Goal: Task Accomplishment & Management: Use online tool/utility

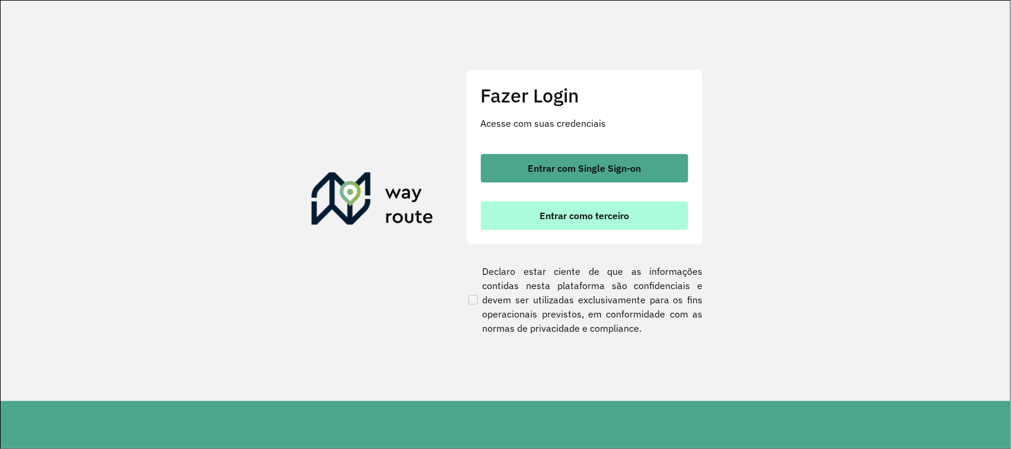
click at [573, 223] on button "Entrar como terceiro" at bounding box center [584, 215] width 207 height 28
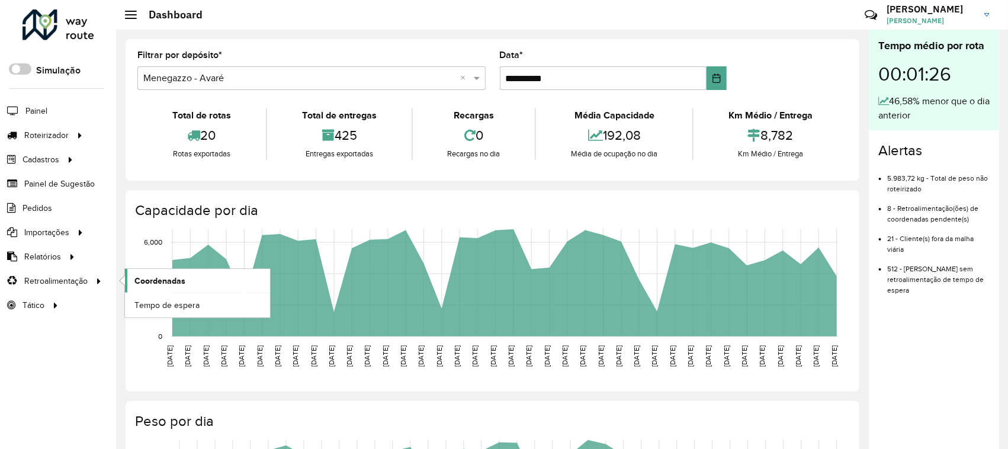
click at [166, 282] on span "Coordenadas" at bounding box center [159, 281] width 51 height 12
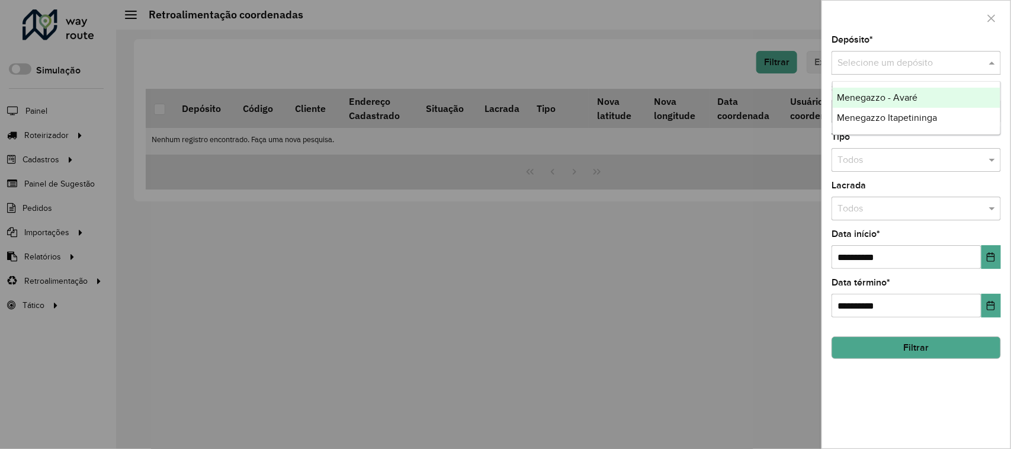
click at [930, 63] on input "text" at bounding box center [904, 63] width 134 height 14
click at [936, 119] on span "Menegazzo Itapetininga" at bounding box center [887, 118] width 100 height 10
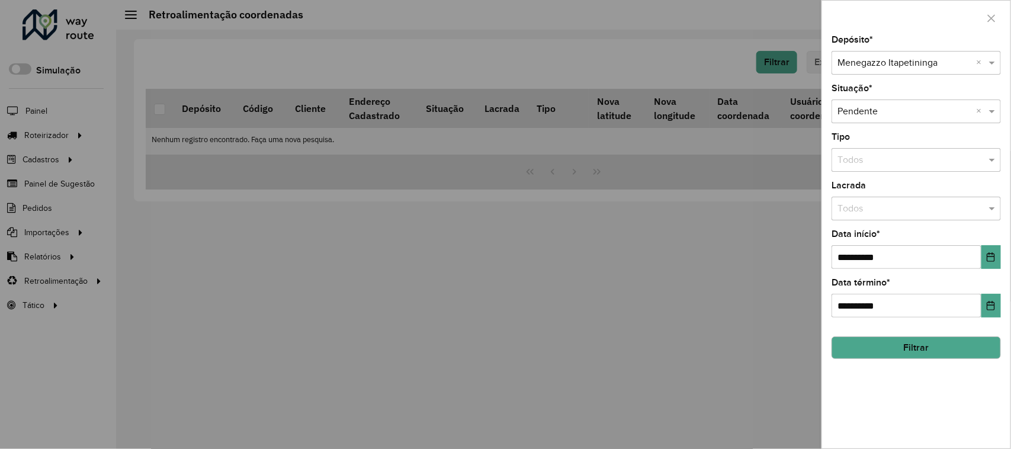
click at [919, 342] on button "Filtrar" at bounding box center [916, 347] width 169 height 23
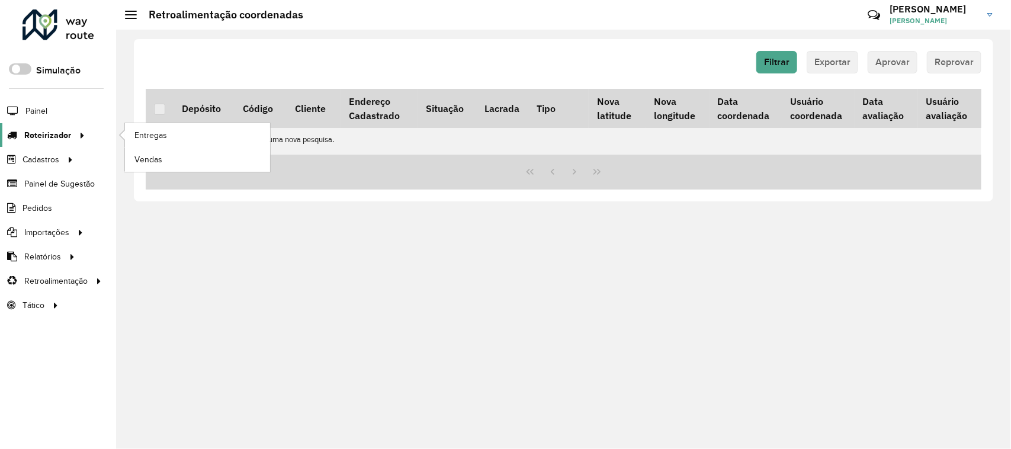
click at [64, 129] on link "Roteirizador" at bounding box center [44, 135] width 89 height 24
click at [159, 134] on span "Entregas" at bounding box center [151, 135] width 34 height 12
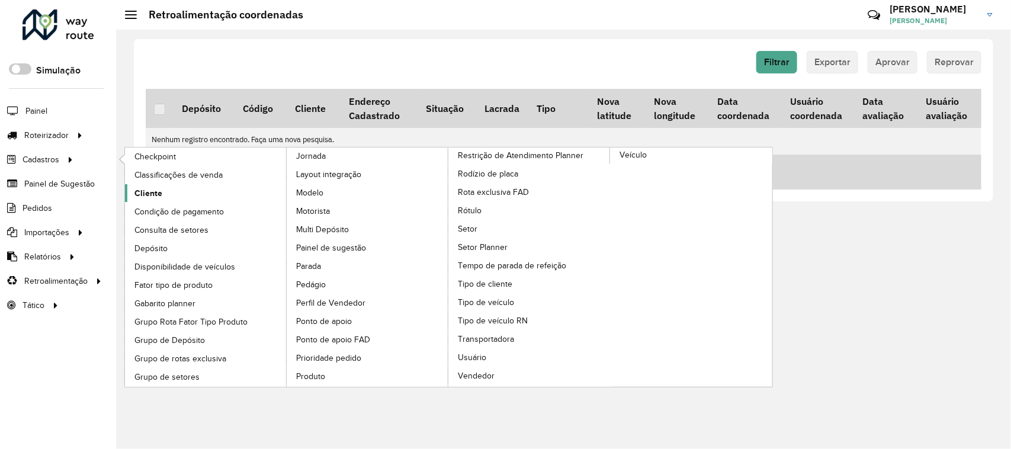
click at [164, 191] on link "Cliente" at bounding box center [206, 193] width 162 height 18
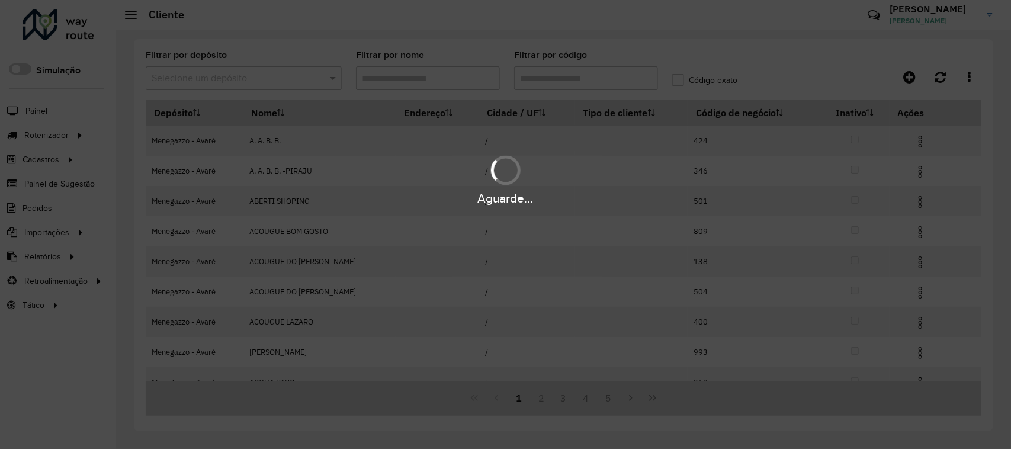
click at [332, 80] on div "Aguarde..." at bounding box center [505, 224] width 1011 height 449
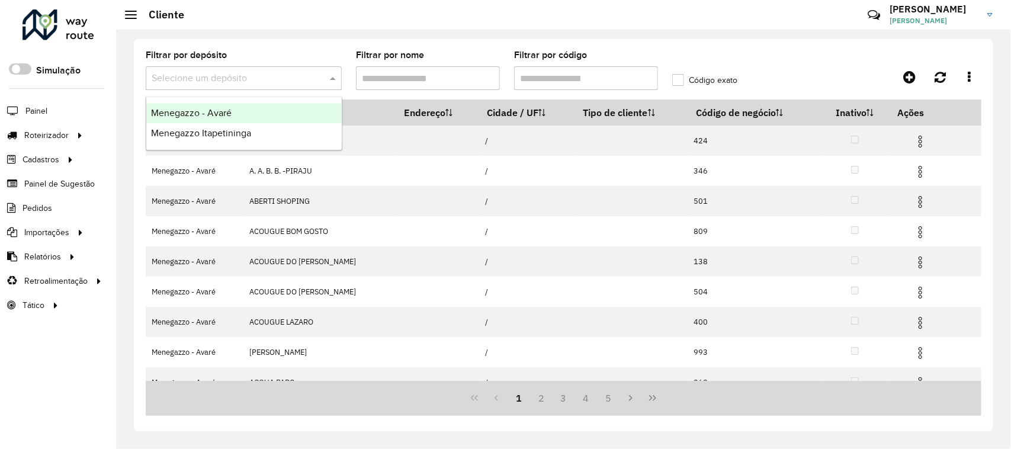
click at [332, 80] on span at bounding box center [334, 78] width 15 height 14
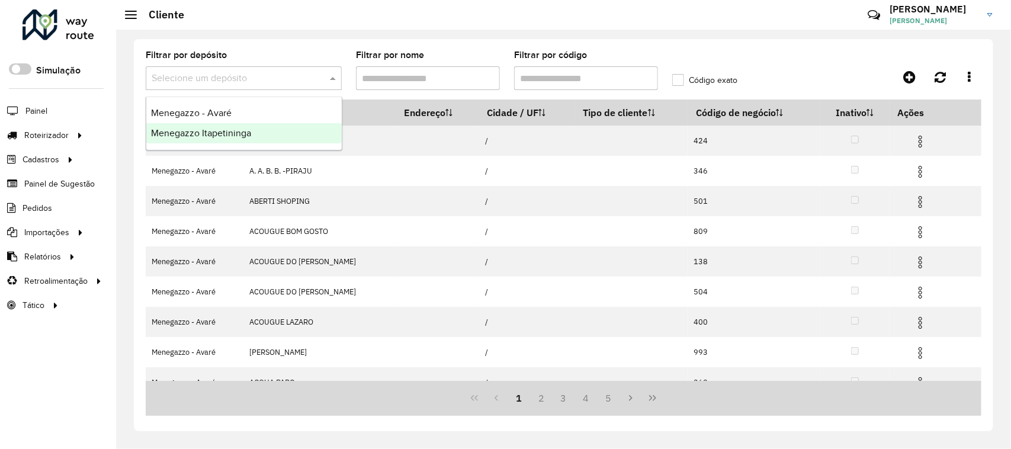
click at [286, 133] on div "Menegazzo Itapetininga" at bounding box center [243, 133] width 195 height 20
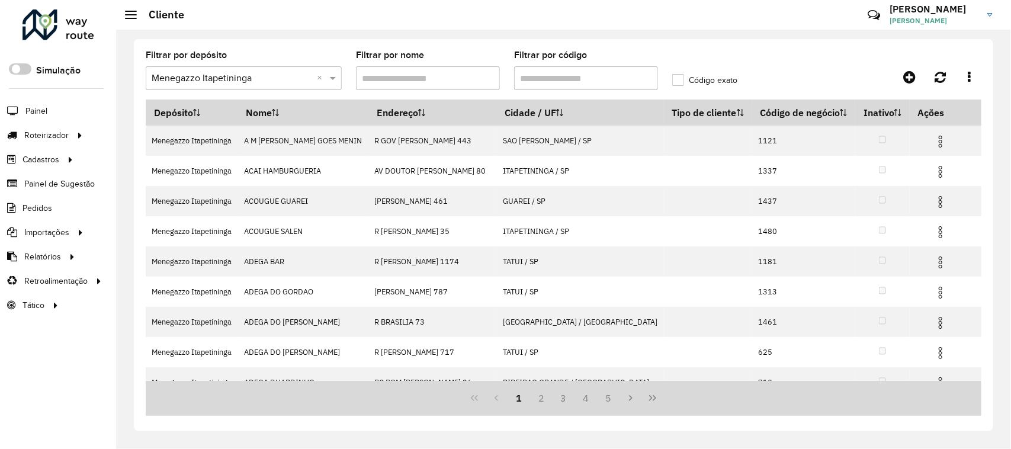
click at [551, 68] on input "Filtrar por código" at bounding box center [586, 78] width 144 height 24
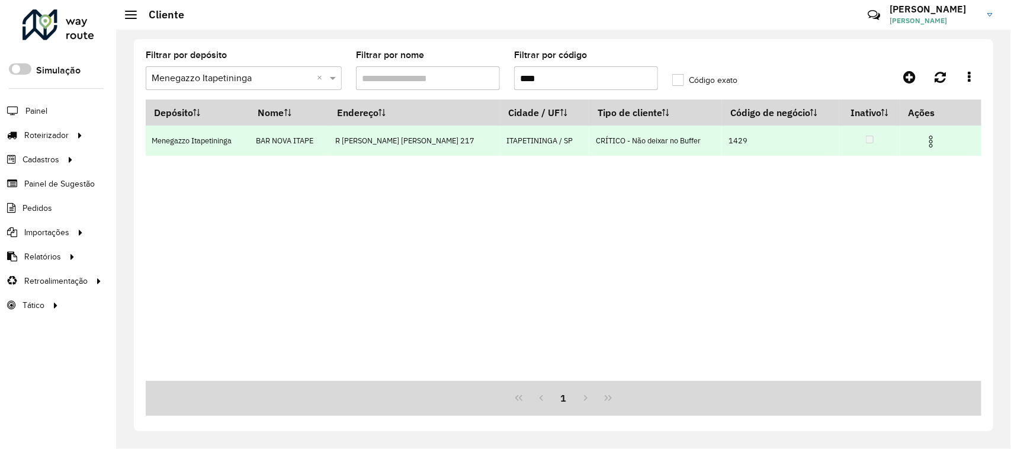
type input "****"
click at [933, 141] on img at bounding box center [931, 141] width 14 height 14
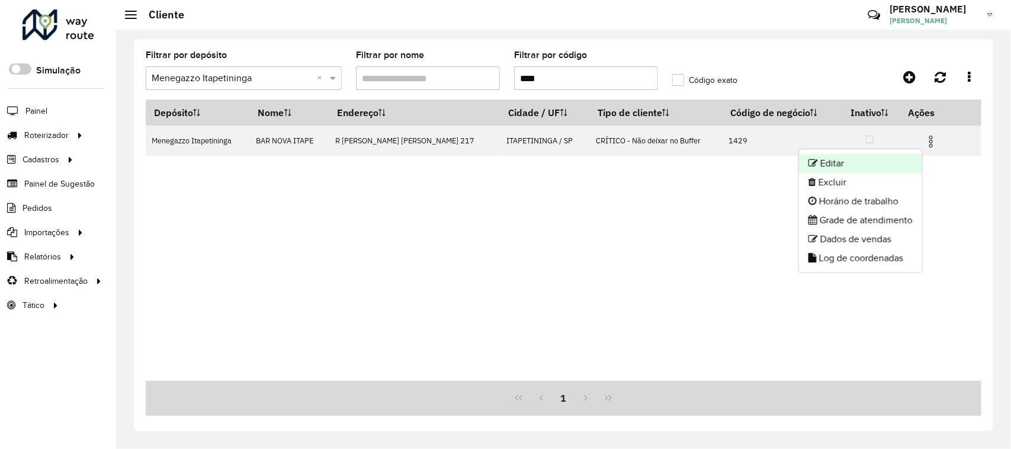
click at [892, 161] on li "Editar" at bounding box center [860, 163] width 123 height 19
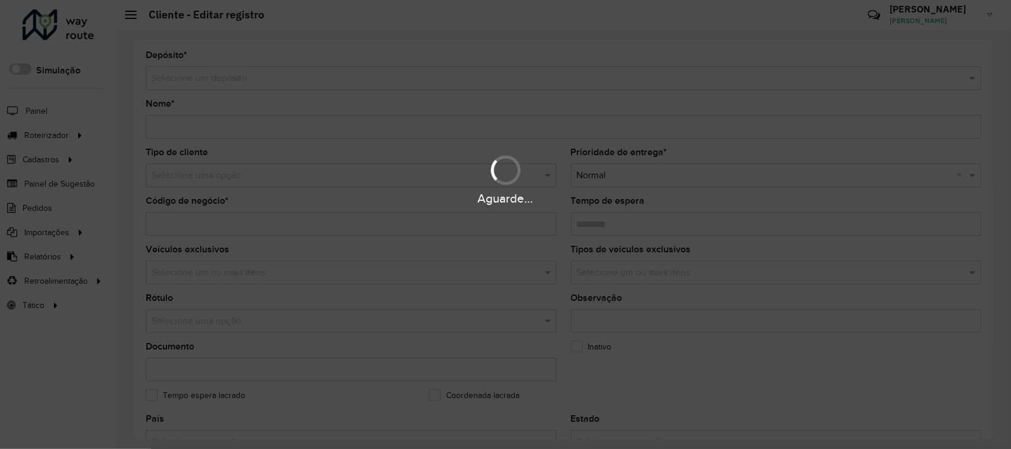
type input "**********"
type input "****"
type input "********"
type input "**********"
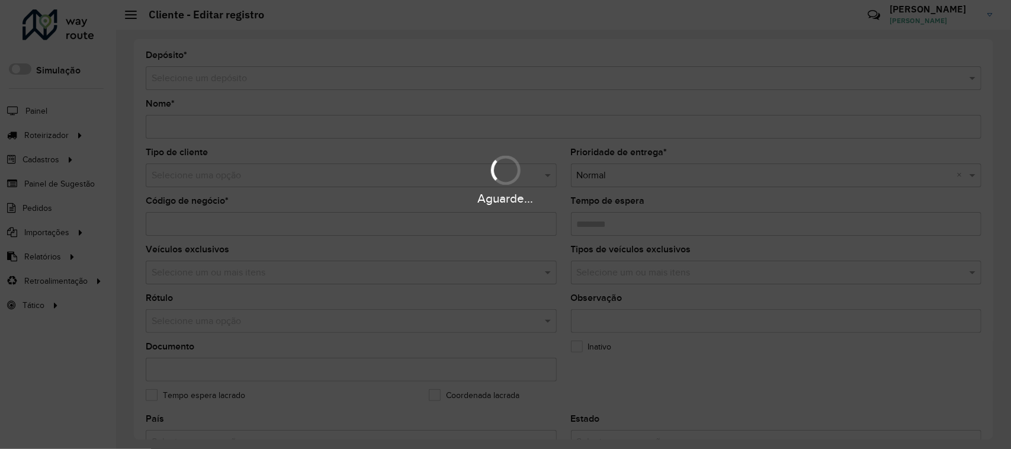
type input "**********"
type input "********"
type input "**********"
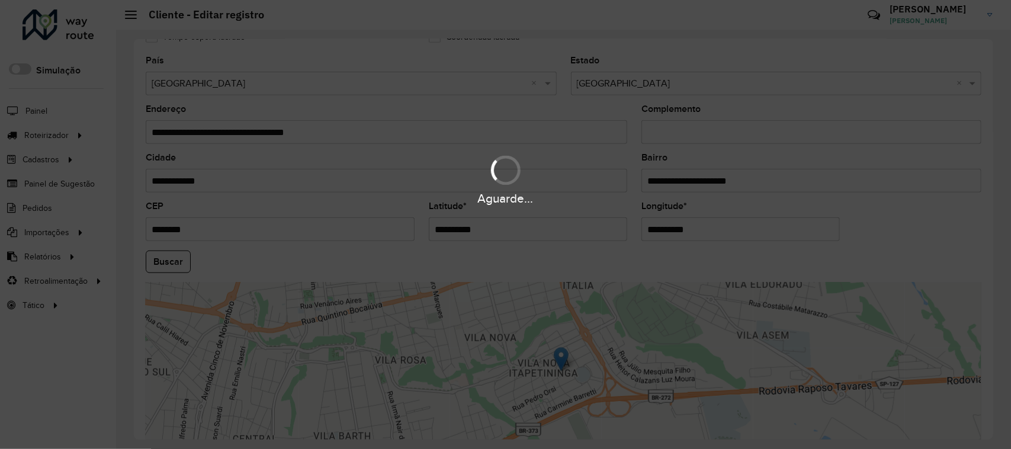
scroll to position [437, 0]
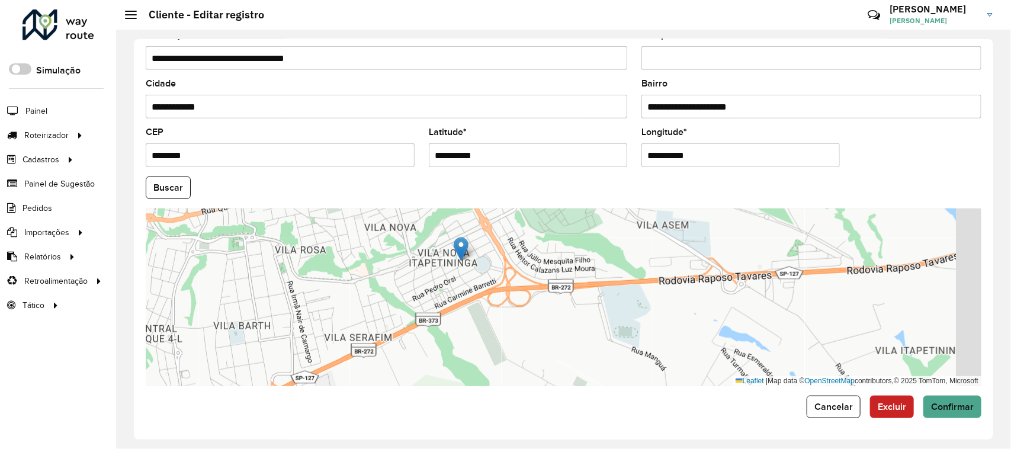
drag, startPoint x: 548, startPoint y: 275, endPoint x: 528, endPoint y: 259, distance: 25.7
click at [532, 264] on div "Leaflet | Map data © OpenStreetMap contributors,© 2025 TomTom, Microsoft" at bounding box center [564, 297] width 836 height 178
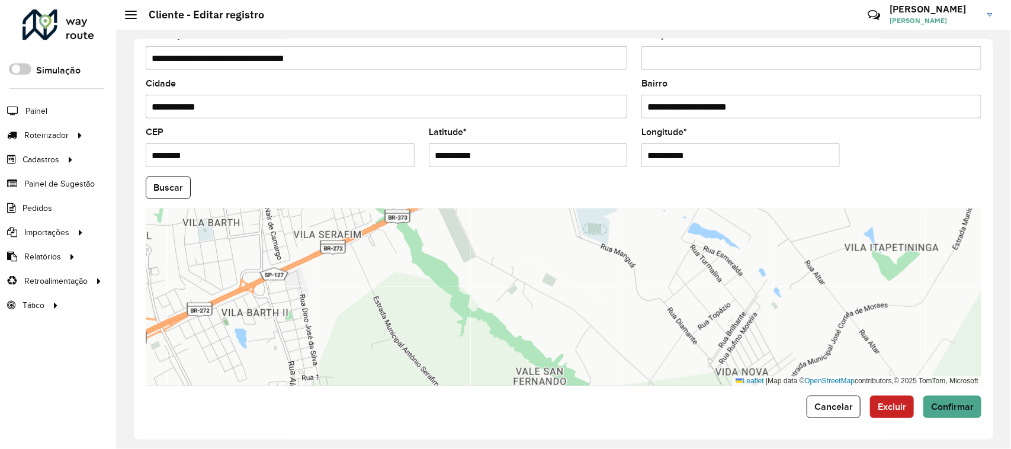
drag, startPoint x: 472, startPoint y: 253, endPoint x: 479, endPoint y: 349, distance: 96.2
click at [479, 349] on div "Leaflet | Map data © OpenStreetMap contributors,© 2025 TomTom, Microsoft" at bounding box center [564, 297] width 836 height 178
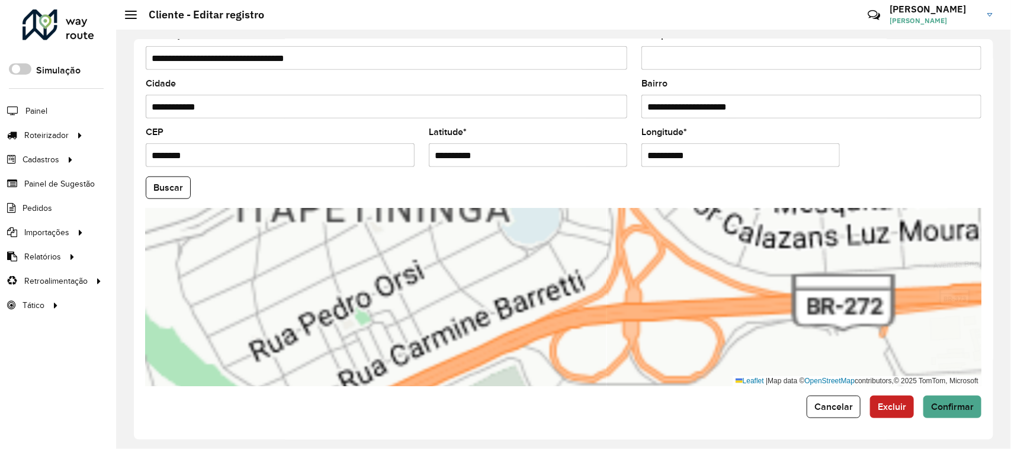
drag, startPoint x: 489, startPoint y: 326, endPoint x: 486, endPoint y: 341, distance: 15.0
click at [486, 341] on div "Leaflet | Map data © OpenStreetMap contributors,© 2025 TomTom, Microsoft" at bounding box center [564, 297] width 836 height 178
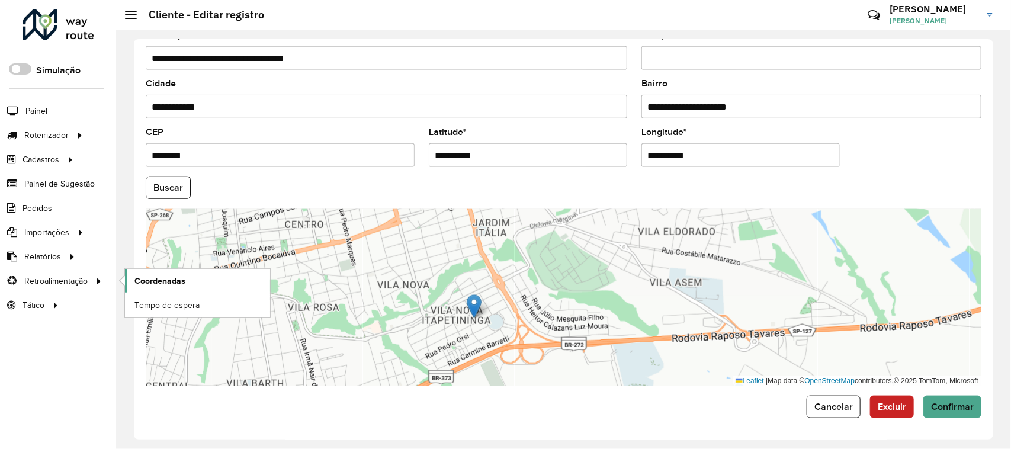
click at [152, 285] on span "Coordenadas" at bounding box center [159, 281] width 51 height 12
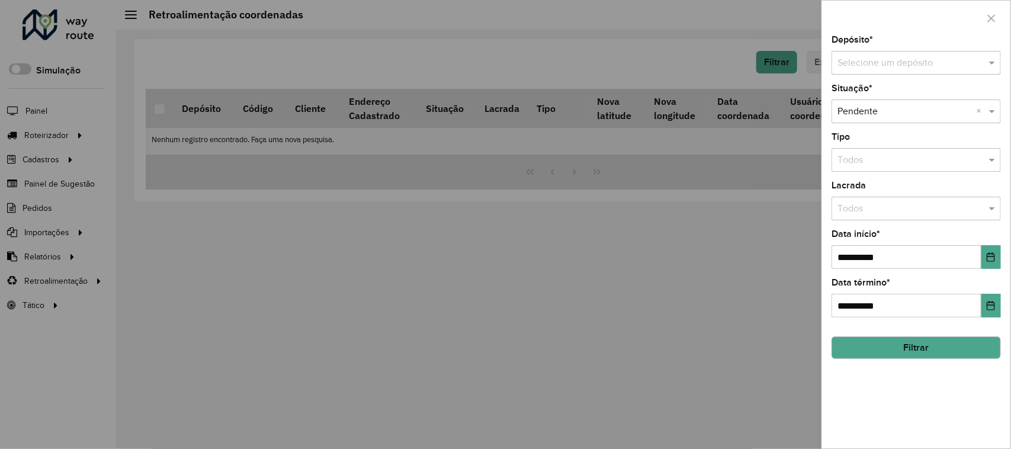
click at [883, 56] on input "text" at bounding box center [904, 63] width 134 height 14
click at [902, 101] on span "Menegazzo - Avaré" at bounding box center [877, 97] width 81 height 10
click at [955, 359] on button "Filtrar" at bounding box center [916, 347] width 169 height 23
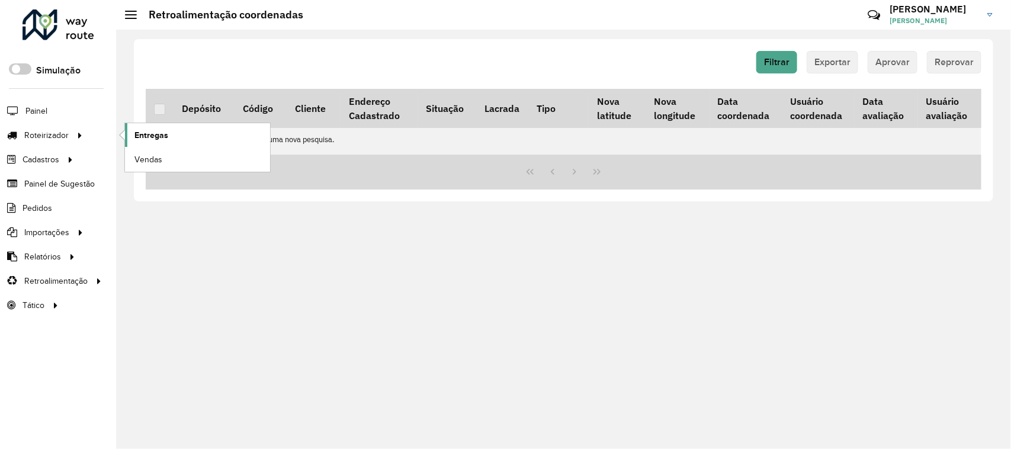
click at [197, 142] on link "Entregas" at bounding box center [197, 135] width 145 height 24
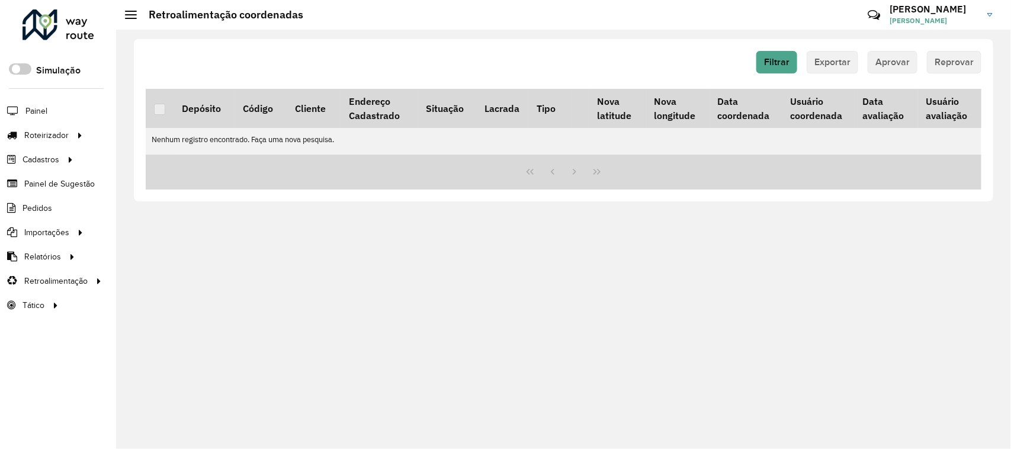
click at [78, 36] on div at bounding box center [59, 24] width 72 height 31
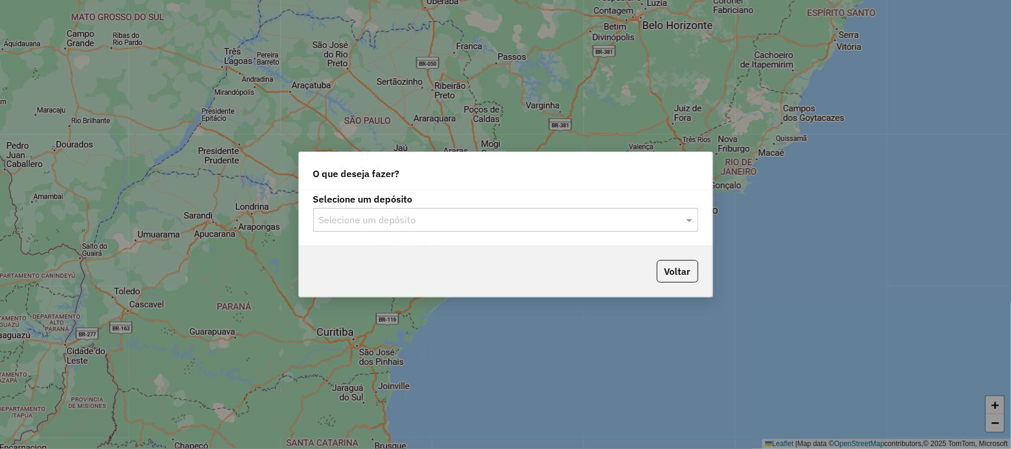
click at [576, 213] on input "text" at bounding box center [493, 220] width 349 height 14
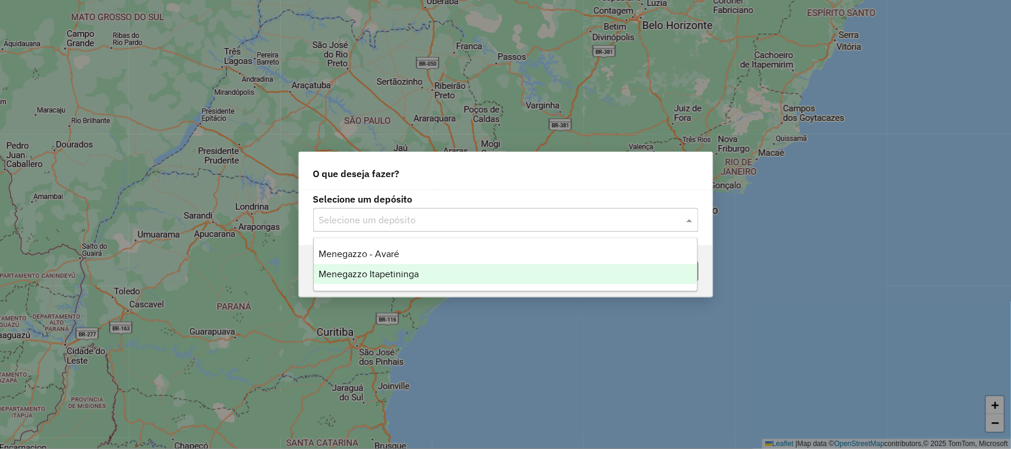
click at [473, 274] on div "Menegazzo Itapetininga" at bounding box center [506, 274] width 384 height 20
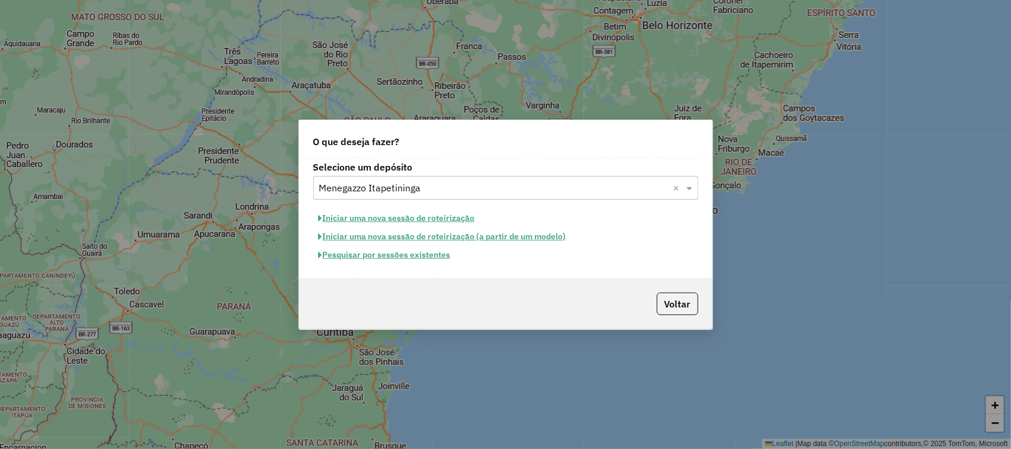
click at [442, 213] on button "Iniciar uma nova sessão de roteirização" at bounding box center [396, 218] width 167 height 18
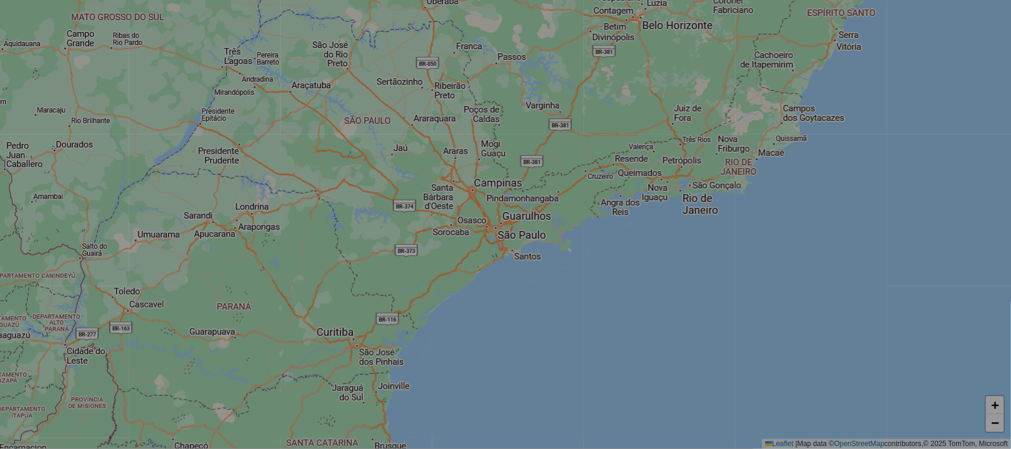
select select "*"
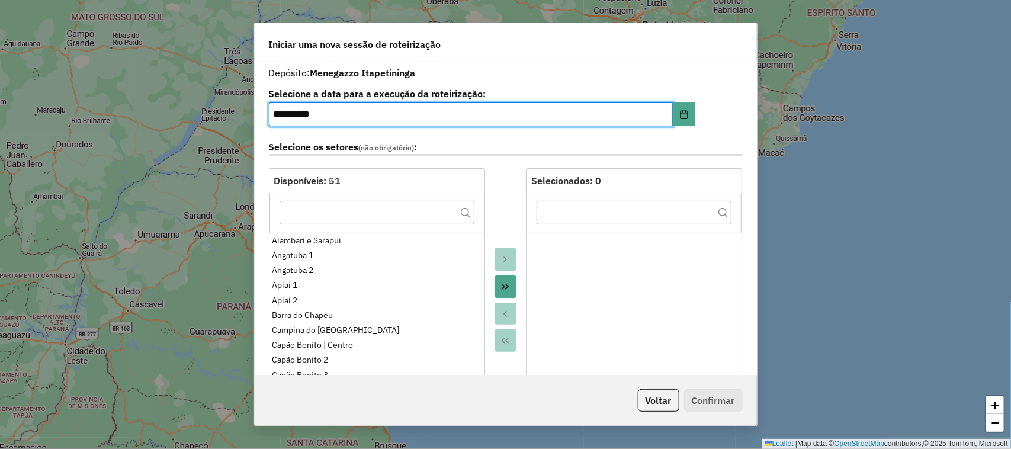
click at [503, 288] on icon "Move All to Target" at bounding box center [504, 286] width 9 height 9
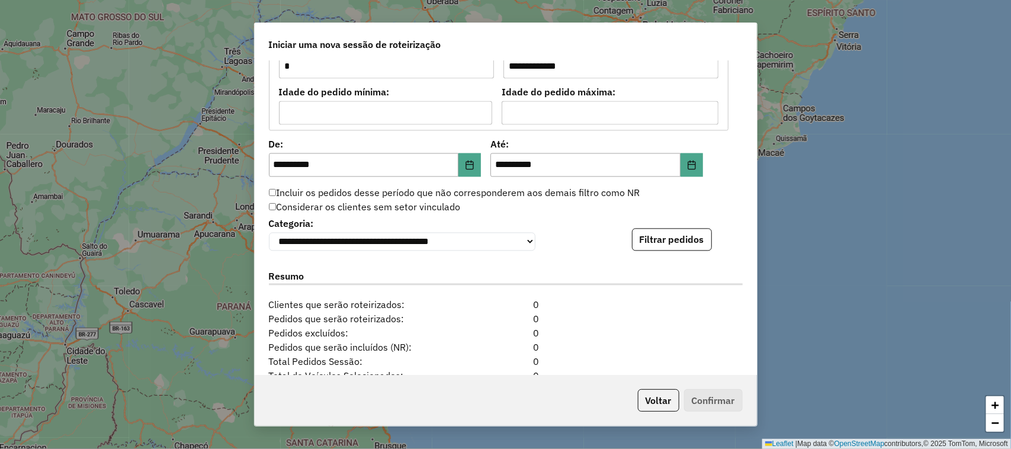
scroll to position [1086, 0]
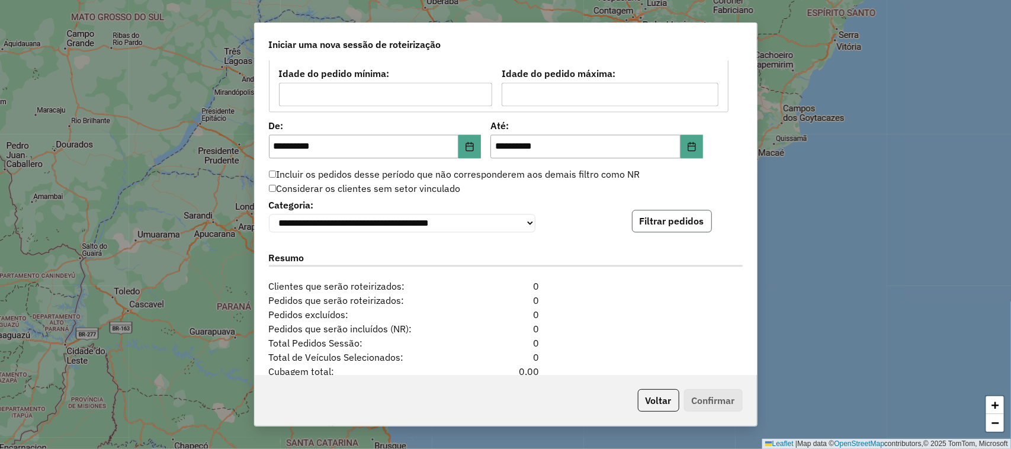
click at [684, 228] on button "Filtrar pedidos" at bounding box center [672, 221] width 80 height 23
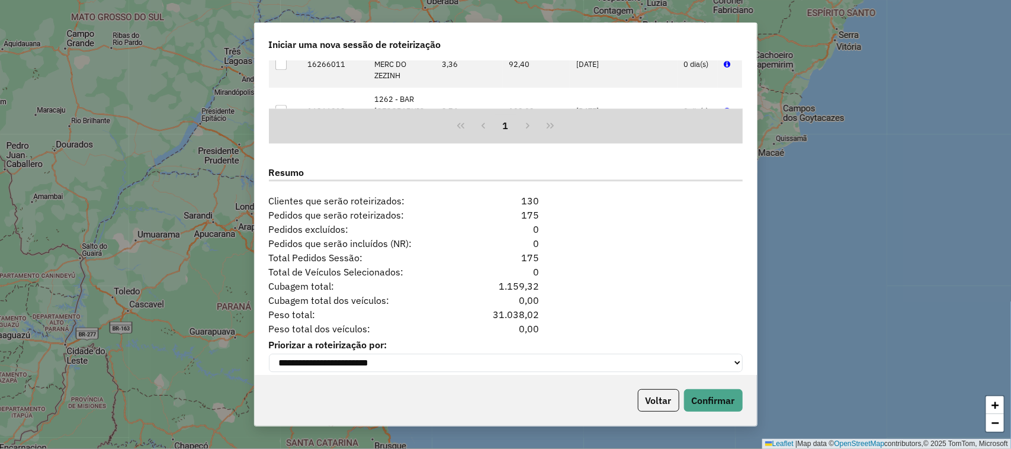
scroll to position [1434, 0]
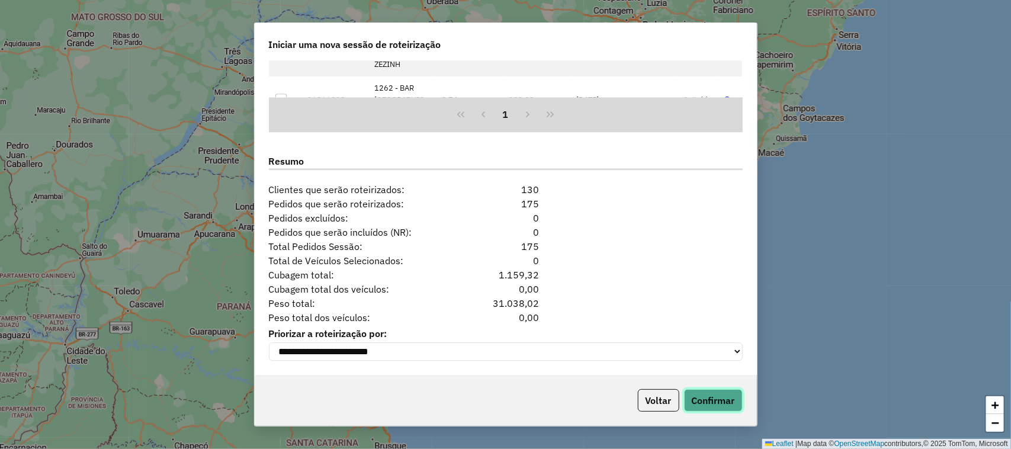
click at [724, 400] on button "Confirmar" at bounding box center [713, 400] width 59 height 23
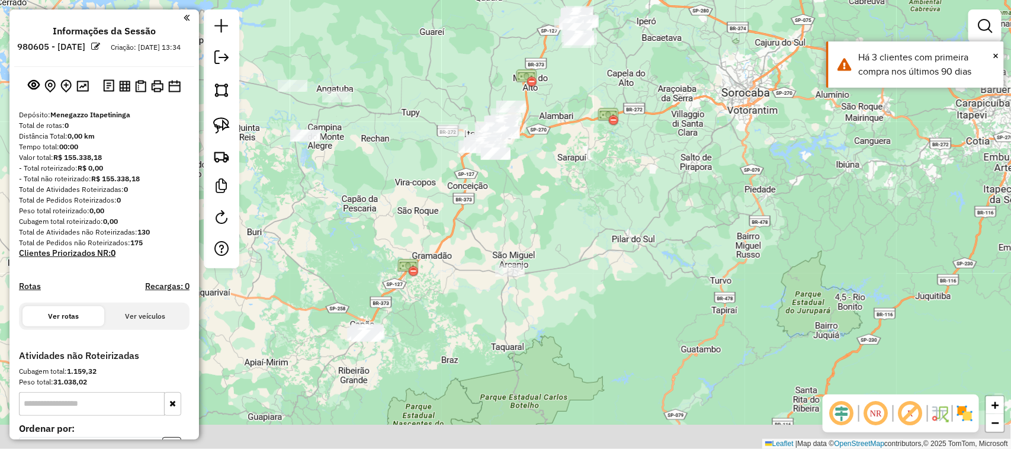
drag, startPoint x: 727, startPoint y: 288, endPoint x: 712, endPoint y: 99, distance: 190.1
click at [724, 152] on div "Janela de atendimento Grade de atendimento Capacidade Transportadoras Veículos …" at bounding box center [505, 224] width 1011 height 449
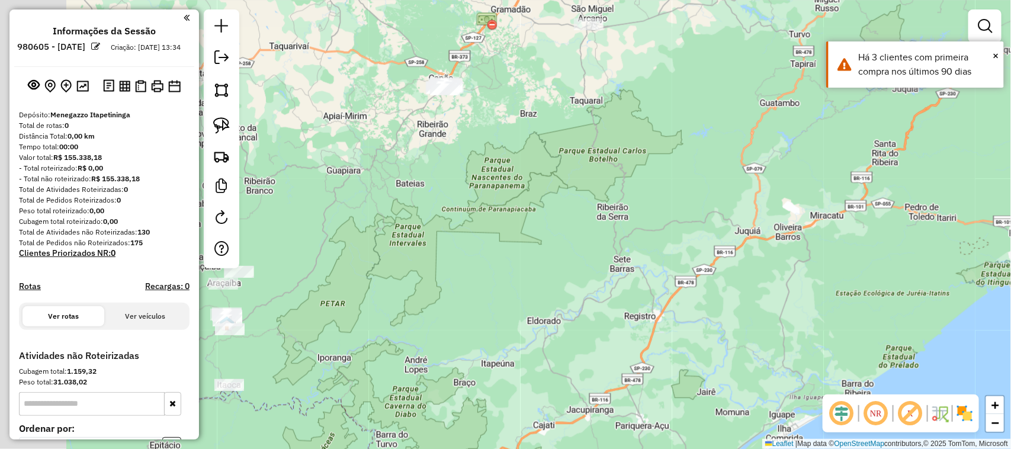
drag, startPoint x: 599, startPoint y: 163, endPoint x: 679, endPoint y: 92, distance: 107.4
click at [670, 102] on div "Janela de atendimento Grade de atendimento Capacidade Transportadoras Veículos …" at bounding box center [505, 224] width 1011 height 449
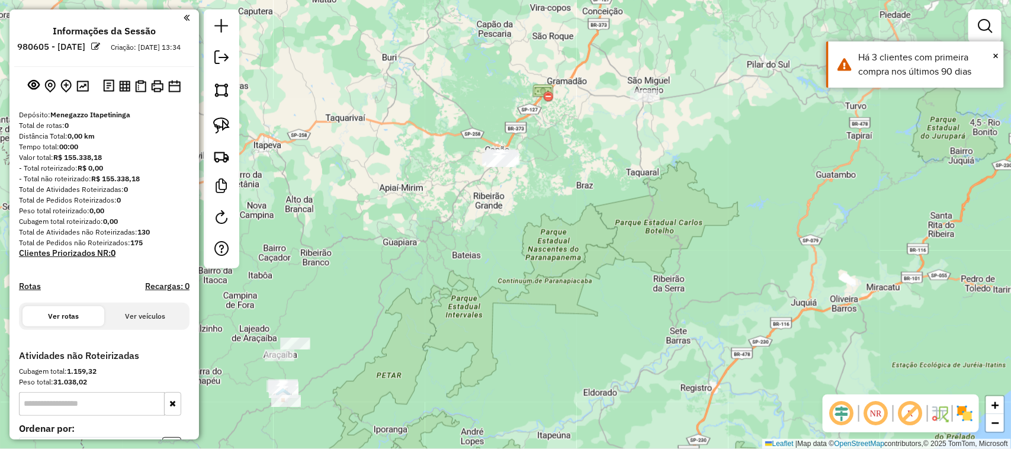
drag, startPoint x: 489, startPoint y: 271, endPoint x: 526, endPoint y: 380, distance: 115.0
click at [526, 380] on div "Janela de atendimento Grade de atendimento Capacidade Transportadoras Veículos …" at bounding box center [505, 224] width 1011 height 449
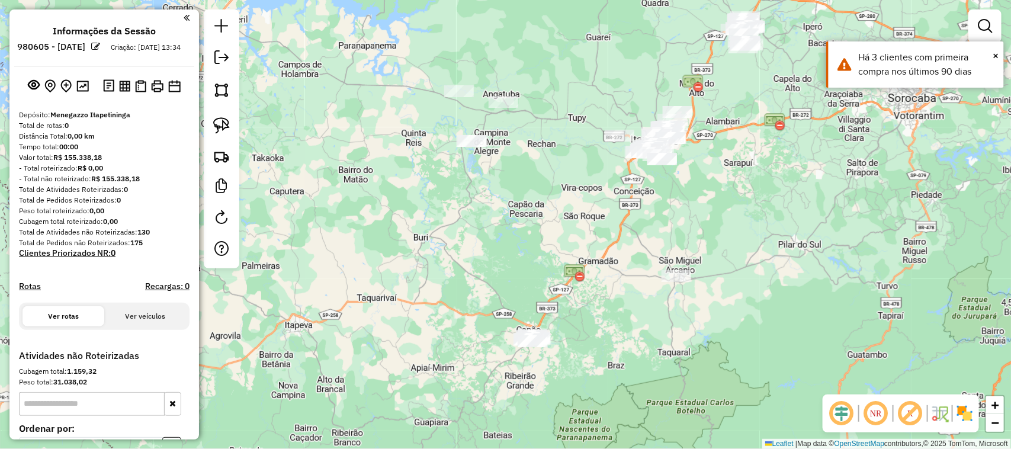
drag, startPoint x: 460, startPoint y: 174, endPoint x: 451, endPoint y: 218, distance: 45.3
click at [452, 242] on div "Janela de atendimento Grade de atendimento Capacidade Transportadoras Veículos …" at bounding box center [505, 224] width 1011 height 449
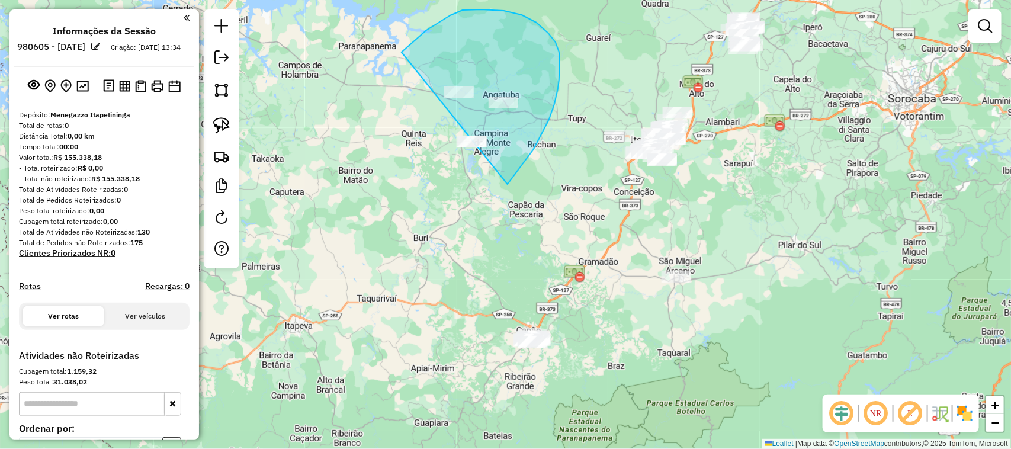
drag, startPoint x: 534, startPoint y: 149, endPoint x: 438, endPoint y: 192, distance: 104.7
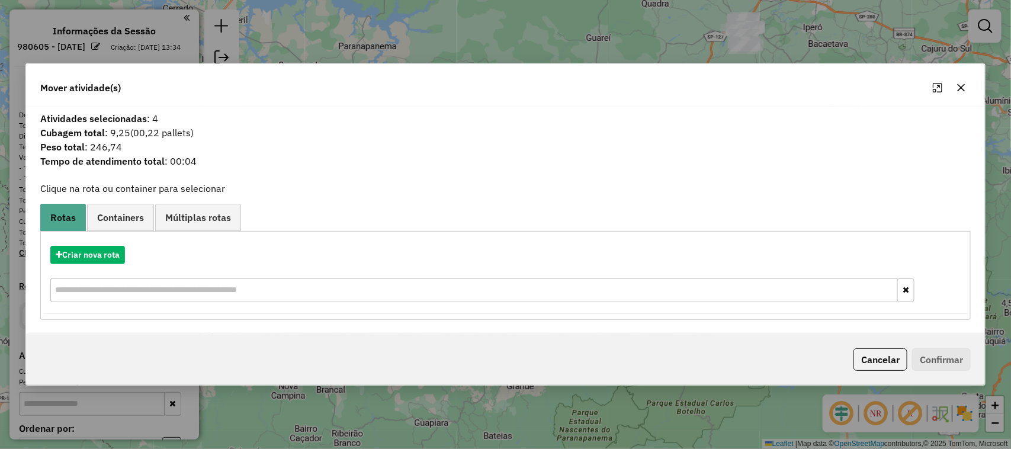
click at [959, 90] on icon "button" at bounding box center [962, 88] width 8 height 8
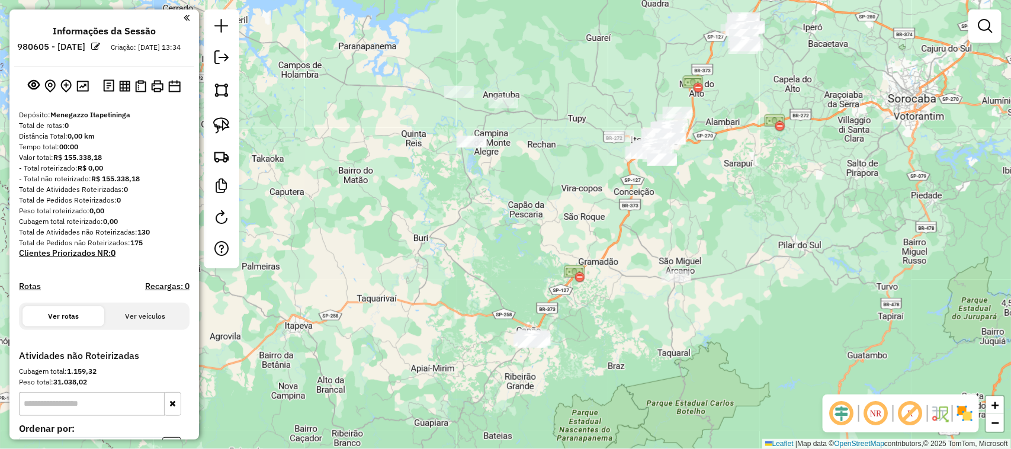
drag, startPoint x: 724, startPoint y: 148, endPoint x: 724, endPoint y: 110, distance: 38.5
click at [724, 126] on div "Janela de atendimento Grade de atendimento Capacidade Transportadoras Veículos …" at bounding box center [505, 224] width 1011 height 449
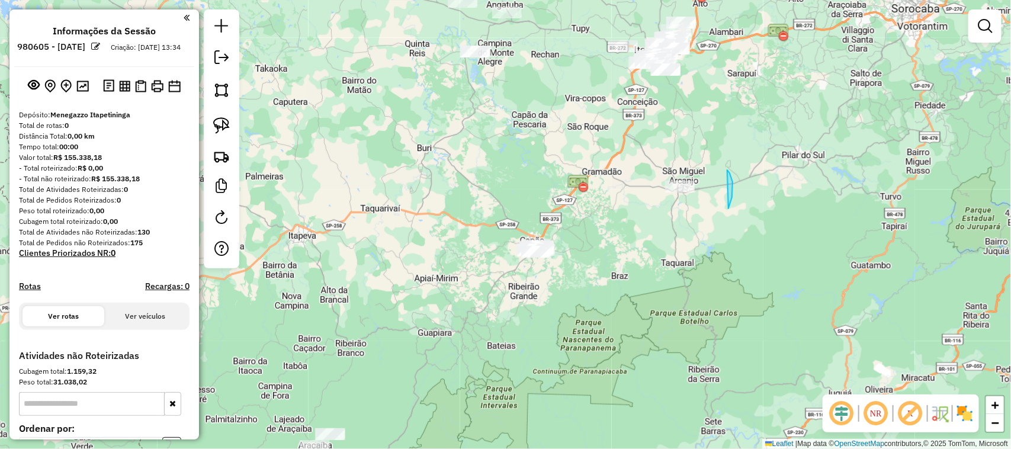
drag, startPoint x: 728, startPoint y: 208, endPoint x: 698, endPoint y: 244, distance: 47.0
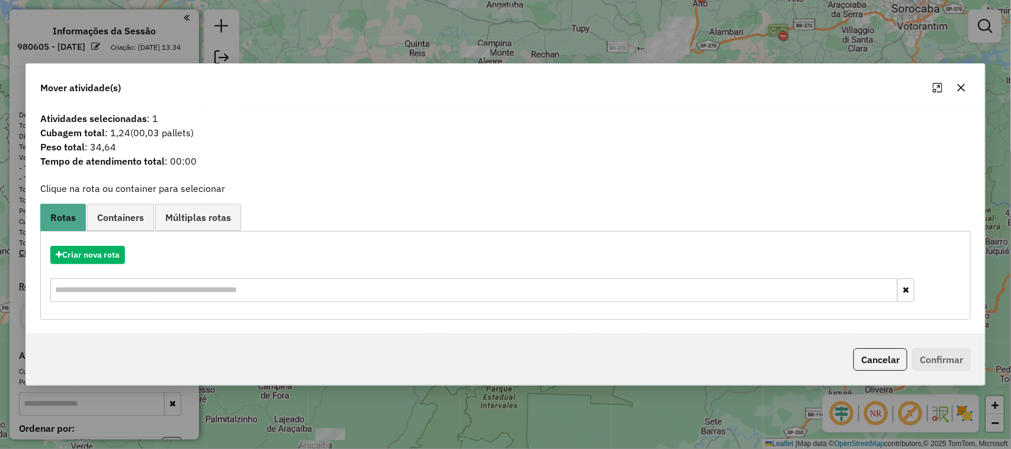
click at [959, 84] on icon "button" at bounding box center [960, 87] width 9 height 9
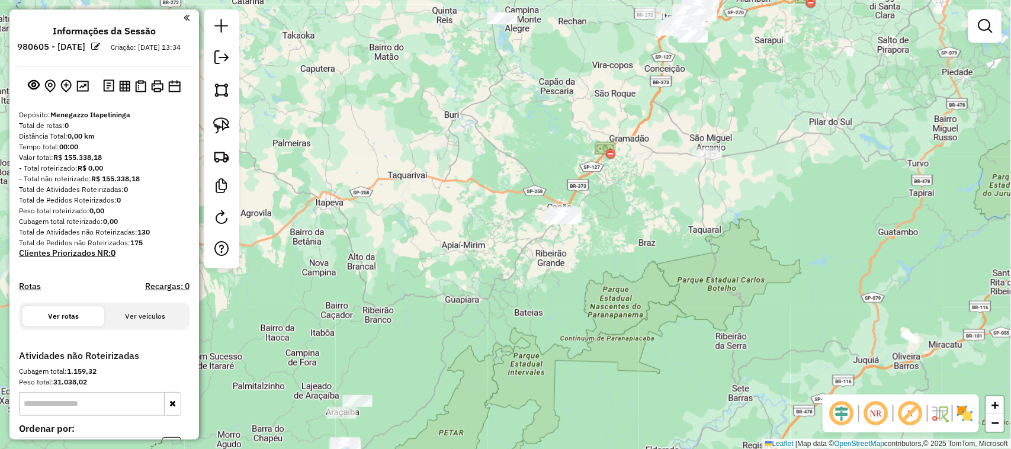
drag, startPoint x: 656, startPoint y: 160, endPoint x: 740, endPoint y: 74, distance: 120.6
click at [717, 91] on div "Janela de atendimento Grade de atendimento Capacidade Transportadoras Veículos …" at bounding box center [505, 224] width 1011 height 449
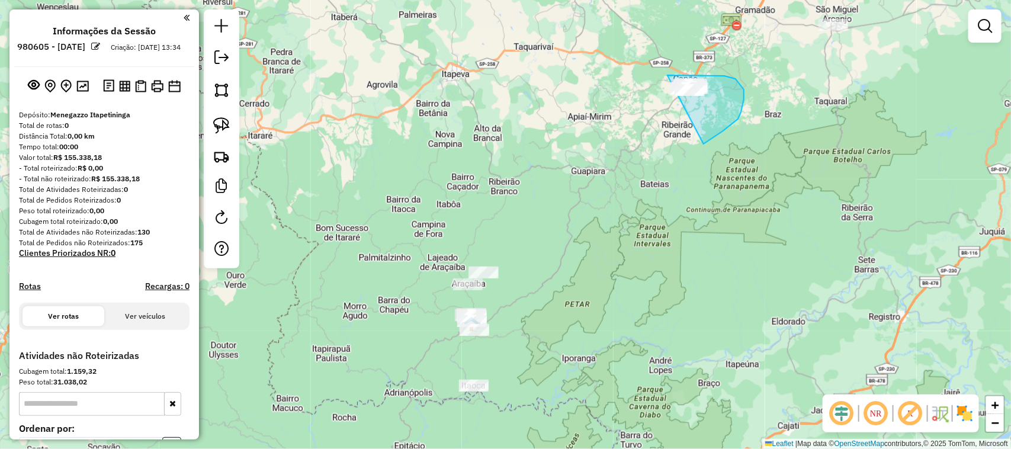
drag, startPoint x: 744, startPoint y: 95, endPoint x: 634, endPoint y: 110, distance: 111.1
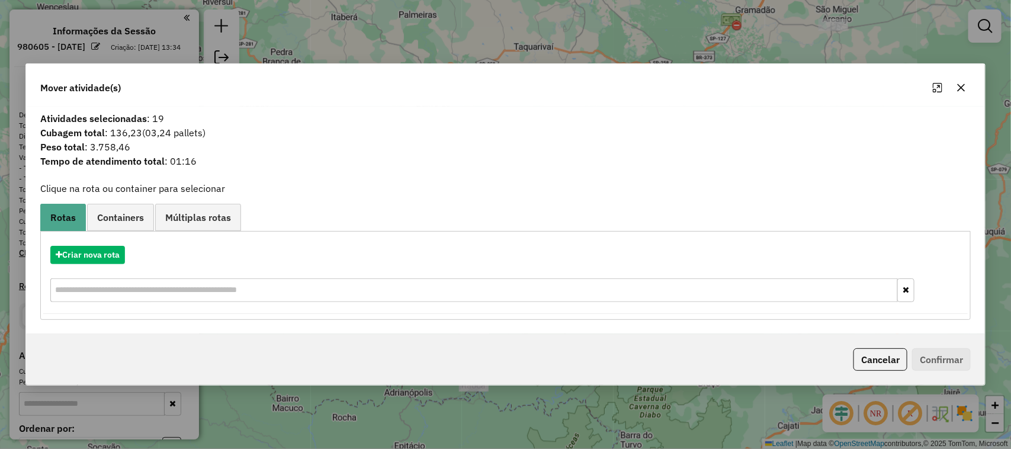
click at [964, 86] on icon "button" at bounding box center [962, 88] width 8 height 8
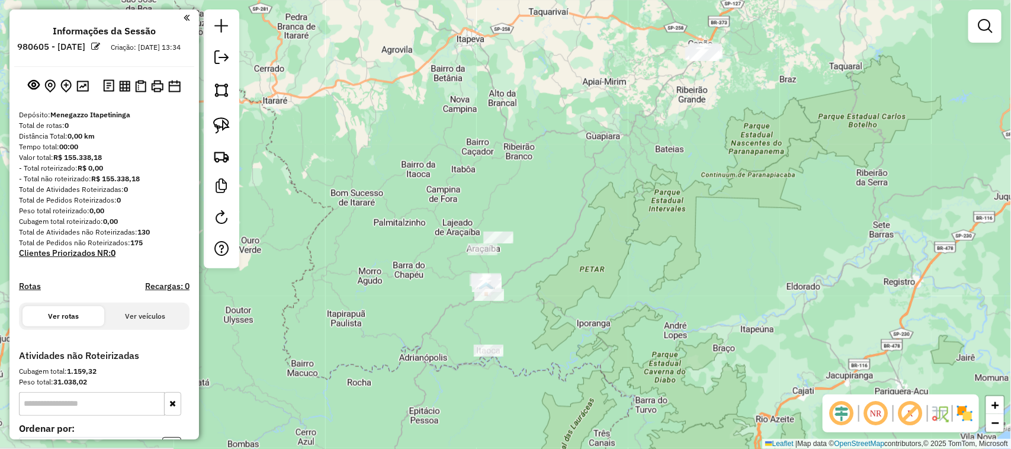
drag, startPoint x: 548, startPoint y: 258, endPoint x: 554, endPoint y: 223, distance: 35.5
click at [554, 225] on div "Janela de atendimento Grade de atendimento Capacidade Transportadoras Veículos …" at bounding box center [505, 224] width 1011 height 449
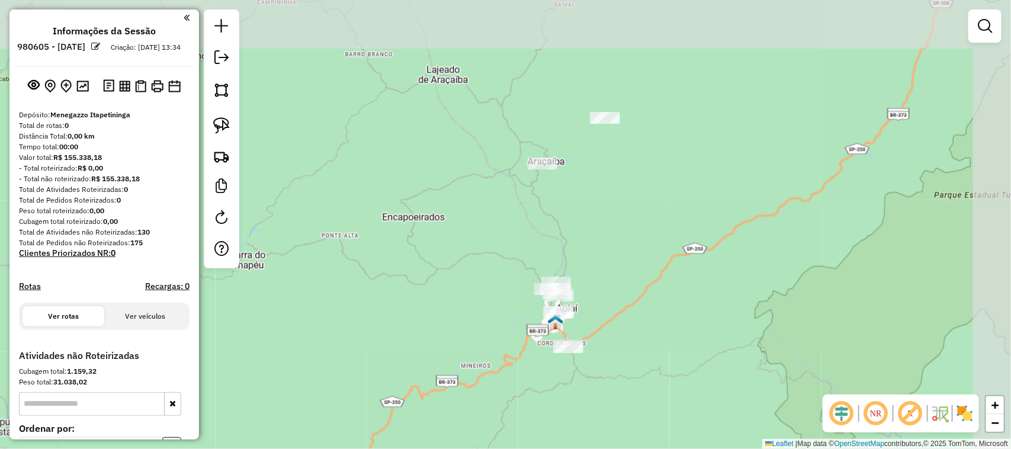
drag, startPoint x: 547, startPoint y: 321, endPoint x: 460, endPoint y: 383, distance: 106.2
click at [460, 383] on div "Janela de atendimento Grade de atendimento Capacidade Transportadoras Veículos …" at bounding box center [505, 224] width 1011 height 449
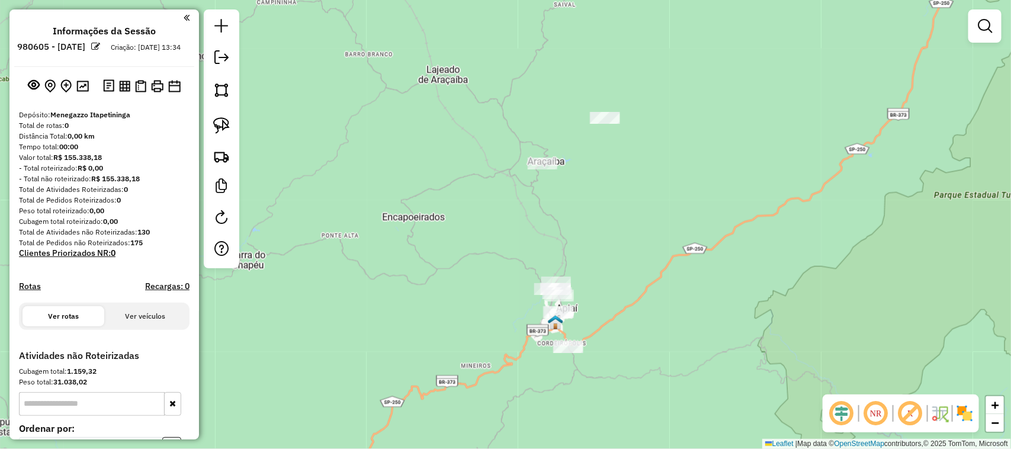
click at [495, 264] on div "Janela de atendimento Grade de atendimento Capacidade Transportadoras Veículos …" at bounding box center [505, 224] width 1011 height 449
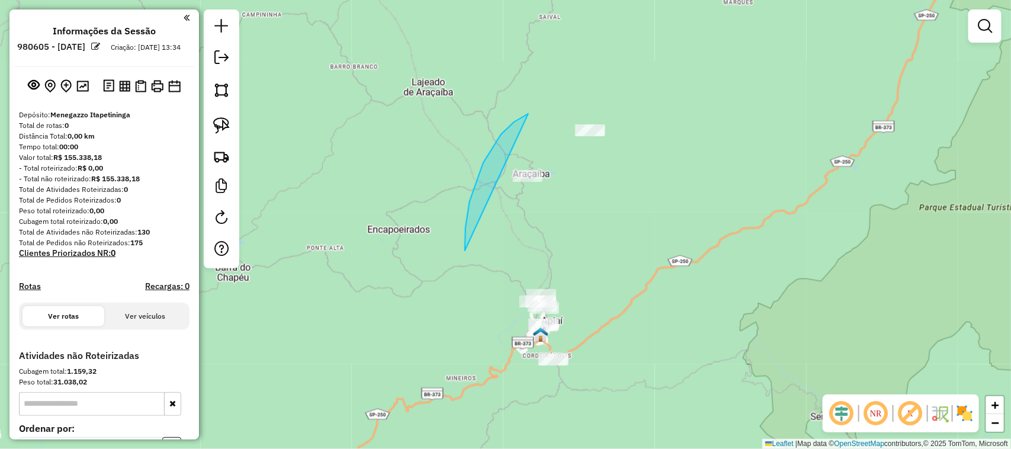
drag, startPoint x: 465, startPoint y: 247, endPoint x: 588, endPoint y: 95, distance: 195.3
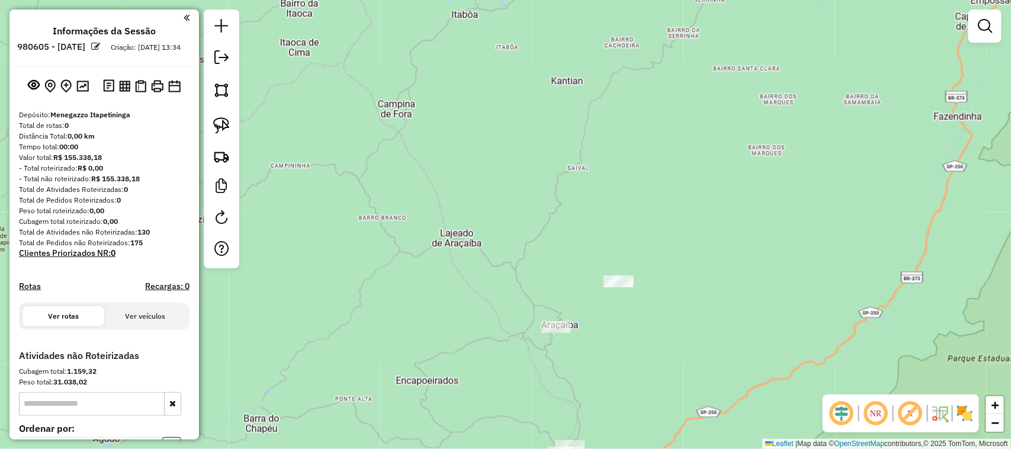
drag, startPoint x: 674, startPoint y: 139, endPoint x: 640, endPoint y: 86, distance: 63.1
click at [633, 116] on div "Janela de atendimento Grade de atendimento Capacidade Transportadoras Veículos …" at bounding box center [505, 224] width 1011 height 449
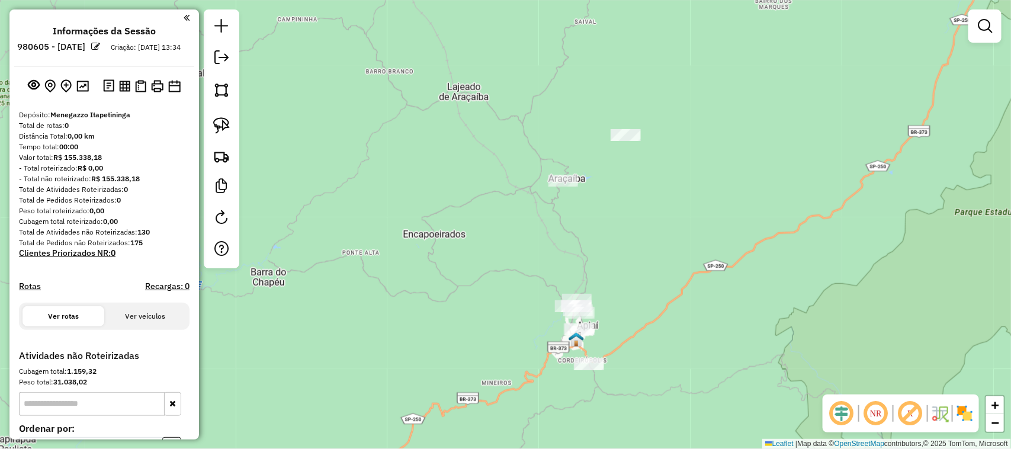
drag, startPoint x: 489, startPoint y: 286, endPoint x: 484, endPoint y: 262, distance: 24.3
click at [484, 262] on div "Janela de atendimento Grade de atendimento Capacidade Transportadoras Veículos …" at bounding box center [505, 224] width 1011 height 449
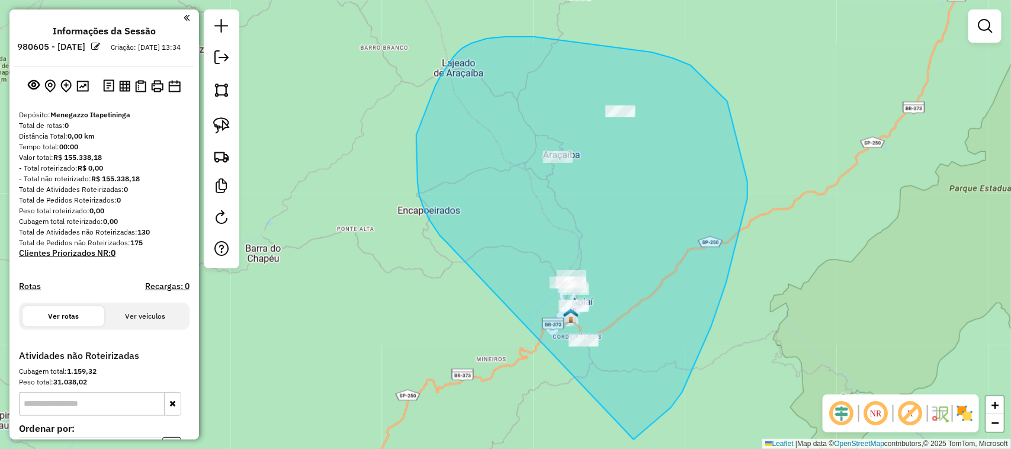
drag, startPoint x: 436, startPoint y: 230, endPoint x: 496, endPoint y: 381, distance: 162.4
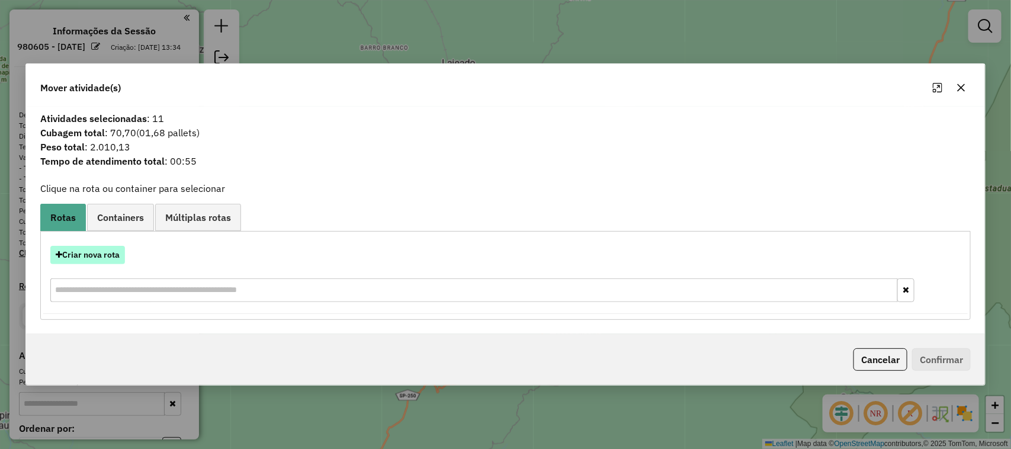
click at [75, 252] on button "Criar nova rota" at bounding box center [87, 255] width 75 height 18
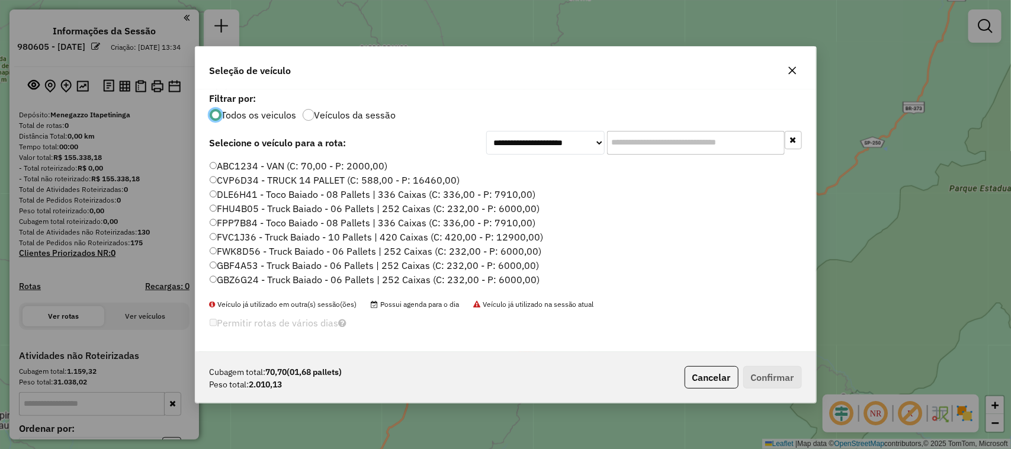
scroll to position [6, 4]
click at [641, 141] on input "text" at bounding box center [696, 143] width 178 height 24
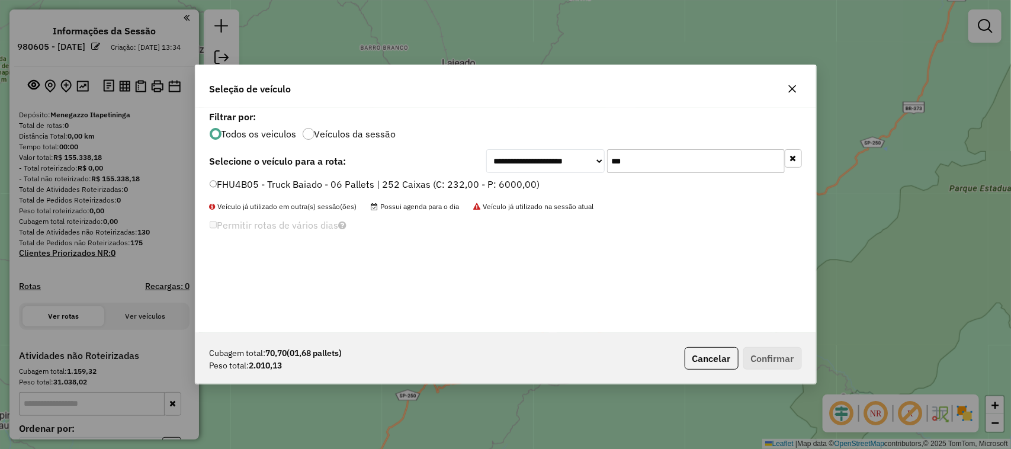
type input "***"
click at [498, 187] on label "FHU4B05 - Truck Baiado - 06 Pallets | 252 Caixas (C: 232,00 - P: 6000,00)" at bounding box center [375, 184] width 330 height 14
click at [807, 364] on div "Cubagem total: 70,70 (01,68 pallets) Peso total: 2.010,13 Cancelar Confirmar" at bounding box center [505, 358] width 621 height 51
click at [798, 365] on button "Confirmar" at bounding box center [772, 358] width 59 height 23
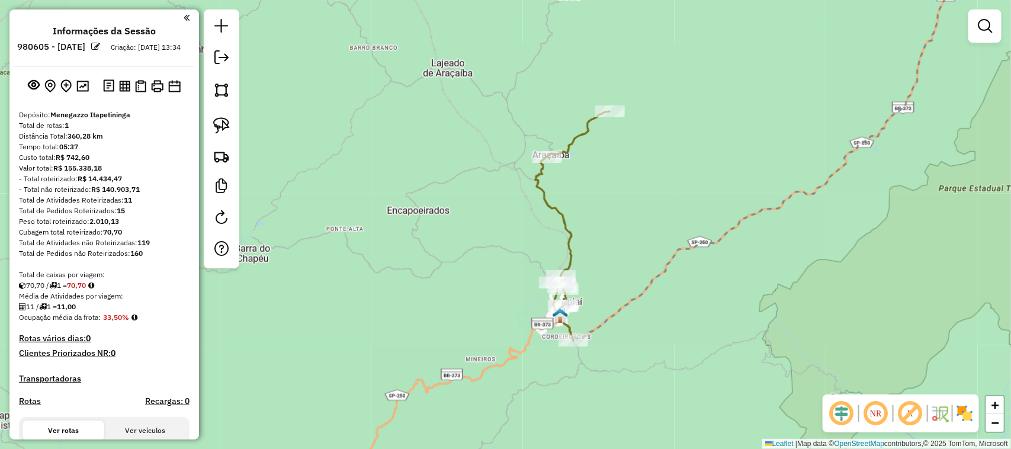
drag, startPoint x: 797, startPoint y: 188, endPoint x: 667, endPoint y: 130, distance: 142.6
click at [735, 168] on div "Janela de atendimento Grade de atendimento Capacidade Transportadoras Veículos …" at bounding box center [505, 224] width 1011 height 449
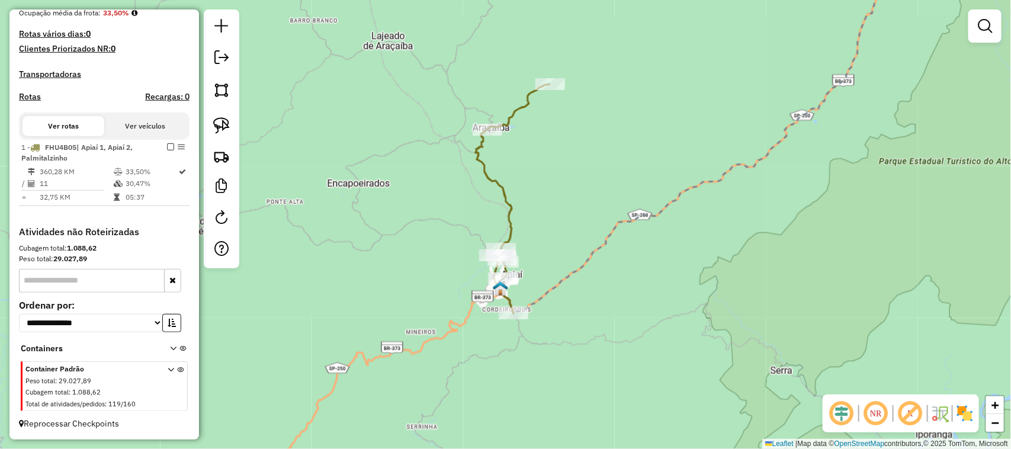
scroll to position [315, 0]
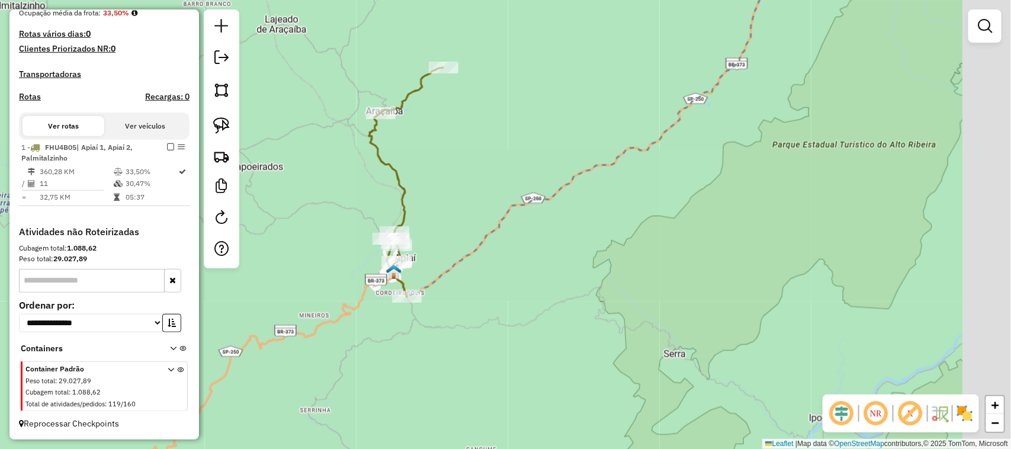
drag, startPoint x: 712, startPoint y: 140, endPoint x: 601, endPoint y: 108, distance: 115.3
click at [601, 108] on icon at bounding box center [591, 116] width 394 height 357
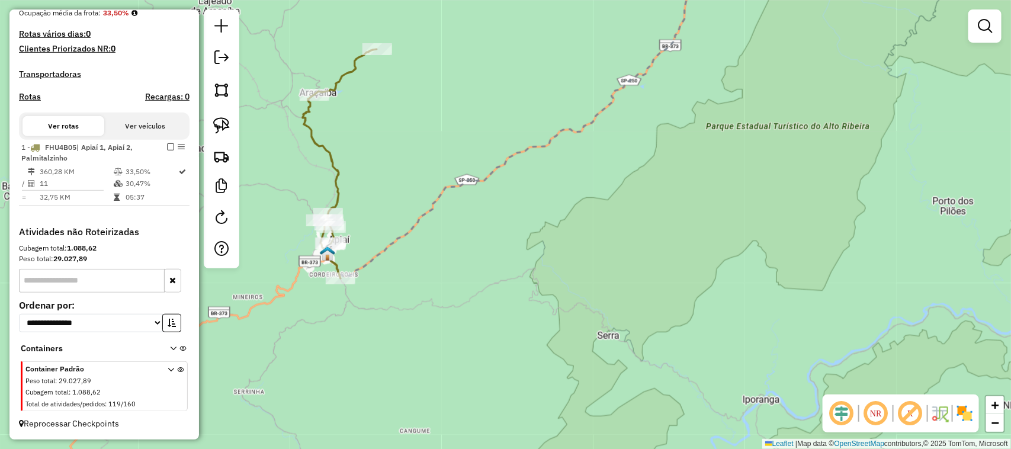
drag, startPoint x: 706, startPoint y: 140, endPoint x: 563, endPoint y: 303, distance: 217.0
click at [567, 300] on div "Janela de atendimento Grade de atendimento Capacidade Transportadoras Veículos …" at bounding box center [505, 224] width 1011 height 449
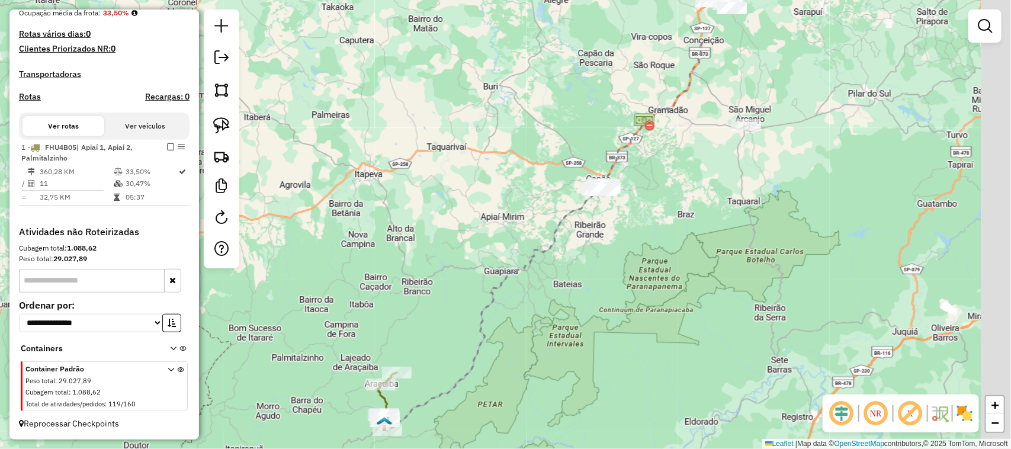
drag, startPoint x: 702, startPoint y: 217, endPoint x: 470, endPoint y: 307, distance: 249.3
click at [588, 312] on div "Janela de atendimento Grade de atendimento Capacidade Transportadoras Veículos …" at bounding box center [505, 224] width 1011 height 449
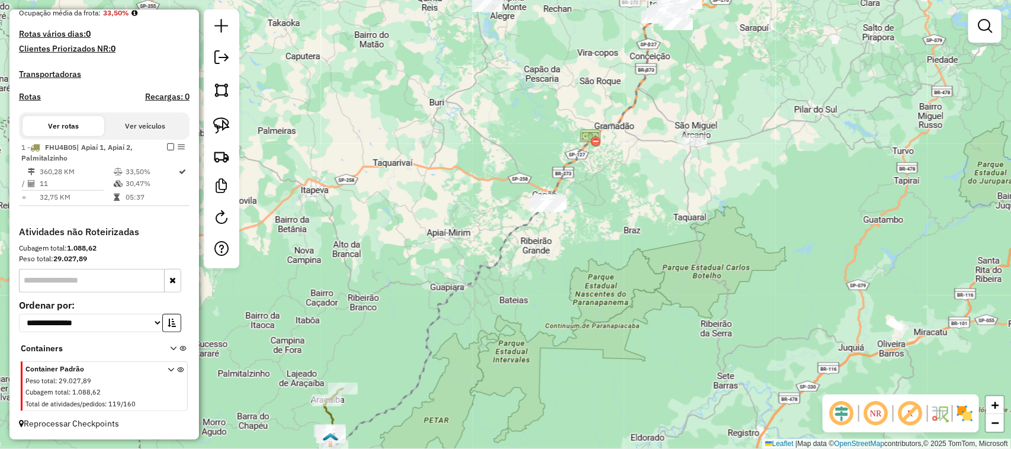
click at [168, 144] on em at bounding box center [170, 146] width 7 height 7
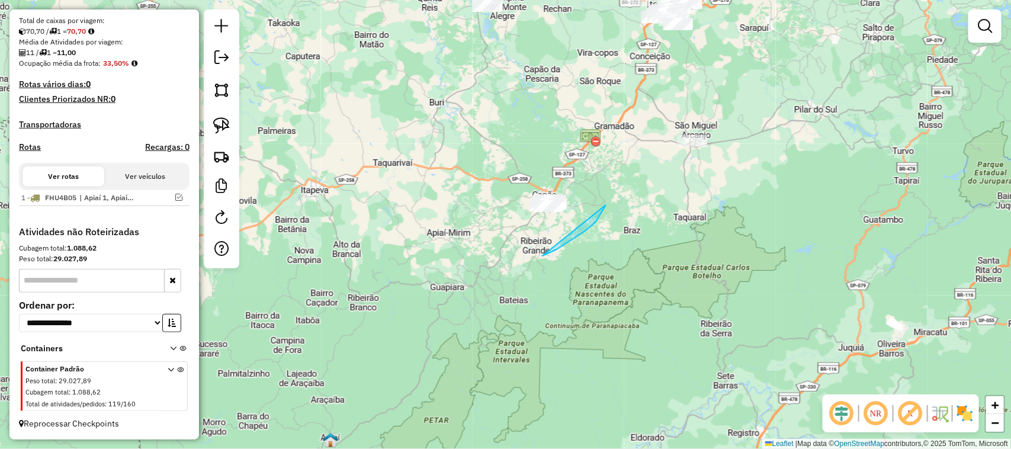
drag, startPoint x: 547, startPoint y: 253, endPoint x: 474, endPoint y: 229, distance: 77.0
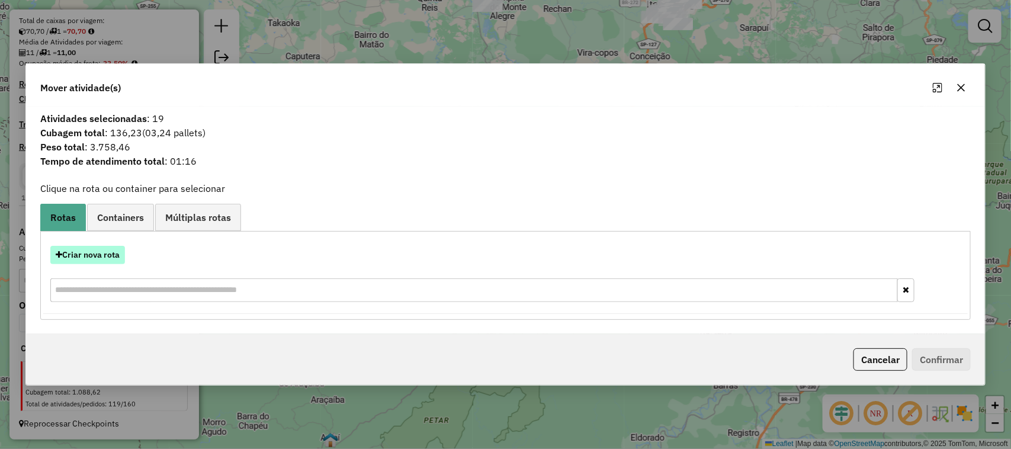
click at [104, 253] on button "Criar nova rota" at bounding box center [87, 255] width 75 height 18
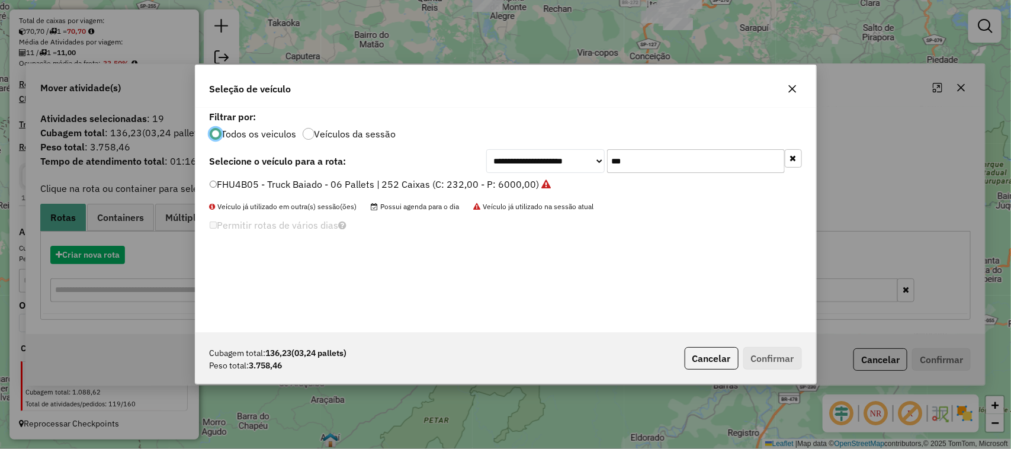
scroll to position [6, 4]
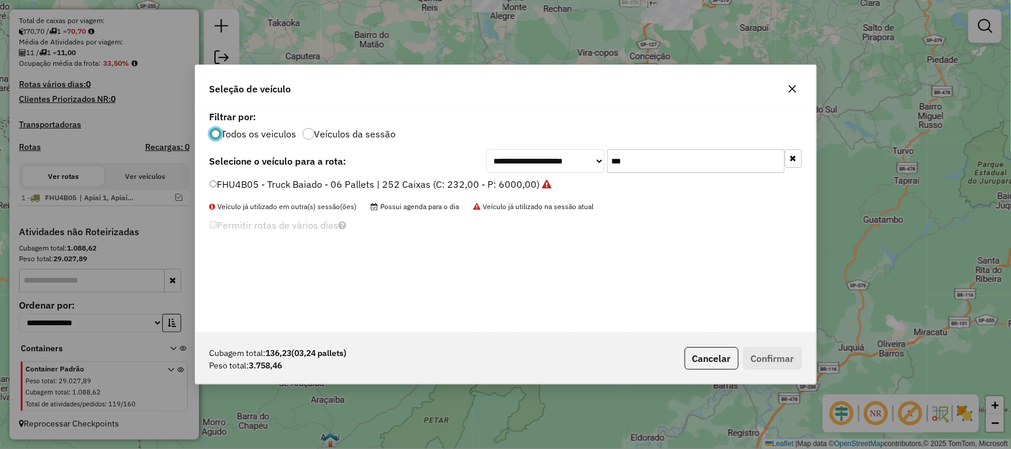
drag, startPoint x: 587, startPoint y: 160, endPoint x: 519, endPoint y: 159, distance: 68.7
click at [545, 160] on div "**********" at bounding box center [644, 161] width 316 height 24
type input "***"
click at [502, 188] on label "FWK8D56 - Truck Baiado - 06 Pallets | 252 Caixas (C: 232,00 - P: 6000,00)" at bounding box center [376, 184] width 332 height 14
click at [798, 357] on button "Confirmar" at bounding box center [772, 358] width 59 height 23
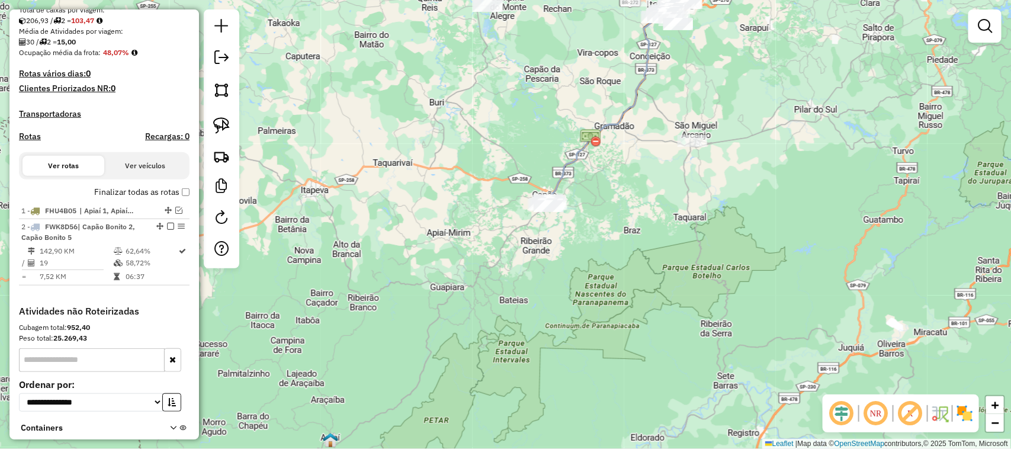
scroll to position [315, 0]
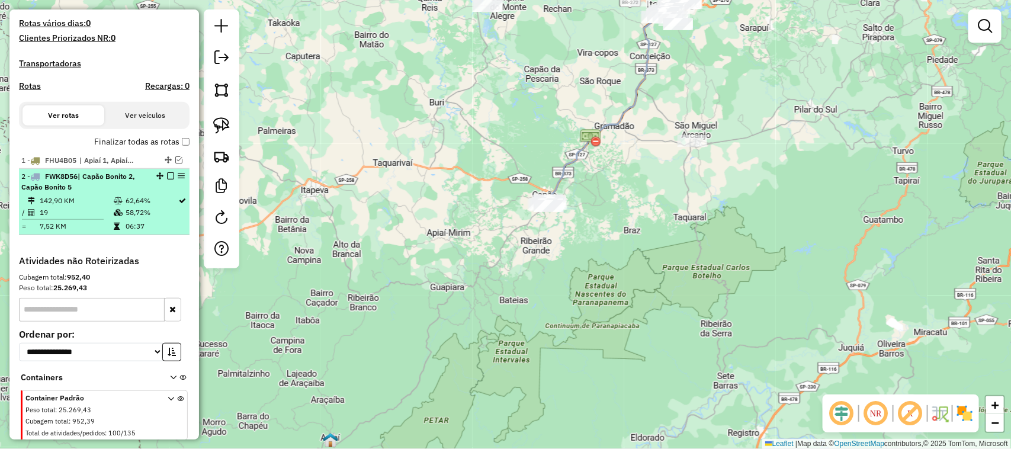
click at [167, 179] on em at bounding box center [170, 175] width 7 height 7
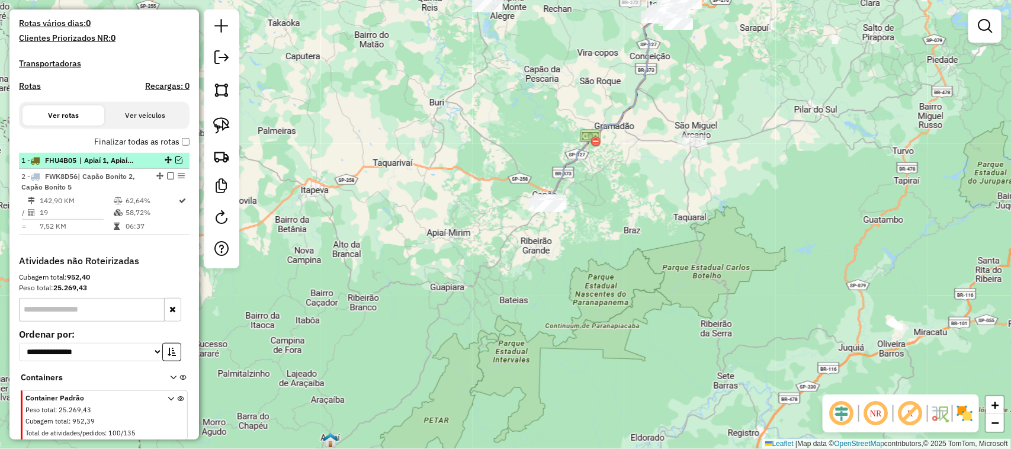
scroll to position [305, 0]
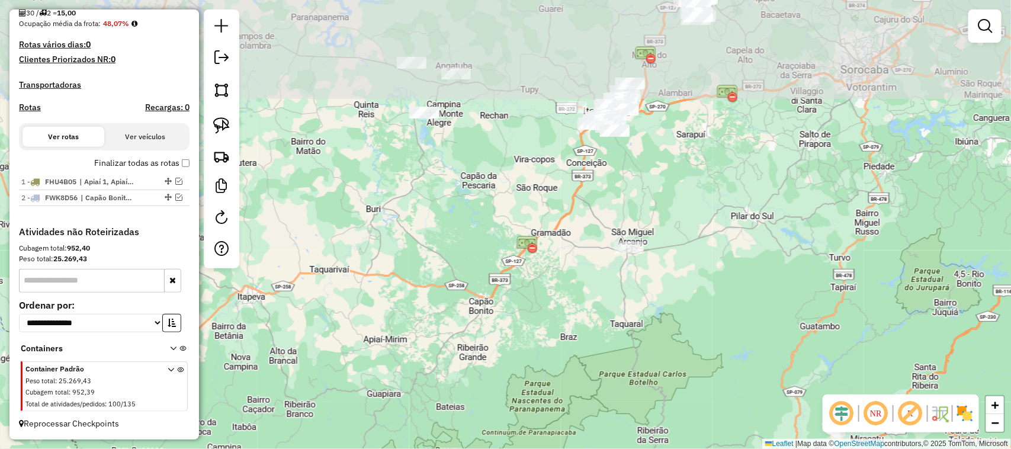
drag, startPoint x: 628, startPoint y: 135, endPoint x: 519, endPoint y: 329, distance: 222.2
click at [506, 348] on div "Janela de atendimento Grade de atendimento Capacidade Transportadoras Veículos …" at bounding box center [505, 224] width 1011 height 449
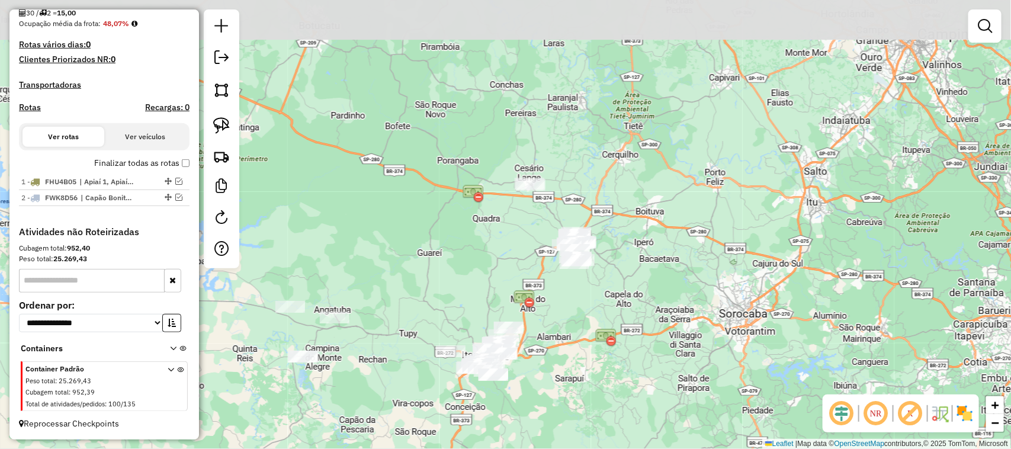
drag, startPoint x: 625, startPoint y: 198, endPoint x: 563, endPoint y: 333, distance: 148.7
click at [563, 333] on div "Janela de atendimento Grade de atendimento Capacidade Transportadoras Veículos …" at bounding box center [505, 224] width 1011 height 449
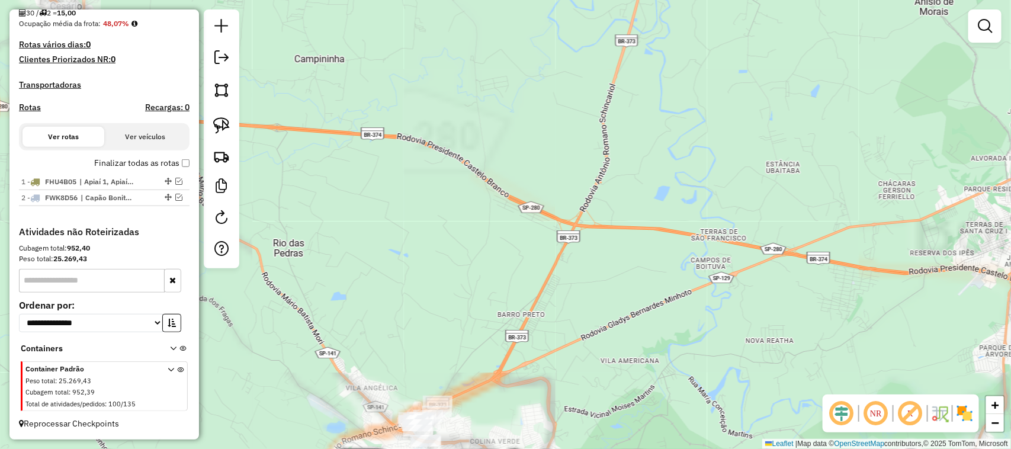
drag, startPoint x: 508, startPoint y: 288, endPoint x: 600, endPoint y: 94, distance: 215.6
click at [594, 107] on div "Janela de atendimento Grade de atendimento Capacidade Transportadoras Veículos …" at bounding box center [505, 224] width 1011 height 449
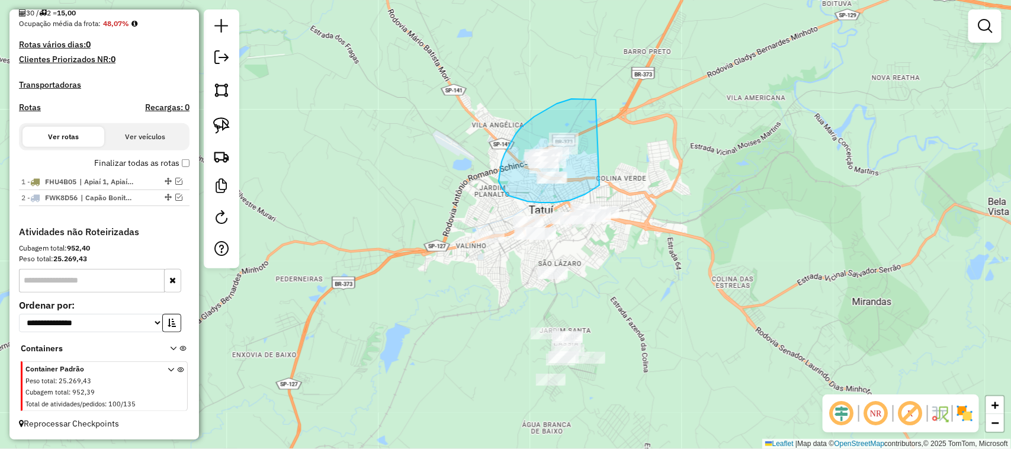
drag, startPoint x: 590, startPoint y: 99, endPoint x: 627, endPoint y: 105, distance: 37.3
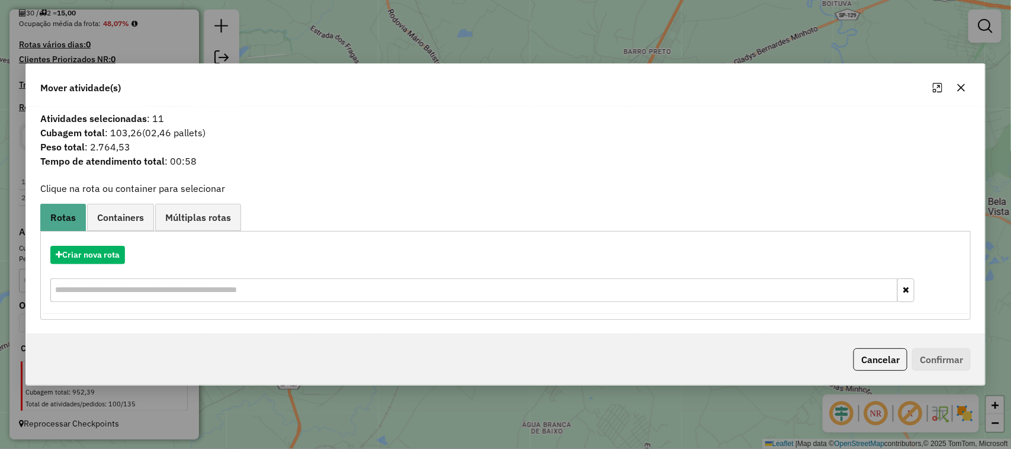
click at [961, 84] on icon "button" at bounding box center [960, 87] width 9 height 9
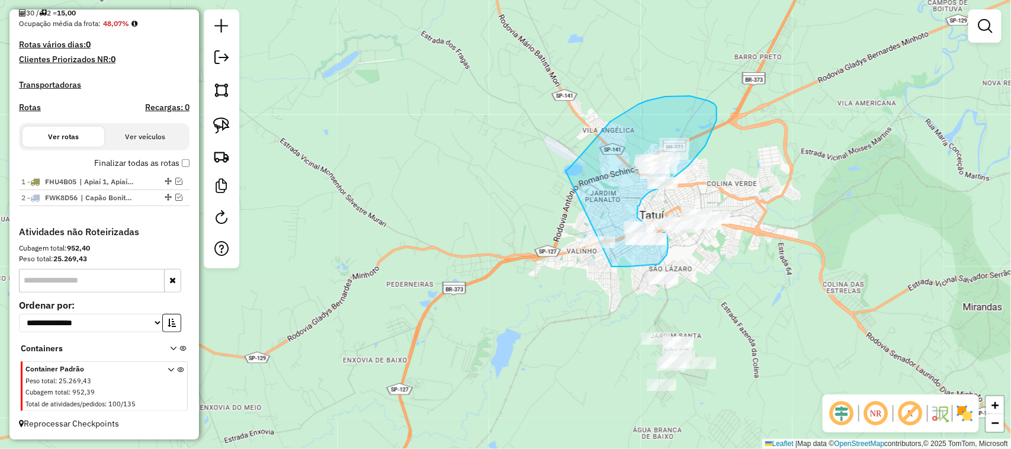
drag, startPoint x: 582, startPoint y: 154, endPoint x: 504, endPoint y: 238, distance: 114.8
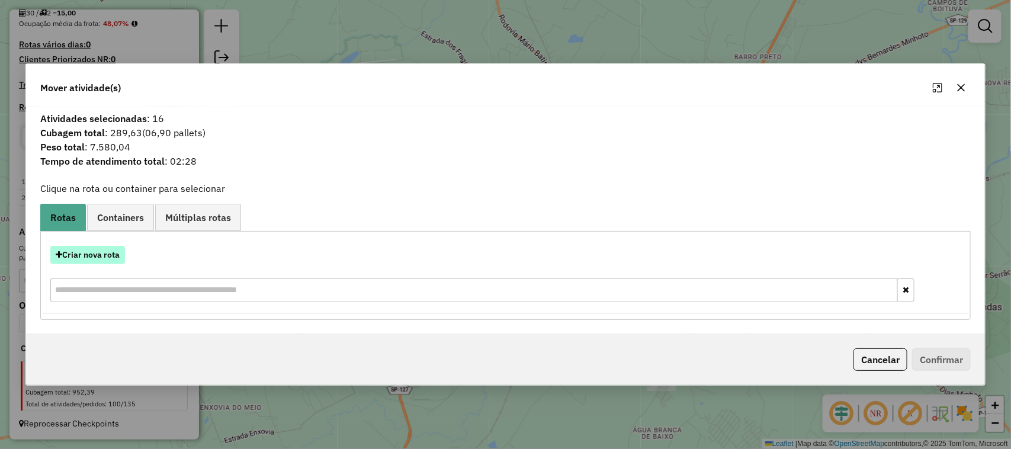
click at [95, 249] on button "Criar nova rota" at bounding box center [87, 255] width 75 height 18
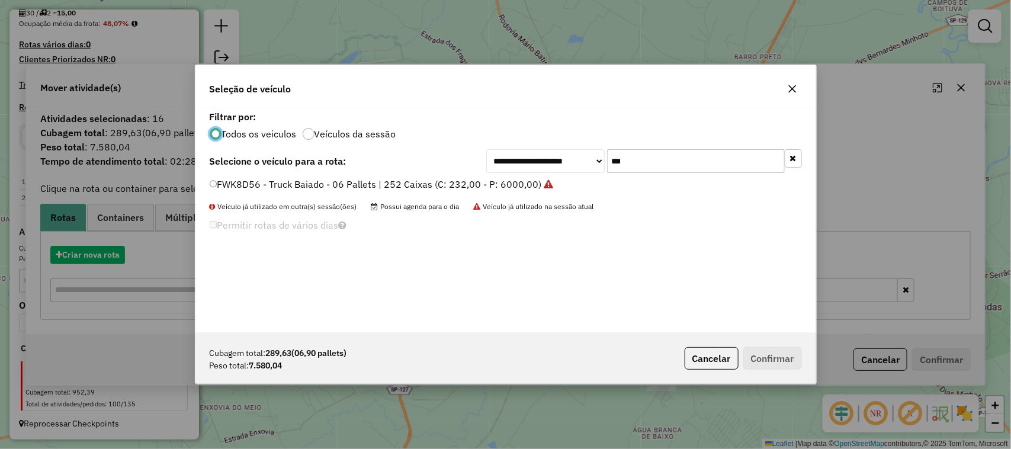
scroll to position [6, 4]
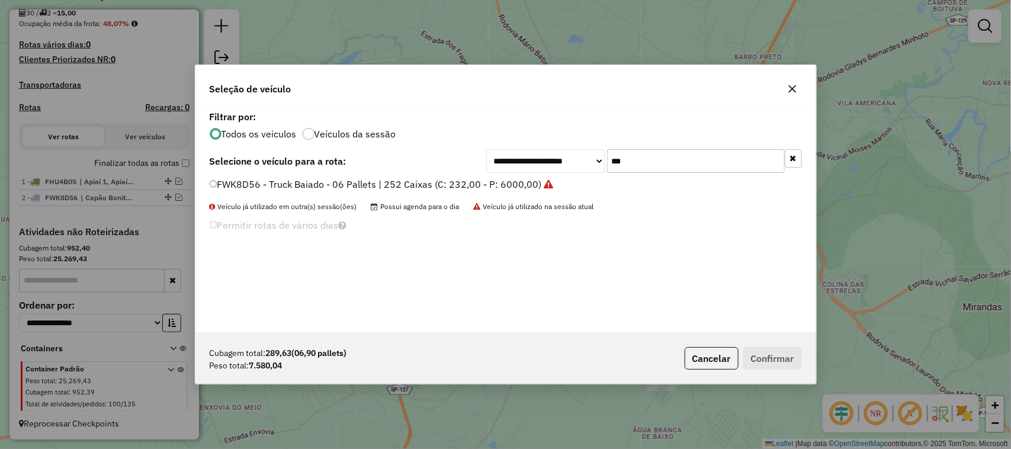
drag, startPoint x: 634, startPoint y: 158, endPoint x: 579, endPoint y: 163, distance: 54.7
click at [584, 164] on div "**********" at bounding box center [644, 161] width 316 height 24
click at [788, 84] on icon "button" at bounding box center [792, 88] width 9 height 9
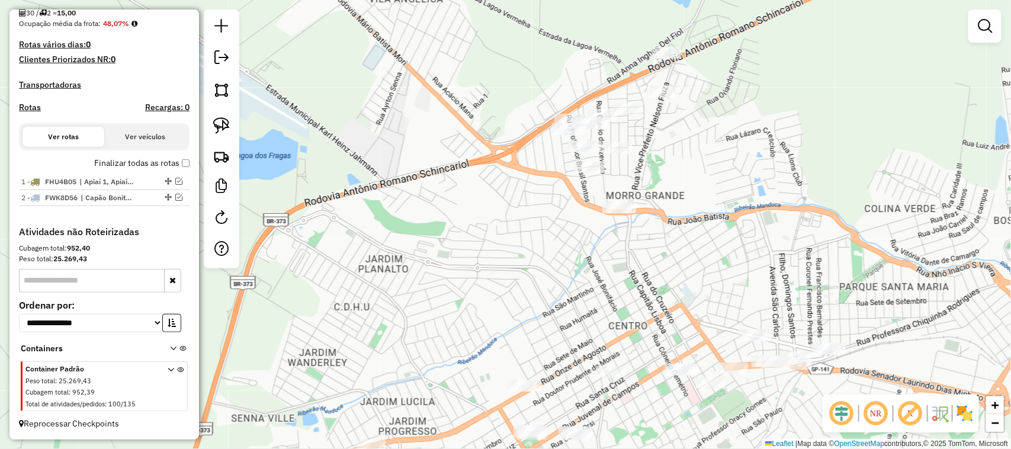
drag, startPoint x: 696, startPoint y: 206, endPoint x: 718, endPoint y: 271, distance: 69.5
click at [718, 271] on div "Janela de atendimento Grade de atendimento Capacidade Transportadoras Veículos …" at bounding box center [505, 224] width 1011 height 449
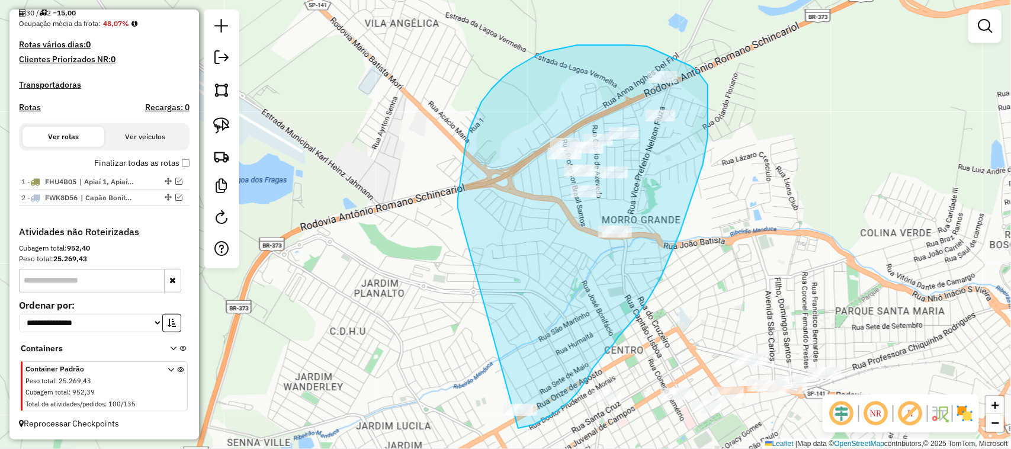
drag, startPoint x: 458, startPoint y: 208, endPoint x: 425, endPoint y: 352, distance: 148.3
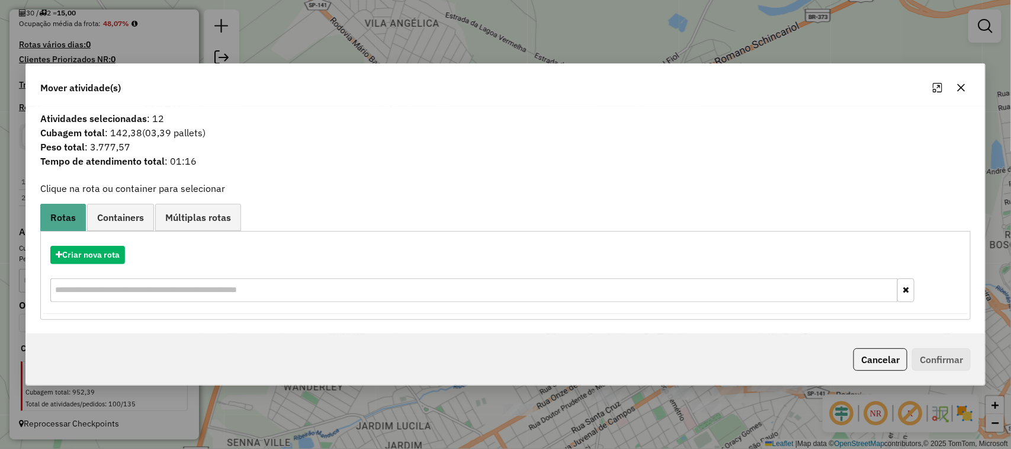
click at [965, 87] on icon "button" at bounding box center [960, 87] width 9 height 9
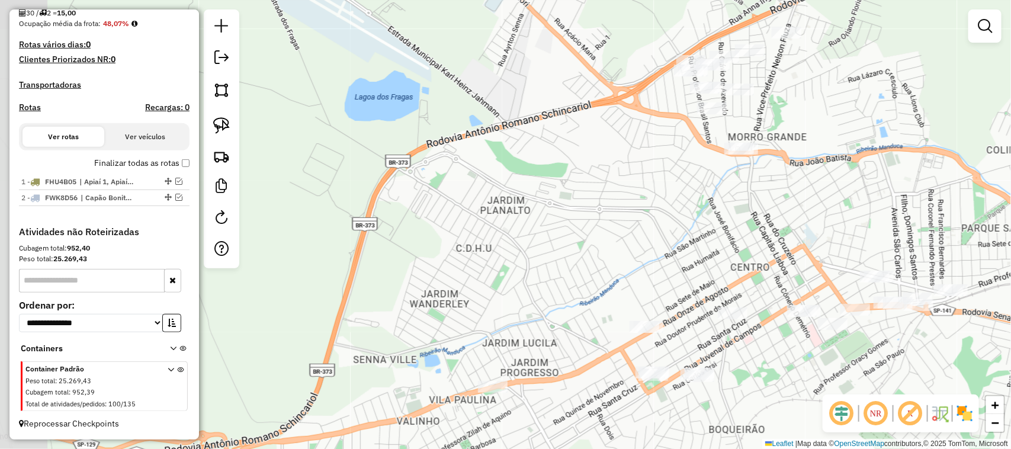
drag, startPoint x: 662, startPoint y: 275, endPoint x: 801, endPoint y: 179, distance: 168.6
click at [801, 179] on div "Janela de atendimento Grade de atendimento Capacidade Transportadoras Veículos …" at bounding box center [505, 224] width 1011 height 449
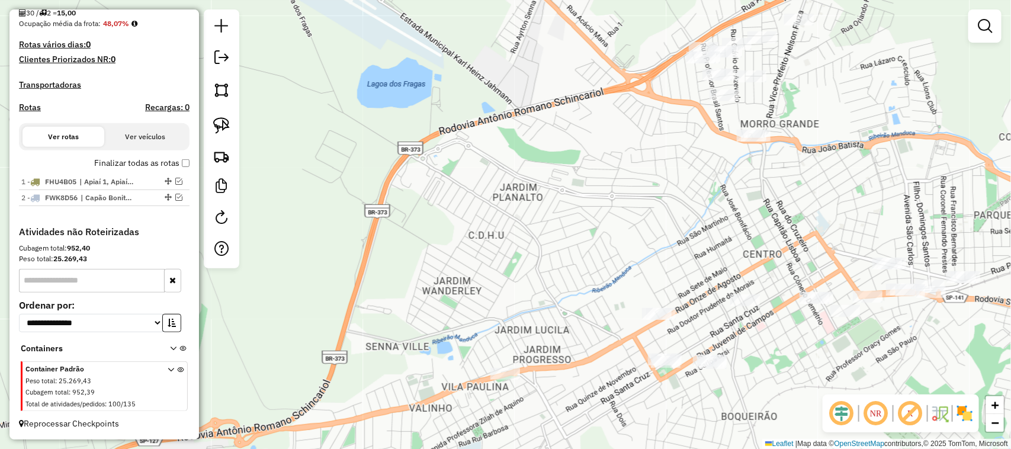
click at [599, 120] on div "Janela de atendimento Grade de atendimento Capacidade Transportadoras Veículos …" at bounding box center [505, 224] width 1011 height 449
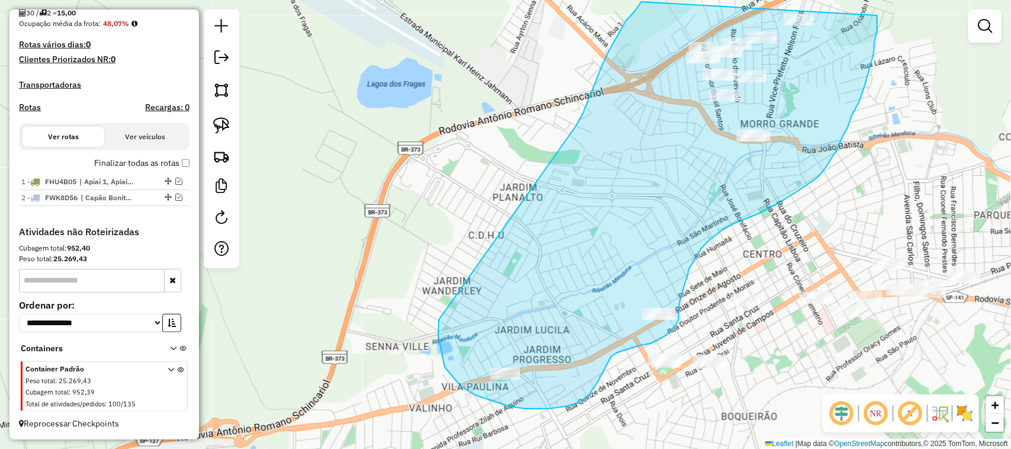
drag, startPoint x: 576, startPoint y: 126, endPoint x: 551, endPoint y: 218, distance: 95.7
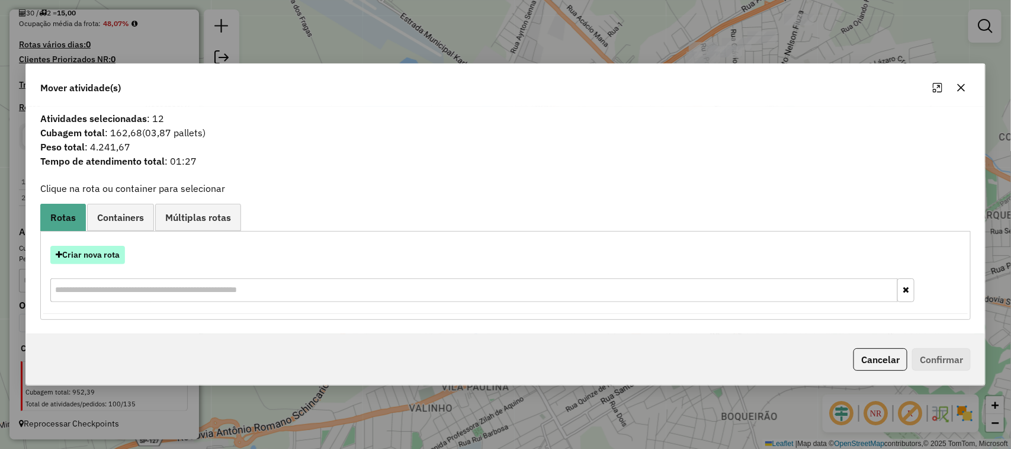
click at [98, 251] on button "Criar nova rota" at bounding box center [87, 255] width 75 height 18
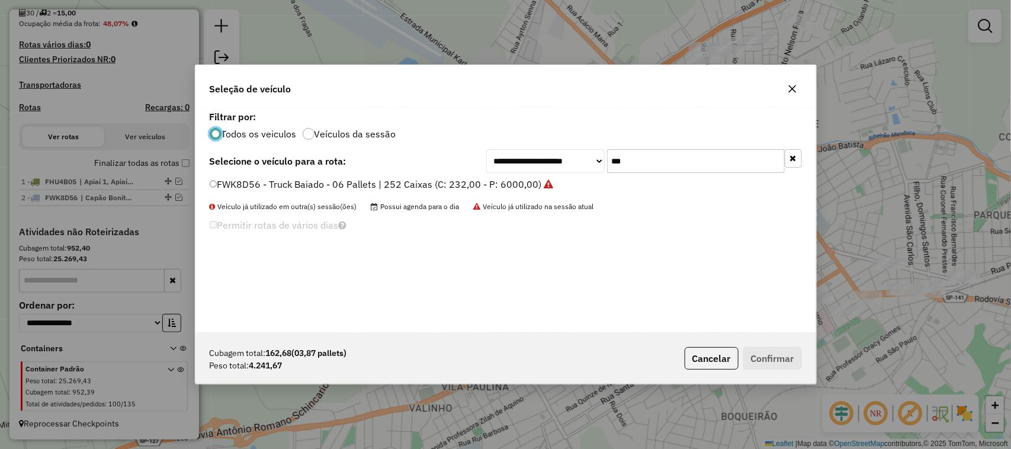
click at [539, 181] on div "**********" at bounding box center [505, 220] width 621 height 225
type input "***"
click at [521, 188] on label "REC0001 - Truck Baiado - 06 Pallets | 252 Caixas (C: 232,00 - P: 6000,00)" at bounding box center [374, 184] width 329 height 14
click at [789, 359] on button "Confirmar" at bounding box center [772, 358] width 59 height 23
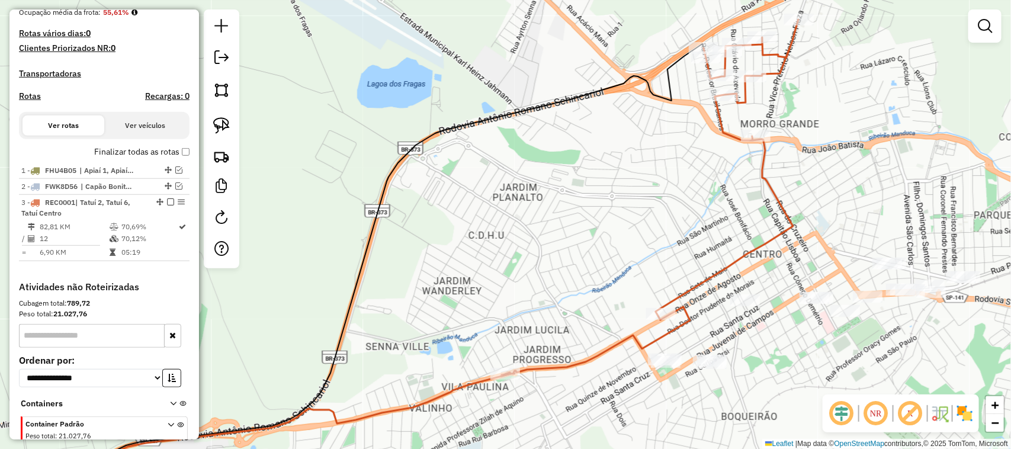
scroll to position [315, 0]
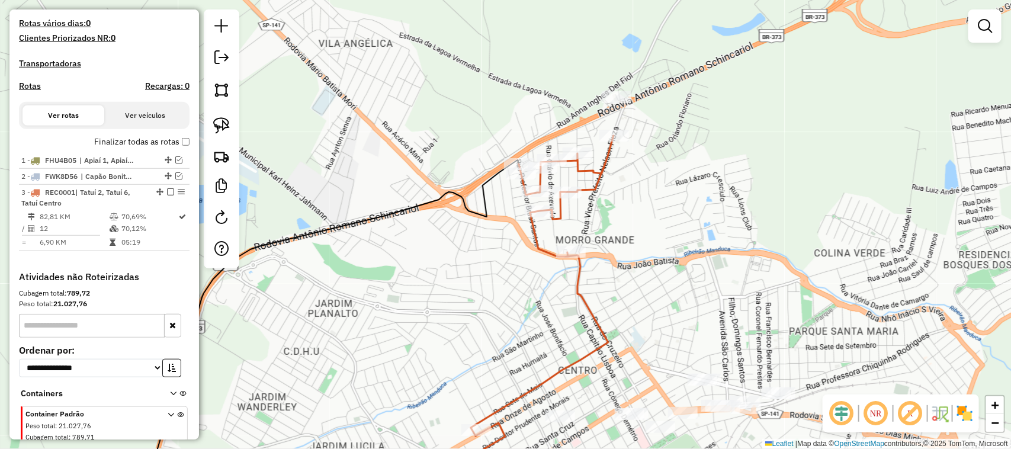
drag, startPoint x: 617, startPoint y: 225, endPoint x: 592, endPoint y: 176, distance: 54.6
click at [486, 304] on div "Janela de atendimento Grade de atendimento Capacidade Transportadoras Veículos …" at bounding box center [505, 224] width 1011 height 449
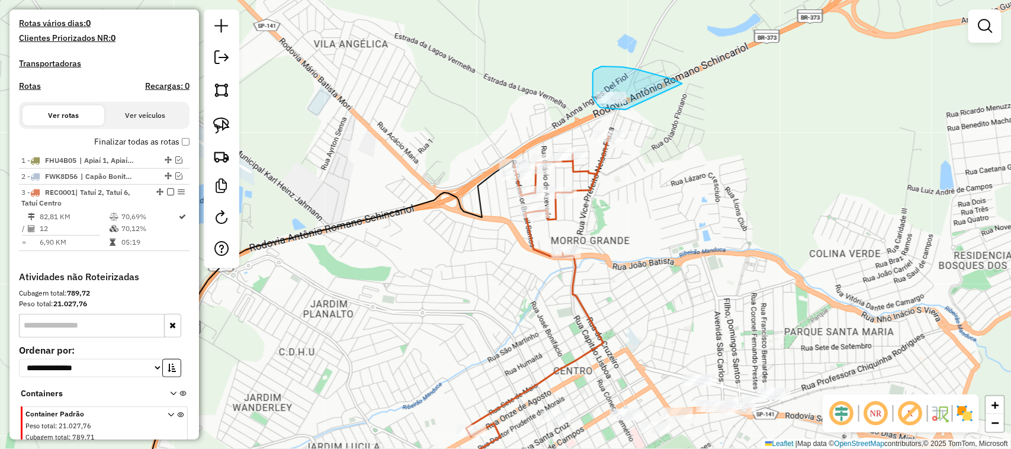
drag, startPoint x: 676, startPoint y: 81, endPoint x: 640, endPoint y: 108, distance: 46.1
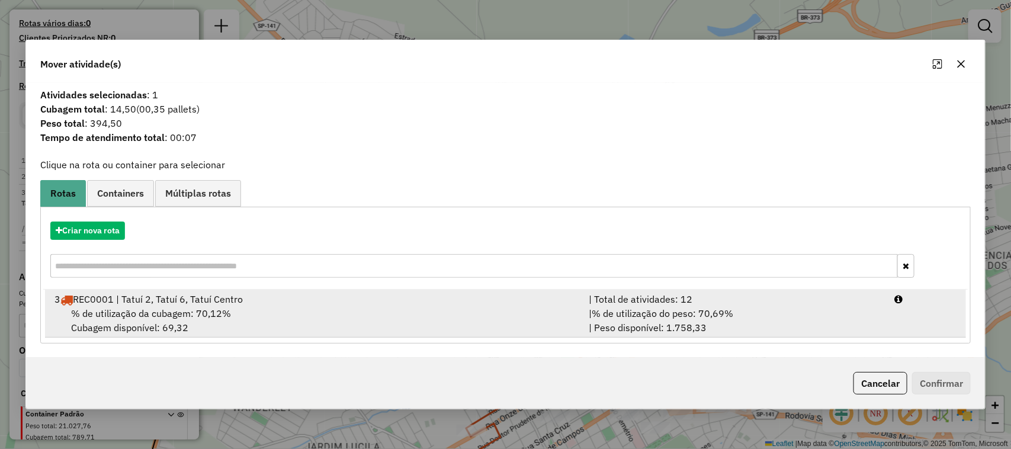
click at [865, 300] on div "| Total de atividades: 12" at bounding box center [735, 299] width 306 height 14
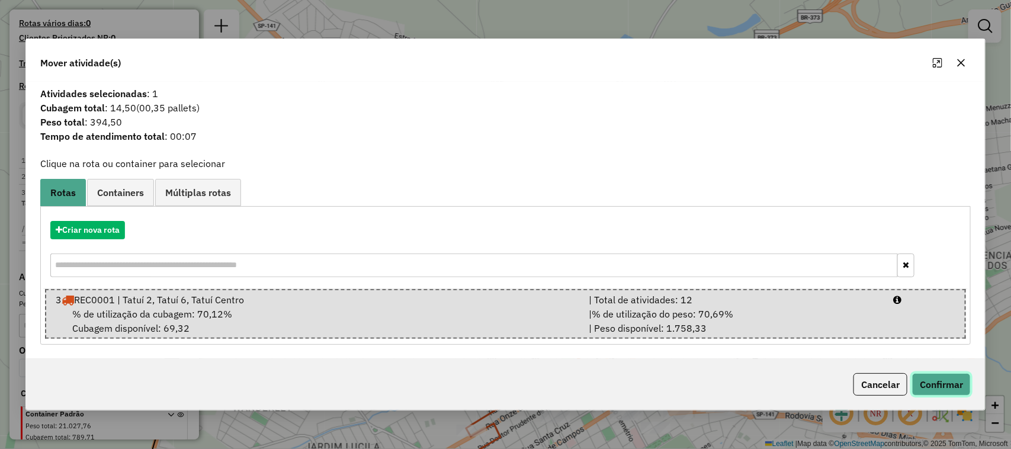
click at [943, 377] on button "Confirmar" at bounding box center [941, 384] width 59 height 23
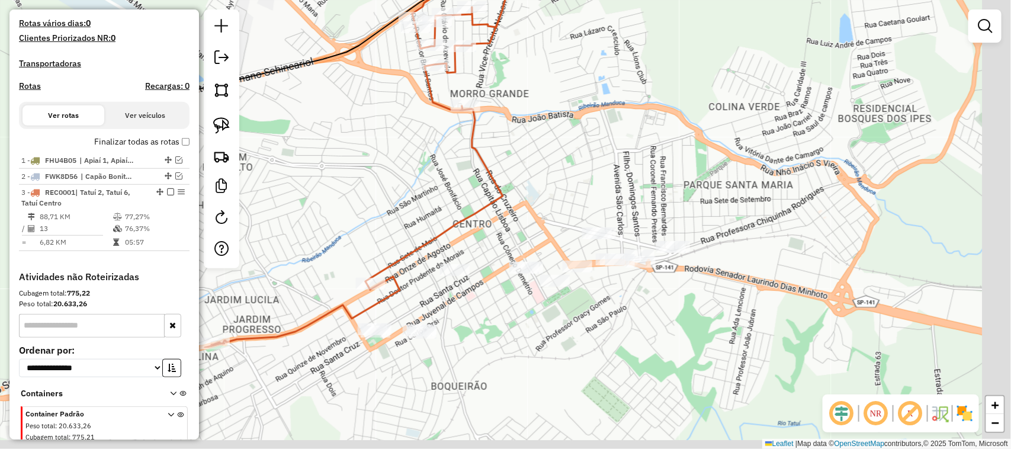
drag, startPoint x: 720, startPoint y: 223, endPoint x: 603, endPoint y: 18, distance: 236.1
click at [603, 28] on div "Janela de atendimento Grade de atendimento Capacidade Transportadoras Veículos …" at bounding box center [505, 224] width 1011 height 449
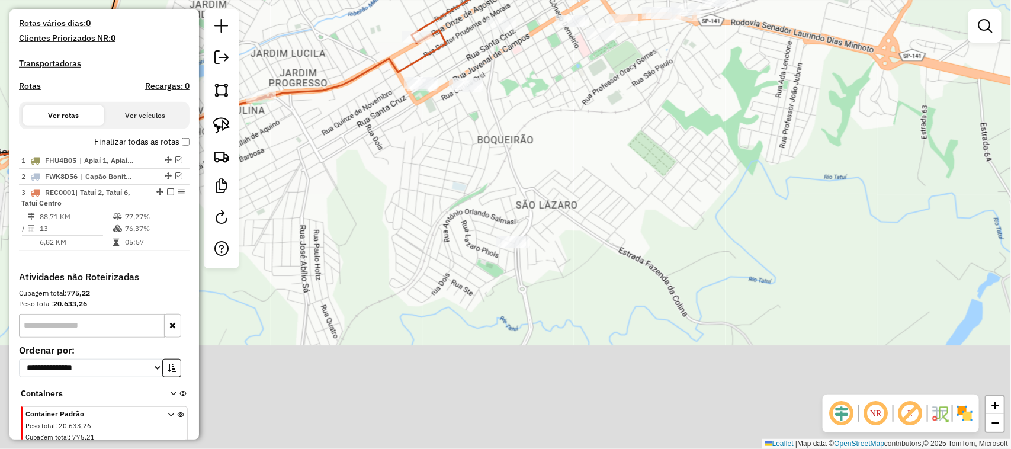
drag, startPoint x: 638, startPoint y: 197, endPoint x: 676, endPoint y: 97, distance: 107.0
click at [676, 97] on div "Janela de atendimento Grade de atendimento Capacidade Transportadoras Veículos …" at bounding box center [505, 224] width 1011 height 449
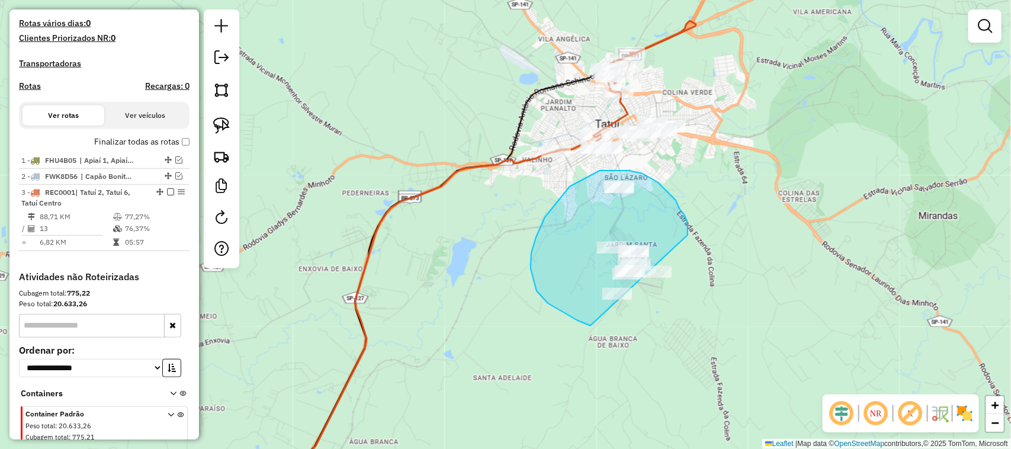
drag, startPoint x: 688, startPoint y: 231, endPoint x: 753, endPoint y: 285, distance: 84.9
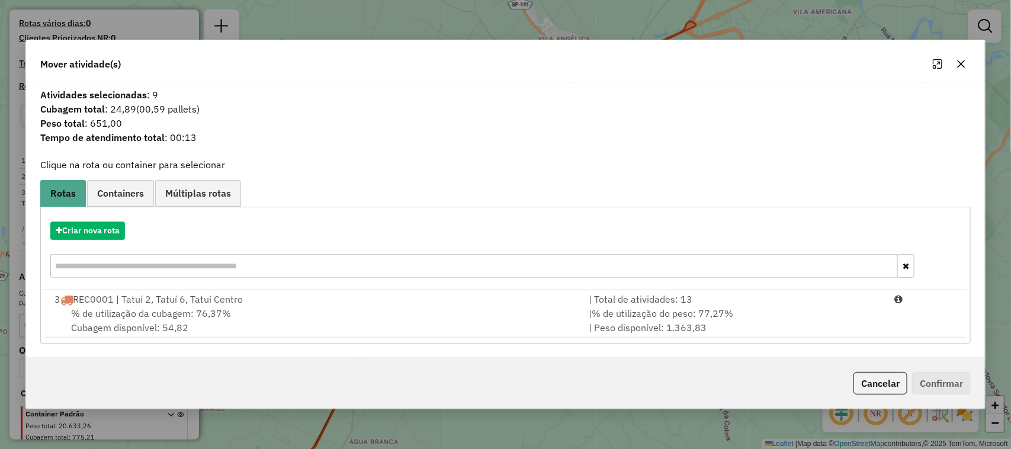
click at [964, 61] on icon "button" at bounding box center [960, 63] width 9 height 9
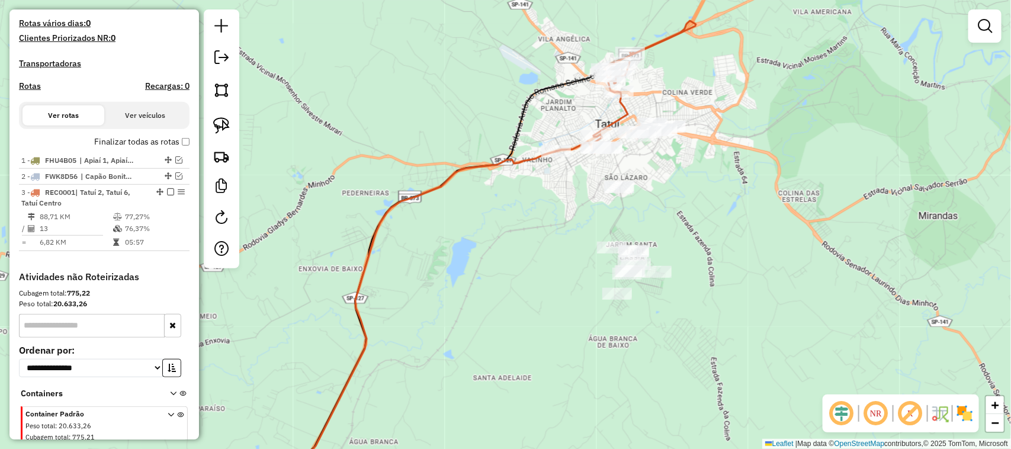
drag, startPoint x: 166, startPoint y: 200, endPoint x: 395, endPoint y: 235, distance: 231.2
click at [167, 195] on em at bounding box center [170, 191] width 7 height 7
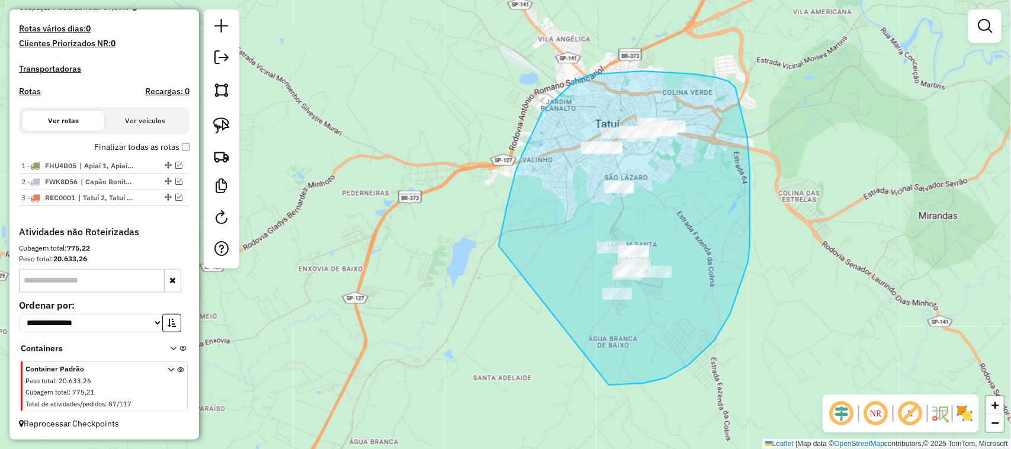
drag, startPoint x: 507, startPoint y: 206, endPoint x: 551, endPoint y: 325, distance: 126.5
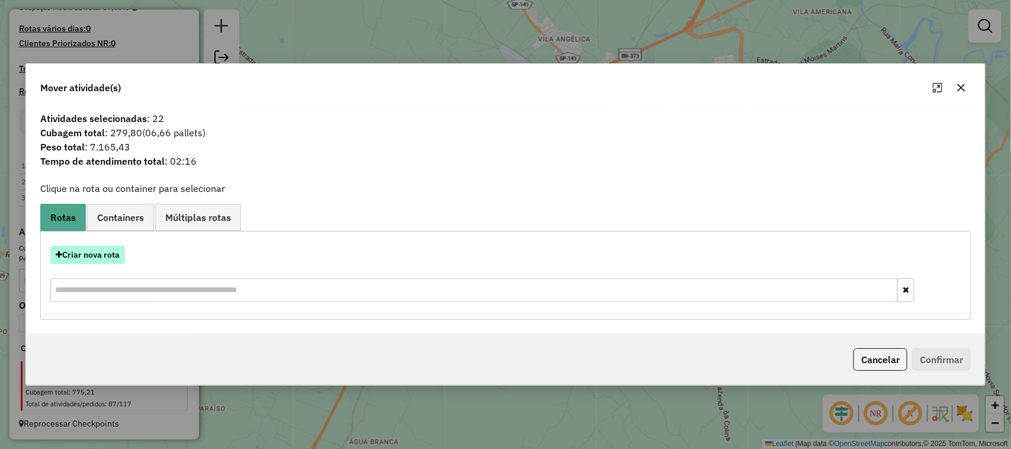
click at [68, 262] on button "Criar nova rota" at bounding box center [87, 255] width 75 height 18
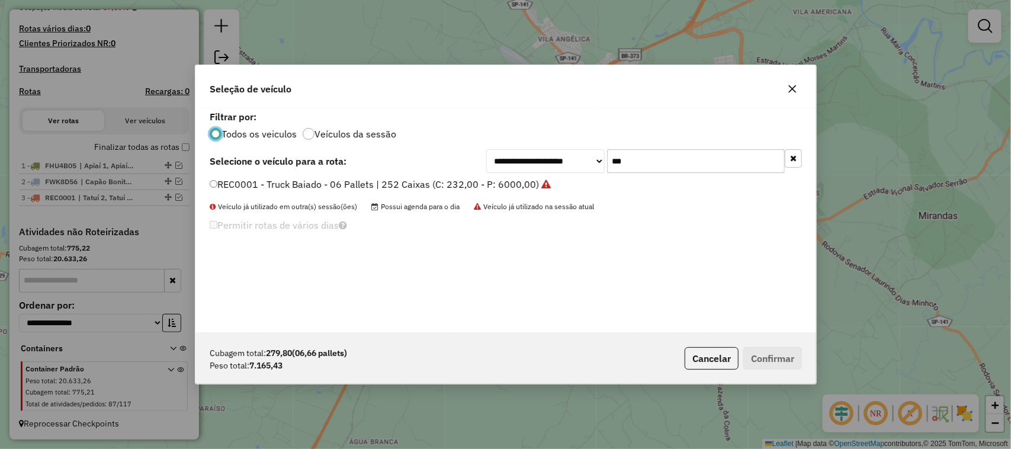
scroll to position [6, 4]
click at [506, 179] on label "REC0001 - Truck Baiado - 06 Pallets | 252 Caixas (C: 232,00 - P: 6000,00)" at bounding box center [380, 184] width 341 height 14
click at [774, 354] on button "Confirmar" at bounding box center [772, 358] width 59 height 23
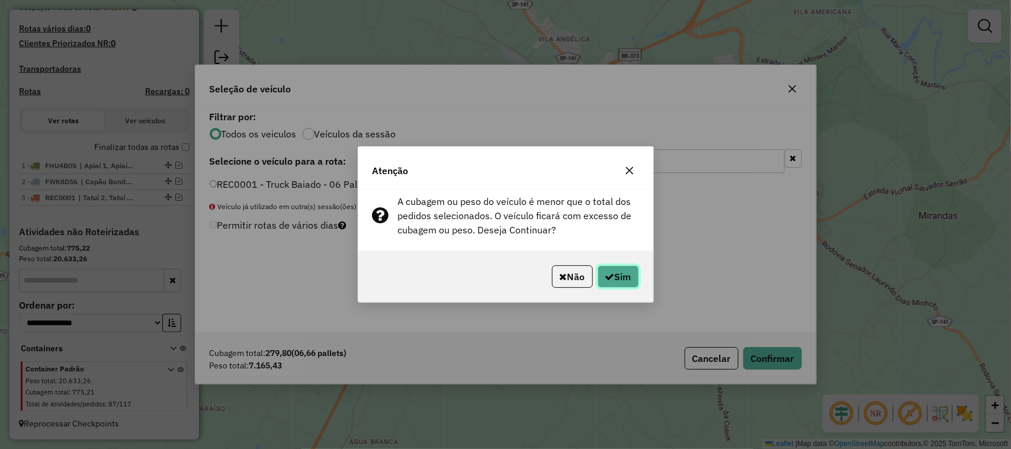
click at [633, 281] on button "Sim" at bounding box center [618, 276] width 41 height 23
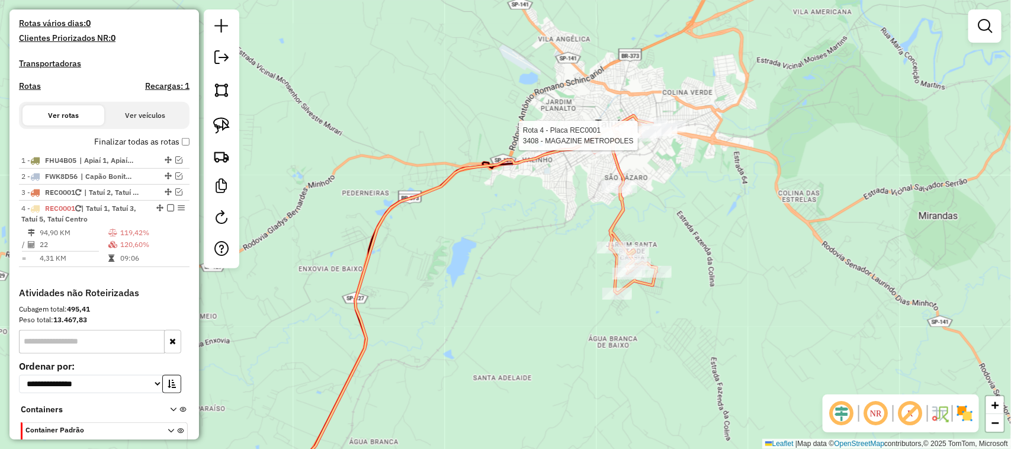
select select "**********"
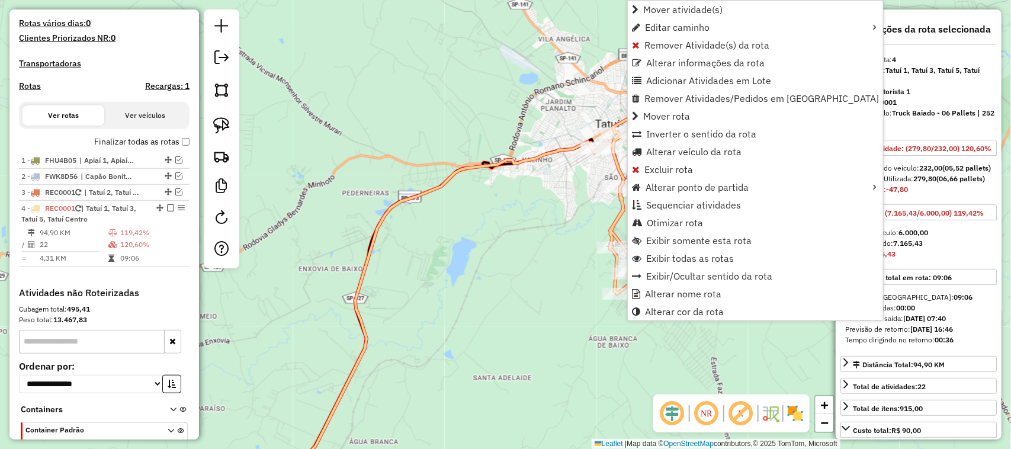
scroll to position [387, 0]
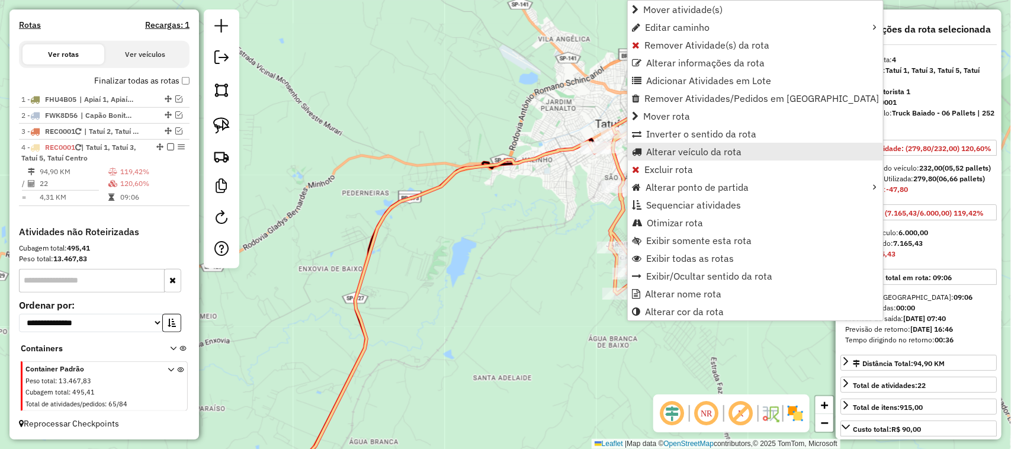
click at [709, 150] on span "Alterar veículo da rota" at bounding box center [693, 151] width 95 height 9
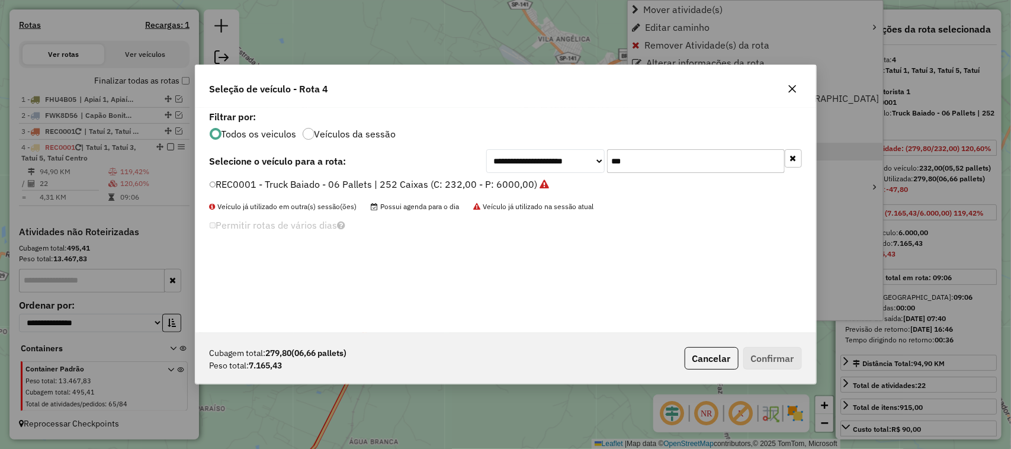
scroll to position [6, 4]
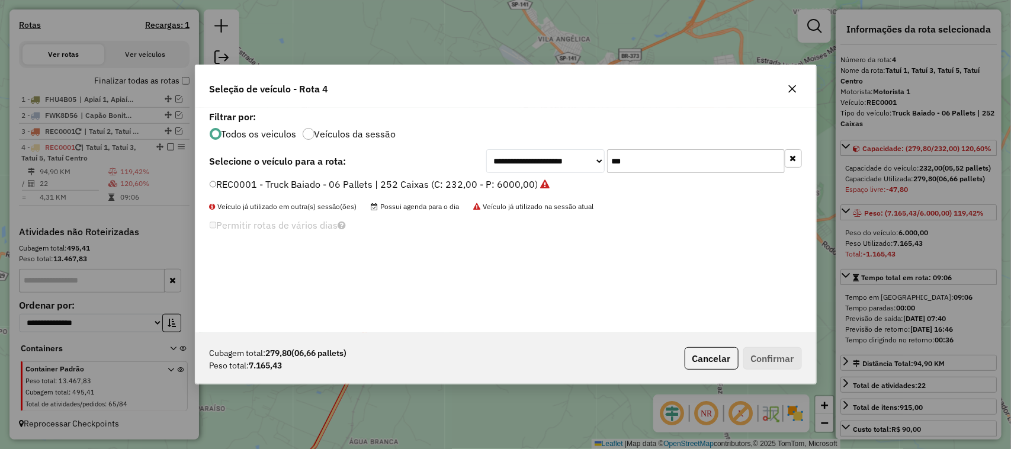
drag, startPoint x: 635, startPoint y: 164, endPoint x: 545, endPoint y: 155, distance: 89.9
click at [557, 160] on div "**********" at bounding box center [644, 161] width 316 height 24
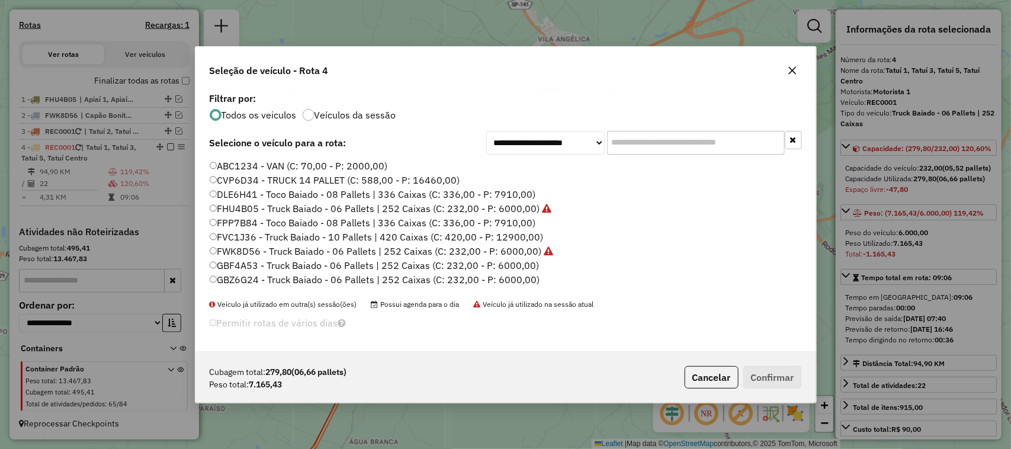
click at [513, 190] on label "DLE6H41 - Toco Baiado - 08 Pallets | 336 Caixas (C: 336,00 - P: 7910,00)" at bounding box center [373, 194] width 326 height 14
click at [776, 378] on button "Confirmar" at bounding box center [772, 377] width 59 height 23
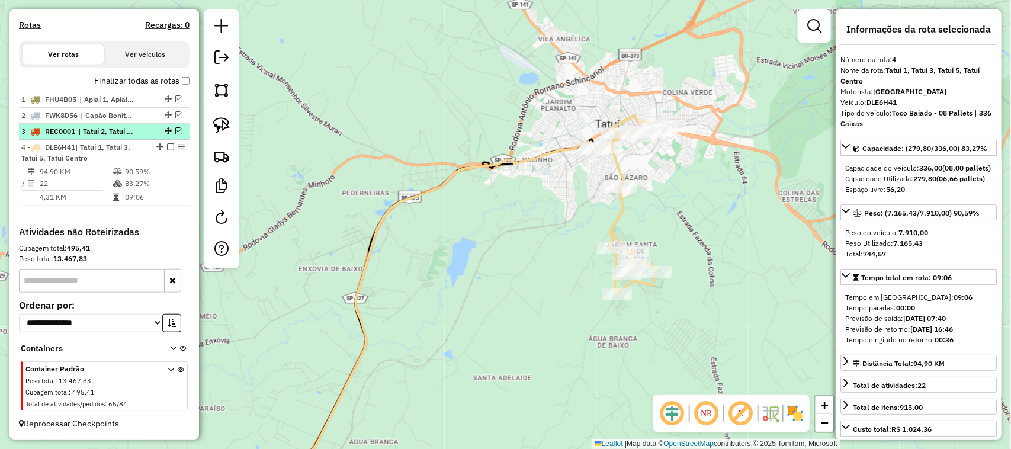
click at [175, 129] on em at bounding box center [178, 130] width 7 height 7
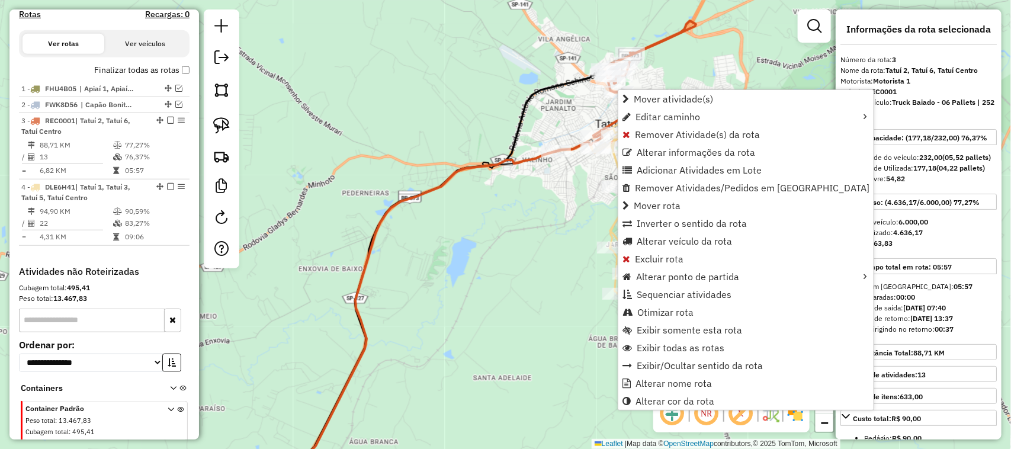
scroll to position [437, 0]
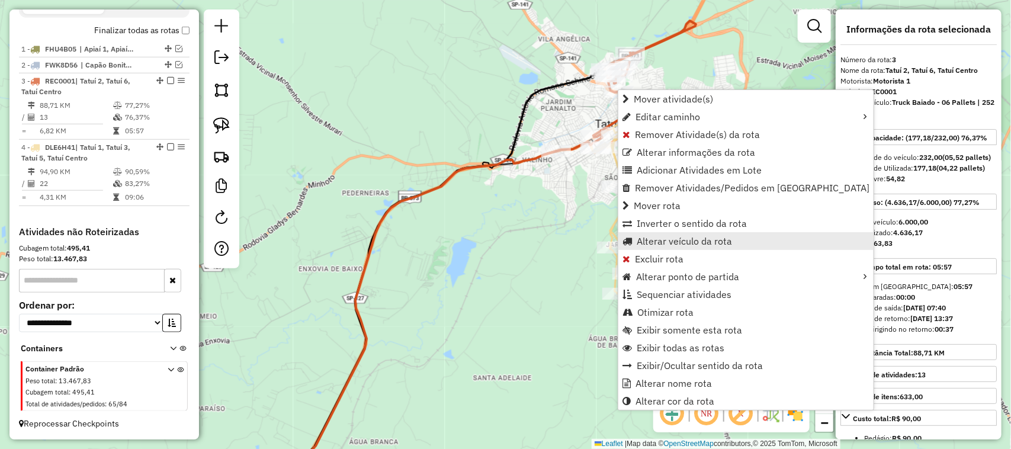
click at [702, 243] on span "Alterar veículo da rota" at bounding box center [684, 240] width 95 height 9
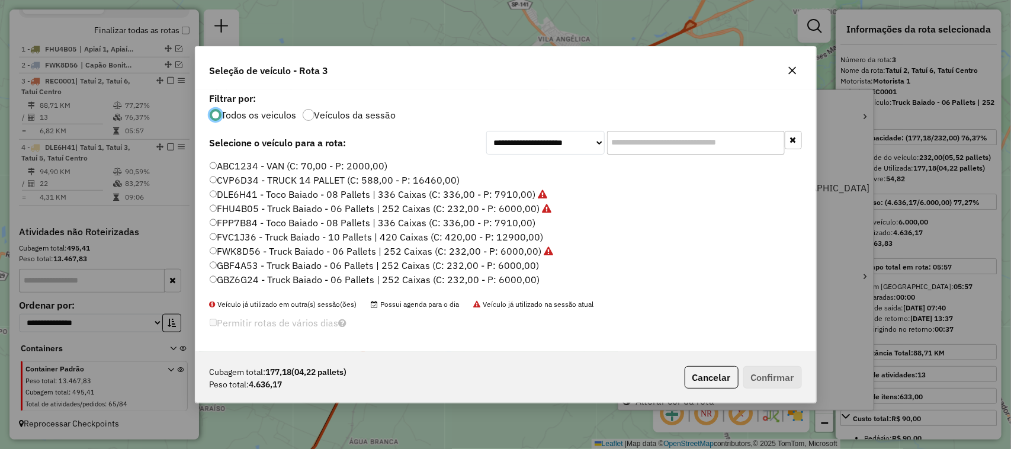
scroll to position [6, 4]
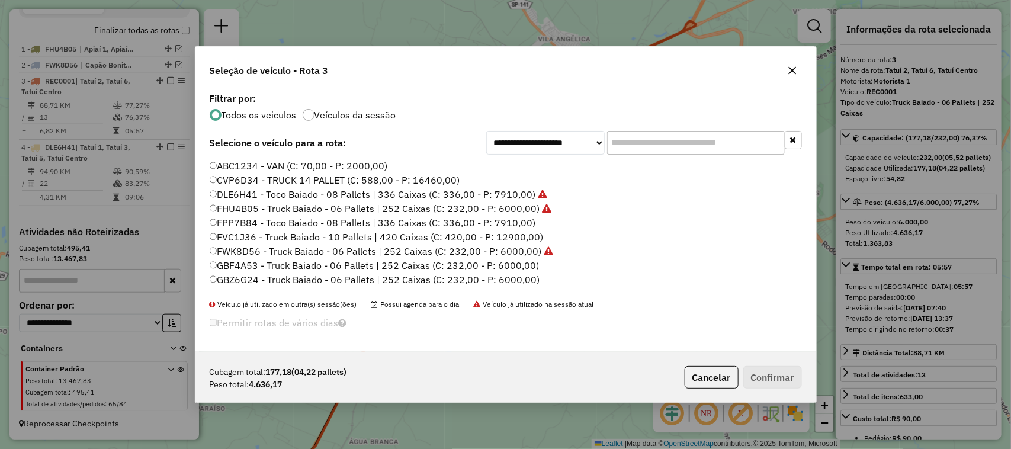
click at [653, 142] on input "text" at bounding box center [696, 143] width 178 height 24
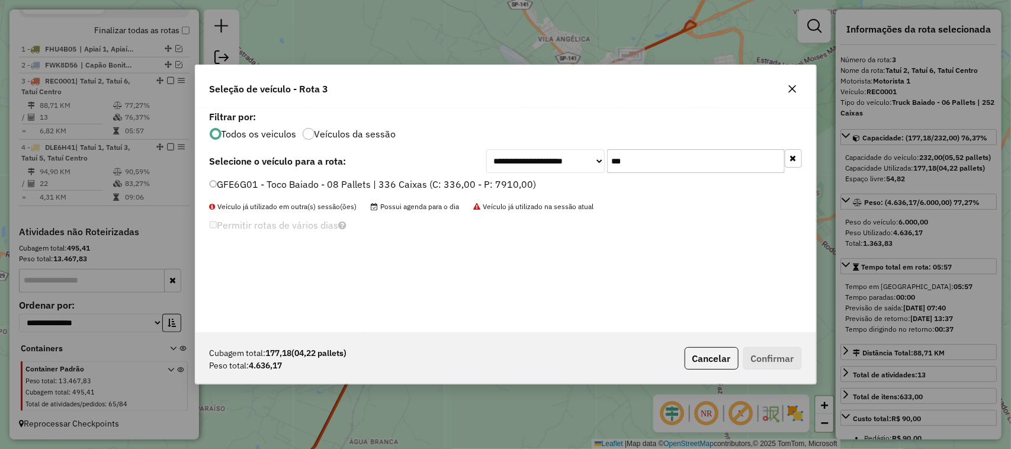
type input "***"
click at [513, 184] on label "GFE6G01 - Toco Baiado - 08 Pallets | 336 Caixas (C: 336,00 - P: 7910,00)" at bounding box center [373, 184] width 327 height 14
click at [807, 365] on div "Cubagem total: 177,18 (04,22 pallets) Peso total: 4.636,17 Cancelar Confirmar" at bounding box center [505, 358] width 621 height 51
click at [789, 362] on button "Confirmar" at bounding box center [772, 358] width 59 height 23
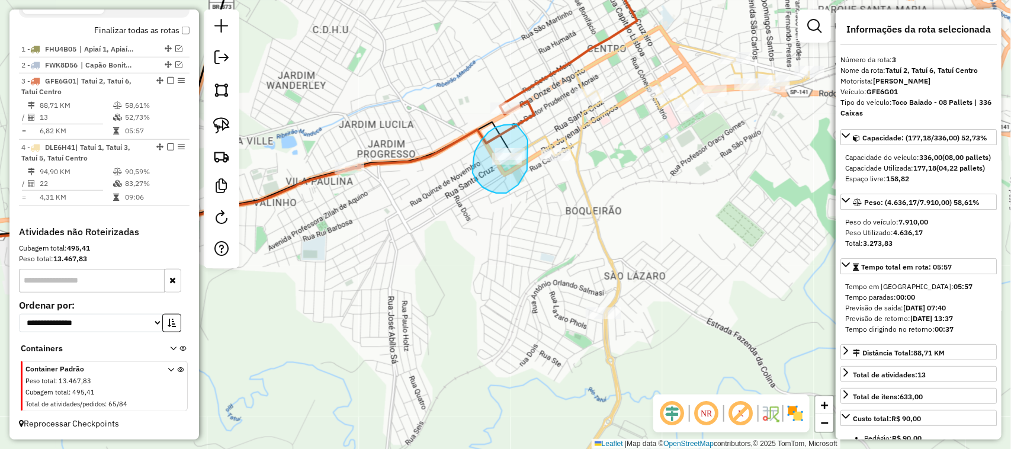
drag, startPoint x: 504, startPoint y: 125, endPoint x: 520, endPoint y: 126, distance: 16.0
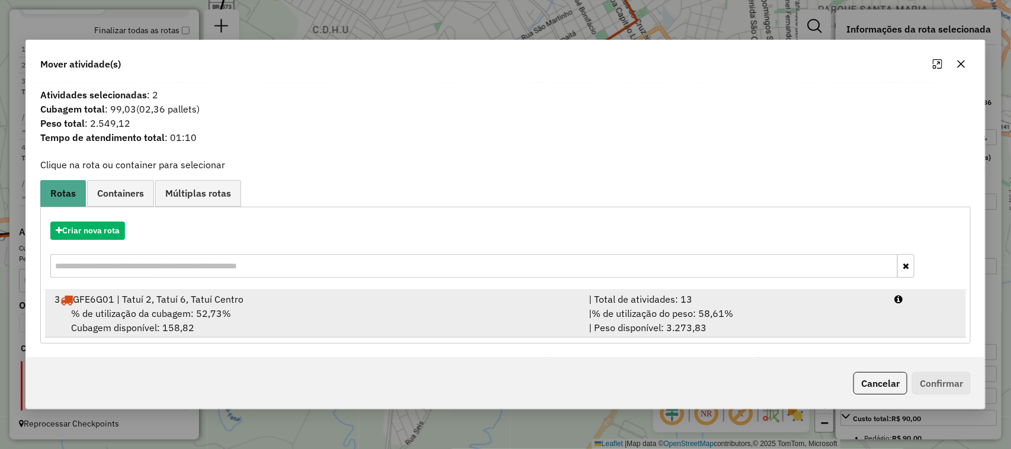
click at [758, 300] on div "| Total de atividades: 13" at bounding box center [735, 299] width 306 height 14
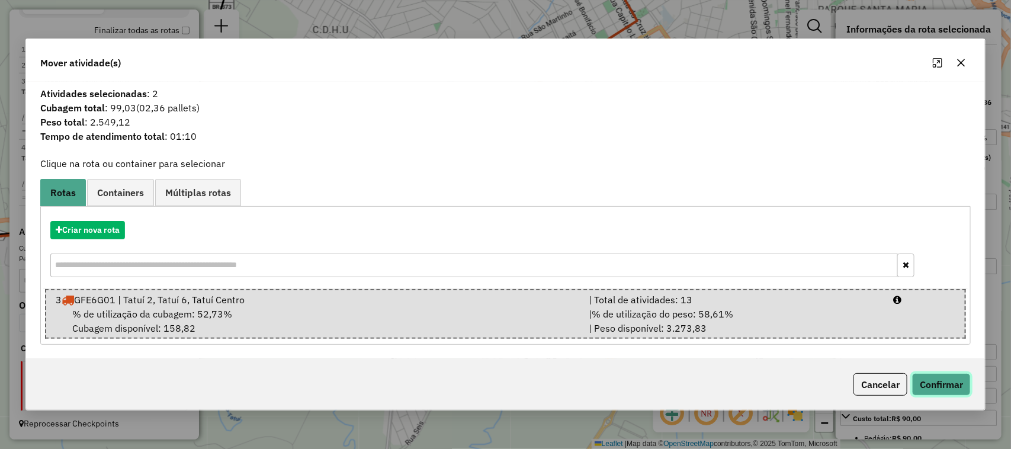
click at [948, 378] on button "Confirmar" at bounding box center [941, 384] width 59 height 23
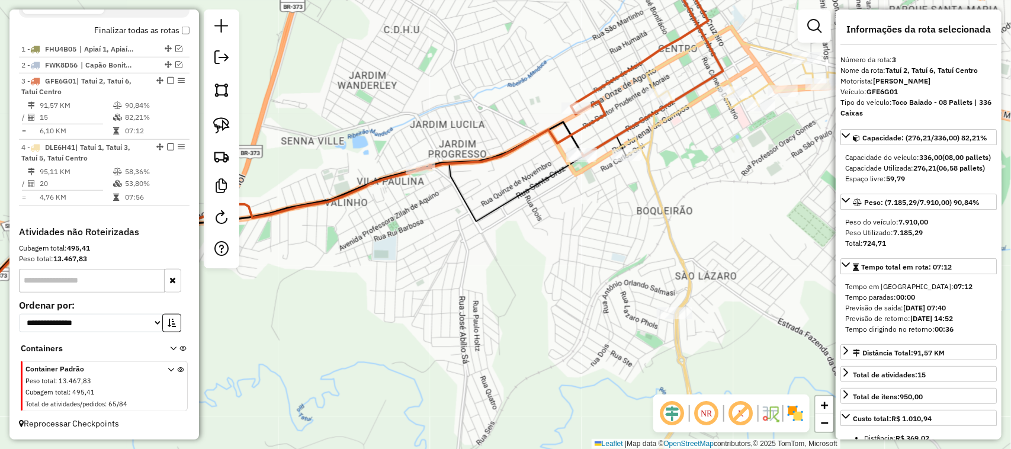
drag, startPoint x: 456, startPoint y: 240, endPoint x: 503, endPoint y: 241, distance: 47.4
click at [503, 241] on div "Janela de atendimento Grade de atendimento Capacidade Transportadoras Veículos …" at bounding box center [505, 224] width 1011 height 449
drag, startPoint x: 448, startPoint y: 225, endPoint x: 400, endPoint y: 211, distance: 50.6
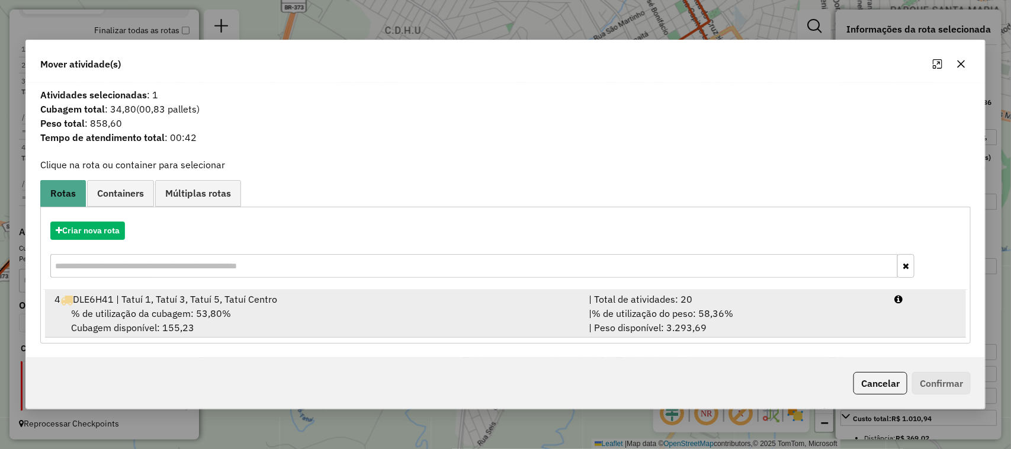
click at [781, 327] on div "| % de utilização do peso: 58,36% | Peso disponível: 3.293,69" at bounding box center [735, 320] width 306 height 28
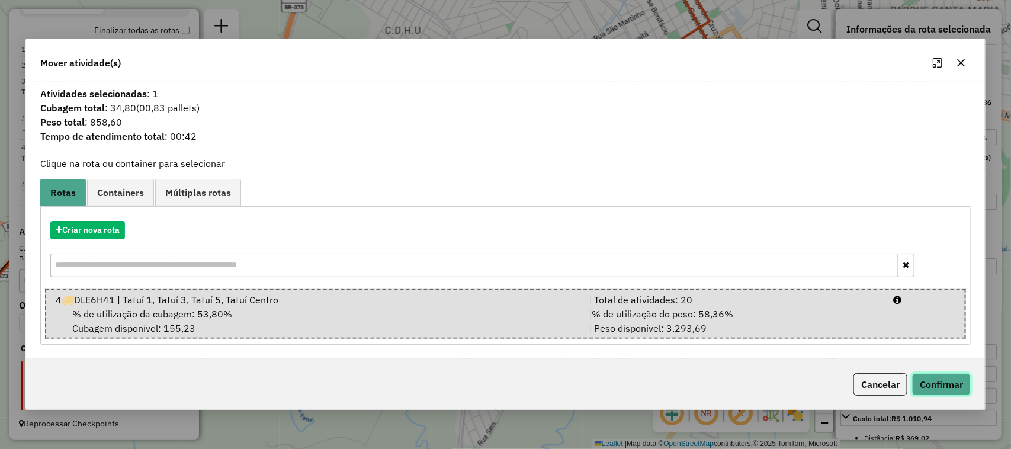
click at [942, 386] on button "Confirmar" at bounding box center [941, 384] width 59 height 23
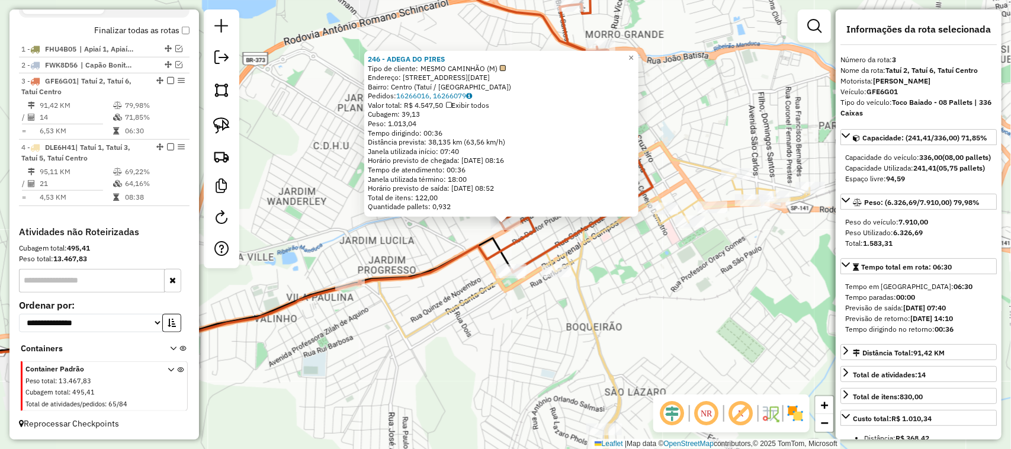
click at [437, 279] on div "246 - ADEGA DO PIRES Tipo de cliente: MESMO CAMINHÃO (M) Endereço: Rua Onze de …" at bounding box center [505, 224] width 1011 height 449
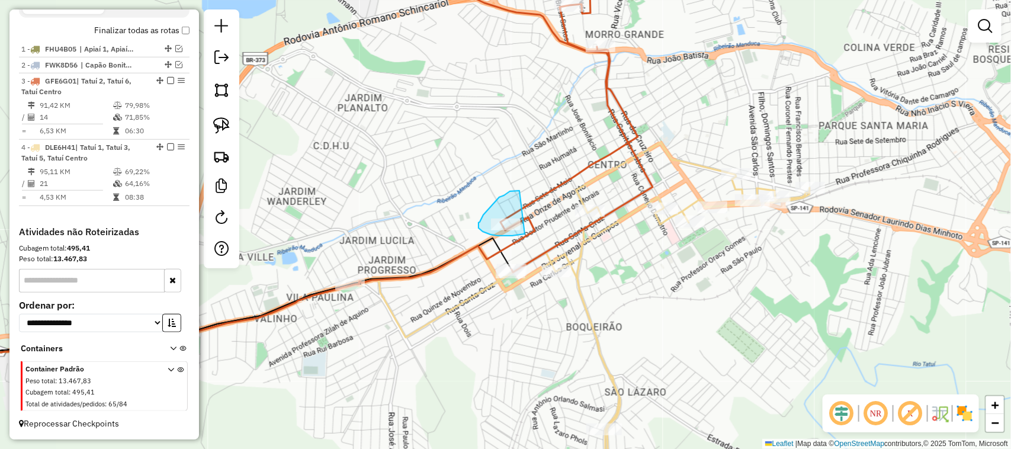
drag, startPoint x: 512, startPoint y: 191, endPoint x: 529, endPoint y: 232, distance: 44.1
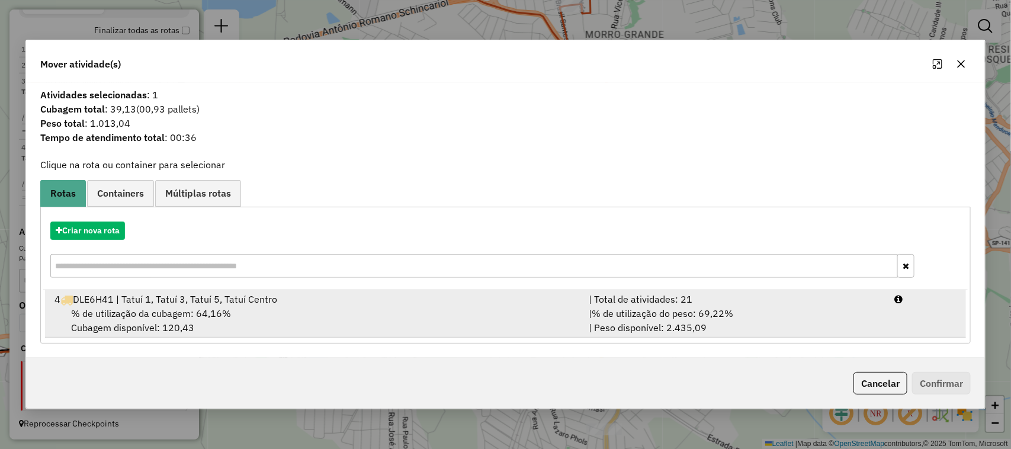
drag, startPoint x: 679, startPoint y: 317, endPoint x: 688, endPoint y: 317, distance: 8.9
click at [680, 317] on span "% de utilização do peso: 69,22%" at bounding box center [663, 313] width 142 height 12
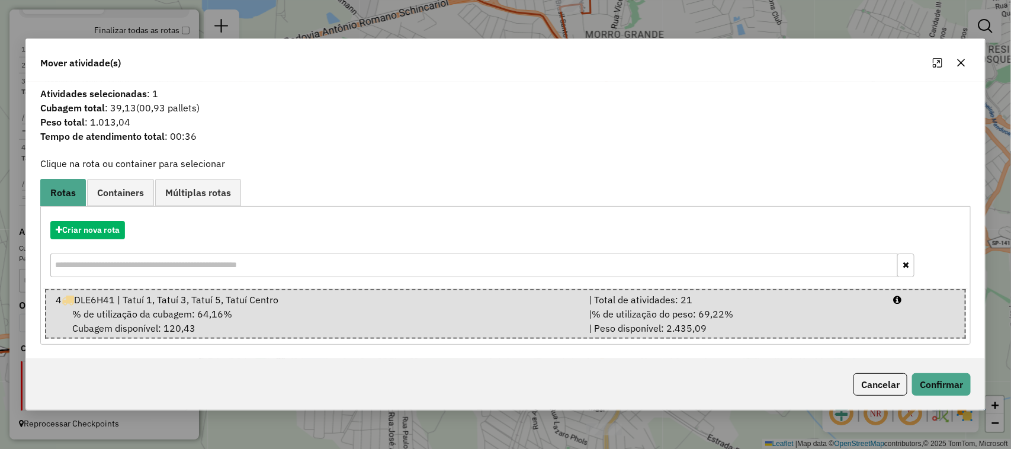
click at [972, 392] on div "Cancelar Confirmar" at bounding box center [505, 384] width 959 height 51
click at [932, 376] on button "Confirmar" at bounding box center [941, 384] width 59 height 23
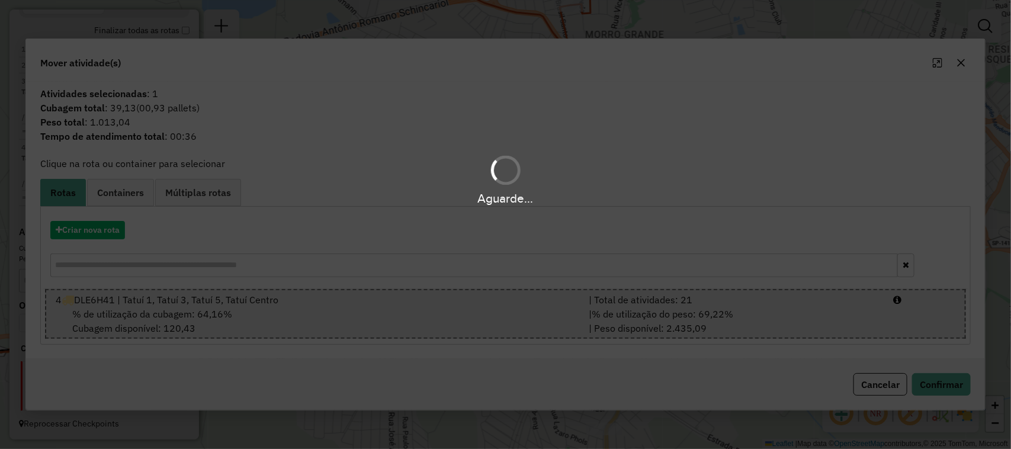
click at [938, 382] on div "Aguarde..." at bounding box center [505, 224] width 1011 height 449
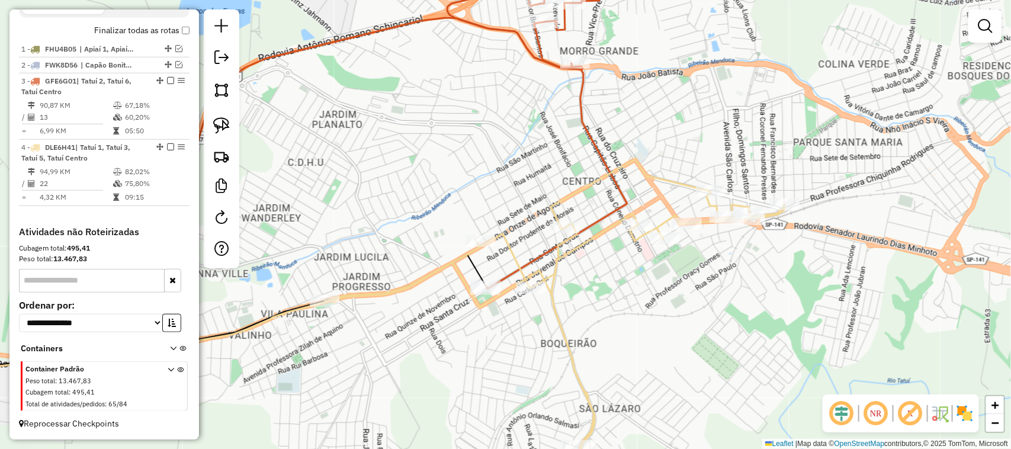
drag, startPoint x: 605, startPoint y: 258, endPoint x: 558, endPoint y: 245, distance: 48.6
click at [578, 276] on div "Janela de atendimento Grade de atendimento Capacidade Transportadoras Veículos …" at bounding box center [505, 224] width 1011 height 449
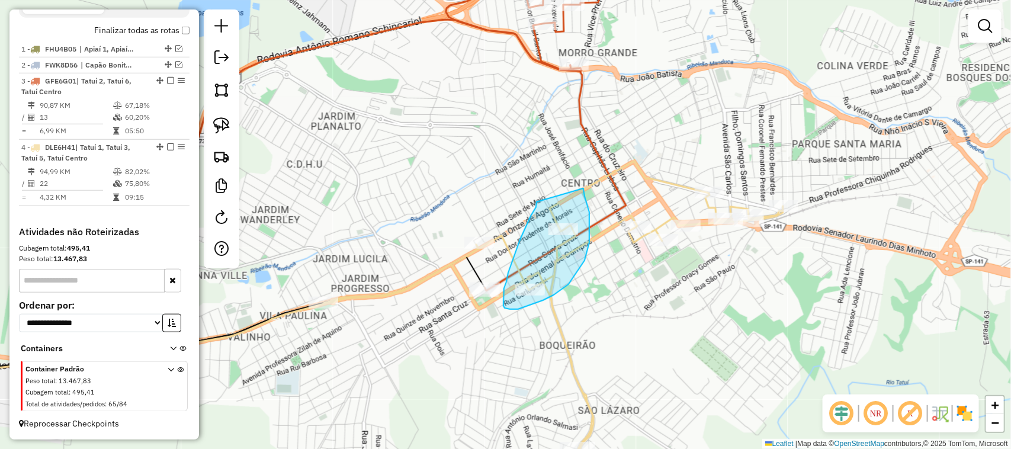
drag, startPoint x: 537, startPoint y: 202, endPoint x: 558, endPoint y: 157, distance: 49.8
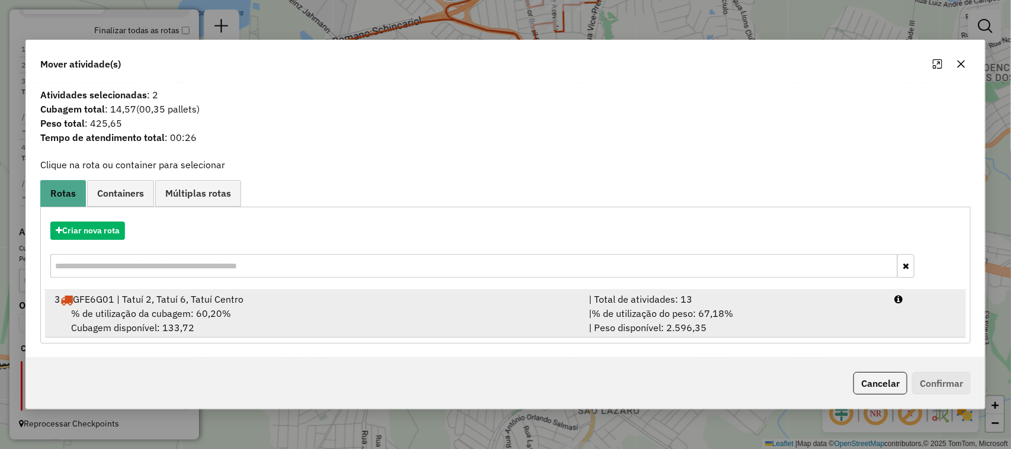
click at [726, 294] on div "| Total de atividades: 13" at bounding box center [735, 299] width 306 height 14
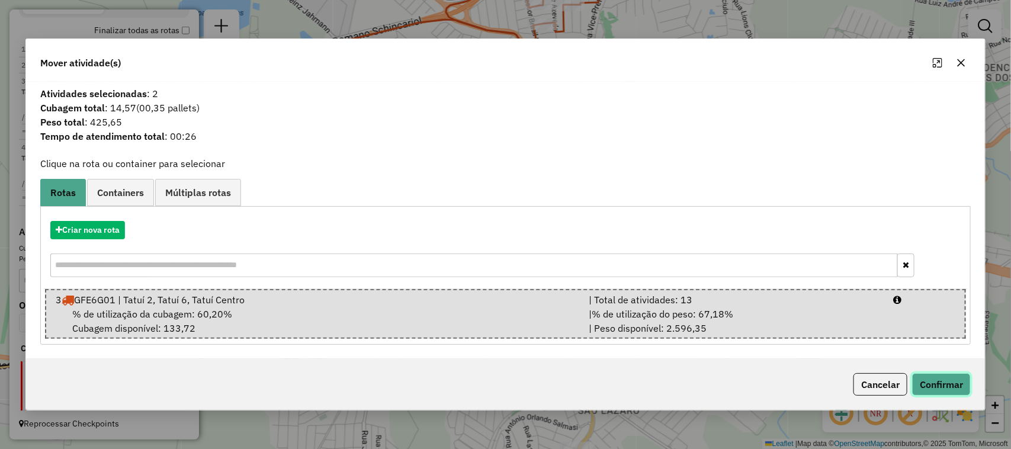
click at [955, 382] on button "Confirmar" at bounding box center [941, 384] width 59 height 23
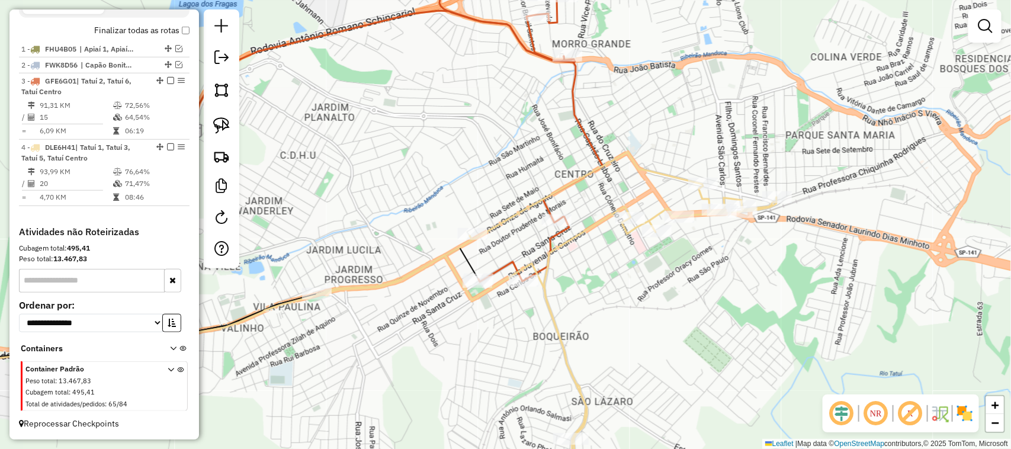
drag, startPoint x: 679, startPoint y: 358, endPoint x: 614, endPoint y: 148, distance: 220.1
click at [617, 164] on div "Janela de atendimento Grade de atendimento Capacidade Transportadoras Veículos …" at bounding box center [505, 224] width 1011 height 449
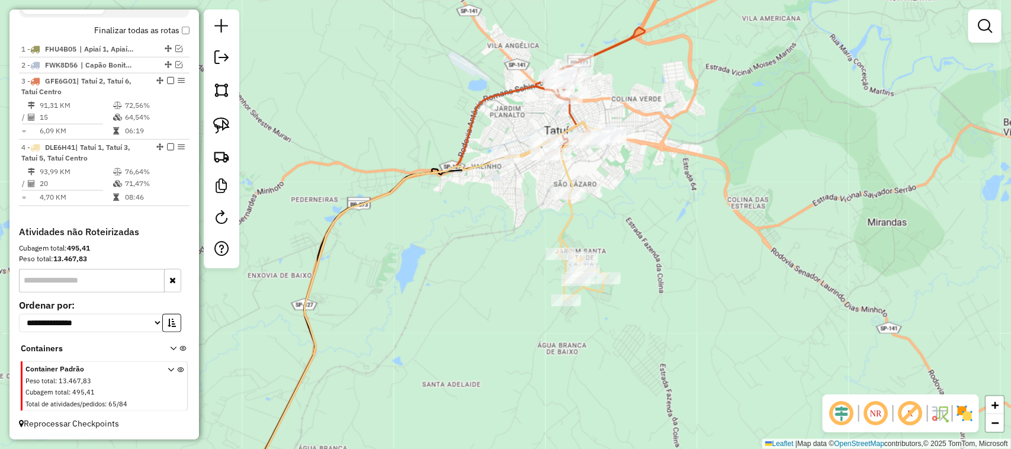
drag, startPoint x: 767, startPoint y: 243, endPoint x: 701, endPoint y: 150, distance: 114.7
click at [705, 160] on div "Janela de atendimento Grade de atendimento Capacidade Transportadoras Veículos …" at bounding box center [505, 224] width 1011 height 449
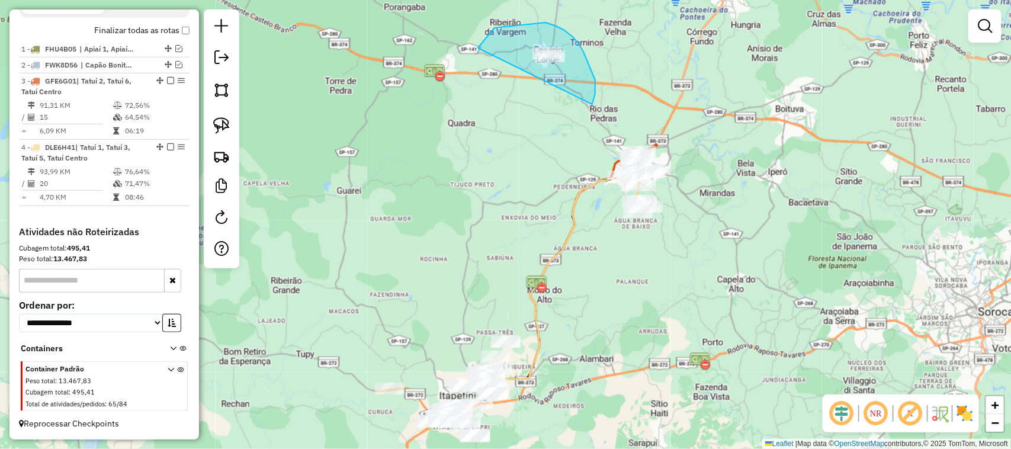
drag, startPoint x: 595, startPoint y: 87, endPoint x: 493, endPoint y: 93, distance: 102.0
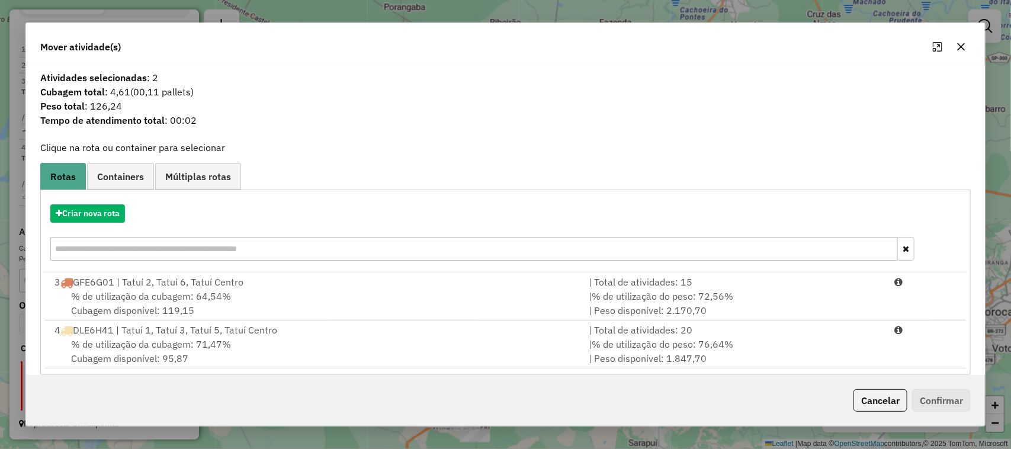
click at [960, 43] on icon "button" at bounding box center [960, 46] width 9 height 9
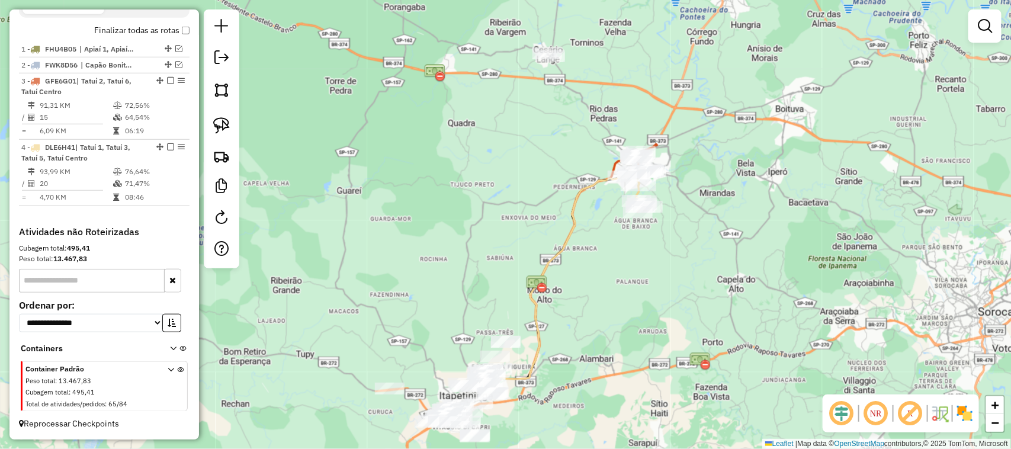
drag, startPoint x: 576, startPoint y: 147, endPoint x: 673, endPoint y: 40, distance: 144.3
click at [664, 52] on div "Rota 4 - Placa DLE6H41 522 - VALINHOS PIT STOP Janela de atendimento Grade de a…" at bounding box center [505, 224] width 1011 height 449
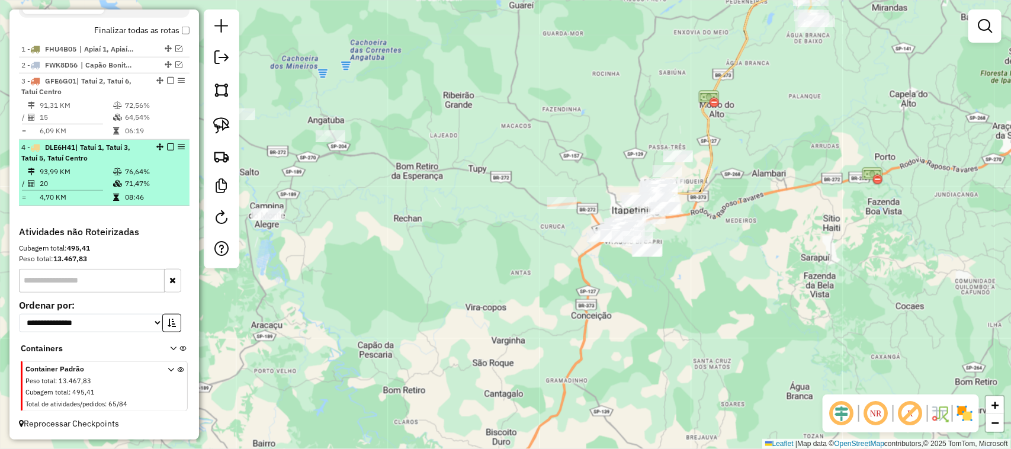
click at [169, 149] on em at bounding box center [170, 146] width 7 height 7
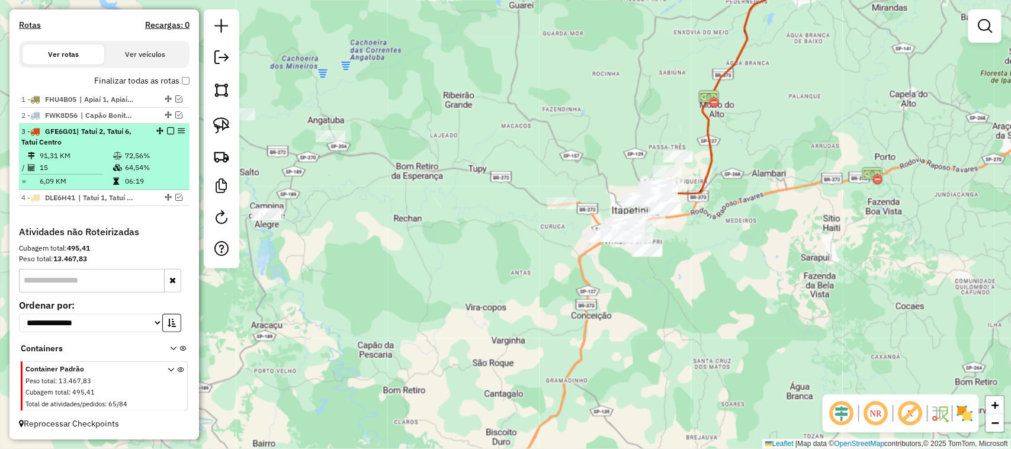
click at [169, 128] on em at bounding box center [170, 130] width 7 height 7
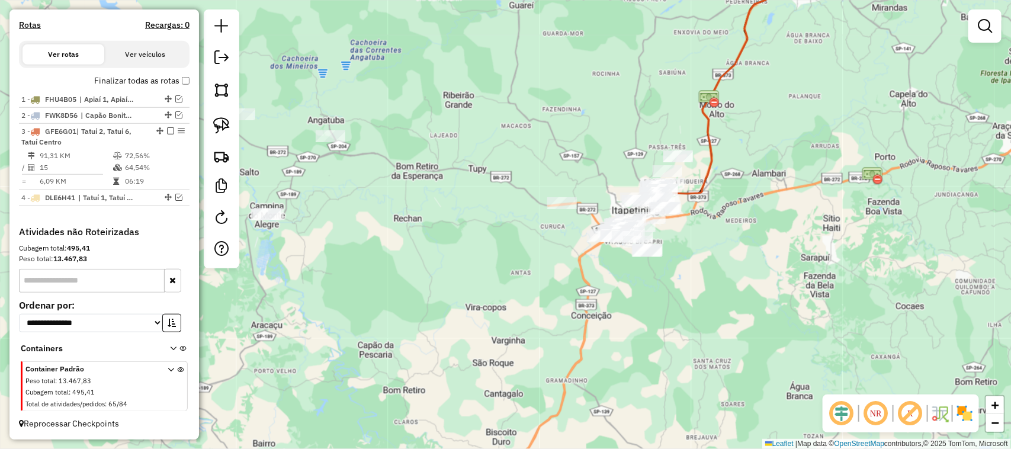
scroll to position [336, 0]
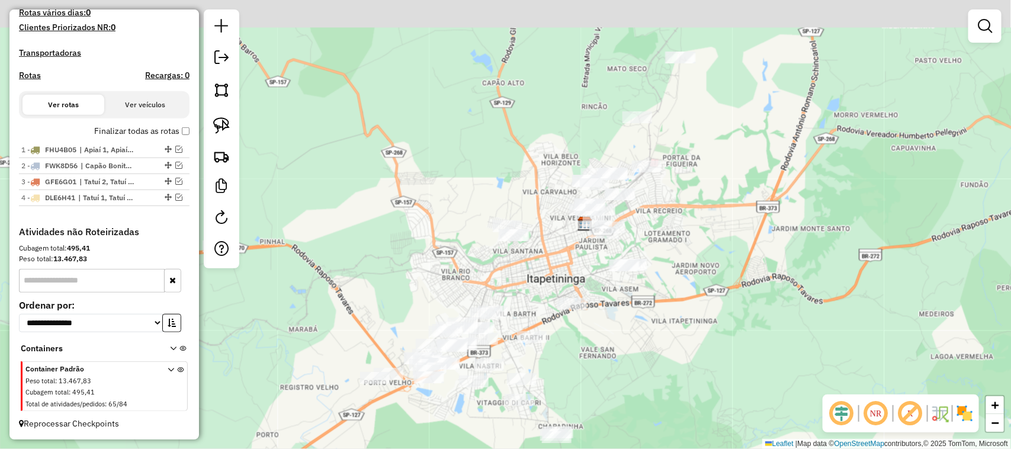
drag, startPoint x: 745, startPoint y: 158, endPoint x: 669, endPoint y: 294, distance: 156.4
click at [671, 310] on div "Janela de atendimento Grade de atendimento Capacidade Transportadoras Veículos …" at bounding box center [505, 224] width 1011 height 449
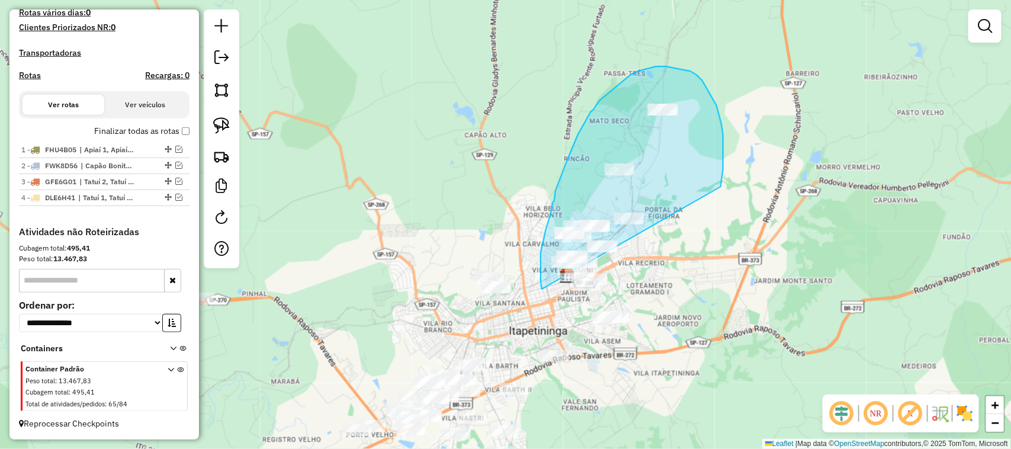
drag, startPoint x: 721, startPoint y: 187, endPoint x: 804, endPoint y: 342, distance: 176.2
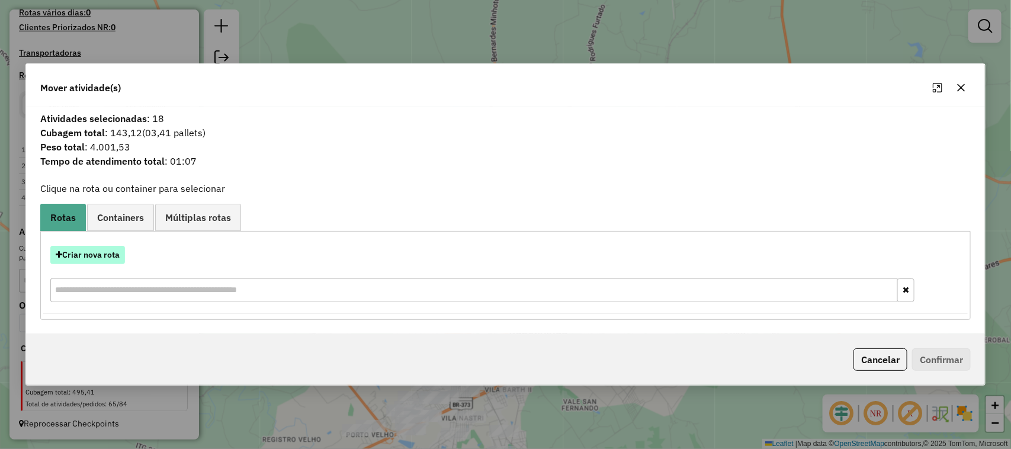
click at [105, 262] on button "Criar nova rota" at bounding box center [87, 255] width 75 height 18
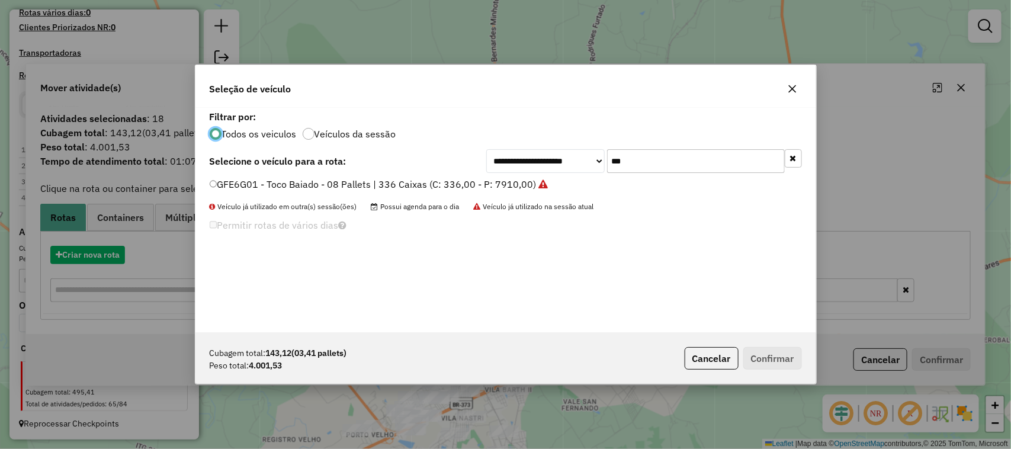
scroll to position [6, 4]
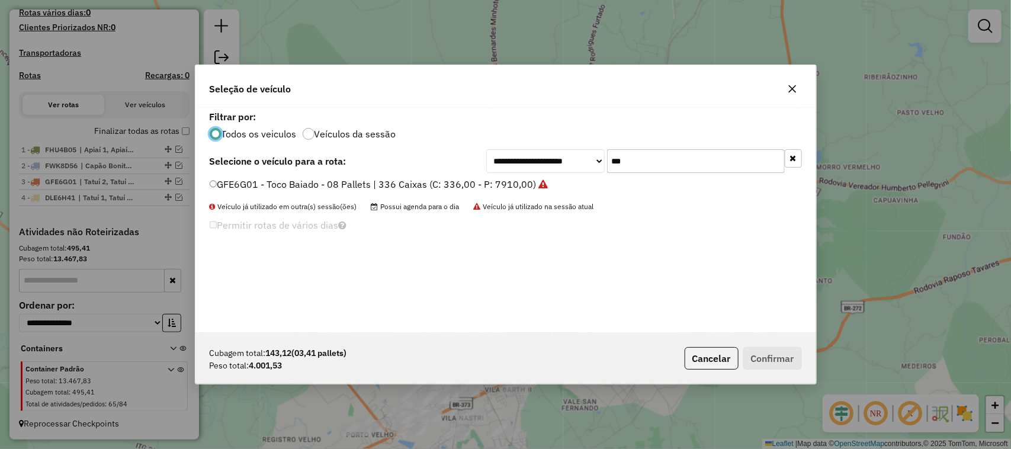
click at [511, 147] on div "**********" at bounding box center [505, 220] width 621 height 225
type input "***"
drag, startPoint x: 495, startPoint y: 179, endPoint x: 516, endPoint y: 178, distance: 21.3
click at [496, 179] on label "REC0001 - Truck Baiado - 06 Pallets | 252 Caixas (C: 232,00 - P: 6000,00)" at bounding box center [374, 184] width 329 height 14
click at [769, 364] on button "Confirmar" at bounding box center [772, 358] width 59 height 23
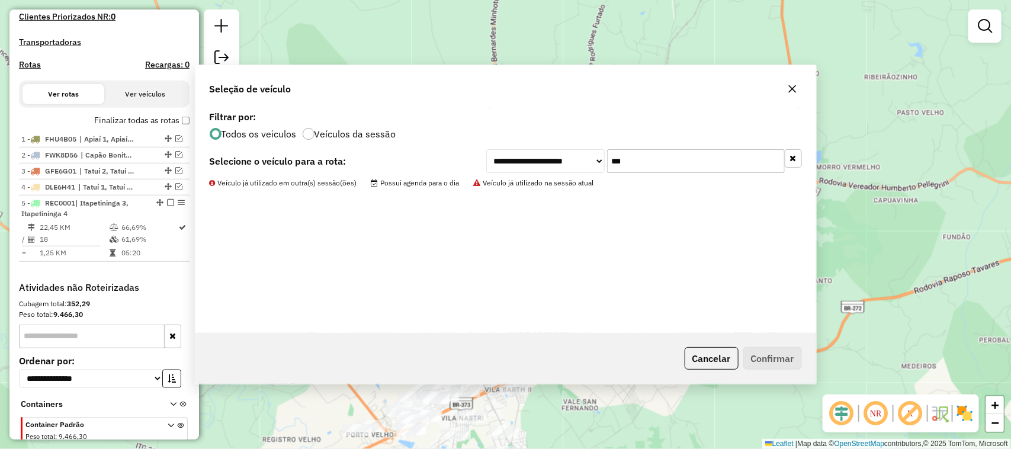
scroll to position [403, 0]
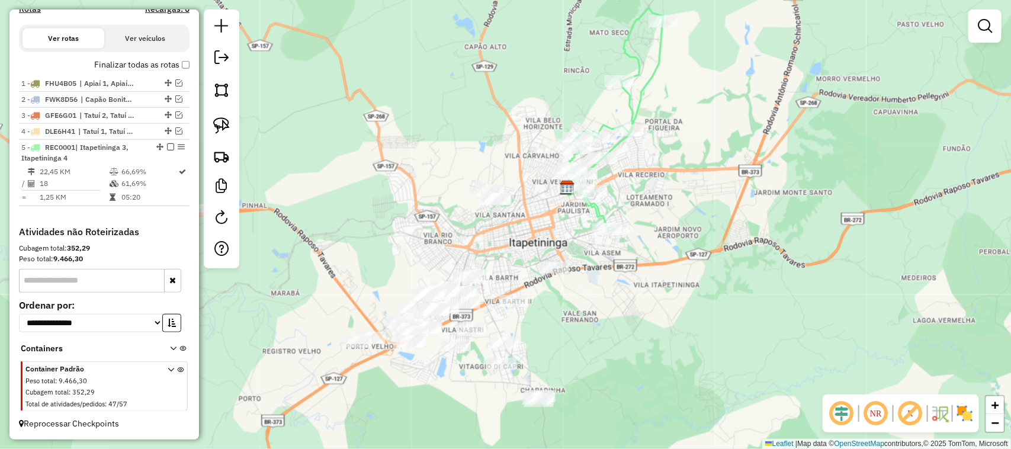
drag, startPoint x: 444, startPoint y: 262, endPoint x: 448, endPoint y: 127, distance: 135.1
click at [448, 128] on div "Janela de atendimento Grade de atendimento Capacidade Transportadoras Veículos …" at bounding box center [505, 224] width 1011 height 449
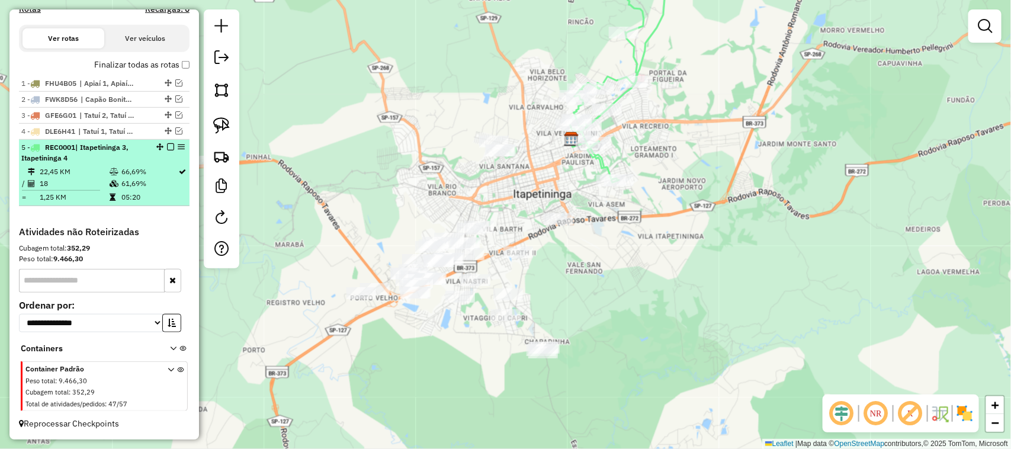
click at [169, 146] on em at bounding box center [170, 146] width 7 height 7
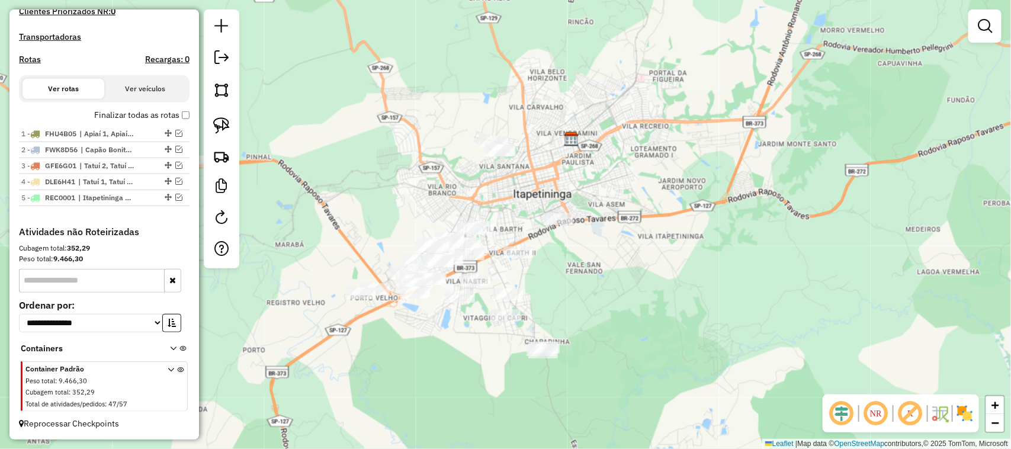
scroll to position [353, 0]
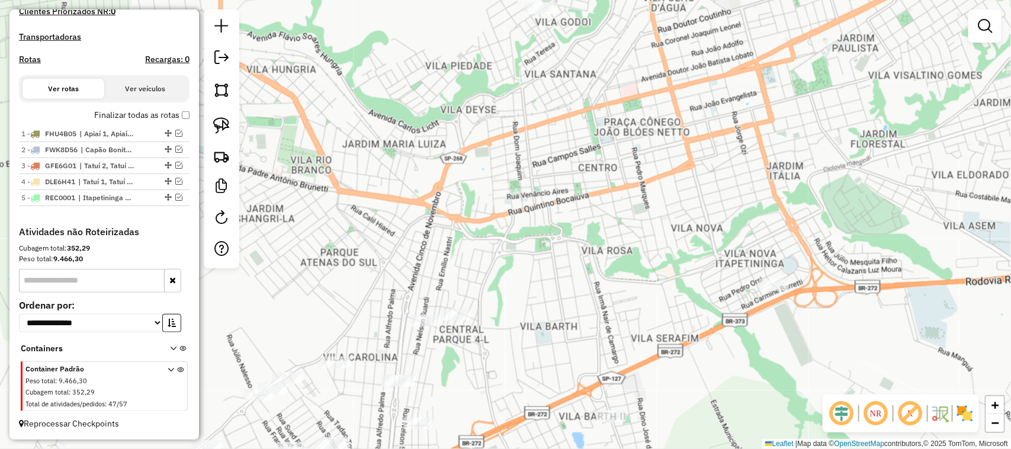
drag, startPoint x: 448, startPoint y: 226, endPoint x: 625, endPoint y: 131, distance: 200.8
click at [621, 134] on div "Janela de atendimento Grade de atendimento Capacidade Transportadoras Veículos …" at bounding box center [505, 224] width 1011 height 449
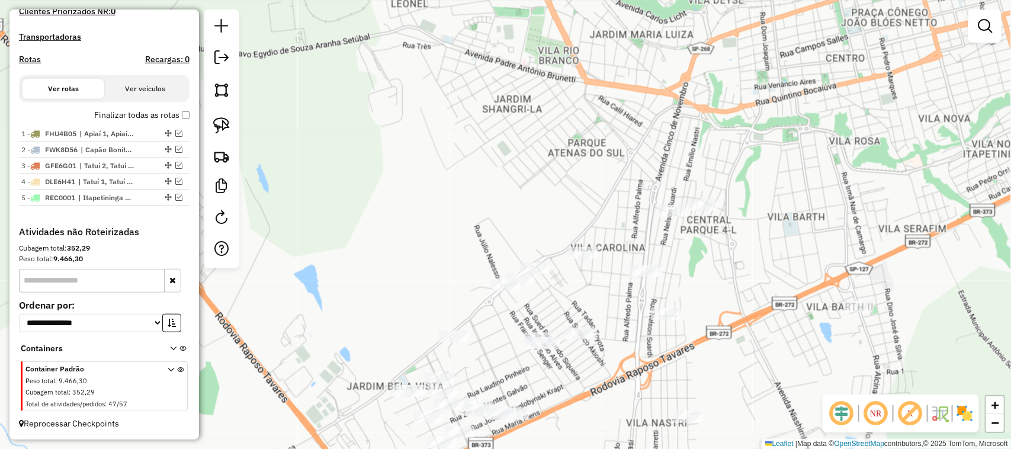
drag, startPoint x: 561, startPoint y: 129, endPoint x: 593, endPoint y: 214, distance: 91.6
click at [590, 216] on div "Janela de atendimento Grade de atendimento Capacidade Transportadoras Veículos …" at bounding box center [505, 224] width 1011 height 449
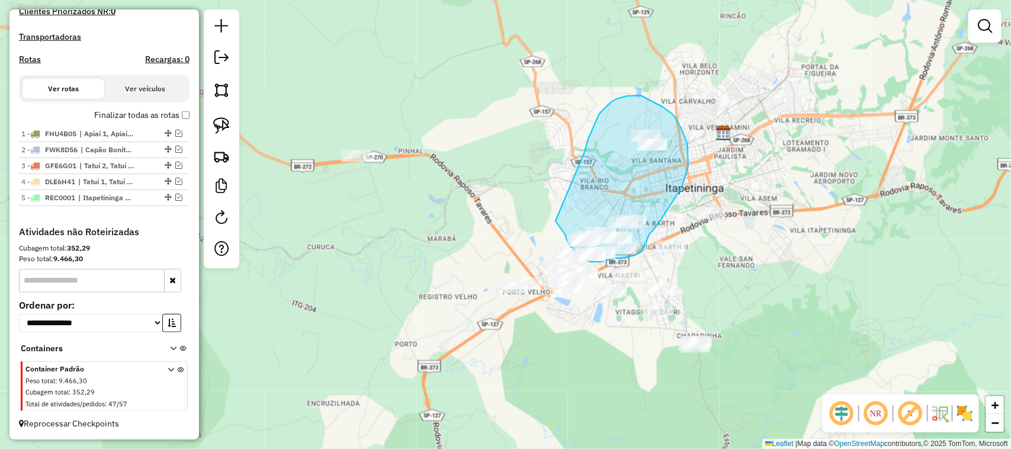
drag, startPoint x: 585, startPoint y: 152, endPoint x: 542, endPoint y: 200, distance: 63.7
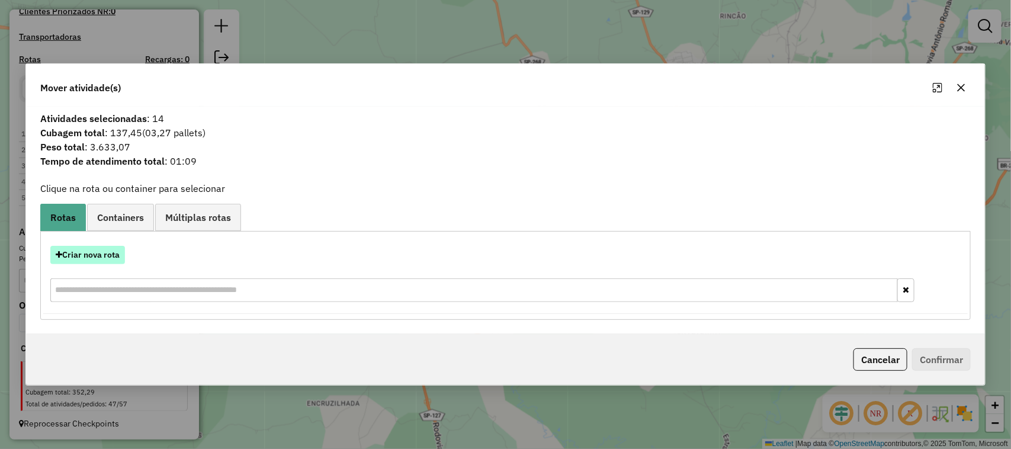
click at [110, 262] on button "Criar nova rota" at bounding box center [87, 255] width 75 height 18
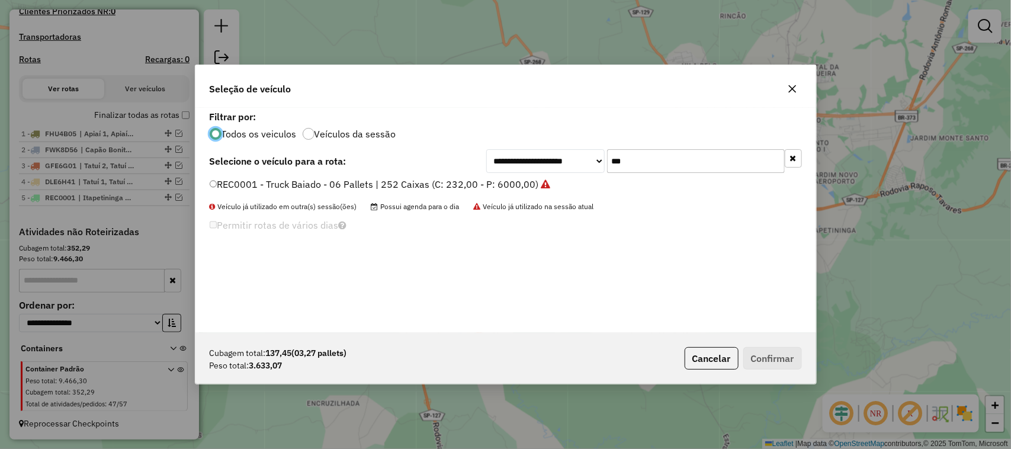
scroll to position [6, 4]
click at [500, 176] on div "**********" at bounding box center [505, 220] width 621 height 225
click at [413, 176] on div "**********" at bounding box center [505, 220] width 621 height 225
click at [403, 182] on label "REC0001 - Truck Baiado - 06 Pallets | 252 Caixas (C: 232,00 - P: 6000,00)" at bounding box center [380, 184] width 341 height 14
click at [760, 361] on button "Confirmar" at bounding box center [772, 358] width 59 height 23
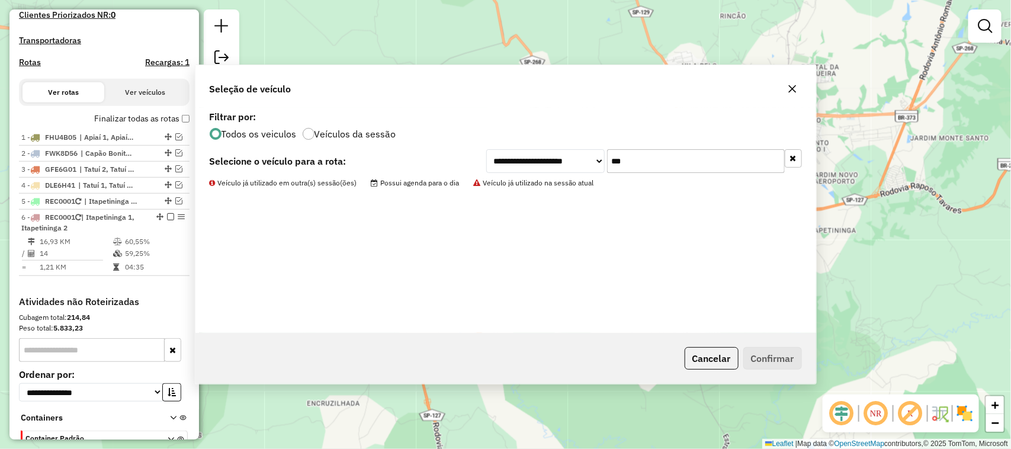
scroll to position [434, 0]
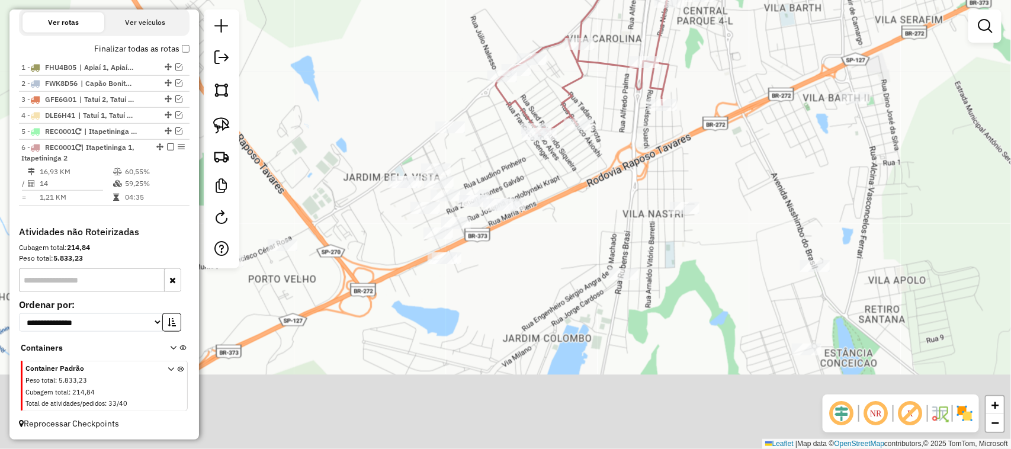
drag, startPoint x: 576, startPoint y: 292, endPoint x: 647, endPoint y: 81, distance: 222.7
click at [646, 97] on div "Janela de atendimento Grade de atendimento Capacidade Transportadoras Veículos …" at bounding box center [505, 224] width 1011 height 449
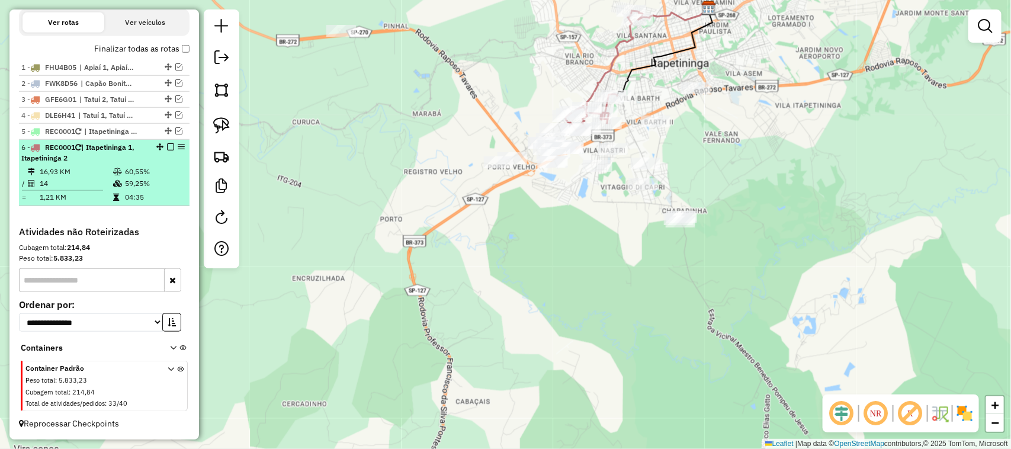
click at [169, 146] on em at bounding box center [170, 146] width 7 height 7
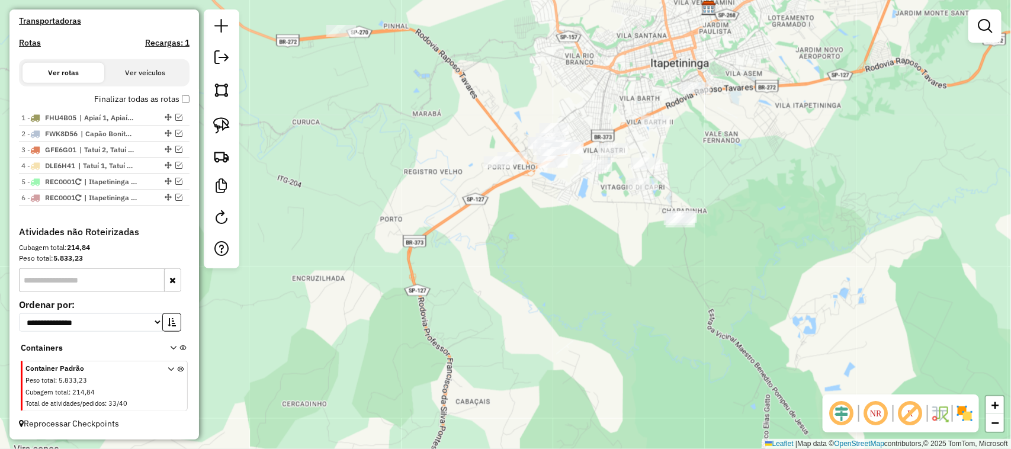
scroll to position [384, 0]
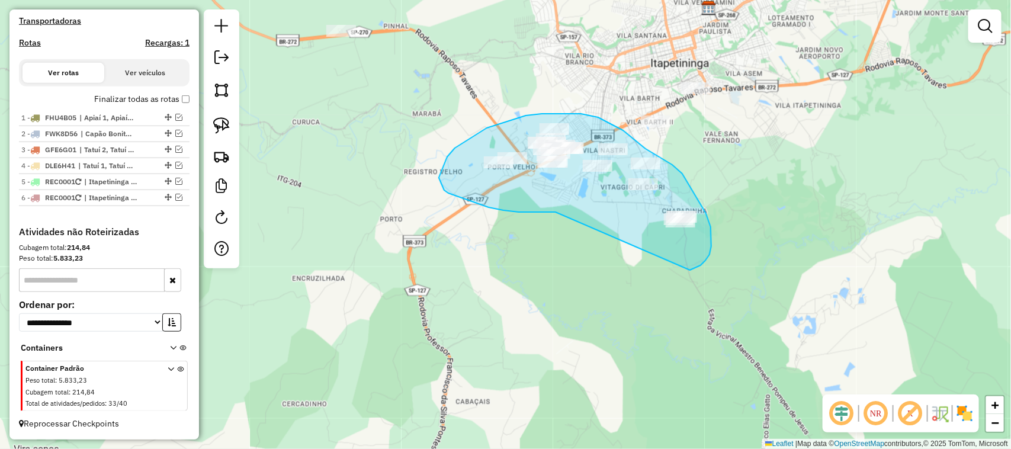
drag, startPoint x: 546, startPoint y: 212, endPoint x: 686, endPoint y: 270, distance: 151.3
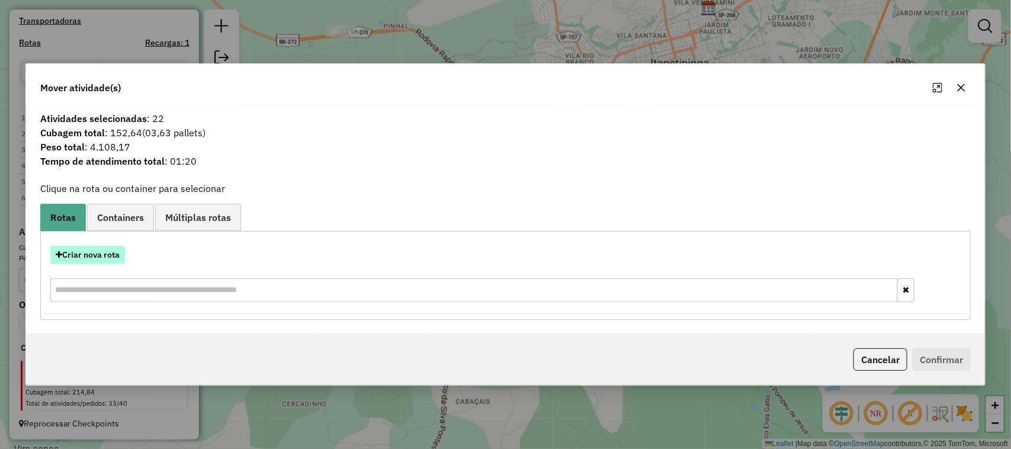
click at [111, 259] on button "Criar nova rota" at bounding box center [87, 255] width 75 height 18
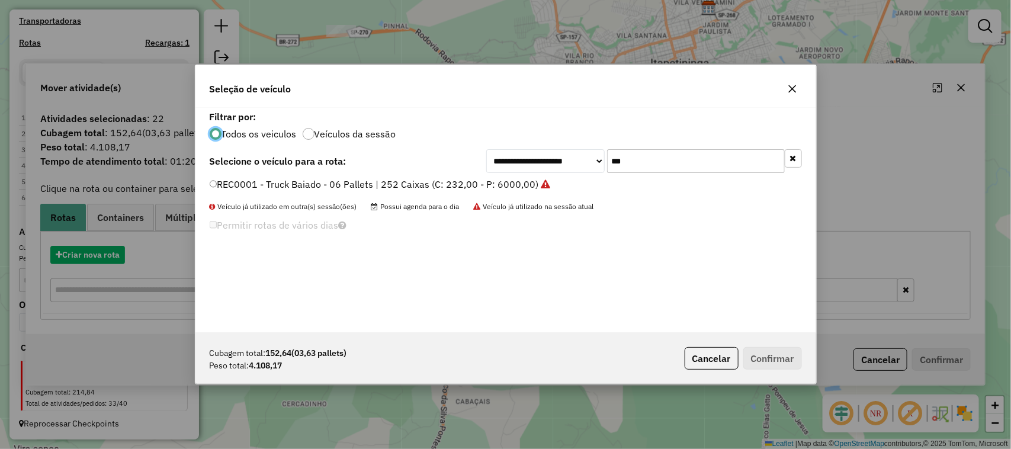
scroll to position [6, 4]
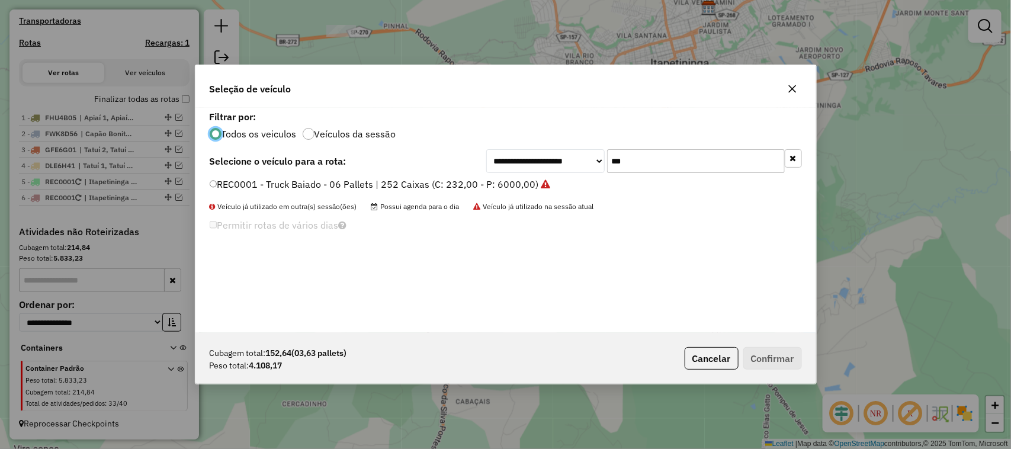
click at [503, 182] on label "REC0001 - Truck Baiado - 06 Pallets | 252 Caixas (C: 232,00 - P: 6000,00)" at bounding box center [380, 184] width 341 height 14
click at [792, 364] on button "Confirmar" at bounding box center [772, 358] width 59 height 23
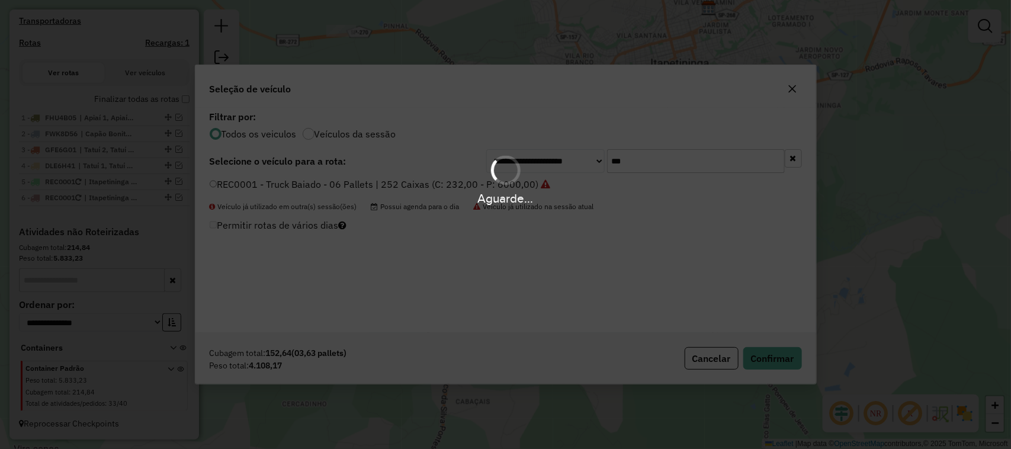
scroll to position [439, 0]
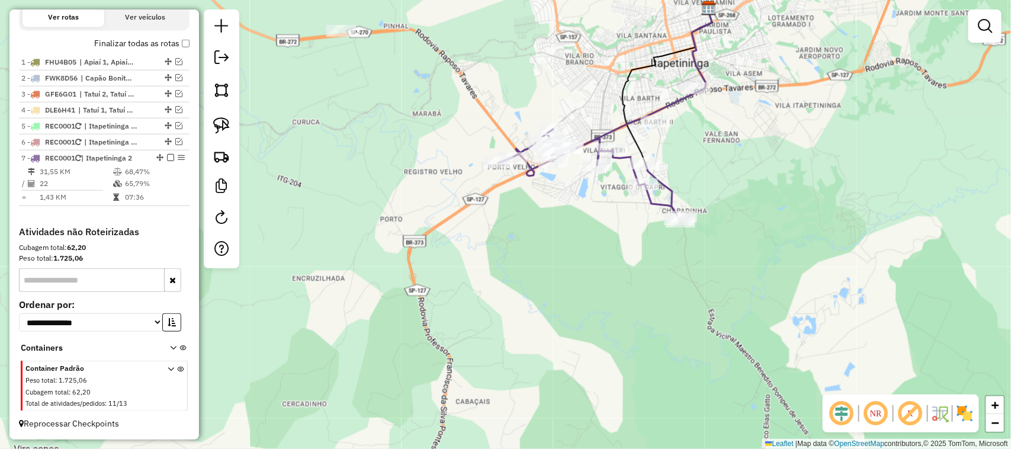
drag, startPoint x: 178, startPoint y: 135, endPoint x: 252, endPoint y: 138, distance: 73.5
click at [178, 136] on li "6 - REC0001 | Itapetininga 1, Itapetininga 2" at bounding box center [104, 142] width 171 height 16
select select "**********"
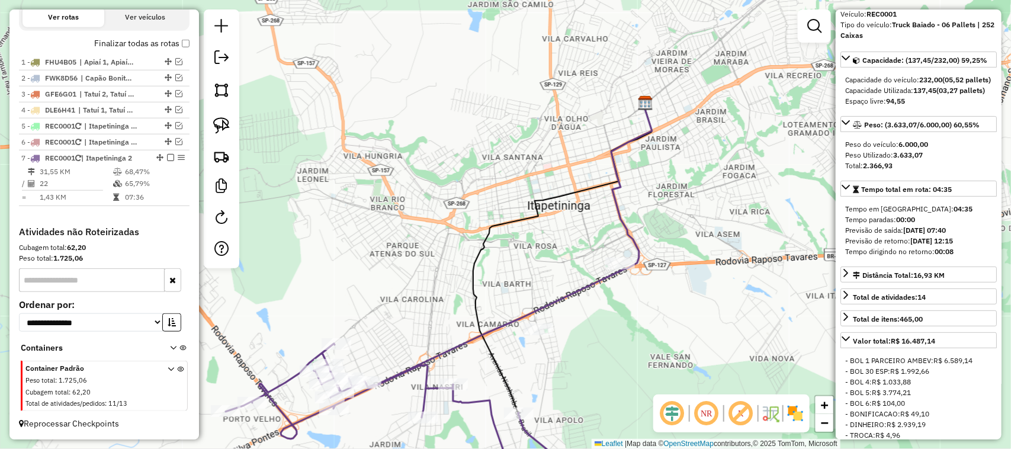
scroll to position [197, 0]
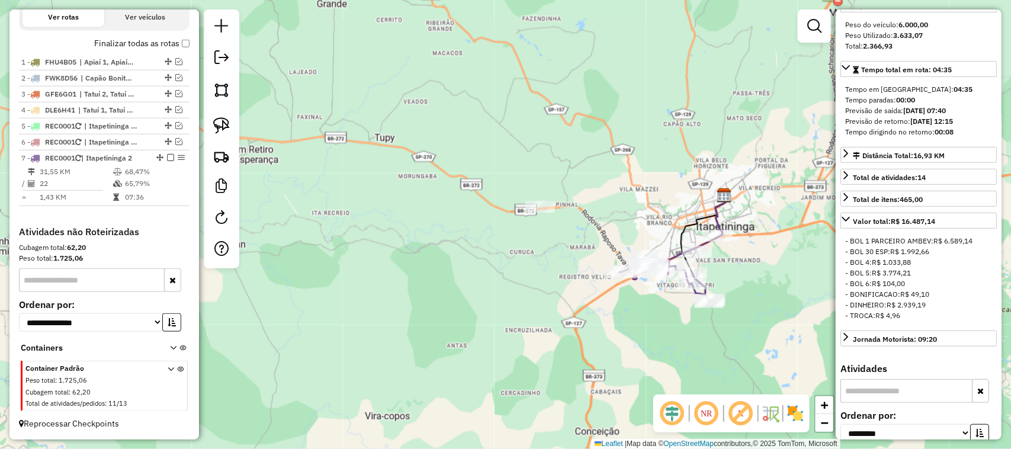
click at [540, 213] on div at bounding box center [540, 207] width 30 height 12
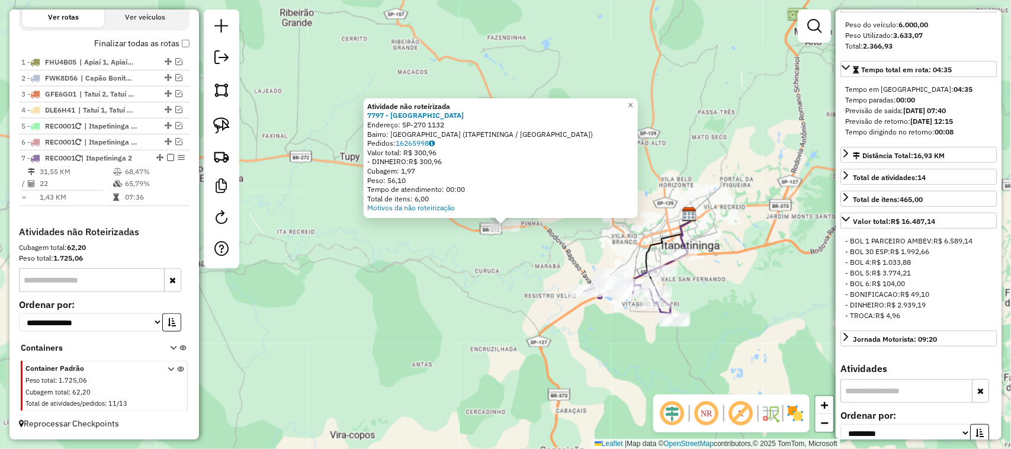
drag, startPoint x: 509, startPoint y: 311, endPoint x: 471, endPoint y: 303, distance: 39.3
click at [473, 305] on div "Atividade não roteirizada 7797 - RANCHO DO TICO Endereço: SP-270 1132 Bairro: V…" at bounding box center [505, 224] width 1011 height 449
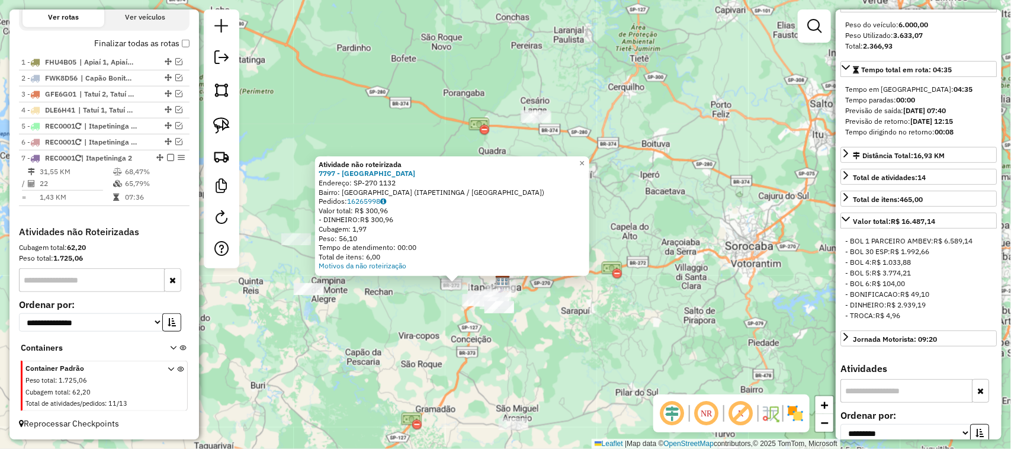
drag, startPoint x: 445, startPoint y: 317, endPoint x: 455, endPoint y: 240, distance: 77.6
click at [454, 275] on div "Atividade não roteirizada 7797 - RANCHO DO TICO Endereço: SP-270 1132 Bairro: V…" at bounding box center [505, 224] width 1011 height 449
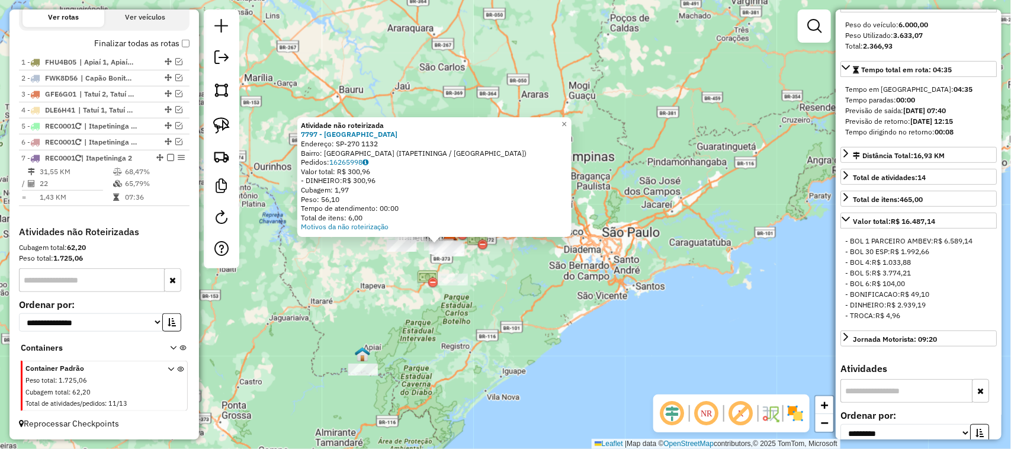
drag, startPoint x: 419, startPoint y: 356, endPoint x: 442, endPoint y: 288, distance: 71.9
click at [445, 289] on div "Atividade não roteirizada 7797 - RANCHO DO TICO Endereço: SP-270 1132 Bairro: V…" at bounding box center [505, 224] width 1011 height 449
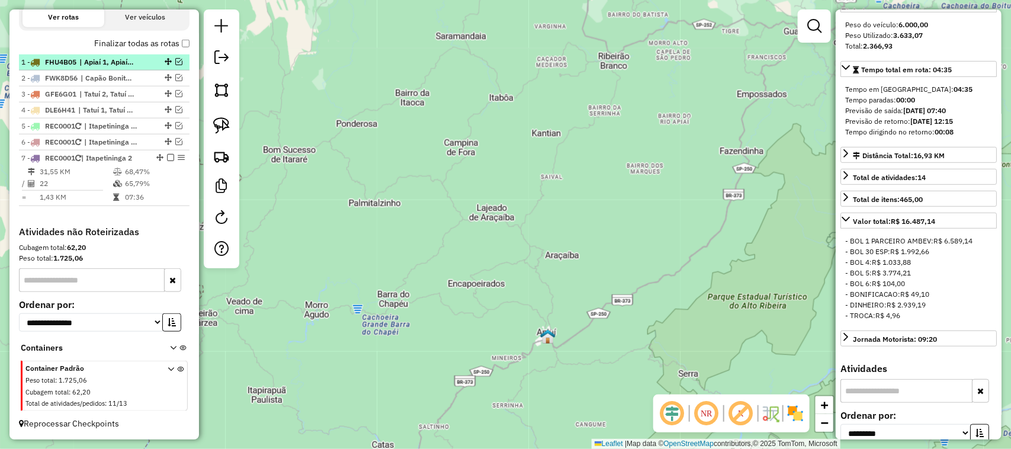
click at [175, 58] on em at bounding box center [178, 61] width 7 height 7
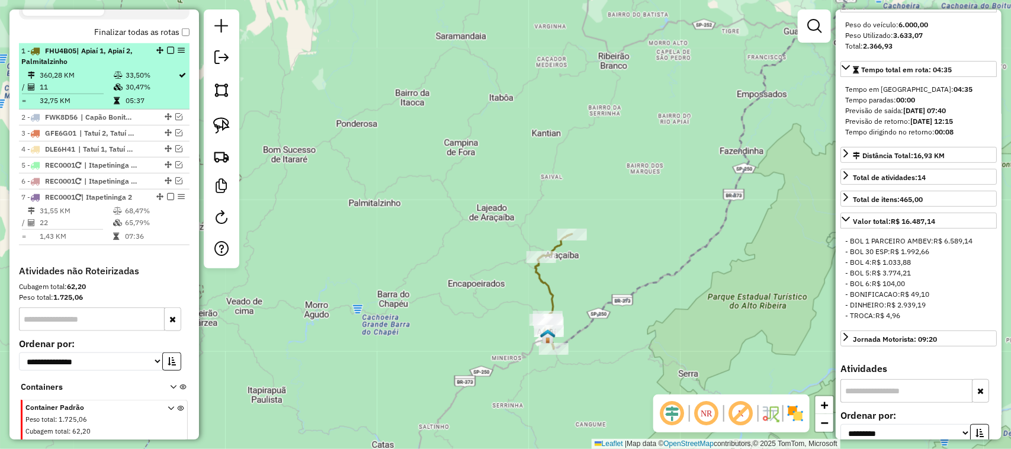
scroll to position [452, 0]
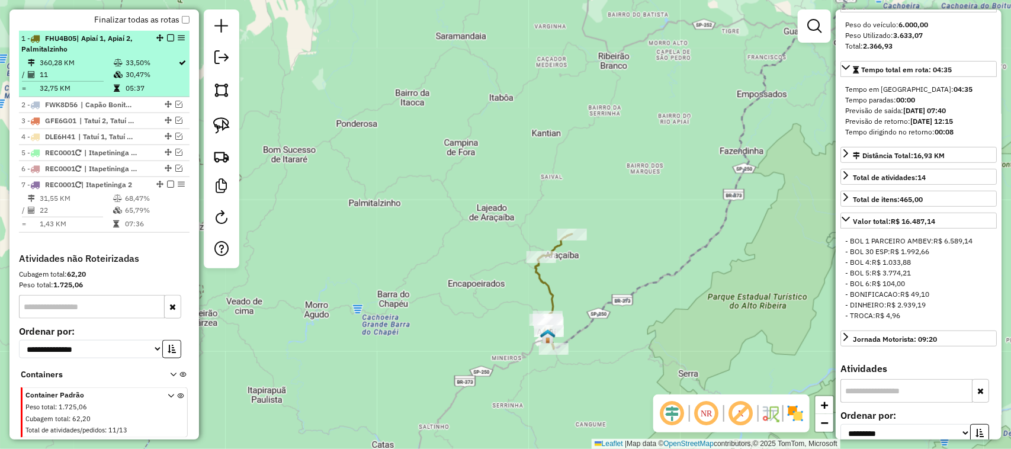
click at [81, 69] on td "360,28 KM" at bounding box center [76, 63] width 74 height 12
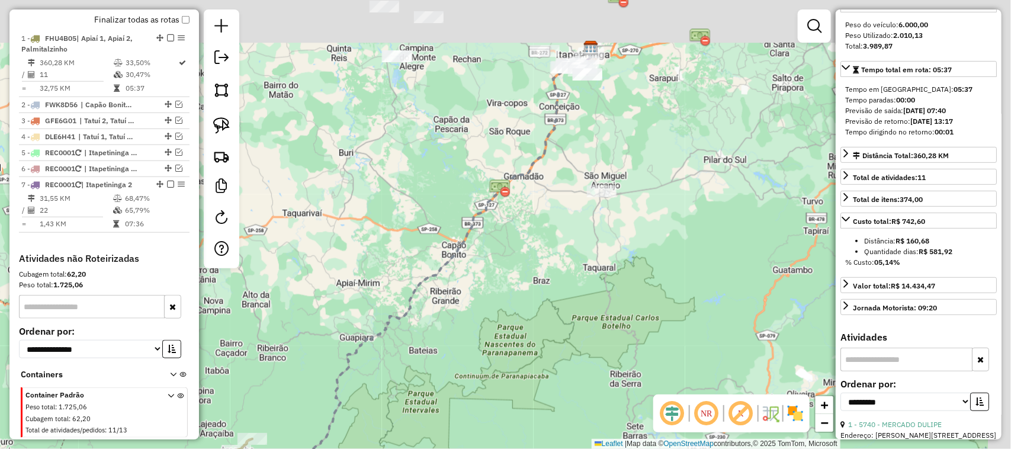
drag, startPoint x: 474, startPoint y: 152, endPoint x: 345, endPoint y: 237, distance: 155.6
click at [348, 253] on div "Janela de atendimento Grade de atendimento Capacidade Transportadoras Veículos …" at bounding box center [505, 224] width 1011 height 449
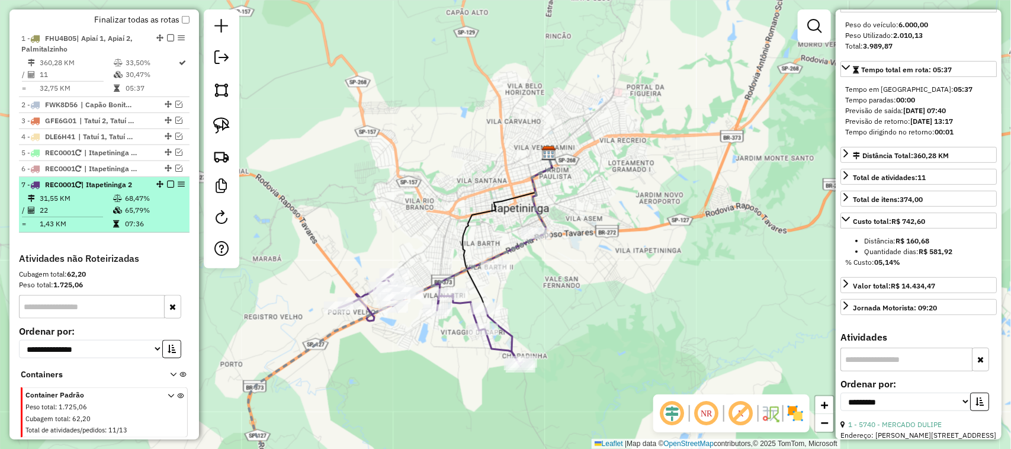
click at [169, 188] on em at bounding box center [170, 184] width 7 height 7
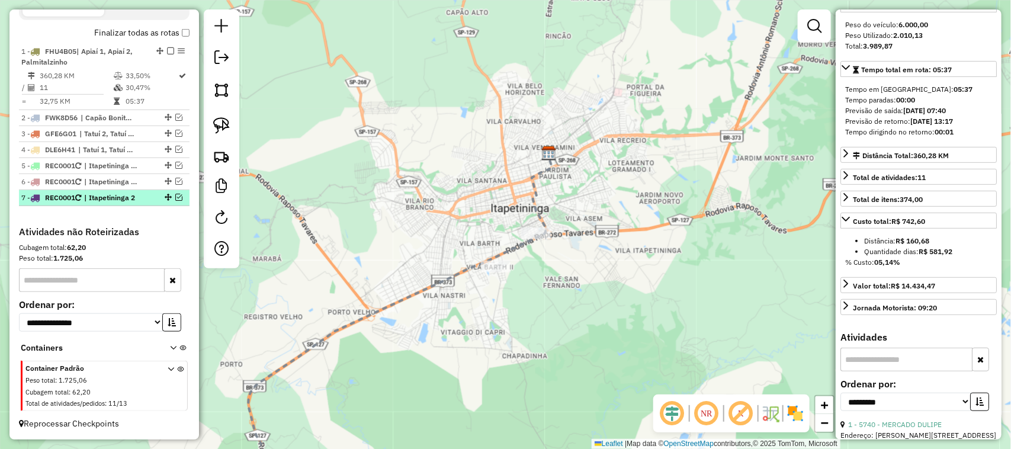
scroll to position [450, 0]
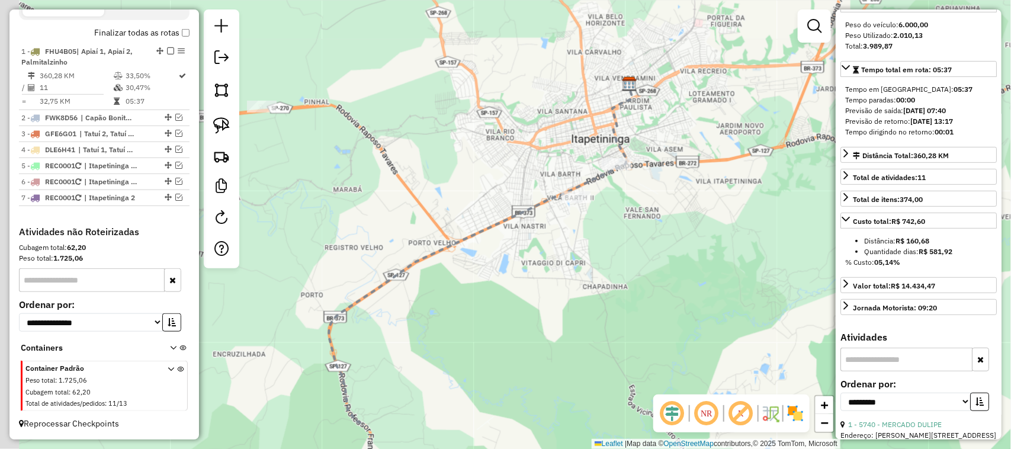
drag, startPoint x: 338, startPoint y: 246, endPoint x: 505, endPoint y: 126, distance: 205.4
click at [468, 143] on div "Janela de atendimento Grade de atendimento Capacidade Transportadoras Veículos …" at bounding box center [505, 224] width 1011 height 449
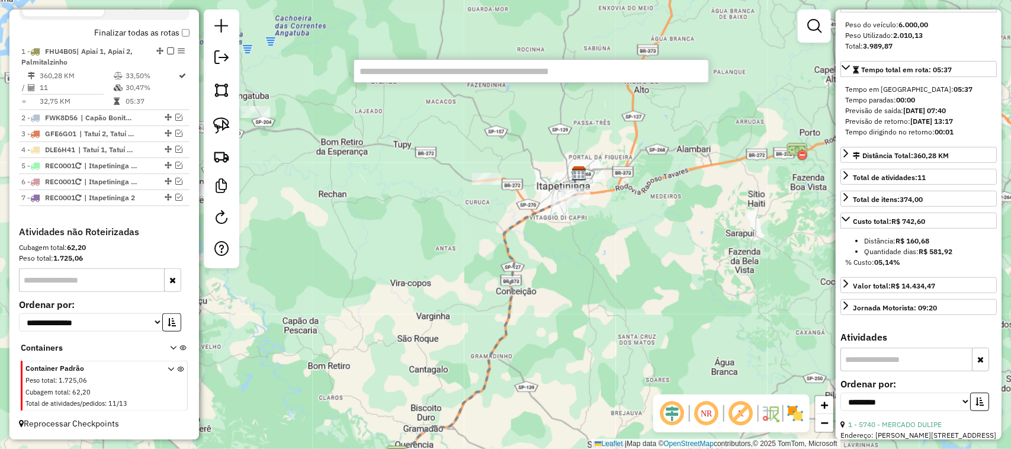
type input "*"
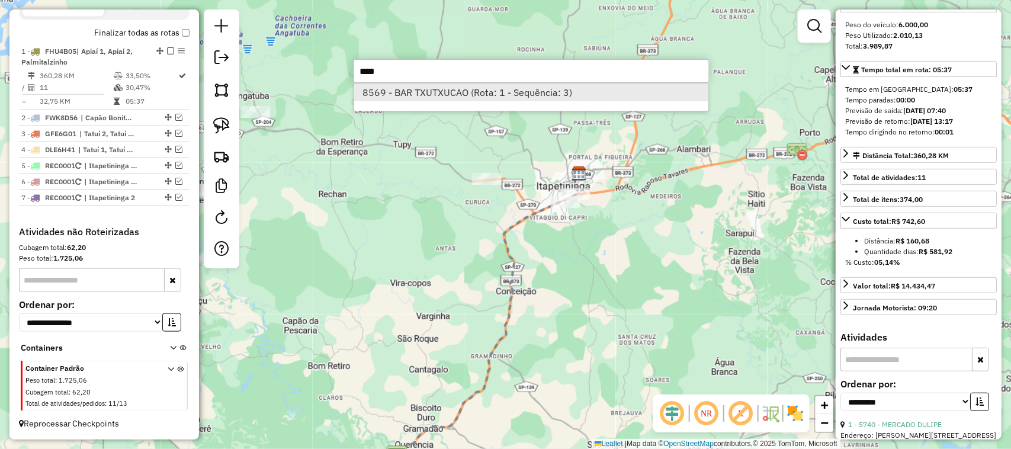
type input "****"
click at [454, 91] on li "8569 - BAR TXUTXUCAO (Rota: 1 - Sequência: 3)" at bounding box center [531, 93] width 354 height 18
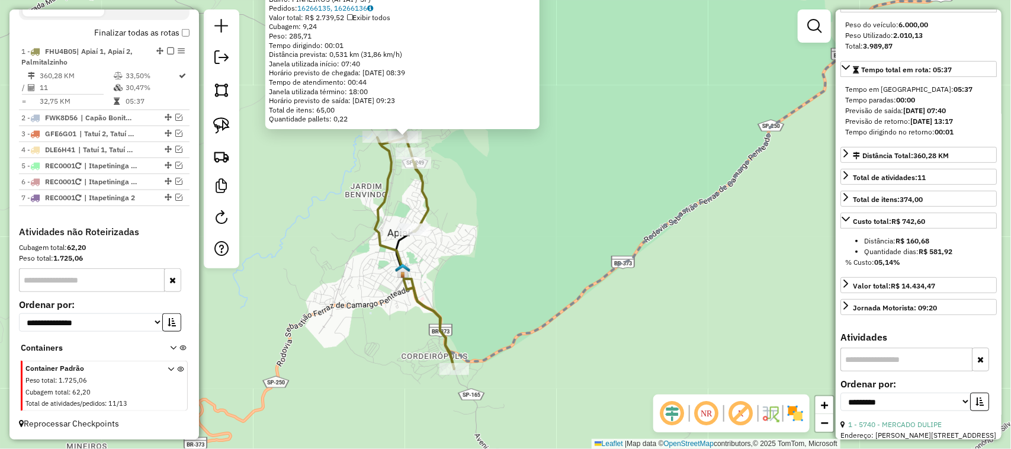
drag, startPoint x: 666, startPoint y: 182, endPoint x: 609, endPoint y: 188, distance: 57.8
click at [614, 188] on div "8569 - BAR TXUTXUCAO Endereço: PRESIDENTE HUMBERTO ALENCAR C 1091 Bairro: PINHE…" at bounding box center [505, 224] width 1011 height 449
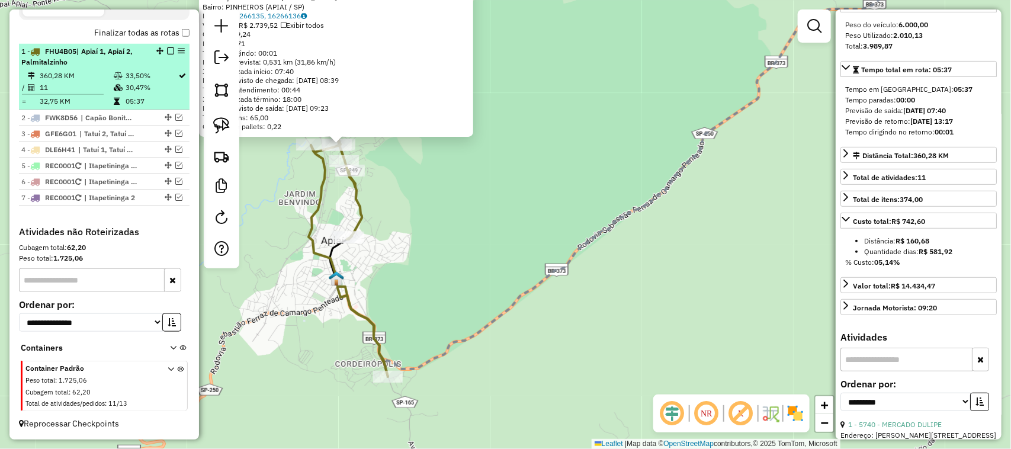
click at [167, 47] on em at bounding box center [170, 50] width 7 height 7
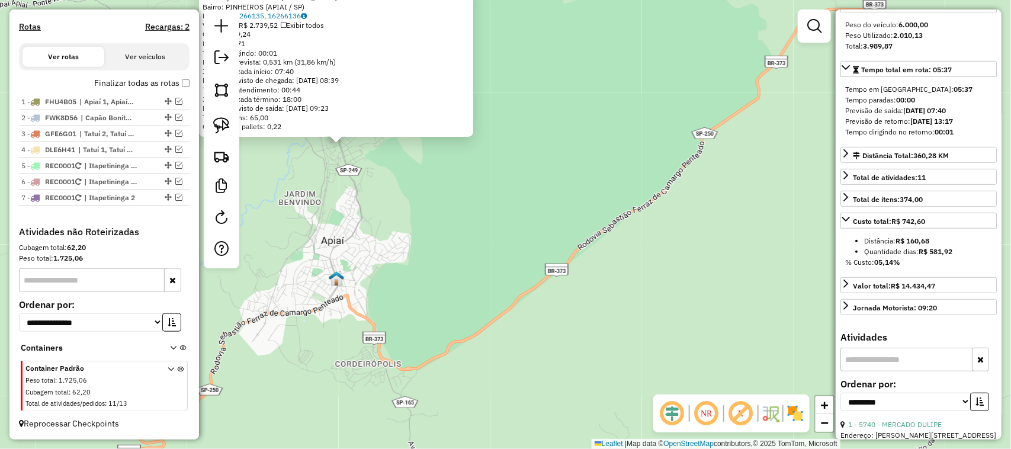
scroll to position [400, 0]
drag, startPoint x: 502, startPoint y: 191, endPoint x: 428, endPoint y: 225, distance: 82.1
click at [449, 216] on div "8569 - BAR TXUTXUCAO Endereço: PRESIDENTE HUMBERTO ALENCAR C 1091 Bairro: PINHE…" at bounding box center [505, 224] width 1011 height 449
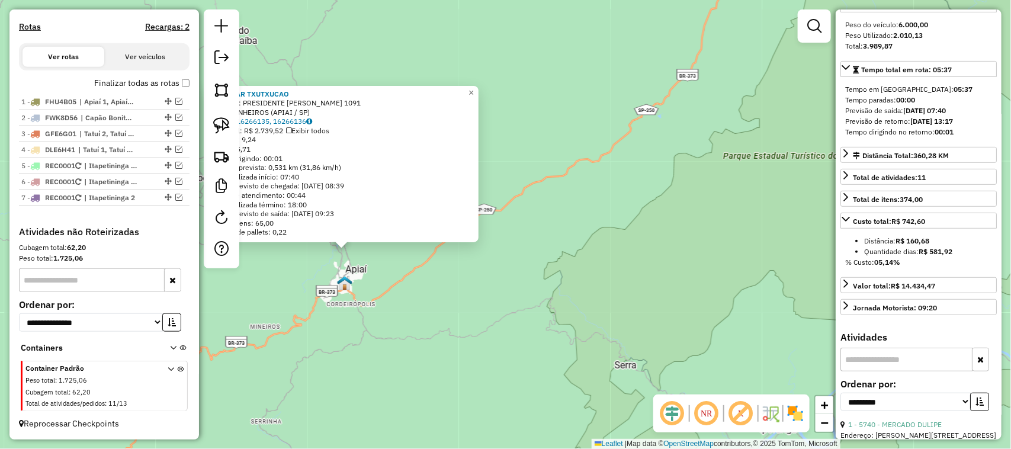
drag, startPoint x: 539, startPoint y: 148, endPoint x: 481, endPoint y: 282, distance: 145.9
click at [481, 281] on div "8569 - BAR TXUTXUCAO Endereço: PRESIDENTE HUMBERTO ALENCAR C 1091 Bairro: PINHE…" at bounding box center [505, 224] width 1011 height 449
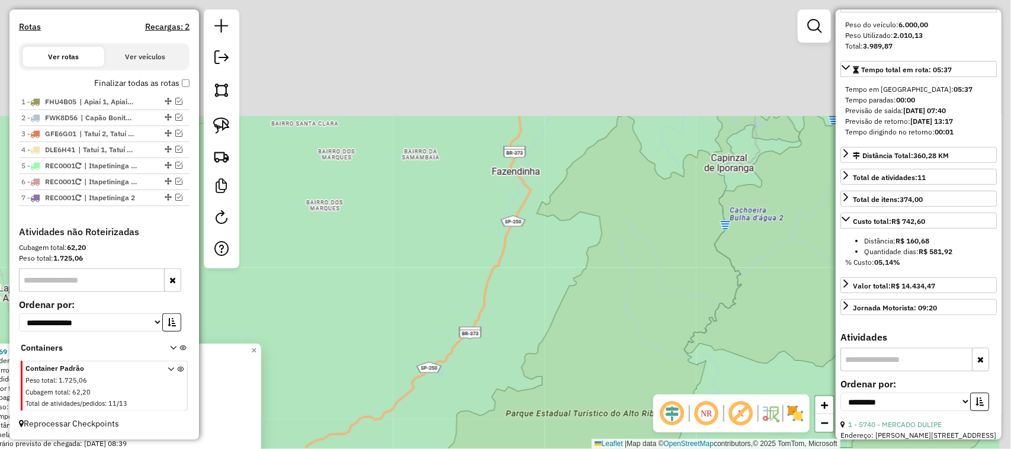
drag, startPoint x: 516, startPoint y: 278, endPoint x: 457, endPoint y: 332, distance: 80.1
click at [457, 332] on div "8569 - BAR TXUTXUCAO Endereço: PRESIDENTE HUMBERTO ALENCAR C 1091 Bairro: PINHE…" at bounding box center [505, 224] width 1011 height 449
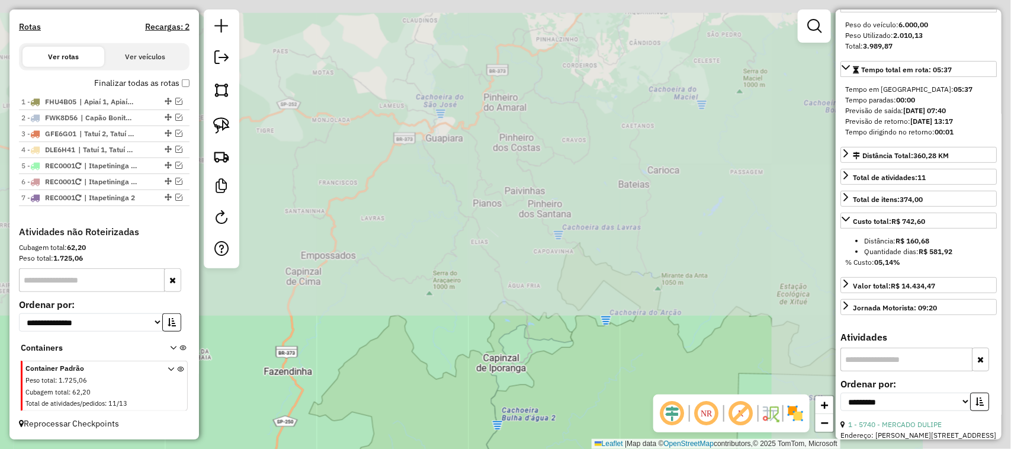
drag, startPoint x: 574, startPoint y: 158, endPoint x: 435, endPoint y: 397, distance: 276.8
click at [435, 397] on div "8569 - BAR TXUTXUCAO Endereço: PRESIDENTE HUMBERTO ALENCAR C 1091 Bairro: PINHE…" at bounding box center [505, 224] width 1011 height 449
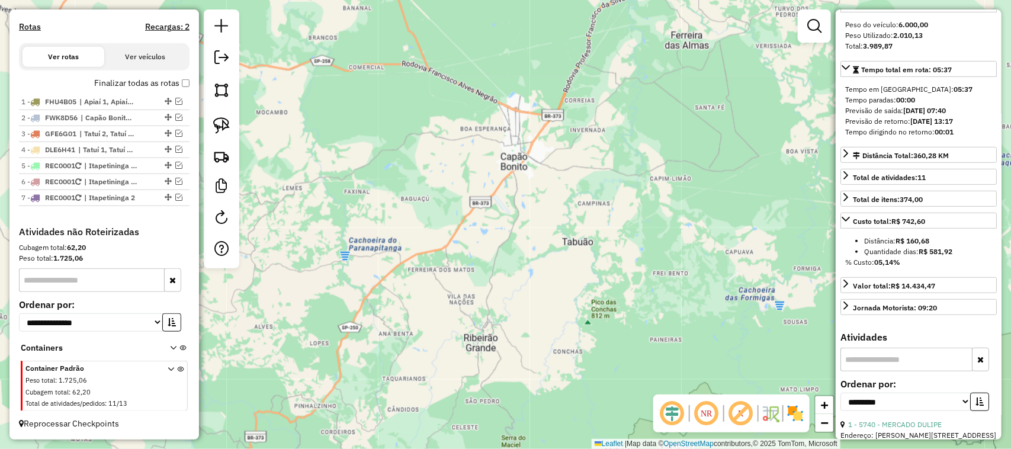
drag, startPoint x: 567, startPoint y: 258, endPoint x: 706, endPoint y: 352, distance: 167.5
click at [623, 412] on div "8569 - BAR TXUTXUCAO Endereço: PRESIDENTE HUMBERTO ALENCAR C 1091 Bairro: PINHE…" at bounding box center [505, 224] width 1011 height 449
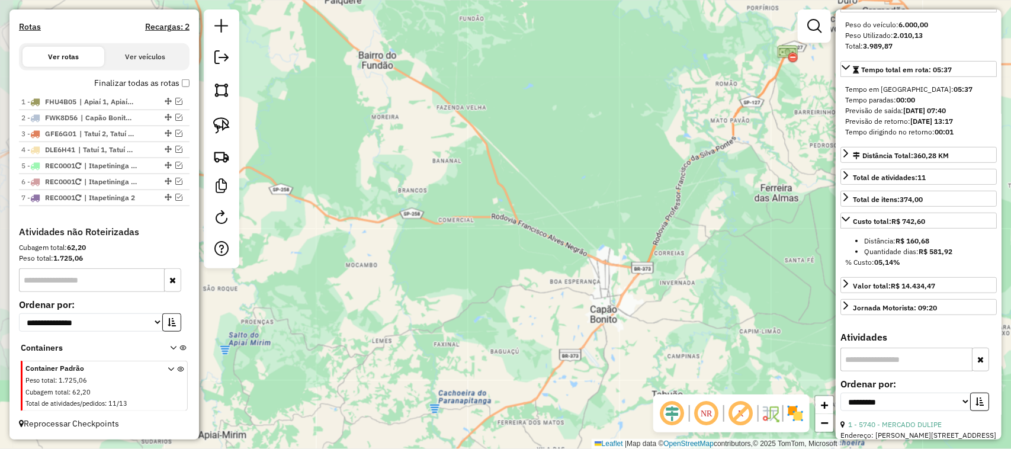
drag, startPoint x: 489, startPoint y: 347, endPoint x: 412, endPoint y: 359, distance: 78.5
click at [407, 407] on div "8569 - BAR TXUTXUCAO Endereço: PRESIDENTE HUMBERTO ALENCAR C 1091 Bairro: PINHE…" at bounding box center [505, 224] width 1011 height 449
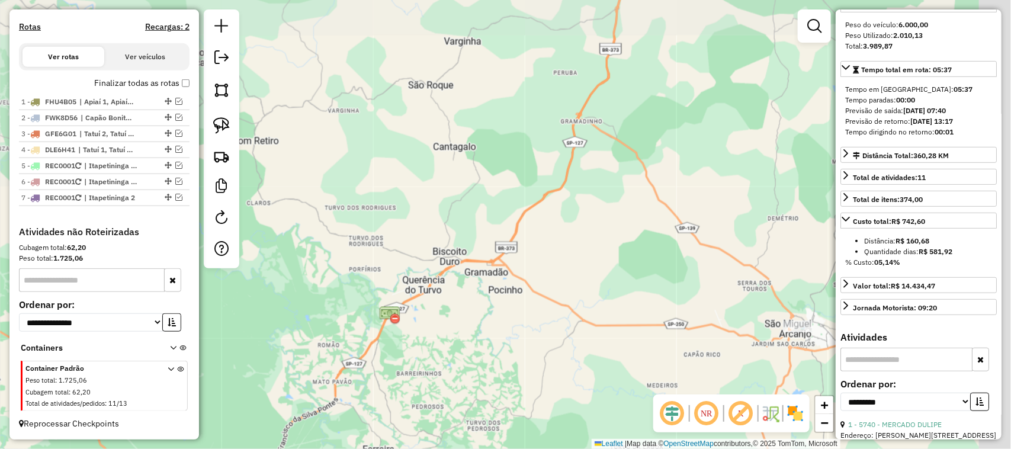
drag, startPoint x: 511, startPoint y: 258, endPoint x: 457, endPoint y: 389, distance: 141.3
click at [457, 391] on div "8569 - BAR TXUTXUCAO Endereço: PRESIDENTE HUMBERTO ALENCAR C 1091 Bairro: PINHE…" at bounding box center [505, 224] width 1011 height 449
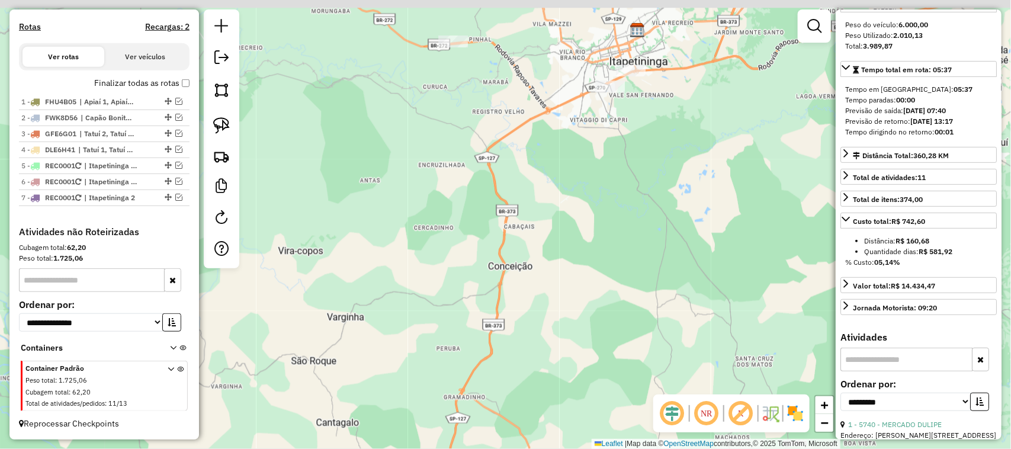
drag, startPoint x: 572, startPoint y: 265, endPoint x: 549, endPoint y: 335, distance: 73.6
click at [541, 371] on div "8569 - BAR TXUTXUCAO Endereço: PRESIDENTE HUMBERTO ALENCAR C 1091 Bairro: PINHE…" at bounding box center [505, 224] width 1011 height 449
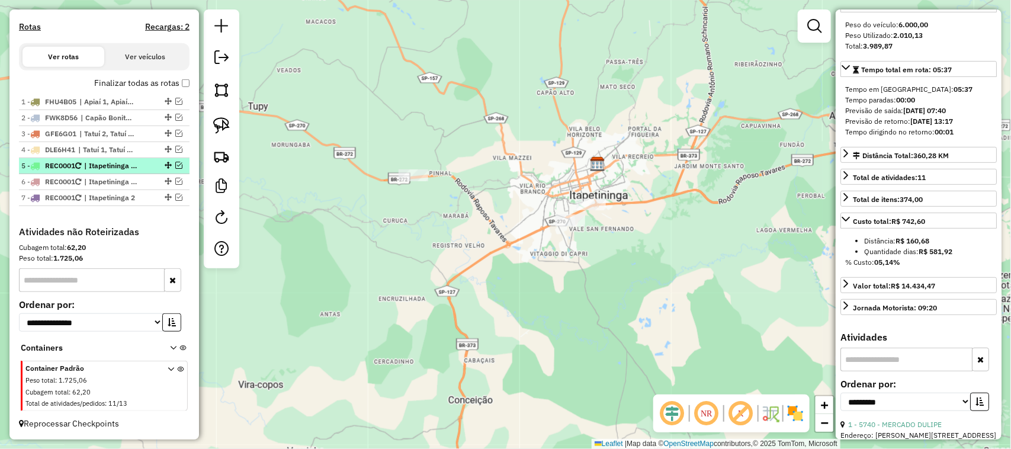
click at [178, 162] on em at bounding box center [178, 165] width 7 height 7
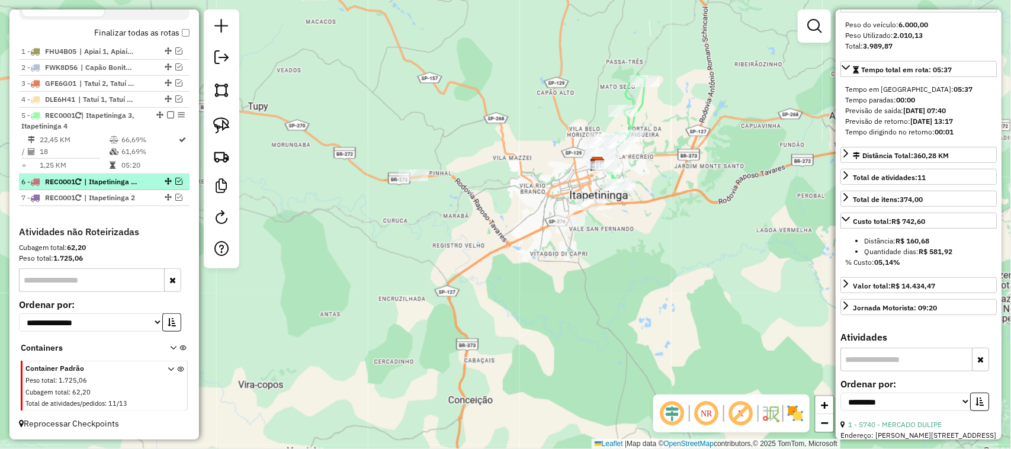
click at [179, 181] on em at bounding box center [178, 181] width 7 height 7
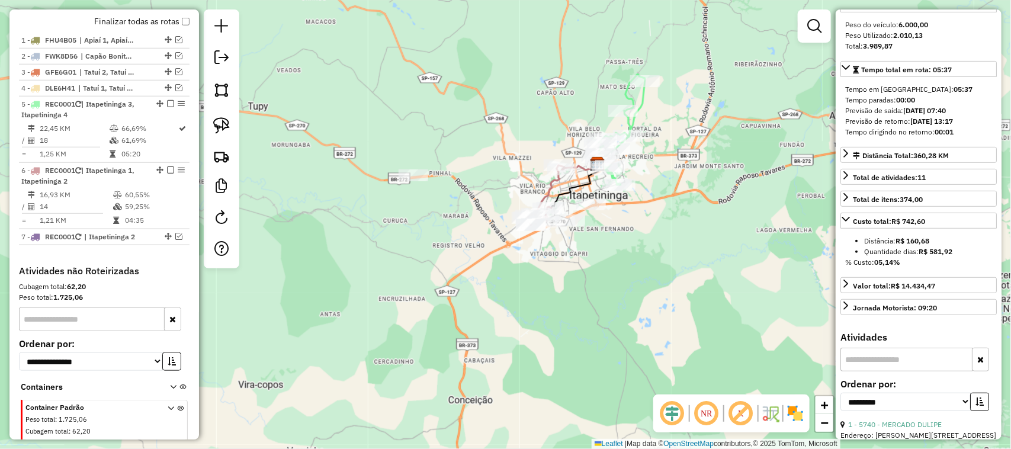
scroll to position [452, 0]
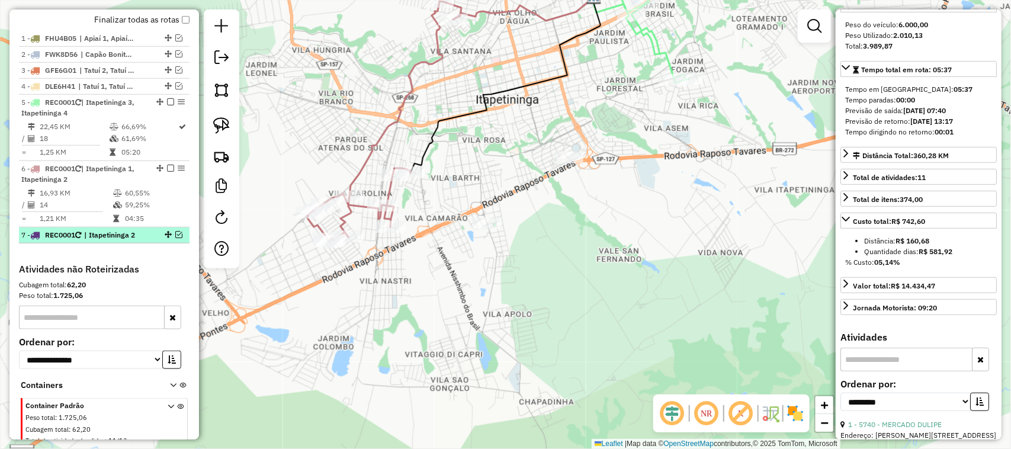
click at [178, 238] on em at bounding box center [178, 234] width 7 height 7
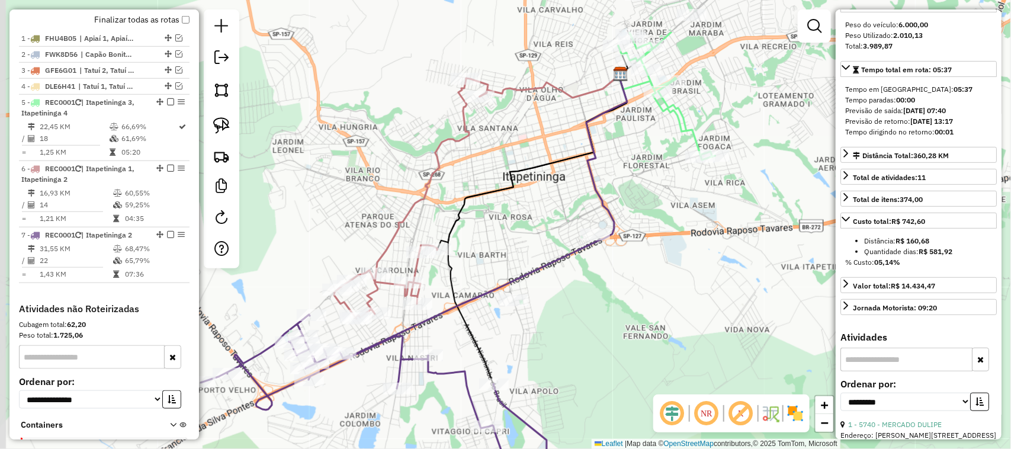
drag, startPoint x: 543, startPoint y: 269, endPoint x: 635, endPoint y: 309, distance: 100.3
click at [570, 349] on div "8569 - BAR TXUTXUCAO Endereço: PRESIDENTE HUMBERTO ALENCAR C 1091 Bairro: PINHE…" at bounding box center [505, 224] width 1011 height 449
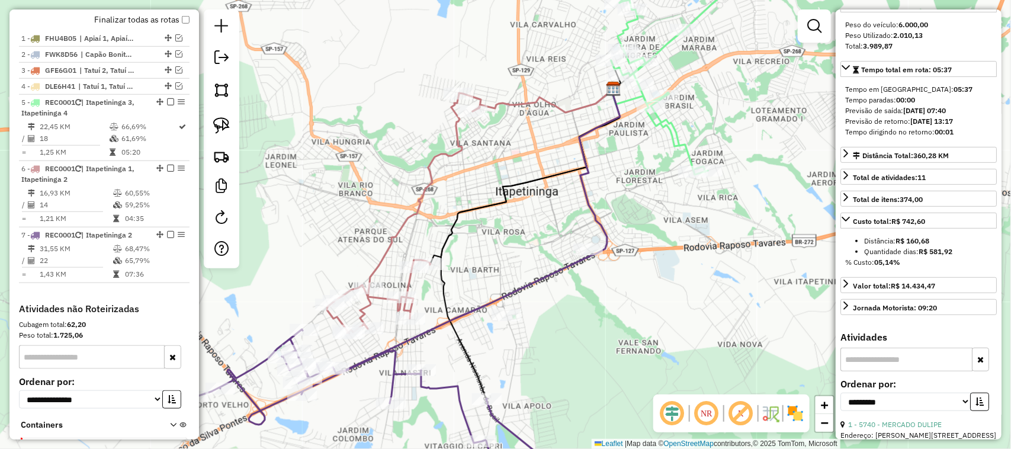
drag, startPoint x: 667, startPoint y: 271, endPoint x: 644, endPoint y: 306, distance: 42.2
click at [644, 306] on div "8569 - BAR TXUTXUCAO Endereço: PRESIDENTE HUMBERTO ALENCAR C 1091 Bairro: PINHE…" at bounding box center [505, 224] width 1011 height 449
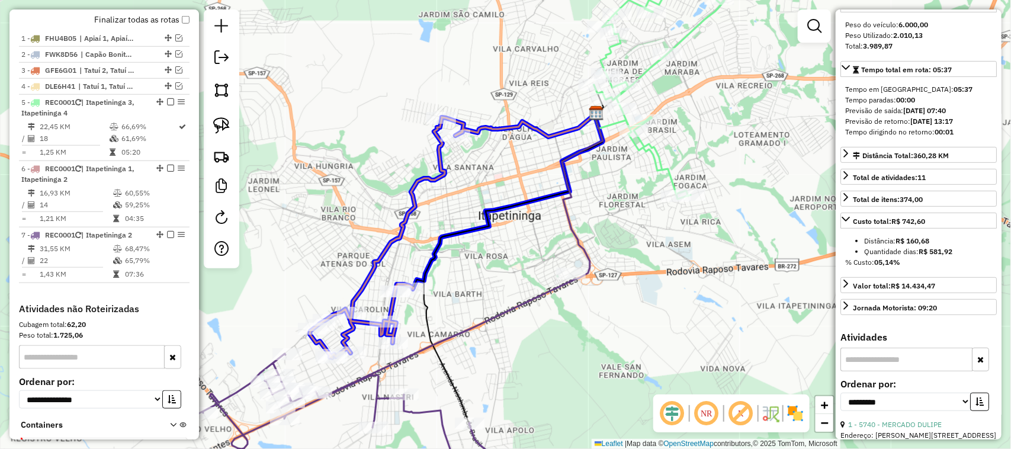
click at [387, 284] on div "8569 - BAR TXUTXUCAO Endereço: PRESIDENTE HUMBERTO ALENCAR C 1091 Bairro: PINHE…" at bounding box center [505, 224] width 1011 height 449
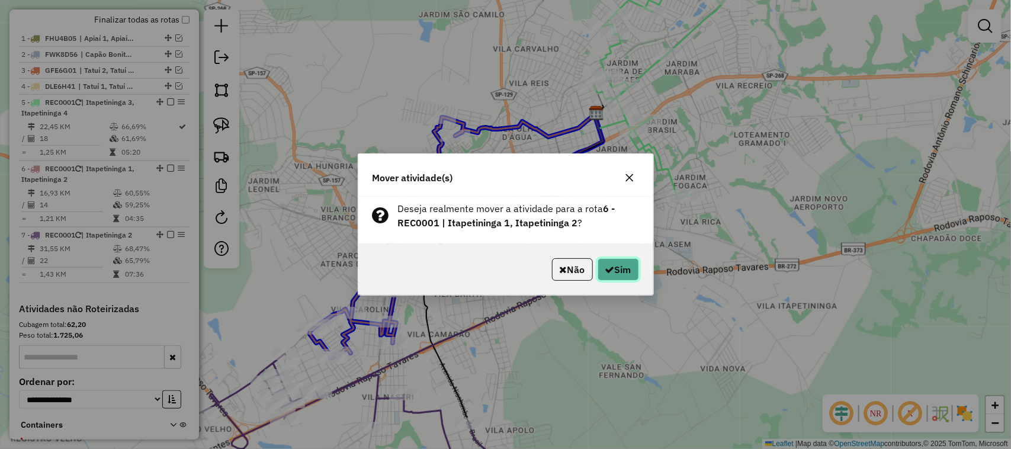
click at [627, 268] on button "Sim" at bounding box center [618, 269] width 41 height 23
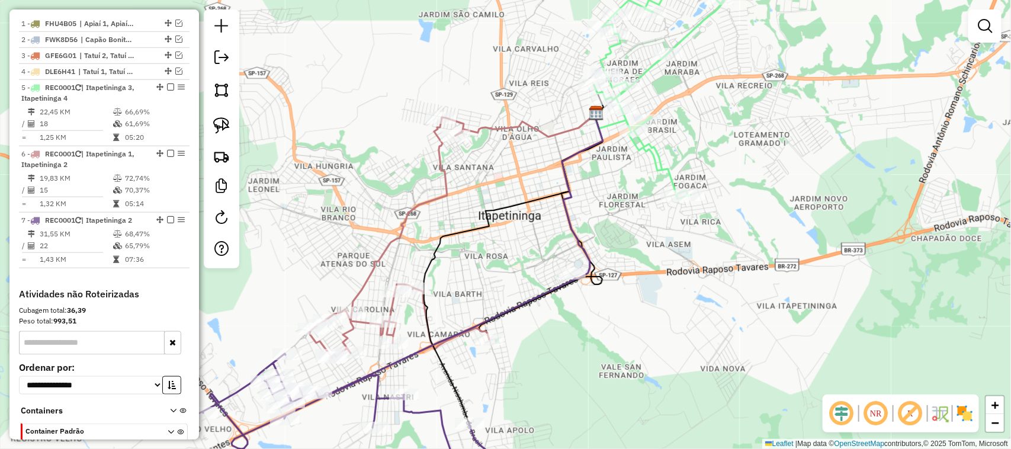
scroll to position [437, 0]
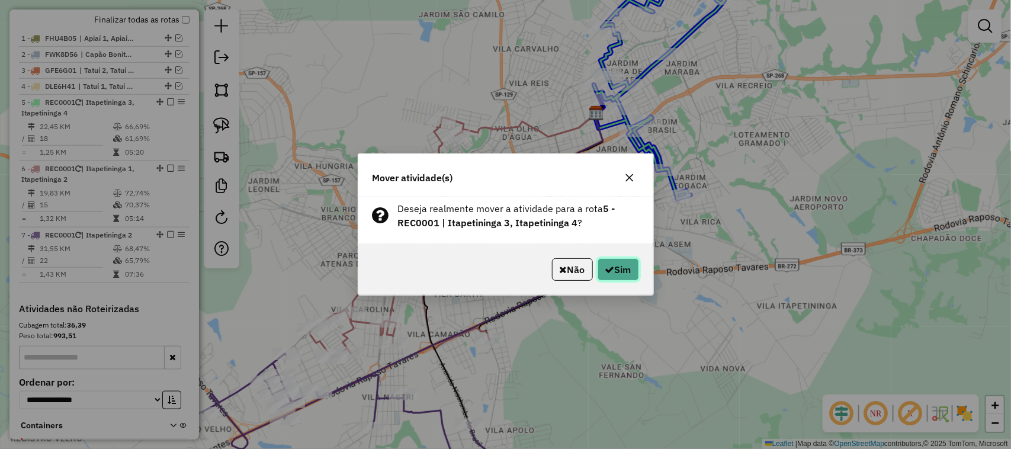
click at [627, 273] on button "Sim" at bounding box center [618, 269] width 41 height 23
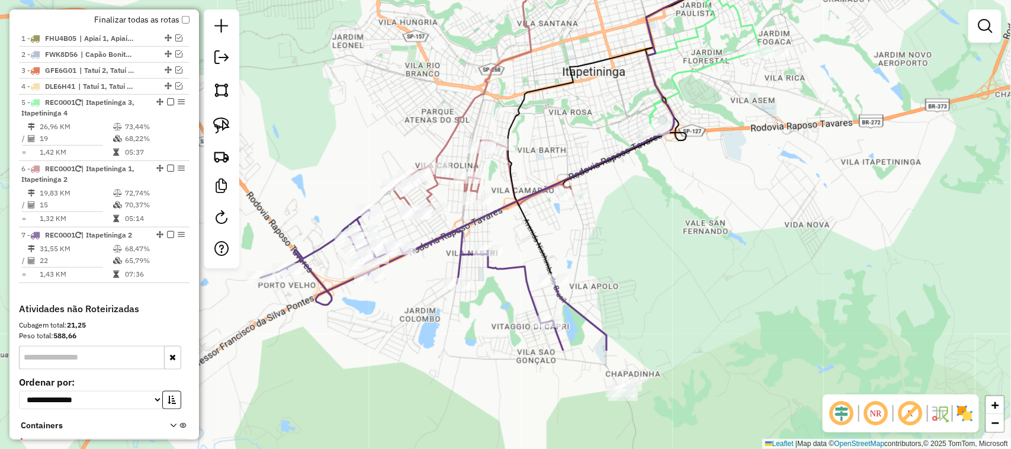
drag, startPoint x: 332, startPoint y: 214, endPoint x: 419, endPoint y: 58, distance: 178.4
click at [419, 60] on div "Janela de atendimento Grade de atendimento Capacidade Transportadoras Veículos …" at bounding box center [505, 224] width 1011 height 449
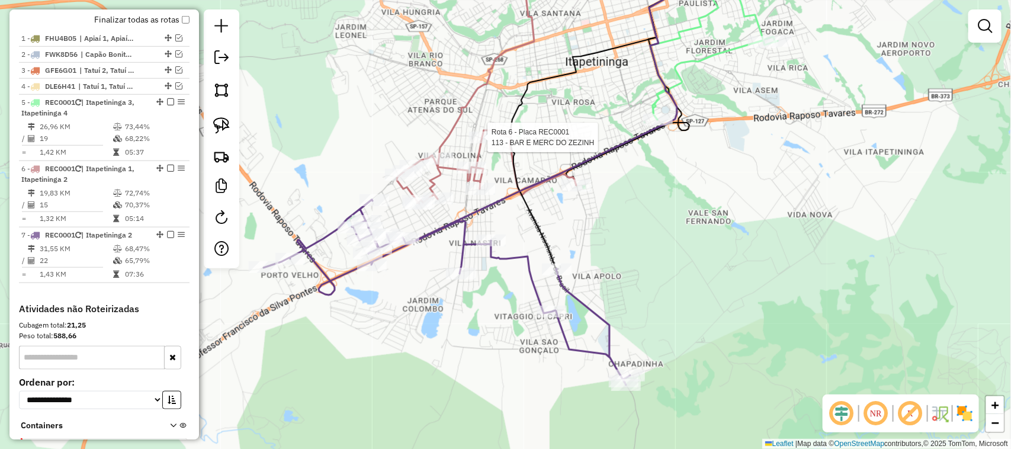
click at [480, 143] on div at bounding box center [484, 137] width 30 height 12
select select "**********"
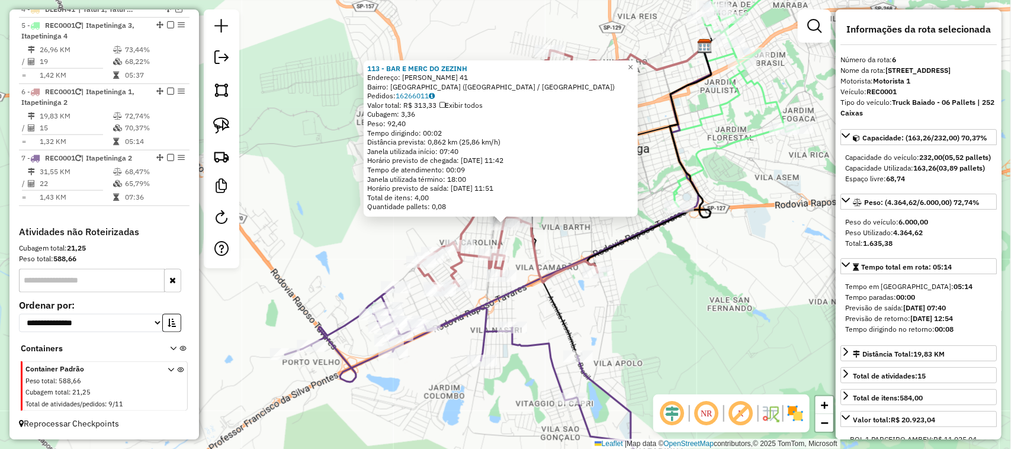
scroll to position [525, 0]
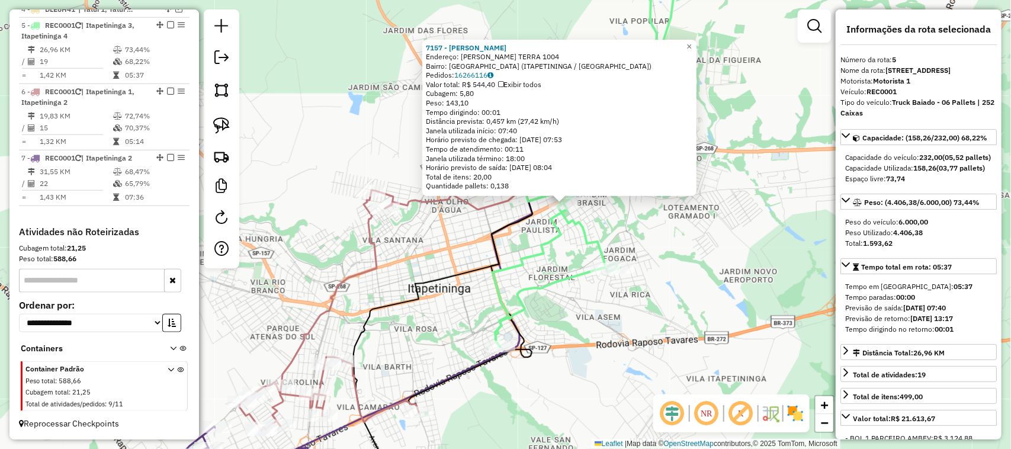
drag, startPoint x: 419, startPoint y: 314, endPoint x: 631, endPoint y: 209, distance: 236.8
click at [629, 212] on div "7157 - ALENILSON CARLOS Endereço: ACACIO DE MORAES TERRA 1004 Bairro: JARDIM PA…" at bounding box center [505, 224] width 1011 height 449
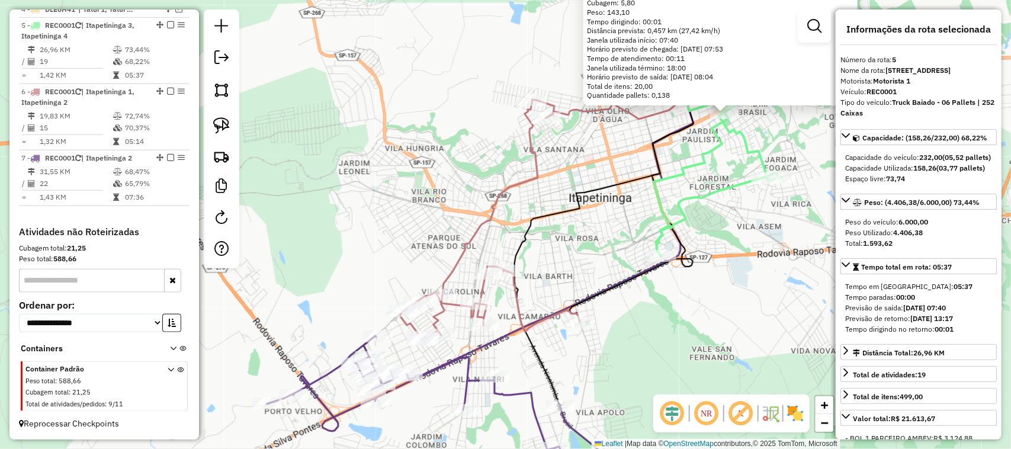
click at [395, 220] on div "7157 - ALENILSON CARLOS Endereço: ACACIO DE MORAES TERRA 1004 Bairro: JARDIM PA…" at bounding box center [505, 224] width 1011 height 449
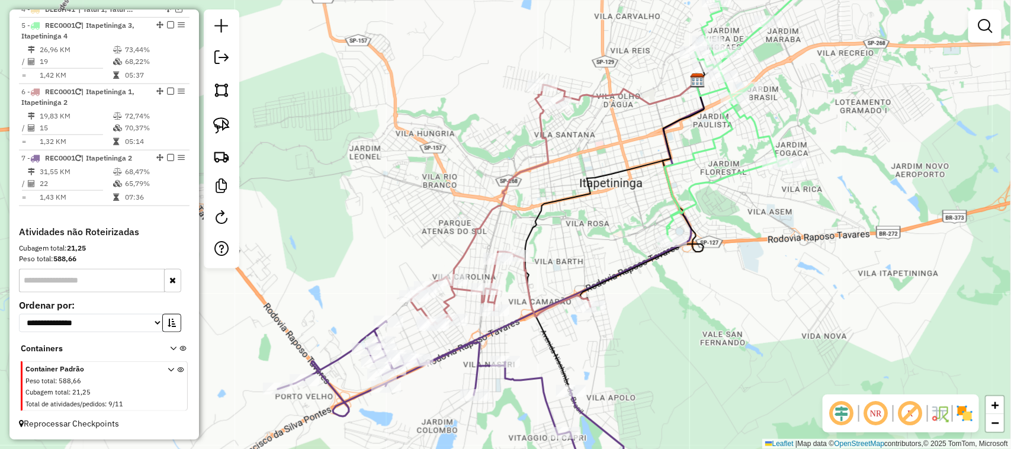
drag, startPoint x: 403, startPoint y: 178, endPoint x: 451, endPoint y: 95, distance: 96.3
click at [445, 105] on div "Janela de atendimento Grade de atendimento Capacidade Transportadoras Veículos …" at bounding box center [505, 224] width 1011 height 449
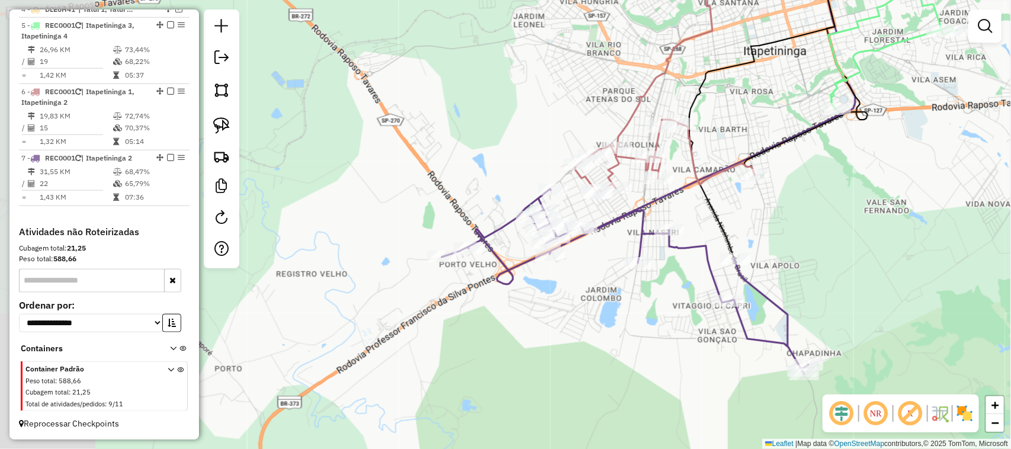
drag, startPoint x: 436, startPoint y: 339, endPoint x: 545, endPoint y: 300, distance: 116.3
click at [545, 300] on div "Janela de atendimento Grade de atendimento Capacidade Transportadoras Veículos …" at bounding box center [505, 224] width 1011 height 449
drag, startPoint x: 561, startPoint y: 310, endPoint x: 542, endPoint y: 326, distance: 24.8
click at [542, 326] on div "Janela de atendimento Grade de atendimento Capacidade Transportadoras Veículos …" at bounding box center [505, 224] width 1011 height 449
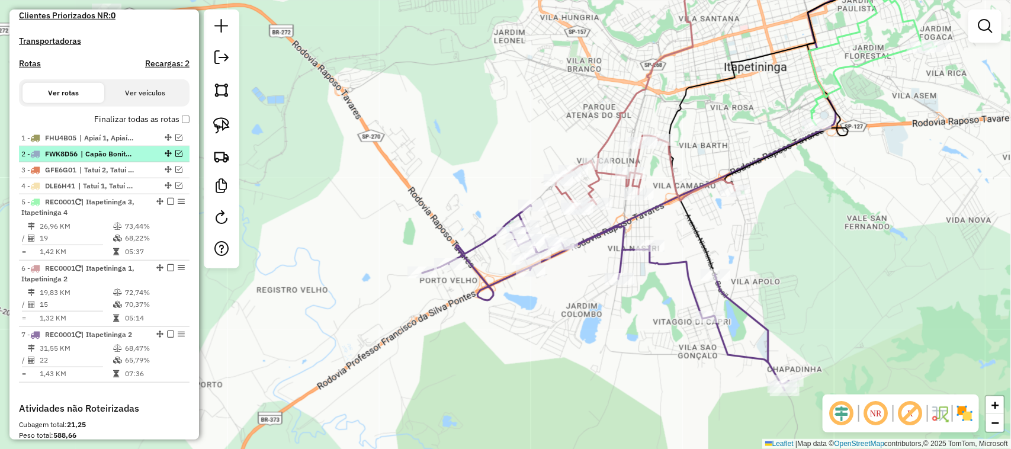
scroll to position [328, 0]
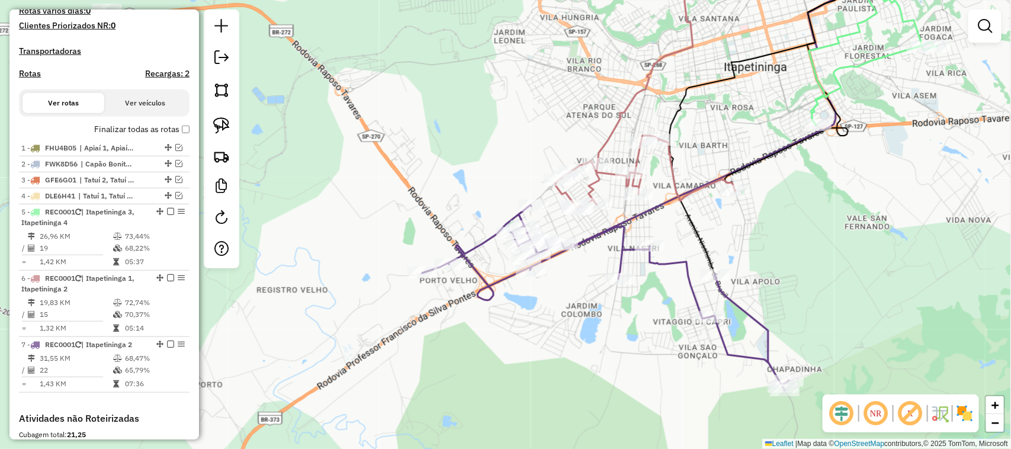
drag, startPoint x: 174, startPoint y: 171, endPoint x: 198, endPoint y: 185, distance: 28.9
click at [175, 167] on em at bounding box center [178, 163] width 7 height 7
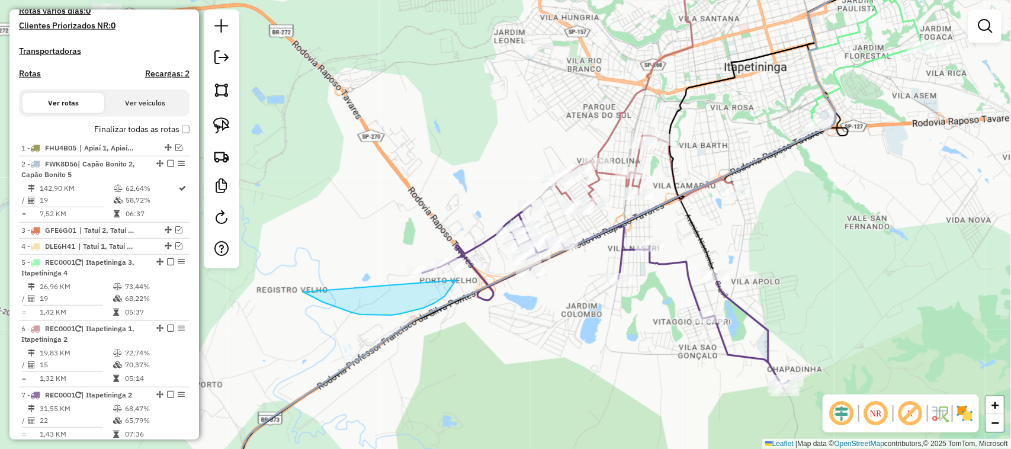
drag, startPoint x: 303, startPoint y: 292, endPoint x: 383, endPoint y: 220, distance: 107.8
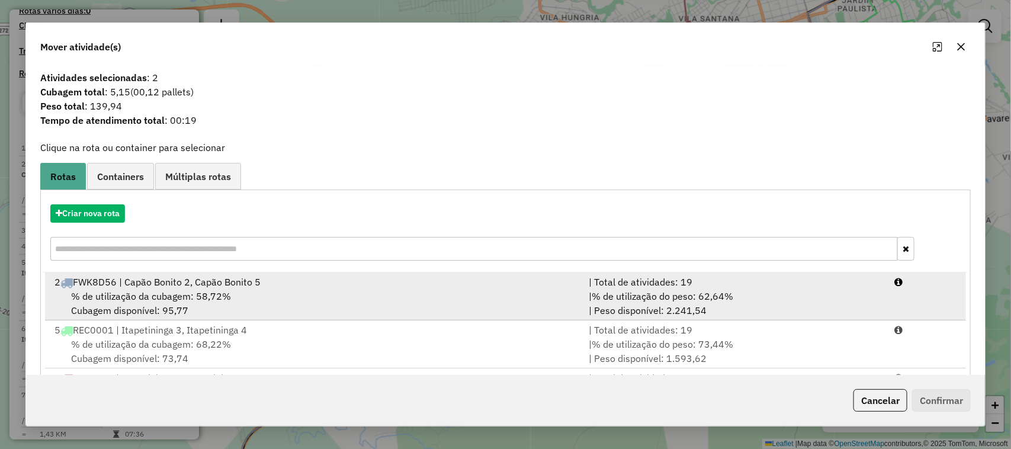
click at [444, 306] on div "% de utilização da cubagem: 58,72% Cubagem disponível: 95,77" at bounding box center [314, 303] width 535 height 28
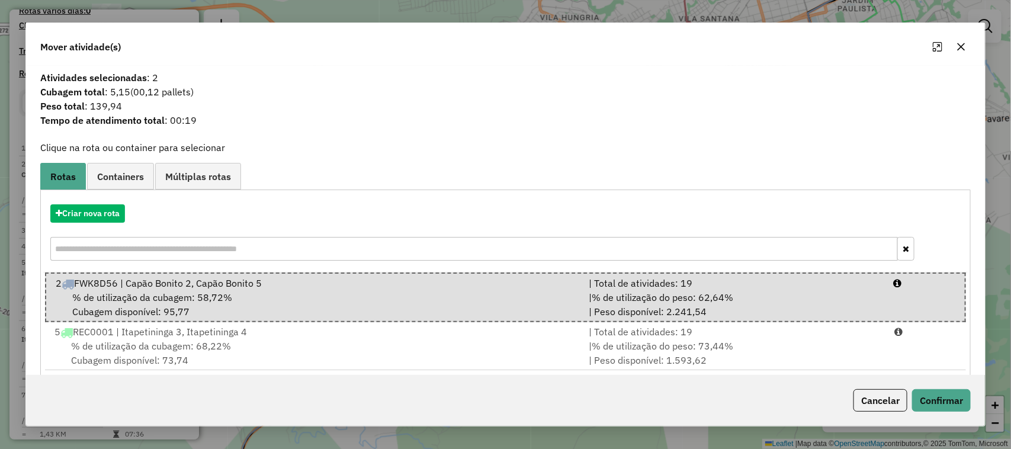
drag, startPoint x: 978, startPoint y: 418, endPoint x: 952, endPoint y: 404, distance: 29.7
click at [977, 418] on div at bounding box center [980, 421] width 7 height 7
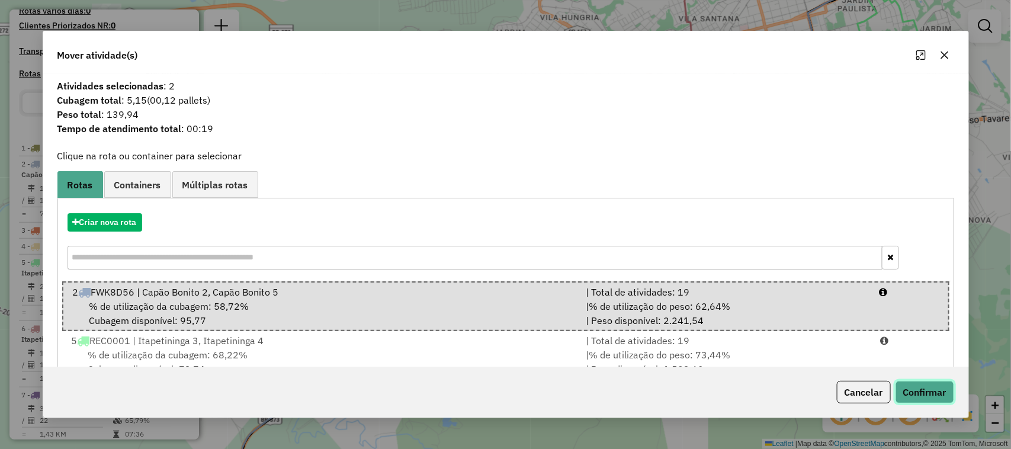
click at [948, 402] on button "Confirmar" at bounding box center [924, 392] width 59 height 23
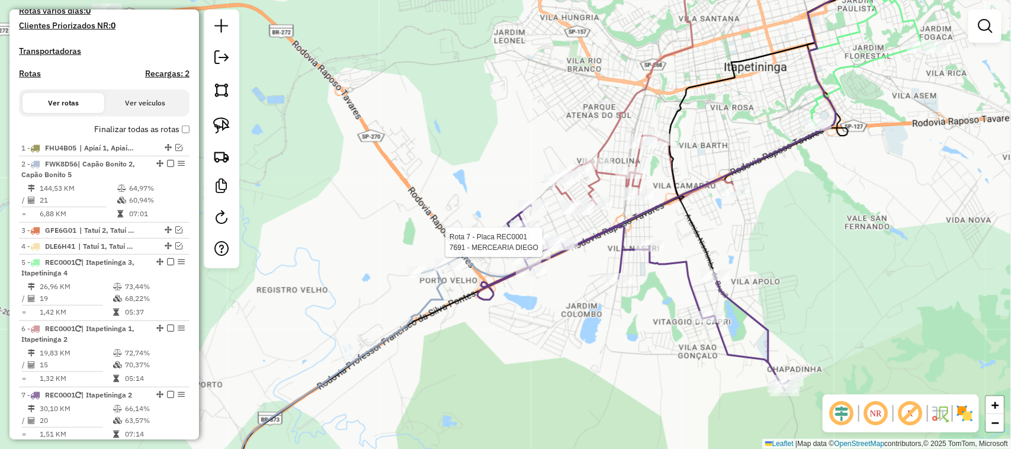
select select "**********"
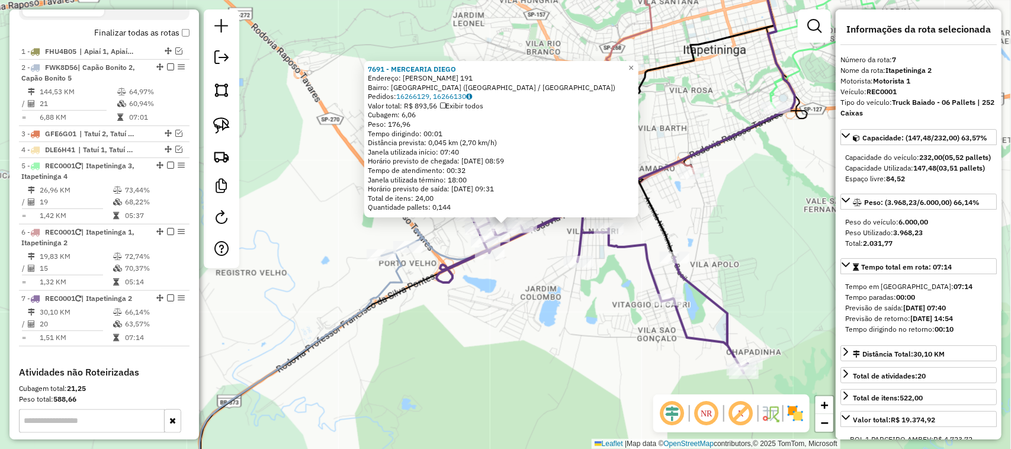
scroll to position [576, 0]
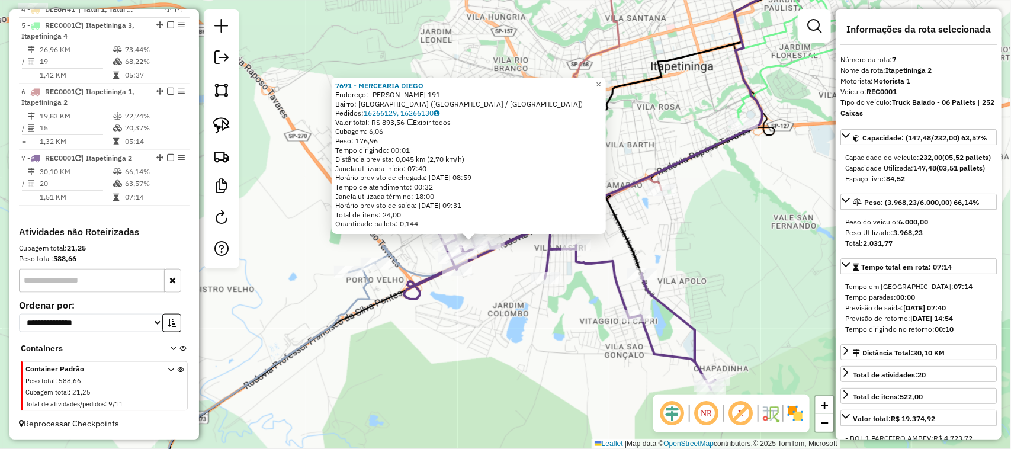
drag, startPoint x: 536, startPoint y: 322, endPoint x: 477, endPoint y: 345, distance: 63.8
click at [500, 341] on div "7691 - MERCEARIA DIEGO Endereço: MARIO MOREIRA 191 Bairro: JARDIM BELA VISTA (I…" at bounding box center [505, 224] width 1011 height 449
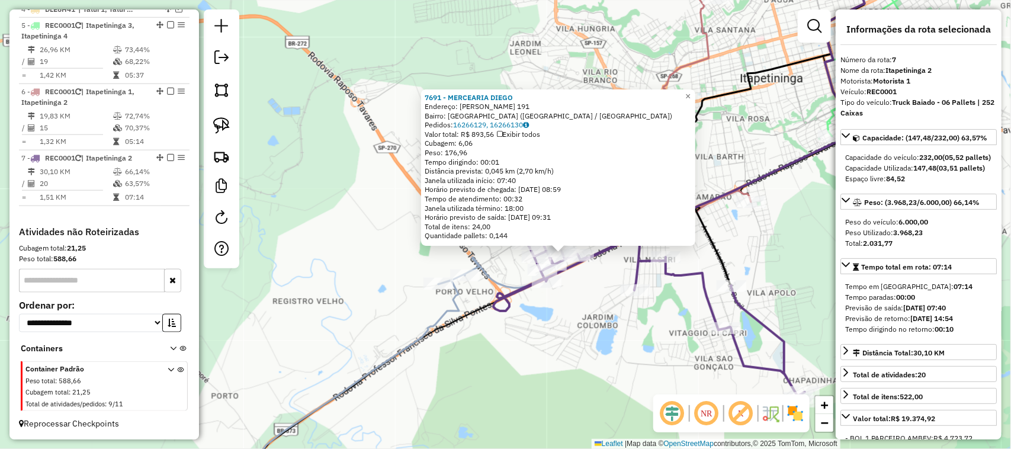
drag, startPoint x: 416, startPoint y: 348, endPoint x: 448, endPoint y: 343, distance: 32.2
click at [434, 348] on icon at bounding box center [360, 388] width 208 height 229
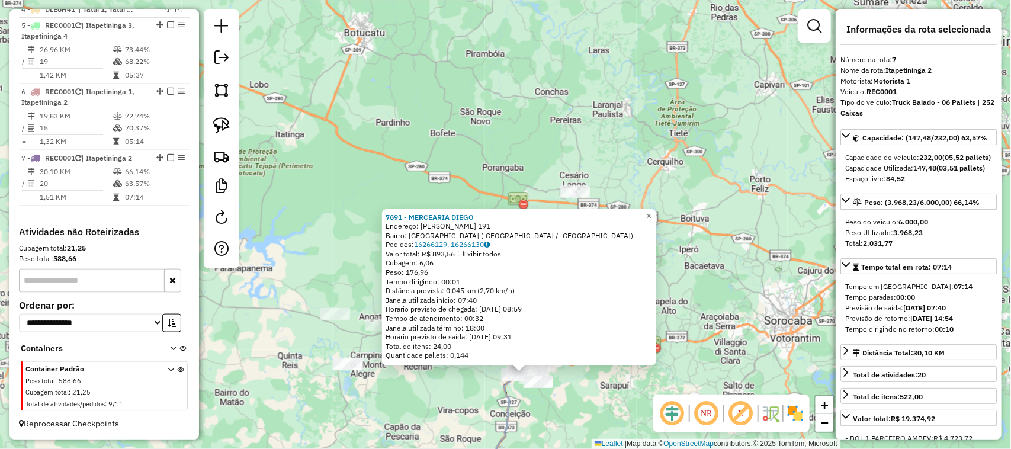
click at [415, 386] on div "7691 - MERCEARIA DIEGO Endereço: MARIO MOREIRA 191 Bairro: JARDIM BELA VISTA (I…" at bounding box center [505, 224] width 1011 height 449
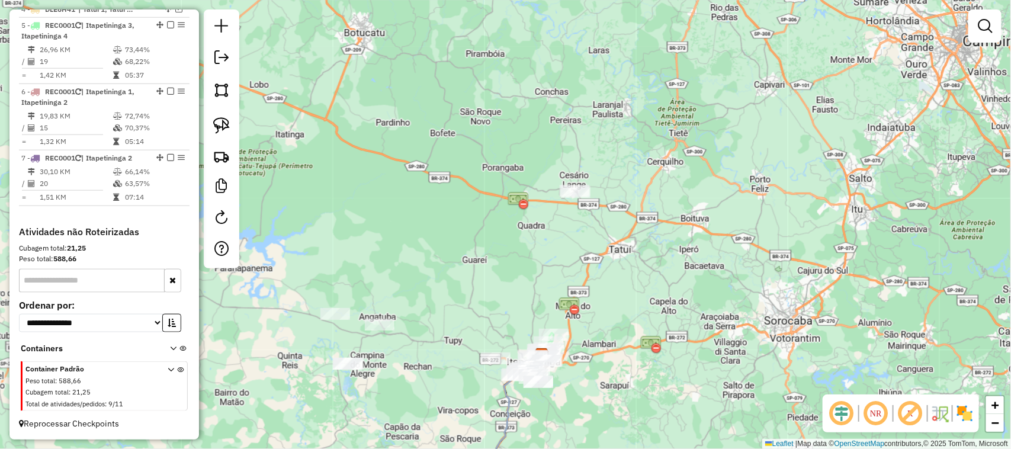
click at [662, 164] on div "Rota 5 - Placa REC0001 6612 - ISMAEL FERREIRA Janela de atendimento Grade de at…" at bounding box center [505, 224] width 1011 height 449
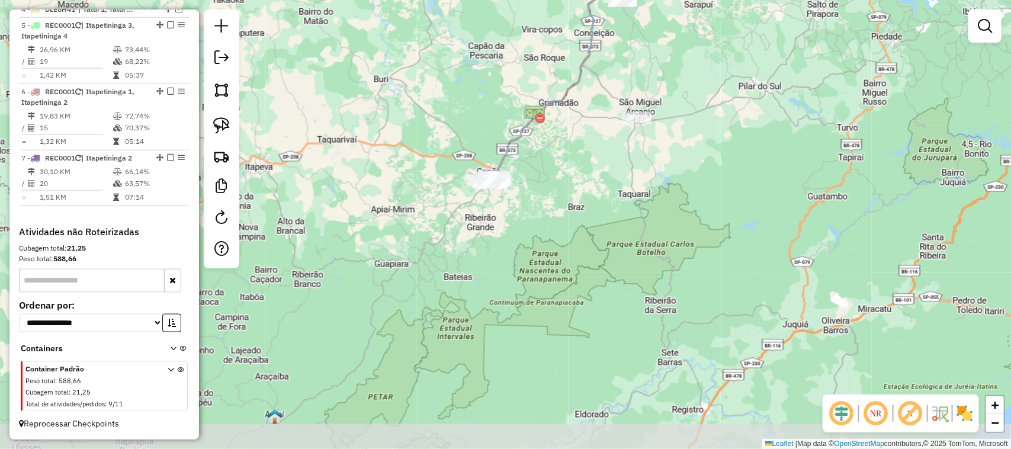
drag, startPoint x: 656, startPoint y: 249, endPoint x: 680, endPoint y: 203, distance: 52.7
click at [680, 203] on div "Janela de atendimento Grade de atendimento Capacidade Transportadoras Veículos …" at bounding box center [505, 224] width 1011 height 449
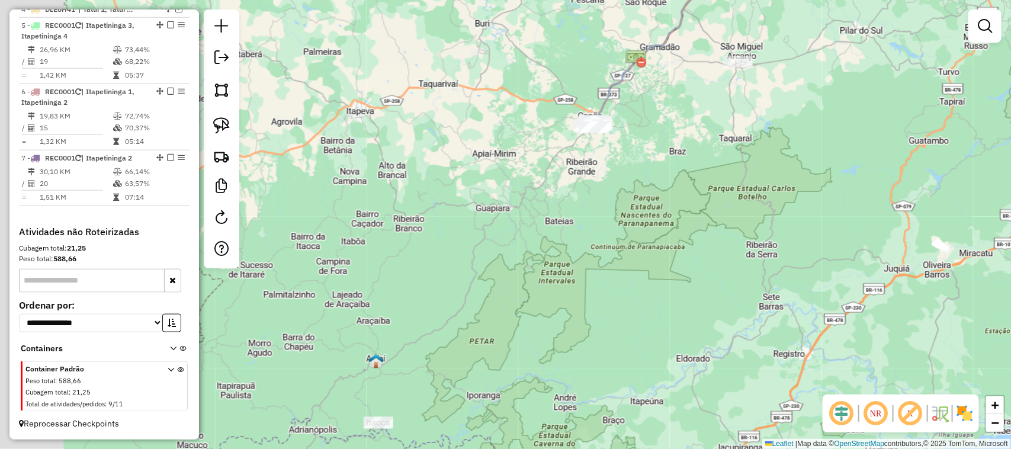
drag, startPoint x: 563, startPoint y: 306, endPoint x: 629, endPoint y: 253, distance: 83.9
click at [627, 258] on div "Janela de atendimento Grade de atendimento Capacidade Transportadoras Veículos …" at bounding box center [505, 224] width 1011 height 449
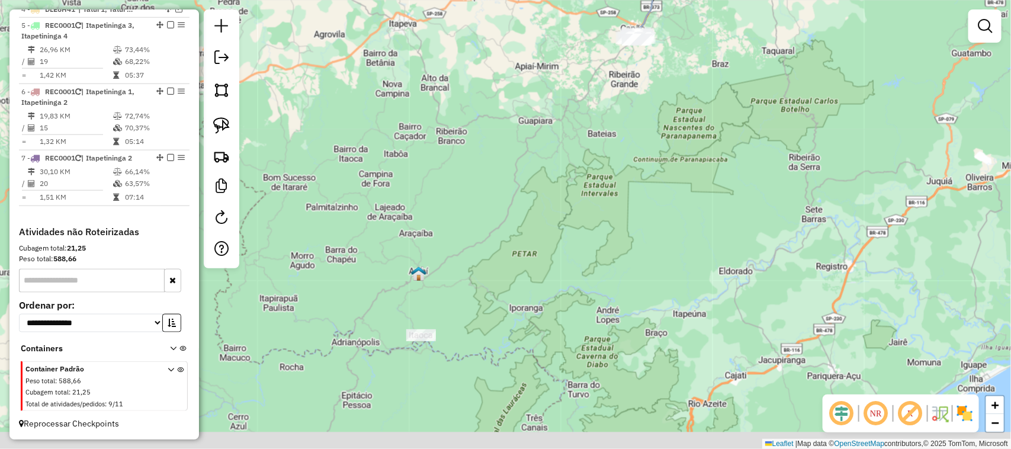
drag, startPoint x: 489, startPoint y: 224, endPoint x: 486, endPoint y: 203, distance: 21.0
click at [489, 209] on div "Janela de atendimento Grade de atendimento Capacidade Transportadoras Veículos …" at bounding box center [505, 224] width 1011 height 449
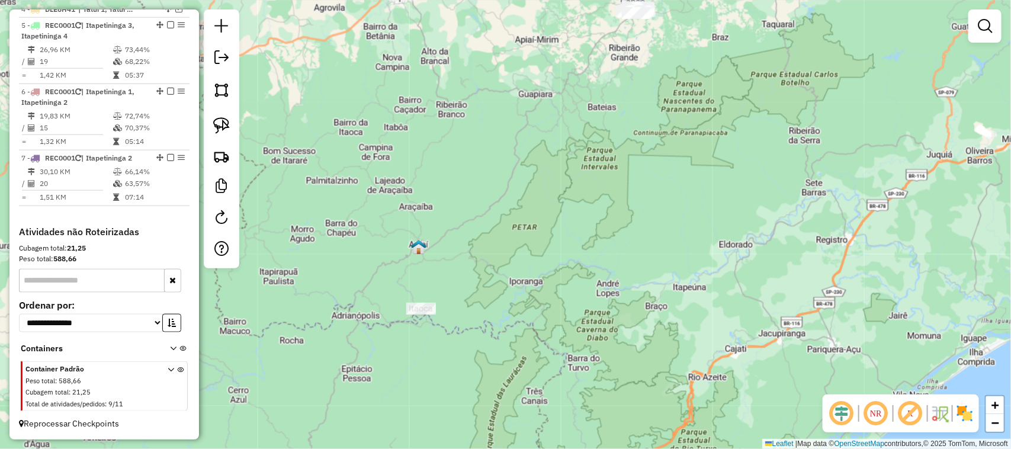
click at [418, 314] on div at bounding box center [421, 309] width 30 height 12
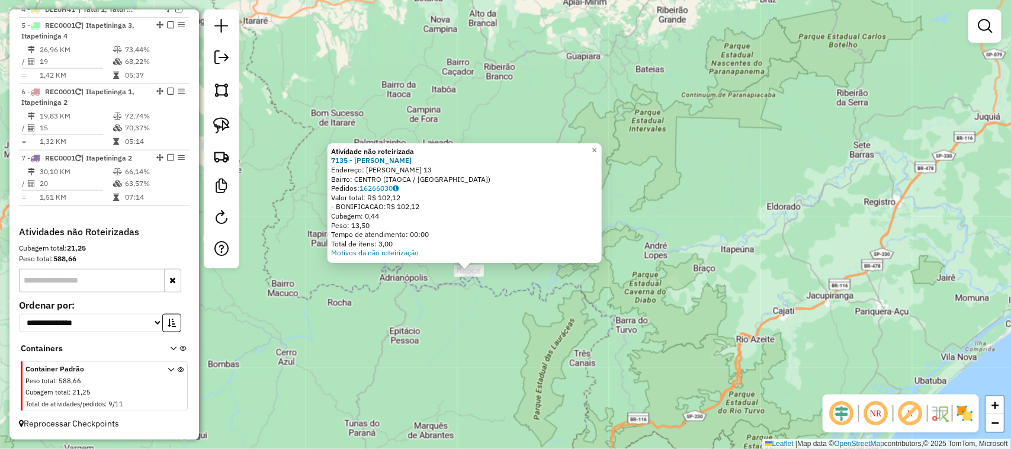
drag, startPoint x: 683, startPoint y: 226, endPoint x: 481, endPoint y: 434, distance: 289.4
click at [483, 441] on div "Atividade não roteirizada 7135 - ADAIR DA SILVA Endereço: EMERENTINO RODRIGUES …" at bounding box center [505, 224] width 1011 height 449
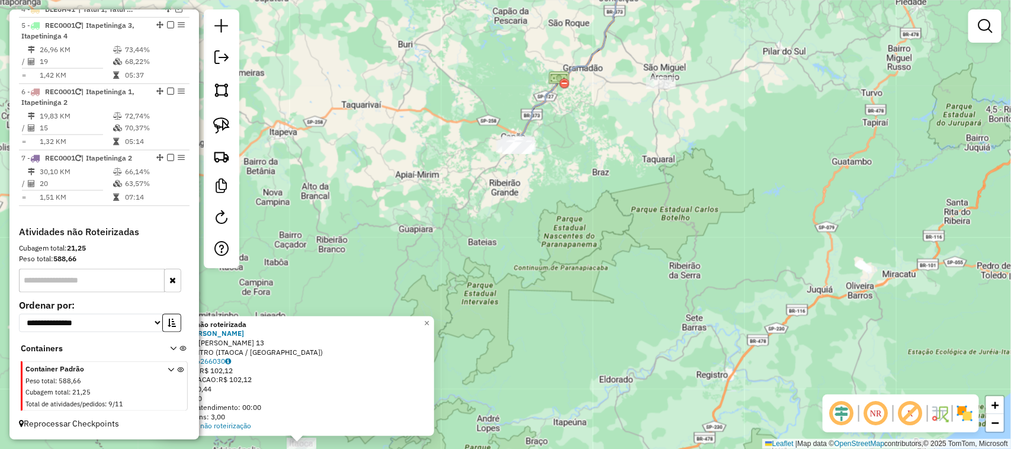
click at [635, 225] on div "Atividade não roteirizada 7135 - ADAIR DA SILVA Endereço: EMERENTINO RODRIGUES …" at bounding box center [505, 224] width 1011 height 449
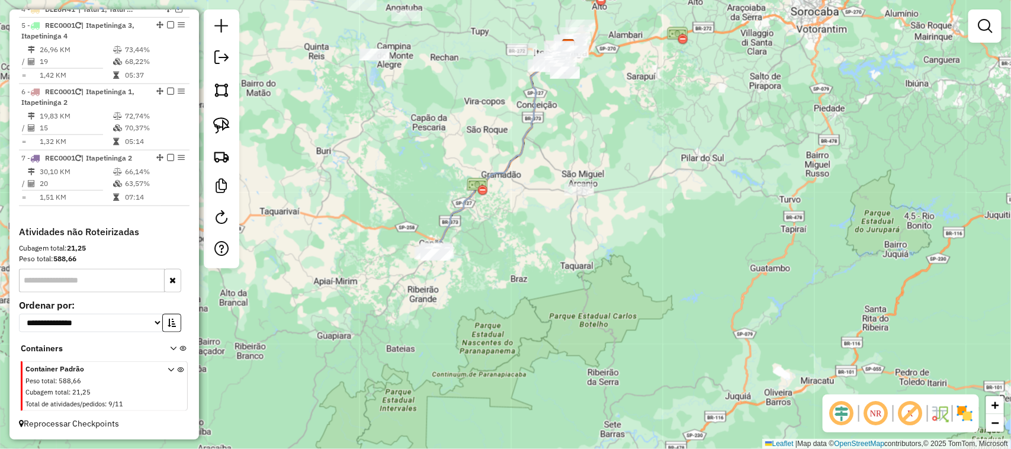
drag, startPoint x: 637, startPoint y: 203, endPoint x: 463, endPoint y: 436, distance: 290.7
click at [463, 435] on div "Janela de atendimento Grade de atendimento Capacidade Transportadoras Veículos …" at bounding box center [505, 224] width 1011 height 449
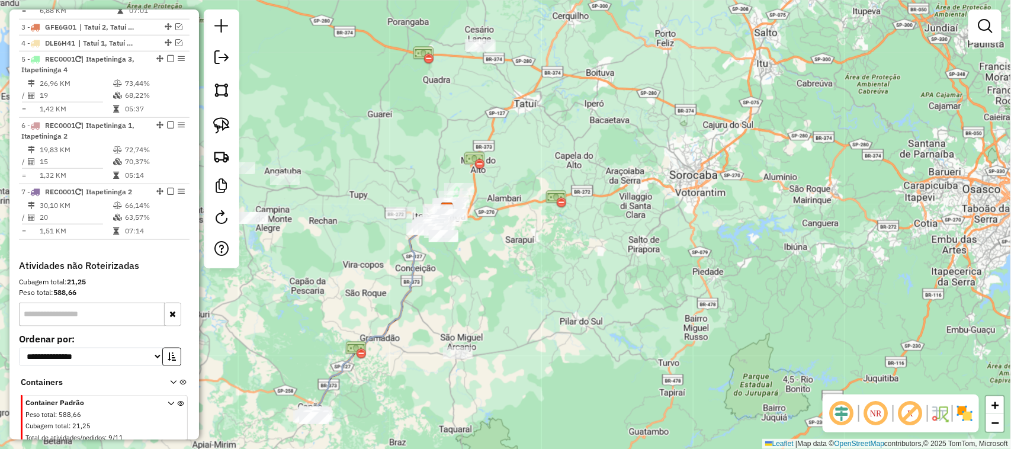
scroll to position [280, 0]
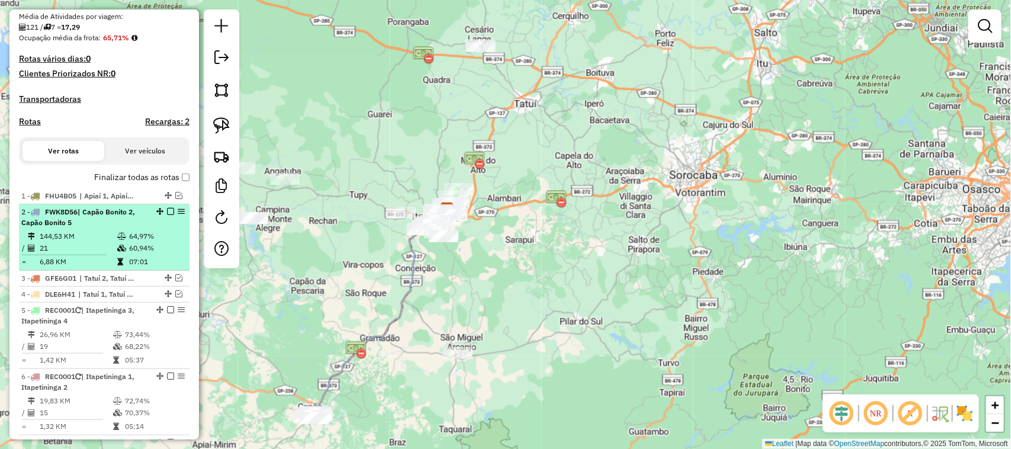
click at [169, 215] on em at bounding box center [170, 211] width 7 height 7
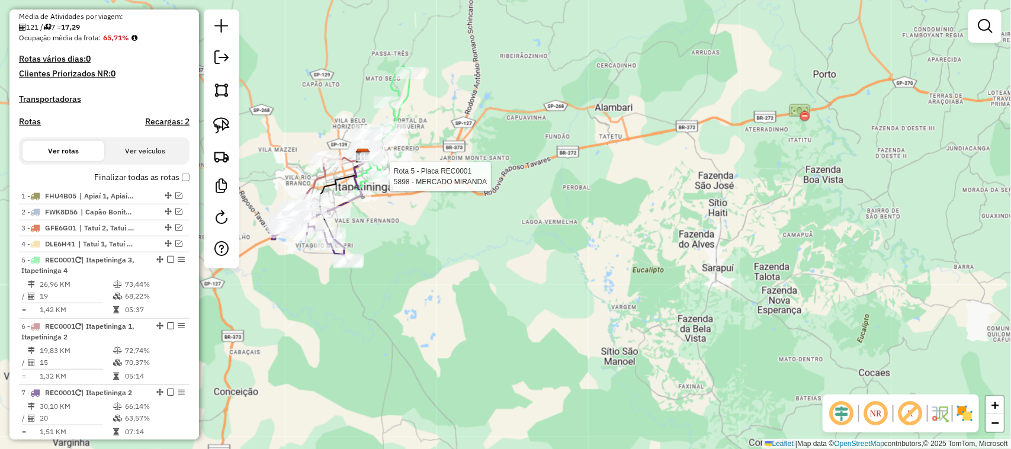
select select "**********"
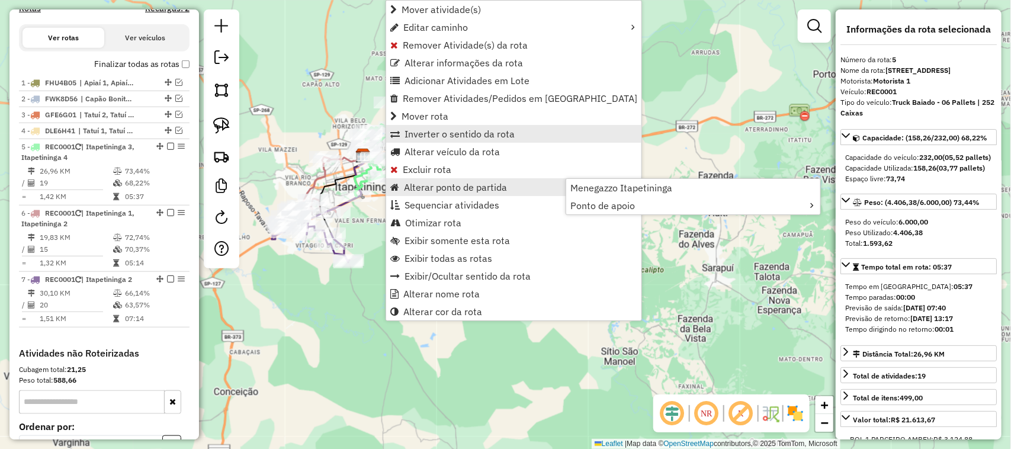
scroll to position [525, 0]
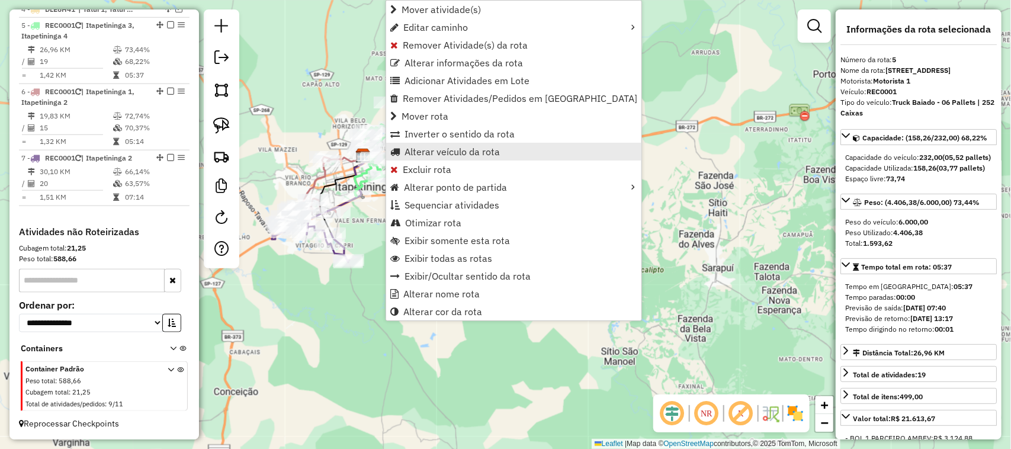
click at [487, 149] on span "Alterar veículo da rota" at bounding box center [451, 151] width 95 height 9
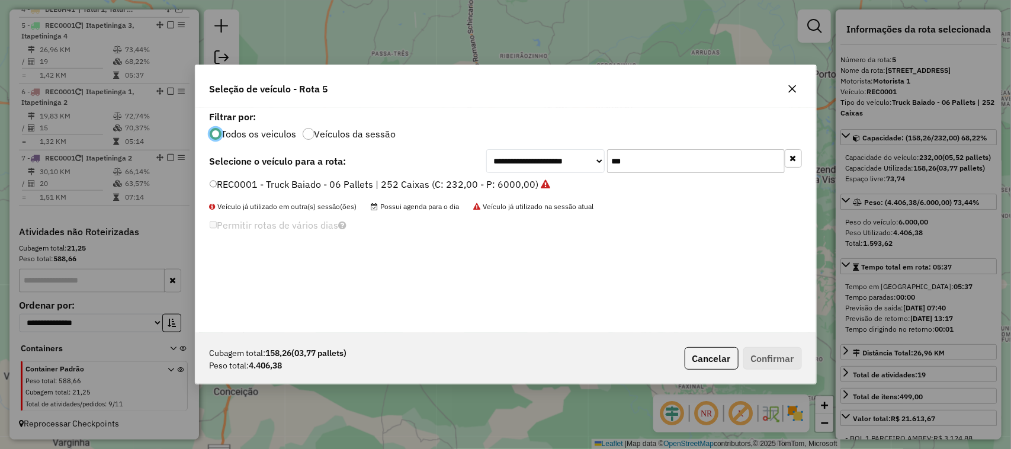
scroll to position [6, 4]
drag, startPoint x: 683, startPoint y: 164, endPoint x: 499, endPoint y: 152, distance: 184.6
click at [558, 168] on div "**********" at bounding box center [644, 161] width 316 height 24
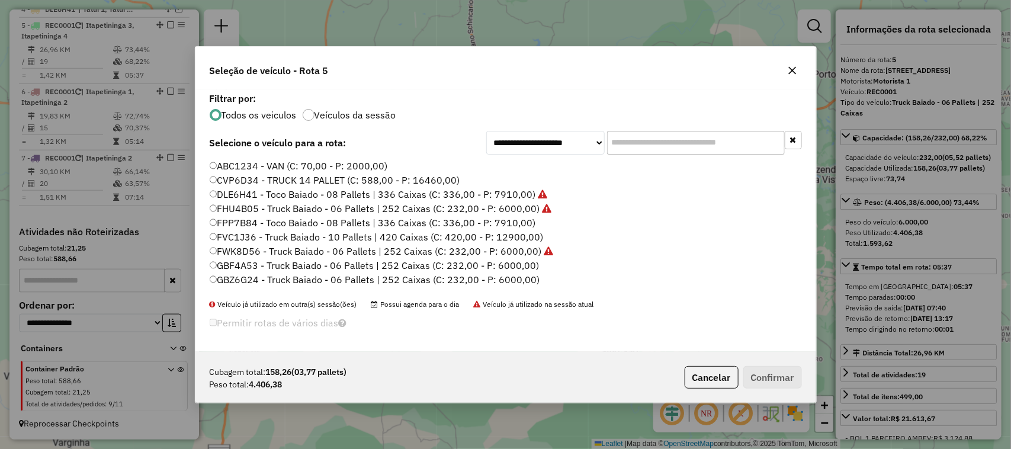
click at [527, 267] on label "GBF4A53 - Truck Baiado - 06 Pallets | 252 Caixas (C: 232,00 - P: 6000,00)" at bounding box center [375, 265] width 330 height 14
click at [785, 378] on button "Confirmar" at bounding box center [772, 377] width 59 height 23
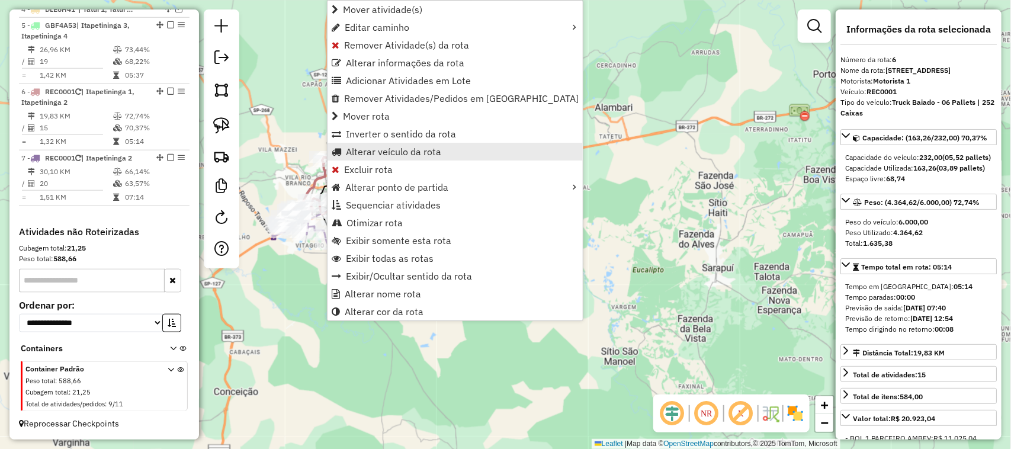
click at [413, 151] on span "Alterar veículo da rota" at bounding box center [393, 151] width 95 height 9
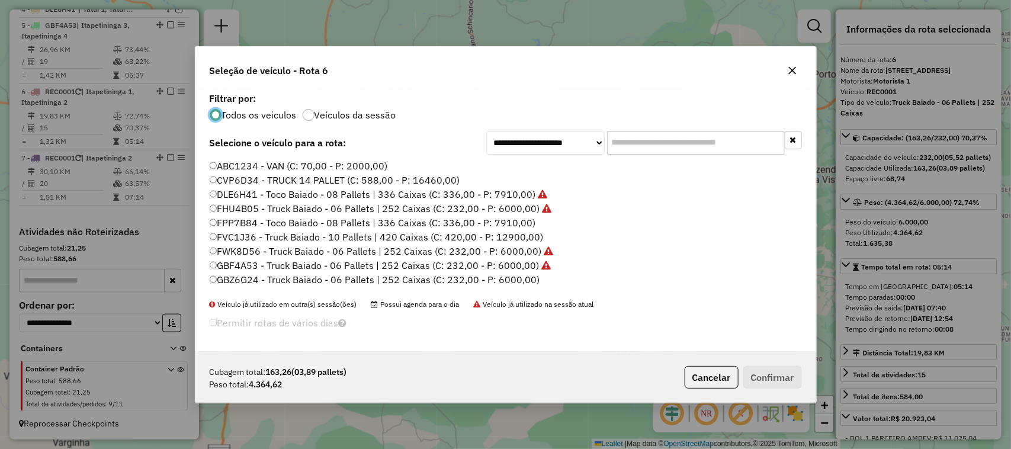
click at [643, 149] on input "text" at bounding box center [696, 143] width 178 height 24
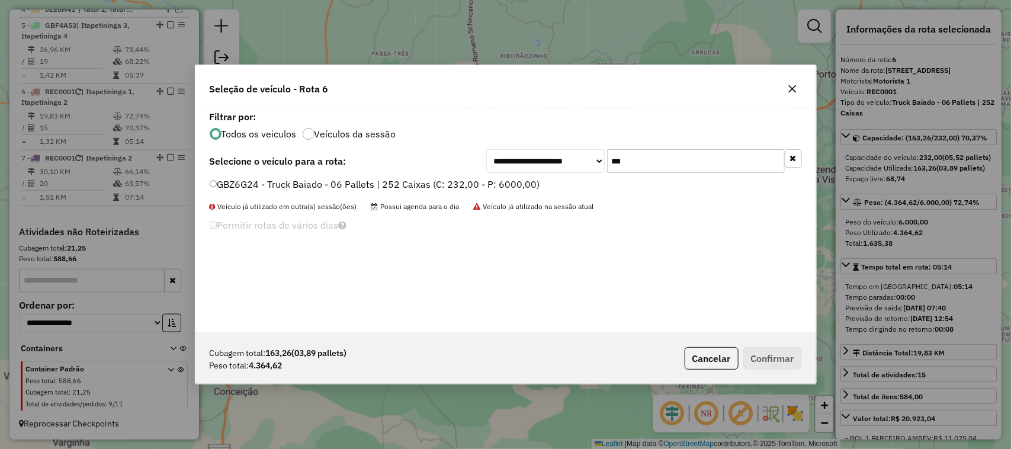
type input "***"
click at [519, 178] on label "GBZ6G24 - Truck Baiado - 06 Pallets | 252 Caixas (C: 232,00 - P: 6000,00)" at bounding box center [375, 184] width 330 height 14
click at [792, 371] on div "Cubagem total: 163,26 (03,89 pallets) Peso total: 4.364,62 Cancelar Confirmar" at bounding box center [505, 358] width 621 height 51
click at [784, 354] on button "Confirmar" at bounding box center [772, 358] width 59 height 23
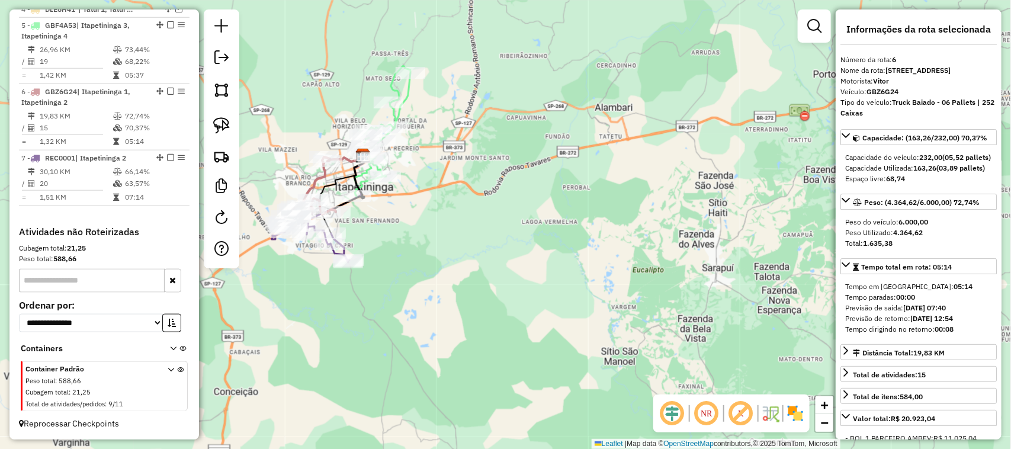
drag, startPoint x: 479, startPoint y: 209, endPoint x: 576, endPoint y: 198, distance: 98.3
click at [576, 198] on div "Janela de atendimento Grade de atendimento Capacidade Transportadoras Veículos …" at bounding box center [505, 224] width 1011 height 449
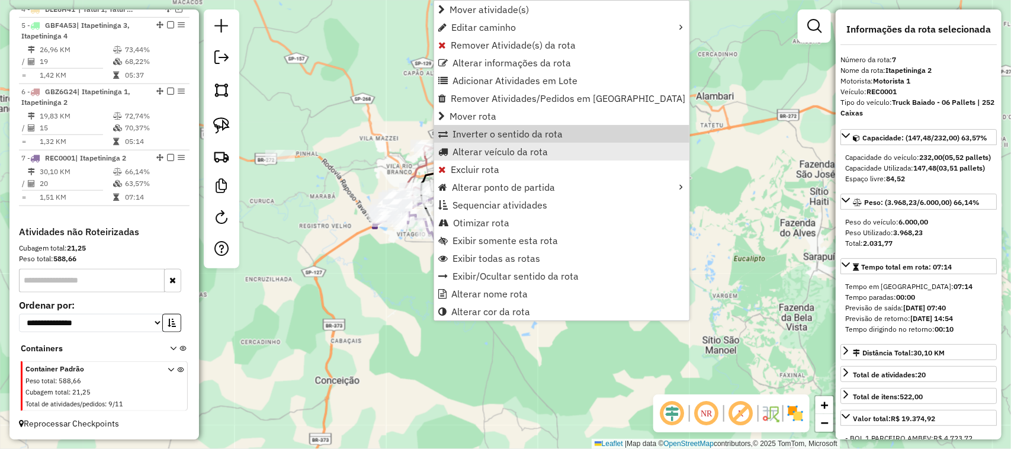
click at [520, 147] on span "Alterar veículo da rota" at bounding box center [499, 151] width 95 height 9
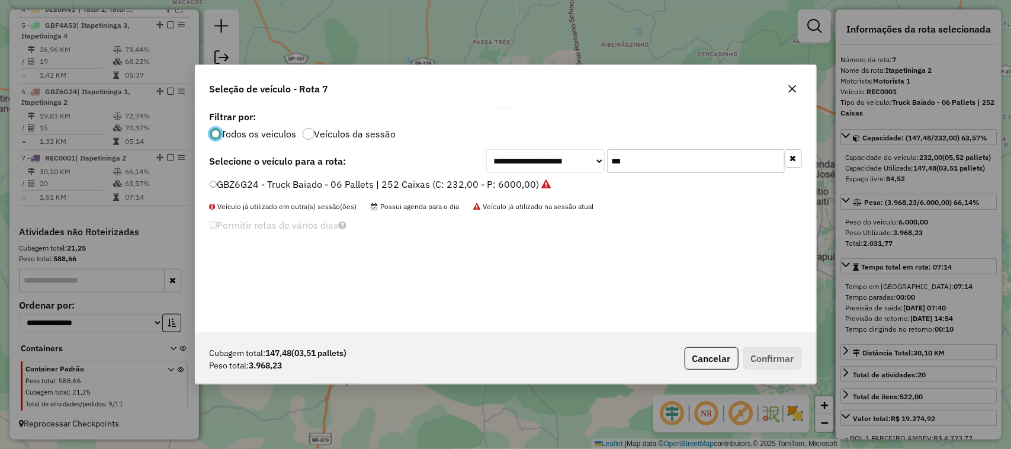
drag, startPoint x: 628, startPoint y: 164, endPoint x: 558, endPoint y: 160, distance: 69.4
click at [564, 161] on div "**********" at bounding box center [644, 161] width 316 height 24
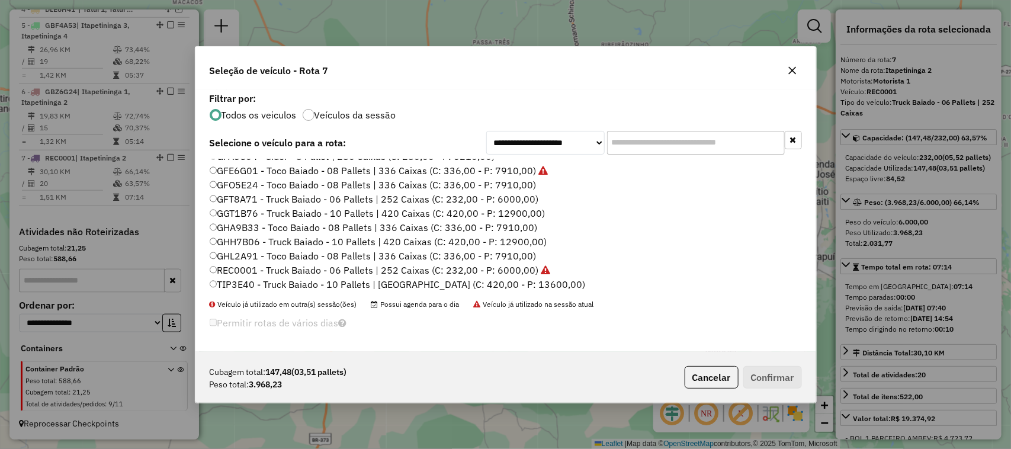
scroll to position [196, 0]
click at [513, 168] on label "GFT8A71 - Truck Baiado - 06 Pallets | 252 Caixas (C: 232,00 - P: 6000,00)" at bounding box center [374, 169] width 329 height 14
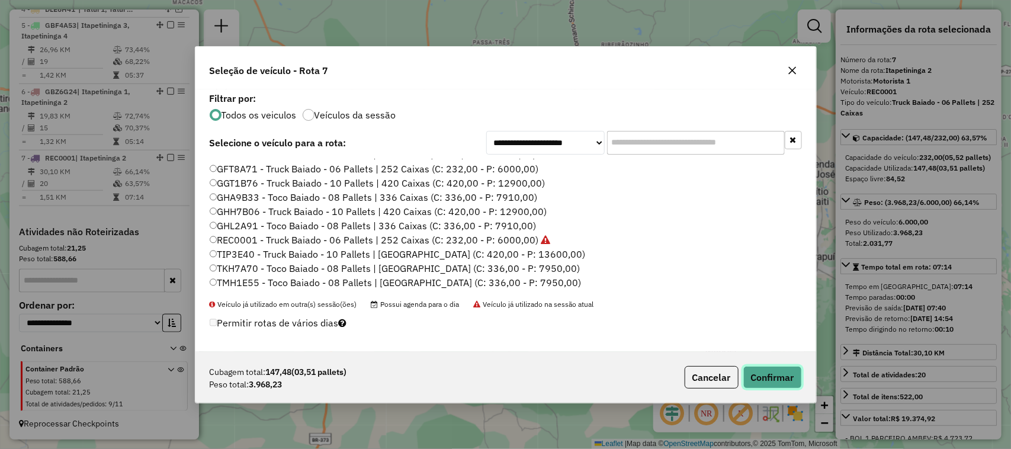
click at [782, 375] on button "Confirmar" at bounding box center [772, 377] width 59 height 23
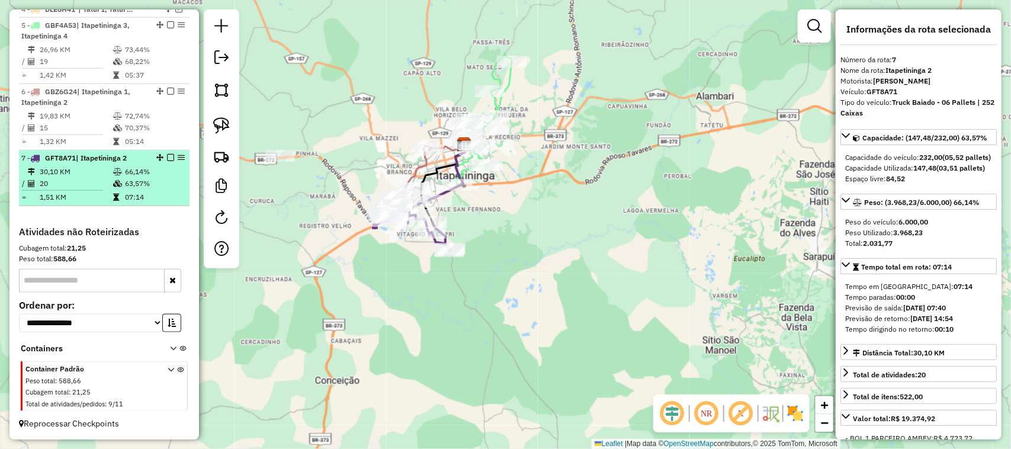
click at [169, 158] on em at bounding box center [170, 157] width 7 height 7
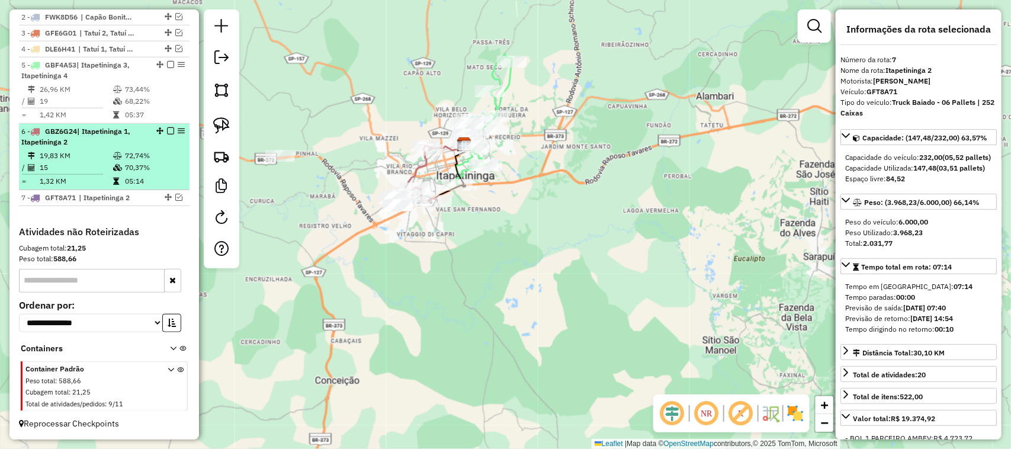
click at [169, 132] on em at bounding box center [170, 130] width 7 height 7
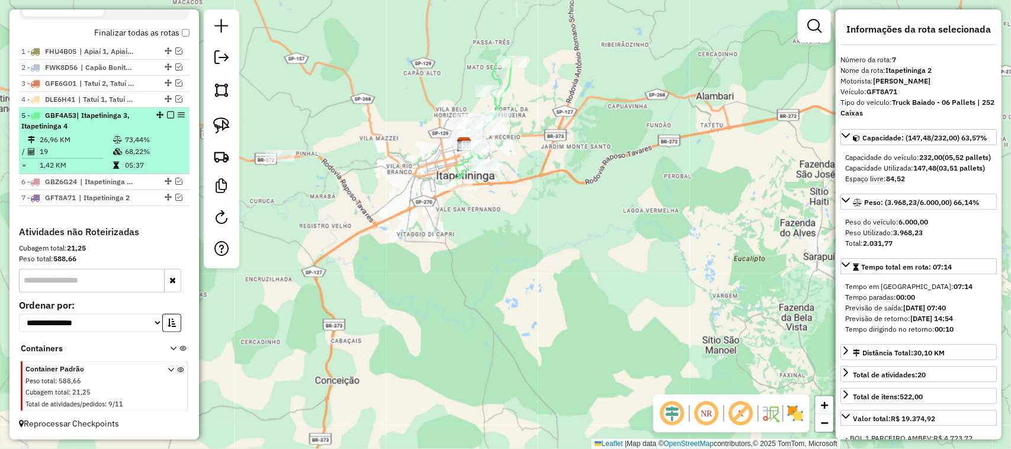
click at [169, 117] on em at bounding box center [170, 114] width 7 height 7
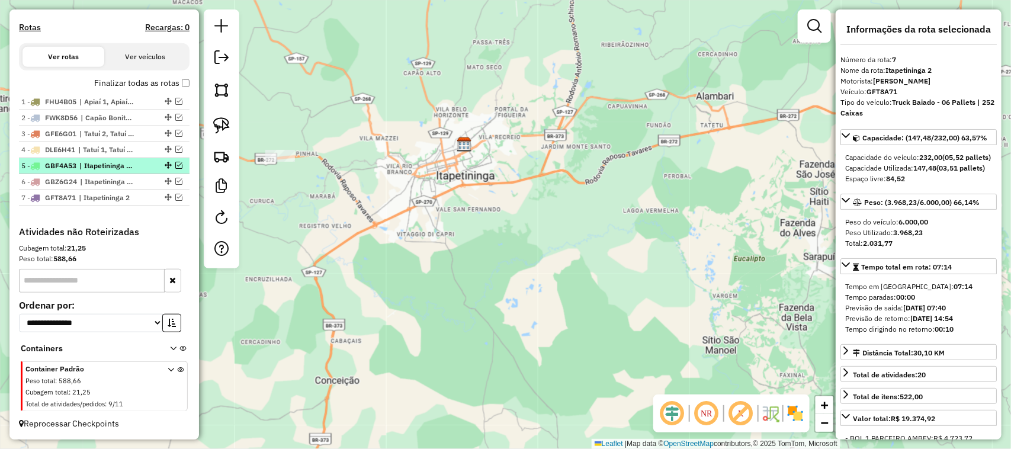
scroll to position [386, 0]
drag, startPoint x: 163, startPoint y: 145, endPoint x: 144, endPoint y: 218, distance: 75.3
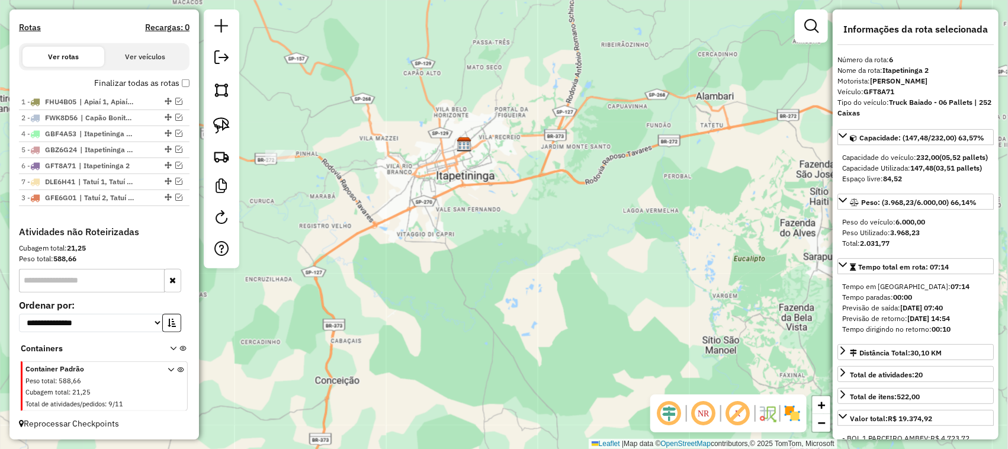
drag, startPoint x: 165, startPoint y: 130, endPoint x: 140, endPoint y: 223, distance: 96.1
click at [176, 130] on em at bounding box center [178, 133] width 7 height 7
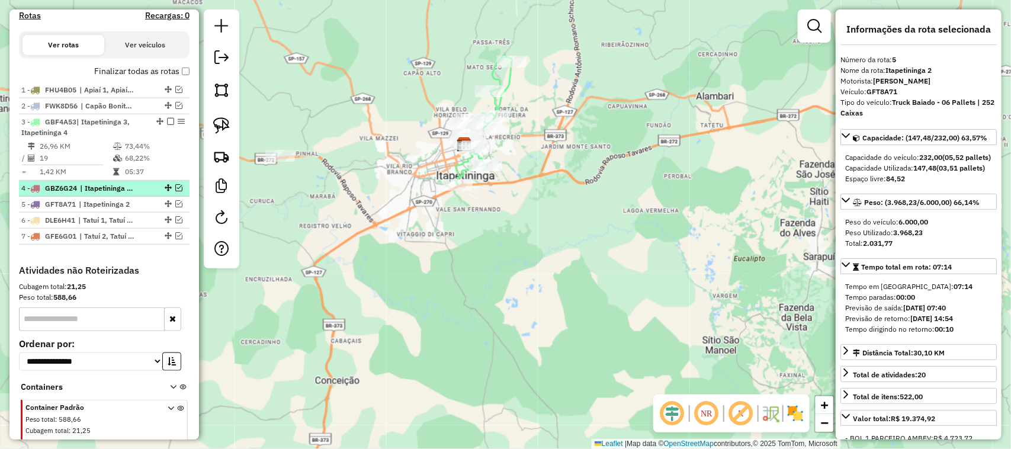
click at [179, 191] on em at bounding box center [178, 187] width 7 height 7
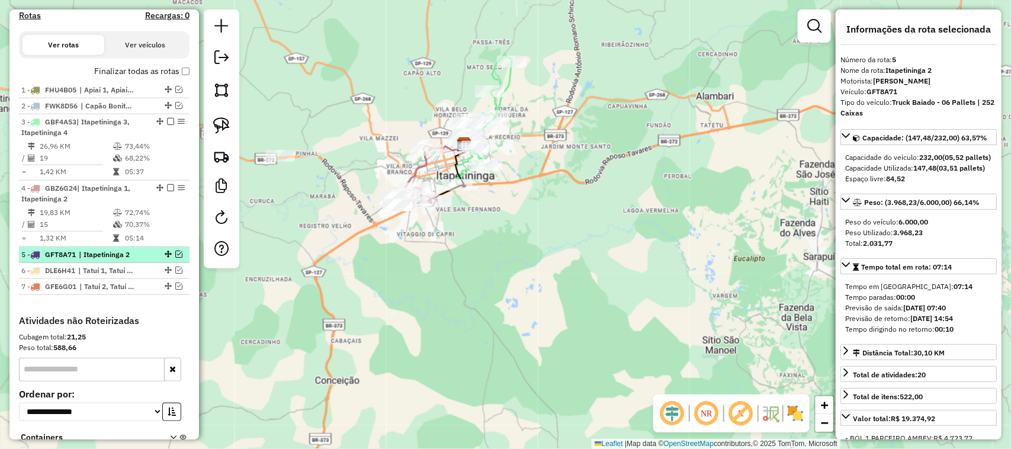
click at [179, 258] on div at bounding box center [167, 254] width 36 height 7
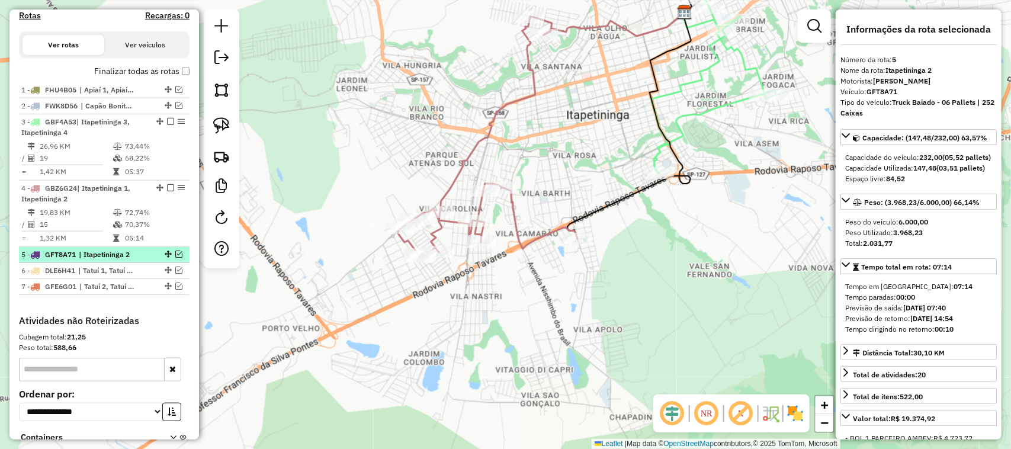
click at [178, 258] on em at bounding box center [178, 254] width 7 height 7
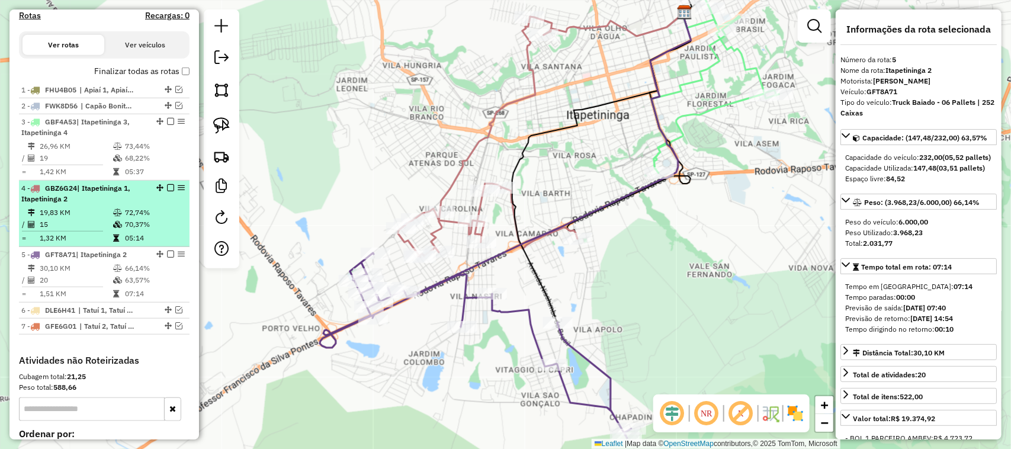
click at [170, 191] on em at bounding box center [170, 187] width 7 height 7
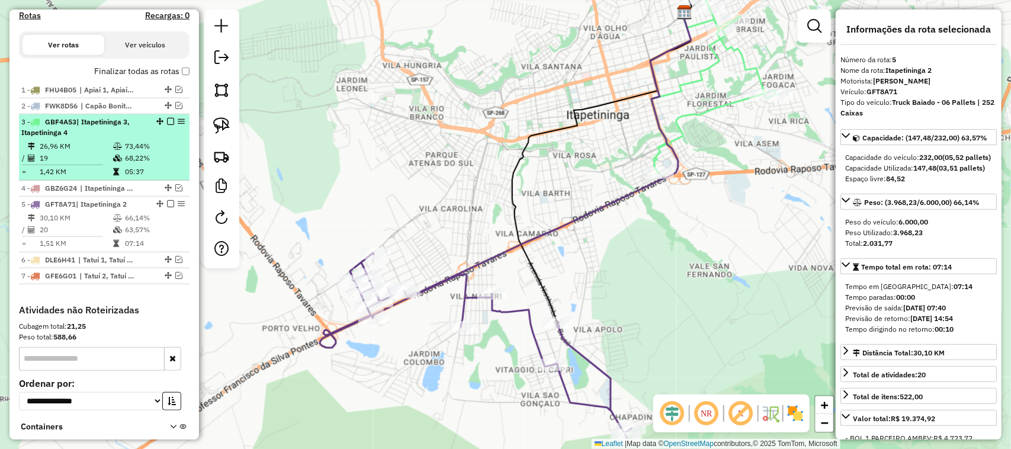
click at [168, 126] on li "3 - GBF4A53 | Itapetininga 3, Itapetininga 4 26,96 KM 73,44% / 19 68,22% = 1,42…" at bounding box center [104, 147] width 171 height 66
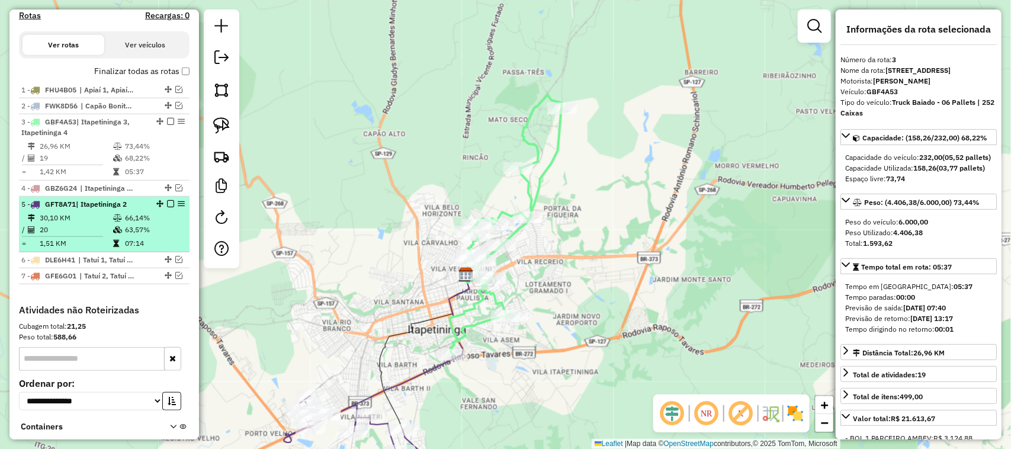
click at [170, 207] on em at bounding box center [170, 203] width 7 height 7
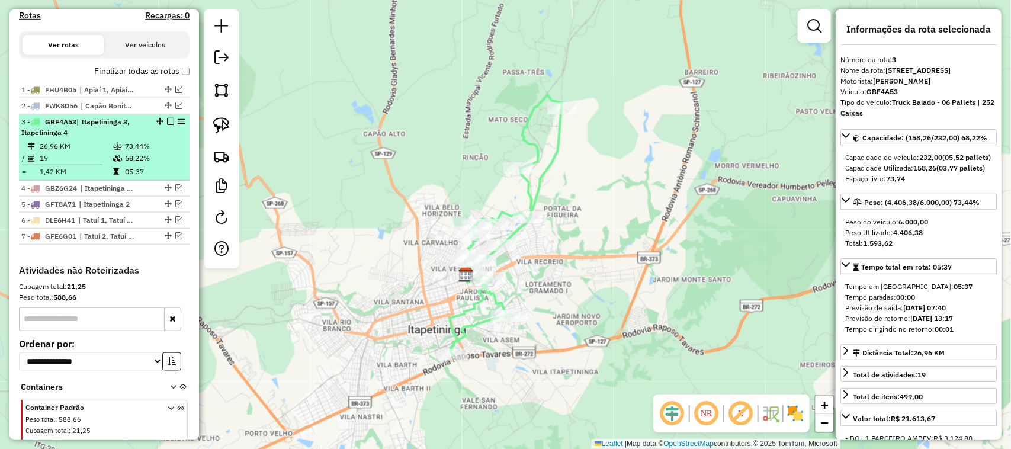
click at [168, 125] on em at bounding box center [170, 121] width 7 height 7
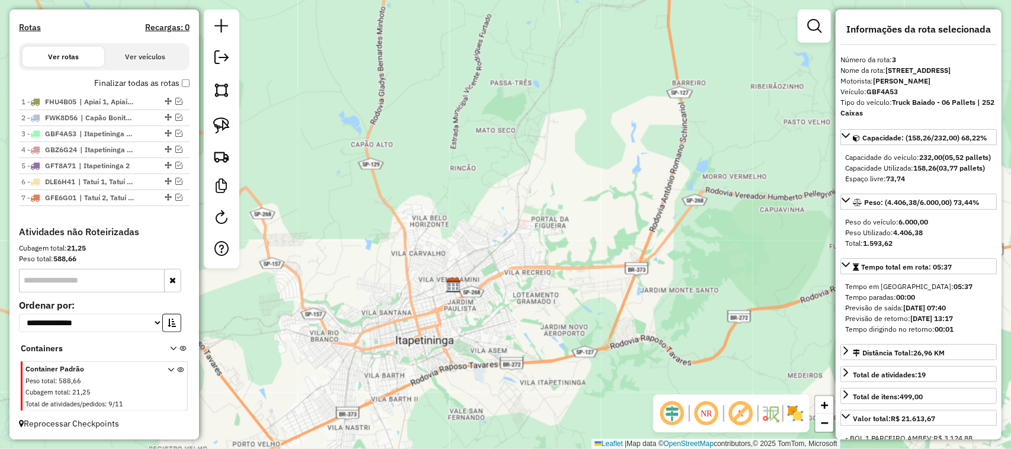
drag, startPoint x: 549, startPoint y: 184, endPoint x: 484, endPoint y: 247, distance: 90.5
click at [493, 232] on div "Janela de atendimento Grade de atendimento Capacidade Transportadoras Veículos …" at bounding box center [505, 224] width 1011 height 449
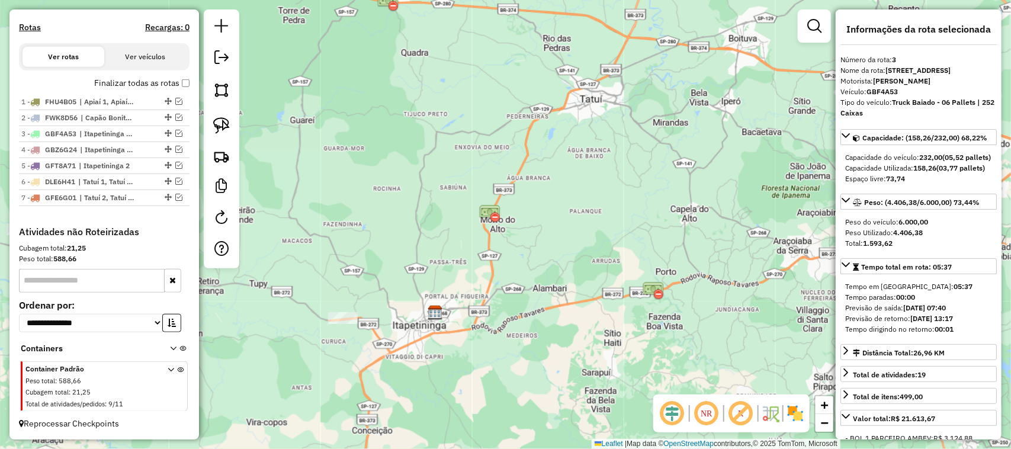
drag, startPoint x: 558, startPoint y: 265, endPoint x: 476, endPoint y: 357, distance: 123.7
click at [478, 357] on div "Janela de atendimento Grade de atendimento Capacidade Transportadoras Veículos …" at bounding box center [505, 224] width 1011 height 449
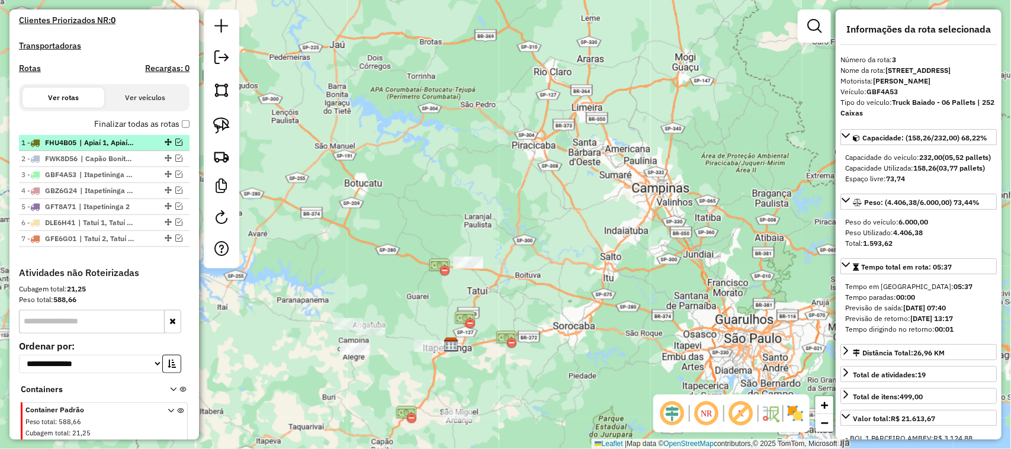
scroll to position [287, 0]
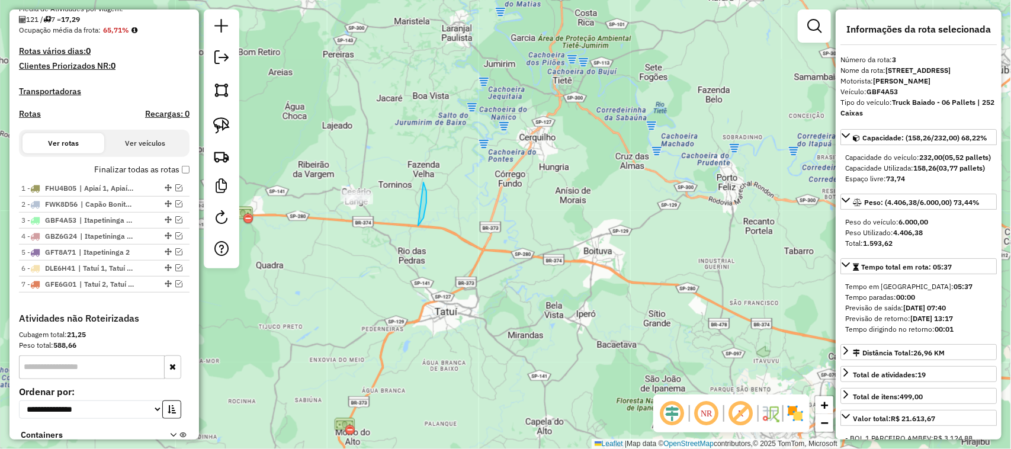
drag, startPoint x: 418, startPoint y: 226, endPoint x: 465, endPoint y: 294, distance: 83.1
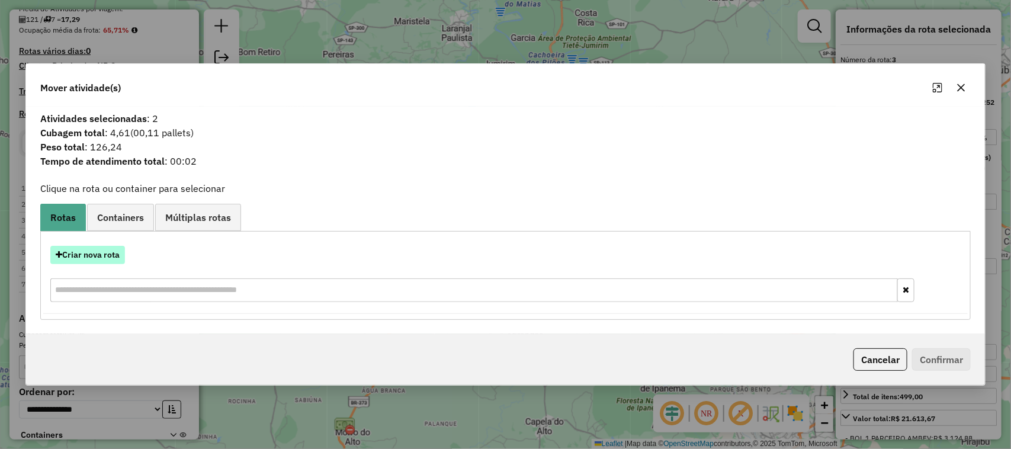
click at [94, 264] on button "Criar nova rota" at bounding box center [87, 255] width 75 height 18
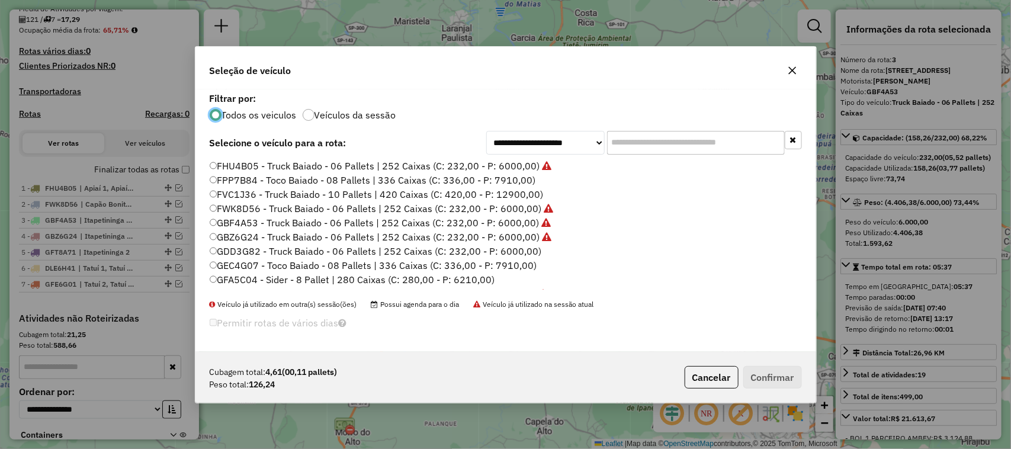
scroll to position [0, 0]
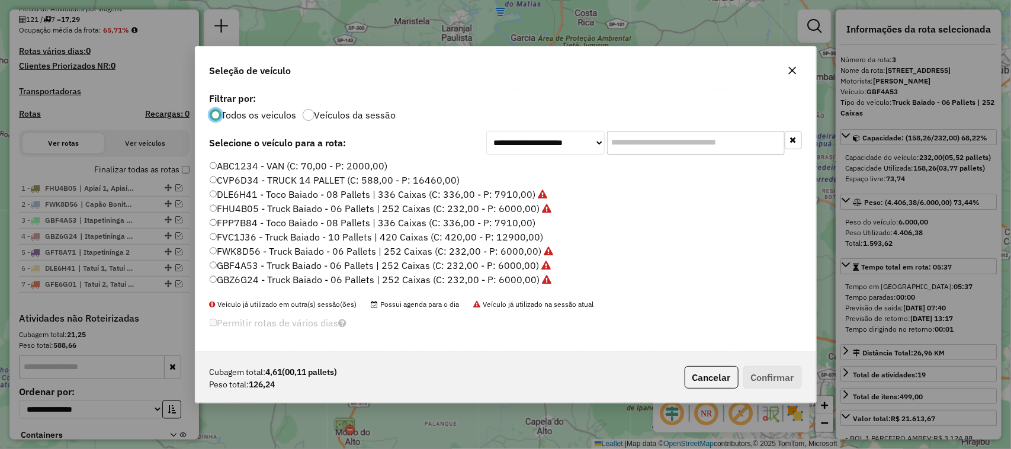
click at [792, 72] on icon "button" at bounding box center [792, 70] width 9 height 9
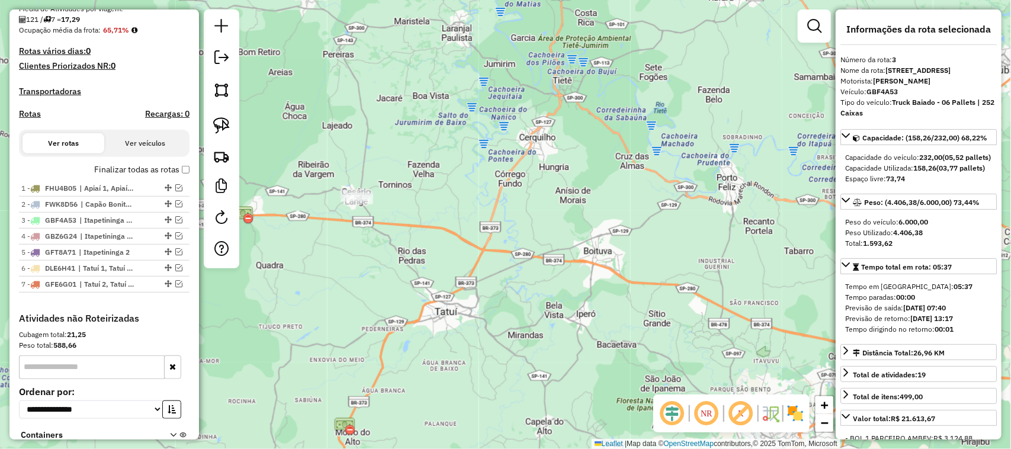
click at [510, 122] on div "Janela de atendimento Grade de atendimento Capacidade Transportadoras Veículos …" at bounding box center [505, 224] width 1011 height 449
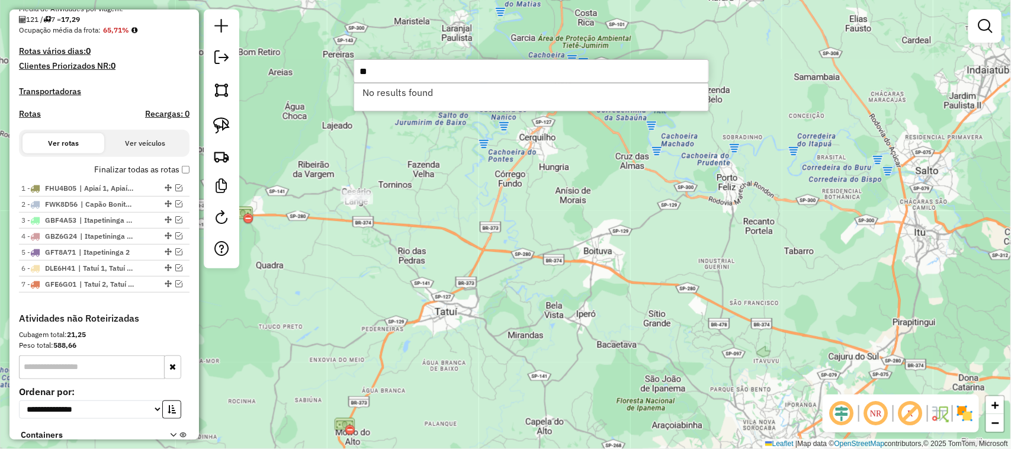
type input "*"
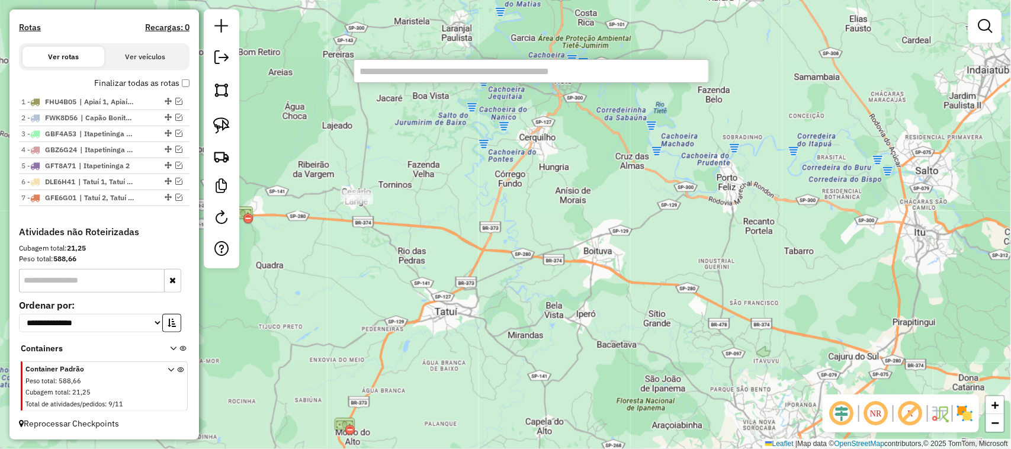
scroll to position [385, 0]
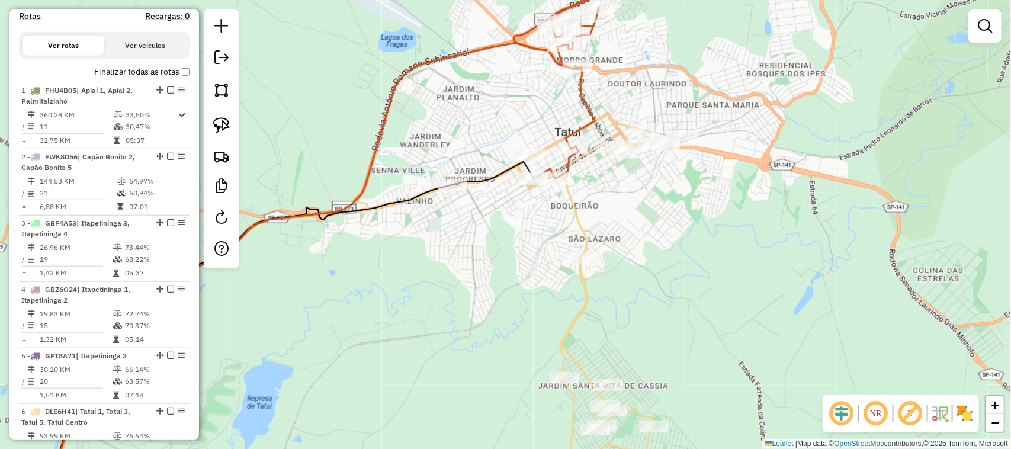
drag, startPoint x: 377, startPoint y: 380, endPoint x: 541, endPoint y: 86, distance: 335.6
click at [503, 165] on div "Janela de atendimento Grade de atendimento Capacidade Transportadoras Veículos …" at bounding box center [505, 224] width 1011 height 449
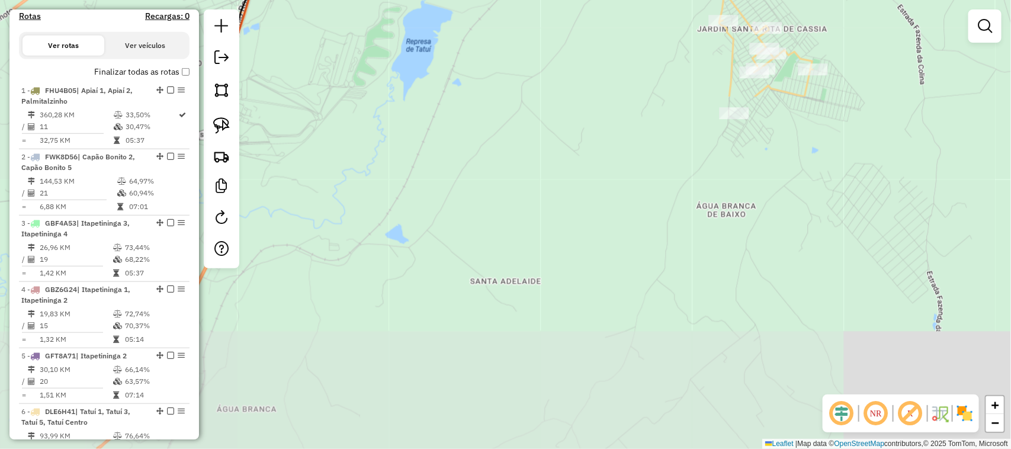
drag, startPoint x: 459, startPoint y: 301, endPoint x: 542, endPoint y: 57, distance: 257.1
click at [527, 105] on div "Janela de atendimento Grade de atendimento Capacidade Transportadoras Veículos …" at bounding box center [505, 224] width 1011 height 449
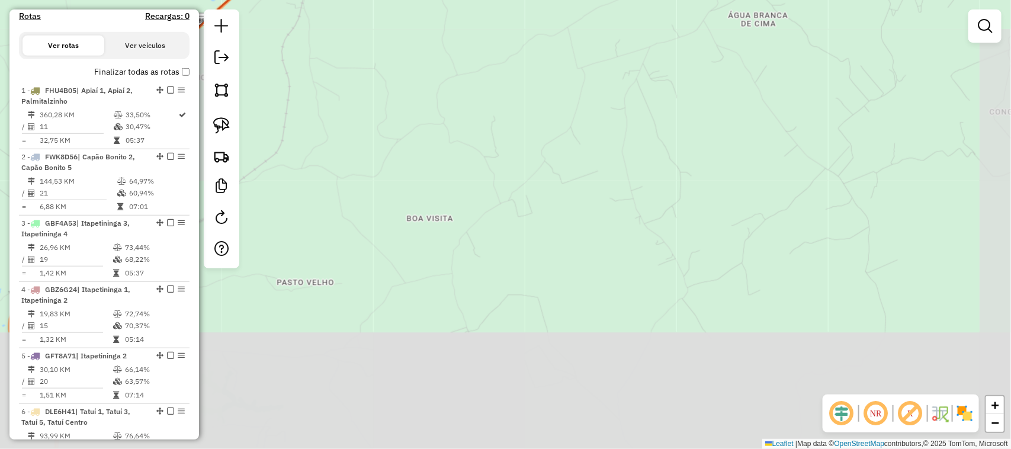
drag, startPoint x: 481, startPoint y: 265, endPoint x: 574, endPoint y: 136, distance: 158.6
click at [563, 150] on div "Janela de atendimento Grade de atendimento Capacidade Transportadoras Veículos …" at bounding box center [505, 224] width 1011 height 449
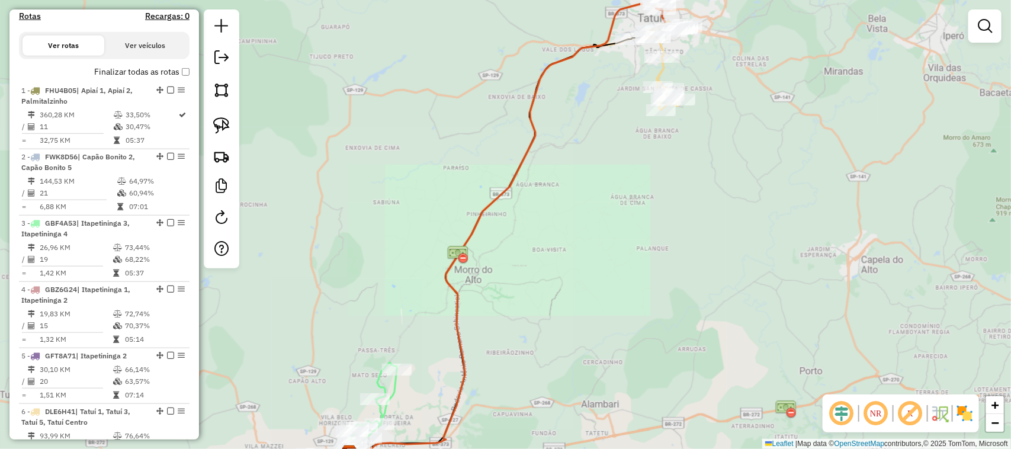
drag, startPoint x: 538, startPoint y: 352, endPoint x: 564, endPoint y: 229, distance: 126.6
click at [564, 234] on div "Janela de atendimento Grade de atendimento Capacidade Transportadoras Veículos …" at bounding box center [505, 224] width 1011 height 449
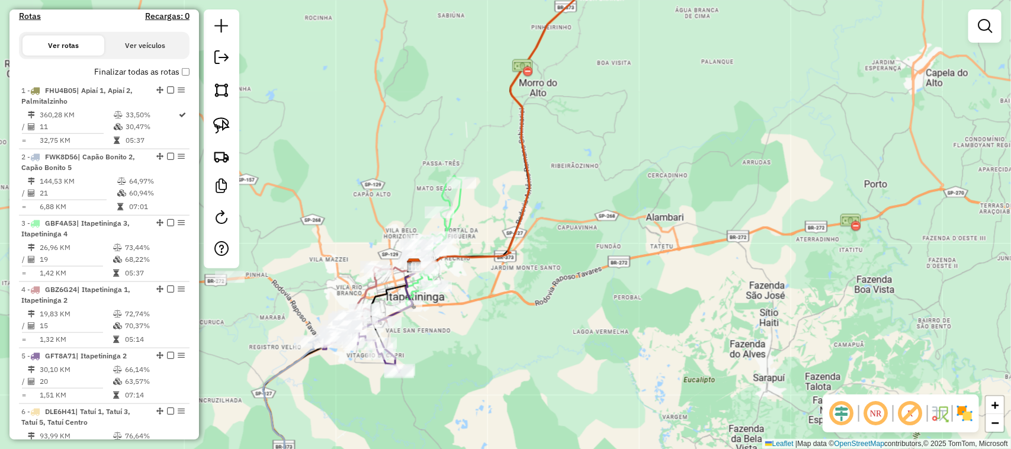
drag, startPoint x: 557, startPoint y: 276, endPoint x: 589, endPoint y: 273, distance: 32.1
click at [588, 274] on div "Janela de atendimento Grade de atendimento Capacidade Transportadoras Veículos …" at bounding box center [505, 224] width 1011 height 449
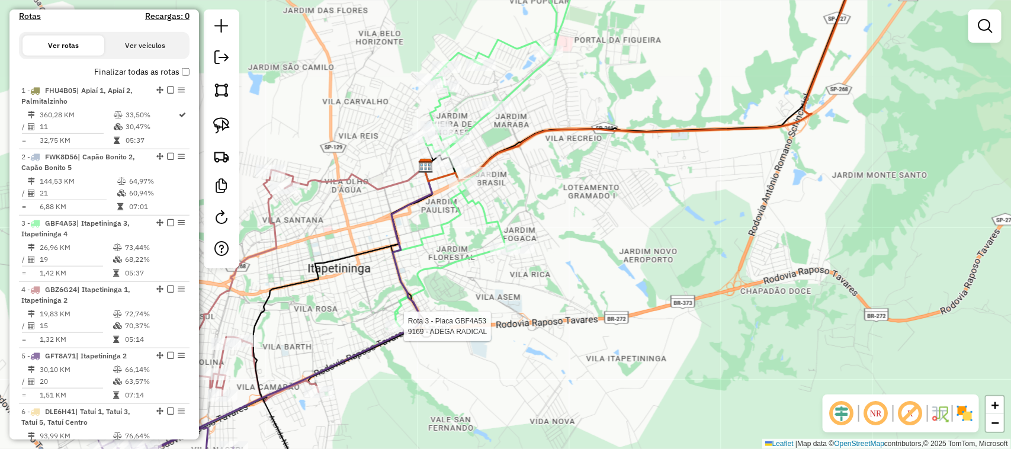
select select "**********"
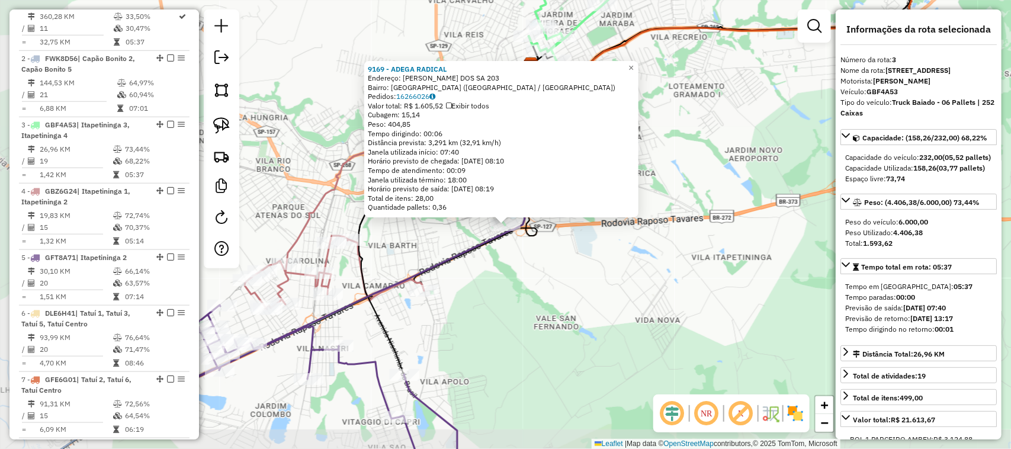
scroll to position [602, 0]
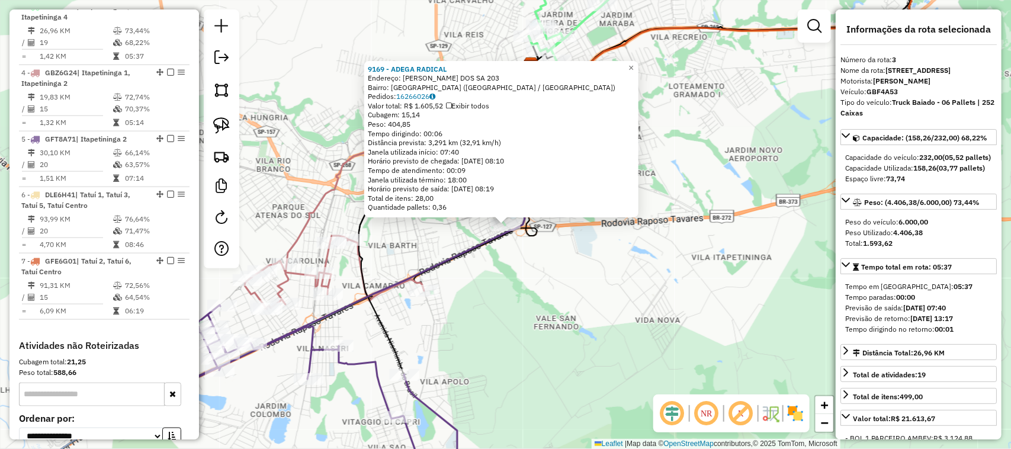
click at [564, 275] on div "9169 - ADEGA RADICAL Endereço: FRANCISCO ERASMO GALVAO DOS SA 203 Bairro: VILA …" at bounding box center [505, 224] width 1011 height 449
click at [516, 258] on div "9169 - ADEGA RADICAL Endereço: FRANCISCO ERASMO GALVAO DOS SA 203 Bairro: VILA …" at bounding box center [505, 224] width 1011 height 449
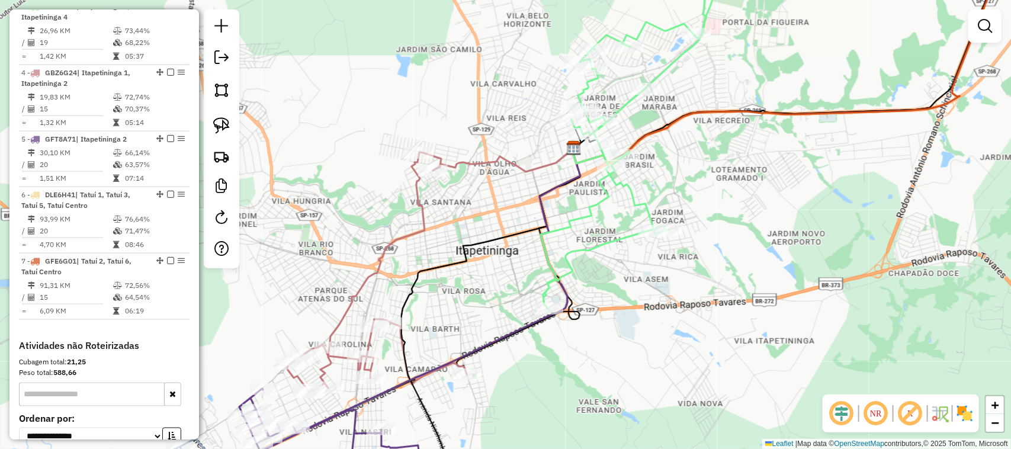
click at [573, 362] on div "Janela de atendimento Grade de atendimento Capacidade Transportadoras Veículos …" at bounding box center [505, 224] width 1011 height 449
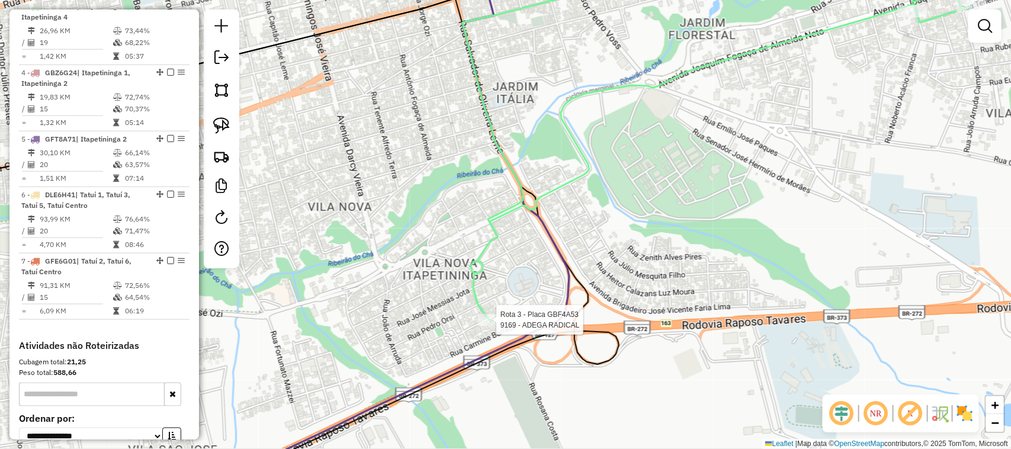
select select "**********"
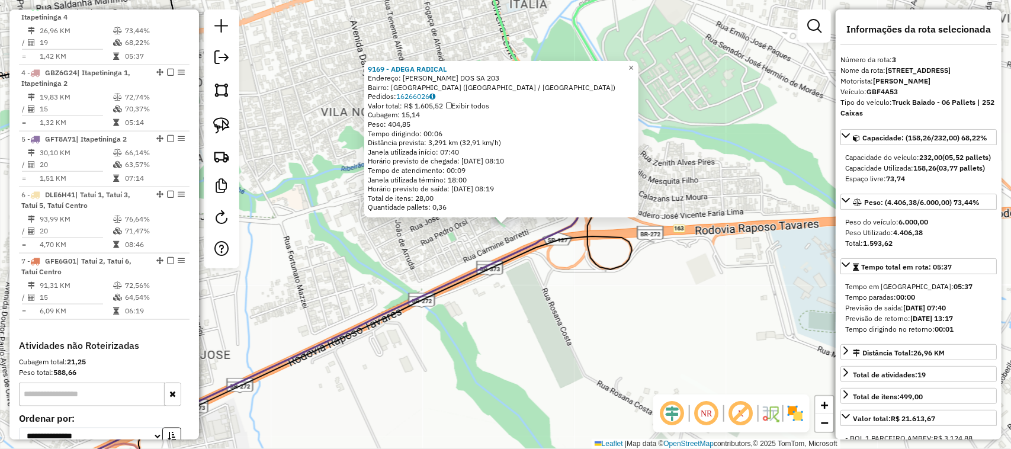
click at [493, 252] on div "9169 - ADEGA RADICAL Endereço: FRANCISCO ERASMO GALVAO DOS SA 203 Bairro: VILA …" at bounding box center [505, 224] width 1011 height 449
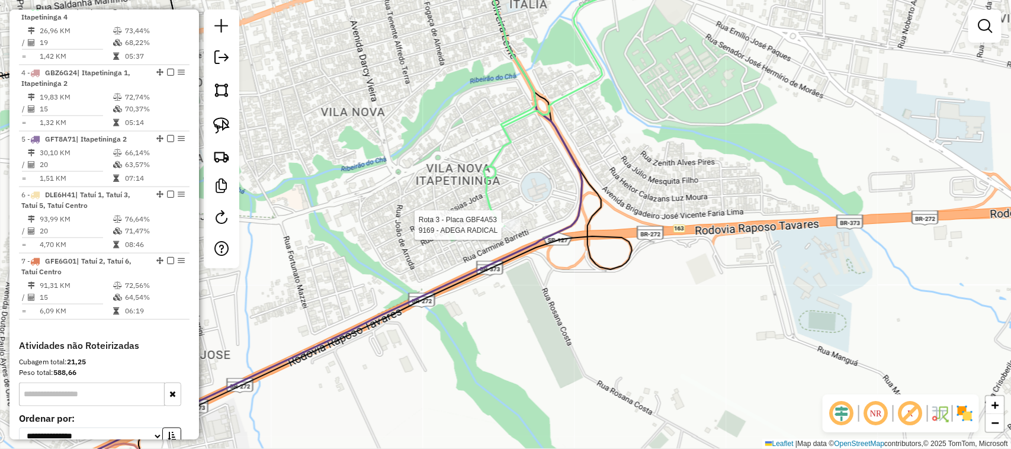
select select "**********"
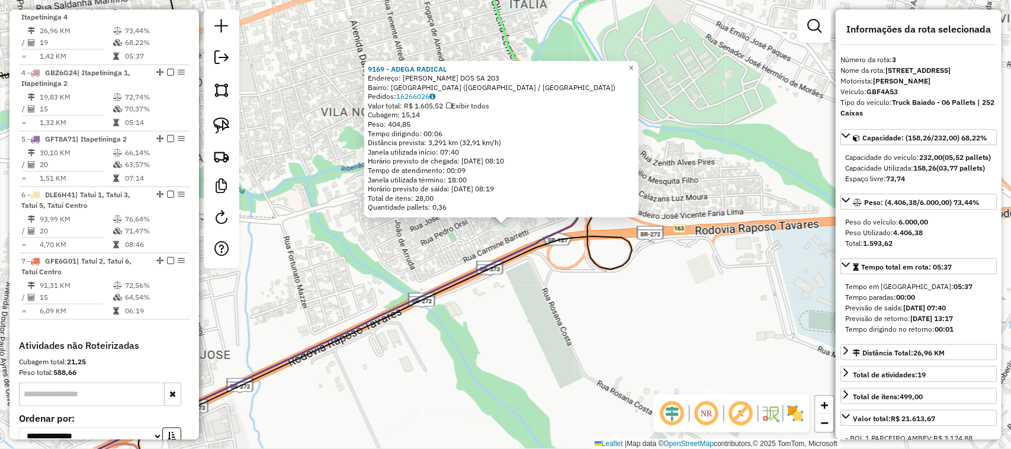
click at [551, 335] on div "9169 - ADEGA RADICAL Endereço: FRANCISCO ERASMO GALVAO DOS SA 203 Bairro: VILA …" at bounding box center [505, 224] width 1011 height 449
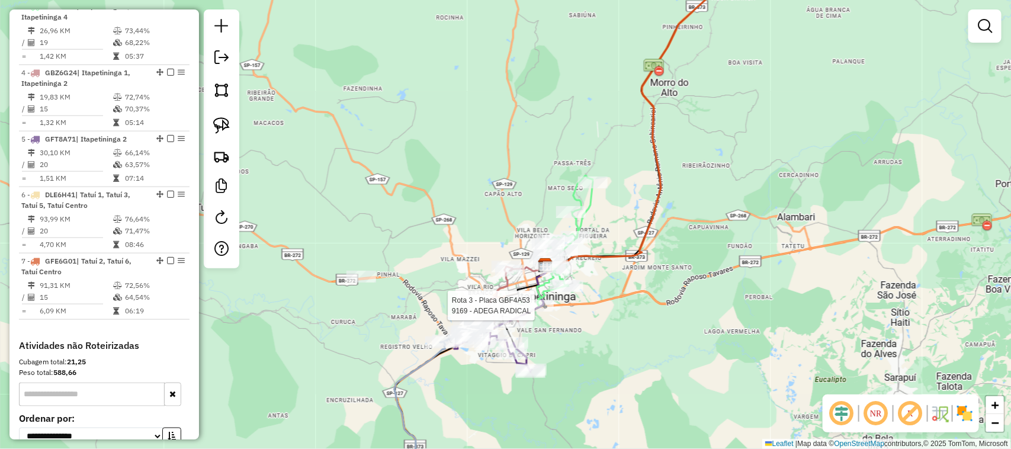
select select "**********"
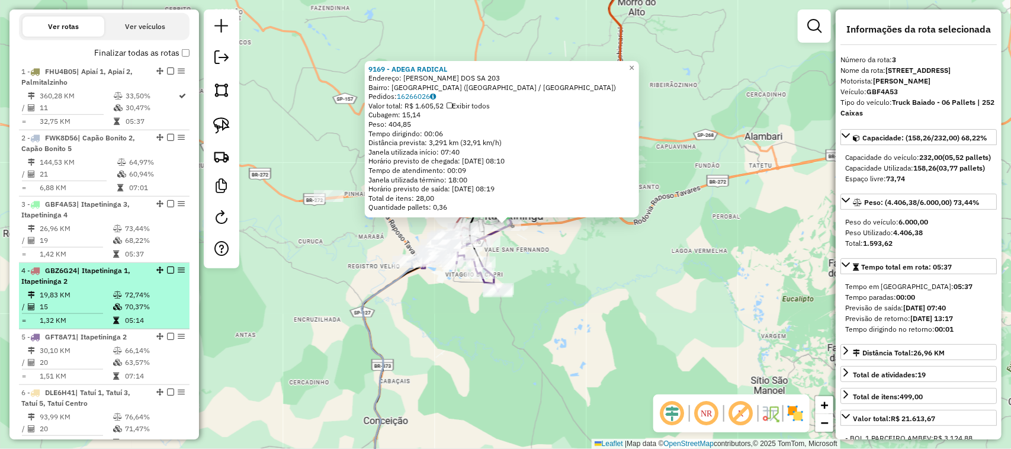
scroll to position [207, 0]
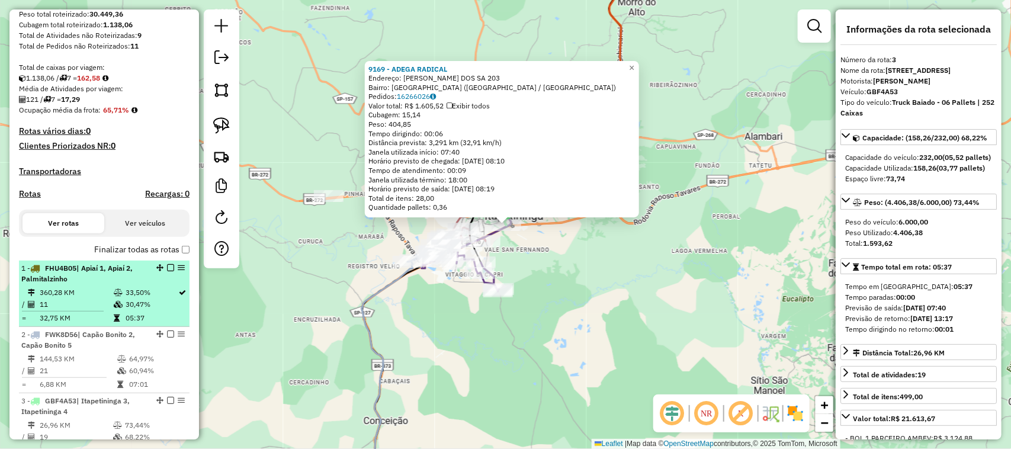
click at [81, 280] on span "| Apiaí 1, Apiaí 2, Palmitalzinho" at bounding box center [76, 274] width 111 height 20
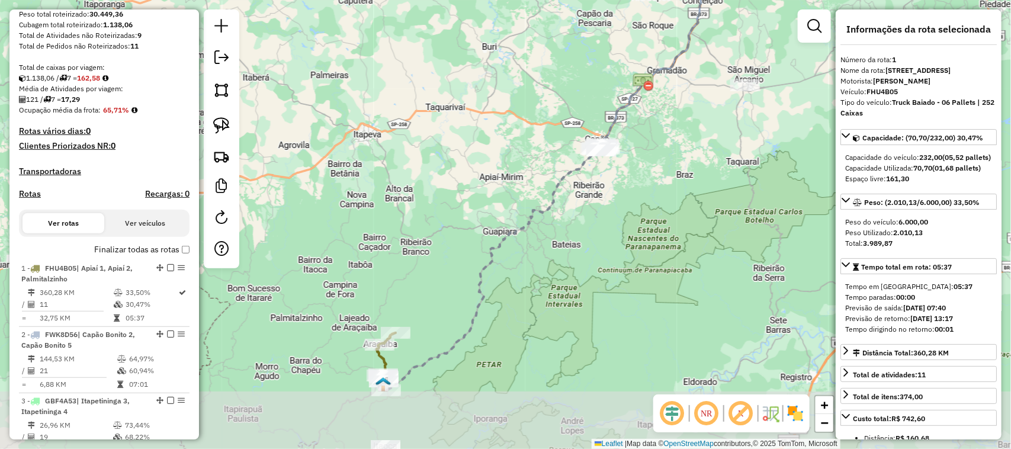
drag, startPoint x: 456, startPoint y: 280, endPoint x: 483, endPoint y: 227, distance: 59.1
click at [483, 233] on div "Janela de atendimento Grade de atendimento Capacidade Transportadoras Veículos …" at bounding box center [505, 224] width 1011 height 449
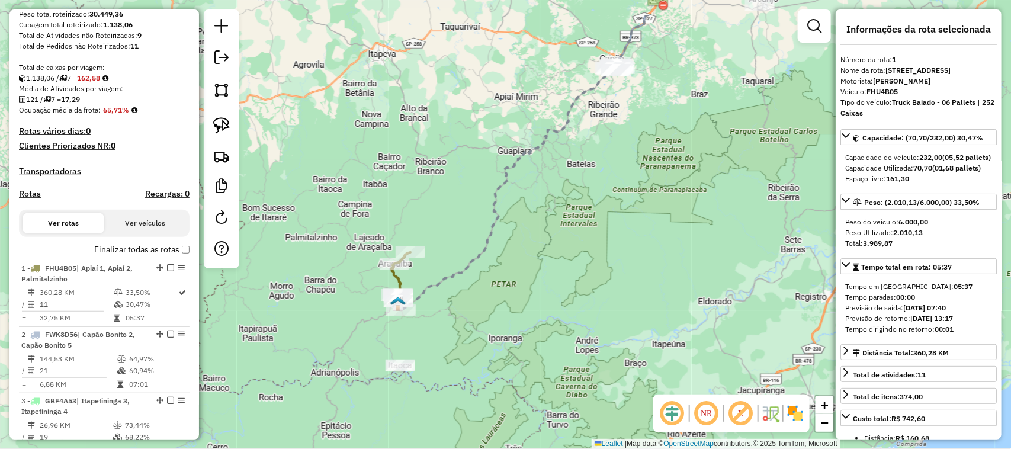
drag, startPoint x: 623, startPoint y: 178, endPoint x: 495, endPoint y: 299, distance: 176.0
click at [495, 299] on div "Janela de atendimento Grade de atendimento Capacidade Transportadoras Veículos …" at bounding box center [505, 224] width 1011 height 449
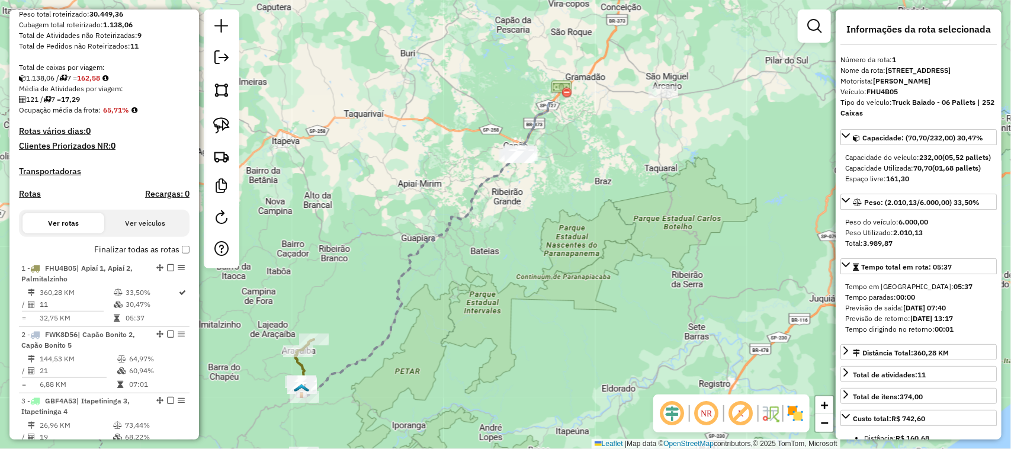
drag, startPoint x: 537, startPoint y: 303, endPoint x: 514, endPoint y: 333, distance: 38.1
click at [514, 335] on div "Janela de atendimento Grade de atendimento Capacidade Transportadoras Veículos …" at bounding box center [505, 224] width 1011 height 449
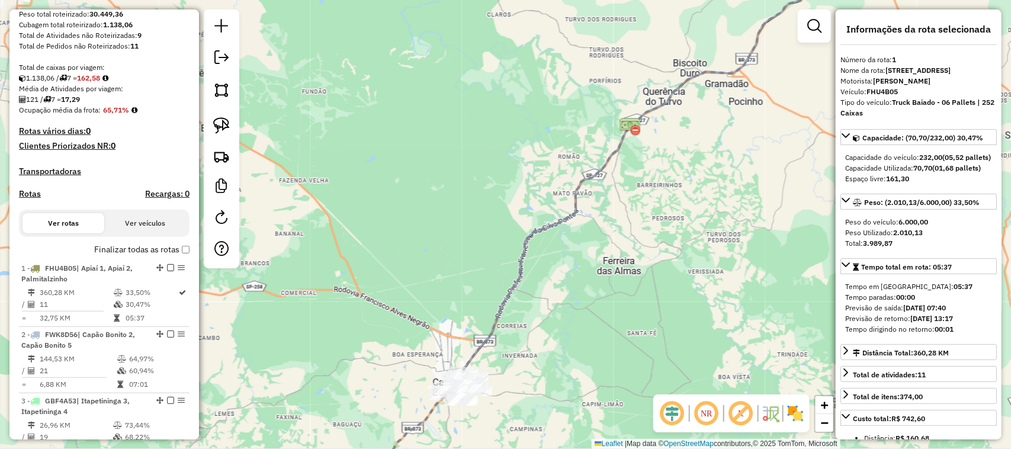
drag, startPoint x: 517, startPoint y: 215, endPoint x: 409, endPoint y: 367, distance: 186.5
click at [410, 367] on div "Janela de atendimento Grade de atendimento Capacidade Transportadoras Veículos …" at bounding box center [505, 224] width 1011 height 449
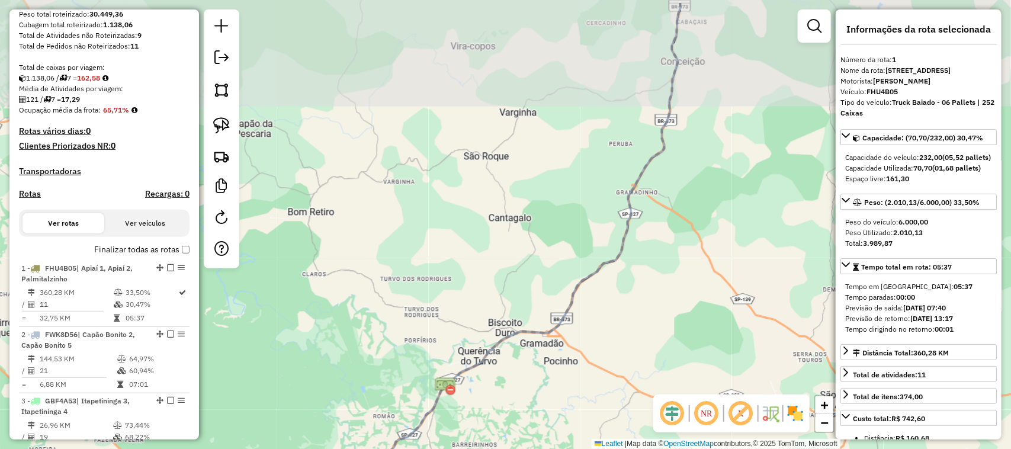
drag, startPoint x: 542, startPoint y: 258, endPoint x: 451, endPoint y: 387, distance: 157.9
click at [449, 390] on div "Janela de atendimento Grade de atendimento Capacidade Transportadoras Veículos …" at bounding box center [505, 224] width 1011 height 449
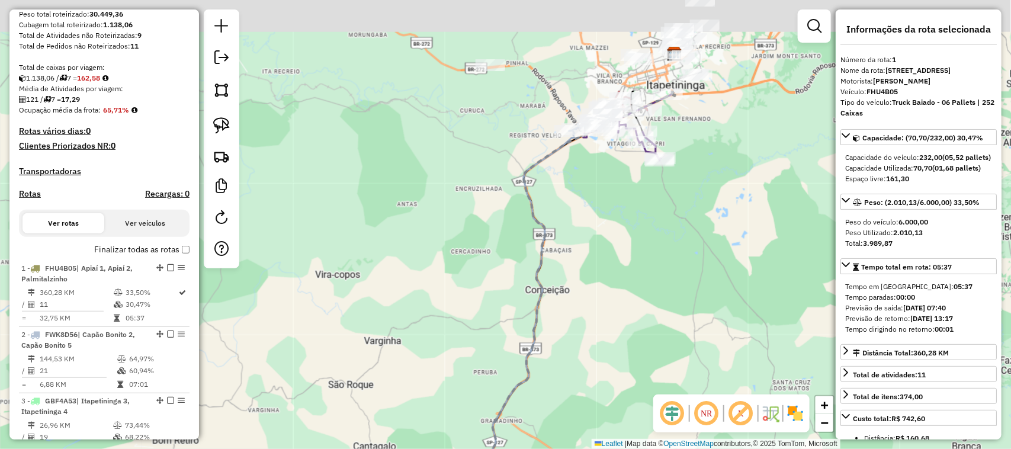
drag, startPoint x: 583, startPoint y: 382, endPoint x: 573, endPoint y: 383, distance: 10.1
click at [569, 407] on div "Janela de atendimento Grade de atendimento Capacidade Transportadoras Veículos …" at bounding box center [505, 224] width 1011 height 449
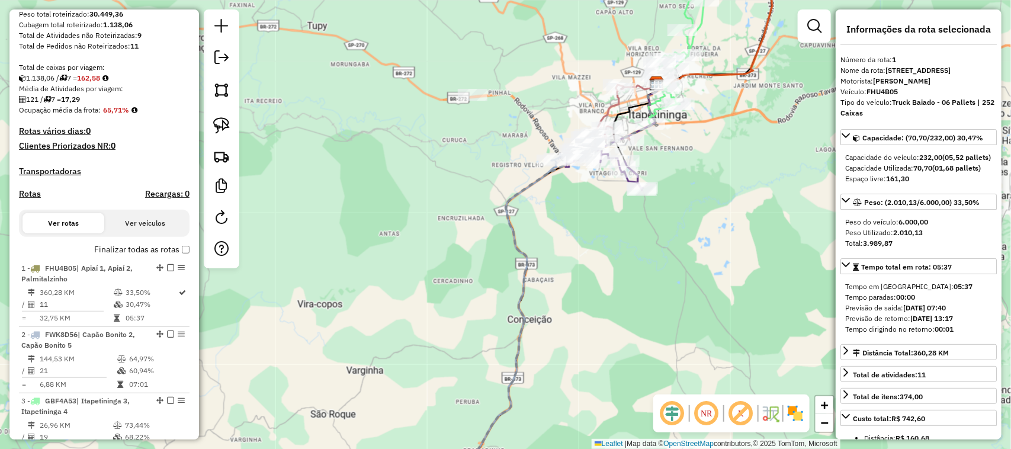
drag, startPoint x: 591, startPoint y: 320, endPoint x: 535, endPoint y: 397, distance: 95.4
click at [535, 397] on div "Janela de atendimento Grade de atendimento Capacidade Transportadoras Veículos …" at bounding box center [505, 224] width 1011 height 449
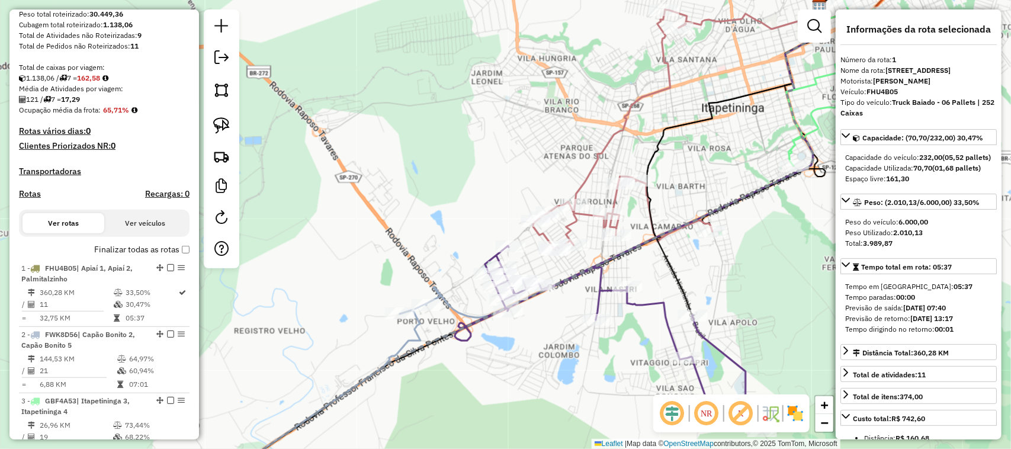
drag, startPoint x: 736, startPoint y: 278, endPoint x: 628, endPoint y: 293, distance: 108.8
click at [637, 292] on div "Janela de atendimento Grade de atendimento Capacidade Transportadoras Veículos …" at bounding box center [505, 224] width 1011 height 449
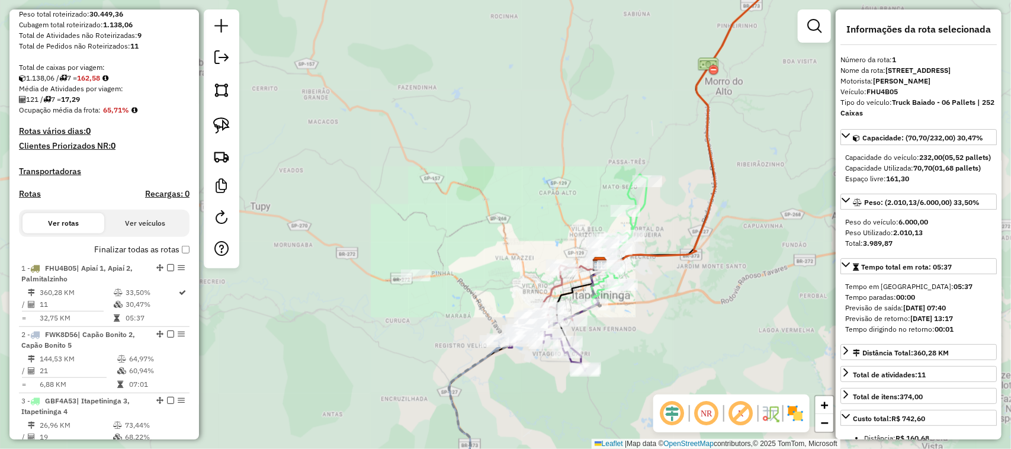
drag, startPoint x: 660, startPoint y: 347, endPoint x: 609, endPoint y: 415, distance: 85.4
click at [610, 415] on div "Janela de atendimento Grade de atendimento Capacidade Transportadoras Veículos …" at bounding box center [505, 224] width 1011 height 449
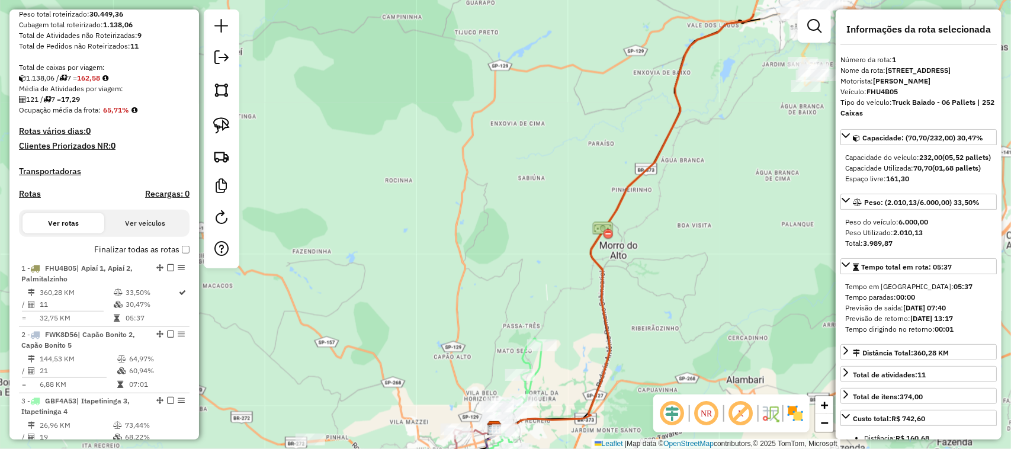
drag, startPoint x: 708, startPoint y: 194, endPoint x: 607, endPoint y: 361, distance: 195.3
click at [607, 361] on div "Janela de atendimento Grade de atendimento Capacidade Transportadoras Veículos …" at bounding box center [505, 224] width 1011 height 449
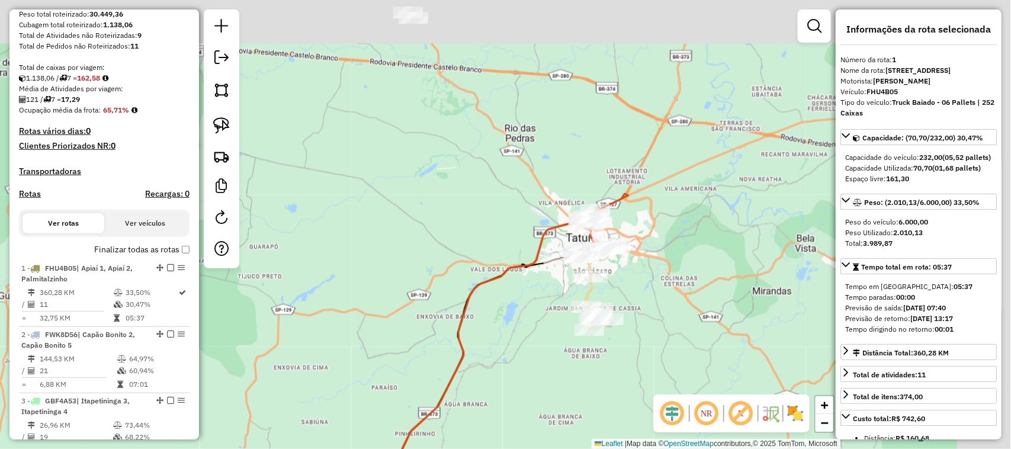
drag, startPoint x: 660, startPoint y: 212, endPoint x: 525, endPoint y: 318, distance: 171.7
click at [525, 318] on div "Janela de atendimento Grade de atendimento Capacidade Transportadoras Veículos …" at bounding box center [505, 224] width 1011 height 449
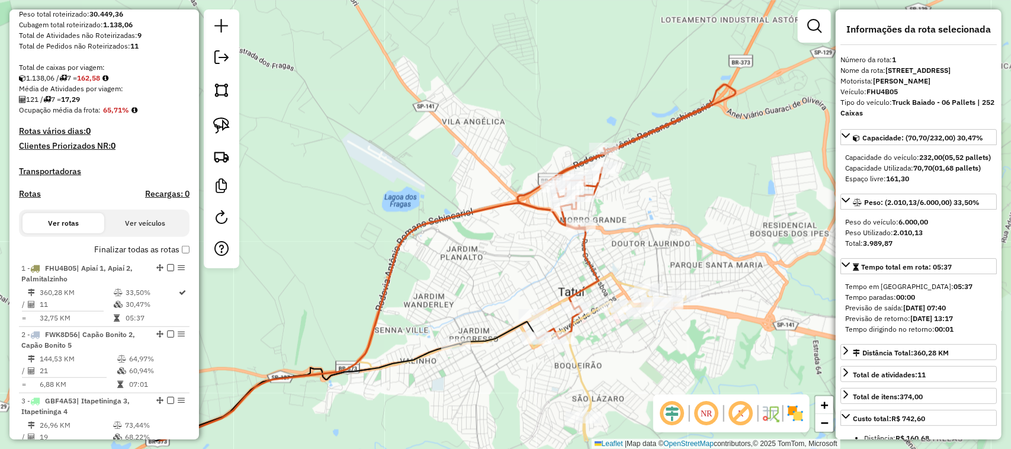
drag, startPoint x: 472, startPoint y: 290, endPoint x: 460, endPoint y: 216, distance: 75.1
click at [461, 224] on div "Janela de atendimento Grade de atendimento Capacidade Transportadoras Veículos …" at bounding box center [505, 224] width 1011 height 449
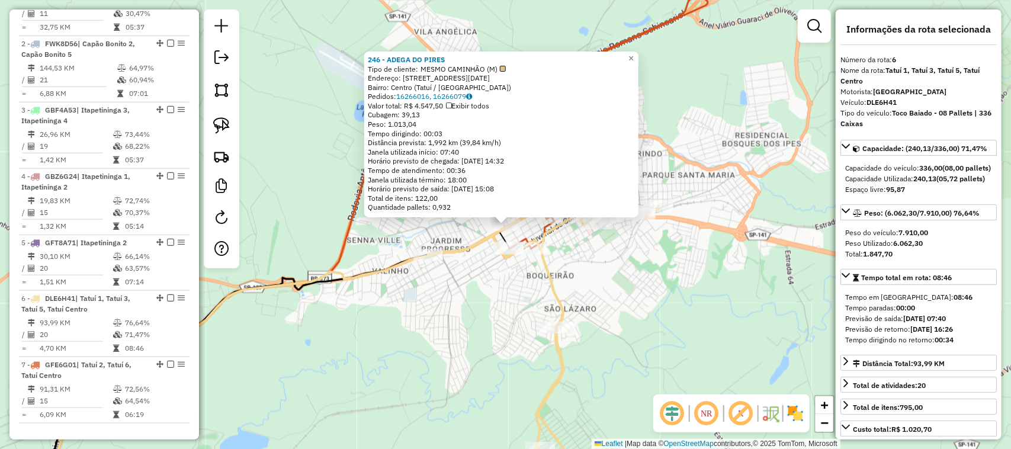
scroll to position [727, 0]
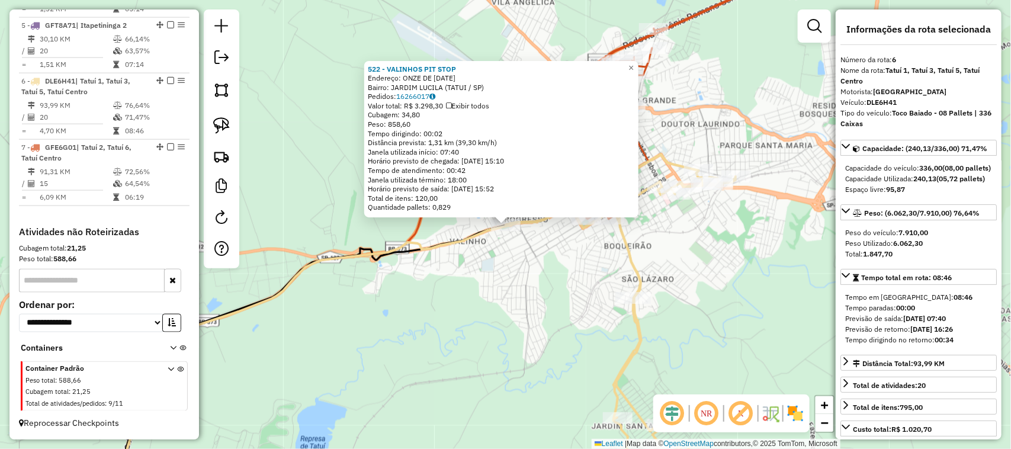
click at [474, 292] on div "522 - VALINHOS PIT STOP Endereço: ONZE DE AGOSTO 2440 Bairro: JARDIM LUCILA (TA…" at bounding box center [505, 224] width 1011 height 449
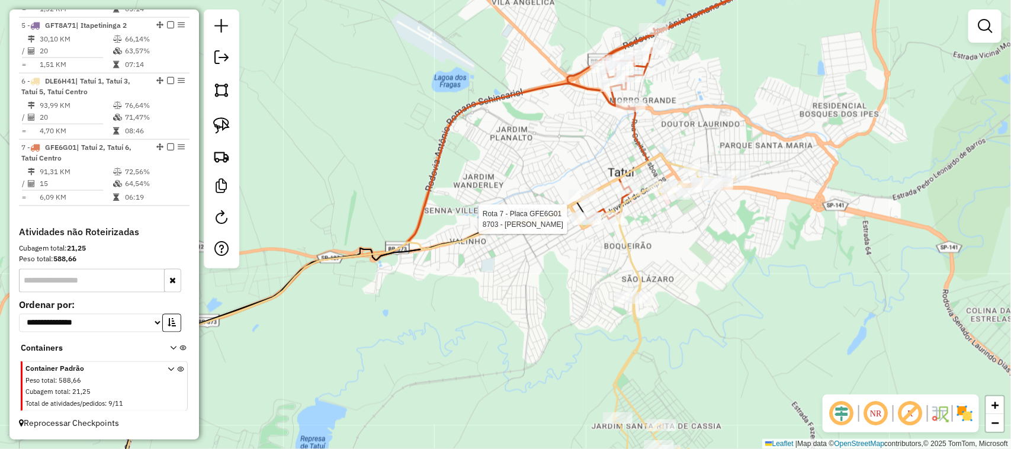
select select "**********"
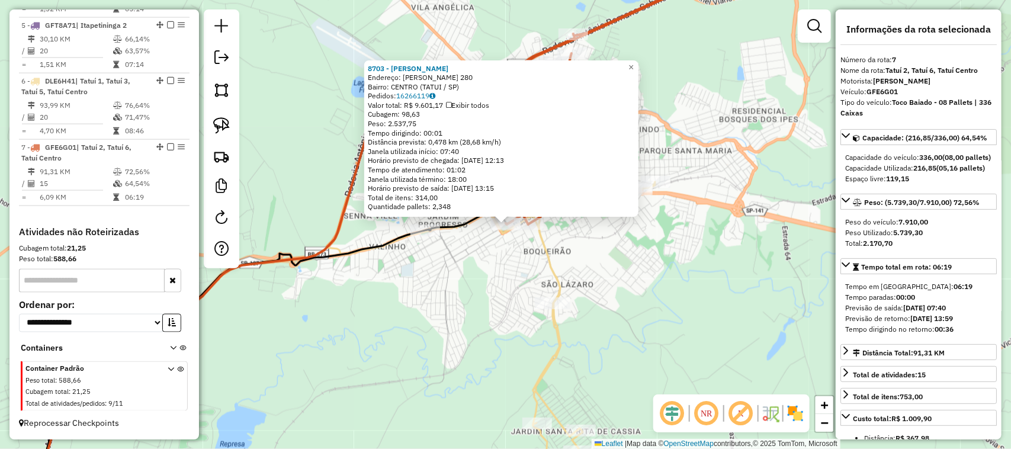
click at [486, 278] on div "8703 - MATHEUS HENRIQUE Endereço: QUINTINO BOCAIUVA 280 Bairro: CENTRO (TATUI /…" at bounding box center [505, 224] width 1011 height 449
drag, startPoint x: 459, startPoint y: 249, endPoint x: 468, endPoint y: 247, distance: 9.8
click at [462, 249] on div "Rota 7 - Placa GFE6G01 8703 - MATHEUS HENRIQUE 8703 - MATHEUS HENRIQUE Endereço…" at bounding box center [505, 224] width 1011 height 449
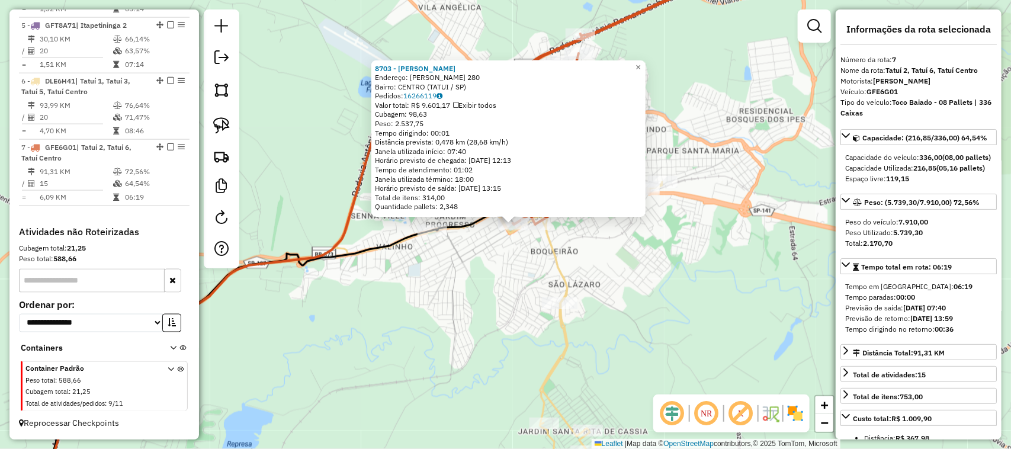
click at [492, 265] on div "Rota 7 - Placa GFE6G01 8703 - MATHEUS HENRIQUE 8703 - MATHEUS HENRIQUE Endereço…" at bounding box center [505, 224] width 1011 height 449
click at [475, 245] on div "8703 - MATHEUS HENRIQUE Endereço: QUINTINO BOCAIUVA 280 Bairro: CENTRO (TATUI /…" at bounding box center [505, 224] width 1011 height 449
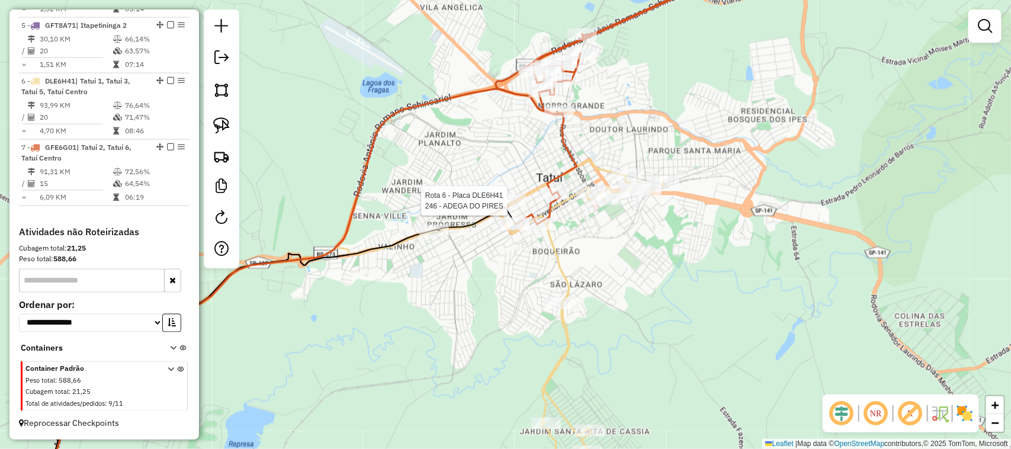
select select "**********"
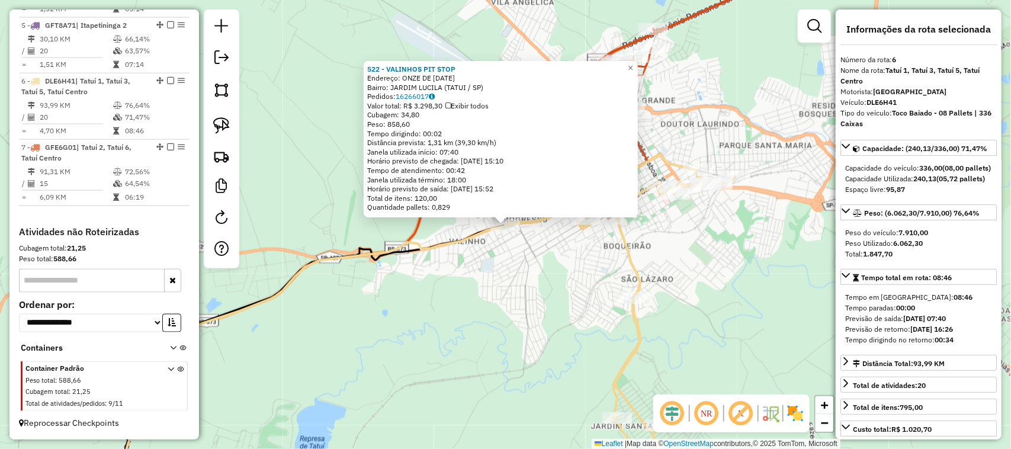
drag, startPoint x: 510, startPoint y: 301, endPoint x: 504, endPoint y: 293, distance: 9.7
click at [511, 300] on div "522 - VALINHOS PIT STOP Endereço: ONZE DE AGOSTO 2440 Bairro: JARDIM LUCILA (TA…" at bounding box center [505, 224] width 1011 height 449
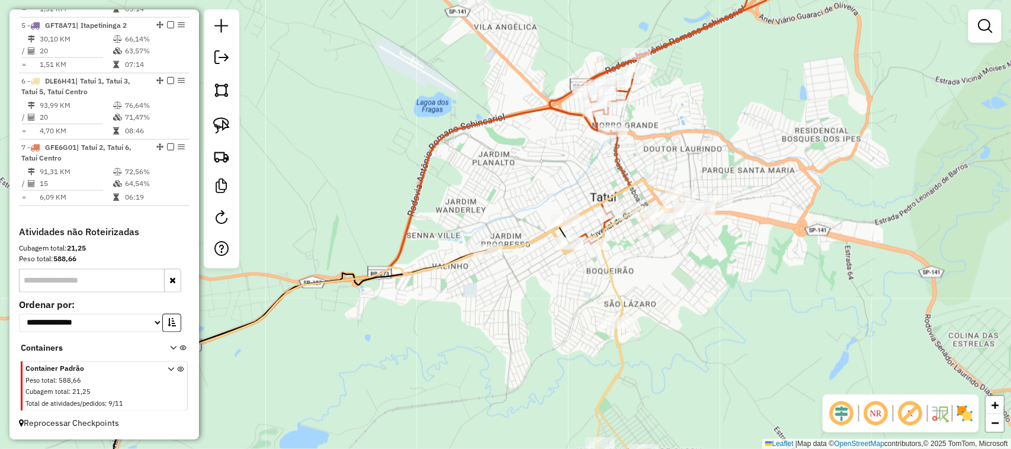
drag, startPoint x: 558, startPoint y: 264, endPoint x: 526, endPoint y: 315, distance: 60.1
click at [527, 314] on div "Janela de atendimento Grade de atendimento Capacidade Transportadoras Veículos …" at bounding box center [505, 224] width 1011 height 449
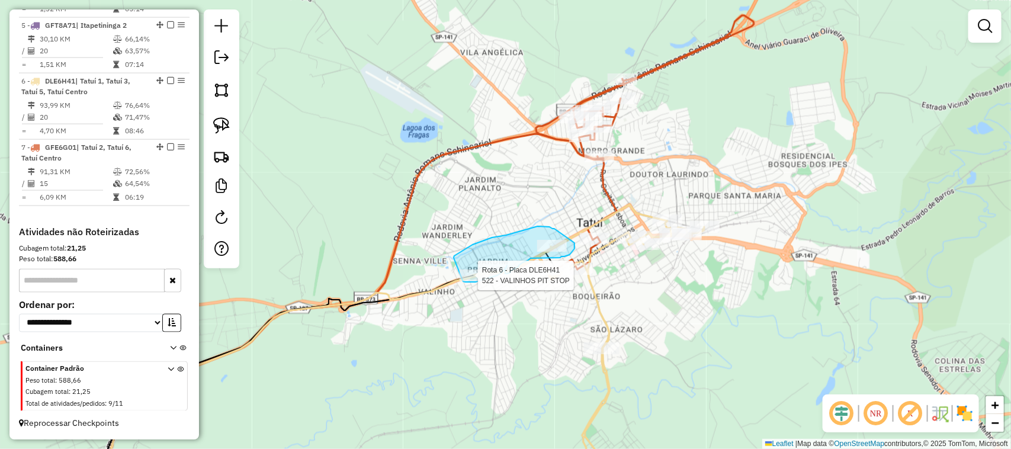
drag, startPoint x: 459, startPoint y: 253, endPoint x: 455, endPoint y: 285, distance: 32.2
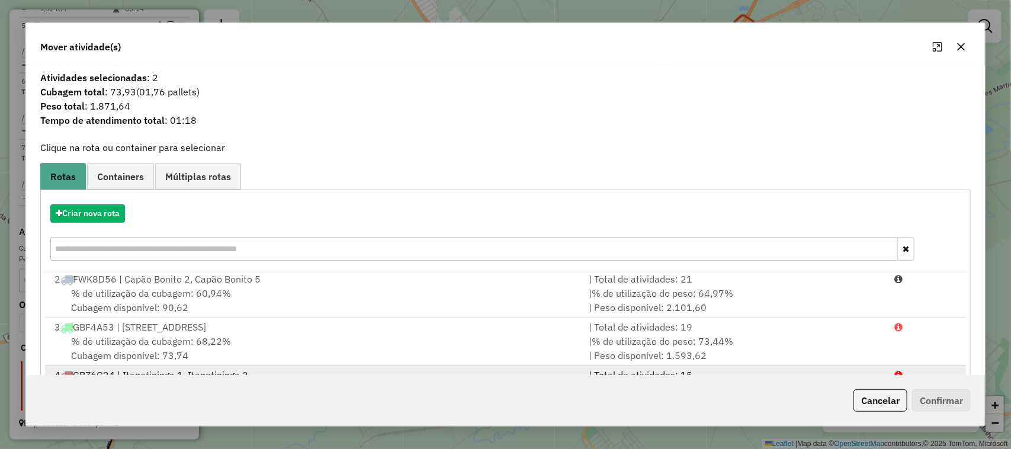
scroll to position [155, 0]
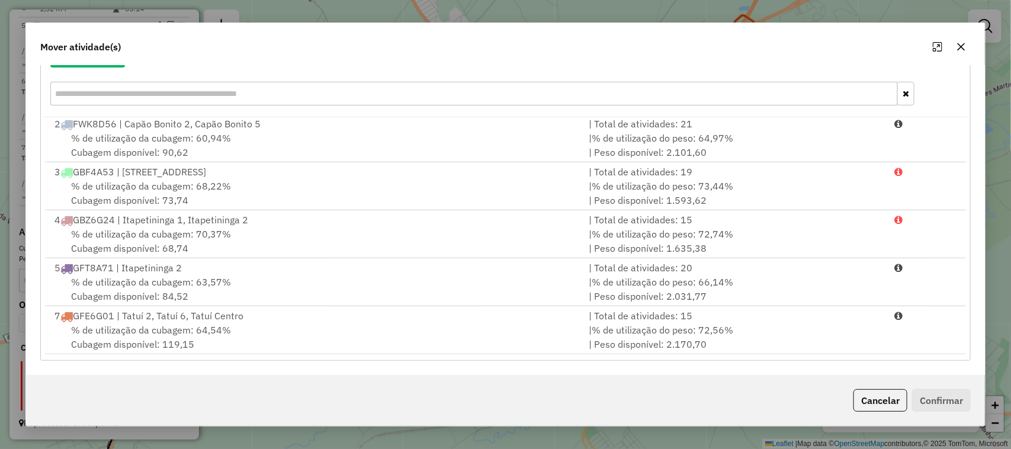
click at [964, 47] on icon "button" at bounding box center [960, 46] width 9 height 9
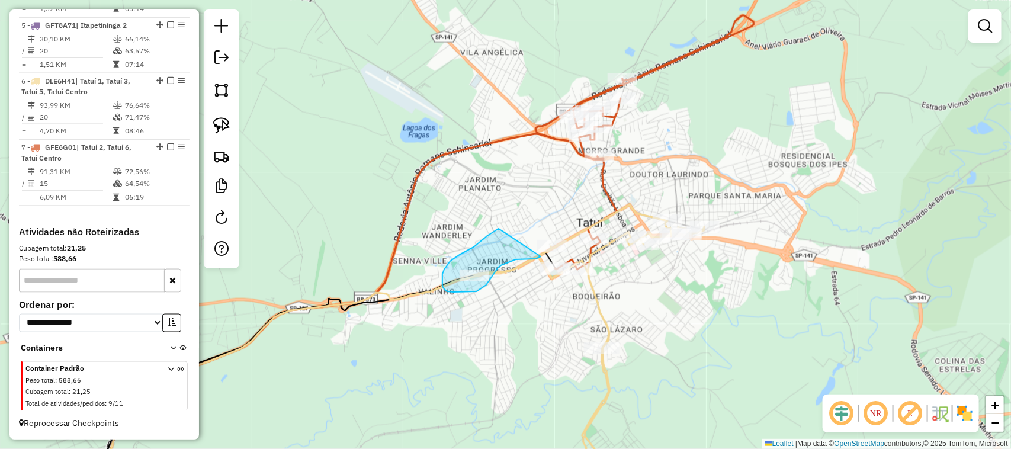
drag, startPoint x: 499, startPoint y: 229, endPoint x: 558, endPoint y: 198, distance: 67.0
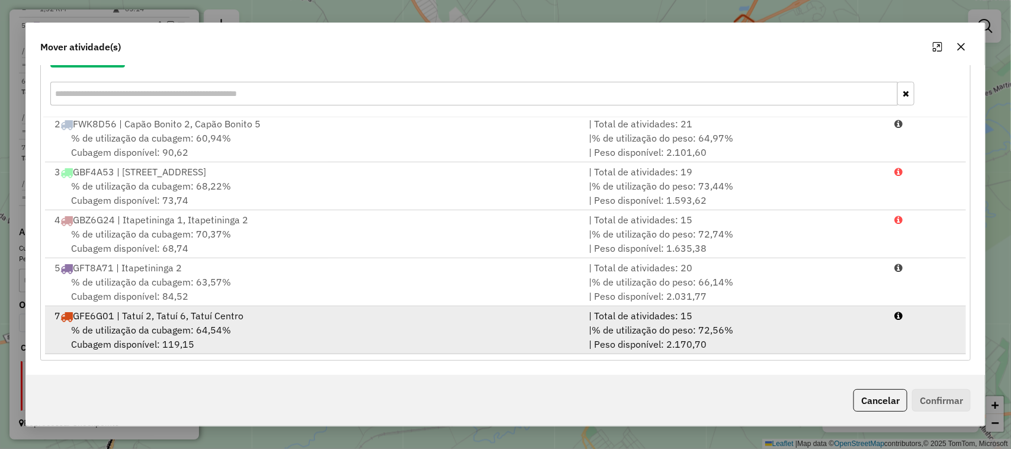
click at [625, 320] on div "| Total de atividades: 15" at bounding box center [735, 316] width 306 height 14
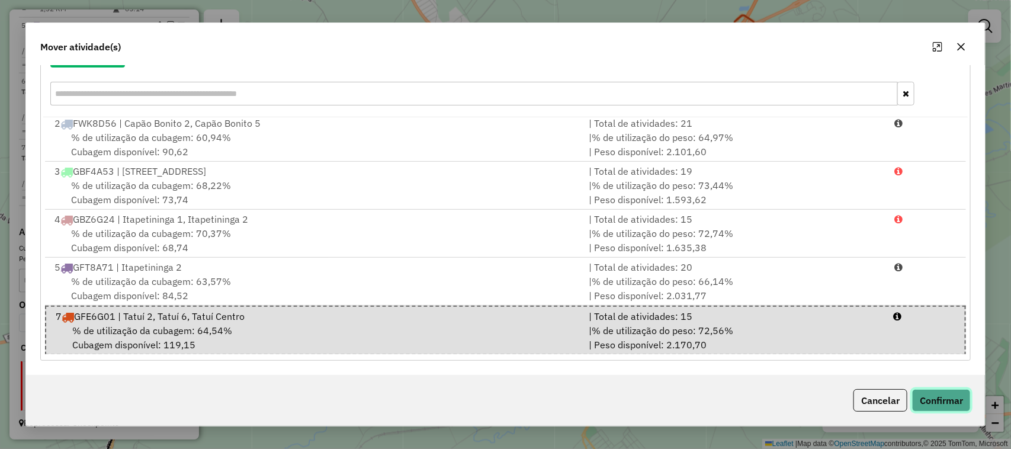
click at [951, 397] on button "Confirmar" at bounding box center [941, 400] width 59 height 23
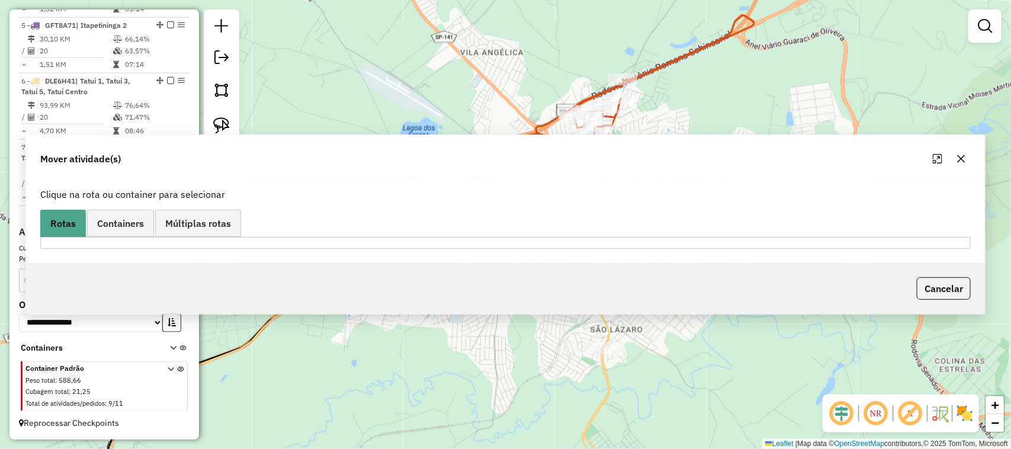
scroll to position [273, 0]
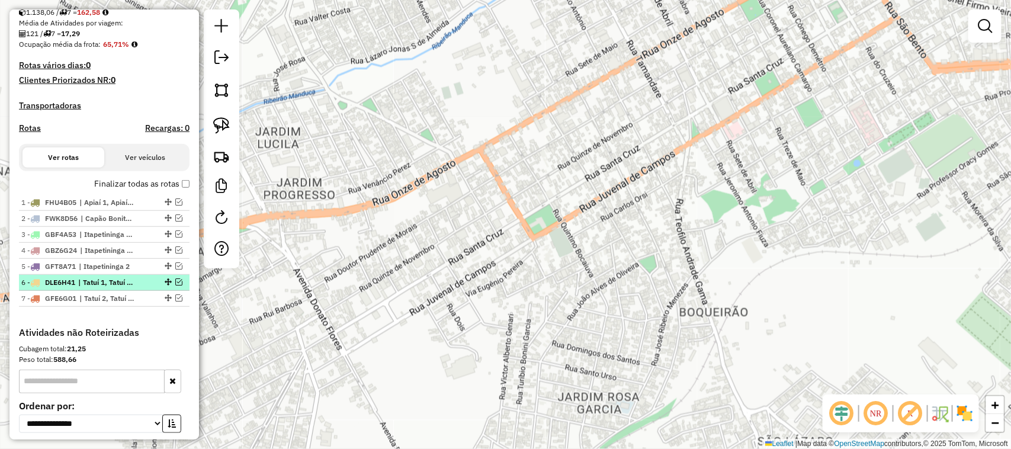
click at [175, 285] on em at bounding box center [178, 281] width 7 height 7
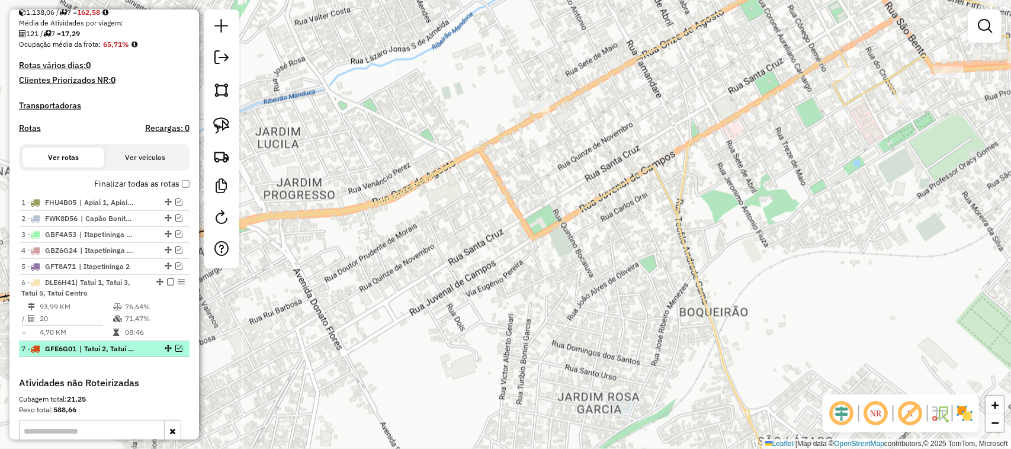
click at [175, 352] on em at bounding box center [178, 348] width 7 height 7
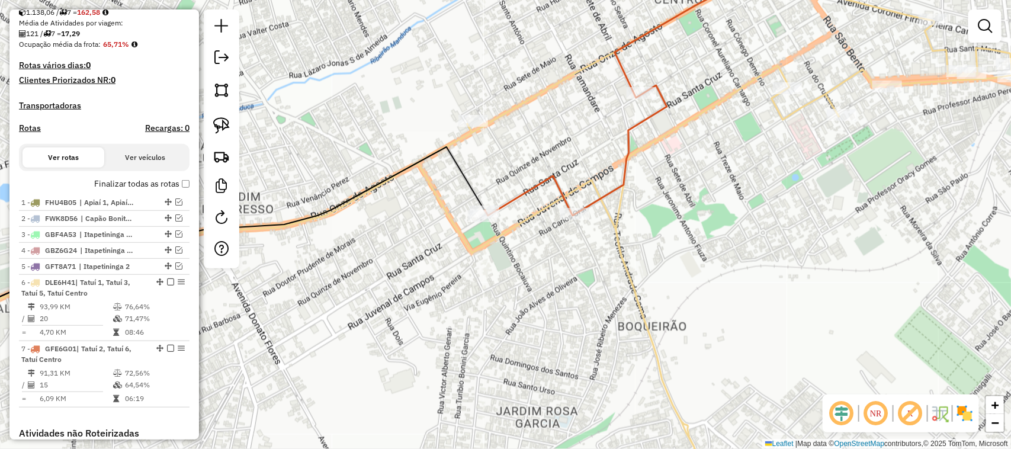
drag, startPoint x: 460, startPoint y: 341, endPoint x: 431, endPoint y: 350, distance: 30.3
click at [431, 350] on div "Janela de atendimento Grade de atendimento Capacidade Transportadoras Veículos …" at bounding box center [505, 224] width 1011 height 449
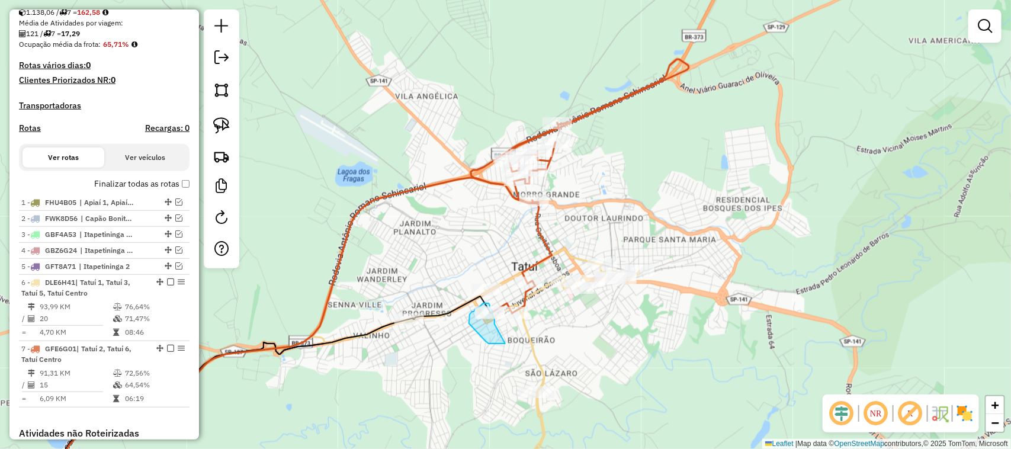
drag, startPoint x: 489, startPoint y: 343, endPoint x: 495, endPoint y: 324, distance: 20.4
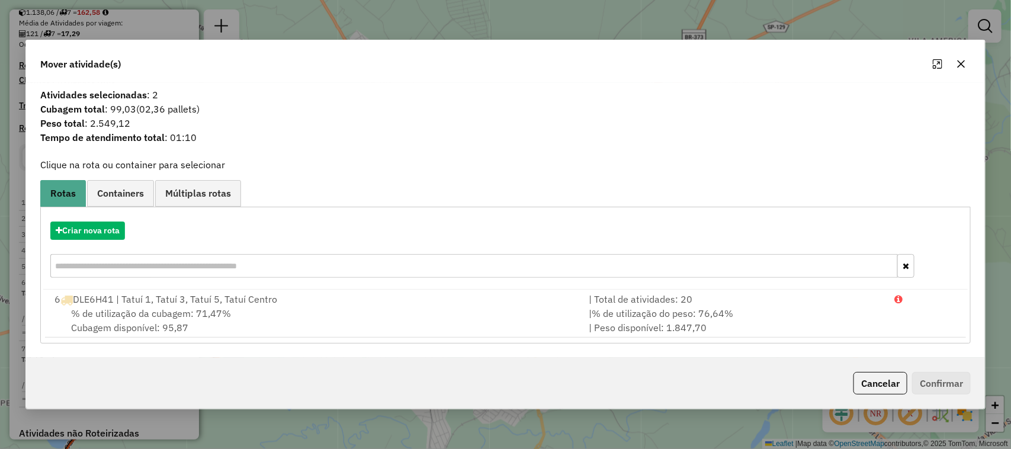
click at [955, 57] on button "button" at bounding box center [961, 63] width 19 height 19
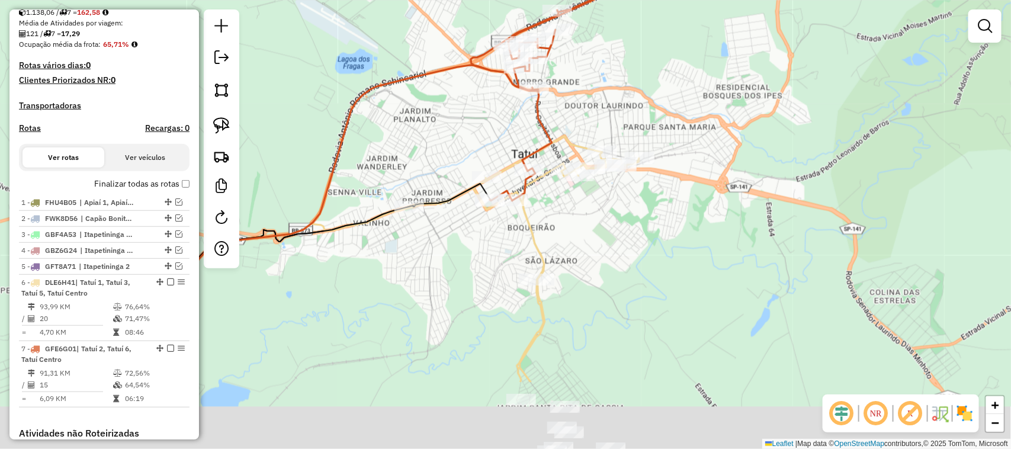
drag, startPoint x: 701, startPoint y: 188, endPoint x: 687, endPoint y: 111, distance: 78.2
click at [691, 114] on div "Janela de atendimento Grade de atendimento Capacidade Transportadoras Veículos …" at bounding box center [505, 224] width 1011 height 449
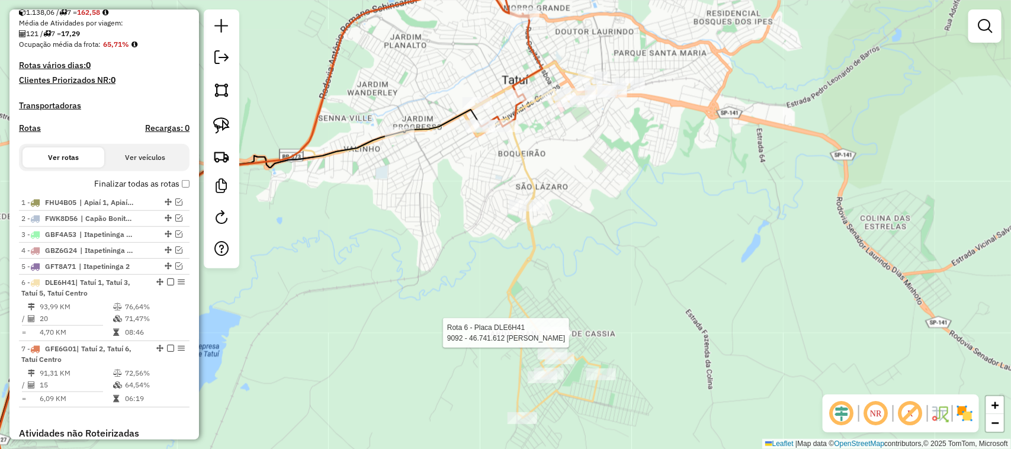
click at [563, 339] on div at bounding box center [556, 333] width 30 height 12
select select "**********"
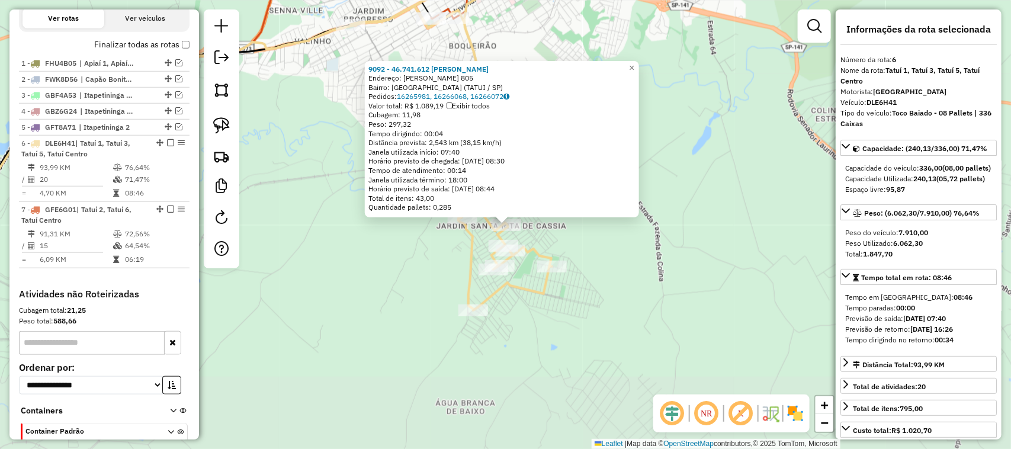
scroll to position [486, 0]
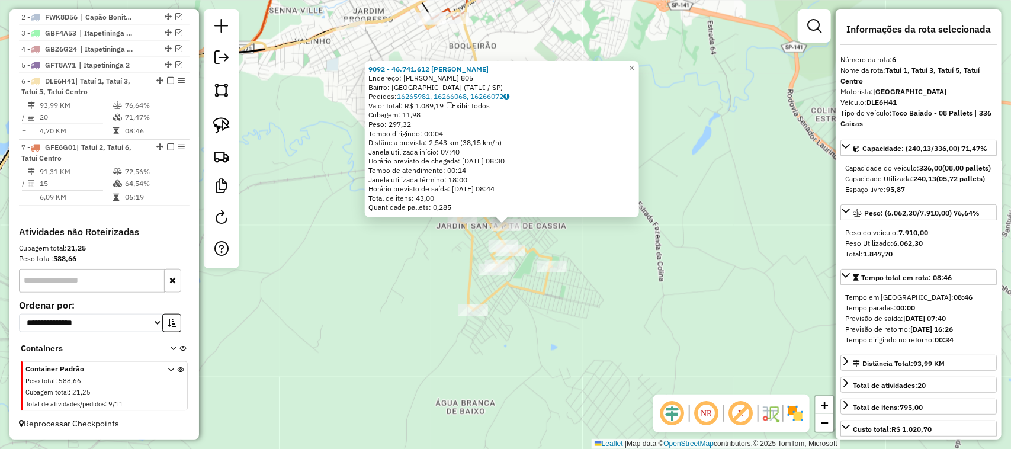
click at [665, 292] on div "9092 - 46.741.612 LEANDRO A Endereço: OSMIL MARTINS 805 Bairro: JARDIM SANTA RI…" at bounding box center [505, 224] width 1011 height 449
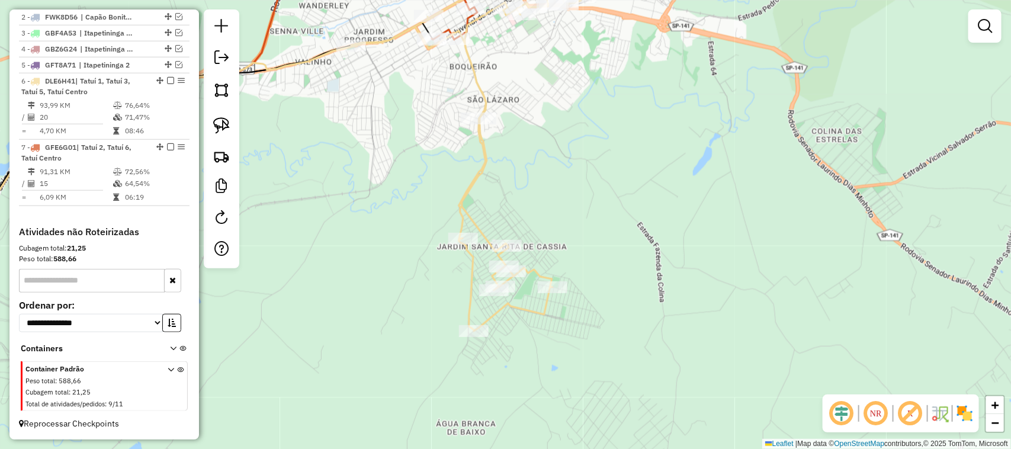
drag, startPoint x: 528, startPoint y: 152, endPoint x: 590, endPoint y: 342, distance: 200.0
click at [590, 342] on div "Janela de atendimento Grade de atendimento Capacidade Transportadoras Veículos …" at bounding box center [505, 224] width 1011 height 449
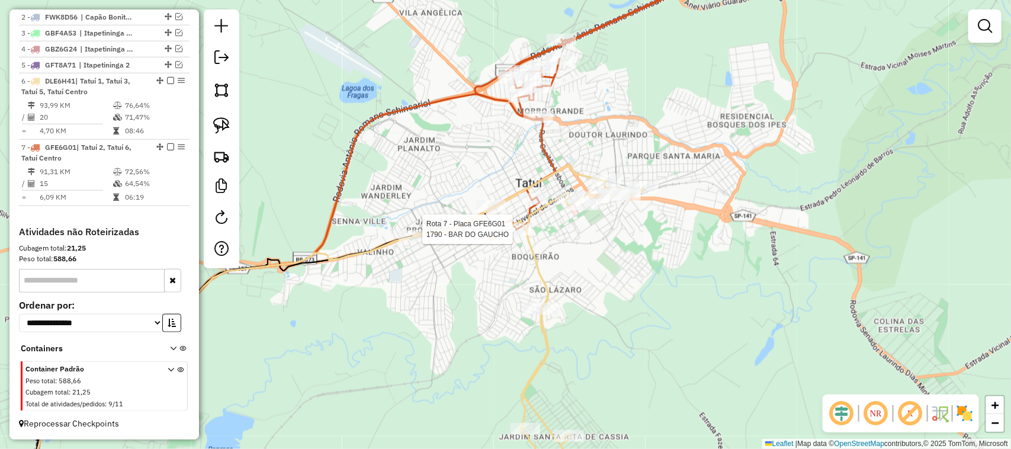
select select "**********"
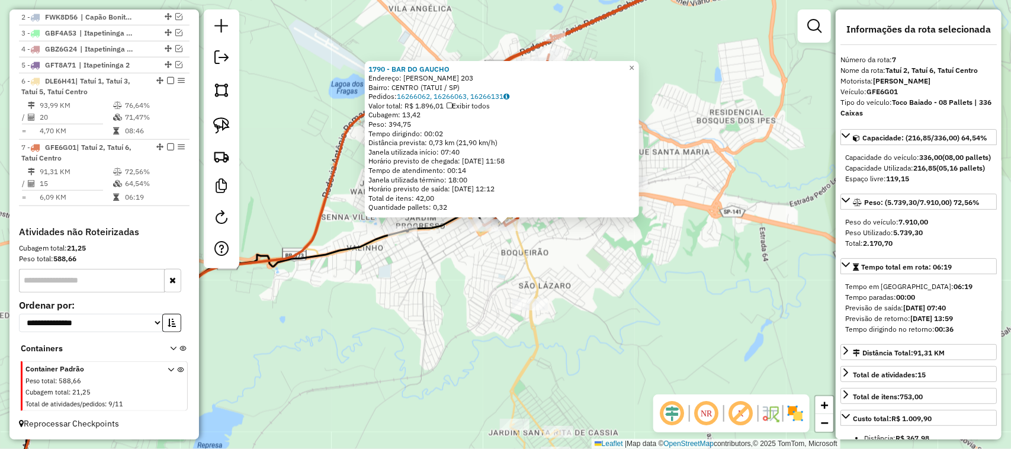
click at [483, 352] on div "1790 - BAR DO GAUCHO Endereço: CARLOS ORSI 203 Bairro: CENTRO (TATUI / SP) Pedi…" at bounding box center [505, 224] width 1011 height 449
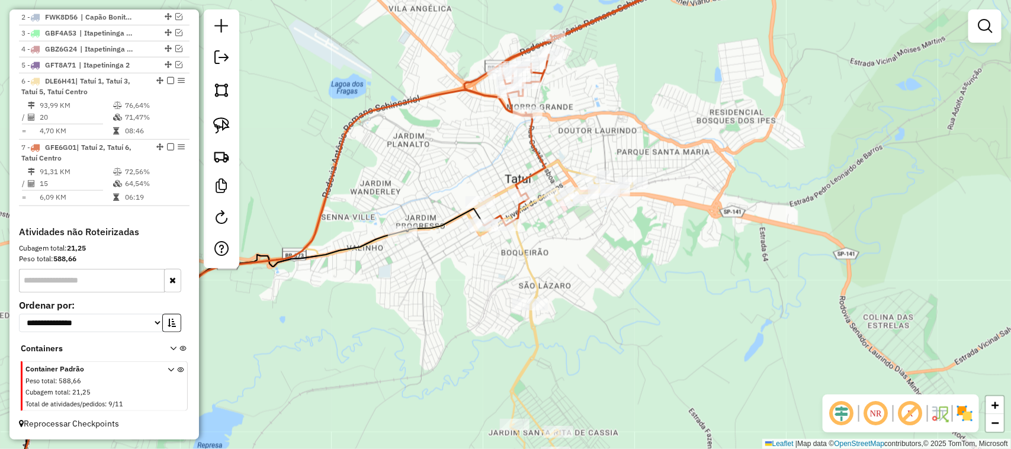
drag, startPoint x: 397, startPoint y: 323, endPoint x: 537, endPoint y: 306, distance: 140.3
click at [537, 306] on div "Janela de atendimento Grade de atendimento Capacidade Transportadoras Veículos …" at bounding box center [505, 224] width 1011 height 449
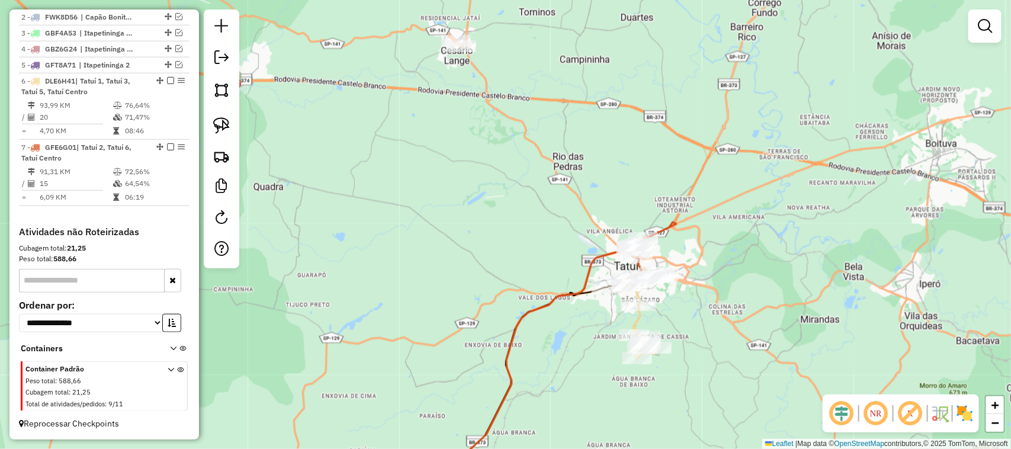
drag, startPoint x: 496, startPoint y: 251, endPoint x: 511, endPoint y: 210, distance: 43.1
click at [510, 219] on div "Janela de atendimento Grade de atendimento Capacidade Transportadoras Veículos …" at bounding box center [505, 224] width 1011 height 449
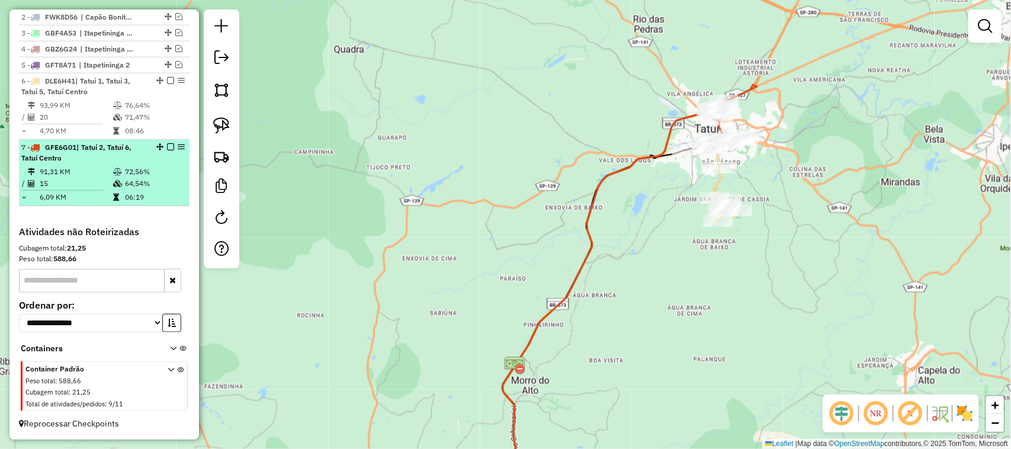
click at [169, 148] on em at bounding box center [170, 146] width 7 height 7
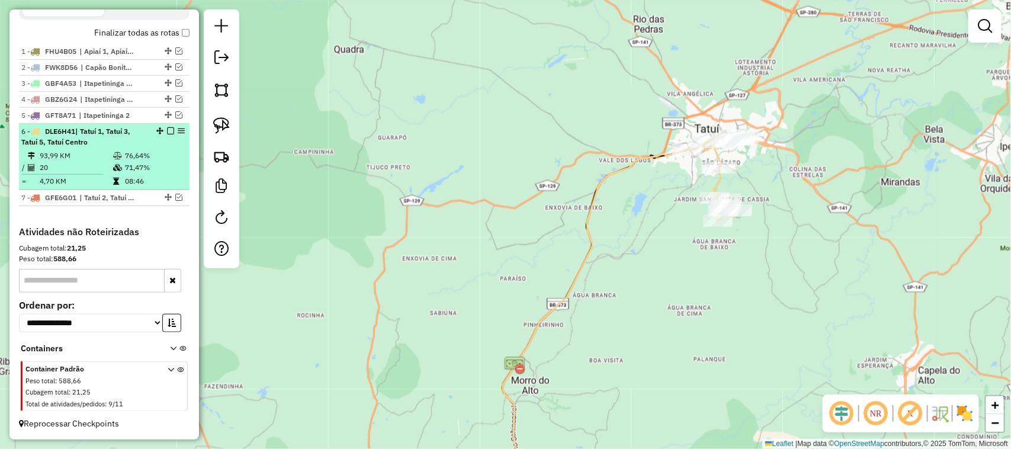
click at [168, 131] on em at bounding box center [170, 130] width 7 height 7
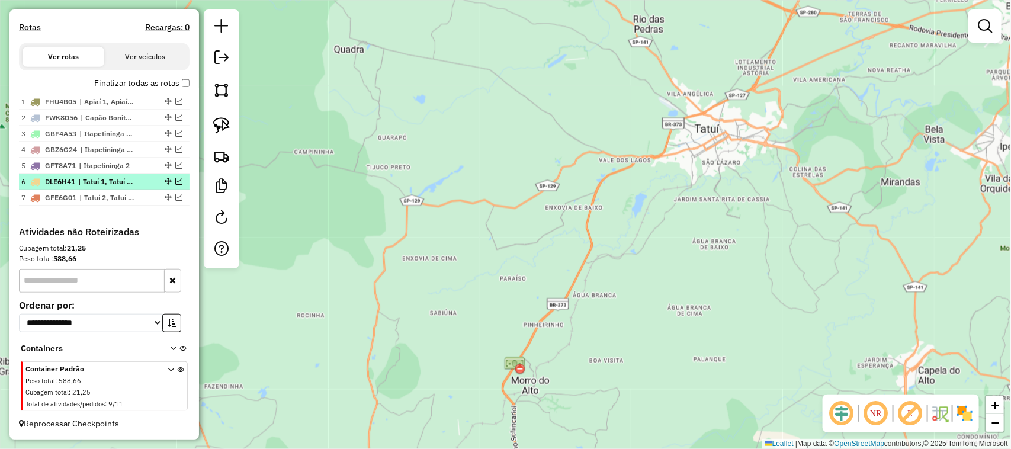
scroll to position [386, 0]
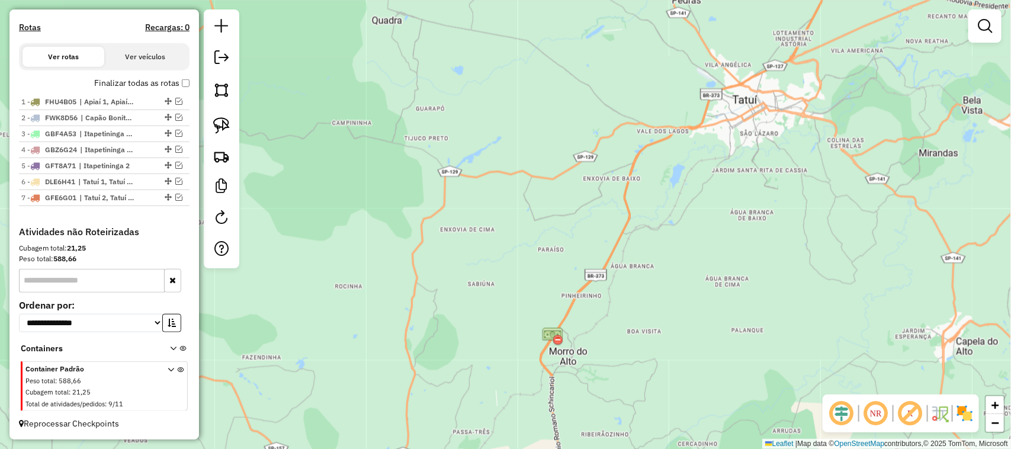
drag, startPoint x: 304, startPoint y: 252, endPoint x: 406, endPoint y: 120, distance: 166.8
click at [401, 130] on div "Janela de atendimento Grade de atendimento Capacidade Transportadoras Veículos …" at bounding box center [505, 224] width 1011 height 449
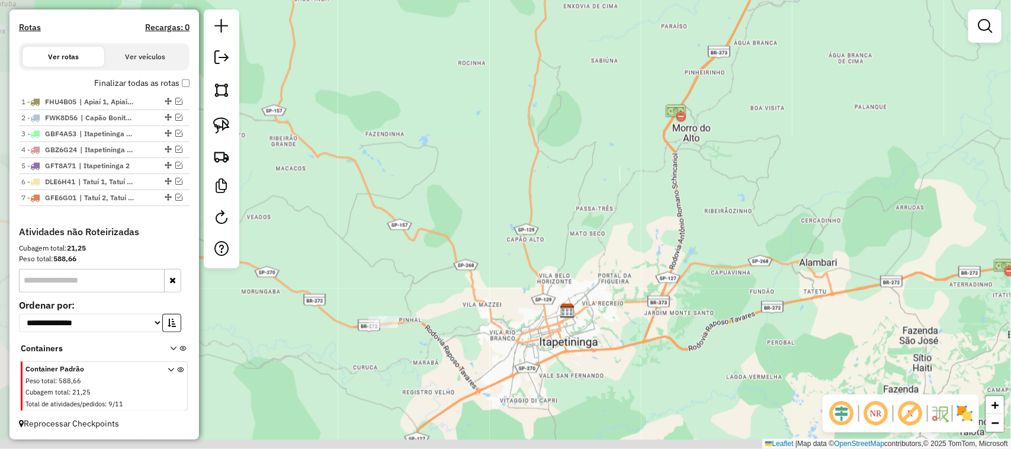
drag, startPoint x: 410, startPoint y: 229, endPoint x: 442, endPoint y: 110, distance: 122.7
click at [442, 124] on div "Janela de atendimento Grade de atendimento Capacidade Transportadoras Veículos …" at bounding box center [505, 224] width 1011 height 449
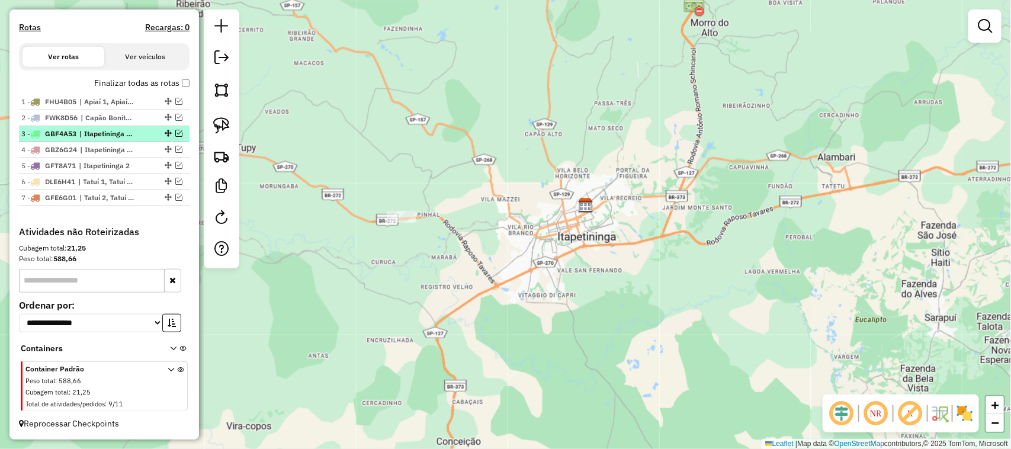
click at [175, 131] on em at bounding box center [178, 133] width 7 height 7
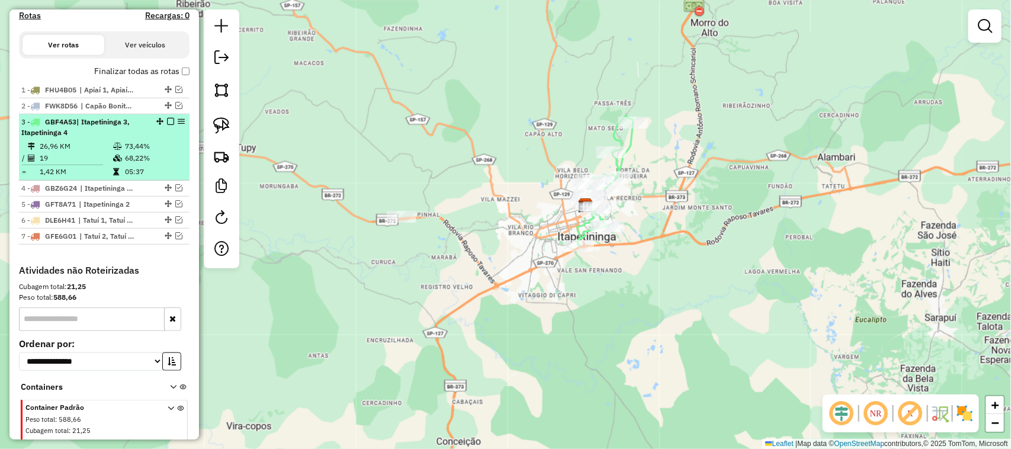
scroll to position [435, 0]
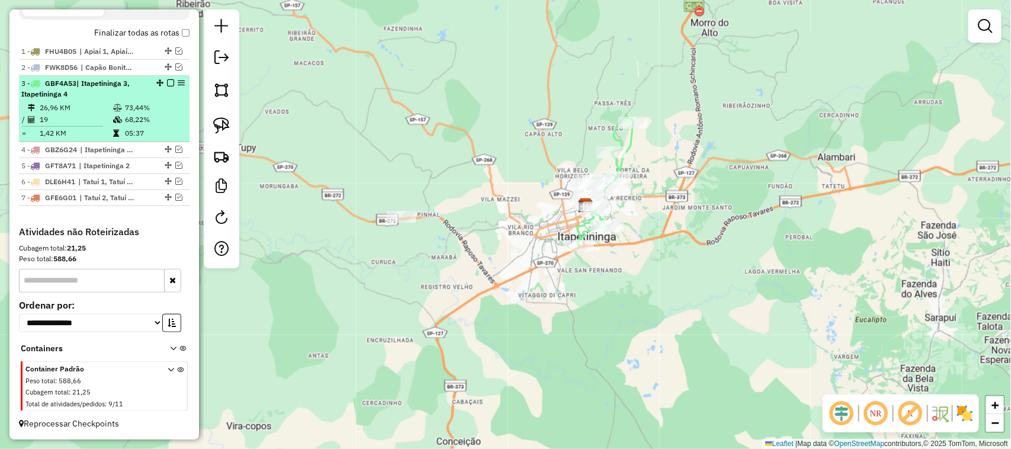
click at [95, 96] on div "3 - GBF4A53 | Itapetininga 3, Itapetininga 4" at bounding box center [84, 88] width 126 height 21
select select "**********"
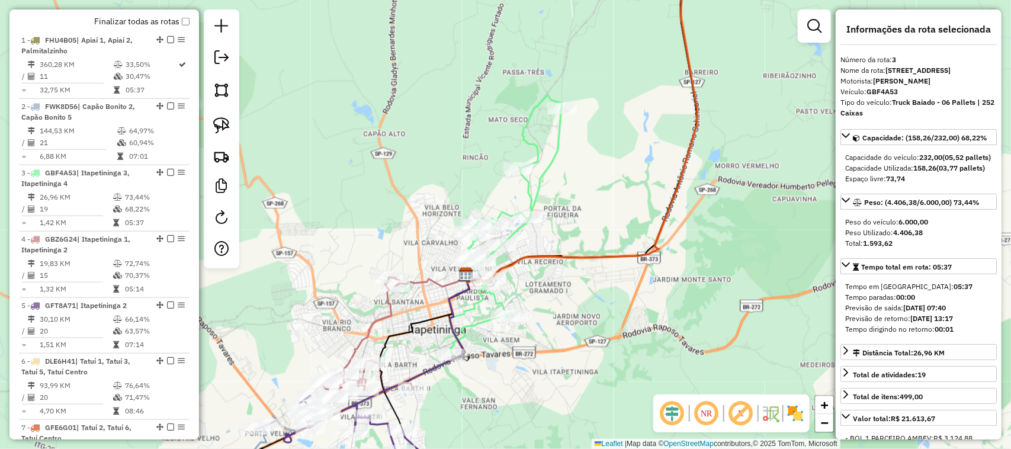
click at [404, 157] on div "Janela de atendimento Grade de atendimento Capacidade Transportadoras Veículos …" at bounding box center [505, 224] width 1011 height 449
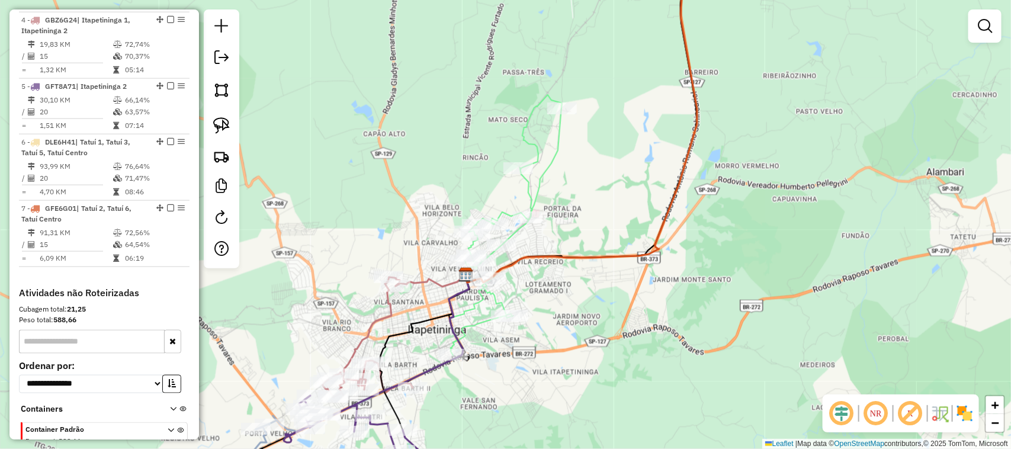
scroll to position [726, 0]
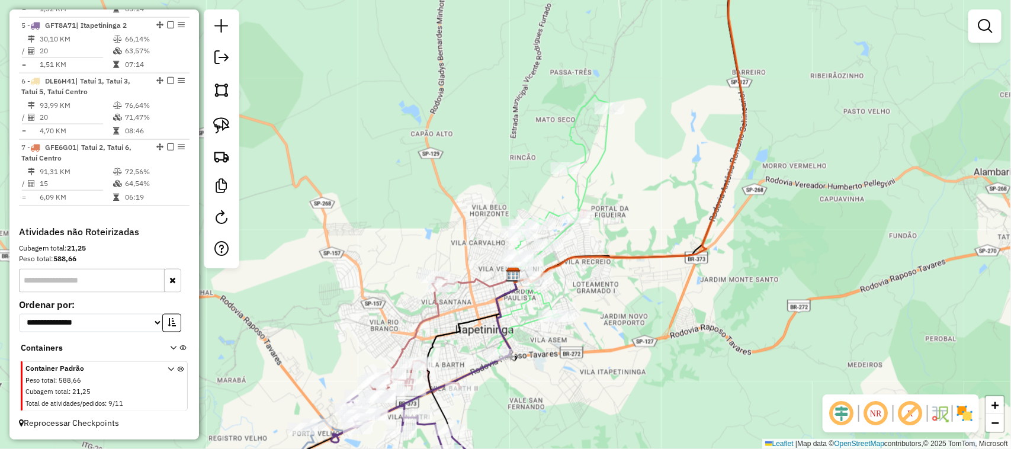
drag, startPoint x: 327, startPoint y: 178, endPoint x: 431, endPoint y: 178, distance: 103.6
click at [425, 178] on div "Janela de atendimento Grade de atendimento Capacidade Transportadoras Veículos …" at bounding box center [505, 224] width 1011 height 449
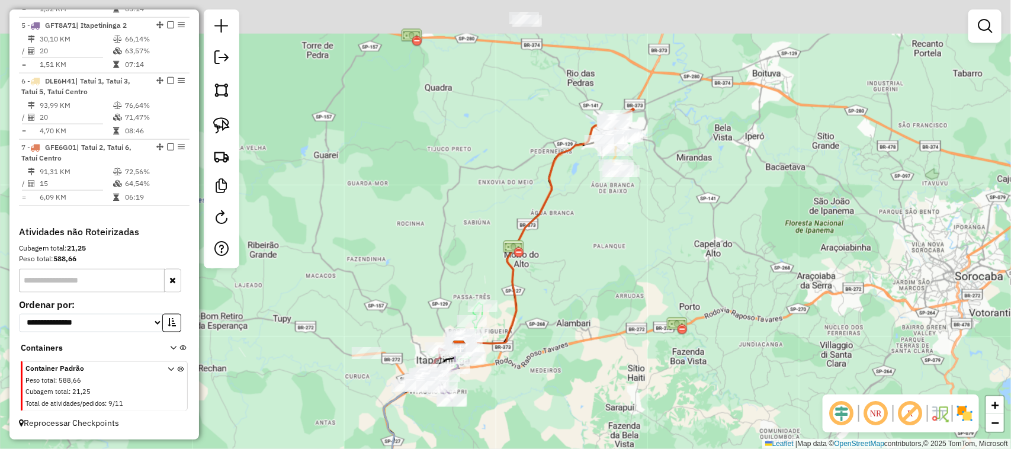
drag, startPoint x: 596, startPoint y: 141, endPoint x: 579, endPoint y: 277, distance: 136.7
click at [579, 277] on div "Janela de atendimento Grade de atendimento Capacidade Transportadoras Veículos …" at bounding box center [505, 224] width 1011 height 449
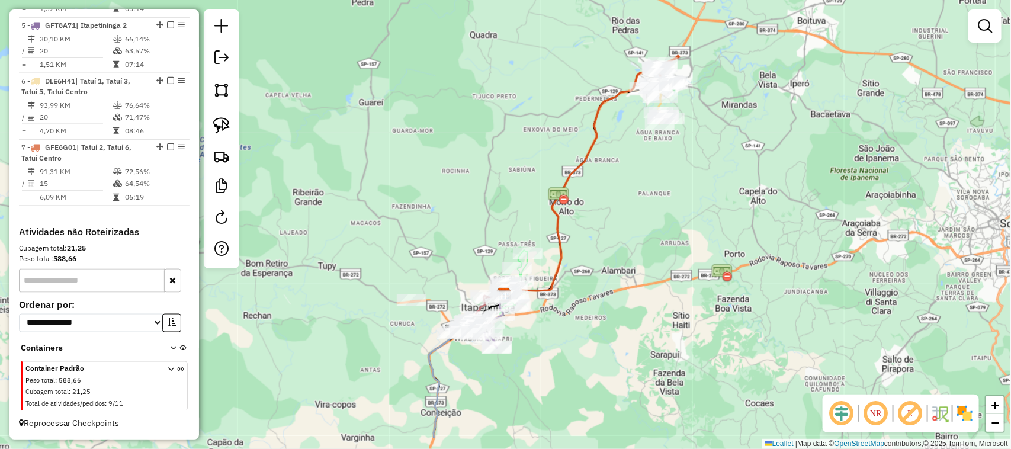
drag, startPoint x: 435, startPoint y: 193, endPoint x: 518, endPoint y: 81, distance: 139.8
click at [509, 95] on div "Janela de atendimento Grade de atendimento Capacidade Transportadoras Veículos …" at bounding box center [505, 224] width 1011 height 449
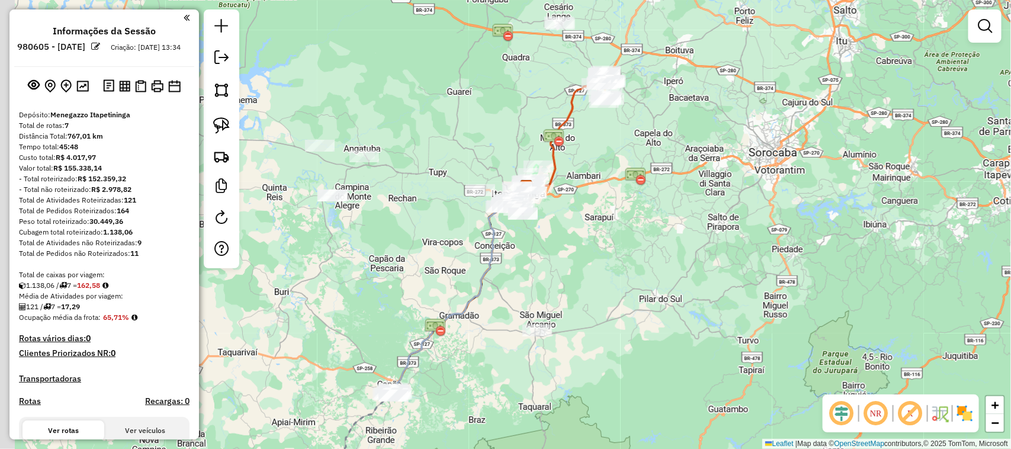
drag, startPoint x: 609, startPoint y: 221, endPoint x: 629, endPoint y: 146, distance: 77.3
click at [630, 152] on div "Janela de atendimento Grade de atendimento Capacidade Transportadoras Veículos …" at bounding box center [505, 224] width 1011 height 449
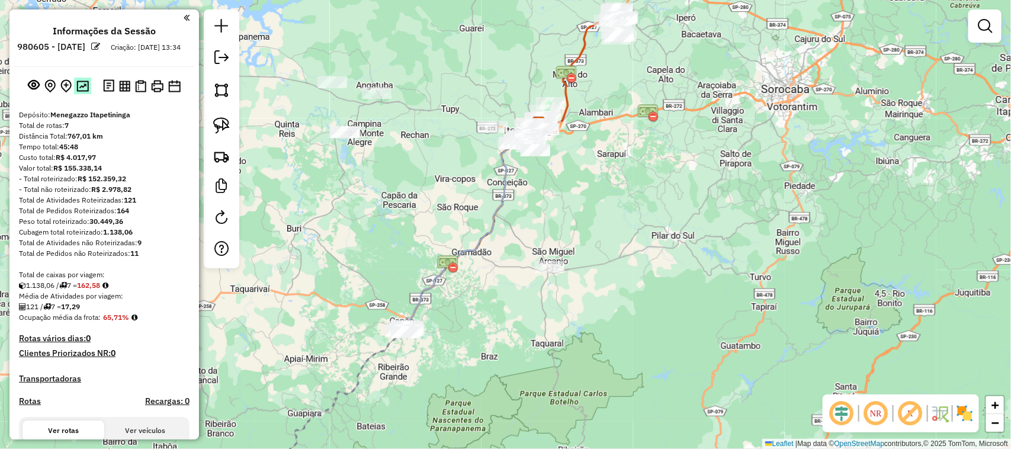
click at [81, 92] on img at bounding box center [82, 86] width 12 height 11
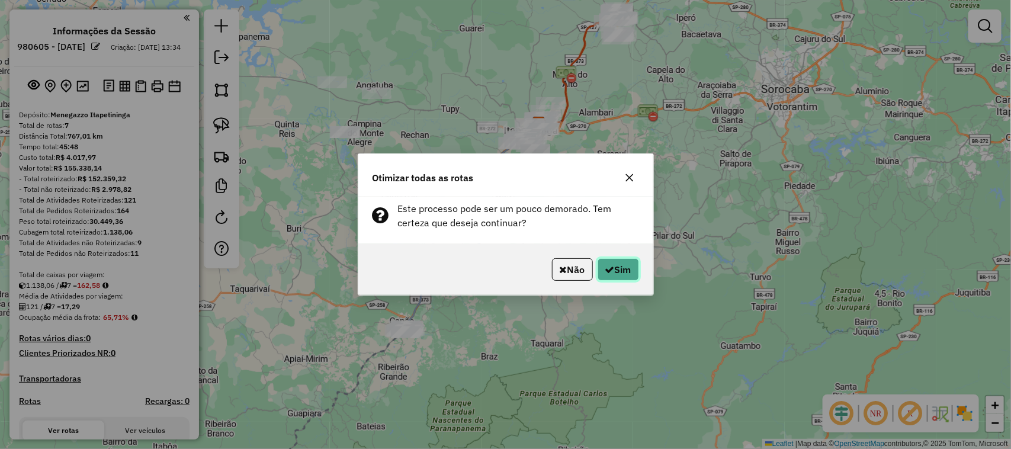
click at [622, 271] on button "Sim" at bounding box center [618, 269] width 41 height 23
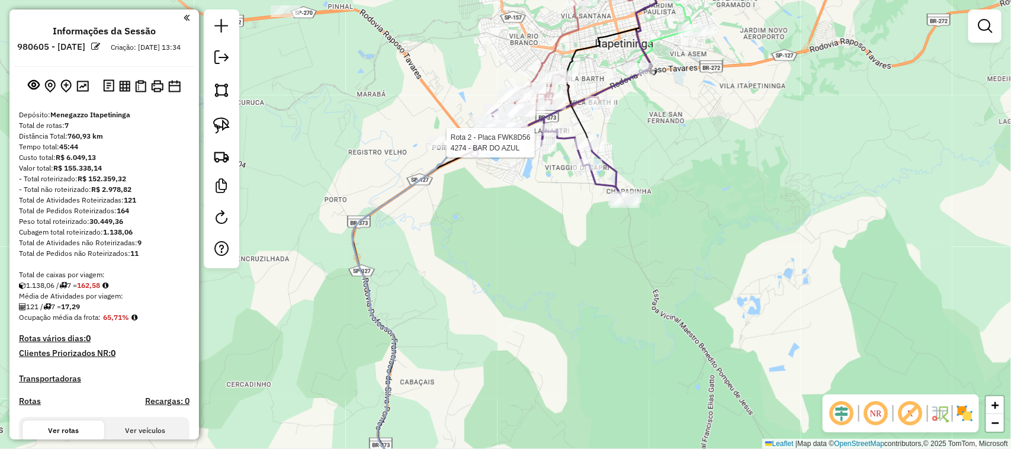
select select "**********"
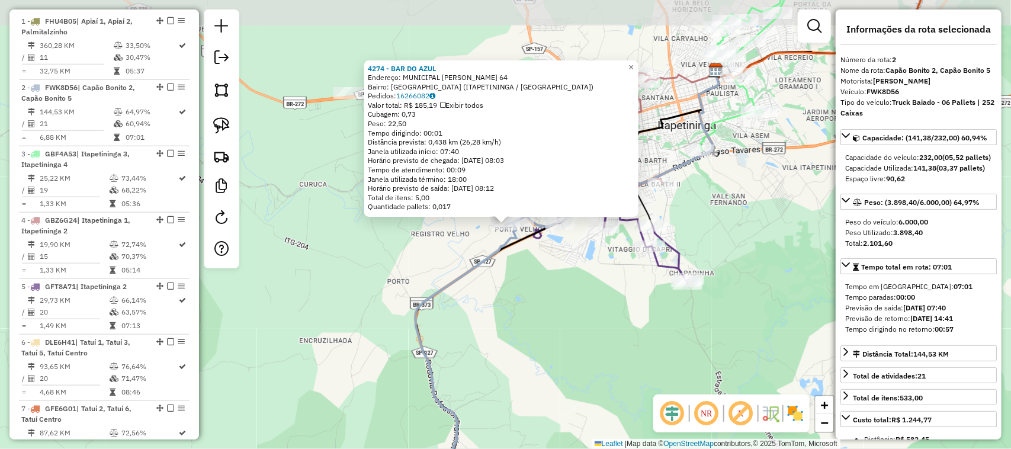
scroll to position [535, 0]
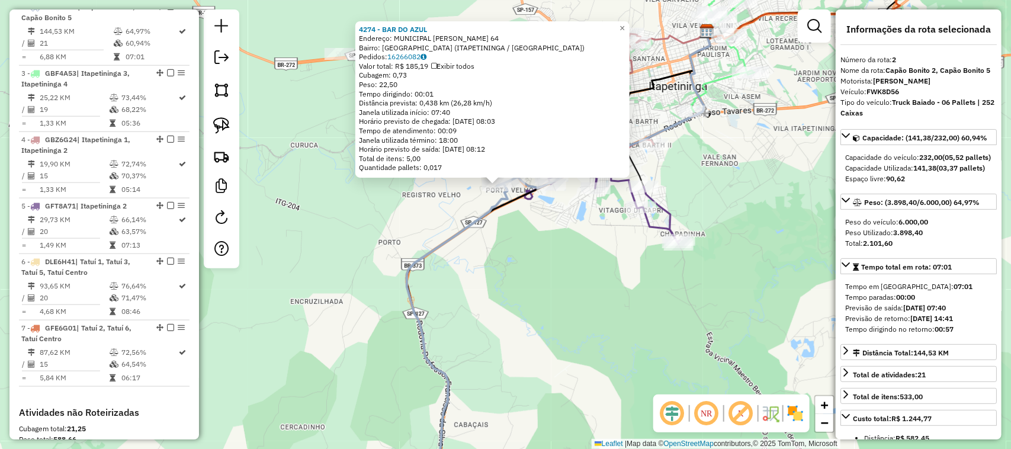
drag, startPoint x: 578, startPoint y: 357, endPoint x: 499, endPoint y: 79, distance: 289.3
click at [515, 118] on div "4274 - BAR DO AZUL Endereço: MUNICIPAL FRANCISCO CESAR ROSA 64 Bairro: VILA SOT…" at bounding box center [505, 224] width 1011 height 449
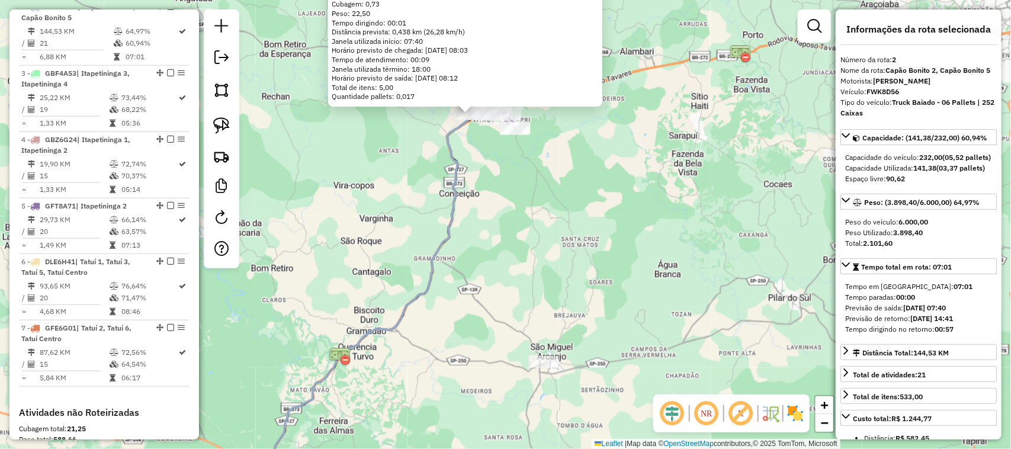
drag, startPoint x: 477, startPoint y: 294, endPoint x: 533, endPoint y: 127, distance: 176.2
click at [532, 133] on div "4274 - BAR DO AZUL Endereço: MUNICIPAL FRANCISCO CESAR ROSA 64 Bairro: VILA SOT…" at bounding box center [505, 224] width 1011 height 449
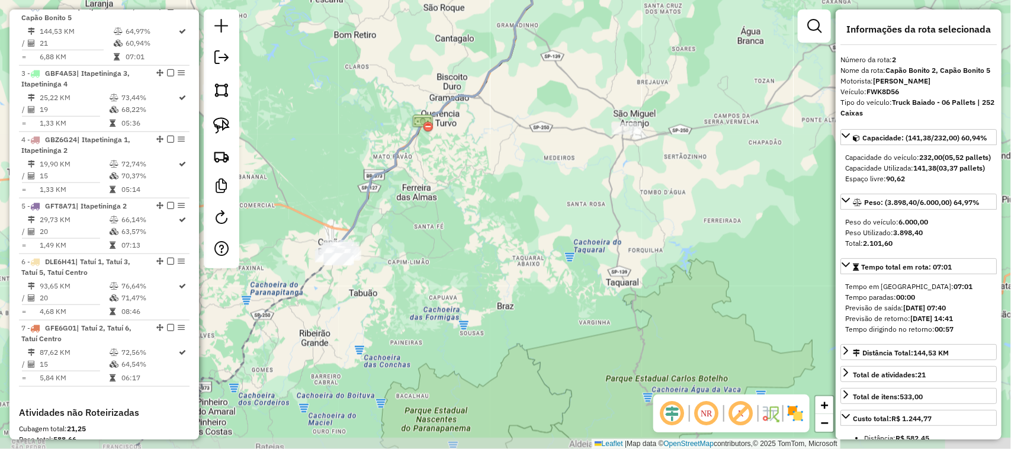
click at [504, 239] on div "4274 - BAR DO AZUL Endereço: MUNICIPAL FRANCISCO CESAR ROSA 64 Bairro: VILA SOT…" at bounding box center [505, 224] width 1011 height 449
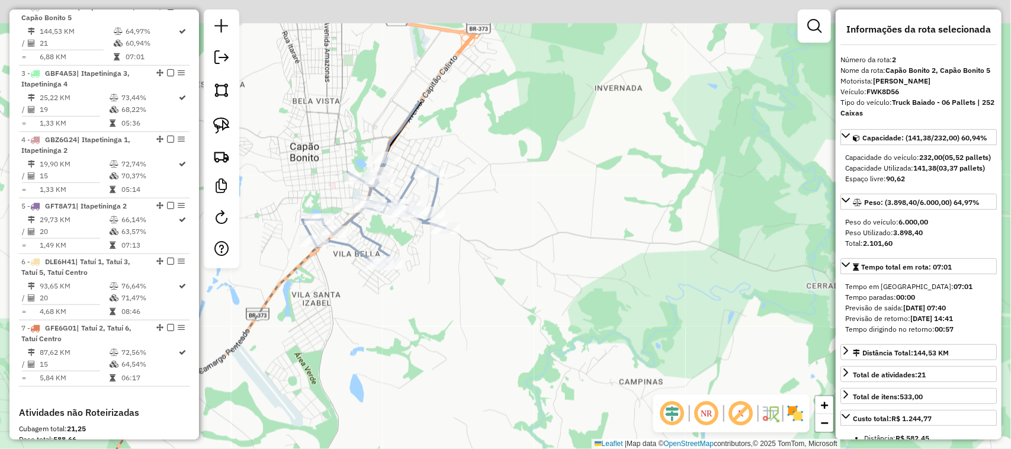
drag, startPoint x: 413, startPoint y: 208, endPoint x: 477, endPoint y: 323, distance: 131.8
click at [471, 328] on div "4274 - BAR DO AZUL Endereço: MUNICIPAL FRANCISCO CESAR ROSA 64 Bairro: VILA SOT…" at bounding box center [505, 224] width 1011 height 449
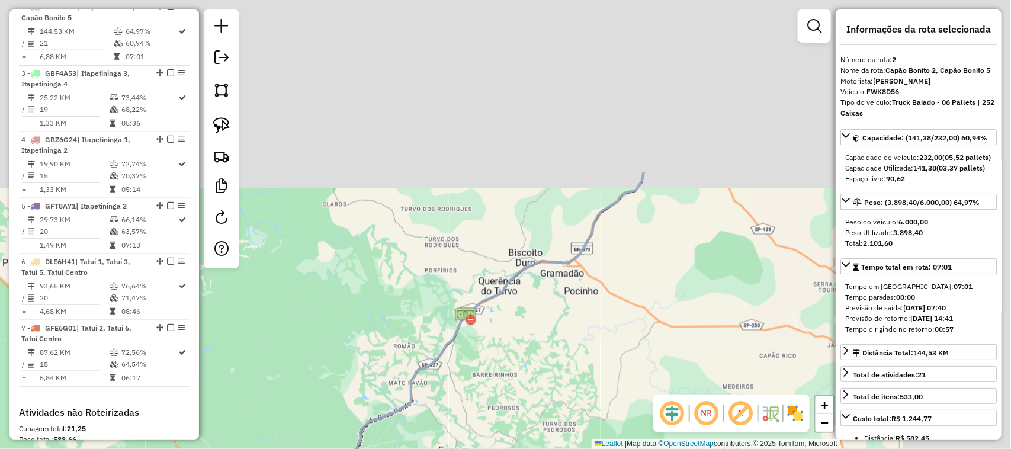
drag, startPoint x: 680, startPoint y: 172, endPoint x: 483, endPoint y: 436, distance: 329.3
click at [493, 434] on div "4274 - BAR DO AZUL Endereço: MUNICIPAL FRANCISCO CESAR ROSA 64 Bairro: VILA SOT…" at bounding box center [505, 224] width 1011 height 449
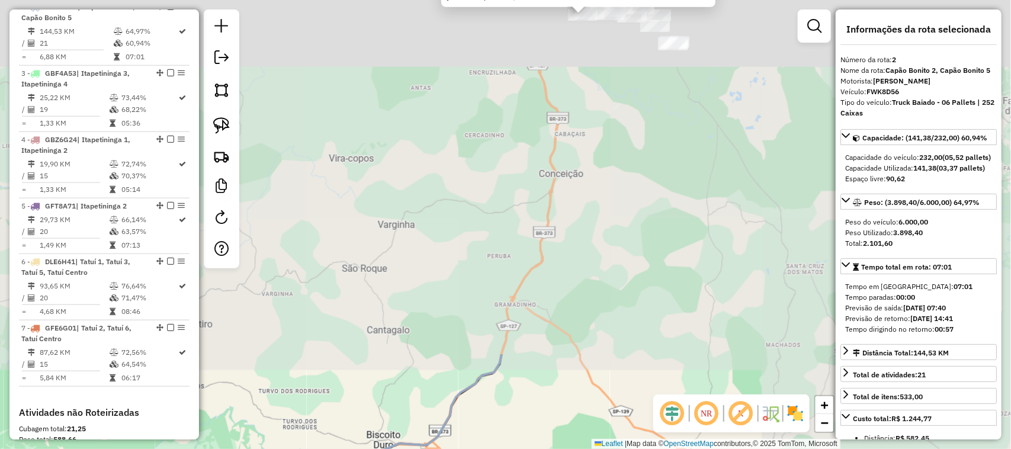
drag, startPoint x: 603, startPoint y: 281, endPoint x: 451, endPoint y: 430, distance: 212.3
click at [452, 430] on div "4274 - BAR DO AZUL Endereço: MUNICIPAL FRANCISCO CESAR ROSA 64 Bairro: VILA SOT…" at bounding box center [505, 224] width 1011 height 449
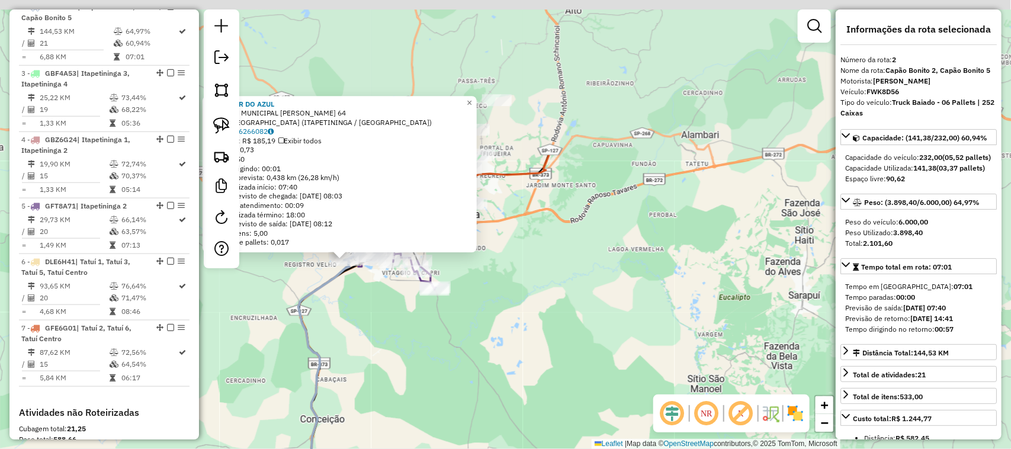
click at [596, 349] on div "4274 - BAR DO AZUL Endereço: MUNICIPAL FRANCISCO CESAR ROSA 64 Bairro: VILA SOT…" at bounding box center [505, 224] width 1011 height 449
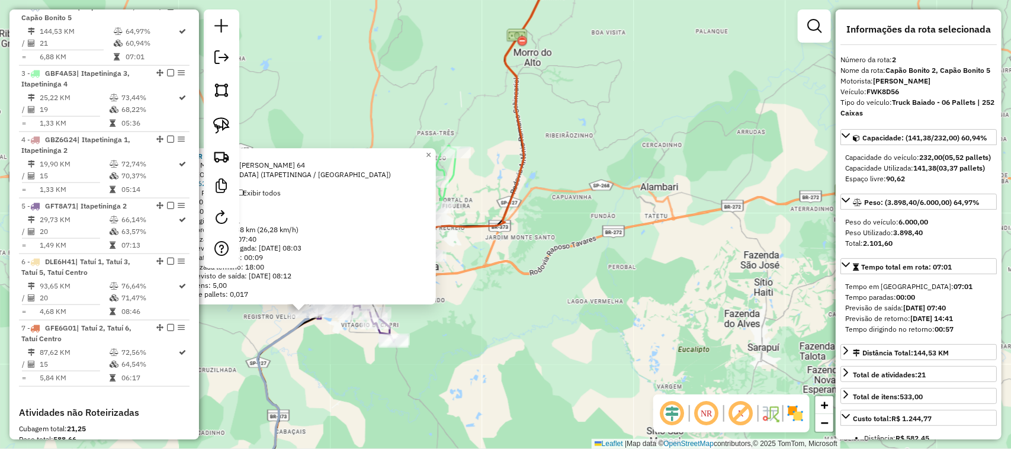
click at [579, 336] on div "4274 - BAR DO AZUL Endereço: MUNICIPAL FRANCISCO CESAR ROSA 64 Bairro: VILA SOT…" at bounding box center [505, 224] width 1011 height 449
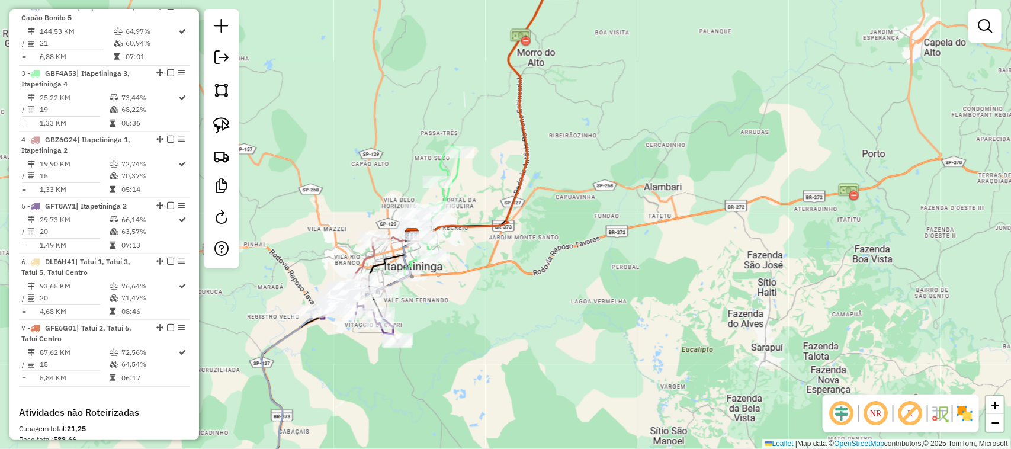
drag, startPoint x: 522, startPoint y: 312, endPoint x: 654, endPoint y: 268, distance: 139.3
click at [653, 268] on div "Janela de atendimento Grade de atendimento Capacidade Transportadoras Veículos …" at bounding box center [505, 224] width 1011 height 449
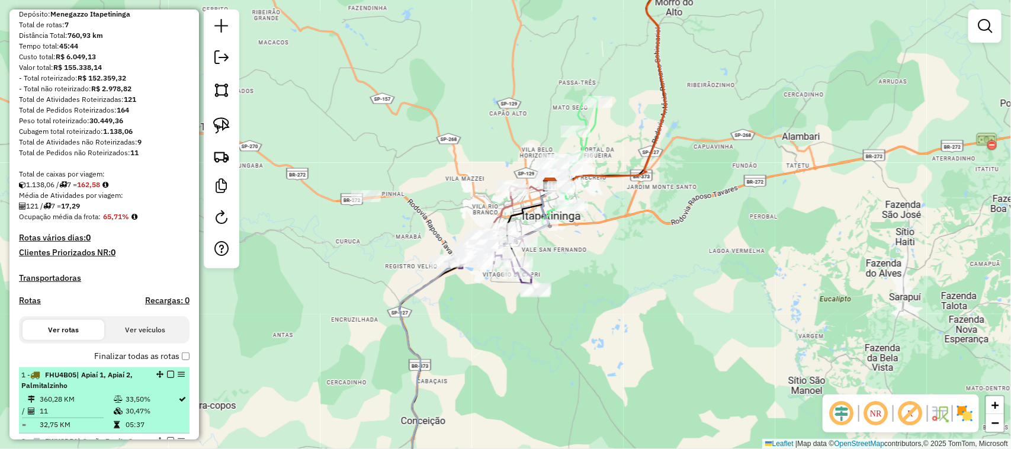
scroll to position [239, 0]
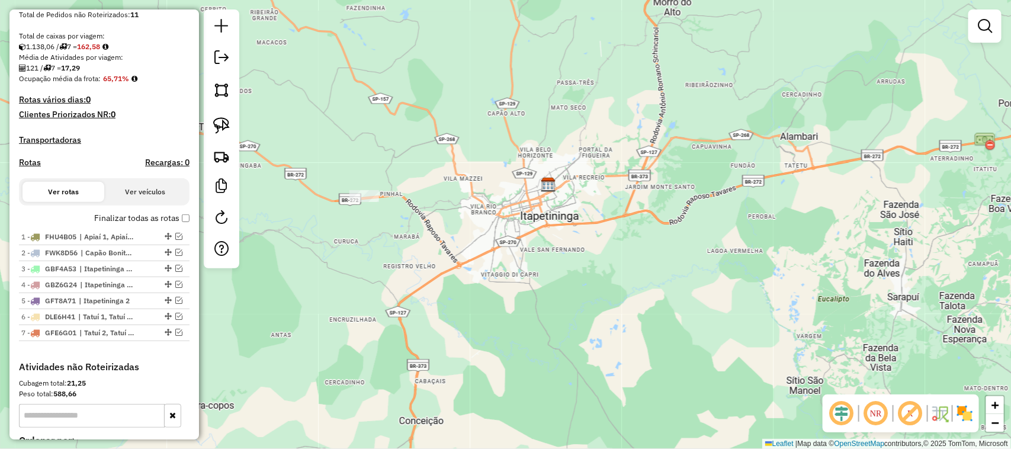
drag, startPoint x: 638, startPoint y: 293, endPoint x: 550, endPoint y: 321, distance: 93.1
click at [608, 293] on div "Janela de atendimento Grade de atendimento Capacidade Transportadoras Veículos …" at bounding box center [505, 224] width 1011 height 449
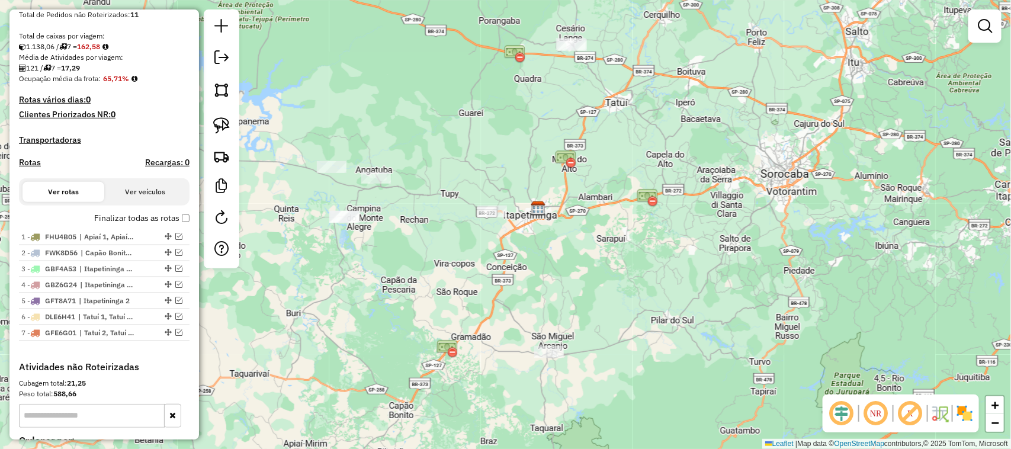
drag, startPoint x: 561, startPoint y: 276, endPoint x: 550, endPoint y: 199, distance: 77.8
click at [554, 211] on div "Janela de atendimento Grade de atendimento Capacidade Transportadoras Veículos …" at bounding box center [505, 224] width 1011 height 449
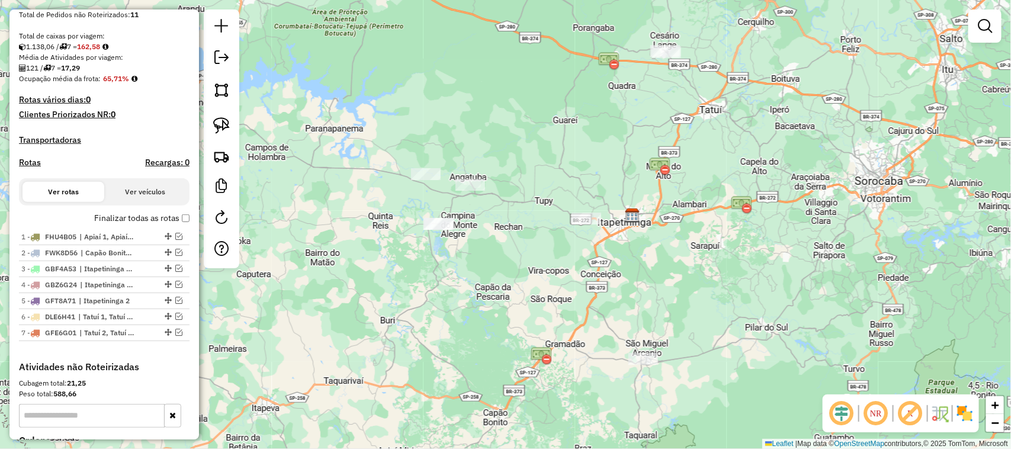
drag, startPoint x: 453, startPoint y: 291, endPoint x: 688, endPoint y: 78, distance: 316.6
click at [687, 105] on div "Janela de atendimento Grade de atendimento Capacidade Transportadoras Veículos …" at bounding box center [505, 224] width 1011 height 449
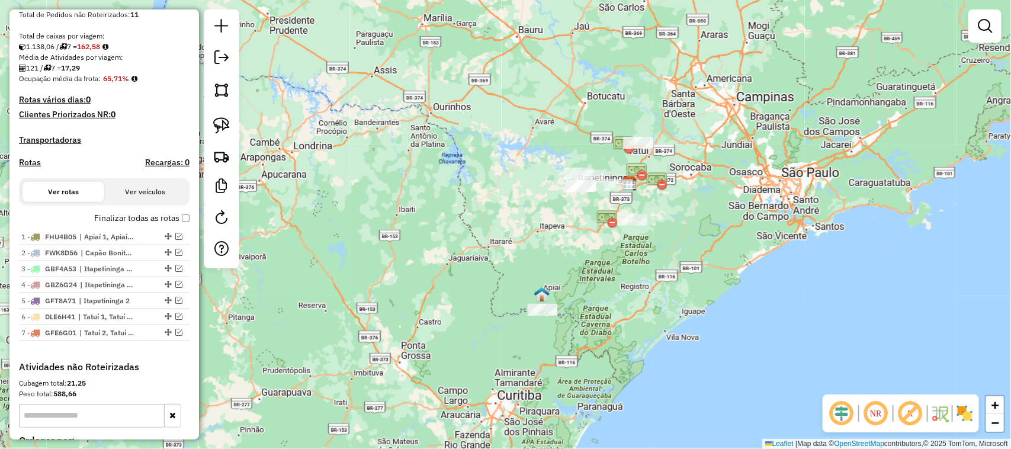
drag, startPoint x: 587, startPoint y: 235, endPoint x: 511, endPoint y: 300, distance: 100.0
click at [512, 304] on div "Janela de atendimento Grade de atendimento Capacidade Transportadoras Veículos …" at bounding box center [505, 224] width 1011 height 449
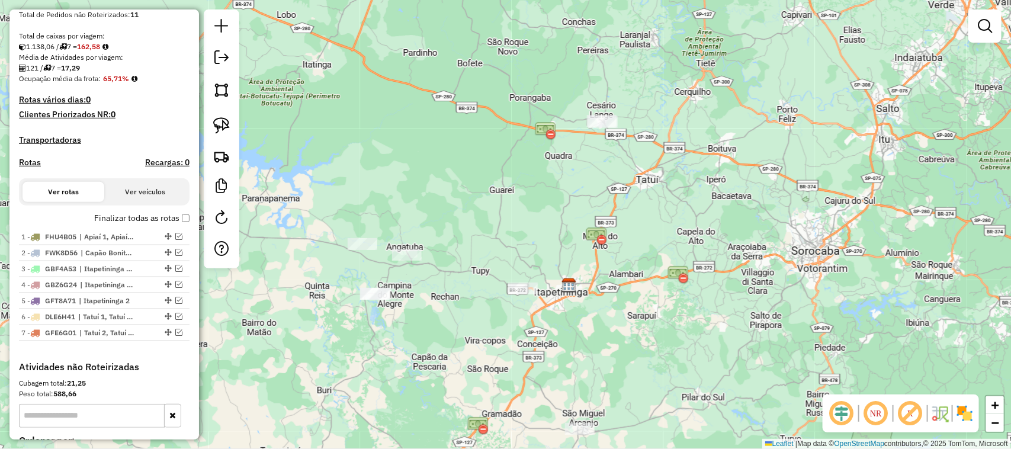
drag, startPoint x: 686, startPoint y: 278, endPoint x: 496, endPoint y: 282, distance: 190.1
click at [667, 285] on img at bounding box center [677, 274] width 21 height 21
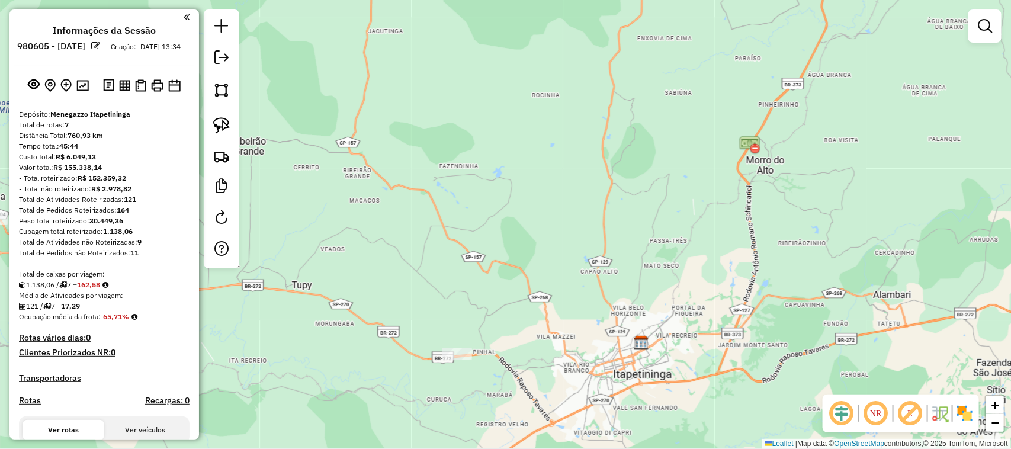
scroll to position [0, 0]
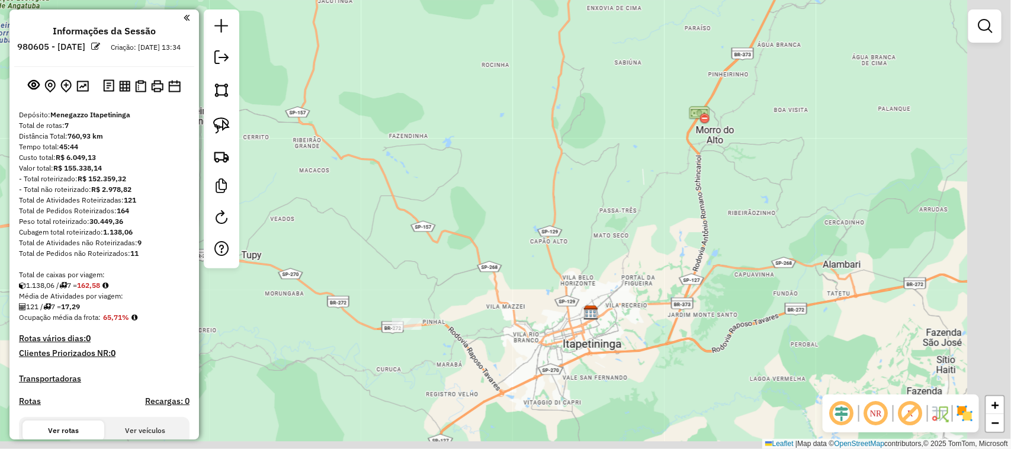
drag, startPoint x: 614, startPoint y: 187, endPoint x: 549, endPoint y: 123, distance: 91.3
click at [556, 131] on div "Janela de atendimento Grade de atendimento Capacidade Transportadoras Veículos …" at bounding box center [505, 224] width 1011 height 449
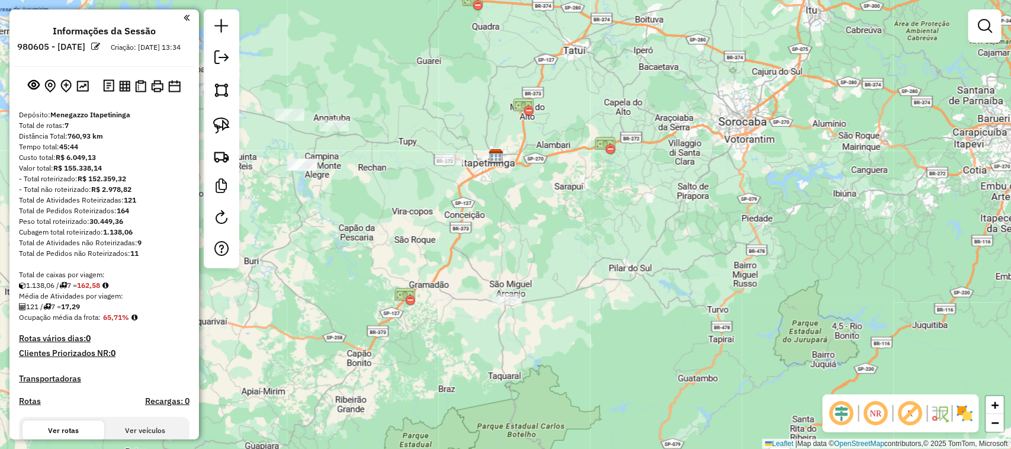
drag, startPoint x: 626, startPoint y: 282, endPoint x: 587, endPoint y: 204, distance: 86.6
click at [587, 205] on div "Janela de atendimento Grade de atendimento Capacidade Transportadoras Veículos …" at bounding box center [505, 224] width 1011 height 449
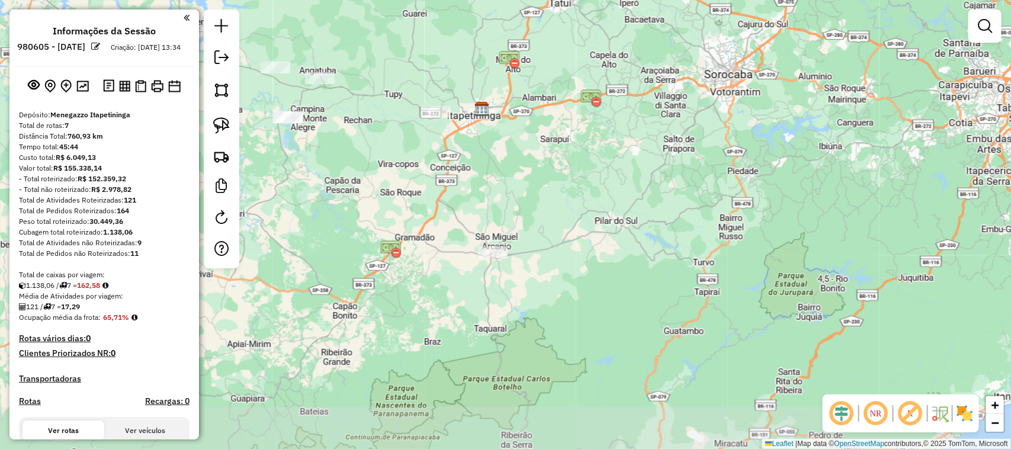
drag, startPoint x: 583, startPoint y: 175, endPoint x: 574, endPoint y: 135, distance: 41.2
click at [576, 139] on div "Janela de atendimento Grade de atendimento Capacidade Transportadoras Veículos …" at bounding box center [505, 224] width 1011 height 449
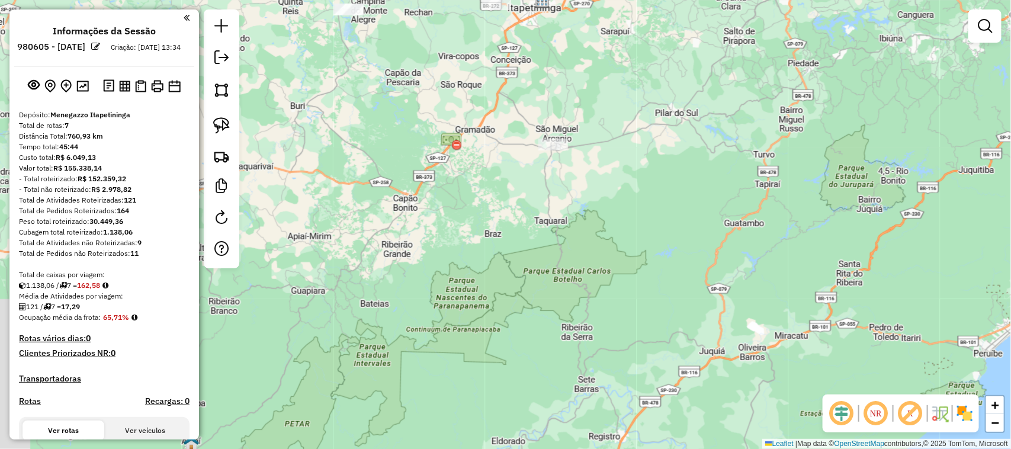
drag, startPoint x: 607, startPoint y: 224, endPoint x: 658, endPoint y: 133, distance: 103.9
click at [657, 135] on div "Janela de atendimento Grade de atendimento Capacidade Transportadoras Veículos …" at bounding box center [505, 224] width 1011 height 449
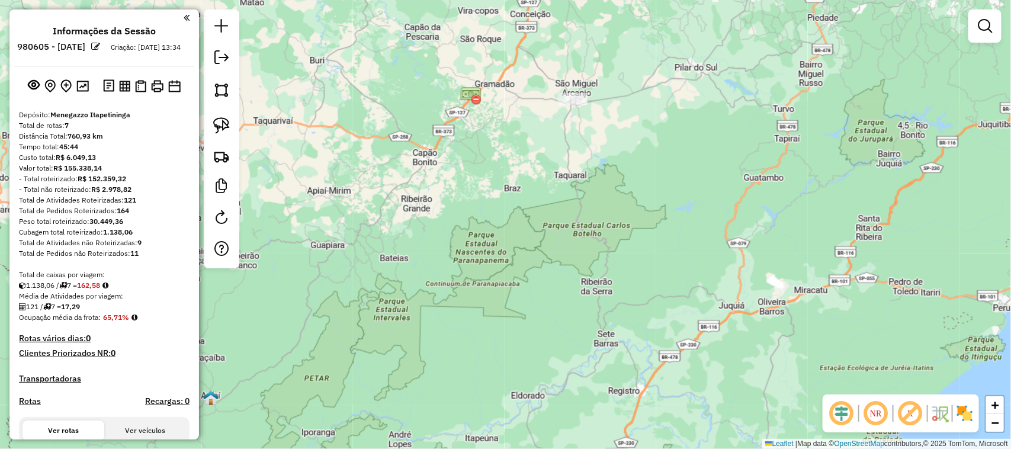
drag, startPoint x: 478, startPoint y: 273, endPoint x: 698, endPoint y: 113, distance: 272.1
click at [679, 124] on div "Janela de atendimento Grade de atendimento Capacidade Transportadoras Veículos …" at bounding box center [505, 224] width 1011 height 449
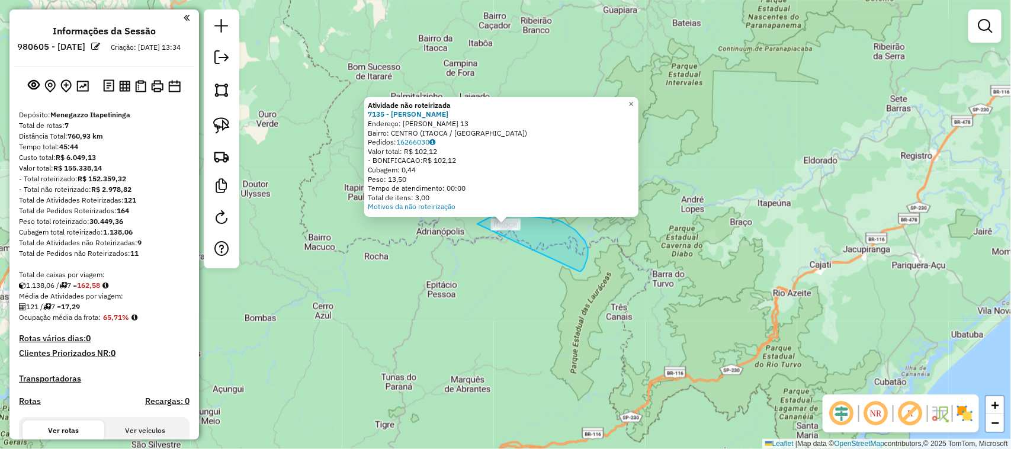
drag, startPoint x: 581, startPoint y: 271, endPoint x: 551, endPoint y: 280, distance: 30.8
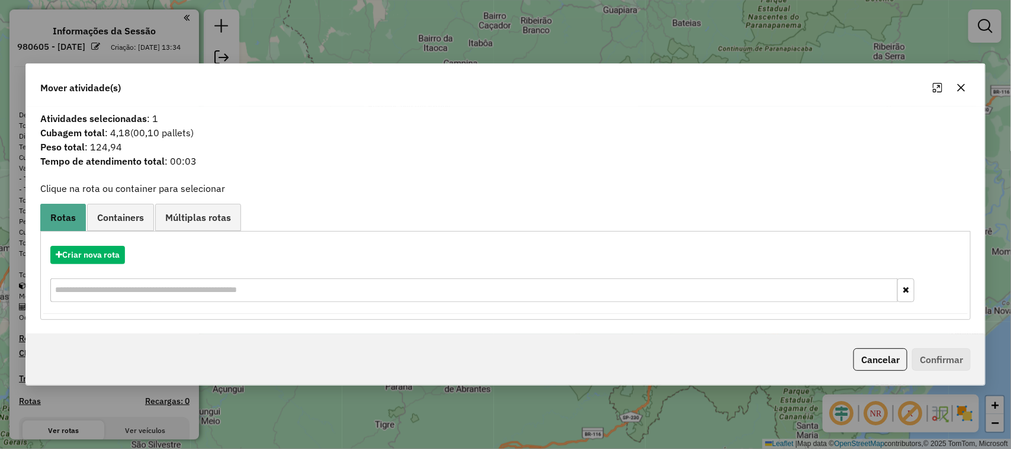
click at [969, 90] on button "button" at bounding box center [961, 87] width 19 height 19
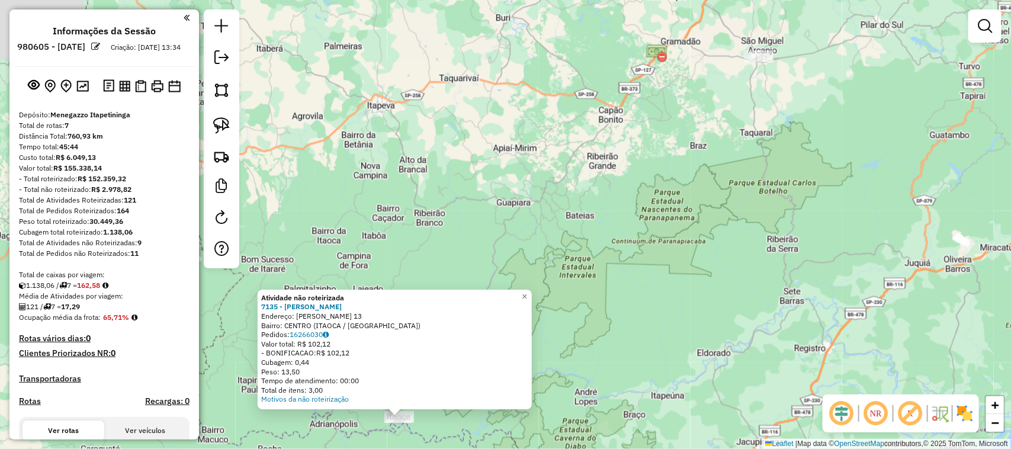
drag, startPoint x: 746, startPoint y: 76, endPoint x: 641, endPoint y: 259, distance: 210.9
click at [641, 259] on div "Atividade não roteirizada 7135 - ADAIR DA SILVA Endereço: EMERENTINO RODRIGUES …" at bounding box center [505, 224] width 1011 height 449
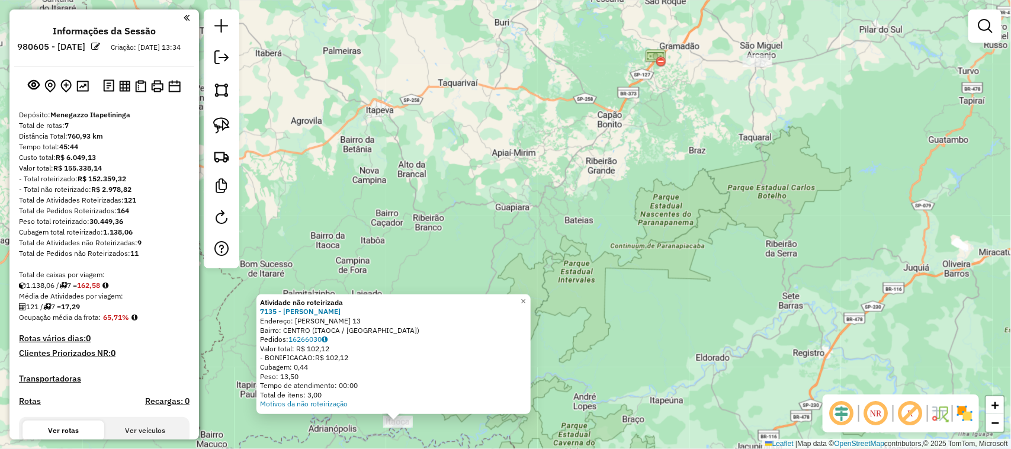
click at [670, 240] on div "Atividade não roteirizada 7135 - ADAIR DA SILVA Endereço: EMERENTINO RODRIGUES …" at bounding box center [505, 224] width 1011 height 449
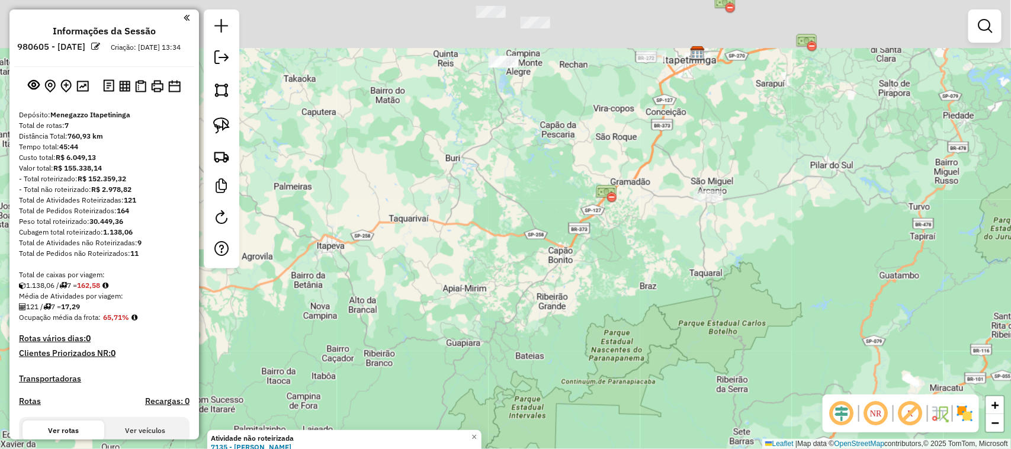
drag, startPoint x: 646, startPoint y: 195, endPoint x: 592, endPoint y: 320, distance: 135.3
click at [592, 322] on div "Atividade não roteirizada 7135 - ADAIR DA SILVA Endereço: EMERENTINO RODRIGUES …" at bounding box center [505, 224] width 1011 height 449
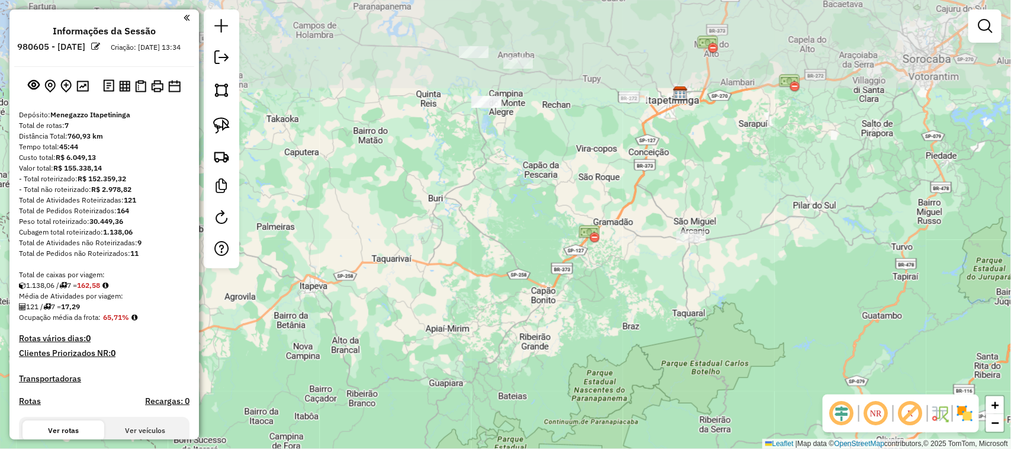
drag, startPoint x: 610, startPoint y: 259, endPoint x: 593, endPoint y: 234, distance: 30.7
click at [610, 265] on div "Atividade não roteirizada 7135 - ADAIR DA SILVA Endereço: EMERENTINO RODRIGUES …" at bounding box center [505, 224] width 1011 height 449
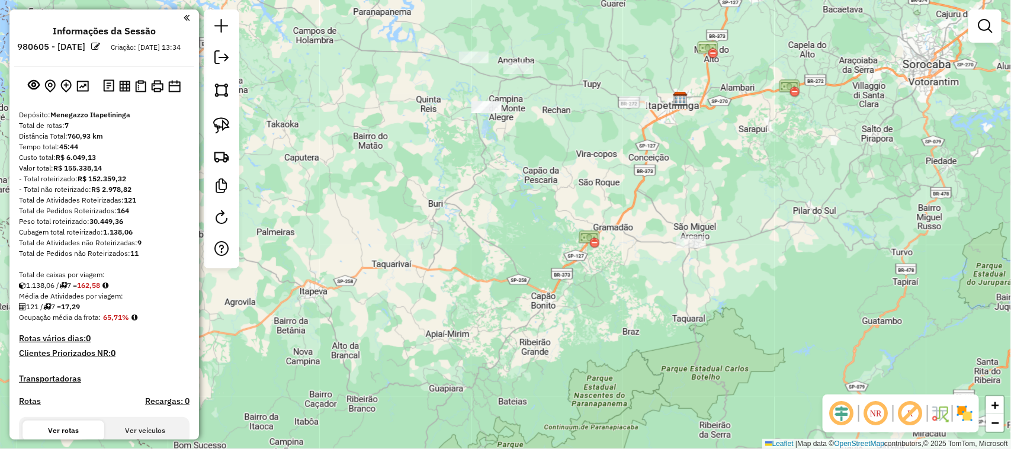
drag, startPoint x: 580, startPoint y: 218, endPoint x: 499, endPoint y: 311, distance: 123.8
click at [499, 311] on div "Atividade não roteirizada 7135 - ADAIR DA SILVA Endereço: EMERENTINO RODRIGUES …" at bounding box center [505, 224] width 1011 height 449
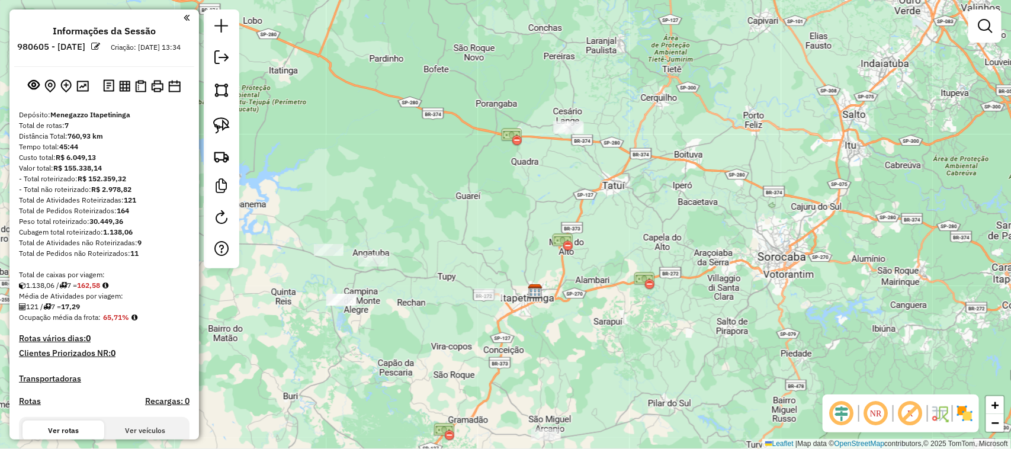
drag, startPoint x: 696, startPoint y: 150, endPoint x: 643, endPoint y: 234, distance: 99.6
click at [643, 234] on div "Atividade não roteirizada 7135 - ADAIR DA SILVA Endereço: EMERENTINO RODRIGUES …" at bounding box center [505, 224] width 1011 height 449
drag, startPoint x: 672, startPoint y: 179, endPoint x: 666, endPoint y: 188, distance: 11.2
click at [669, 188] on div "Atividade não roteirizada 7135 - ADAIR DA SILVA Endereço: EMERENTINO RODRIGUES …" at bounding box center [505, 224] width 1011 height 449
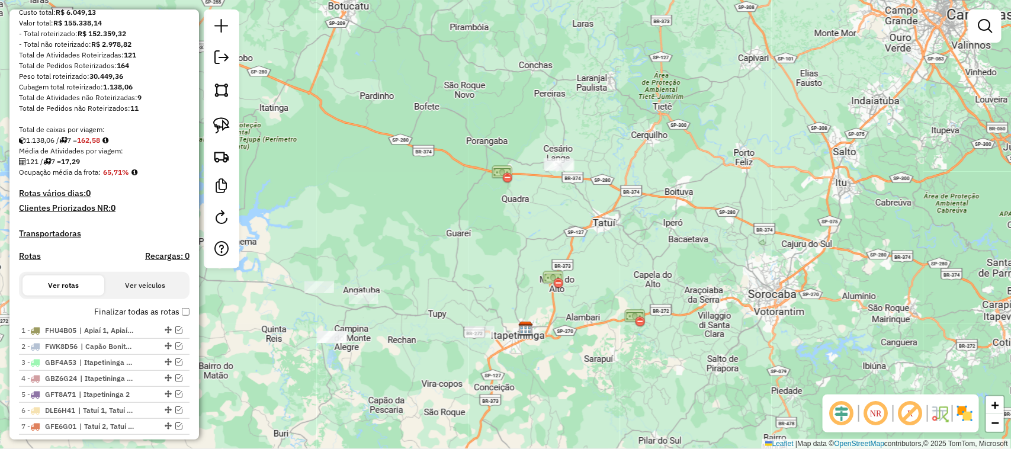
scroll to position [197, 0]
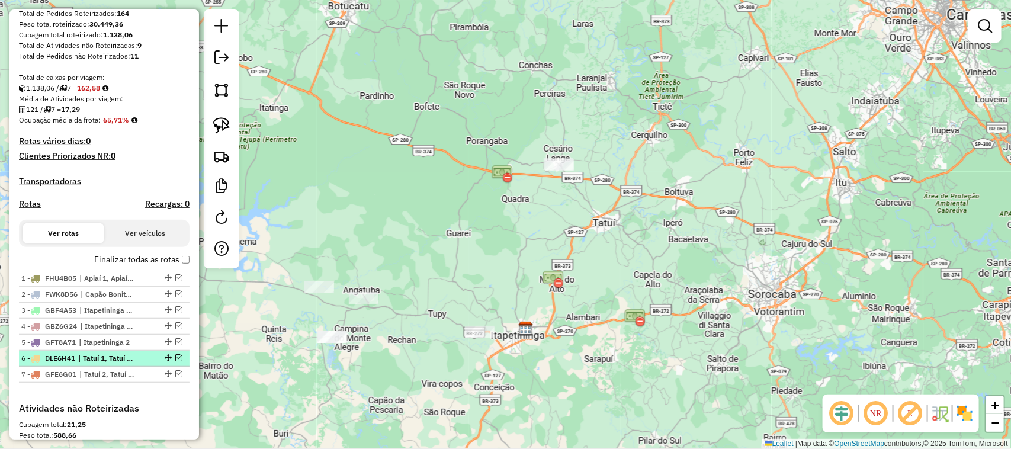
click at [175, 361] on em at bounding box center [178, 357] width 7 height 7
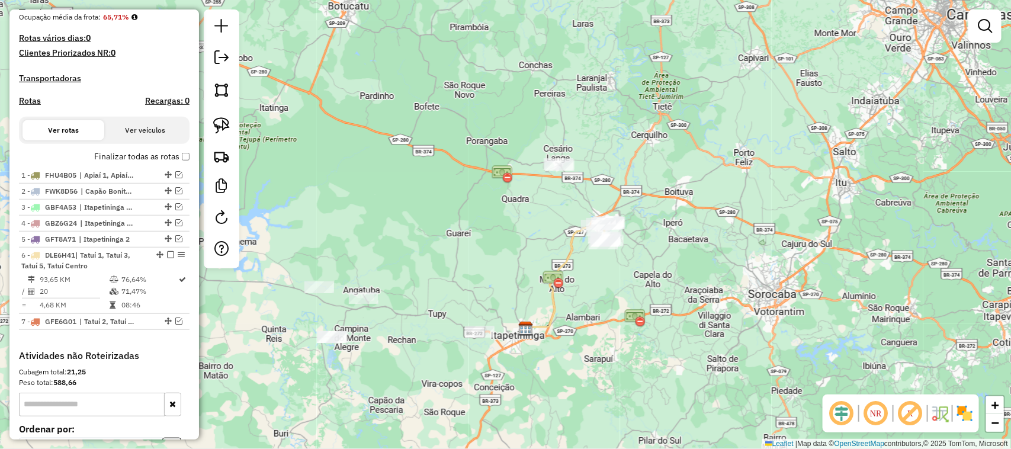
scroll to position [394, 0]
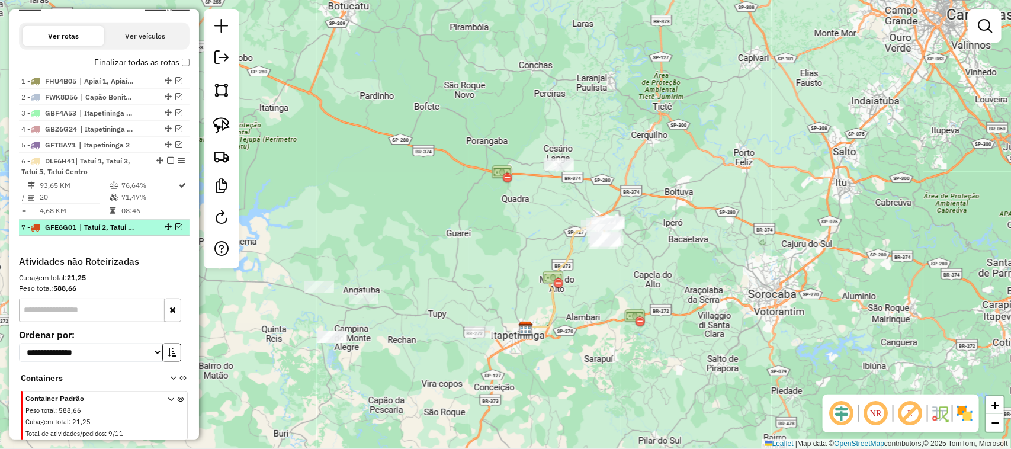
click at [175, 230] on em at bounding box center [178, 226] width 7 height 7
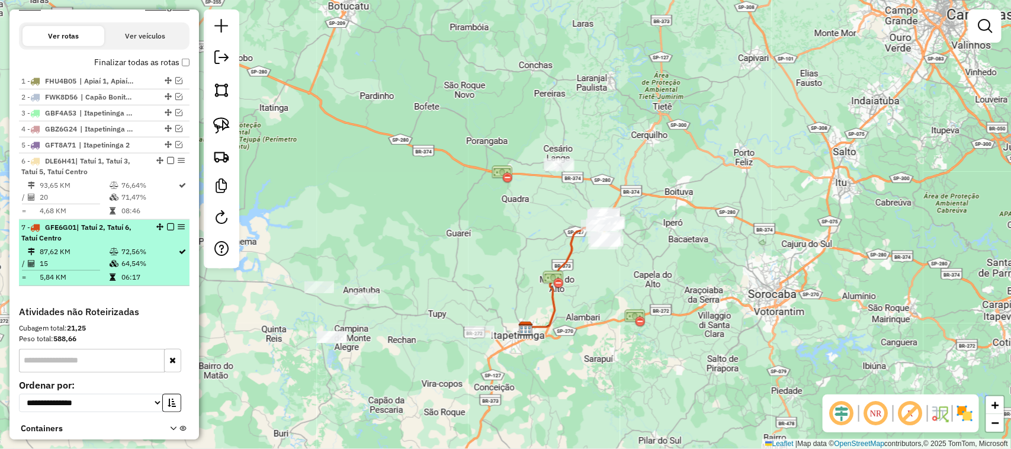
click at [113, 243] on div "7 - GFE6G01 | Tatuí 2, Tatuí 6, Tatuí Centro" at bounding box center [84, 232] width 126 height 21
select select "**********"
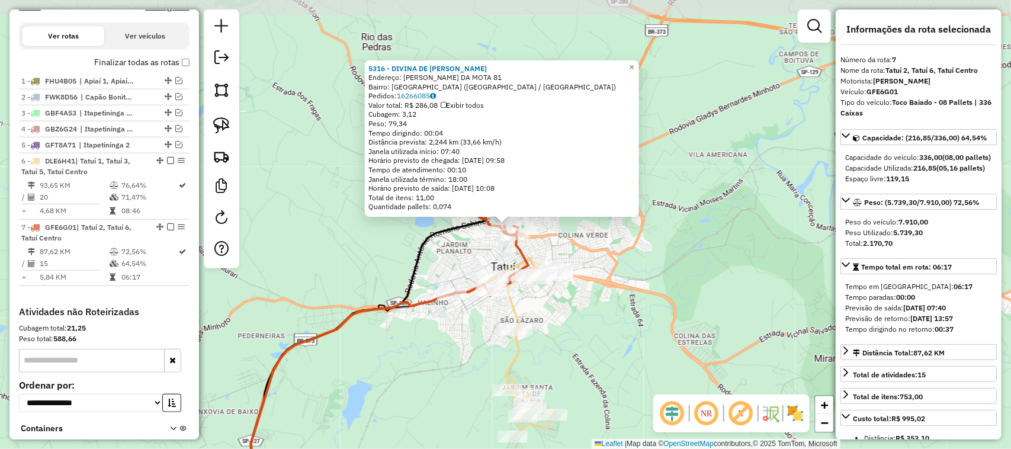
scroll to position [486, 0]
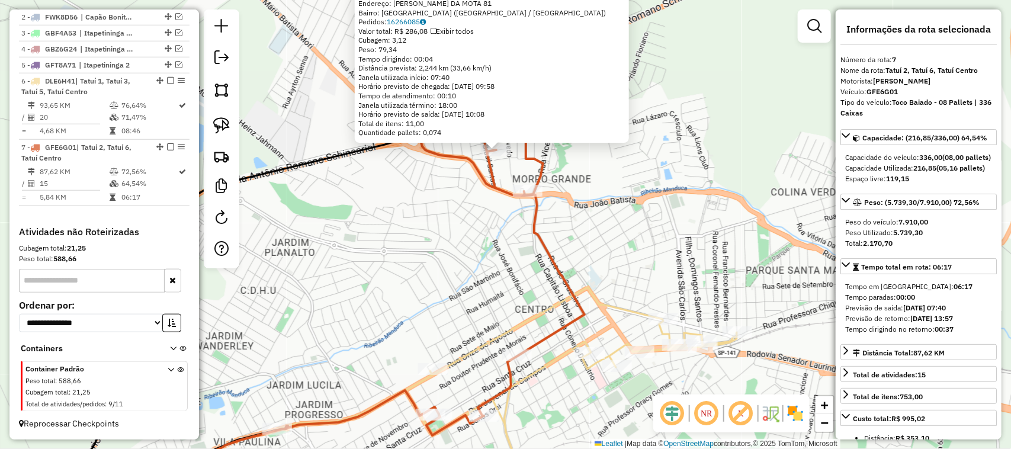
click at [354, 227] on div "5316 - DIVINA DE ANDRADE PA Endereço: DORIVAL LEITE DA MOTA 81 Bairro: VILA SAN…" at bounding box center [505, 224] width 1011 height 449
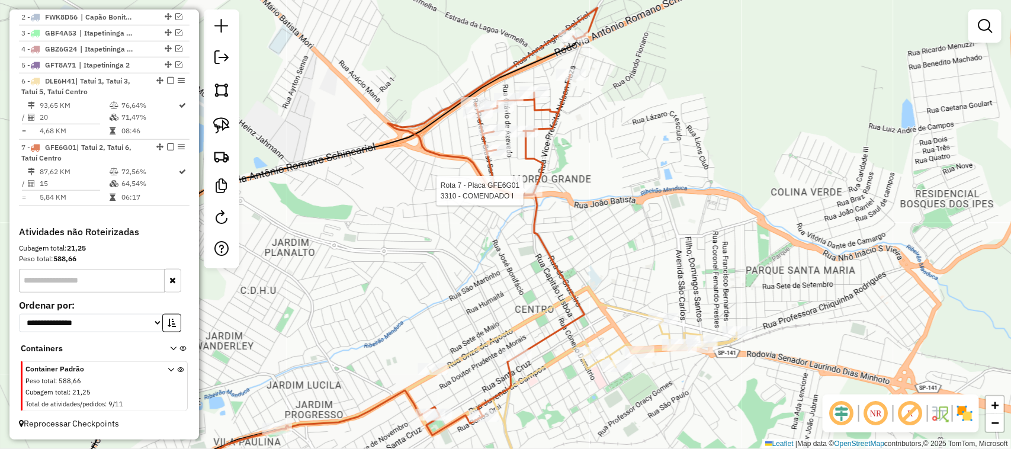
select select "**********"
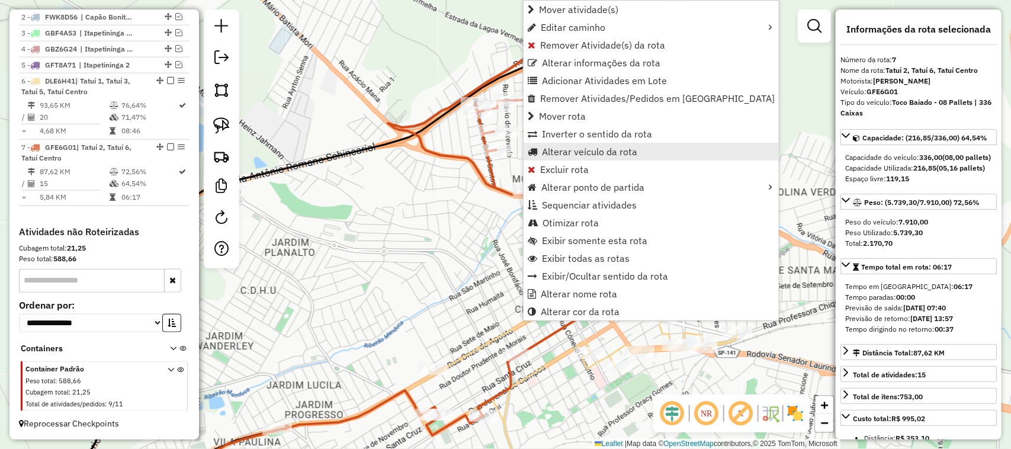
click at [608, 149] on span "Alterar veículo da rota" at bounding box center [589, 151] width 95 height 9
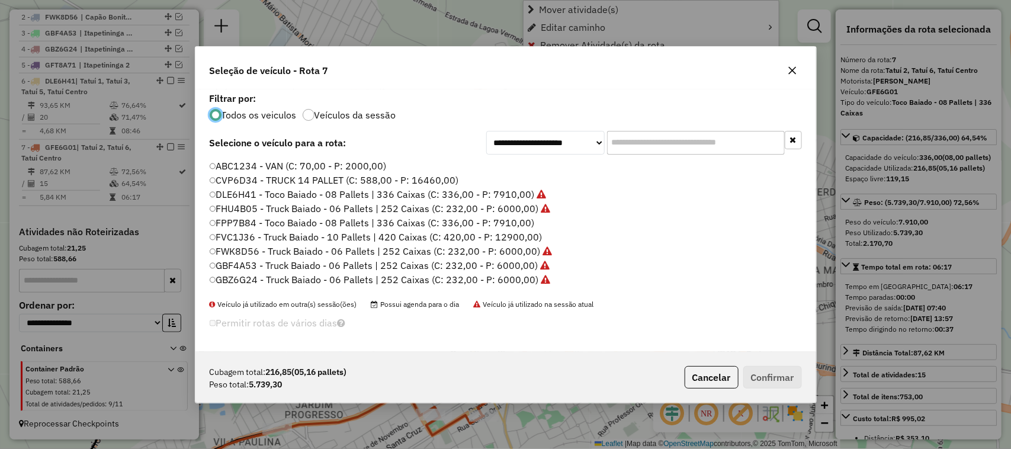
scroll to position [6, 4]
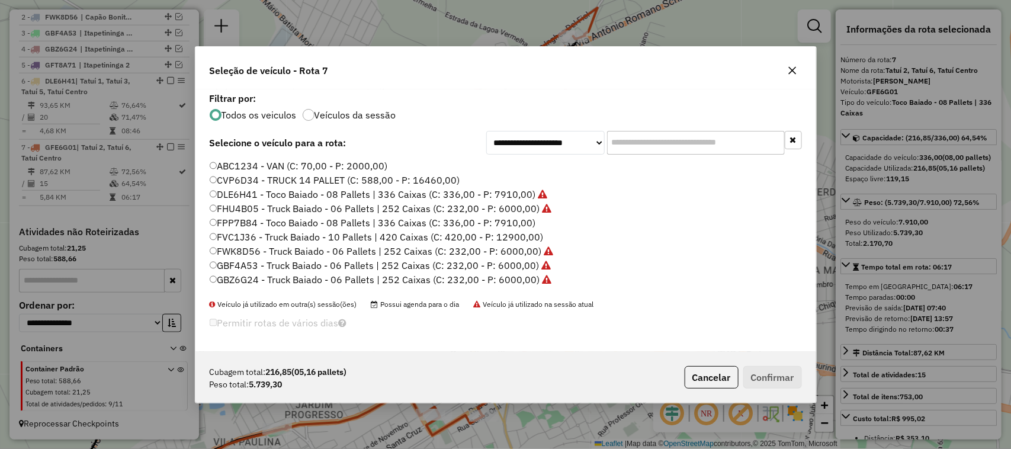
click at [637, 145] on input "text" at bounding box center [696, 143] width 178 height 24
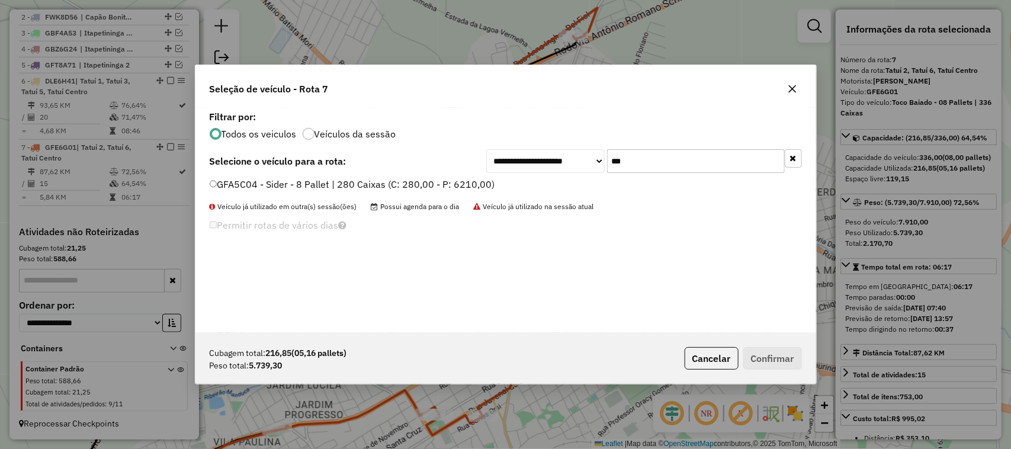
type input "***"
click at [474, 185] on label "GFA5C04 - Sider - 8 Pallet | 280 Caixas (C: 280,00 - P: 6210,00)" at bounding box center [352, 184] width 285 height 14
click at [759, 354] on button "Confirmar" at bounding box center [772, 358] width 59 height 23
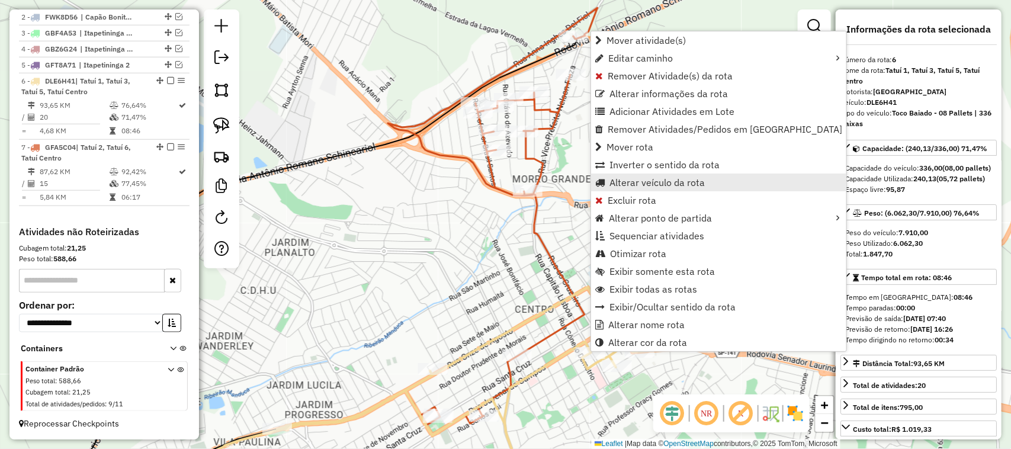
click at [632, 178] on span "Alterar veículo da rota" at bounding box center [656, 182] width 95 height 9
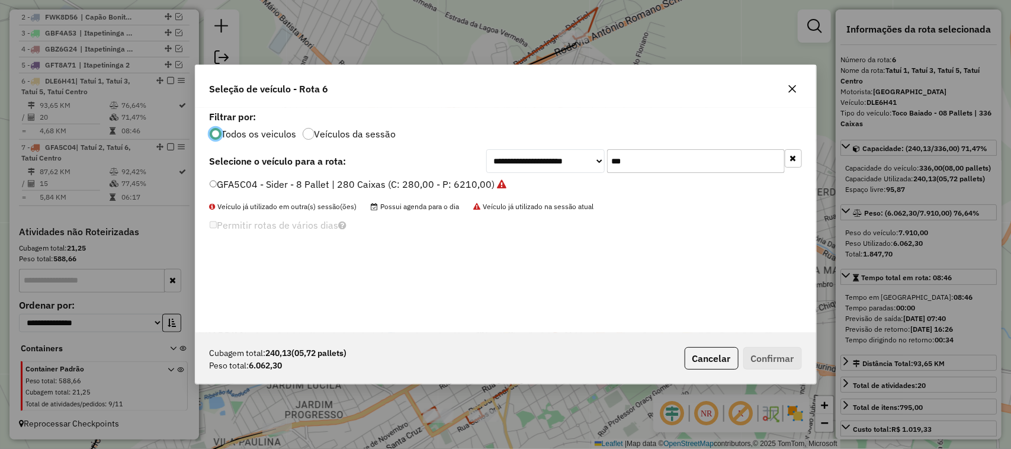
drag, startPoint x: 606, startPoint y: 165, endPoint x: 576, endPoint y: 160, distance: 30.6
click at [590, 165] on div "**********" at bounding box center [644, 161] width 316 height 24
type input "***"
click at [512, 182] on label "GFE6G01 - Toco Baiado - 08 Pallets | 336 Caixas (C: 336,00 - P: 7910,00)" at bounding box center [373, 184] width 327 height 14
click at [760, 354] on button "Confirmar" at bounding box center [772, 358] width 59 height 23
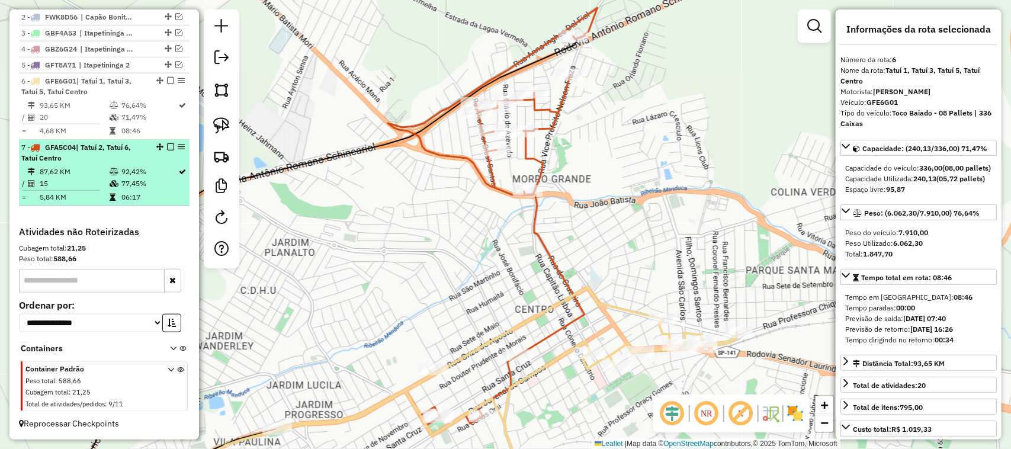
click at [169, 146] on em at bounding box center [170, 146] width 7 height 7
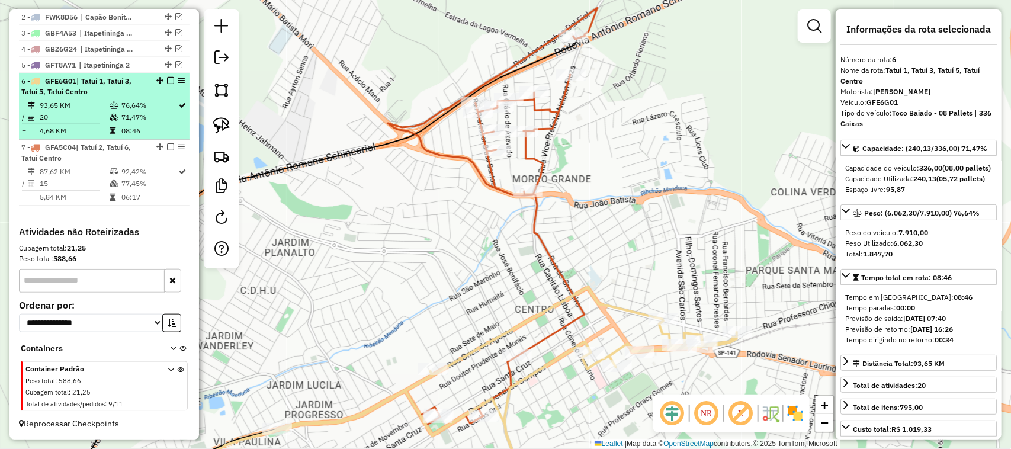
scroll to position [435, 0]
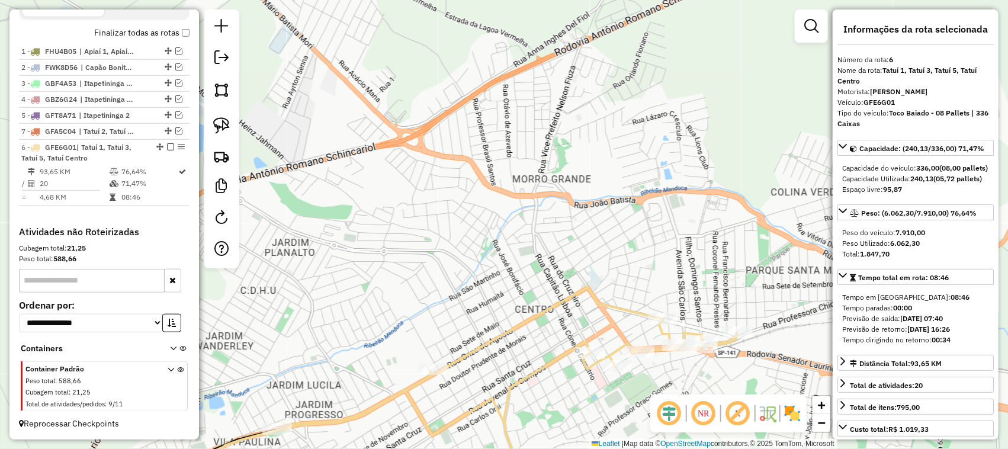
drag, startPoint x: 164, startPoint y: 195, endPoint x: 160, endPoint y: 139, distance: 56.4
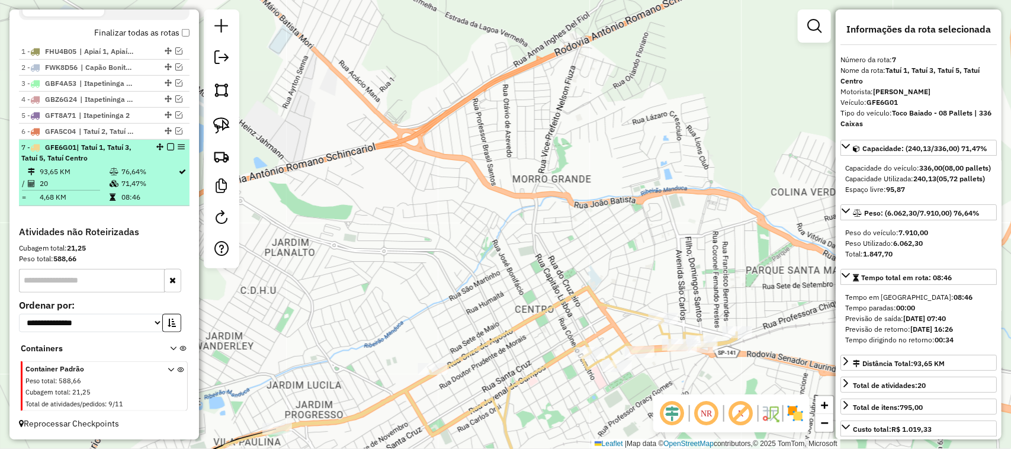
click at [167, 148] on em at bounding box center [170, 146] width 7 height 7
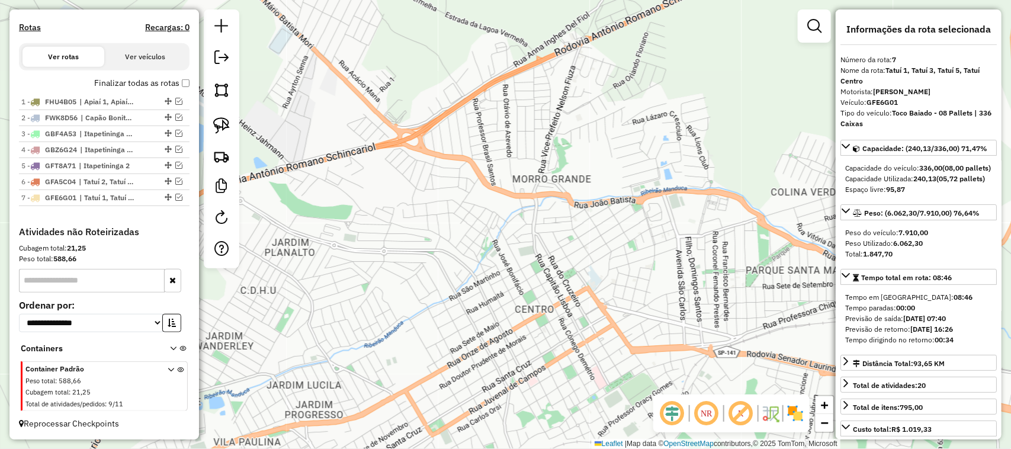
drag, startPoint x: 366, startPoint y: 241, endPoint x: 459, endPoint y: 240, distance: 93.0
click at [458, 241] on div "Janela de atendimento Grade de atendimento Capacidade Transportadoras Veículos …" at bounding box center [505, 224] width 1011 height 449
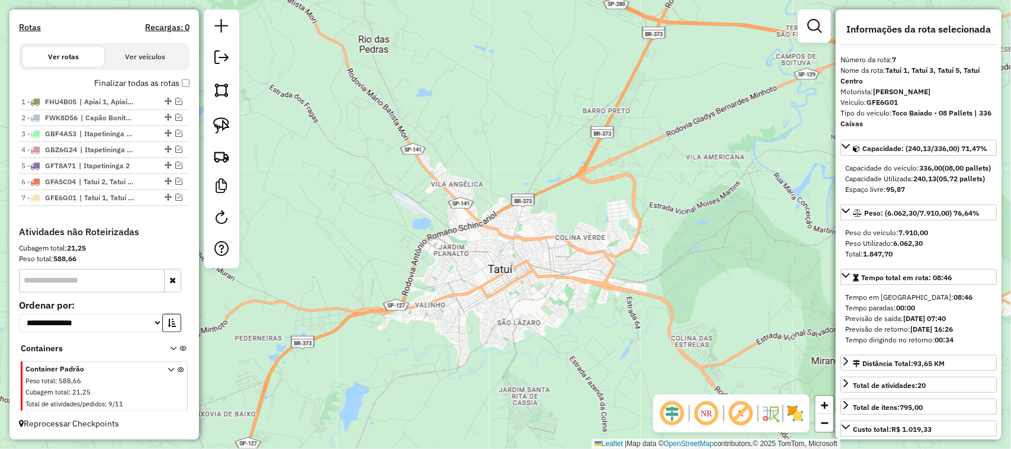
drag, startPoint x: 493, startPoint y: 310, endPoint x: 524, endPoint y: 129, distance: 183.3
click at [528, 142] on div "Janela de atendimento Grade de atendimento Capacidade Transportadoras Veículos …" at bounding box center [505, 224] width 1011 height 449
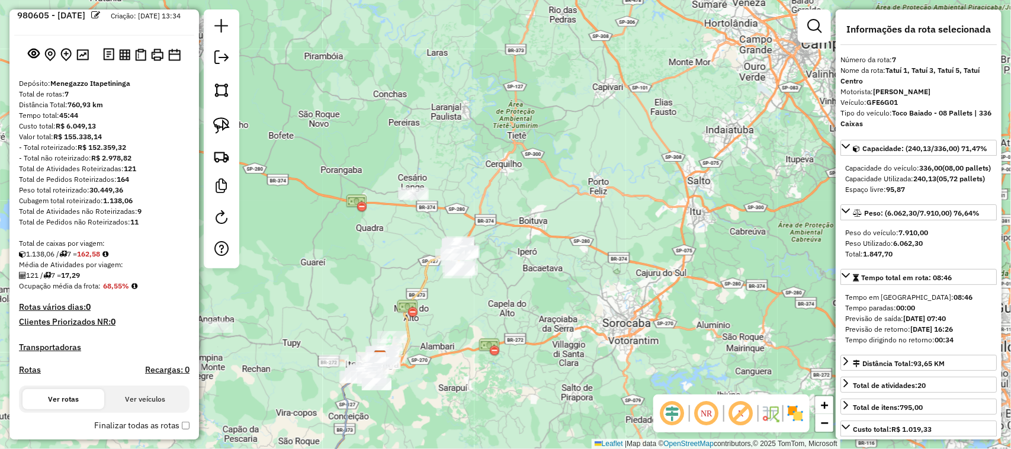
scroll to position [0, 0]
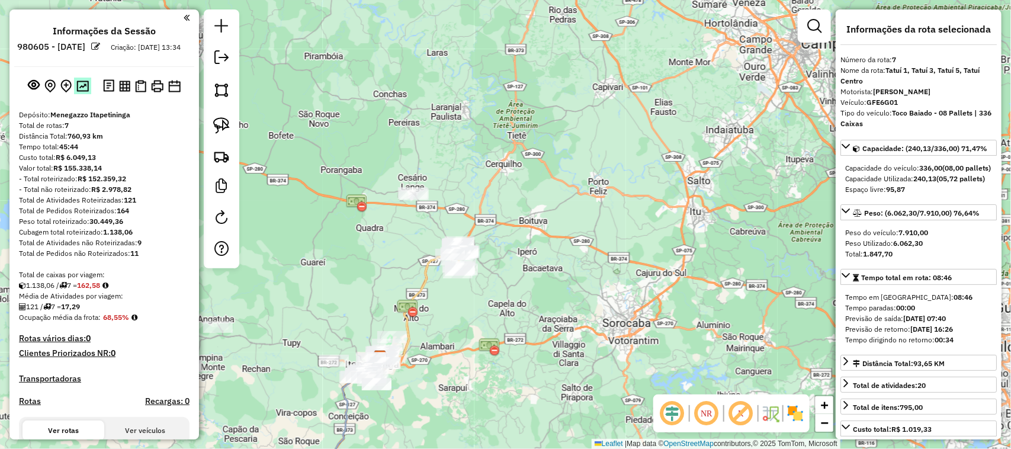
click at [81, 92] on img at bounding box center [82, 86] width 12 height 11
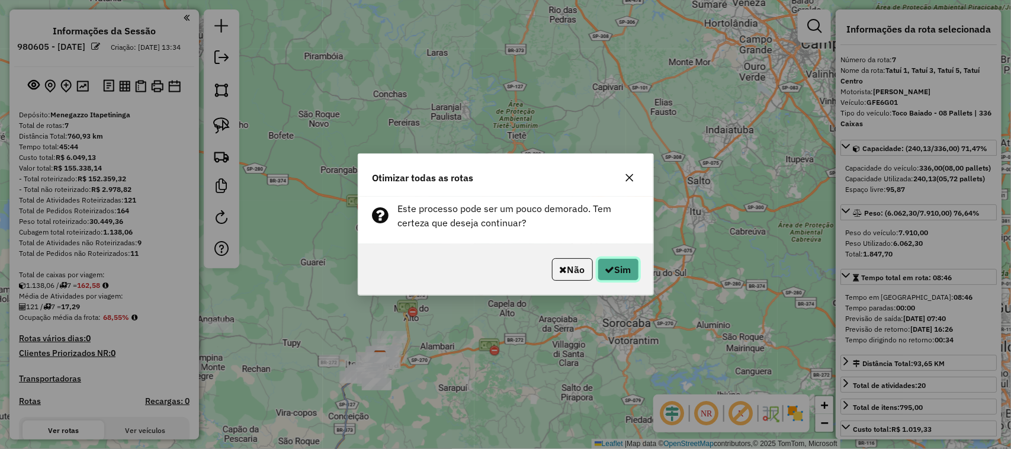
click at [603, 264] on button "Sim" at bounding box center [618, 269] width 41 height 23
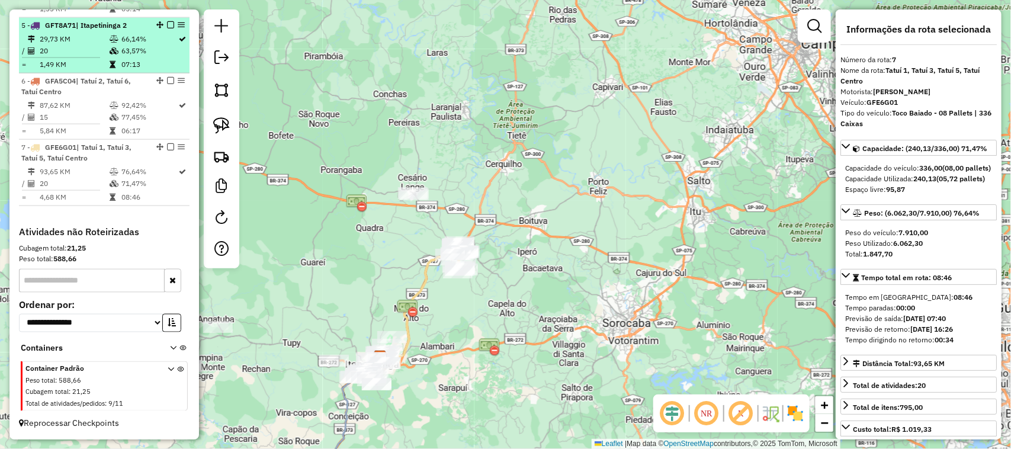
scroll to position [332, 0]
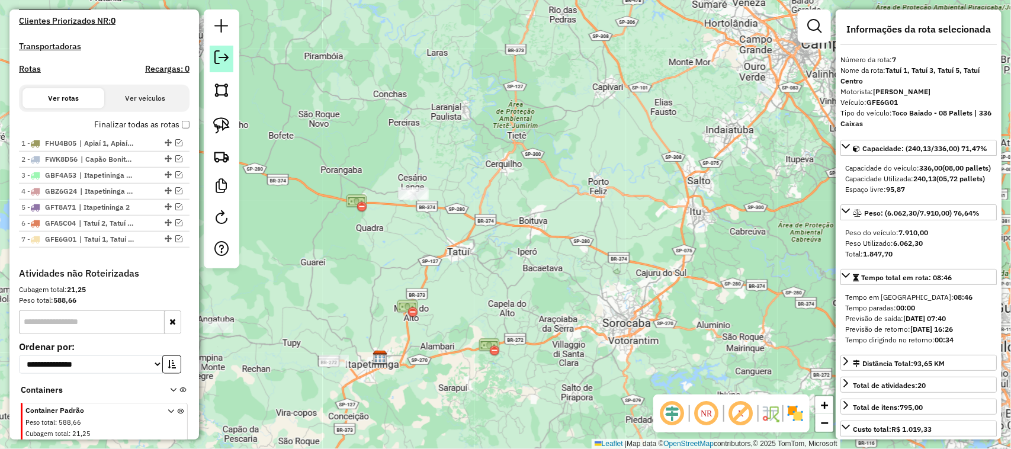
click at [217, 61] on em at bounding box center [221, 57] width 14 height 14
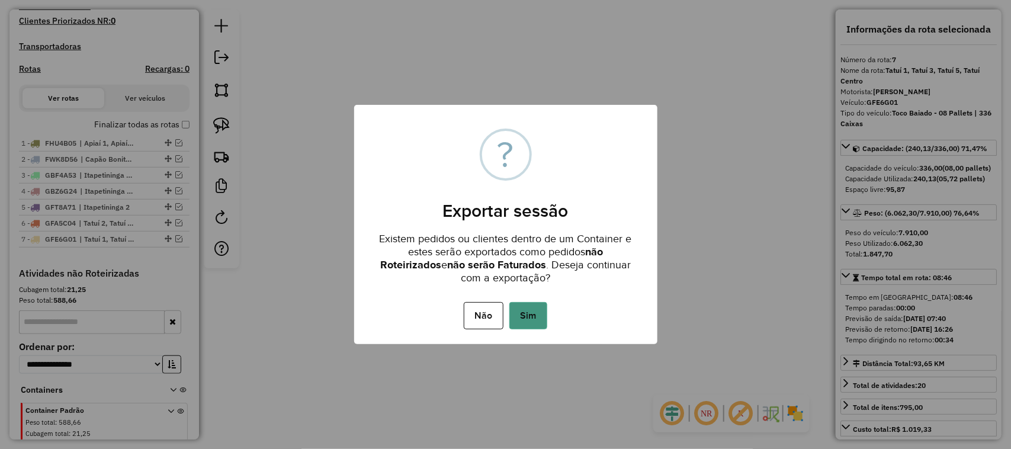
click at [528, 309] on button "Sim" at bounding box center [528, 315] width 38 height 27
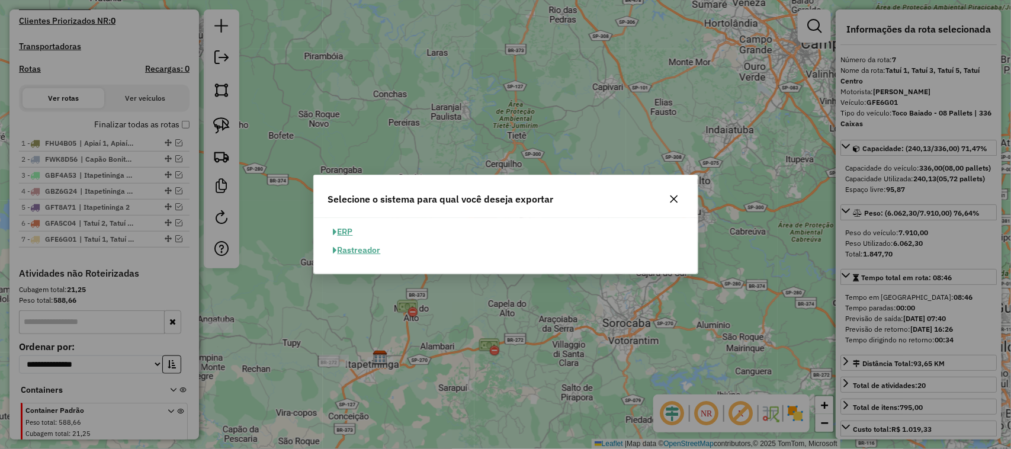
click at [347, 223] on button "ERP" at bounding box center [343, 232] width 30 height 18
select select "**"
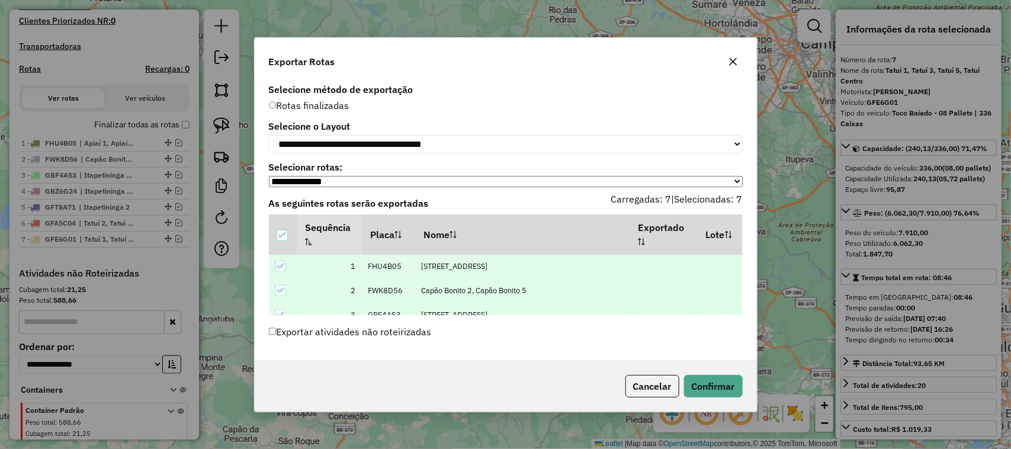
click at [313, 333] on label "Exportar atividades não roteirizadas" at bounding box center [350, 331] width 163 height 23
click at [708, 386] on button "Confirmar" at bounding box center [713, 386] width 59 height 23
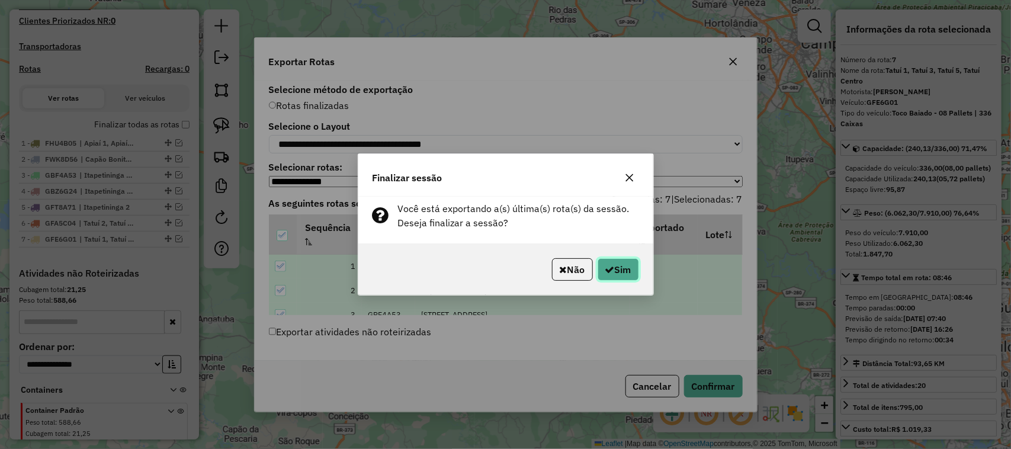
click at [619, 265] on button "Sim" at bounding box center [618, 269] width 41 height 23
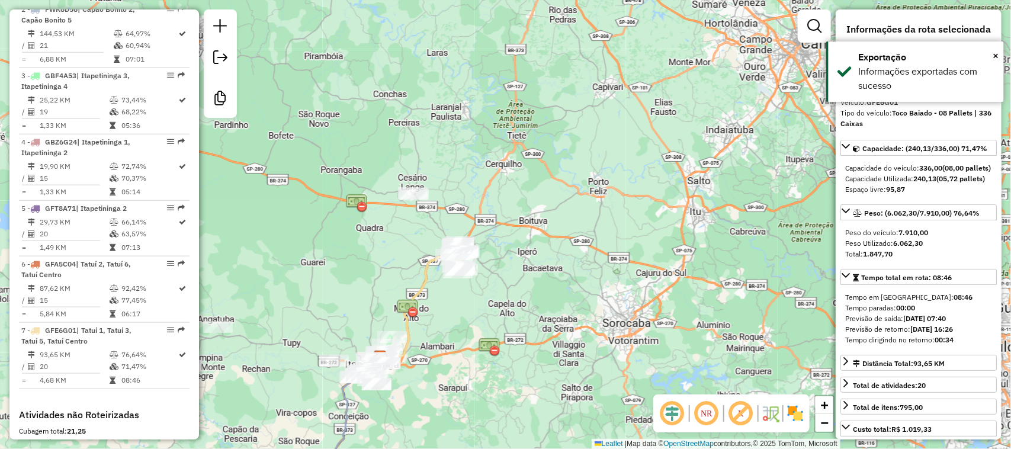
scroll to position [708, 0]
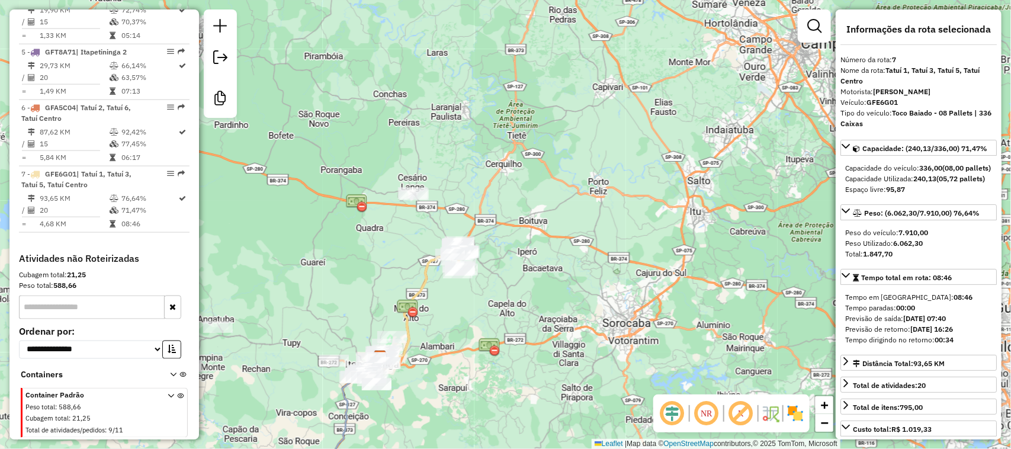
click at [590, 371] on div "Janela de atendimento Grade de atendimento Capacidade Transportadoras Veículos …" at bounding box center [505, 224] width 1011 height 449
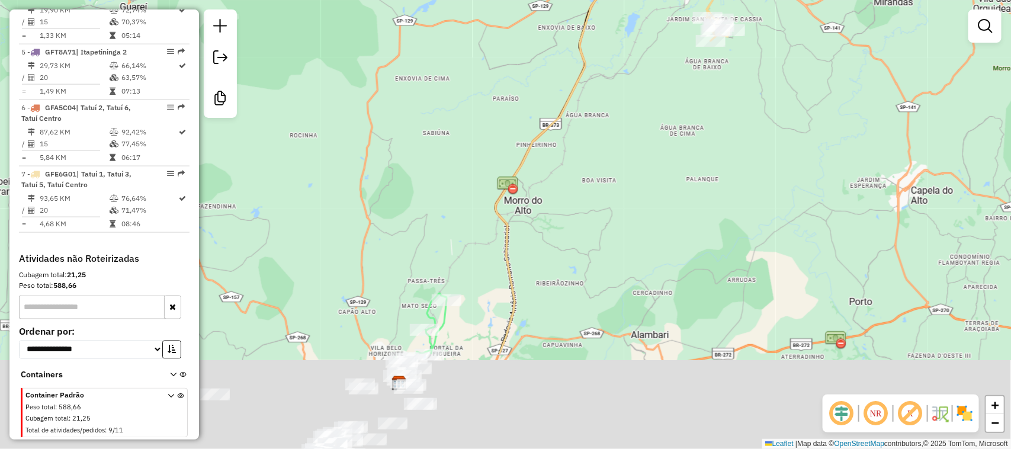
drag, startPoint x: 404, startPoint y: 348, endPoint x: 422, endPoint y: 111, distance: 237.6
click at [416, 134] on div "Janela de atendimento Grade de atendimento Capacidade Transportadoras Veículos …" at bounding box center [505, 224] width 1011 height 449
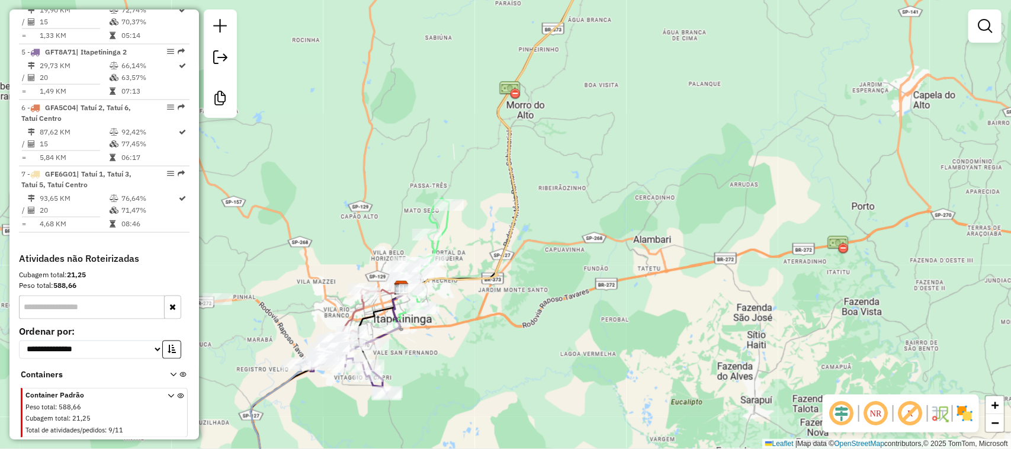
drag, startPoint x: 691, startPoint y: 141, endPoint x: 616, endPoint y: 248, distance: 130.5
click at [616, 248] on div "Janela de atendimento Grade de atendimento Capacidade Transportadoras Veículos …" at bounding box center [505, 224] width 1011 height 449
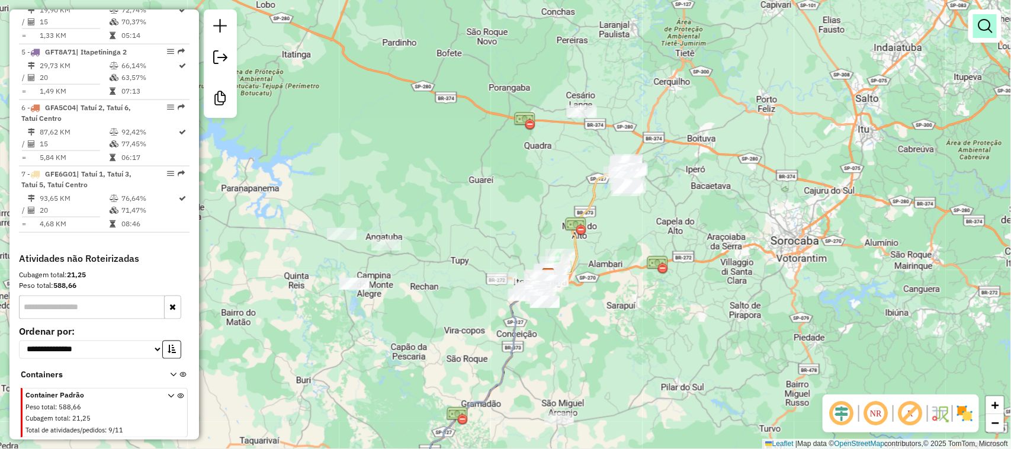
click at [990, 27] on em at bounding box center [985, 26] width 14 height 14
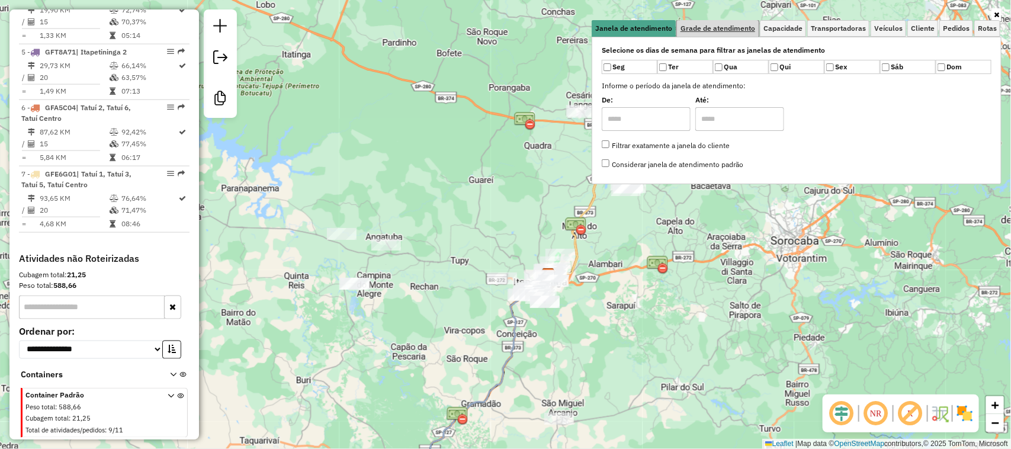
click at [720, 30] on span "Grade de atendimento" at bounding box center [717, 28] width 75 height 7
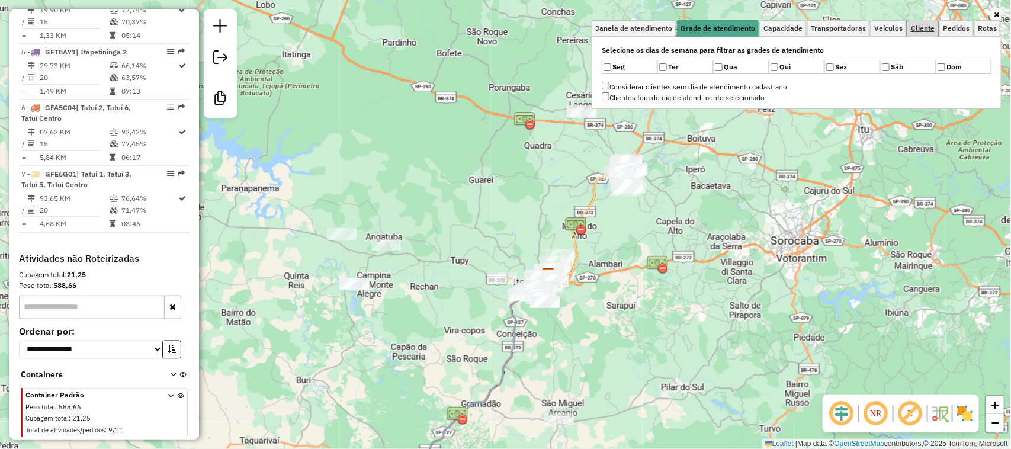
click at [921, 23] on link "Cliente" at bounding box center [922, 28] width 31 height 17
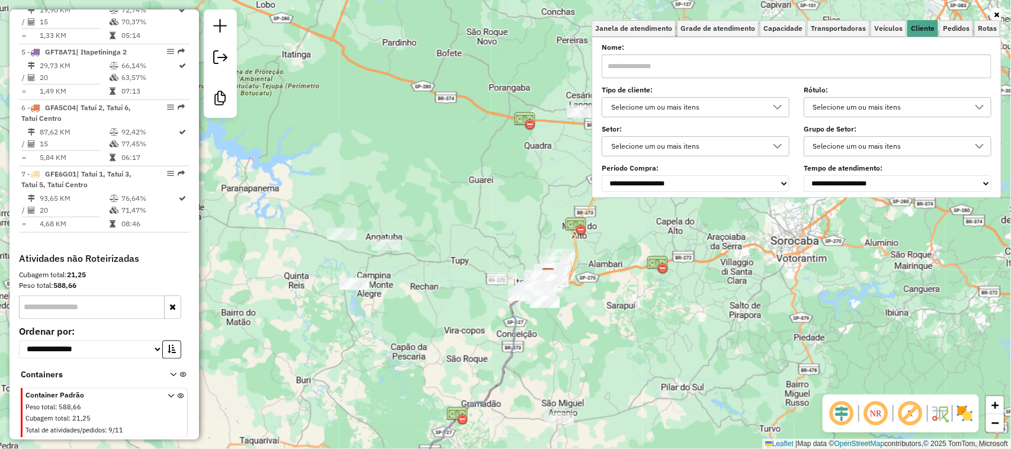
click at [720, 104] on div "Selecione um ou mais itens" at bounding box center [686, 107] width 159 height 19
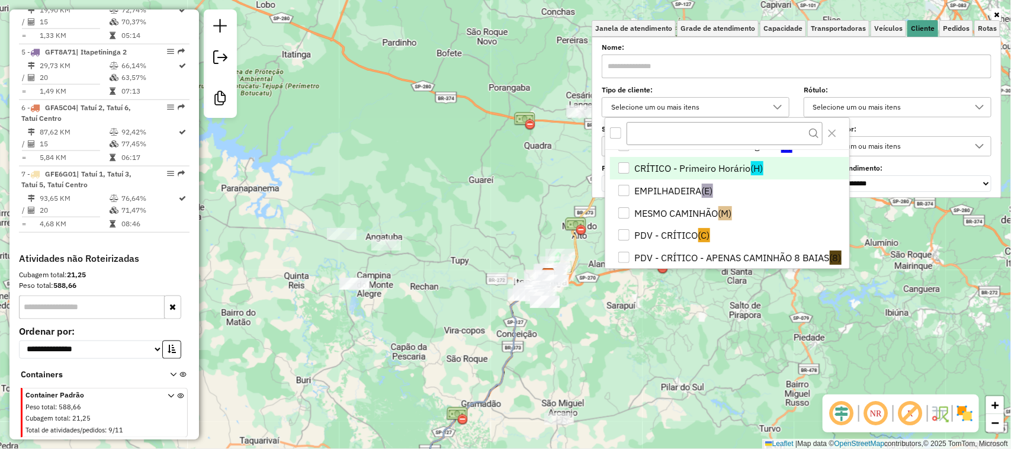
scroll to position [50, 0]
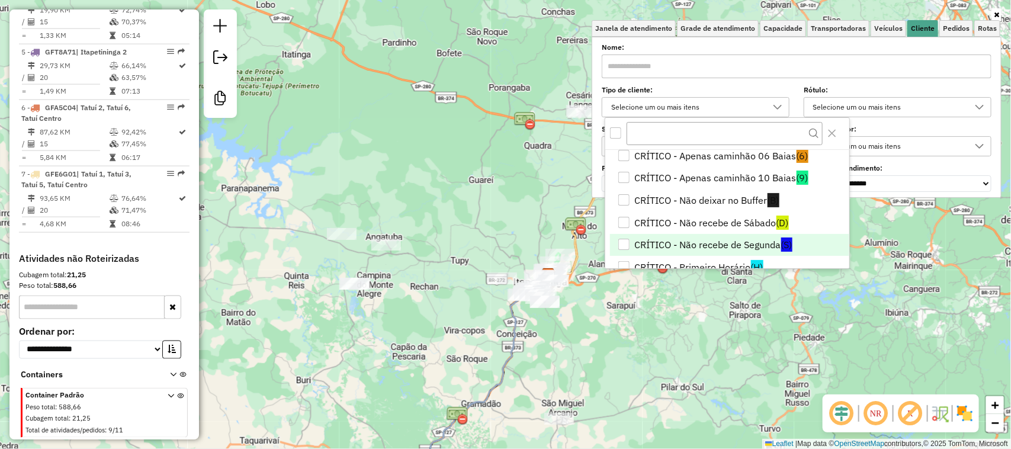
click at [705, 247] on li "CRÍTICO - Não recebe de Segunda (S)" at bounding box center [729, 245] width 239 height 23
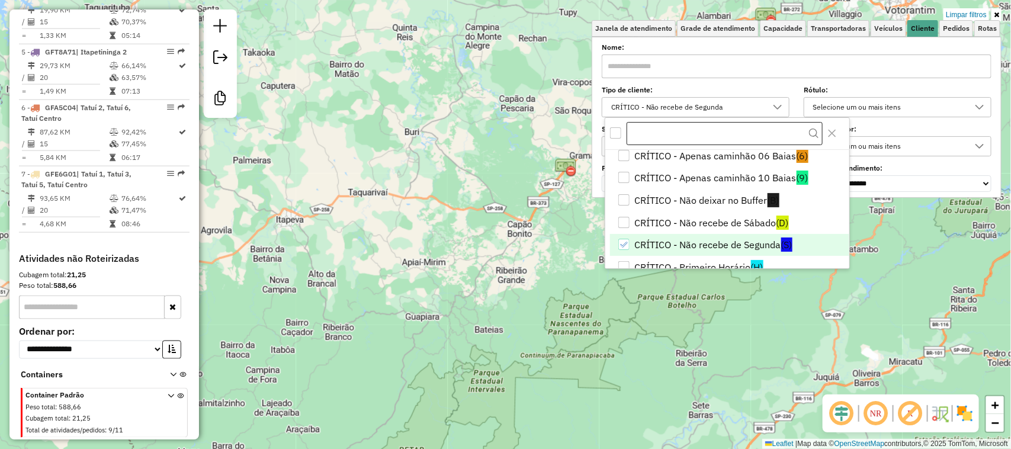
drag, startPoint x: 551, startPoint y: 378, endPoint x: 667, endPoint y: 129, distance: 274.5
click at [667, 129] on body "Aplicando filtros Pop-up bloqueado! Seu navegador bloqueou automáticamente a ab…" at bounding box center [505, 224] width 1011 height 449
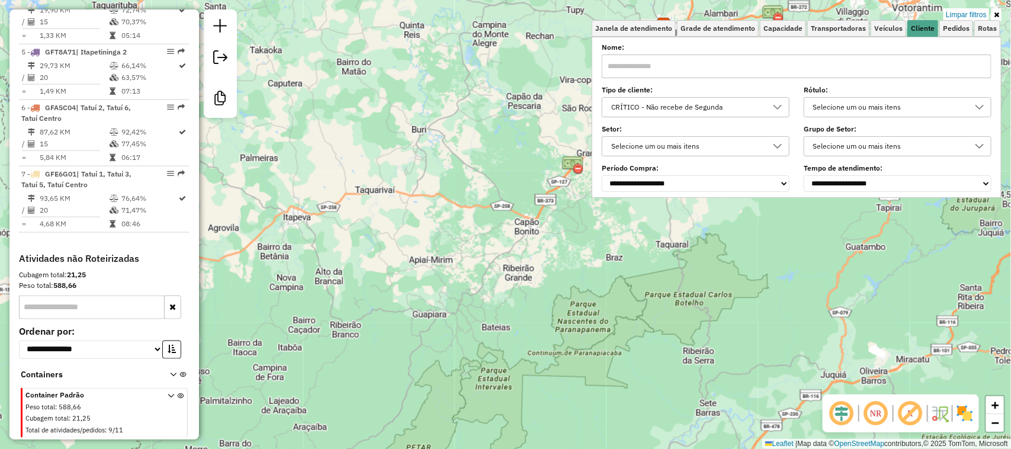
click at [421, 354] on div "Limpar filtros Janela de atendimento Grade de atendimento Capacidade Transporta…" at bounding box center [505, 224] width 1011 height 449
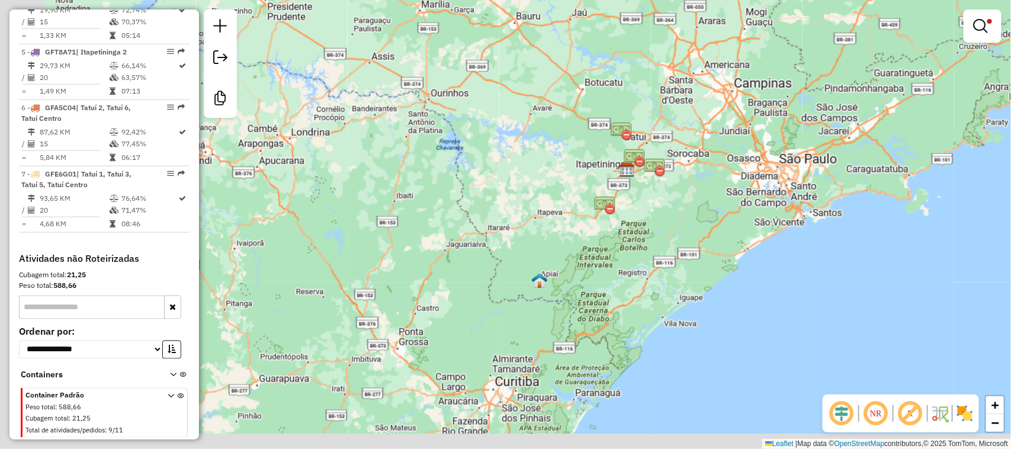
drag, startPoint x: 682, startPoint y: 314, endPoint x: 717, endPoint y: 214, distance: 105.8
click at [717, 214] on div "Limpar filtros Janela de atendimento Grade de atendimento Capacidade Transporta…" at bounding box center [505, 224] width 1011 height 449
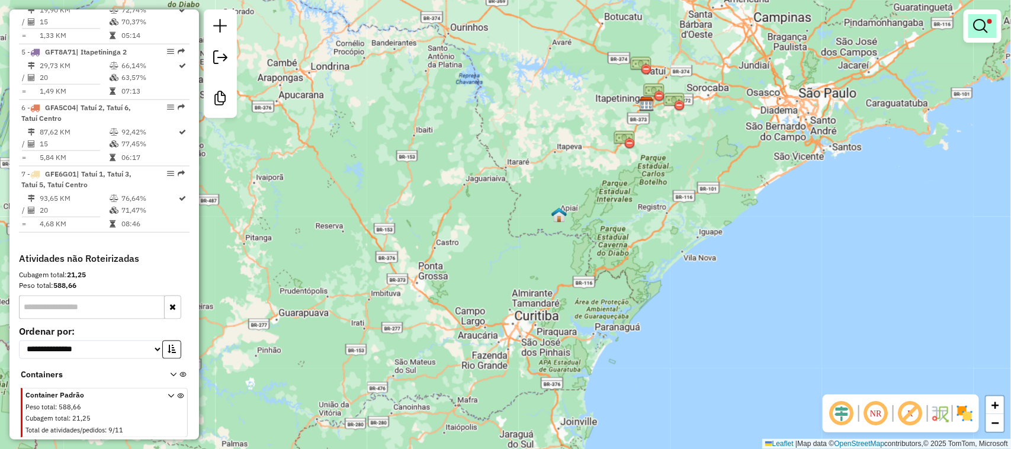
click at [975, 27] on em at bounding box center [980, 26] width 14 height 14
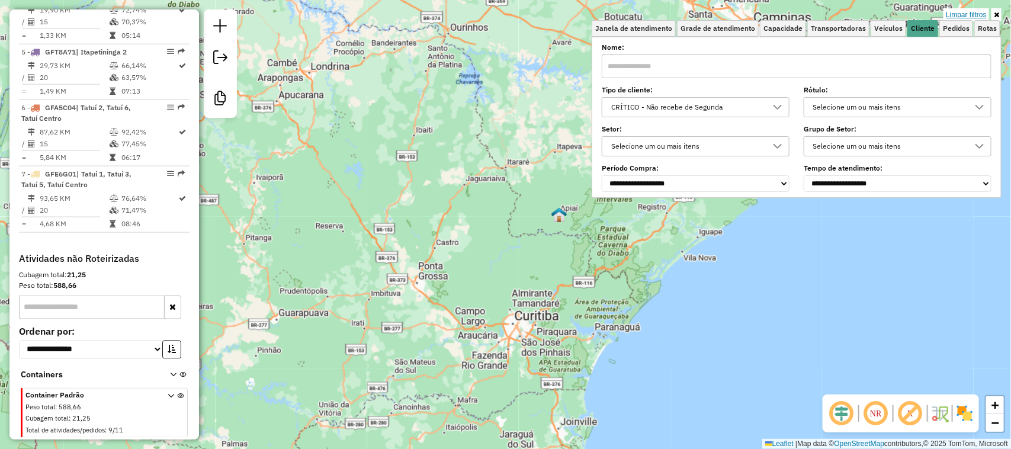
click at [964, 15] on link "Limpar filtros" at bounding box center [966, 14] width 46 height 13
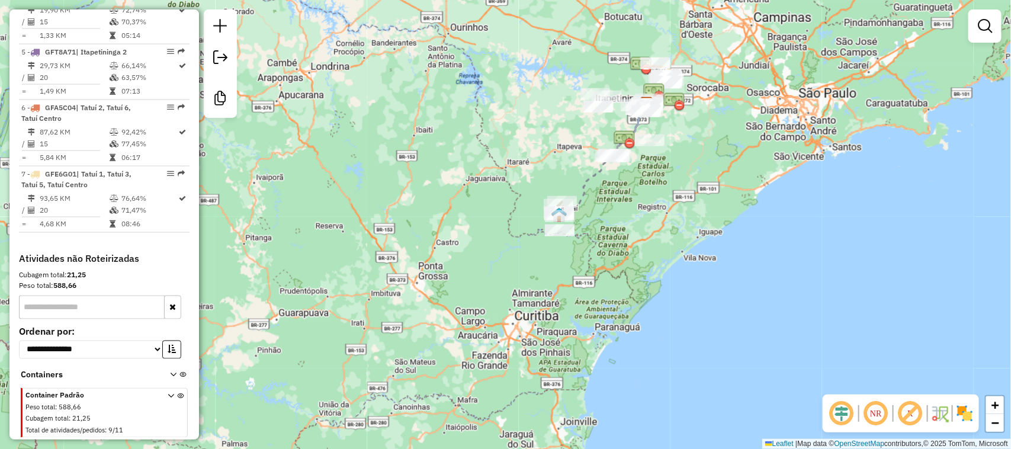
drag, startPoint x: 489, startPoint y: 114, endPoint x: 397, endPoint y: 220, distance: 140.2
click at [394, 220] on div "Janela de atendimento Grade de atendimento Capacidade Transportadoras Veículos …" at bounding box center [505, 224] width 1011 height 449
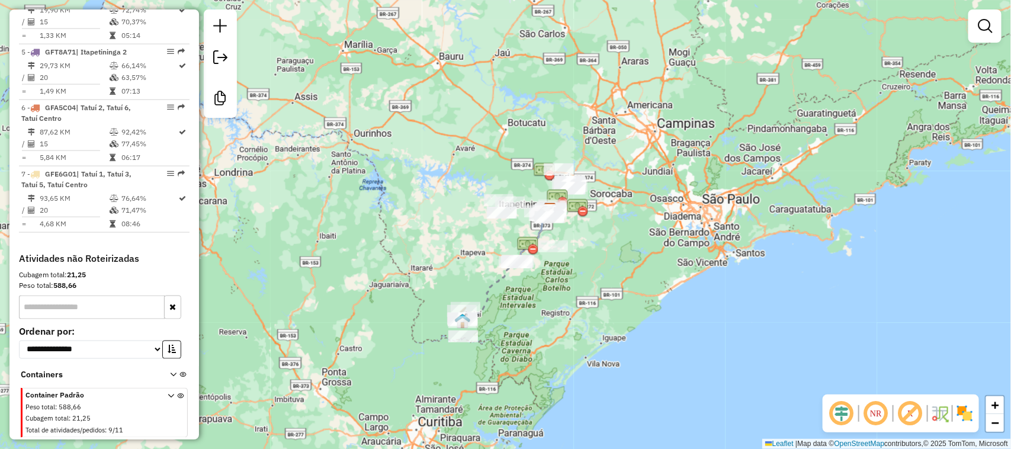
click at [391, 377] on div "Janela de atendimento Grade de atendimento Capacidade Transportadoras Veículos …" at bounding box center [505, 224] width 1011 height 449
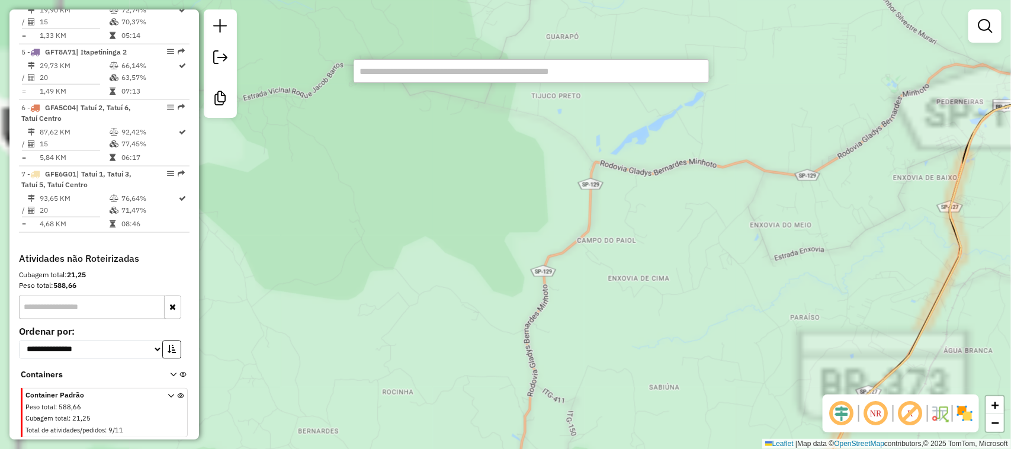
drag, startPoint x: 455, startPoint y: 314, endPoint x: 461, endPoint y: 133, distance: 181.3
click at [461, 155] on div "Janela de atendimento Grade de atendimento Capacidade Transportadoras Veículos …" at bounding box center [505, 224] width 1011 height 449
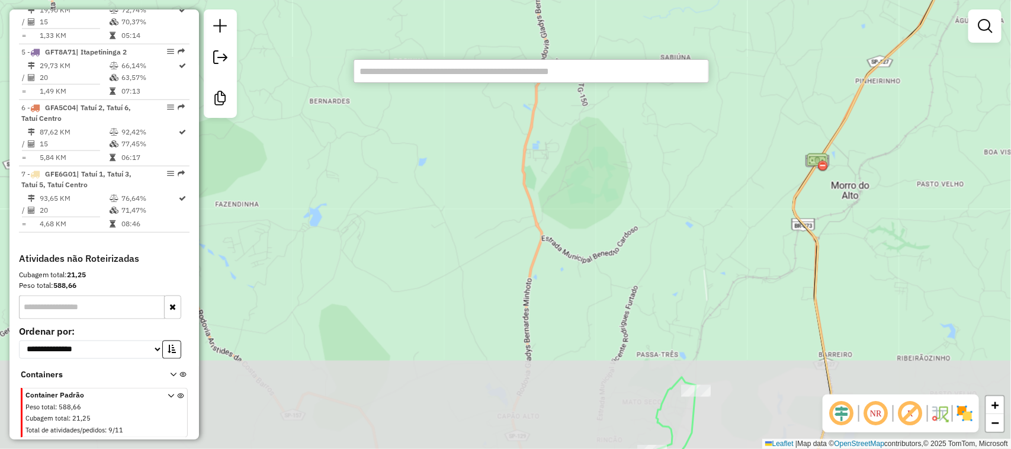
drag, startPoint x: 481, startPoint y: 246, endPoint x: 511, endPoint y: 60, distance: 187.7
click at [511, 84] on div "Janela de atendimento Grade de atendimento Capacidade Transportadoras Veículos …" at bounding box center [505, 224] width 1011 height 449
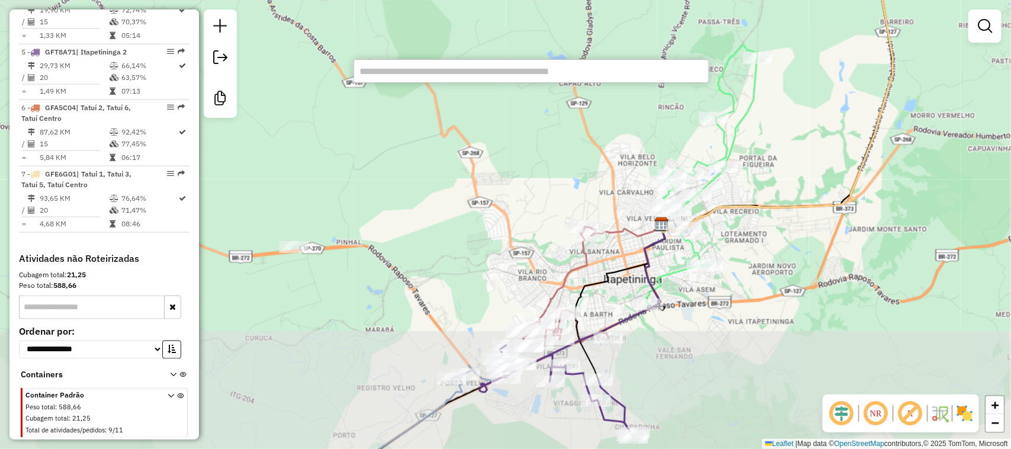
drag, startPoint x: 508, startPoint y: 218, endPoint x: 544, endPoint y: 185, distance: 49.0
click at [520, 144] on div "Janela de atendimento Grade de atendimento Capacidade Transportadoras Veículos …" at bounding box center [505, 224] width 1011 height 449
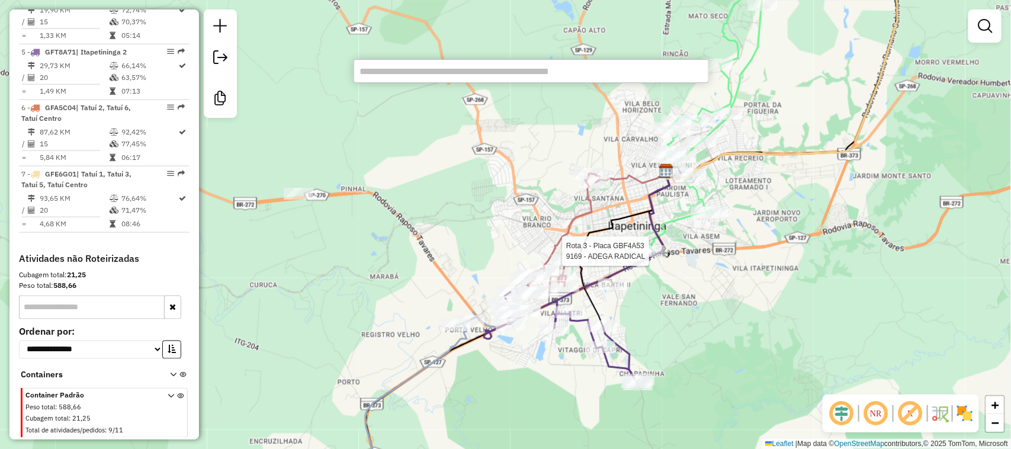
select select "**********"
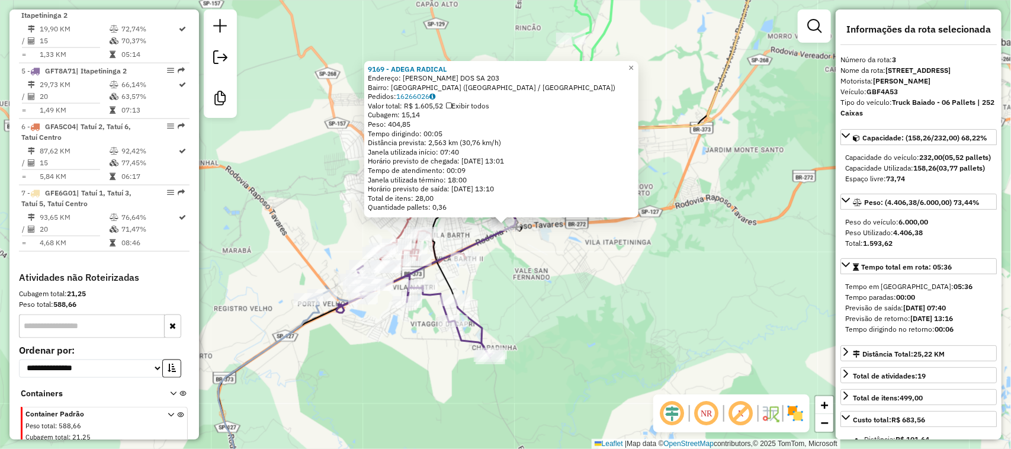
scroll to position [611, 0]
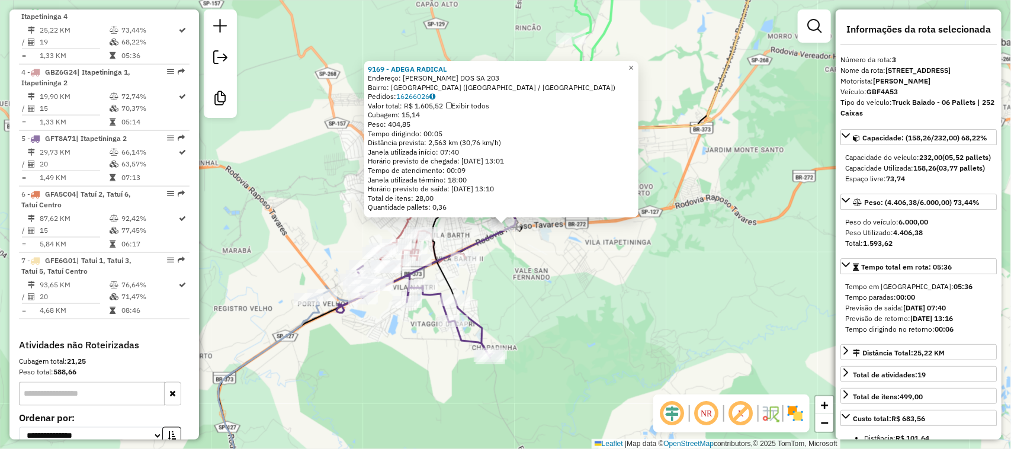
click at [593, 298] on div "9169 - ADEGA RADICAL Endereço: FRANCISCO ERASMO GALVAO DOS SA 203 Bairro: VILA …" at bounding box center [505, 224] width 1011 height 449
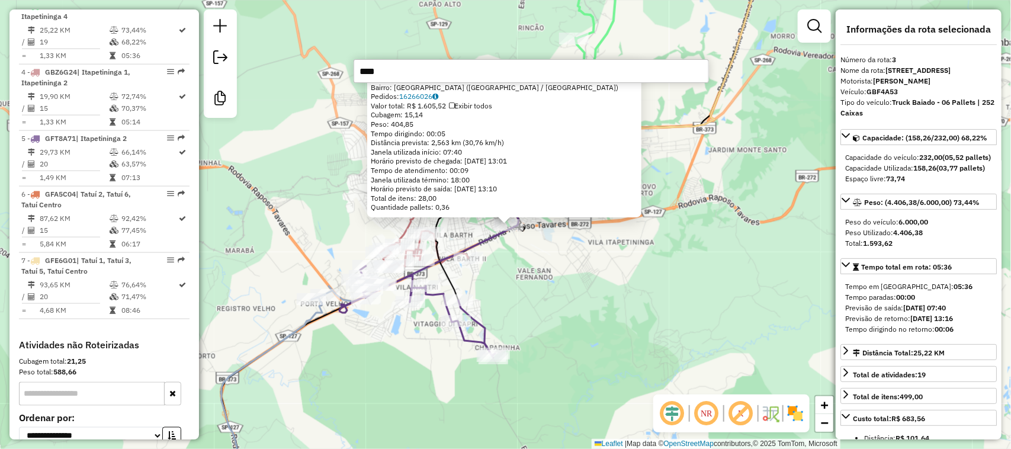
click at [406, 69] on input "****" at bounding box center [531, 71] width 355 height 24
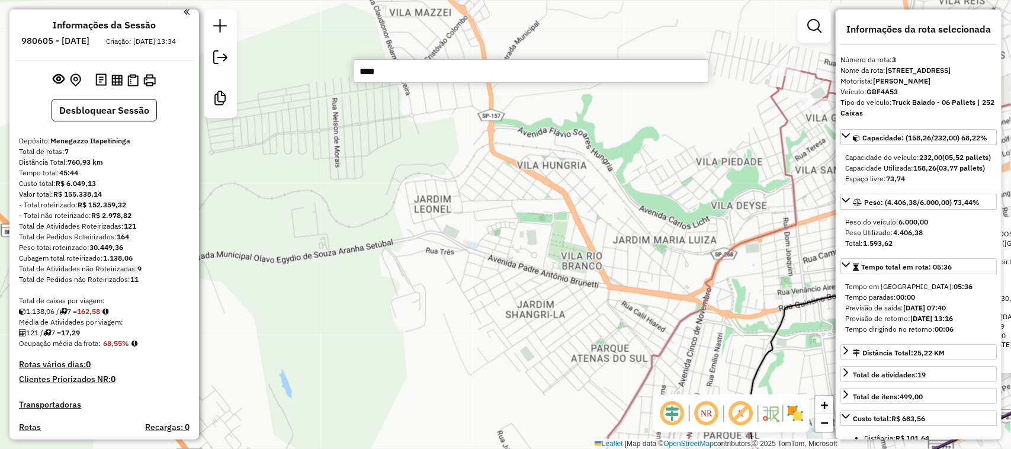
scroll to position [0, 0]
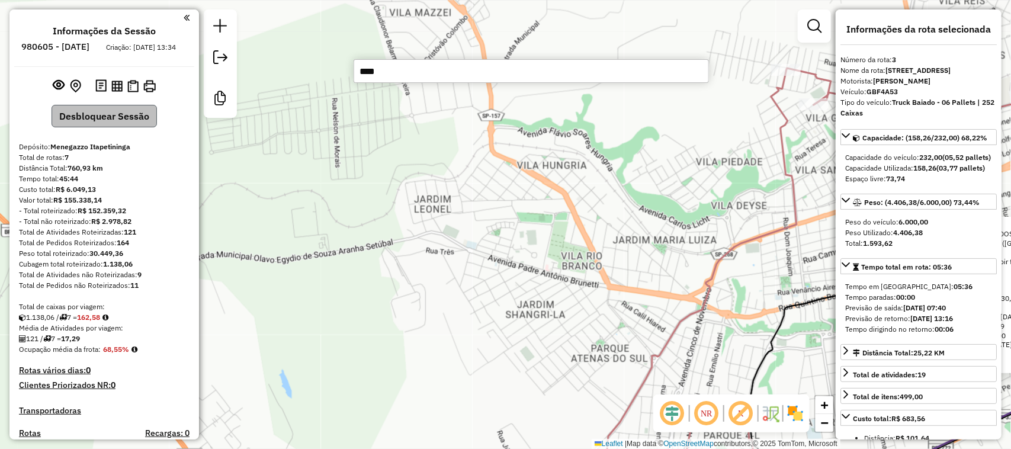
type input "****"
click at [133, 117] on button "Desbloquear Sessão" at bounding box center [104, 116] width 105 height 23
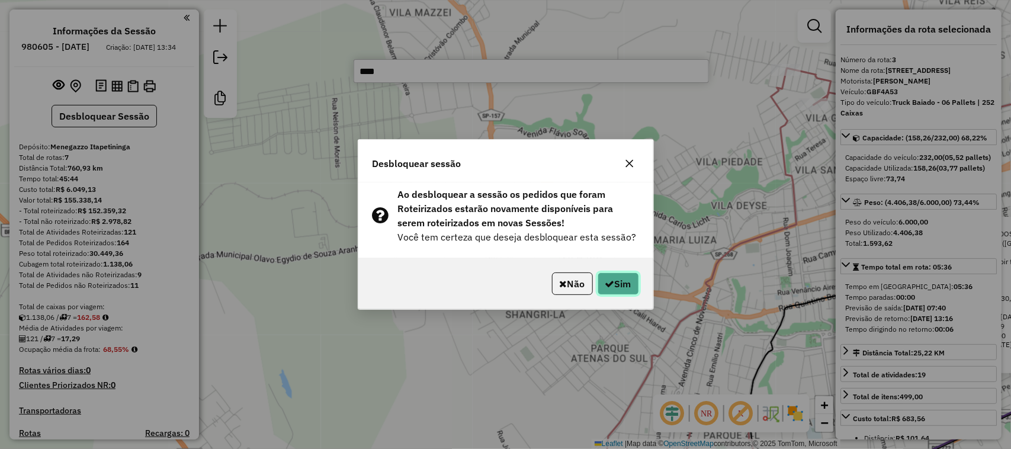
click at [624, 285] on button "Sim" at bounding box center [618, 283] width 41 height 23
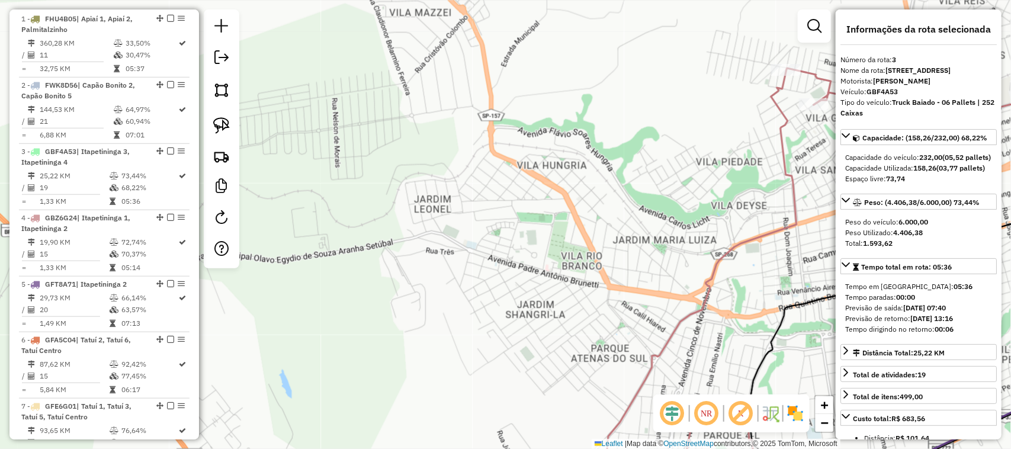
scroll to position [611, 0]
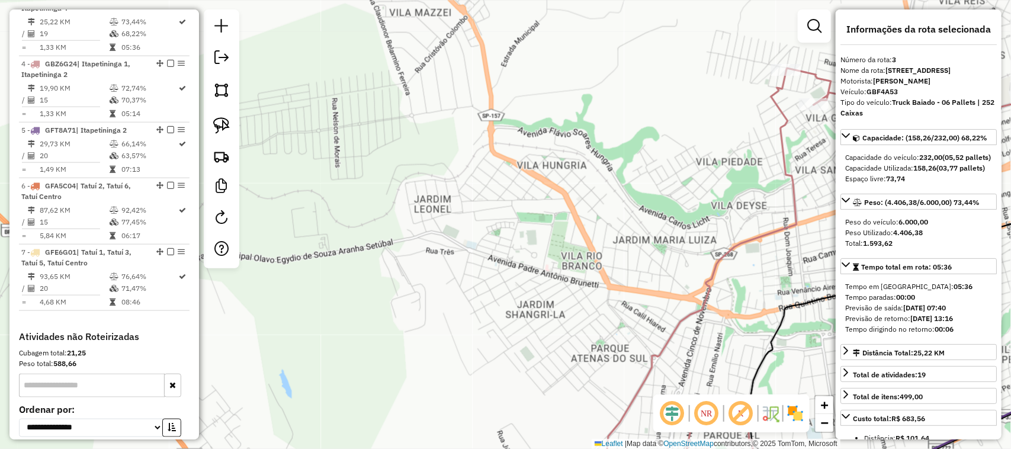
click at [429, 152] on div "Janela de atendimento Grade de atendimento Capacidade Transportadoras Veículos …" at bounding box center [505, 224] width 1011 height 449
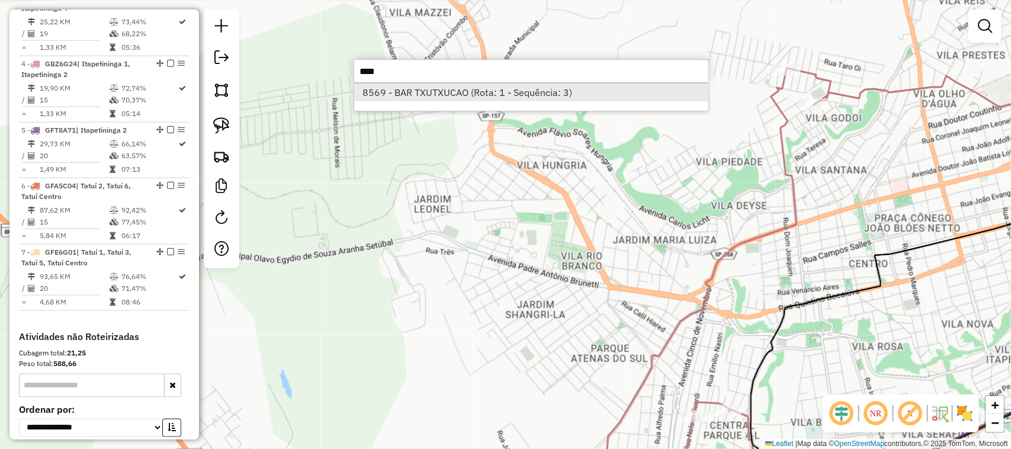
type input "****"
click at [467, 90] on li "8569 - BAR TXUTXUCAO (Rota: 1 - Sequência: 3)" at bounding box center [531, 93] width 354 height 18
select select "**********"
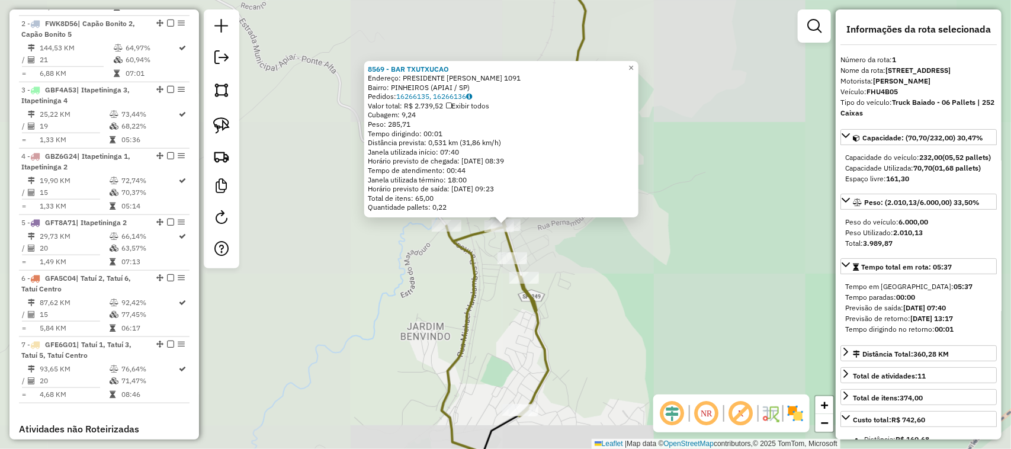
scroll to position [469, 0]
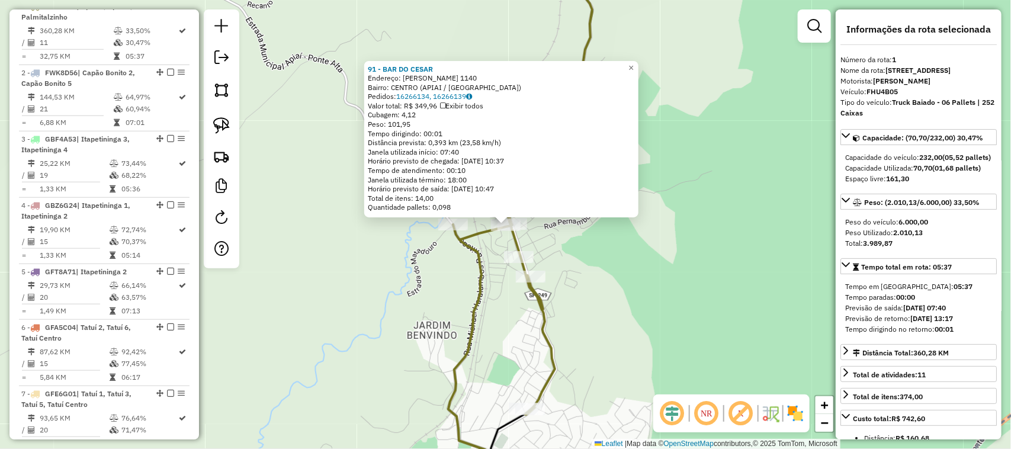
drag, startPoint x: 649, startPoint y: 295, endPoint x: 582, endPoint y: 285, distance: 67.6
click at [593, 285] on div "91 - BAR DO CESAR Endereço: EDWIRGES MONTEIRO 1140 Bairro: CENTRO (APIAI / SP) …" at bounding box center [505, 224] width 1011 height 449
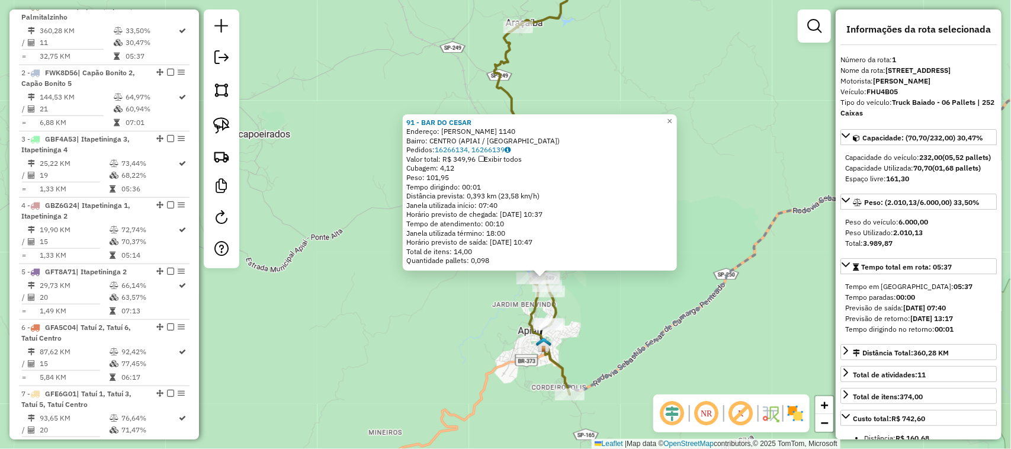
click at [717, 329] on div "91 - BAR DO CESAR Endereço: EDWIRGES MONTEIRO 1140 Bairro: CENTRO (APIAI / SP) …" at bounding box center [505, 224] width 1011 height 449
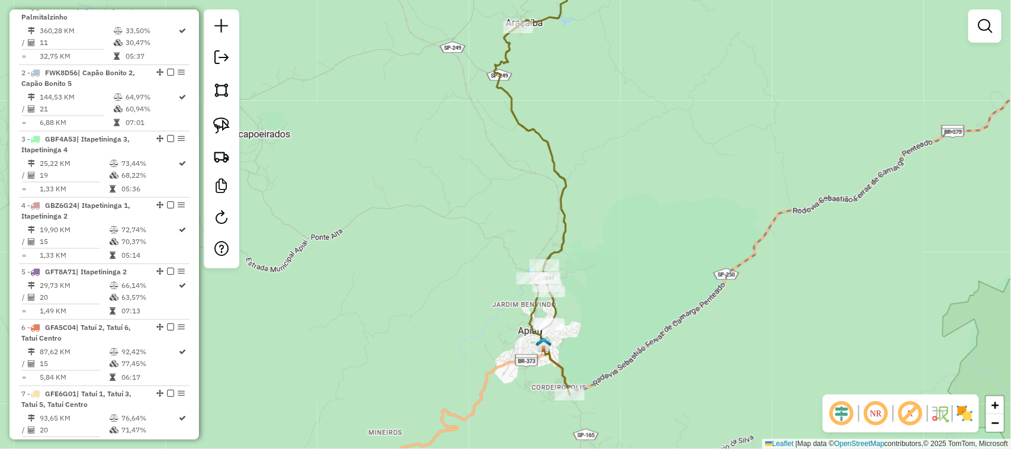
drag, startPoint x: 736, startPoint y: 297, endPoint x: 649, endPoint y: 317, distance: 88.9
click at [673, 326] on div "91 - BAR DO CESAR Endereço: EDWIRGES MONTEIRO 1140 Bairro: CENTRO (APIAI / SP) …" at bounding box center [505, 224] width 1011 height 449
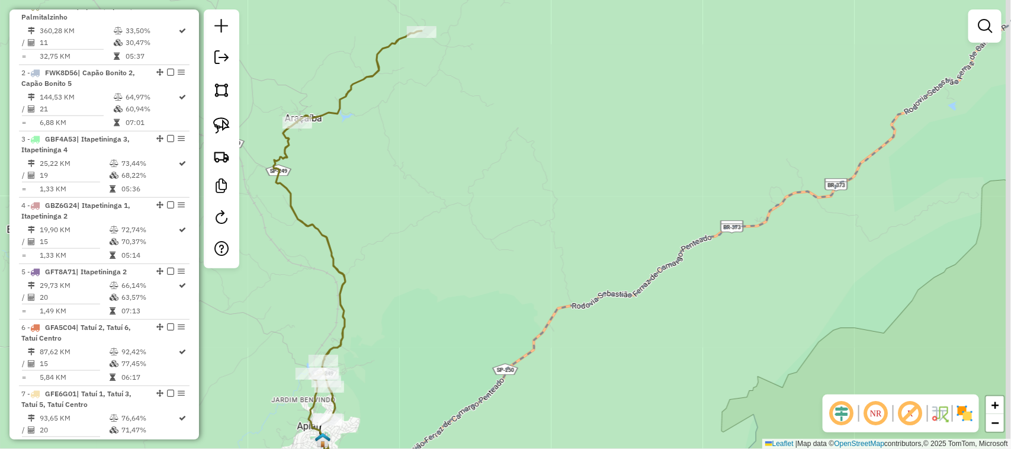
drag, startPoint x: 604, startPoint y: 174, endPoint x: 427, endPoint y: 227, distance: 184.9
click at [477, 219] on div "Janela de atendimento Grade de atendimento Capacidade Transportadoras Veículos …" at bounding box center [505, 224] width 1011 height 449
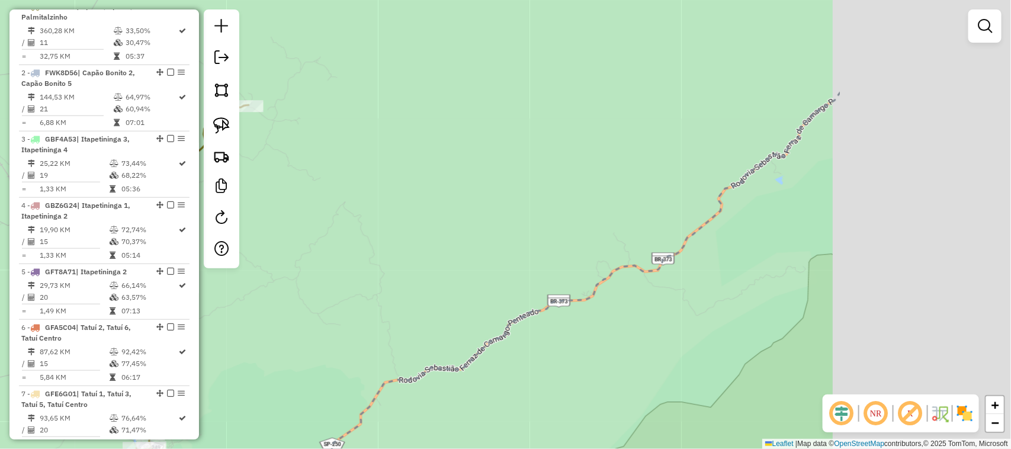
click at [663, 267] on icon at bounding box center [495, 325] width 691 height 467
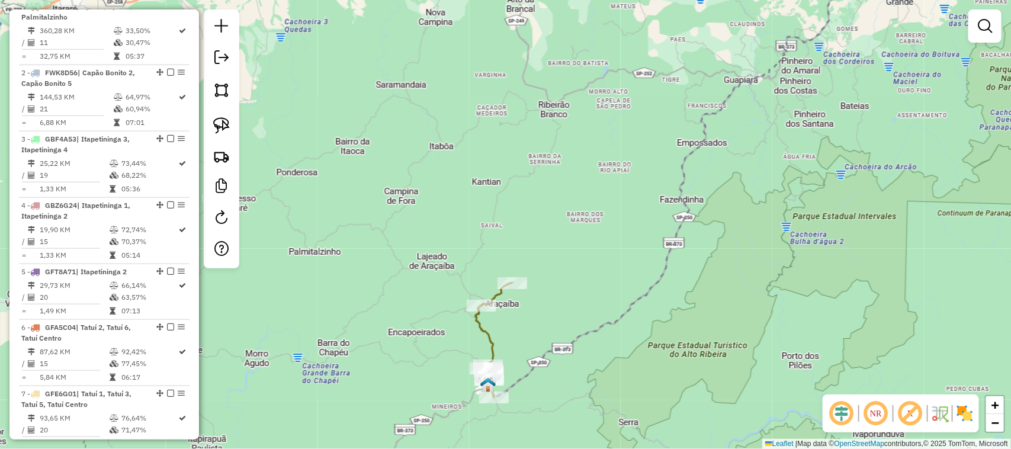
drag, startPoint x: 746, startPoint y: 206, endPoint x: 827, endPoint y: 192, distance: 81.7
click at [628, 344] on div "Janela de atendimento Grade de atendimento Capacidade Transportadoras Veículos …" at bounding box center [505, 224] width 1011 height 449
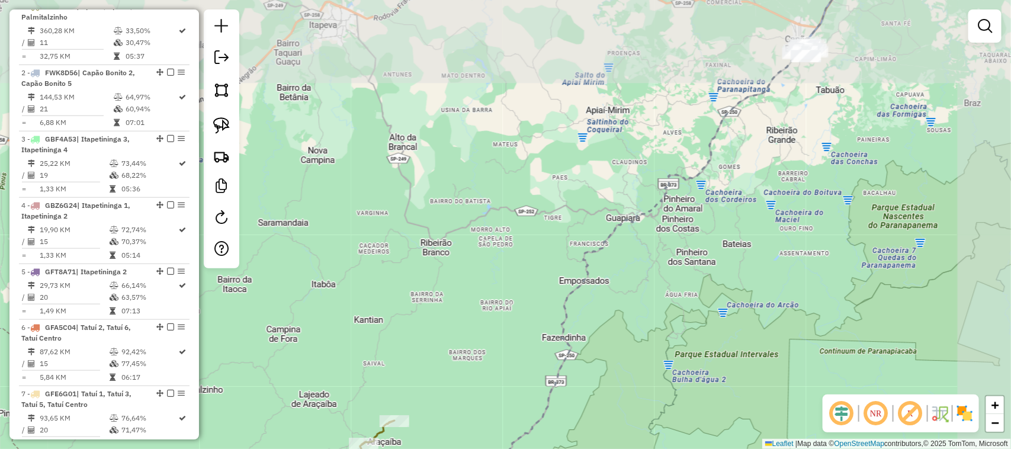
drag, startPoint x: 736, startPoint y: 367, endPoint x: 725, endPoint y: 374, distance: 12.3
click at [729, 380] on div "Janela de atendimento Grade de atendimento Capacidade Transportadoras Veículos …" at bounding box center [505, 224] width 1011 height 449
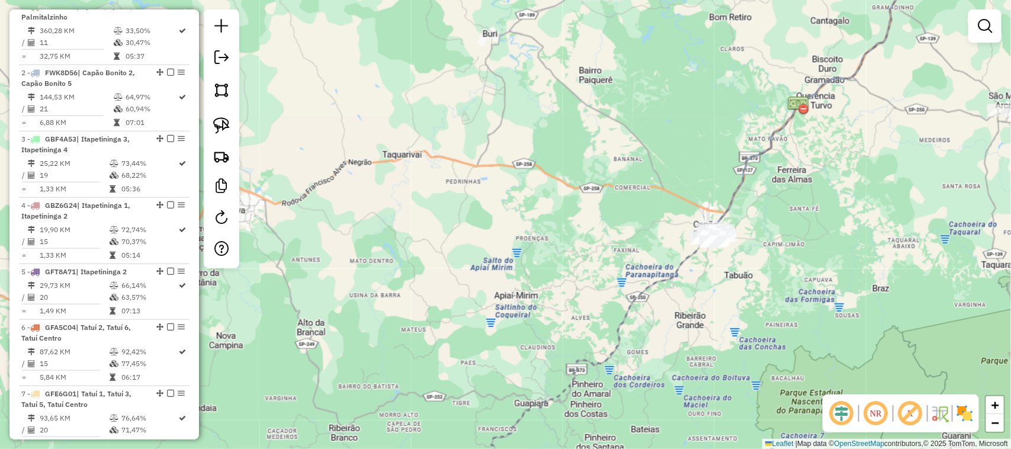
drag, startPoint x: 724, startPoint y: 365, endPoint x: 776, endPoint y: 280, distance: 100.8
click at [721, 368] on div "Janela de atendimento Grade de atendimento Capacidade Transportadoras Veículos …" at bounding box center [505, 224] width 1011 height 449
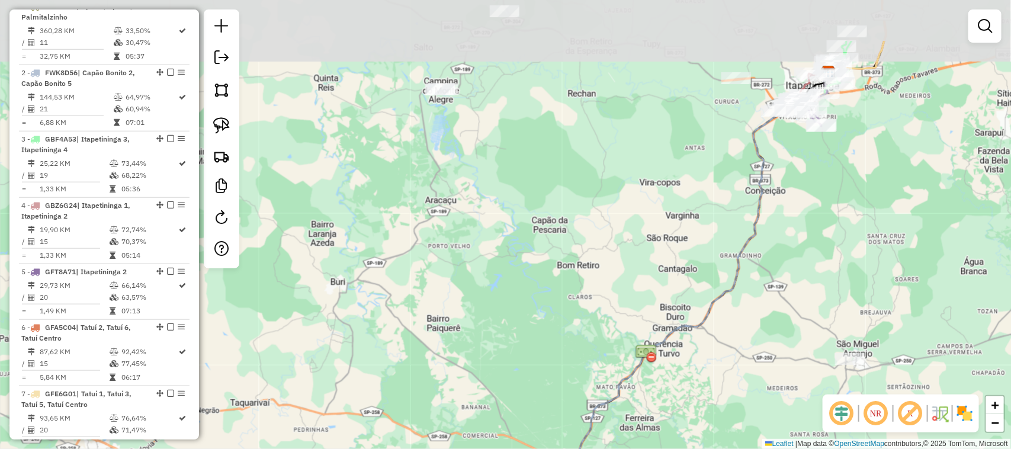
drag, startPoint x: 824, startPoint y: 188, endPoint x: 768, endPoint y: 253, distance: 85.6
click at [747, 281] on div "Janela de atendimento Grade de atendimento Capacidade Transportadoras Veículos …" at bounding box center [505, 224] width 1011 height 449
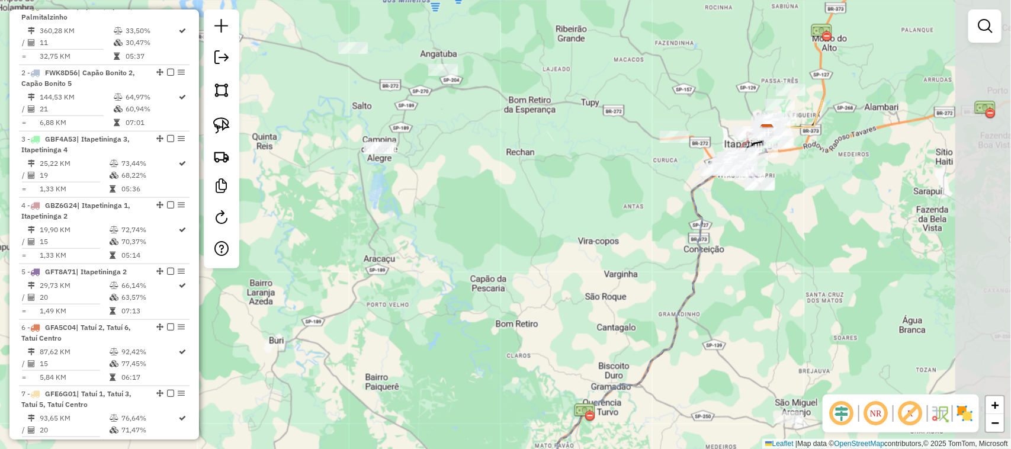
drag, startPoint x: 779, startPoint y: 243, endPoint x: 753, endPoint y: 258, distance: 29.2
click at [753, 258] on div "Janela de atendimento Grade de atendimento Capacidade Transportadoras Veículos …" at bounding box center [505, 224] width 1011 height 449
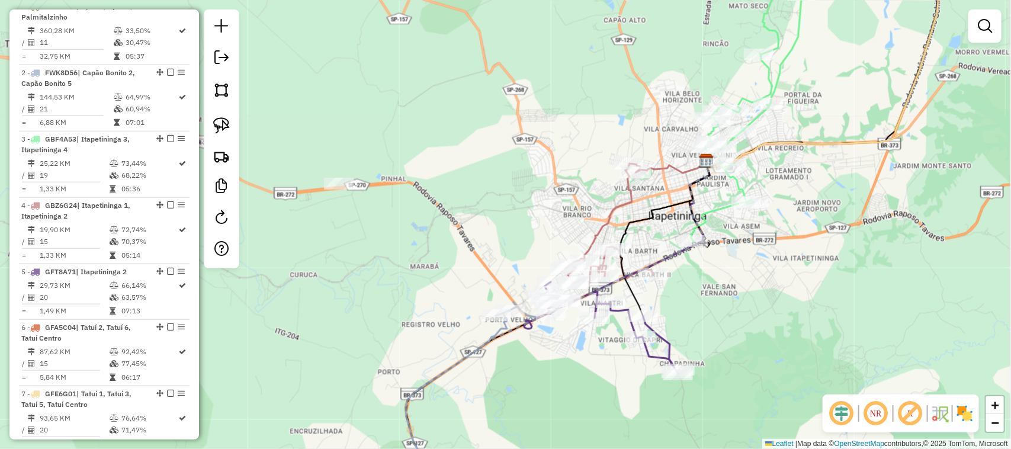
click at [794, 274] on div "Janela de atendimento Grade de atendimento Capacidade Transportadoras Veículos …" at bounding box center [505, 224] width 1011 height 449
click at [814, 298] on div "Janela de atendimento Grade de atendimento Capacidade Transportadoras Veículos …" at bounding box center [505, 224] width 1011 height 449
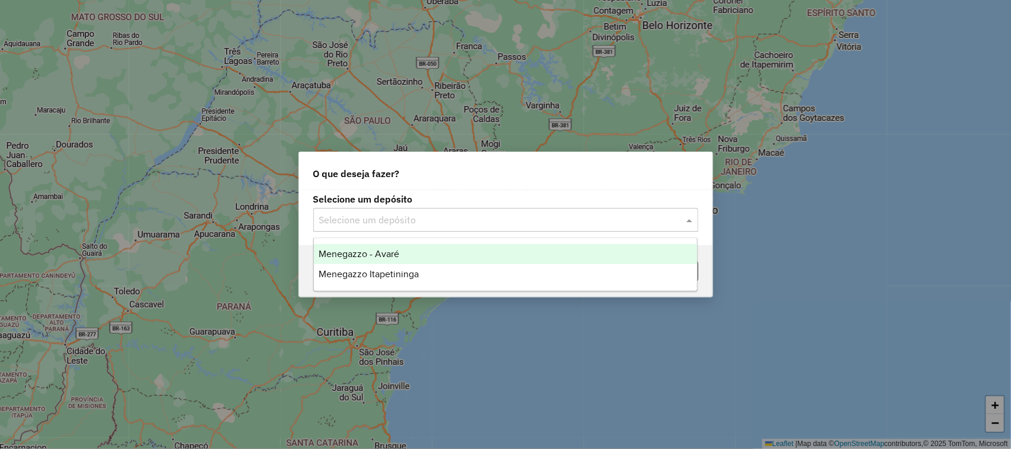
click at [383, 220] on input "text" at bounding box center [493, 220] width 349 height 14
click at [397, 258] on span "Menegazzo - Avaré" at bounding box center [359, 254] width 81 height 10
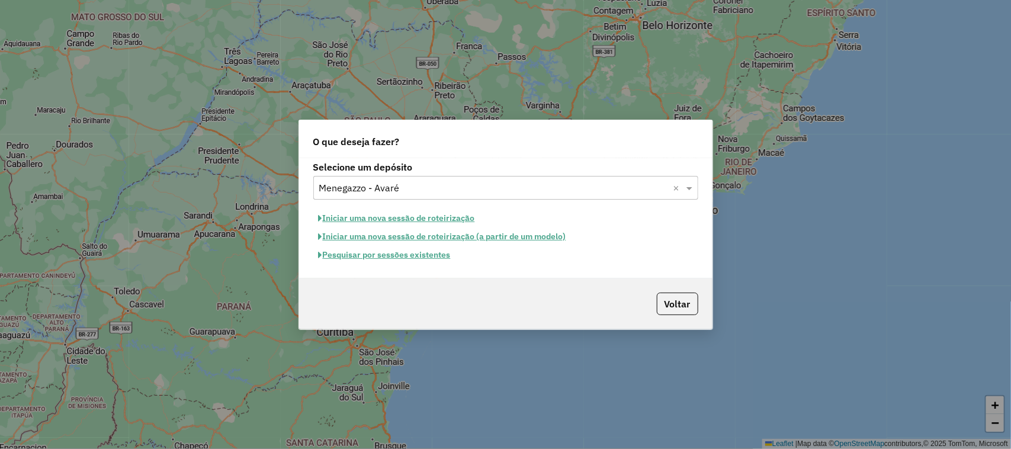
click at [426, 218] on button "Iniciar uma nova sessão de roteirização" at bounding box center [396, 218] width 167 height 18
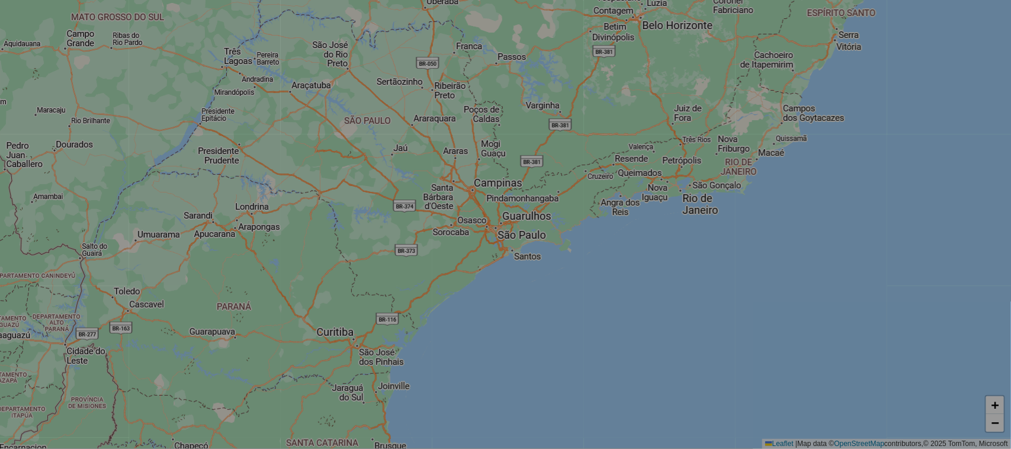
select select "*"
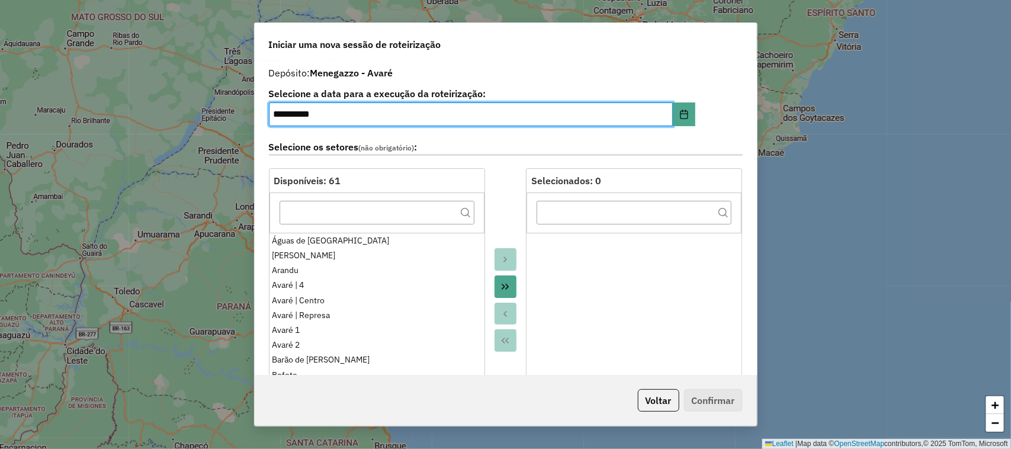
click at [505, 288] on icon "Move All to Target" at bounding box center [504, 286] width 9 height 9
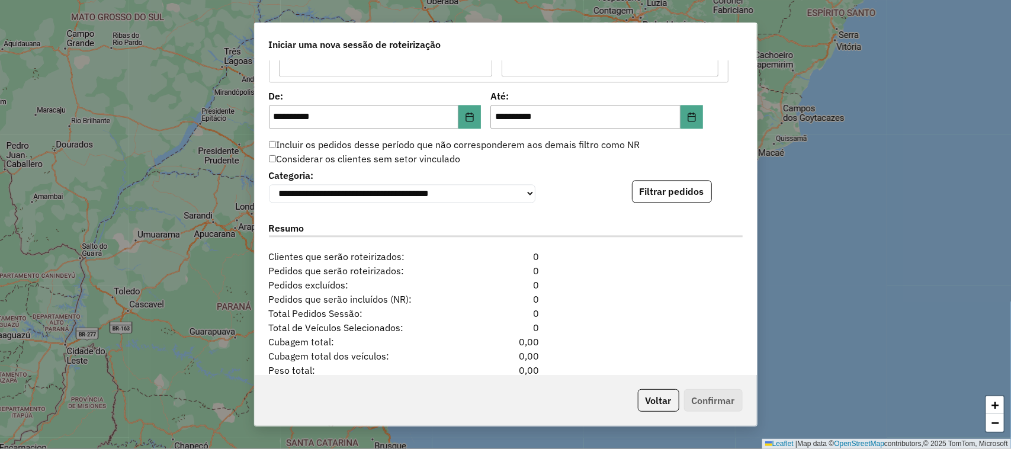
scroll to position [1189, 0]
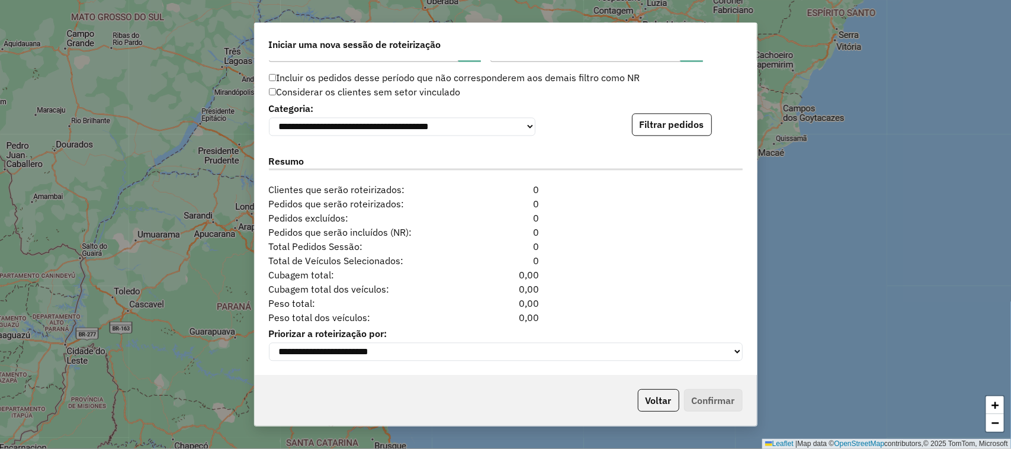
click at [682, 122] on button "Filtrar pedidos" at bounding box center [672, 124] width 80 height 23
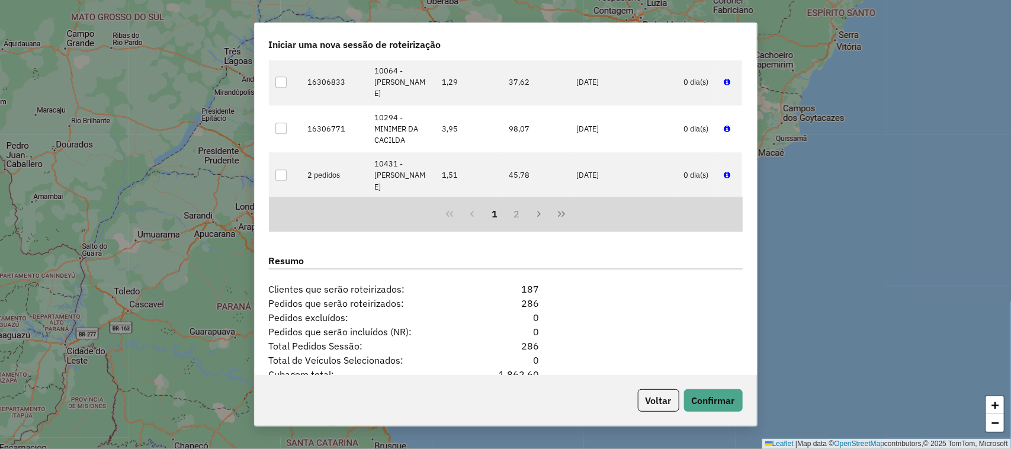
scroll to position [1434, 0]
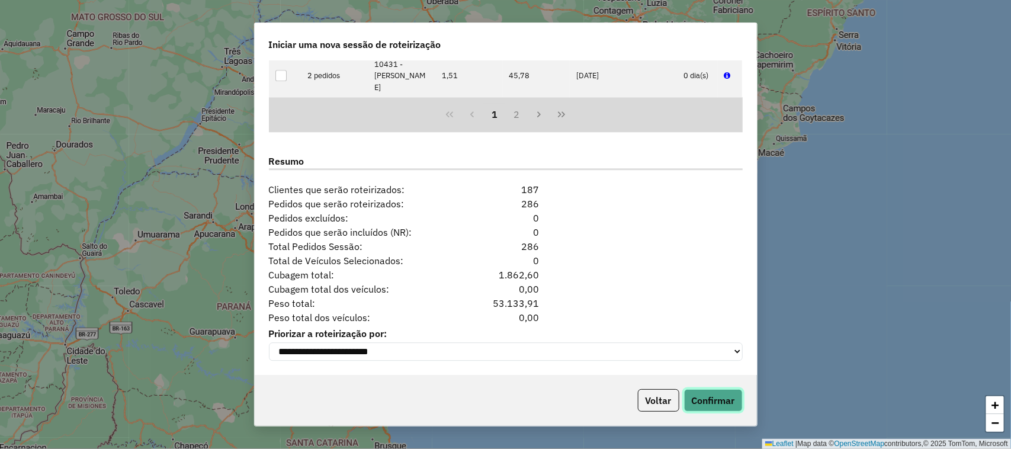
click at [718, 398] on button "Confirmar" at bounding box center [713, 400] width 59 height 23
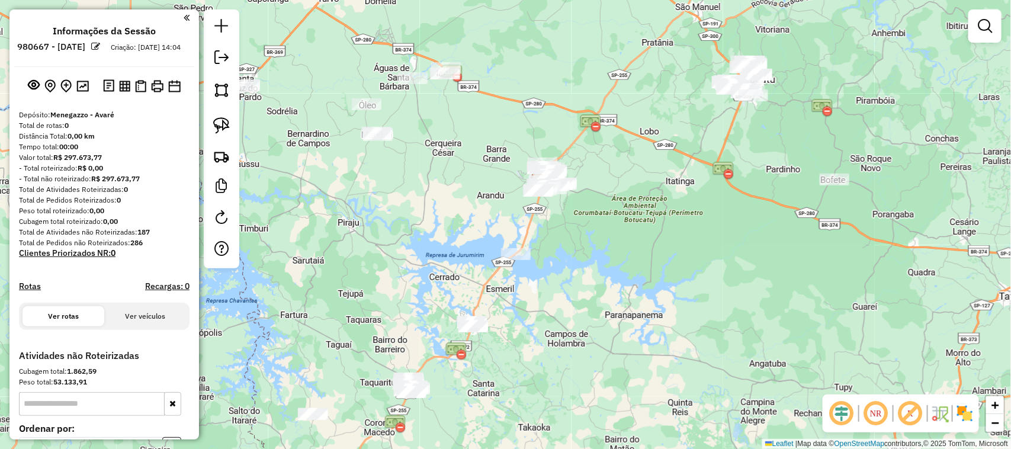
drag, startPoint x: 599, startPoint y: 285, endPoint x: 617, endPoint y: 54, distance: 232.3
click at [626, 134] on div "Janela de atendimento Grade de atendimento Capacidade Transportadoras Veículos …" at bounding box center [505, 224] width 1011 height 449
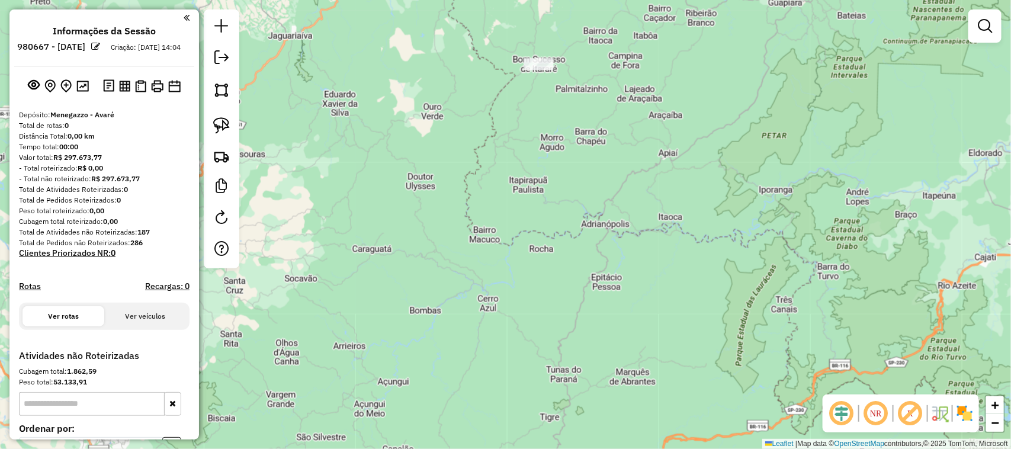
drag, startPoint x: 489, startPoint y: 191, endPoint x: 462, endPoint y: 335, distance: 145.9
click at [462, 336] on div "Janela de atendimento Grade de atendimento Capacidade Transportadoras Veículos …" at bounding box center [505, 224] width 1011 height 449
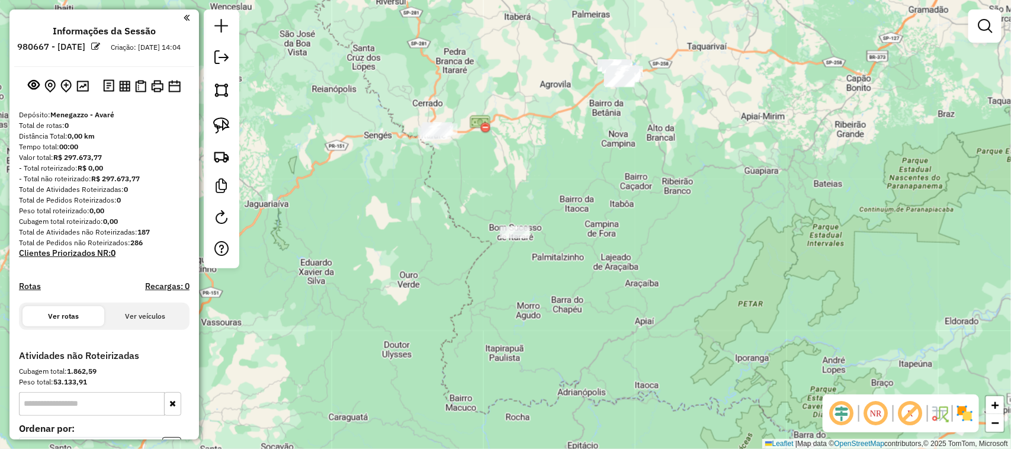
drag, startPoint x: 508, startPoint y: 134, endPoint x: 496, endPoint y: 239, distance: 105.5
click at [496, 239] on div "Janela de atendimento Grade de atendimento Capacidade Transportadoras Veículos …" at bounding box center [505, 224] width 1011 height 449
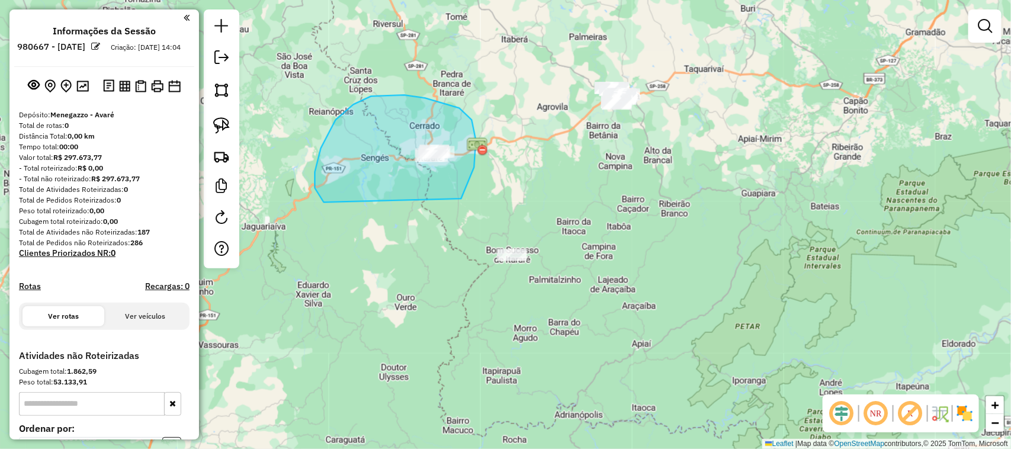
drag, startPoint x: 474, startPoint y: 167, endPoint x: 348, endPoint y: 212, distance: 133.9
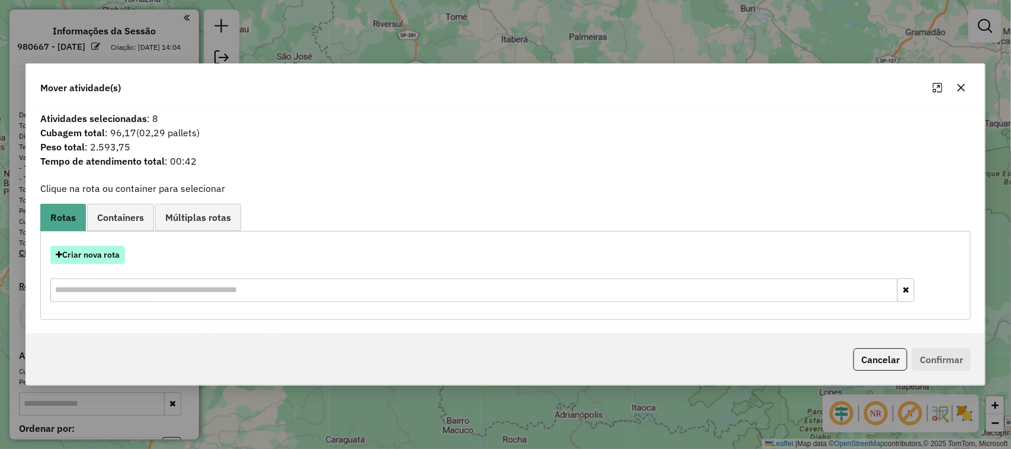
click at [99, 256] on button "Criar nova rota" at bounding box center [87, 255] width 75 height 18
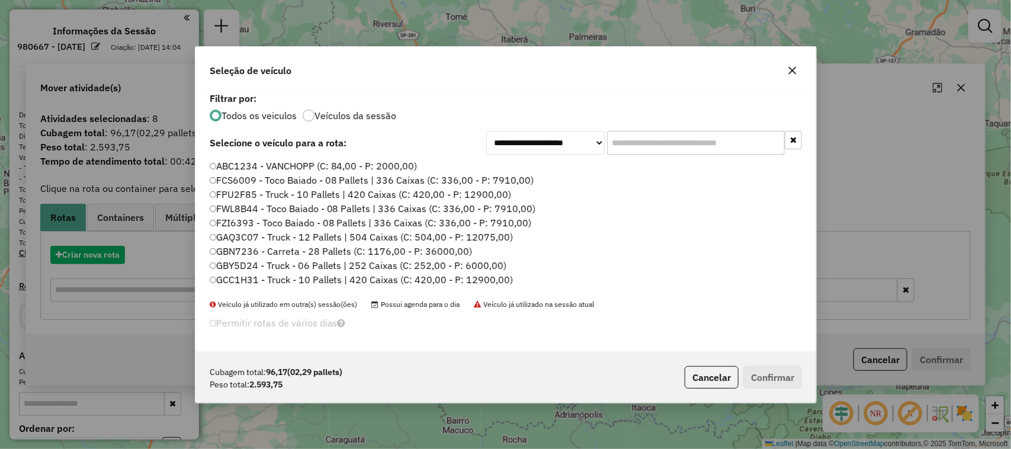
scroll to position [6, 4]
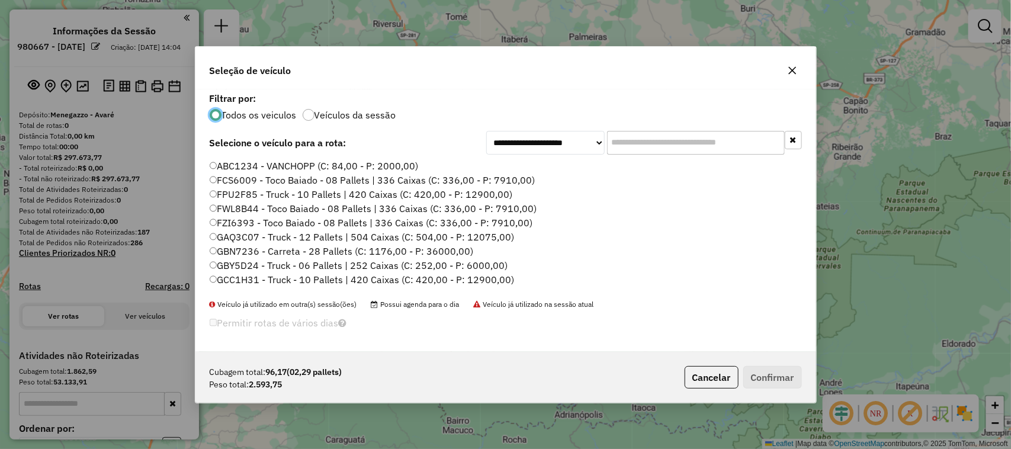
drag, startPoint x: 627, startPoint y: 147, endPoint x: 596, endPoint y: 150, distance: 30.3
click at [609, 149] on input "text" at bounding box center [696, 143] width 178 height 24
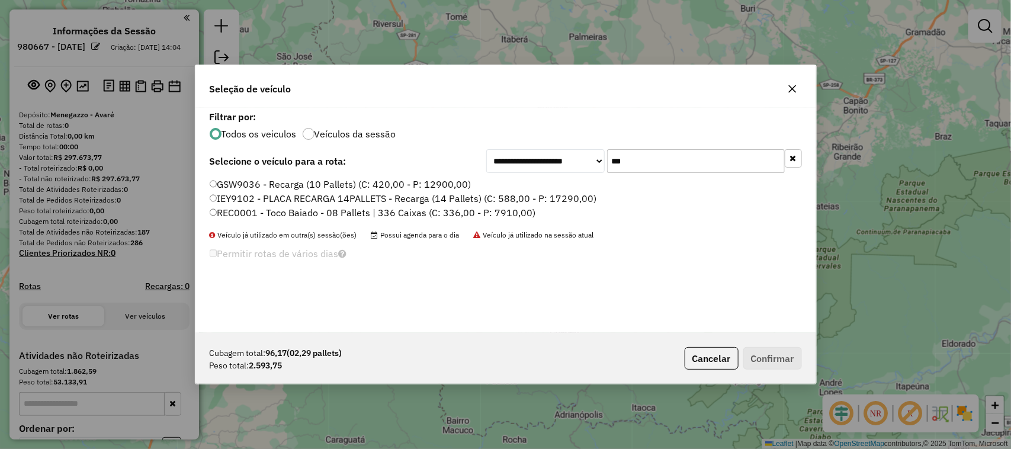
type input "***"
click at [476, 208] on label "REC0001 - Toco Baiado - 08 Pallets | 336 Caixas (C: 336,00 - P: 7910,00)" at bounding box center [373, 213] width 326 height 14
click at [750, 359] on button "Confirmar" at bounding box center [772, 358] width 59 height 23
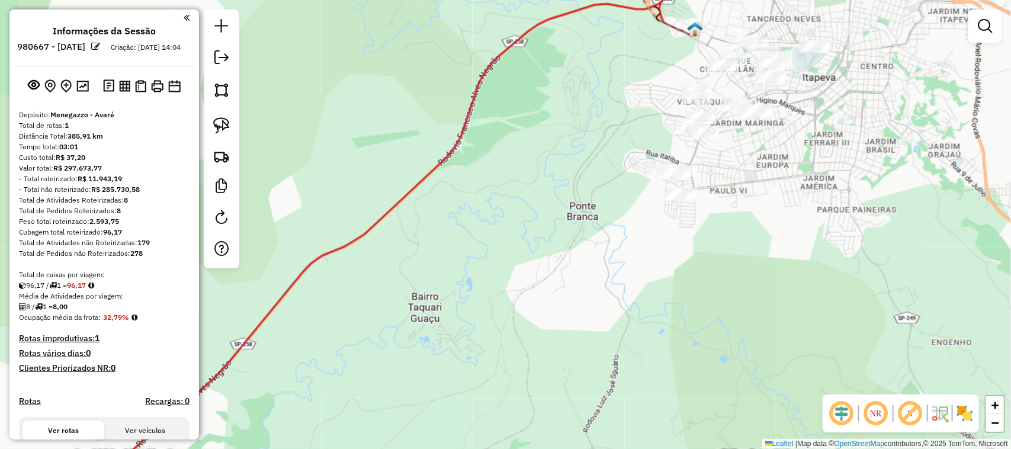
drag, startPoint x: 775, startPoint y: 198, endPoint x: 739, endPoint y: 271, distance: 81.1
click at [739, 271] on div "Janela de atendimento Grade de atendimento Capacidade Transportadoras Veículos …" at bounding box center [505, 224] width 1011 height 449
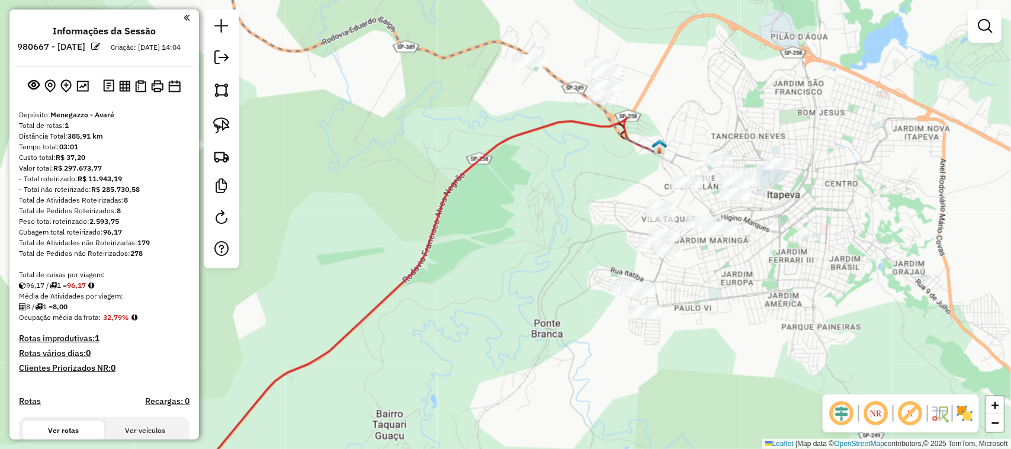
drag, startPoint x: 668, startPoint y: 89, endPoint x: 668, endPoint y: 117, distance: 27.2
click at [668, 117] on div "Janela de atendimento Grade de atendimento Capacidade Transportadoras Veículos …" at bounding box center [505, 224] width 1011 height 449
drag, startPoint x: 670, startPoint y: 70, endPoint x: 669, endPoint y: 130, distance: 60.4
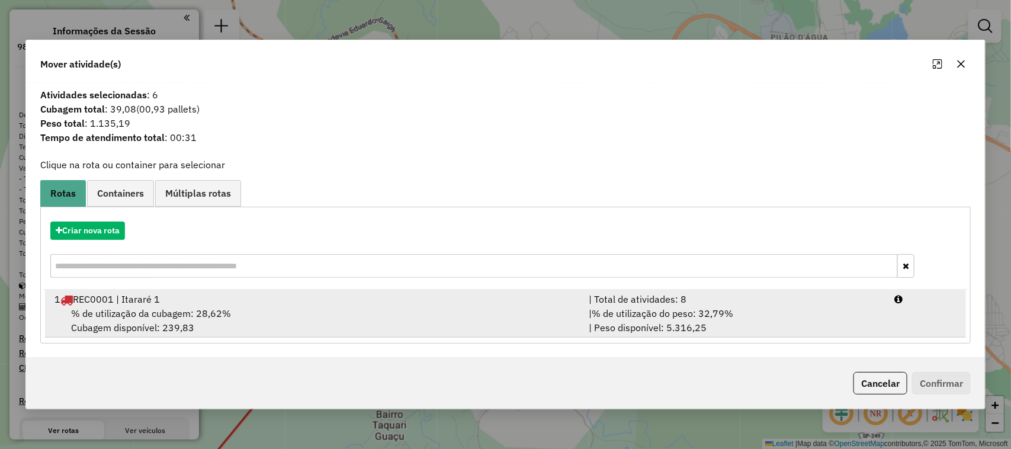
drag, startPoint x: 831, startPoint y: 313, endPoint x: 842, endPoint y: 312, distance: 10.7
click at [832, 312] on div "| % de utilização do peso: 32,79% | Peso disponível: 5.316,25" at bounding box center [735, 320] width 306 height 28
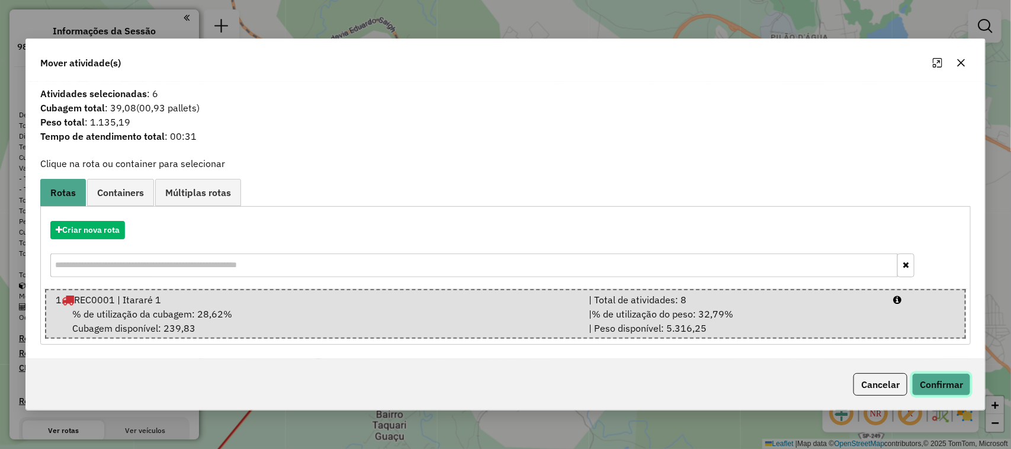
click at [930, 391] on button "Confirmar" at bounding box center [941, 384] width 59 height 23
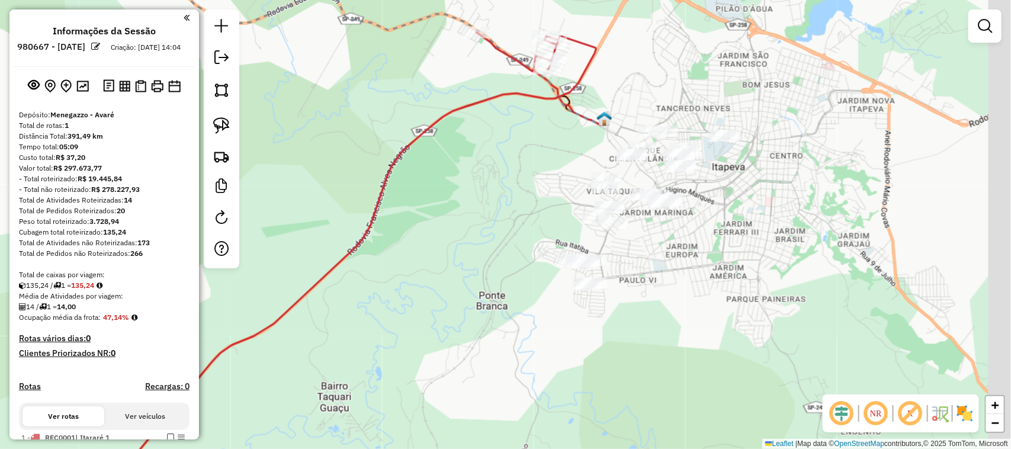
drag, startPoint x: 740, startPoint y: 320, endPoint x: 649, endPoint y: 265, distance: 106.9
click at [664, 277] on div "Janela de atendimento Grade de atendimento Capacidade Transportadoras Veículos …" at bounding box center [505, 224] width 1011 height 449
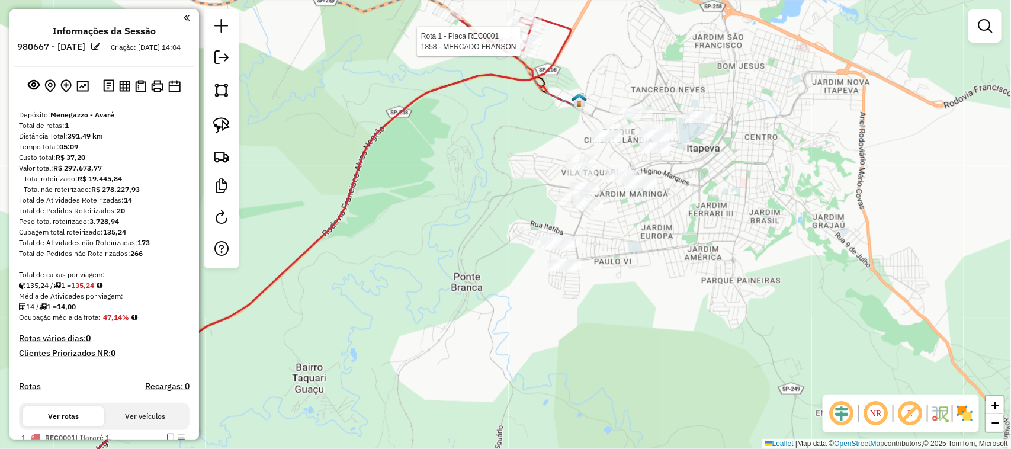
select select "**********"
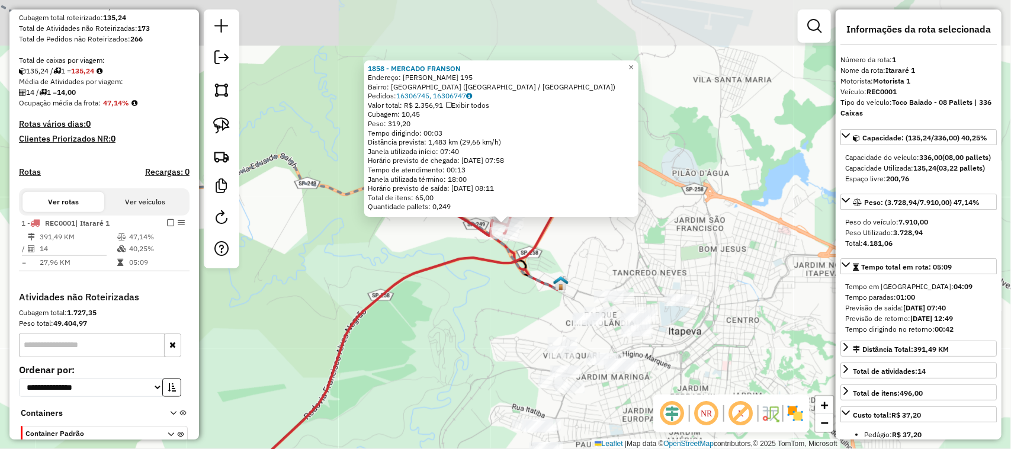
scroll to position [290, 0]
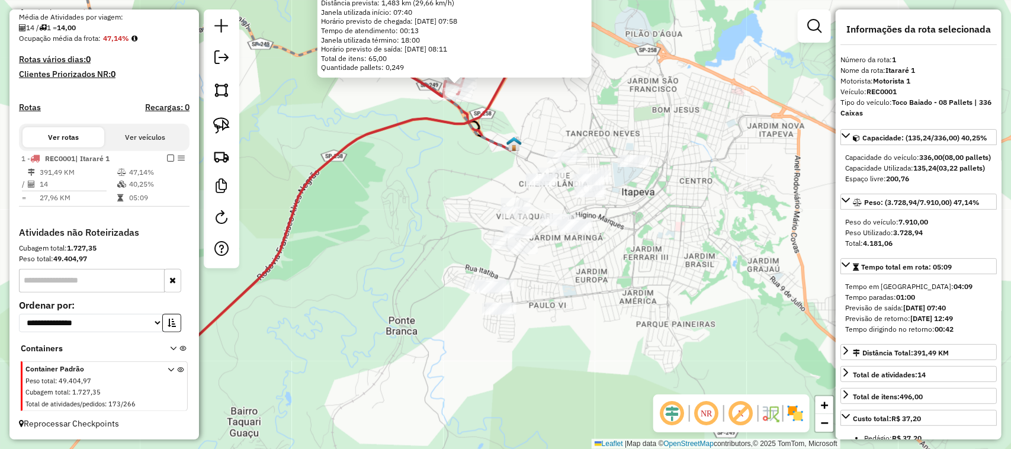
drag, startPoint x: 727, startPoint y: 253, endPoint x: 677, endPoint y: 101, distance: 160.1
click at [679, 105] on div "1858 - MERCADO FRANSON Endereço: ALA DOMINGUES DA SILVA 195 Bairro: JARDIM BELA…" at bounding box center [505, 224] width 1011 height 449
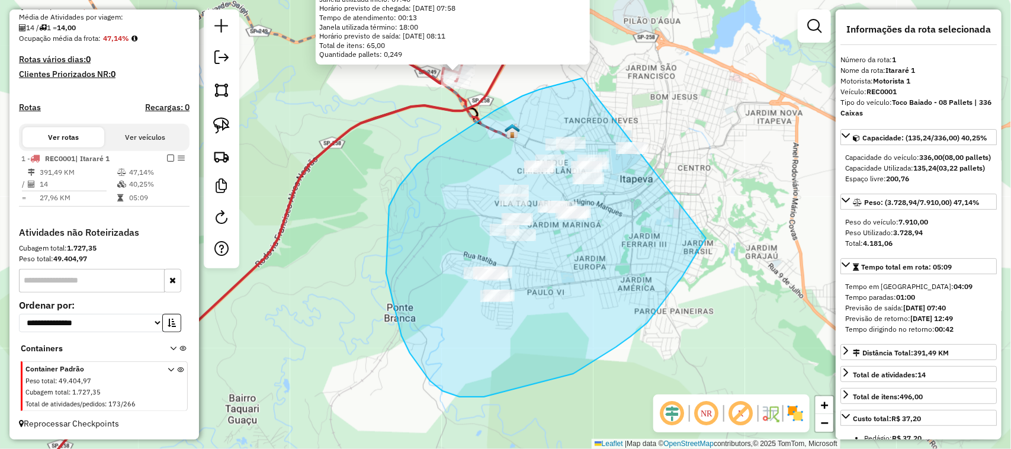
drag, startPoint x: 647, startPoint y: 323, endPoint x: 664, endPoint y: 84, distance: 239.9
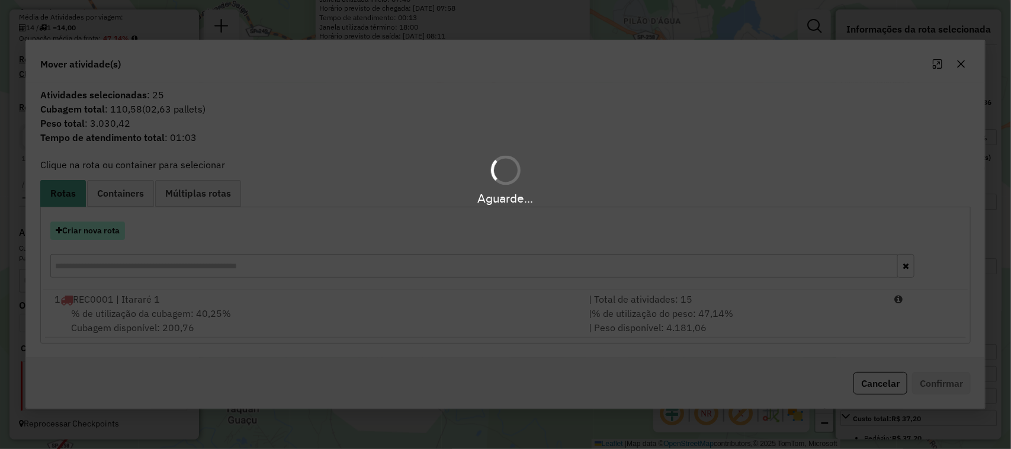
click at [110, 230] on button "Criar nova rota" at bounding box center [87, 230] width 75 height 18
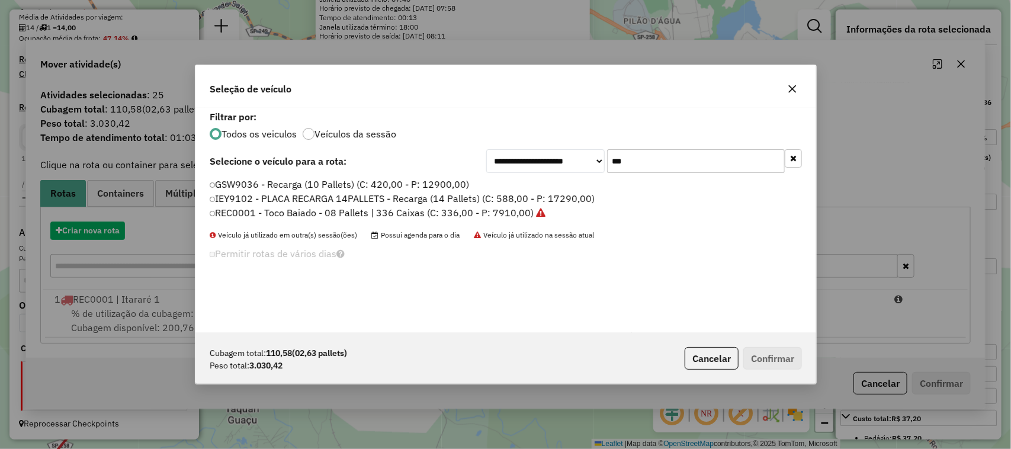
scroll to position [6, 4]
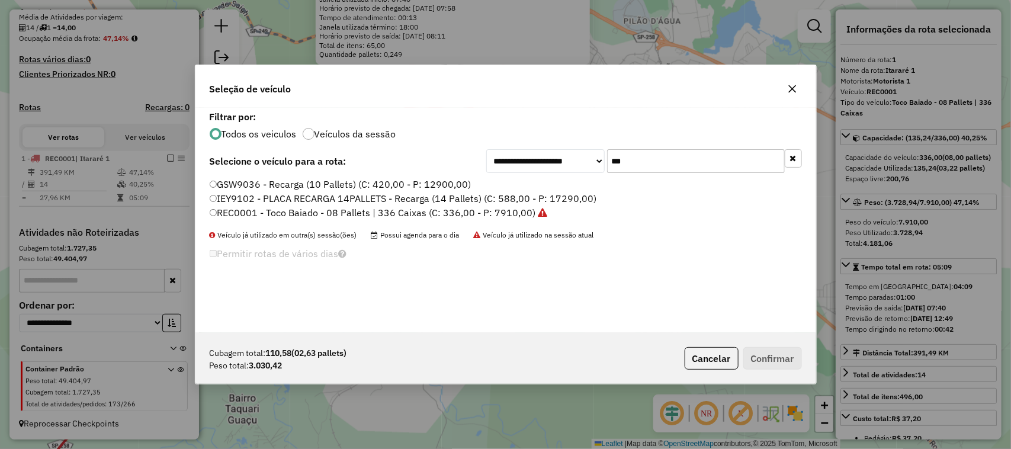
drag, startPoint x: 643, startPoint y: 161, endPoint x: 624, endPoint y: 160, distance: 19.0
click at [624, 160] on input "***" at bounding box center [696, 161] width 178 height 24
click at [506, 219] on label "REC0001 - Toco Baiado - 08 Pallets | 336 Caixas (C: 336,00 - P: 7910,00)" at bounding box center [379, 213] width 338 height 14
click at [785, 370] on div "Cubagem total: 110,58 (02,63 pallets) Peso total: 3.030,42 Cancelar Confirmar" at bounding box center [505, 358] width 621 height 51
click at [767, 347] on p-footer "Cubagem total: 110,58 (02,63 pallets) Peso total: 3.030,42 Cancelar Confirmar" at bounding box center [741, 358] width 122 height 23
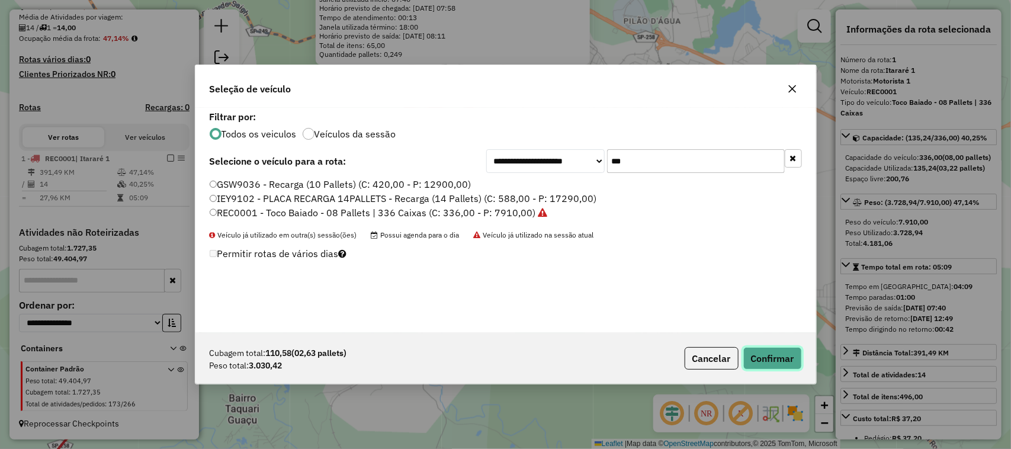
click at [773, 361] on button "Confirmar" at bounding box center [772, 358] width 59 height 23
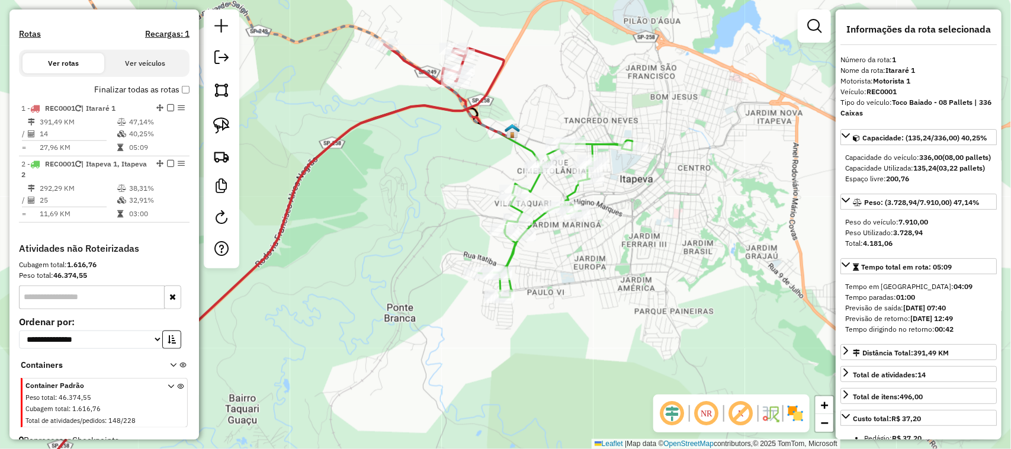
scroll to position [394, 0]
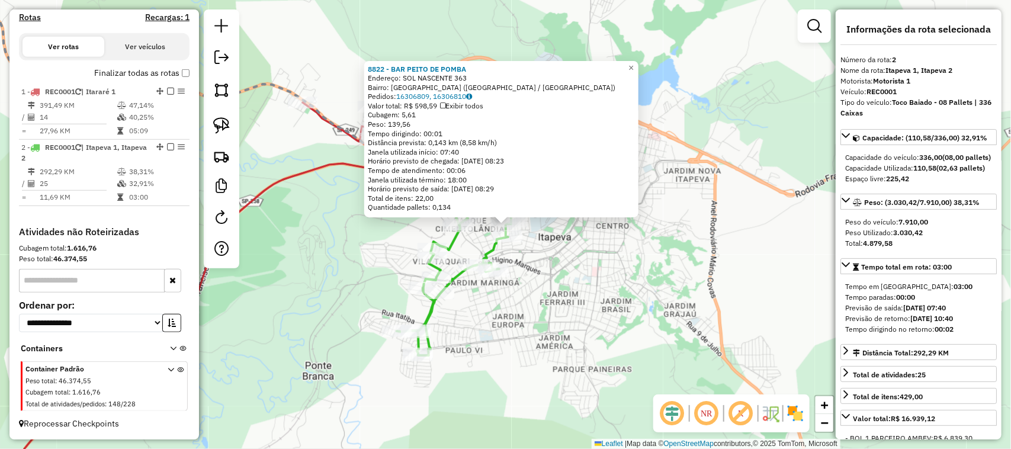
click at [635, 319] on div "8822 - BAR PEITO DE POMBA Endereço: SOL NASCENTE 363 Bairro: VILA DOM BOSCO (IT…" at bounding box center [505, 224] width 1011 height 449
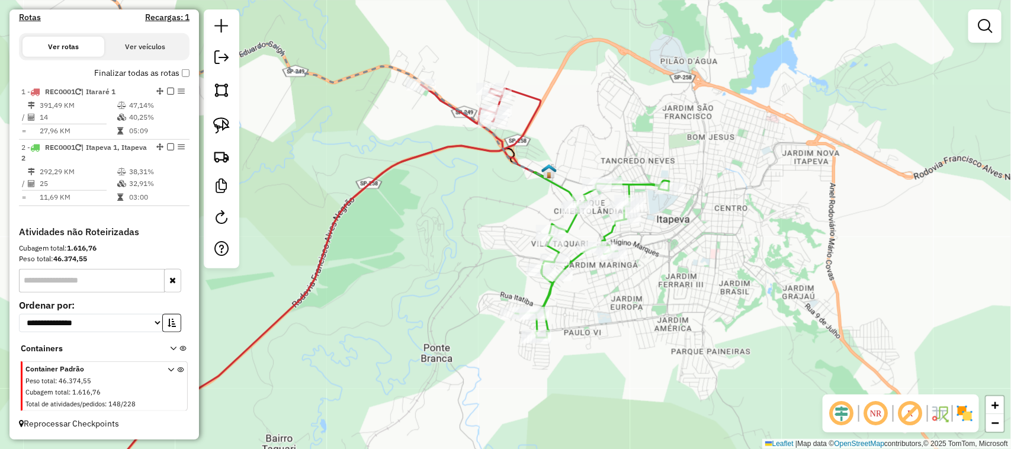
drag, startPoint x: 669, startPoint y: 296, endPoint x: 750, endPoint y: 258, distance: 89.8
click at [739, 267] on div "Janela de atendimento Grade de atendimento Capacidade Transportadoras Veículos …" at bounding box center [505, 224] width 1011 height 449
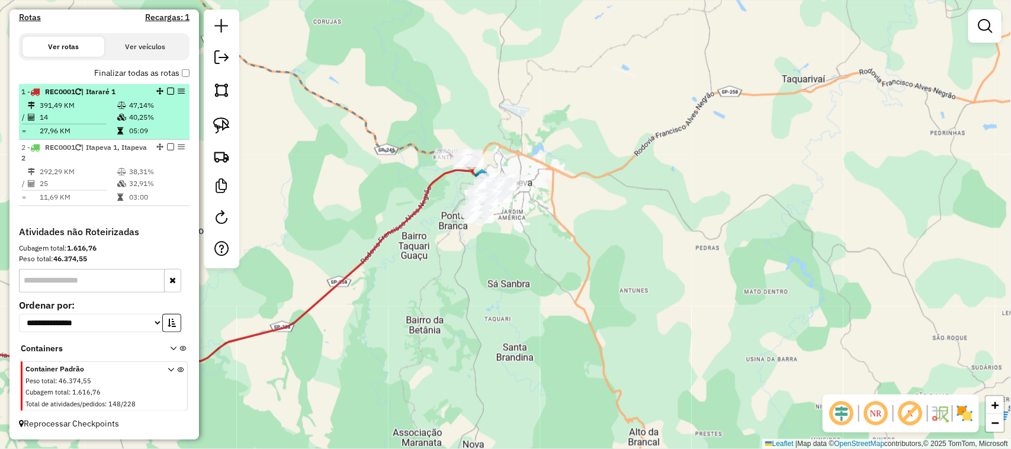
click at [169, 90] on em at bounding box center [170, 91] width 7 height 7
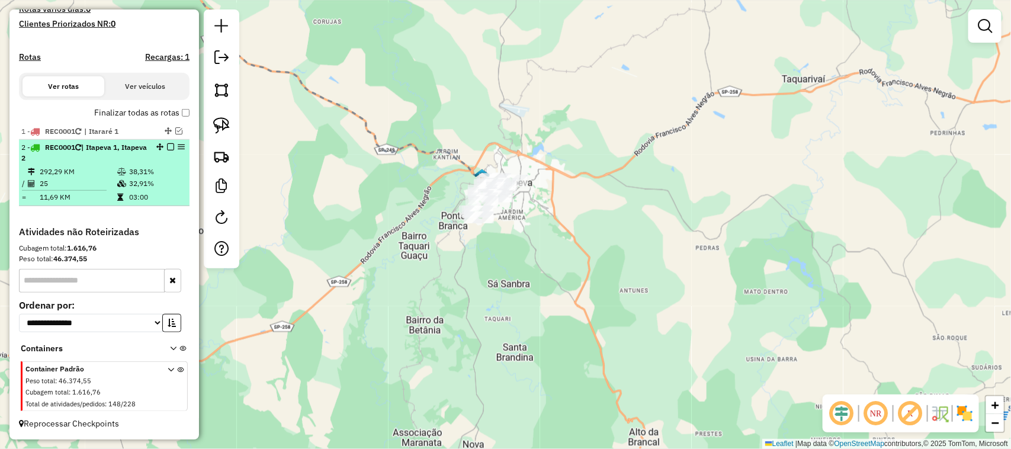
click at [168, 146] on em at bounding box center [170, 146] width 7 height 7
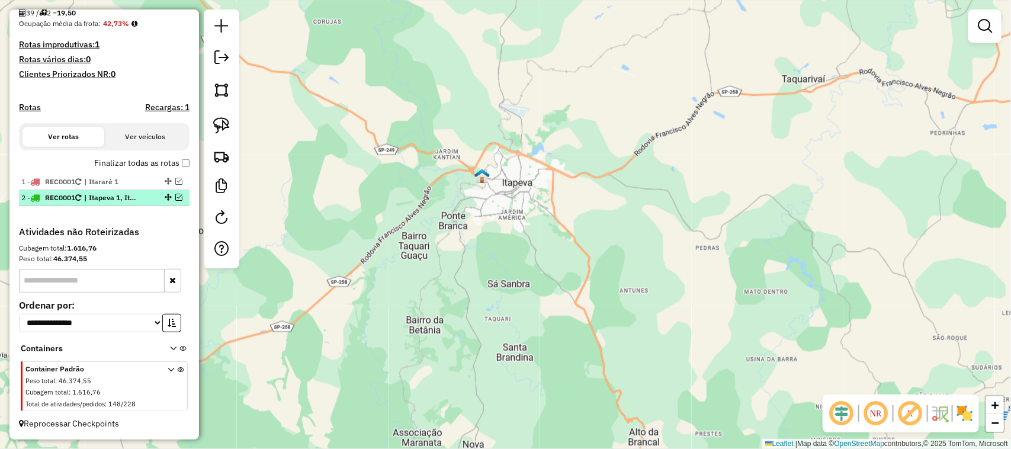
scroll to position [305, 0]
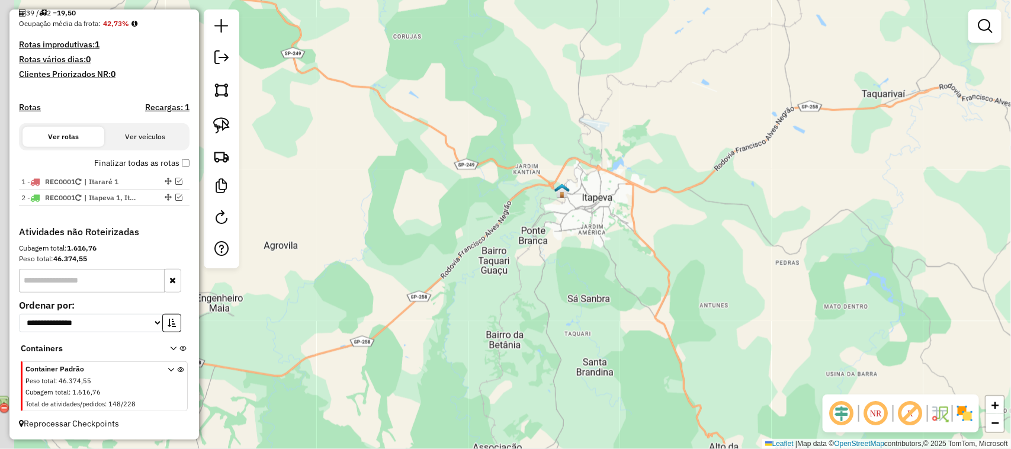
drag, startPoint x: 357, startPoint y: 202, endPoint x: 756, endPoint y: 269, distance: 405.4
click at [707, 256] on div "Janela de atendimento Grade de atendimento Capacidade Transportadoras Veículos …" at bounding box center [505, 224] width 1011 height 449
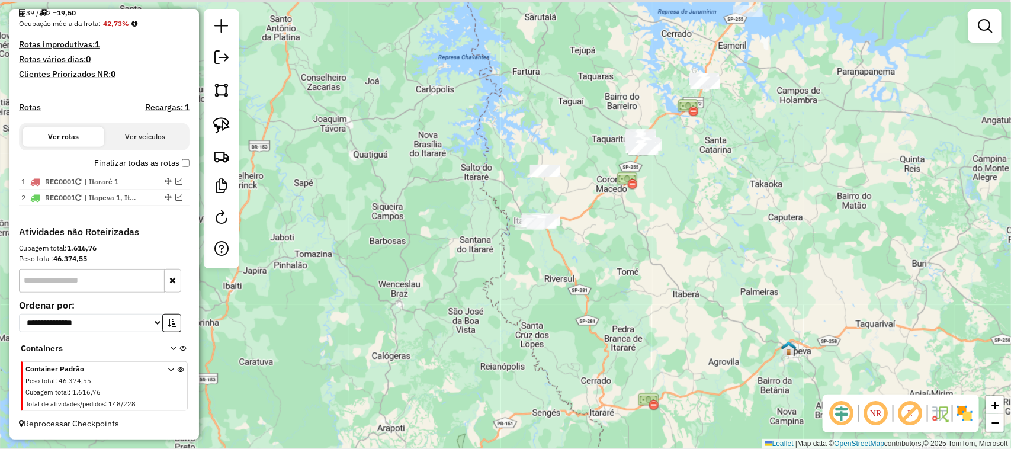
drag, startPoint x: 611, startPoint y: 213, endPoint x: 580, endPoint y: 282, distance: 75.6
click at [579, 308] on div "Janela de atendimento Grade de atendimento Capacidade Transportadoras Veículos …" at bounding box center [505, 224] width 1011 height 449
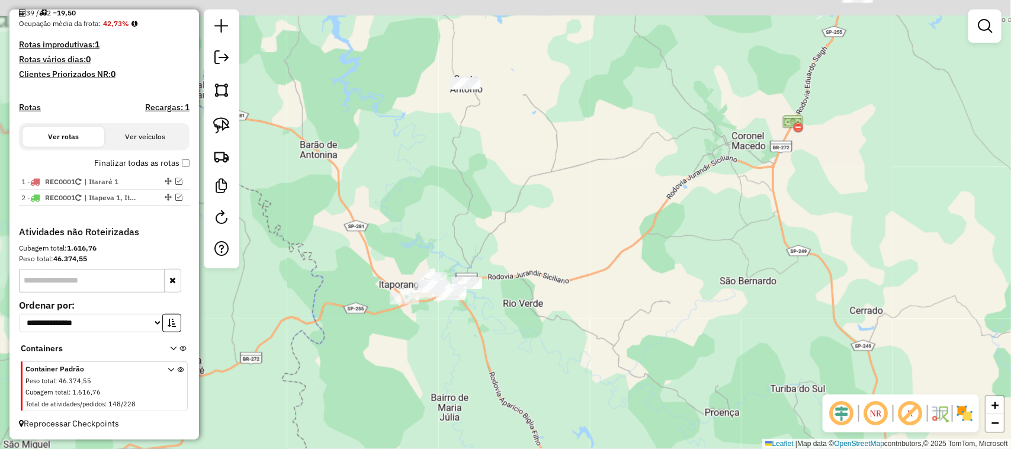
drag, startPoint x: 593, startPoint y: 224, endPoint x: 591, endPoint y: 252, distance: 28.5
click at [591, 252] on div "Janela de atendimento Grade de atendimento Capacidade Transportadoras Veículos …" at bounding box center [505, 224] width 1011 height 449
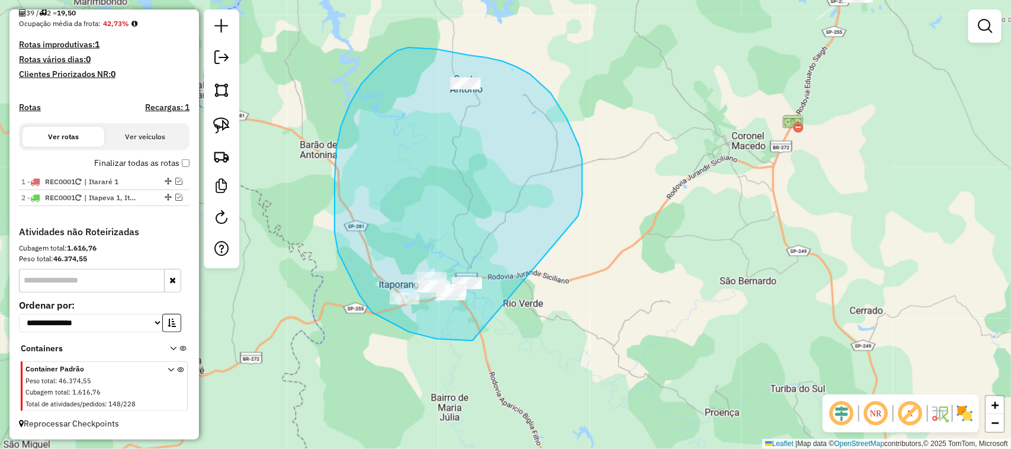
drag, startPoint x: 578, startPoint y: 216, endPoint x: 699, endPoint y: 233, distance: 121.9
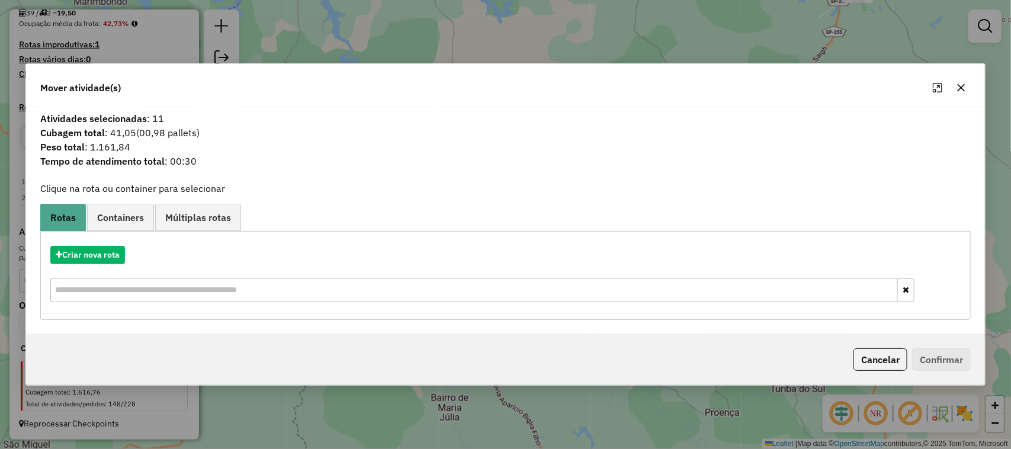
drag, startPoint x: 131, startPoint y: 255, endPoint x: 117, endPoint y: 256, distance: 14.2
click at [131, 256] on div "Criar nova rota" at bounding box center [505, 255] width 925 height 18
click at [114, 256] on button "Criar nova rota" at bounding box center [87, 255] width 75 height 18
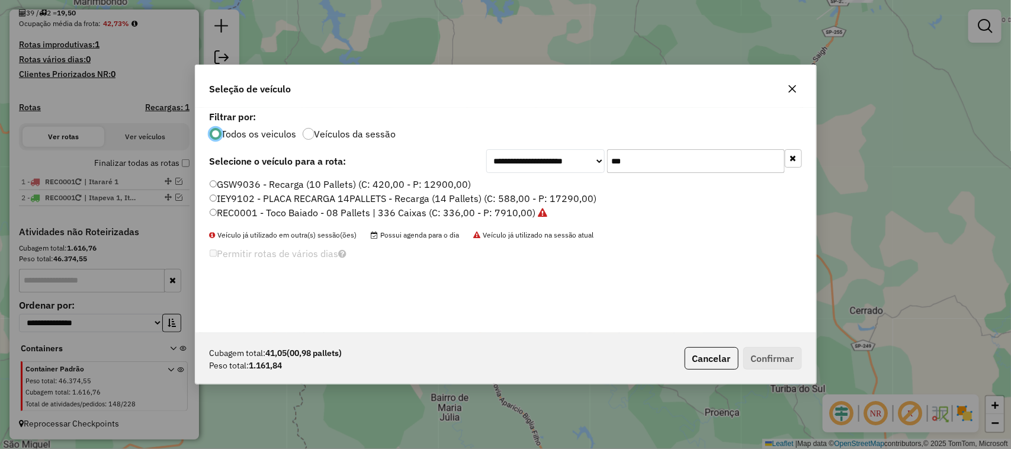
scroll to position [6, 4]
click at [505, 208] on label "REC0001 - Toco Baiado - 08 Pallets | 336 Caixas (C: 336,00 - P: 7910,00)" at bounding box center [379, 213] width 338 height 14
click at [779, 365] on button "Confirmar" at bounding box center [772, 358] width 59 height 23
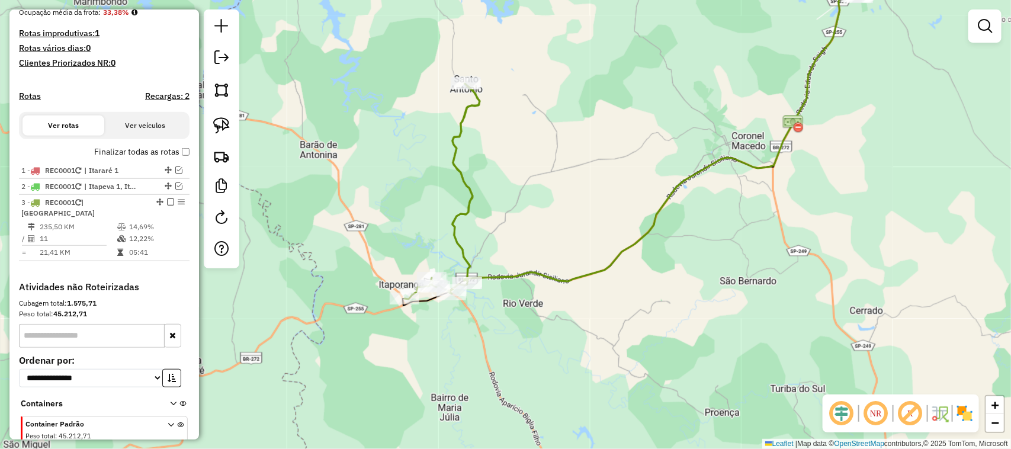
scroll to position [360, 0]
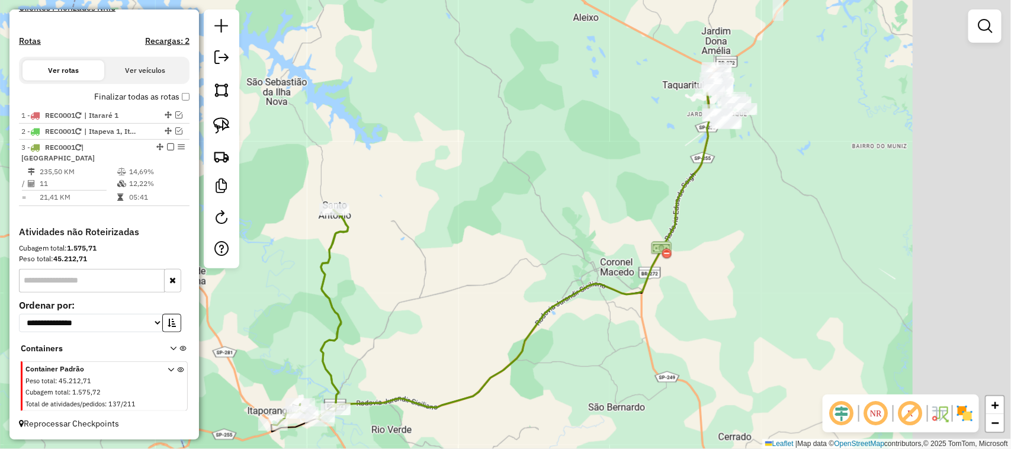
drag, startPoint x: 794, startPoint y: 219, endPoint x: 736, endPoint y: 239, distance: 61.2
click at [707, 285] on div "Janela de atendimento Grade de atendimento Capacidade Transportadoras Veículos …" at bounding box center [505, 224] width 1011 height 449
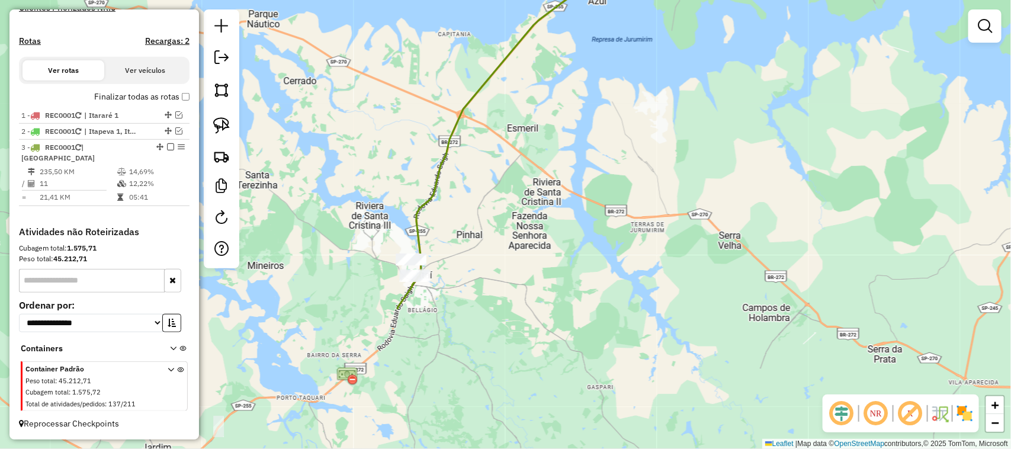
drag, startPoint x: 434, startPoint y: 312, endPoint x: 627, endPoint y: 137, distance: 259.9
click at [625, 140] on div "Janela de atendimento Grade de atendimento Capacidade Transportadoras Veículos …" at bounding box center [505, 224] width 1011 height 449
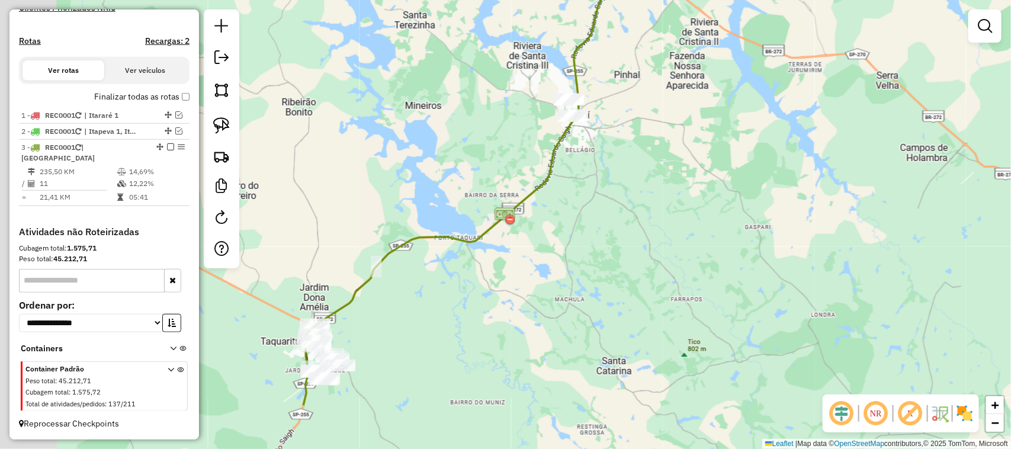
drag, startPoint x: 520, startPoint y: 298, endPoint x: 667, endPoint y: 164, distance: 199.2
click at [667, 165] on div "Janela de atendimento Grade de atendimento Capacidade Transportadoras Veículos …" at bounding box center [505, 224] width 1011 height 449
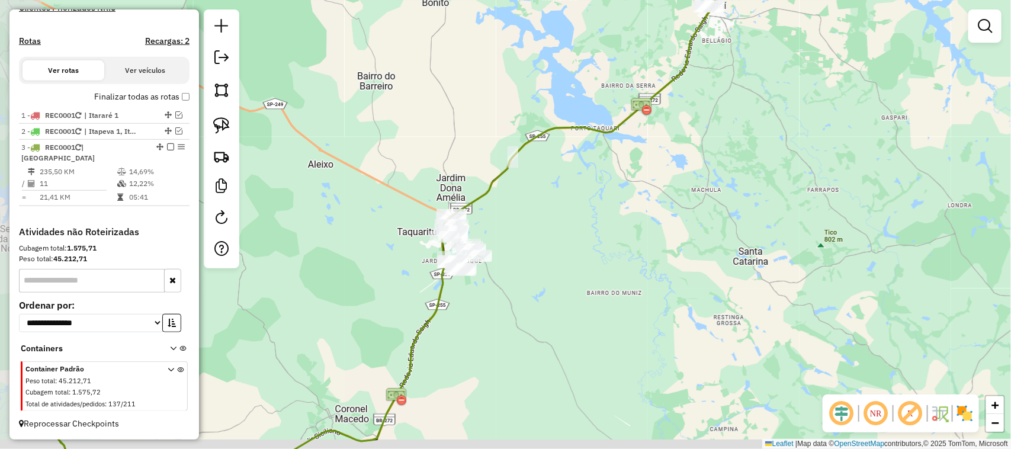
click at [590, 268] on div "Janela de atendimento Grade de atendimento Capacidade Transportadoras Veículos …" at bounding box center [505, 224] width 1011 height 449
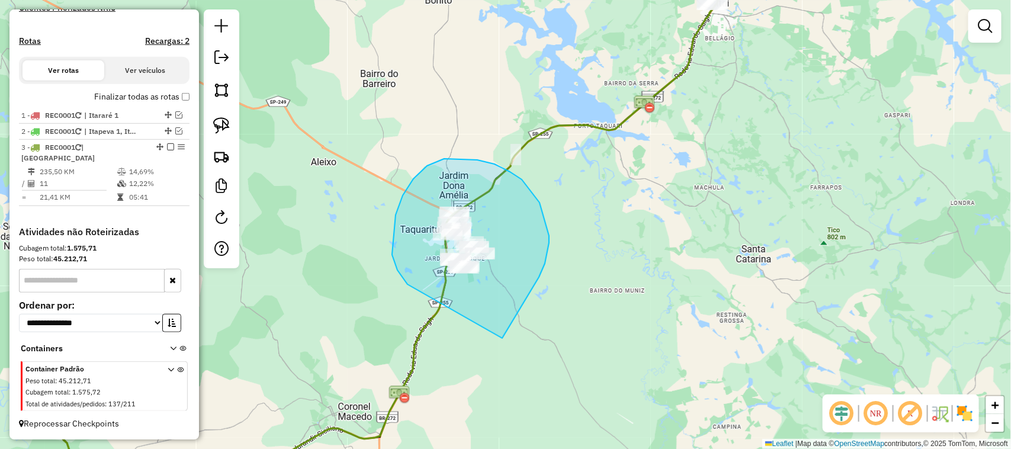
drag, startPoint x: 545, startPoint y: 264, endPoint x: 561, endPoint y: 324, distance: 62.6
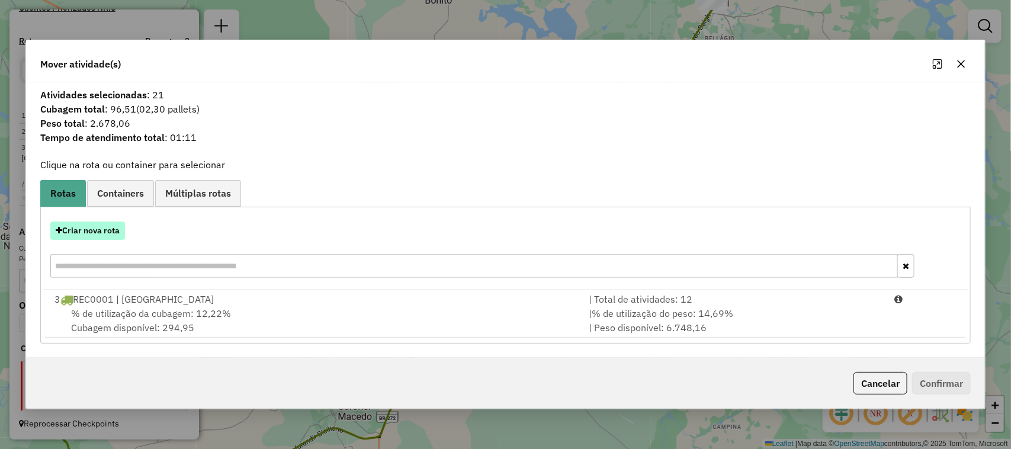
click at [101, 234] on button "Criar nova rota" at bounding box center [87, 230] width 75 height 18
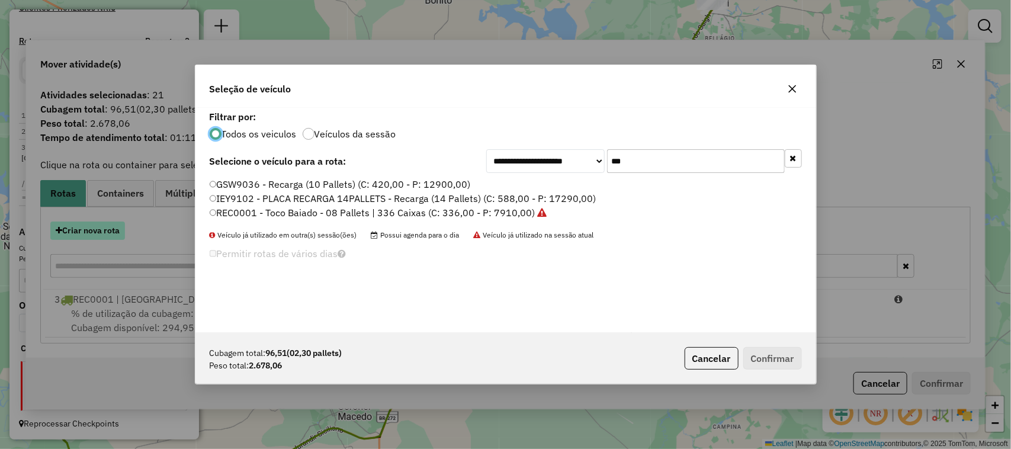
scroll to position [6, 4]
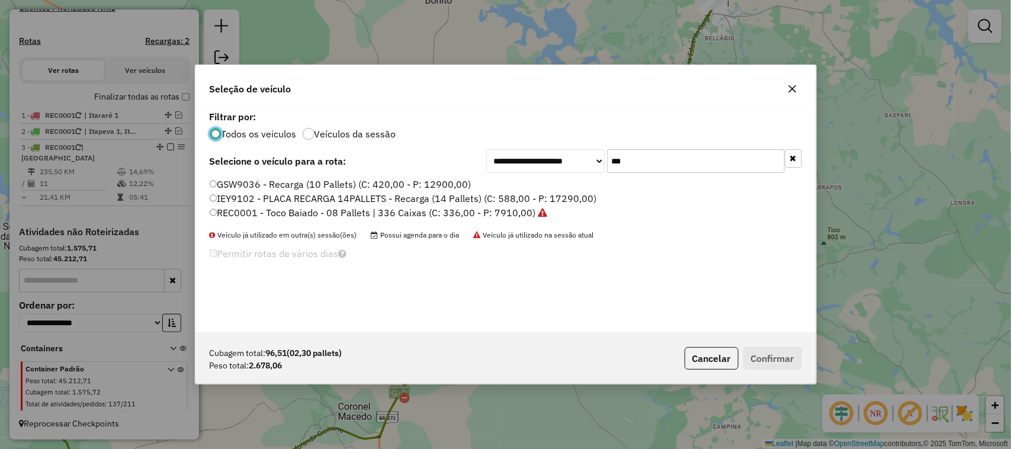
click at [792, 93] on icon "button" at bounding box center [792, 88] width 9 height 9
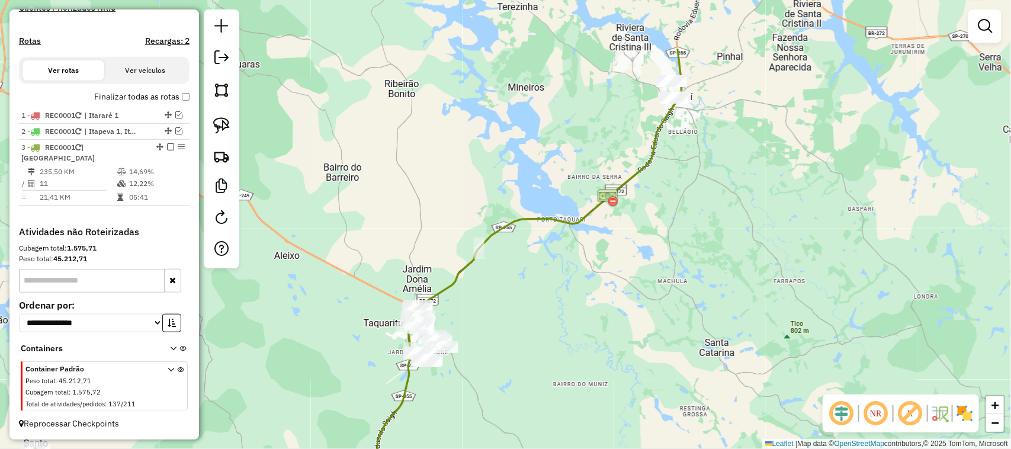
drag, startPoint x: 734, startPoint y: 200, endPoint x: 727, endPoint y: 211, distance: 13.6
click at [727, 214] on div "Janela de atendimento Grade de atendimento Capacidade Transportadoras Veículos …" at bounding box center [505, 224] width 1011 height 449
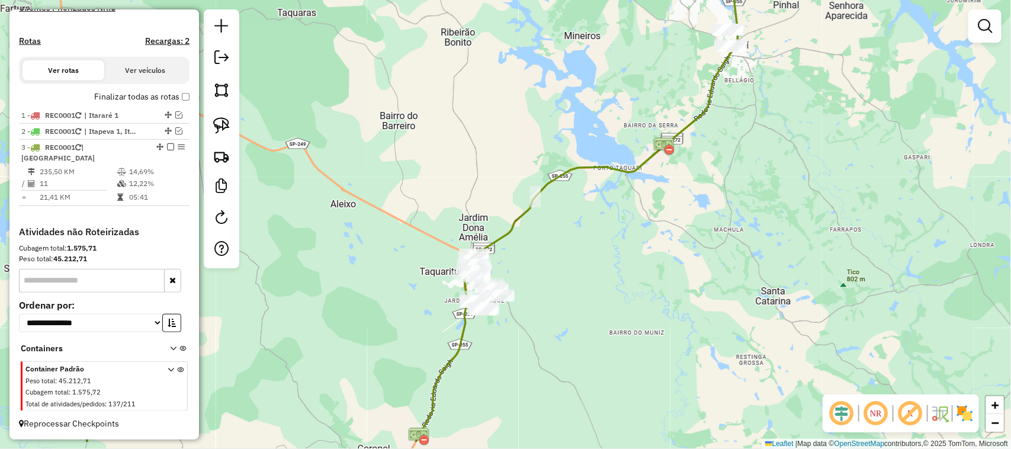
drag, startPoint x: 699, startPoint y: 196, endPoint x: 742, endPoint y: 152, distance: 61.6
click at [743, 152] on div "Janela de atendimento Grade de atendimento Capacidade Transportadoras Veículos …" at bounding box center [505, 224] width 1011 height 449
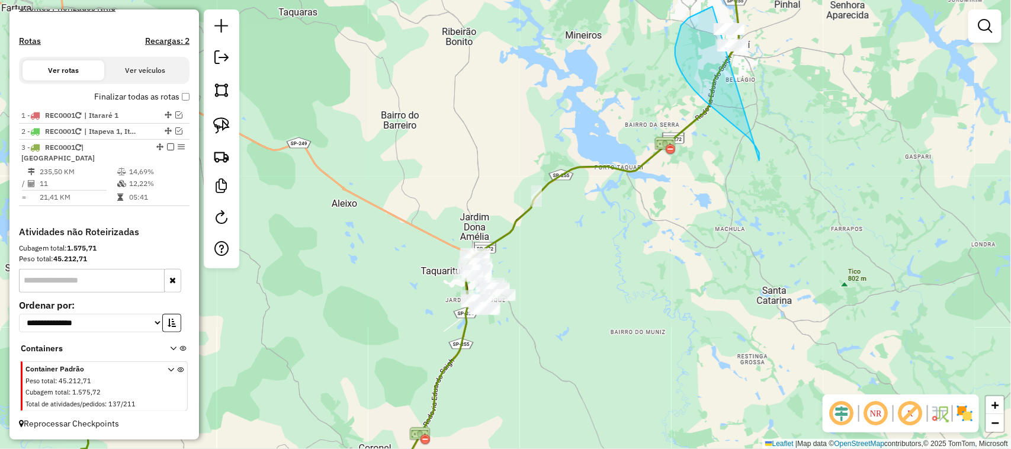
drag, startPoint x: 749, startPoint y: 138, endPoint x: 851, endPoint y: 33, distance: 146.2
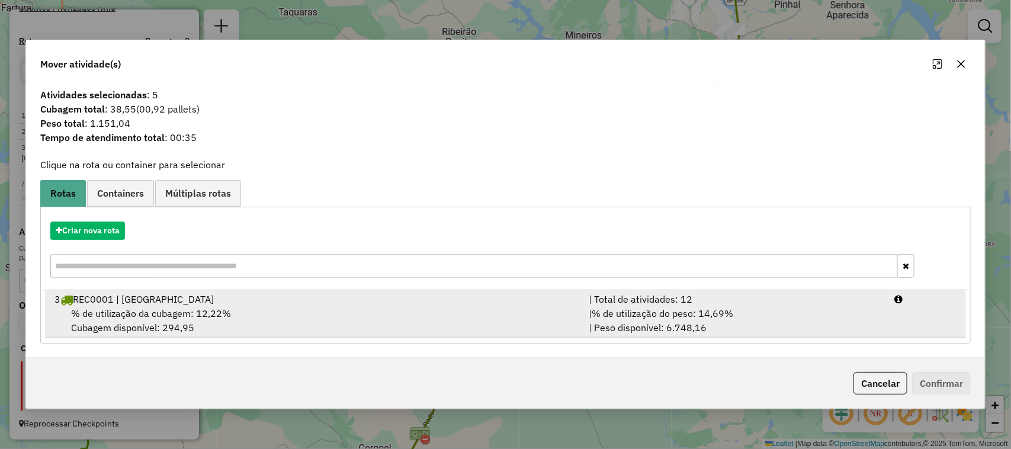
drag, startPoint x: 771, startPoint y: 317, endPoint x: 817, endPoint y: 330, distance: 48.0
click at [772, 317] on div "| % de utilização do peso: 14,69% | Peso disponível: 6.748,16" at bounding box center [735, 320] width 306 height 28
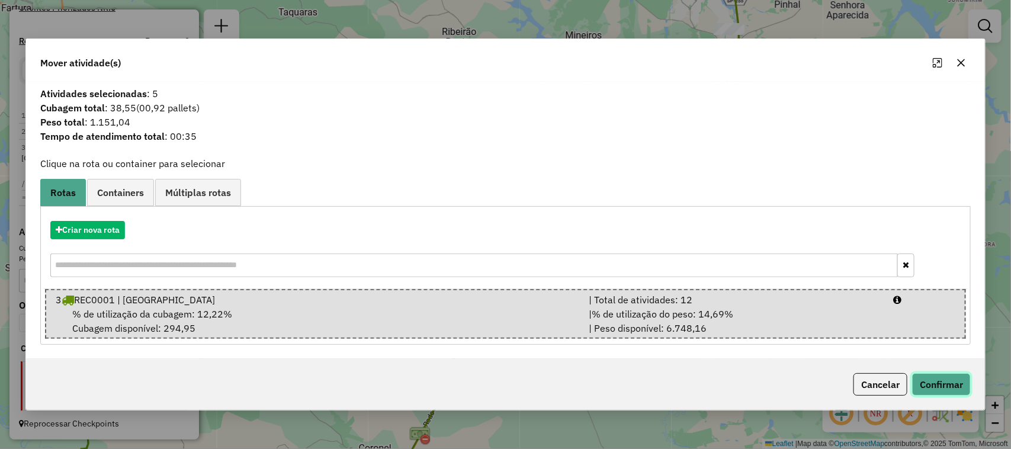
click at [922, 382] on button "Confirmar" at bounding box center [941, 384] width 59 height 23
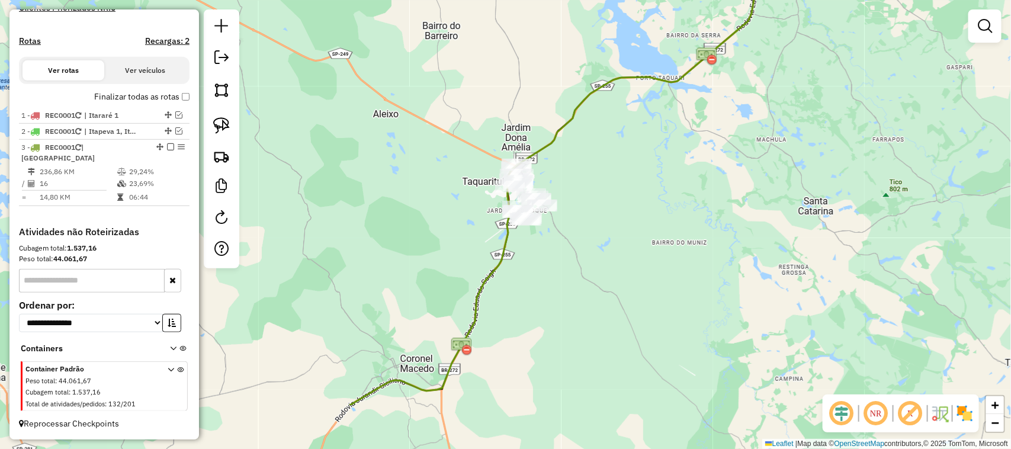
drag, startPoint x: 611, startPoint y: 246, endPoint x: 629, endPoint y: 200, distance: 49.5
click at [629, 200] on div "Janela de atendimento Grade de atendimento Capacidade Transportadoras Veículos …" at bounding box center [505, 224] width 1011 height 449
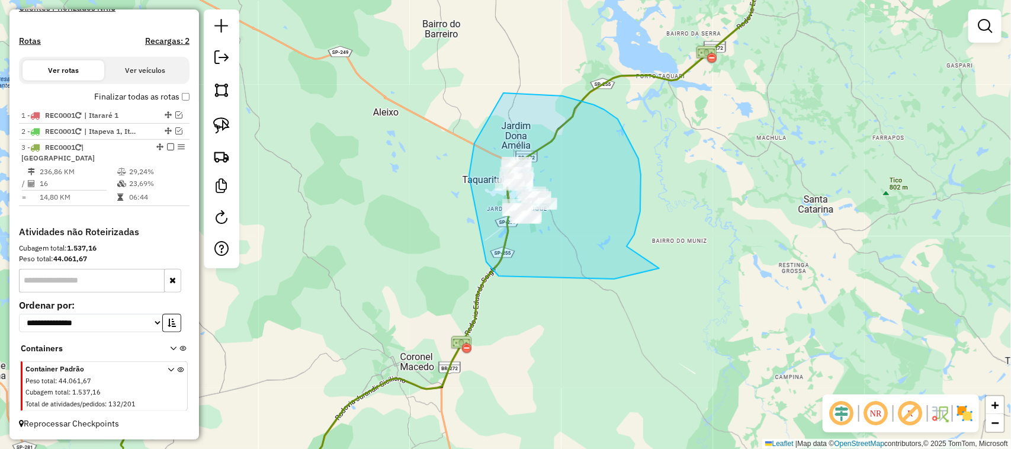
drag, startPoint x: 634, startPoint y: 235, endPoint x: 728, endPoint y: 239, distance: 94.3
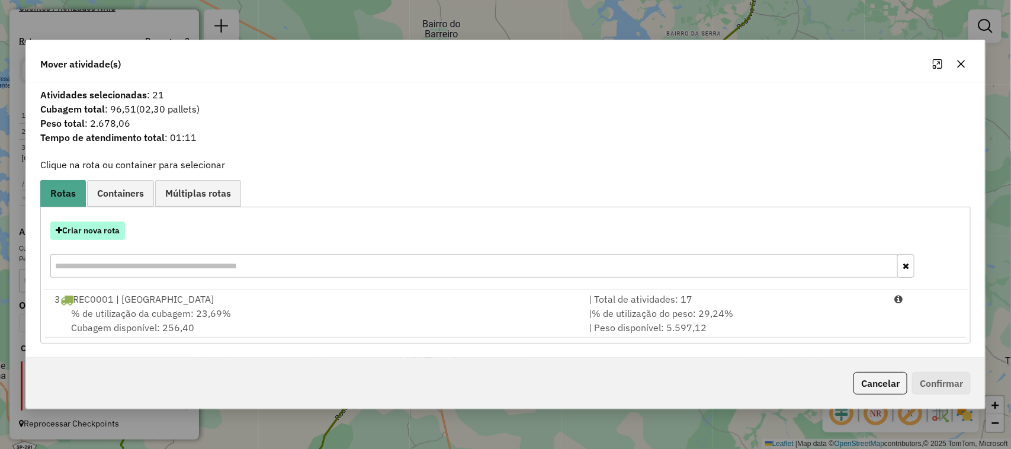
click at [107, 224] on button "Criar nova rota" at bounding box center [87, 230] width 75 height 18
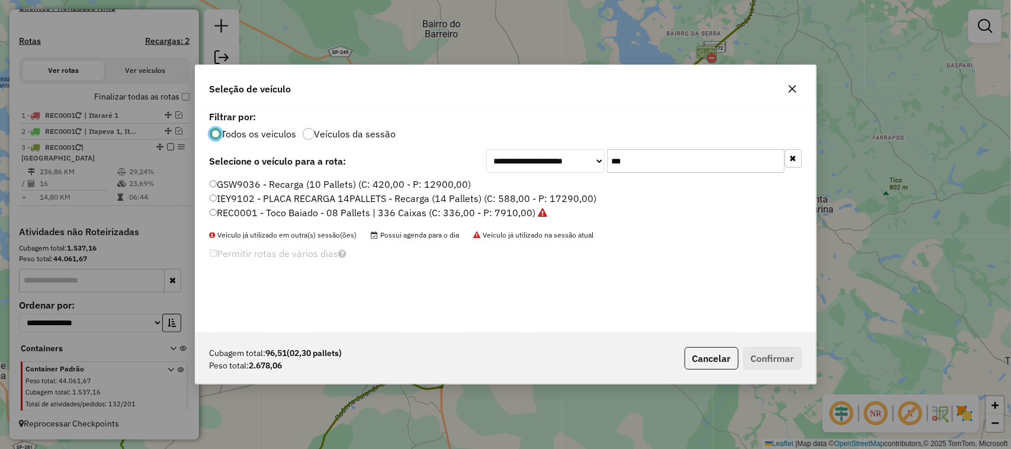
click at [519, 211] on label "REC0001 - Toco Baiado - 08 Pallets | 336 Caixas (C: 336,00 - P: 7910,00)" at bounding box center [379, 213] width 338 height 14
click at [777, 361] on button "Confirmar" at bounding box center [772, 358] width 59 height 23
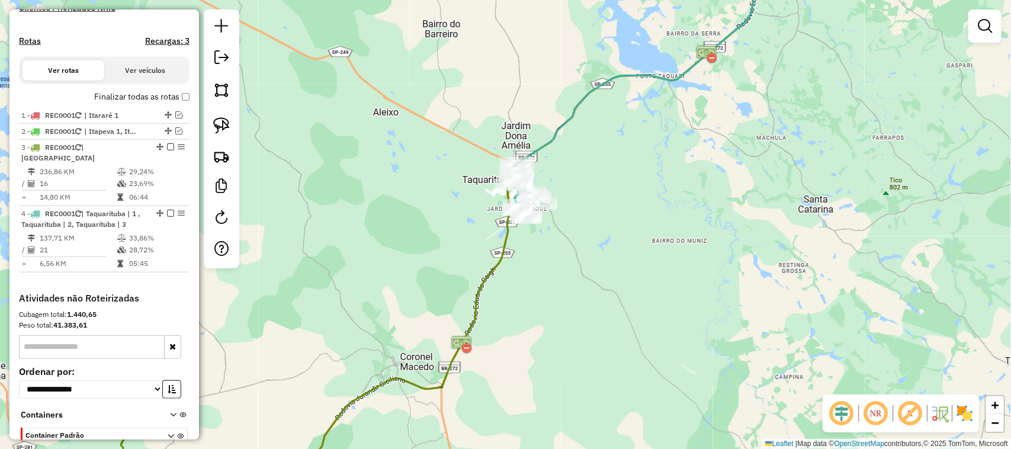
scroll to position [394, 0]
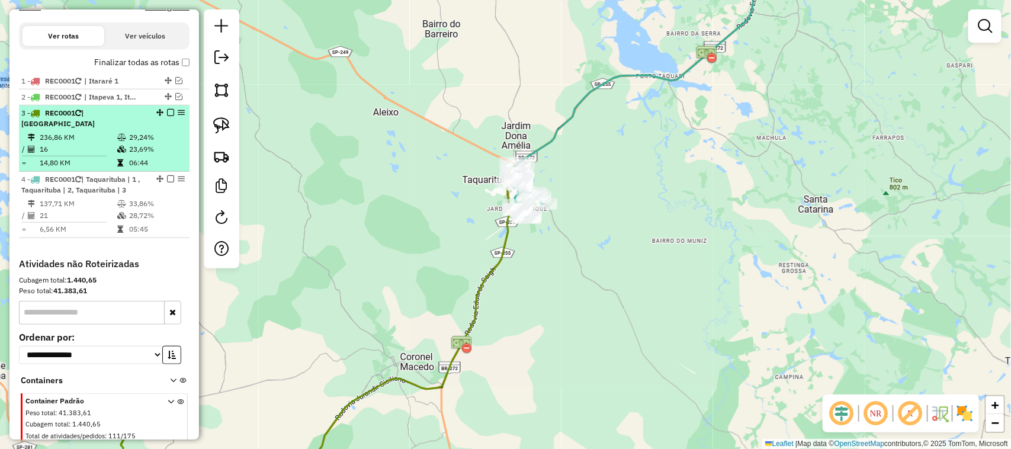
click at [169, 116] on em at bounding box center [170, 112] width 7 height 7
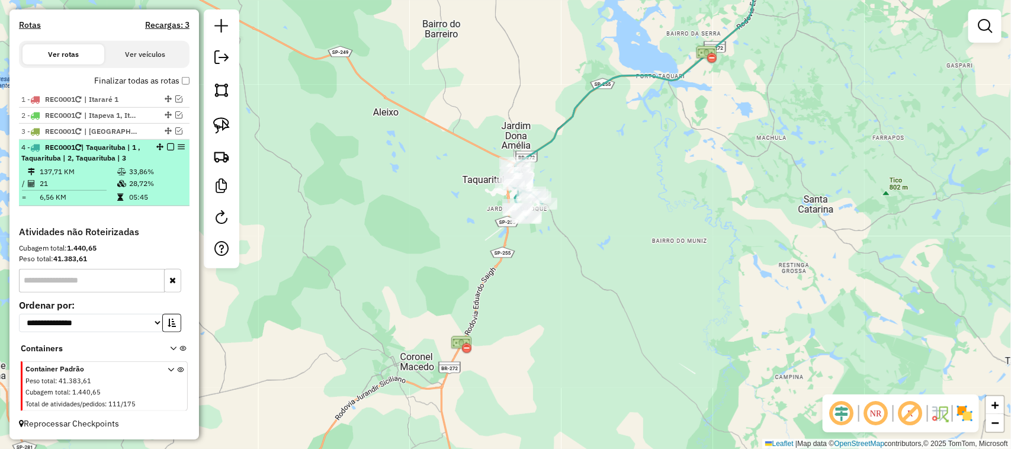
scroll to position [387, 0]
click at [169, 146] on em at bounding box center [170, 146] width 7 height 7
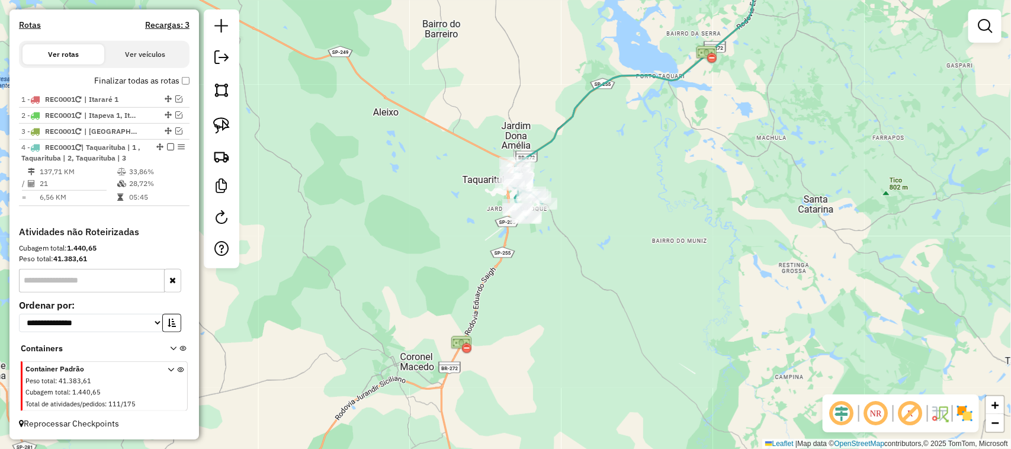
scroll to position [336, 0]
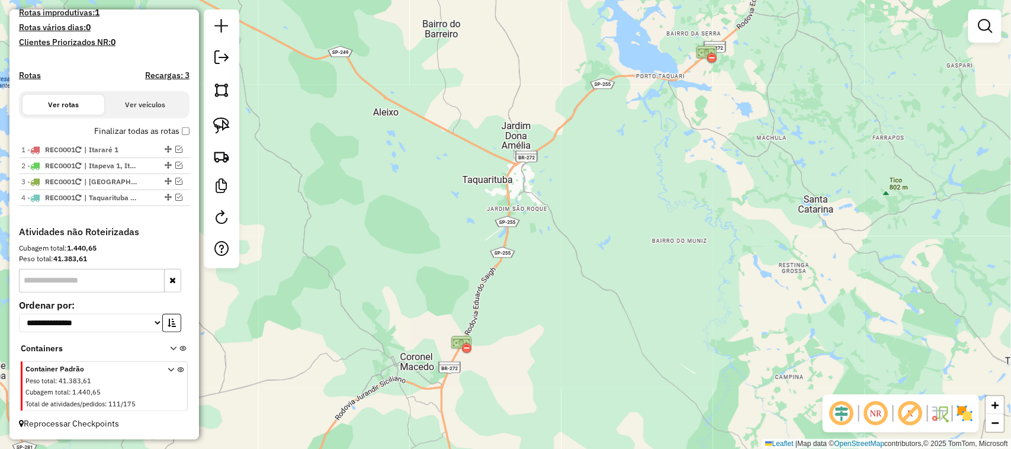
drag, startPoint x: 635, startPoint y: 267, endPoint x: 579, endPoint y: 284, distance: 58.4
click at [595, 283] on div "Janela de atendimento Grade de atendimento Capacidade Transportadoras Veículos …" at bounding box center [505, 224] width 1011 height 449
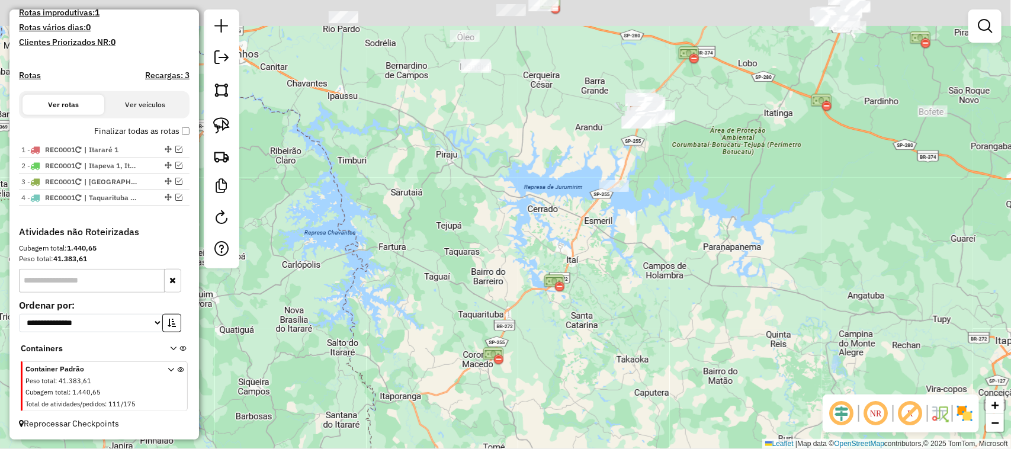
drag, startPoint x: 701, startPoint y: 203, endPoint x: 656, endPoint y: 275, distance: 85.1
click at [656, 275] on div "Janela de atendimento Grade de atendimento Capacidade Transportadoras Veículos …" at bounding box center [505, 224] width 1011 height 449
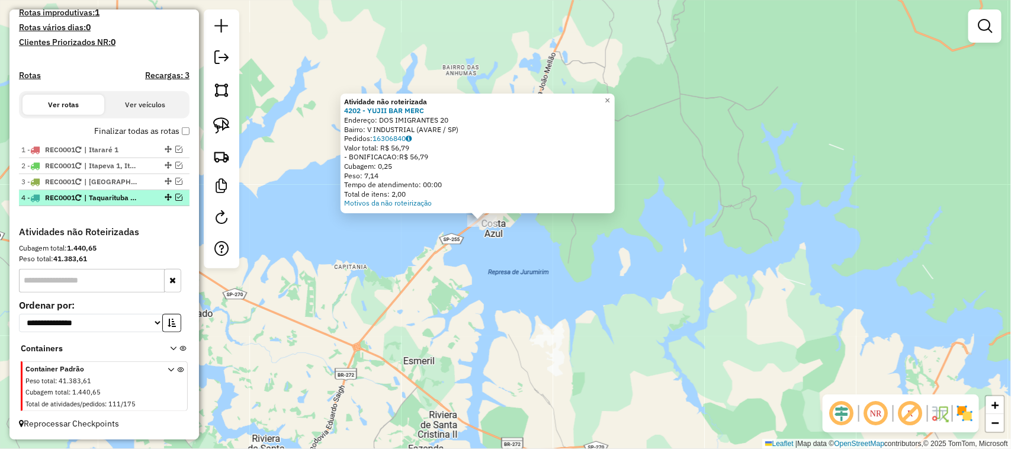
click at [176, 197] on em at bounding box center [178, 197] width 7 height 7
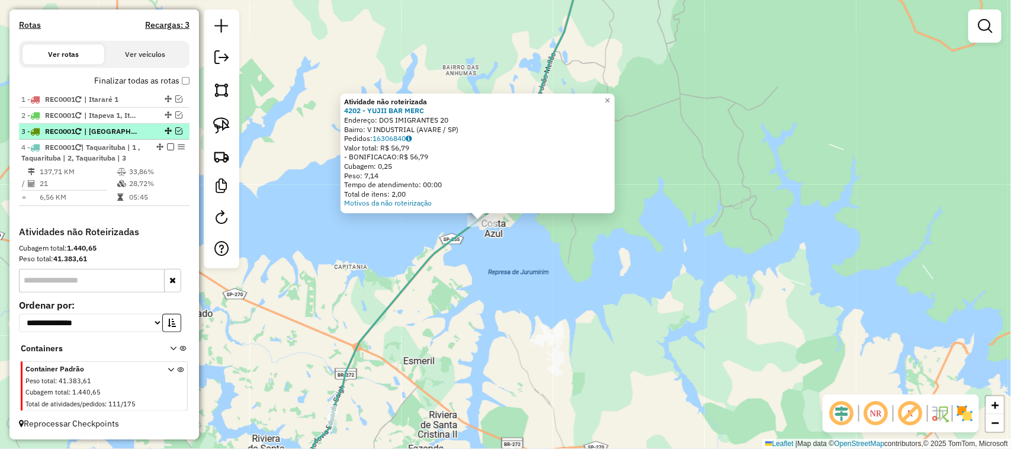
click at [175, 129] on em at bounding box center [178, 130] width 7 height 7
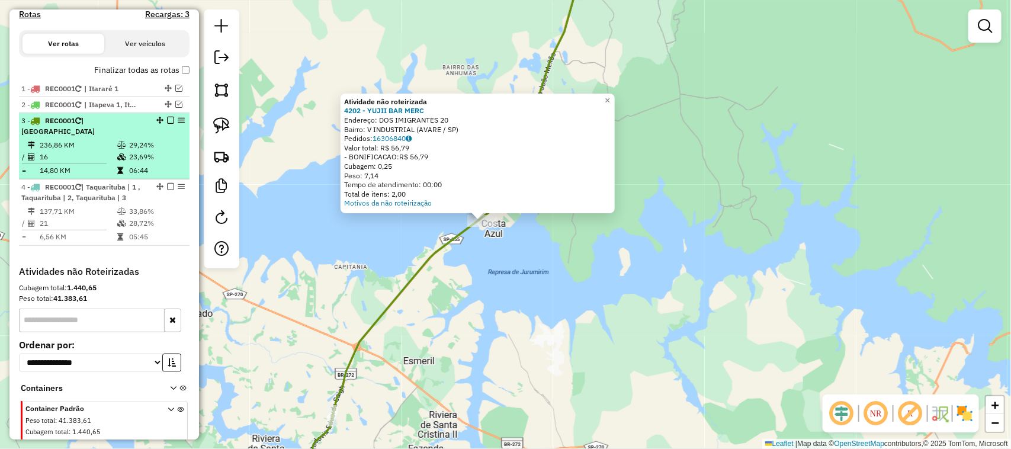
scroll to position [394, 0]
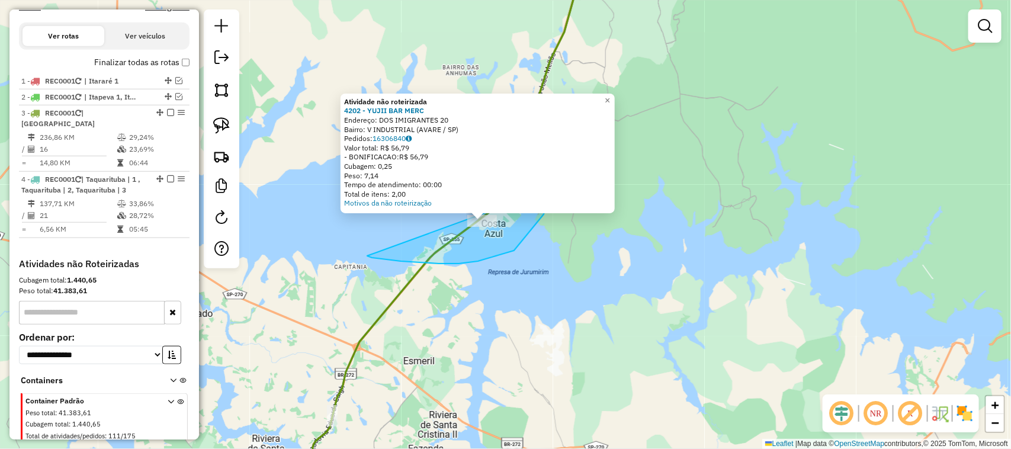
drag, startPoint x: 439, startPoint y: 264, endPoint x: 517, endPoint y: 150, distance: 138.0
click at [517, 150] on div "Atividade não roteirizada 4202 - YUJII BAR MERC Endereço: DOS IMIGRANTES 20 Bai…" at bounding box center [505, 224] width 1011 height 449
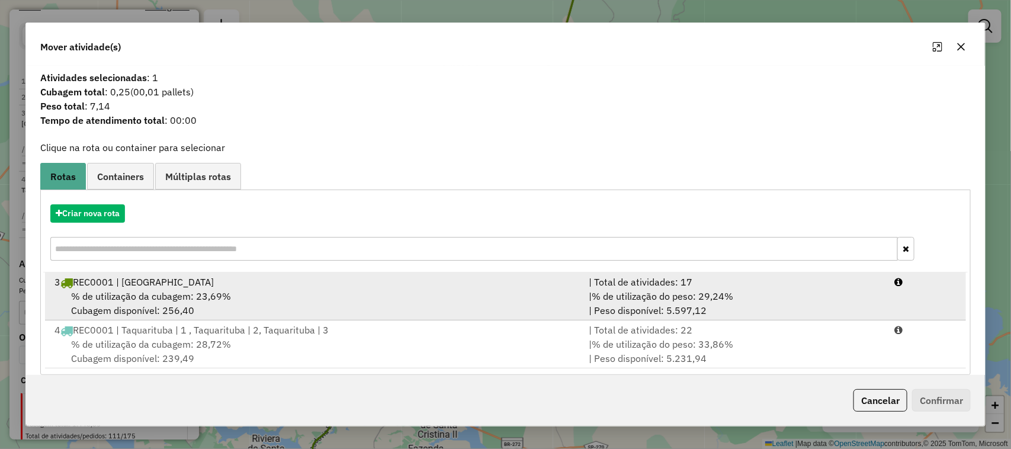
click at [777, 288] on div "| Total de atividades: 17" at bounding box center [735, 282] width 306 height 14
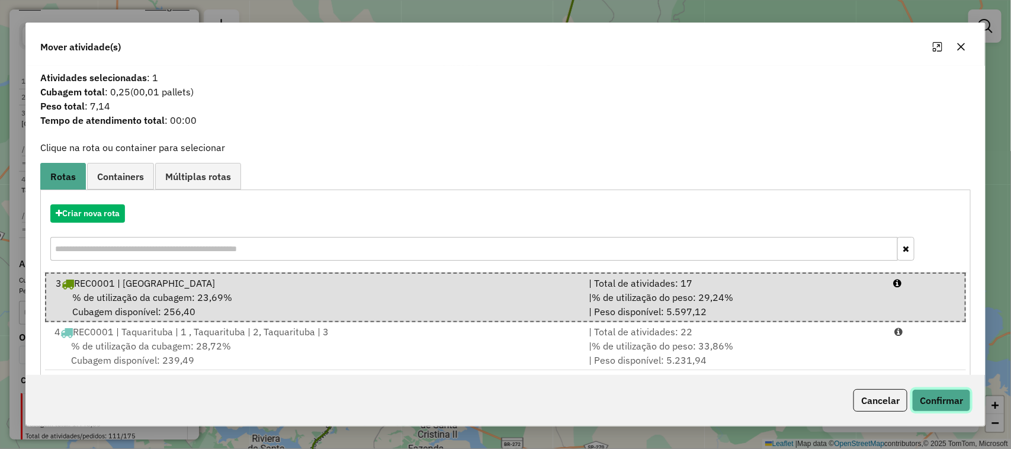
click at [948, 397] on button "Confirmar" at bounding box center [941, 400] width 59 height 23
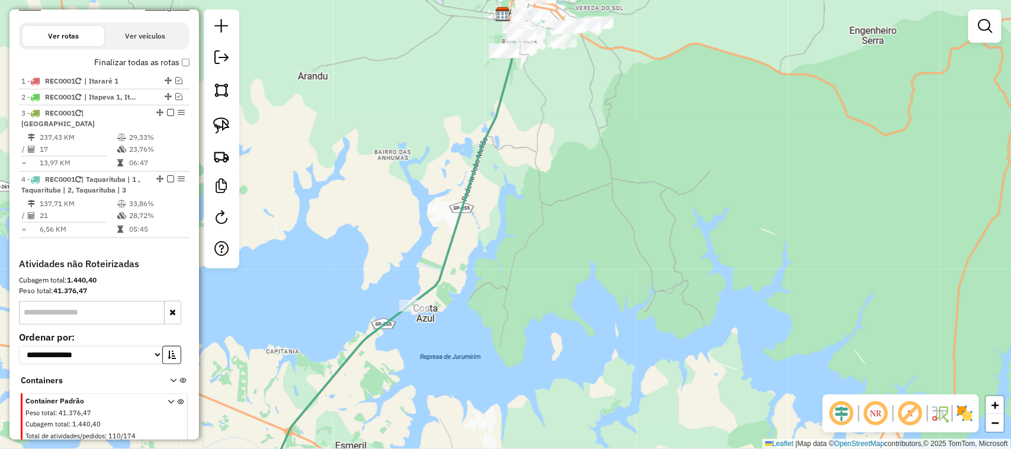
drag, startPoint x: 641, startPoint y: 282, endPoint x: 624, endPoint y: 320, distance: 42.4
click at [616, 335] on div "Janela de atendimento Grade de atendimento Capacidade Transportadoras Veículos …" at bounding box center [505, 224] width 1011 height 449
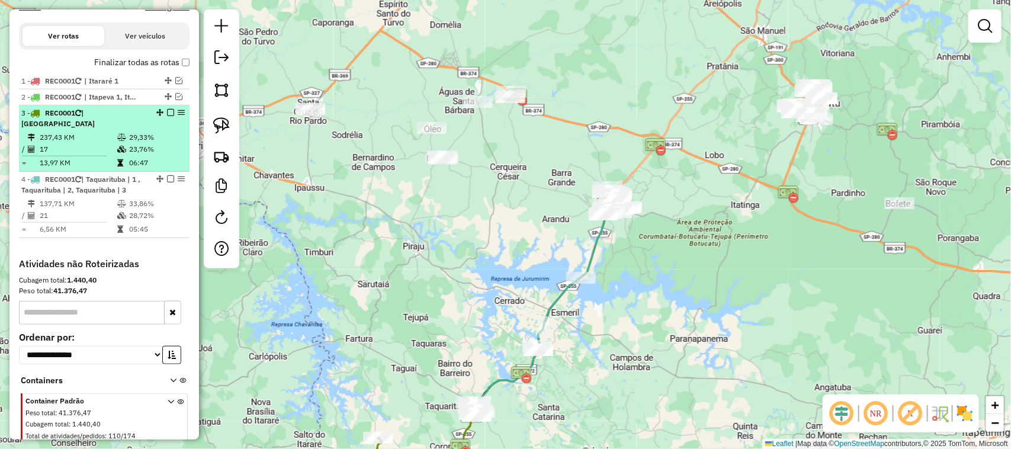
click at [167, 116] on em at bounding box center [170, 112] width 7 height 7
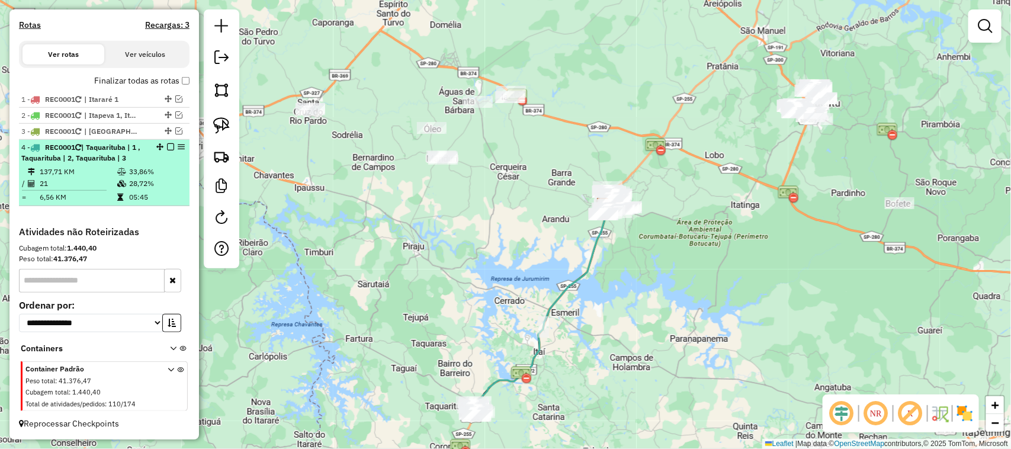
click at [167, 143] on em at bounding box center [170, 146] width 7 height 7
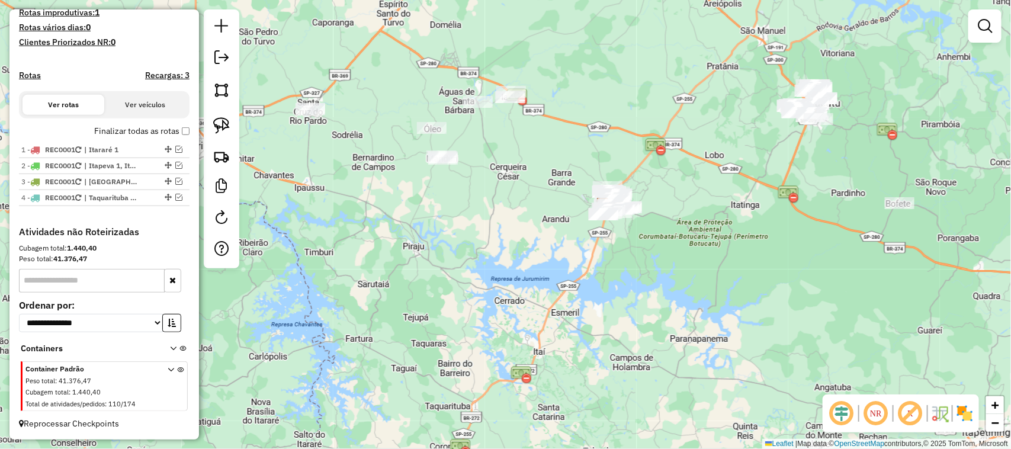
scroll to position [336, 0]
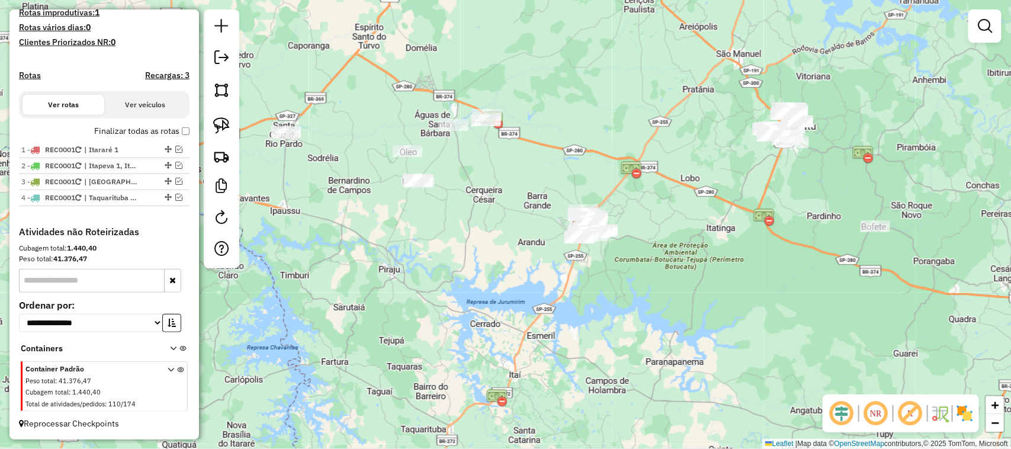
drag, startPoint x: 515, startPoint y: 231, endPoint x: 381, endPoint y: 295, distance: 148.9
click at [381, 295] on div "Janela de atendimento Grade de atendimento Capacidade Transportadoras Veículos …" at bounding box center [505, 224] width 1011 height 449
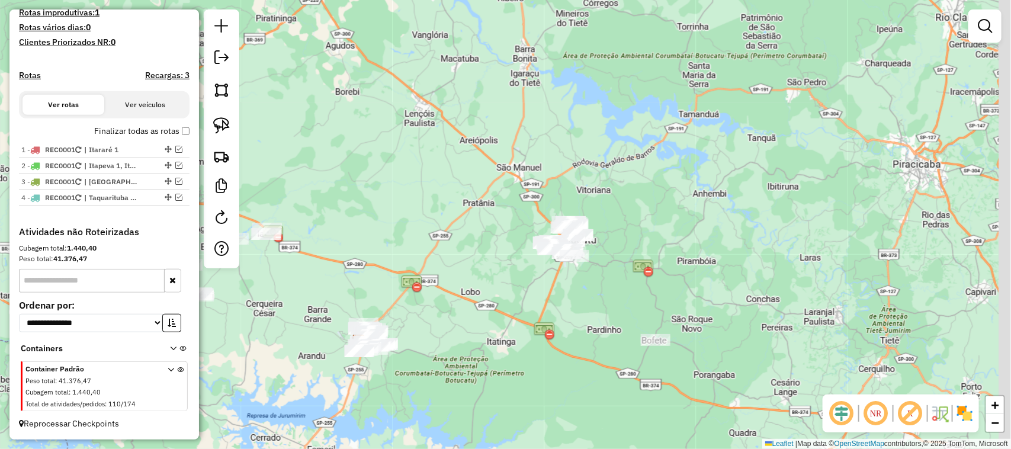
drag, startPoint x: 596, startPoint y: 294, endPoint x: 542, endPoint y: 323, distance: 61.7
click at [542, 323] on div "Janela de atendimento Grade de atendimento Capacidade Transportadoras Veículos …" at bounding box center [505, 224] width 1011 height 449
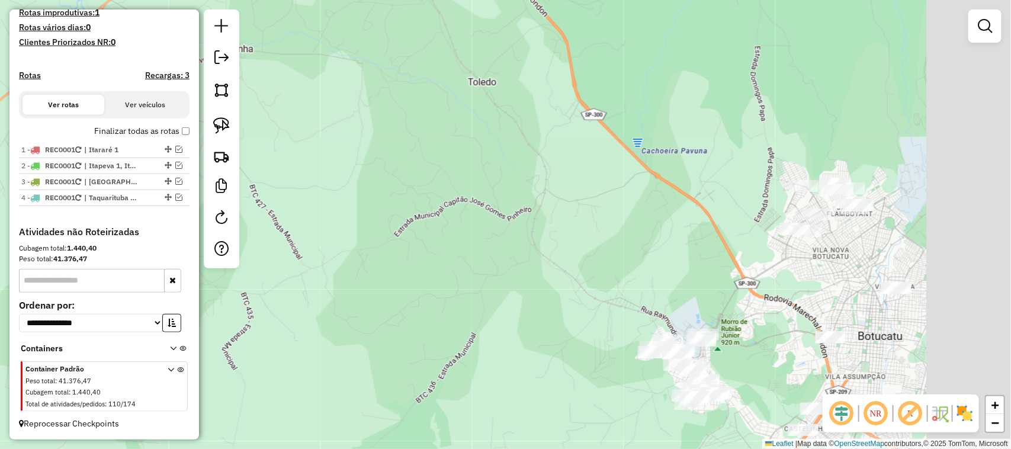
drag, startPoint x: 644, startPoint y: 262, endPoint x: 441, endPoint y: 241, distance: 203.6
click at [442, 246] on div "Janela de atendimento Grade de atendimento Capacidade Transportadoras Veículos …" at bounding box center [505, 224] width 1011 height 449
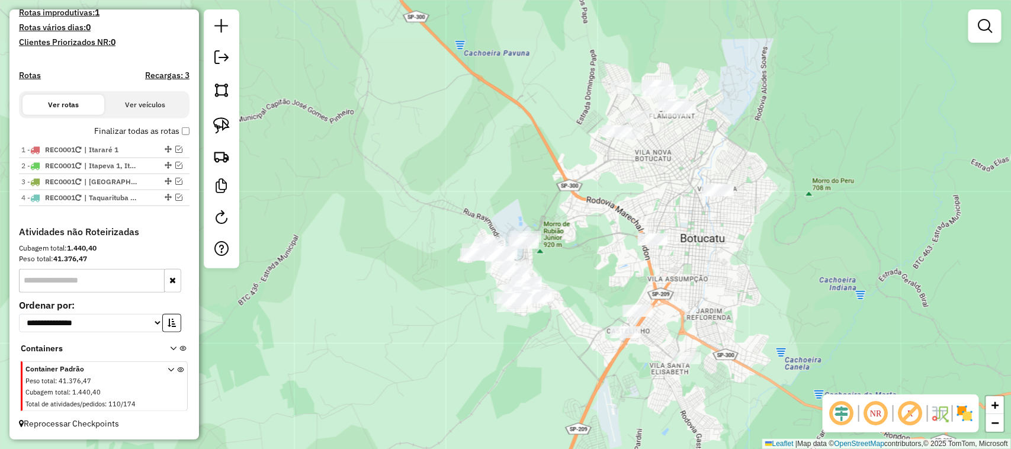
drag, startPoint x: 570, startPoint y: 273, endPoint x: 587, endPoint y: 140, distance: 133.8
click at [587, 141] on div "Janela de atendimento Grade de atendimento Capacidade Transportadoras Veículos …" at bounding box center [505, 224] width 1011 height 449
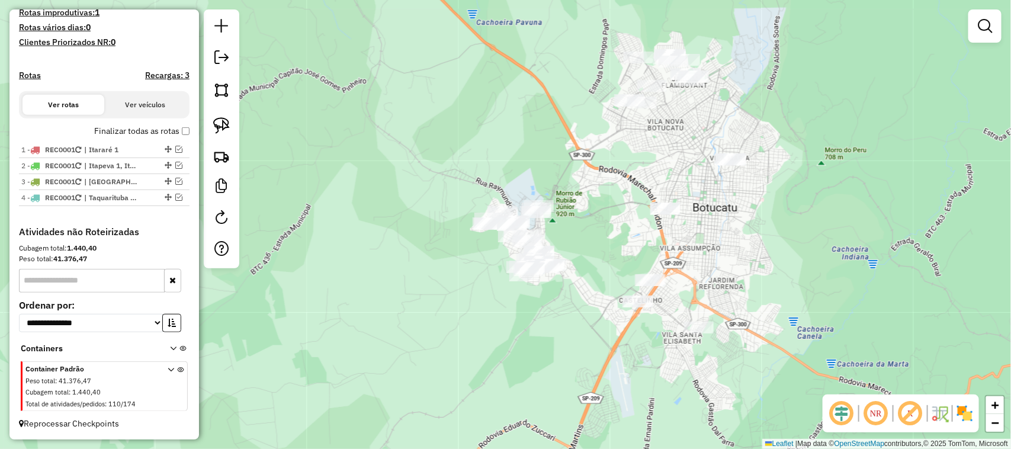
drag, startPoint x: 579, startPoint y: 137, endPoint x: 583, endPoint y: 143, distance: 6.8
click at [582, 150] on div "Janela de atendimento Grade de atendimento Capacidade Transportadoras Veículos …" at bounding box center [505, 224] width 1011 height 449
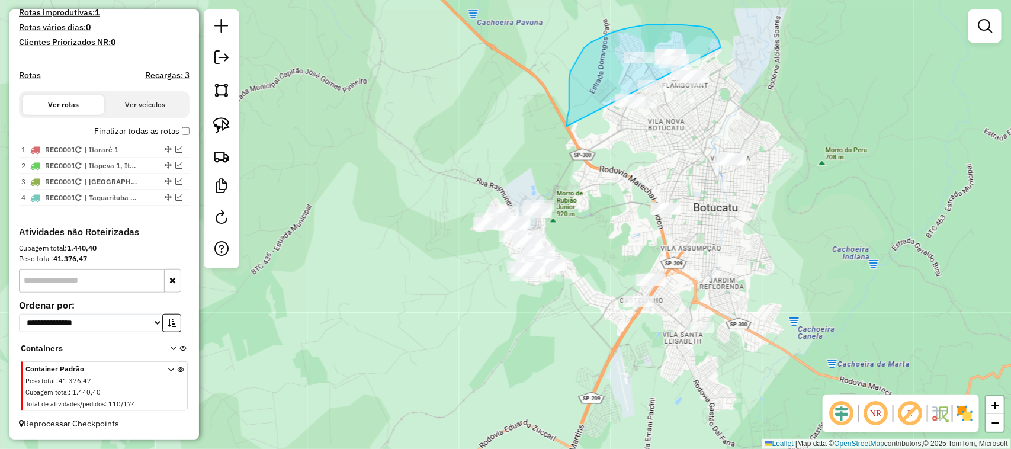
drag, startPoint x: 569, startPoint y: 81, endPoint x: 622, endPoint y: 153, distance: 89.0
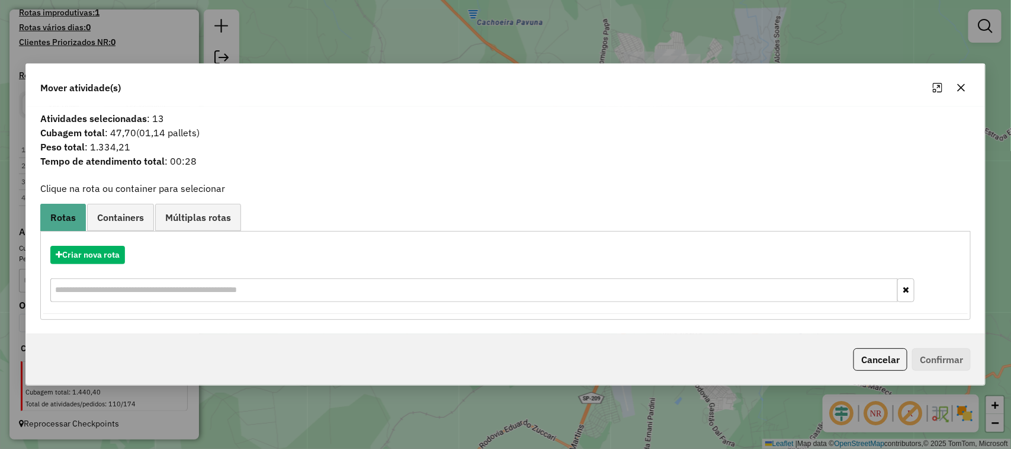
click at [964, 89] on icon "button" at bounding box center [962, 88] width 8 height 8
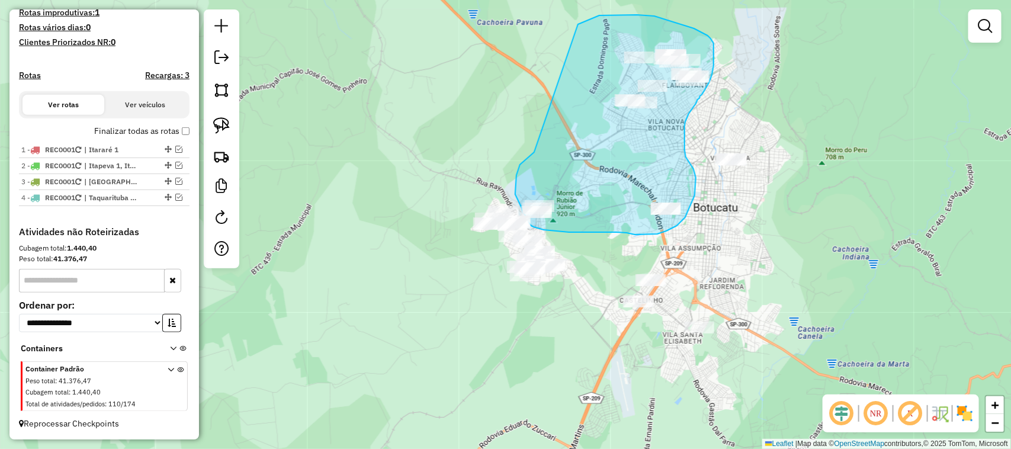
drag, startPoint x: 521, startPoint y: 163, endPoint x: 550, endPoint y: 84, distance: 84.3
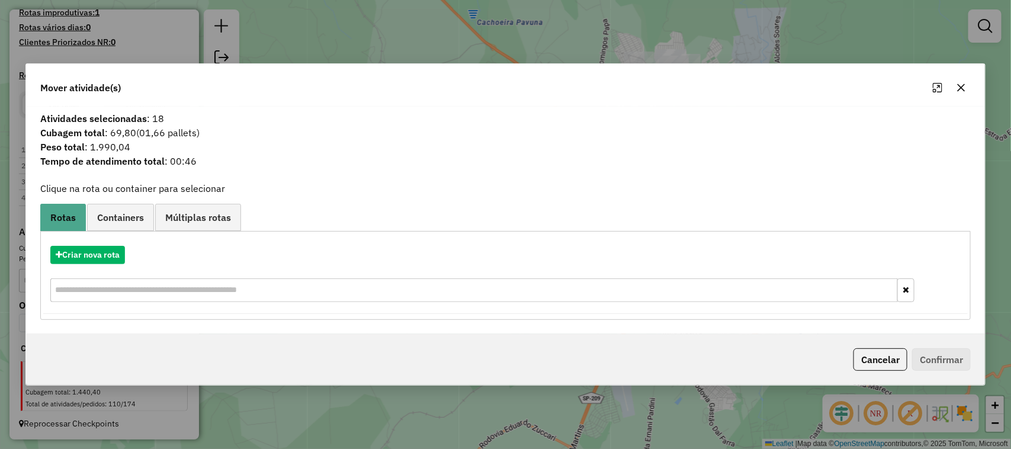
click at [955, 89] on button "button" at bounding box center [961, 87] width 19 height 19
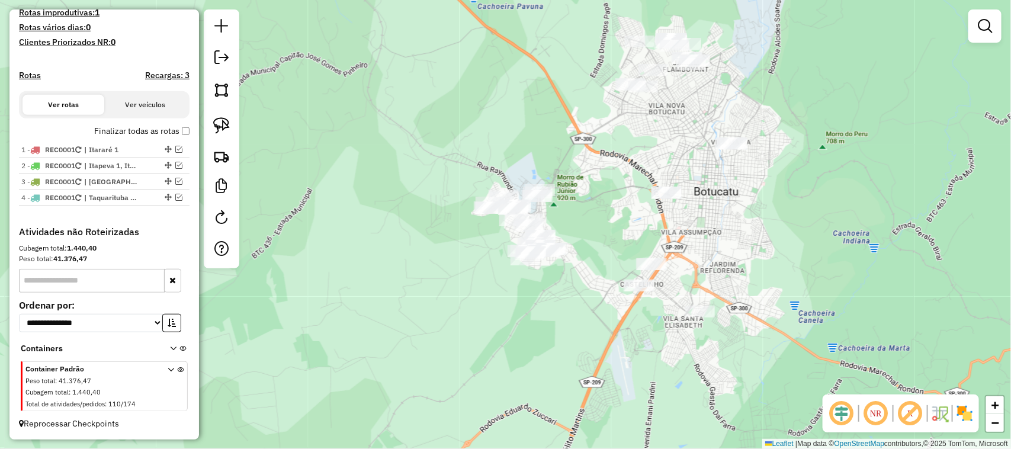
drag, startPoint x: 584, startPoint y: 190, endPoint x: 582, endPoint y: 182, distance: 8.1
click at [582, 182] on div "Janela de atendimento Grade de atendimento Capacidade Transportadoras Veículos …" at bounding box center [505, 224] width 1011 height 449
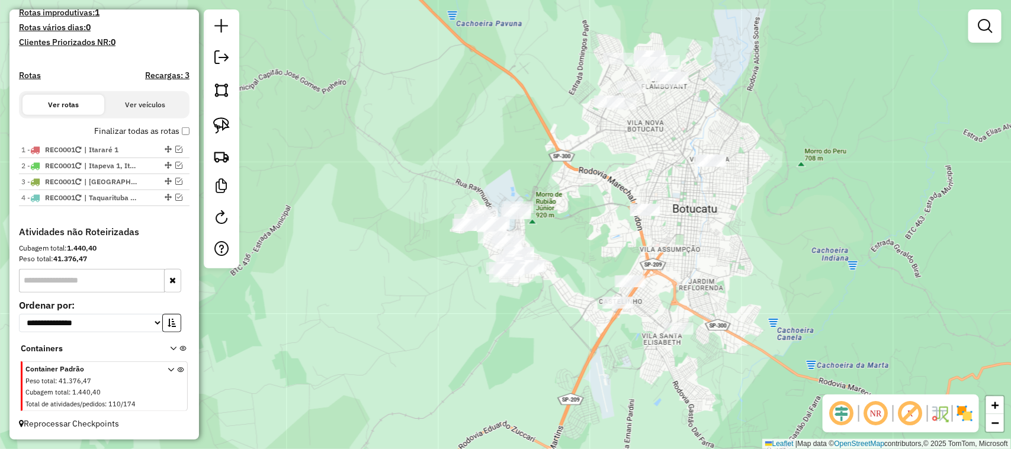
drag, startPoint x: 611, startPoint y: 178, endPoint x: 591, endPoint y: 198, distance: 28.1
click at [591, 198] on div "Janela de atendimento Grade de atendimento Capacidade Transportadoras Veículos …" at bounding box center [505, 224] width 1011 height 449
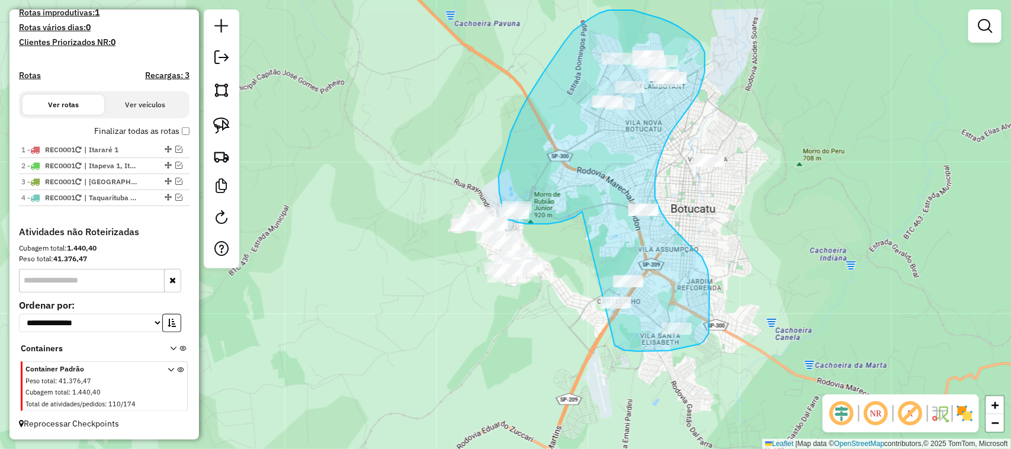
drag, startPoint x: 582, startPoint y: 211, endPoint x: 599, endPoint y: 248, distance: 39.8
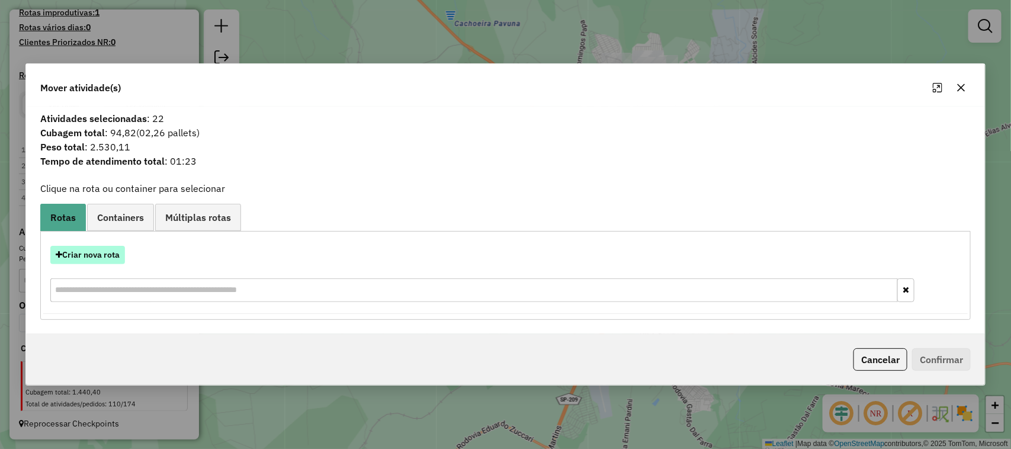
click at [110, 252] on button "Criar nova rota" at bounding box center [87, 255] width 75 height 18
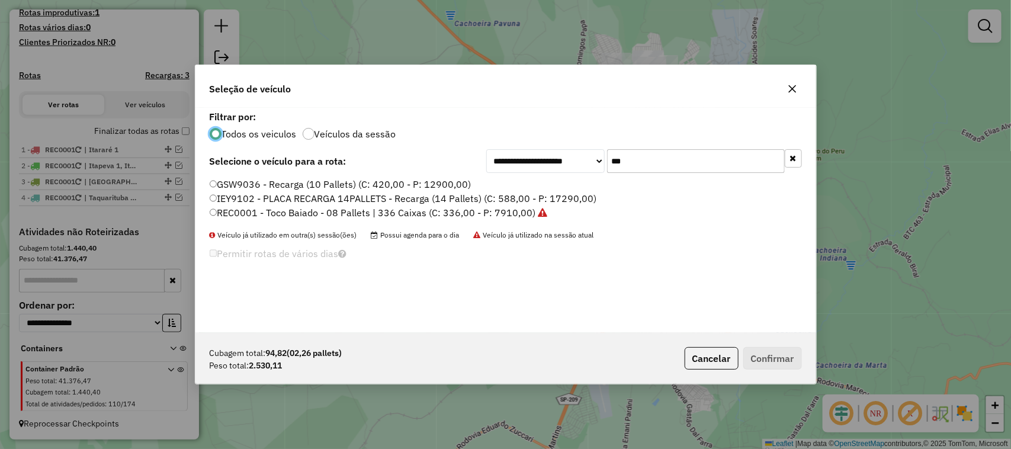
scroll to position [6, 4]
click at [524, 214] on label "REC0001 - Toco Baiado - 08 Pallets | 336 Caixas (C: 336,00 - P: 7910,00)" at bounding box center [379, 213] width 338 height 14
click at [785, 358] on button "Confirmar" at bounding box center [772, 358] width 59 height 23
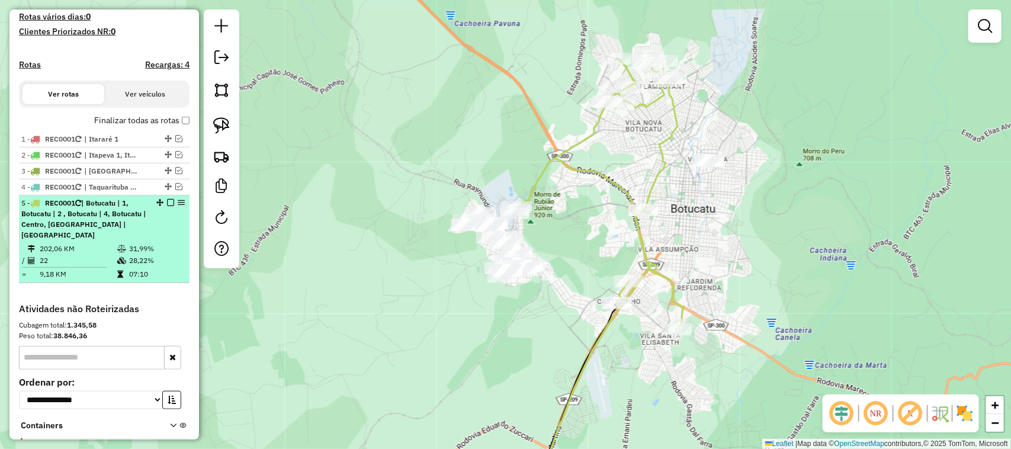
scroll to position [394, 0]
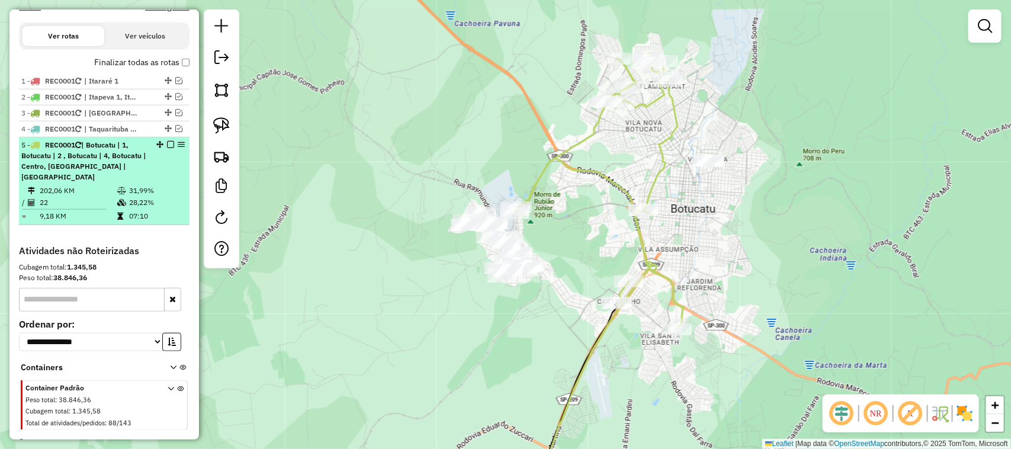
click at [168, 148] on em at bounding box center [170, 144] width 7 height 7
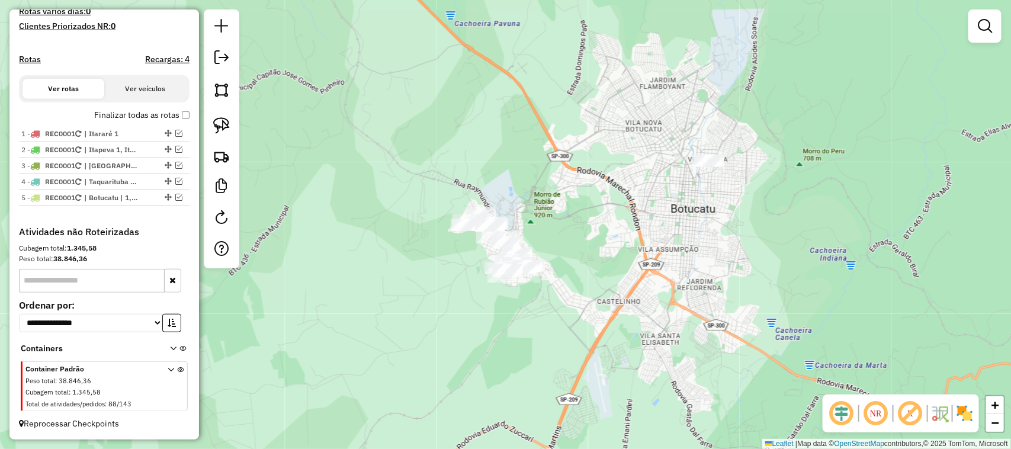
scroll to position [353, 0]
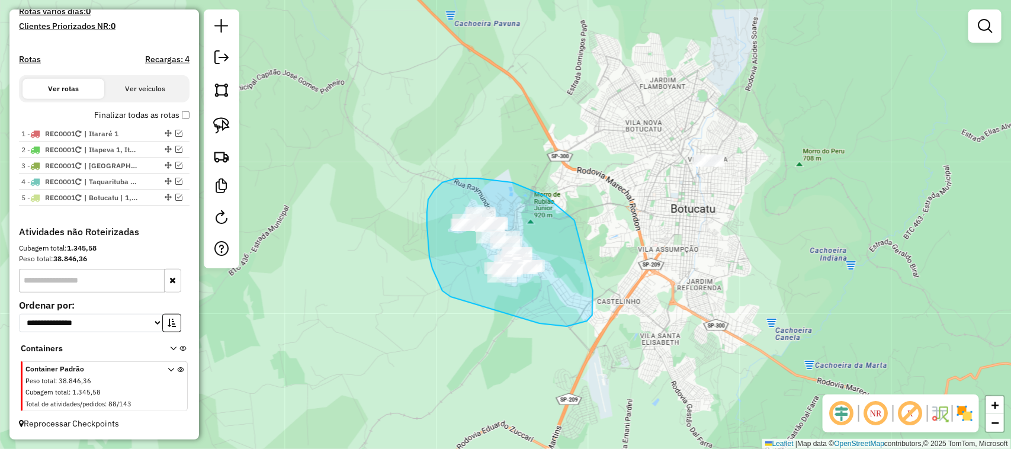
drag, startPoint x: 451, startPoint y: 297, endPoint x: 480, endPoint y: 303, distance: 29.6
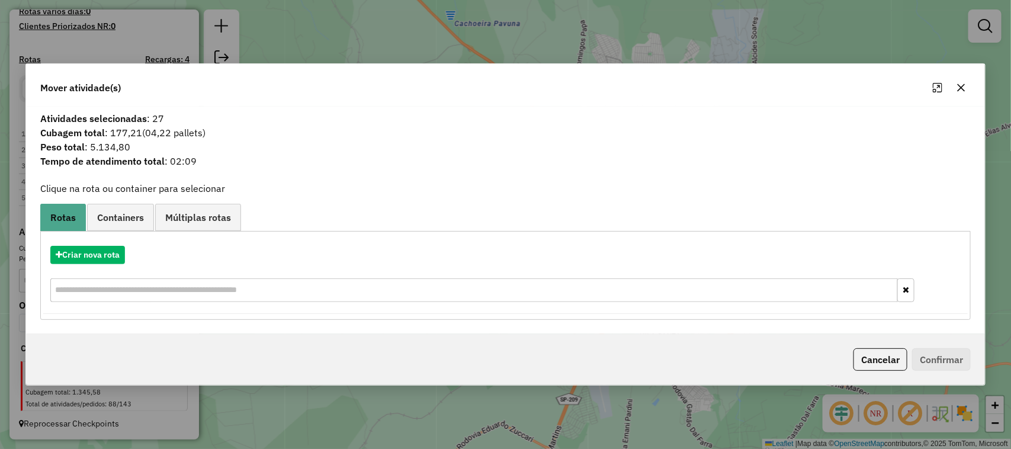
click at [93, 244] on div "Criar nova rota" at bounding box center [505, 275] width 925 height 77
click at [99, 252] on button "Criar nova rota" at bounding box center [87, 255] width 75 height 18
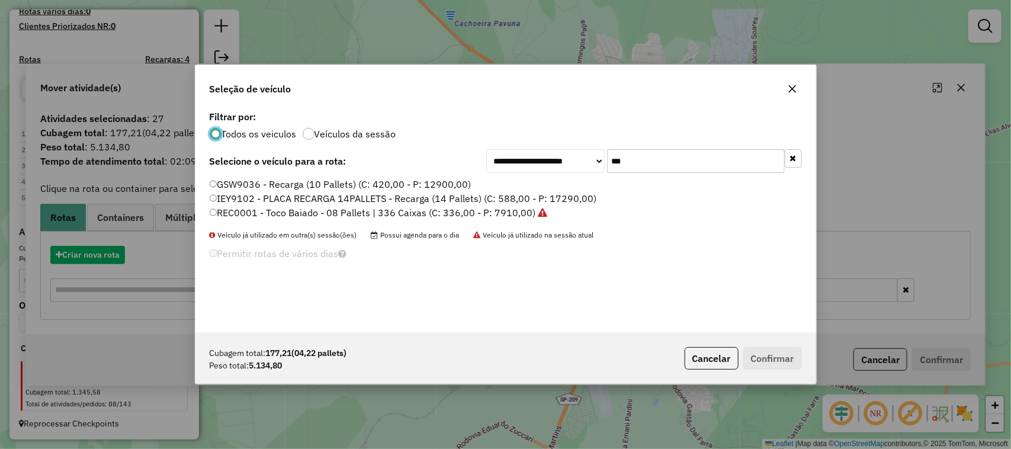
scroll to position [6, 4]
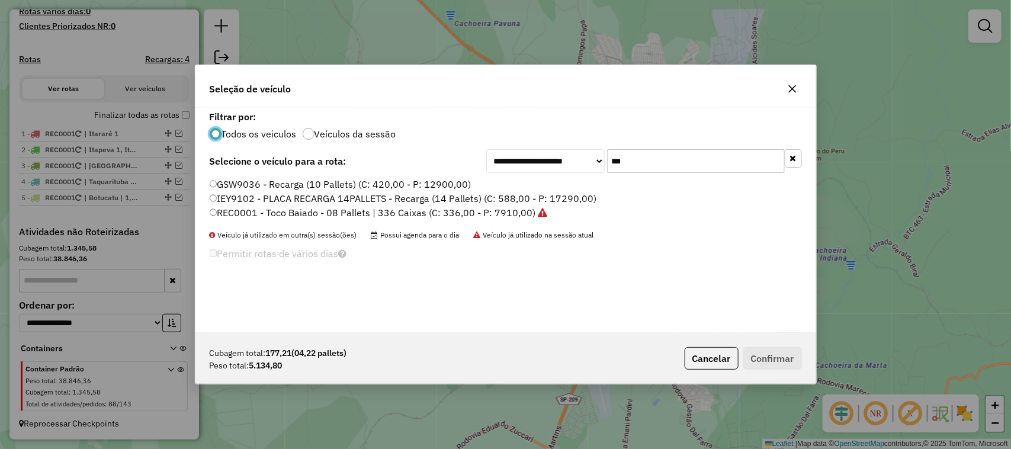
drag, startPoint x: 505, startPoint y: 215, endPoint x: 522, endPoint y: 214, distance: 17.2
click at [506, 215] on label "REC0001 - Toco Baiado - 08 Pallets | 336 Caixas (C: 336,00 - P: 7910,00)" at bounding box center [379, 213] width 338 height 14
click at [402, 204] on label "IEY9102 - PLACA RECARGA 14PALLETS - Recarga (14 Pallets) (C: 588,00 - P: 17290,…" at bounding box center [403, 198] width 387 height 14
click at [438, 210] on label "REC0001 - Toco Baiado - 08 Pallets | 336 Caixas (C: 336,00 - P: 7910,00)" at bounding box center [379, 213] width 338 height 14
click at [782, 352] on button "Confirmar" at bounding box center [772, 358] width 59 height 23
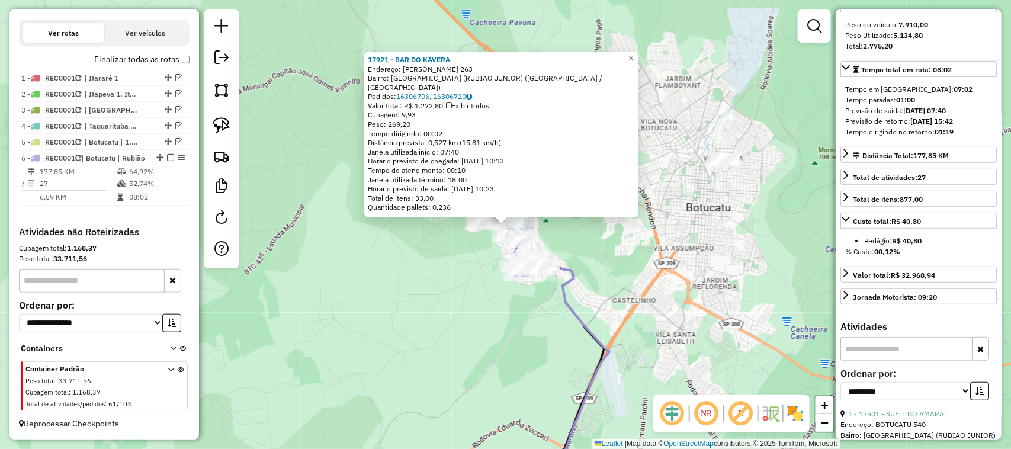
scroll to position [394, 0]
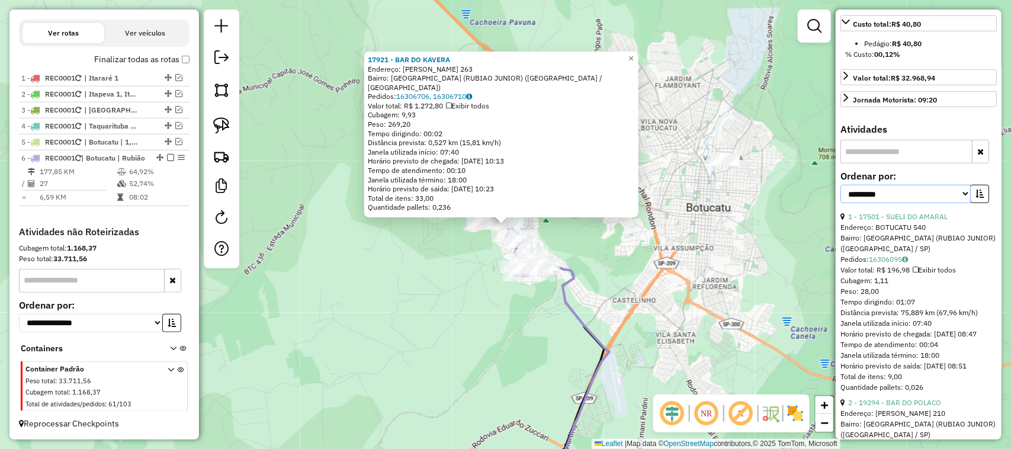
click at [958, 203] on select "**********" at bounding box center [905, 194] width 130 height 18
select select "*********"
click at [840, 203] on select "**********" at bounding box center [905, 194] width 130 height 18
click at [981, 203] on button "button" at bounding box center [979, 194] width 19 height 18
click at [927, 221] on link "13 - 18352 - PRIME BEBIDAS" at bounding box center [896, 216] width 96 height 9
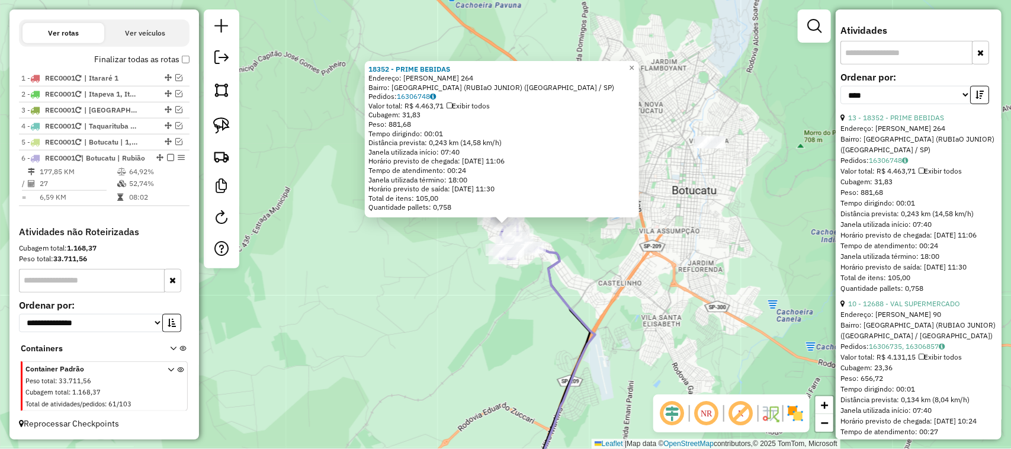
scroll to position [592, 0]
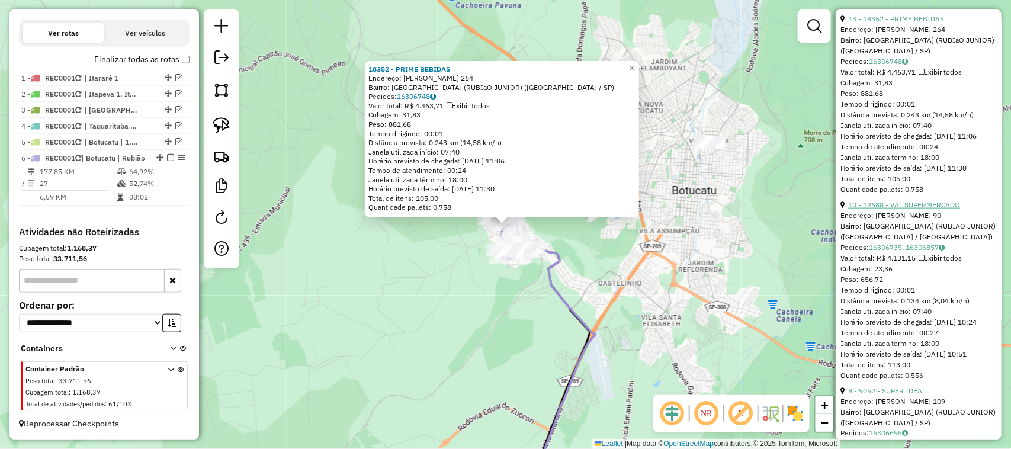
click at [948, 209] on link "10 - 12688 - VAL SUPERMERCADO" at bounding box center [904, 204] width 112 height 9
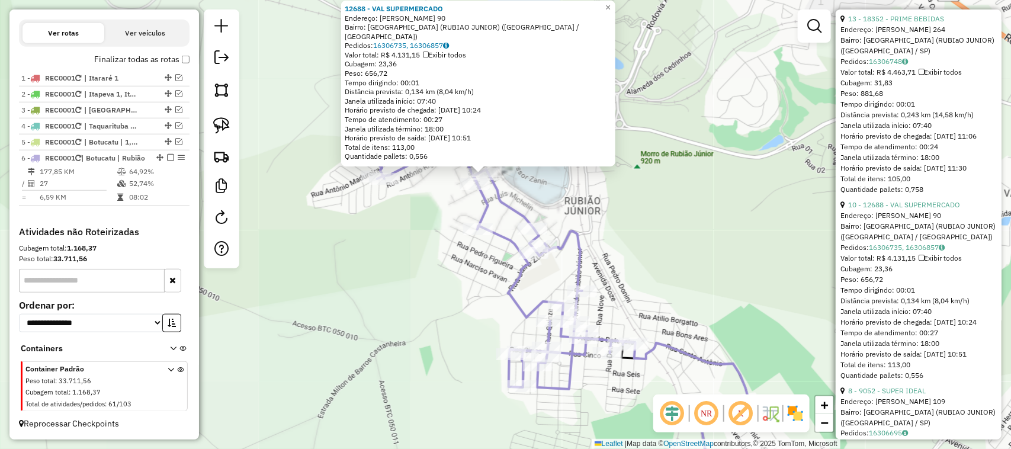
click at [570, 172] on div "12688 - VAL SUPERMERCADO Endereço: JOSE MICHELIN 90 Bairro: VILA FORMOSA (RUBIA…" at bounding box center [505, 224] width 1011 height 449
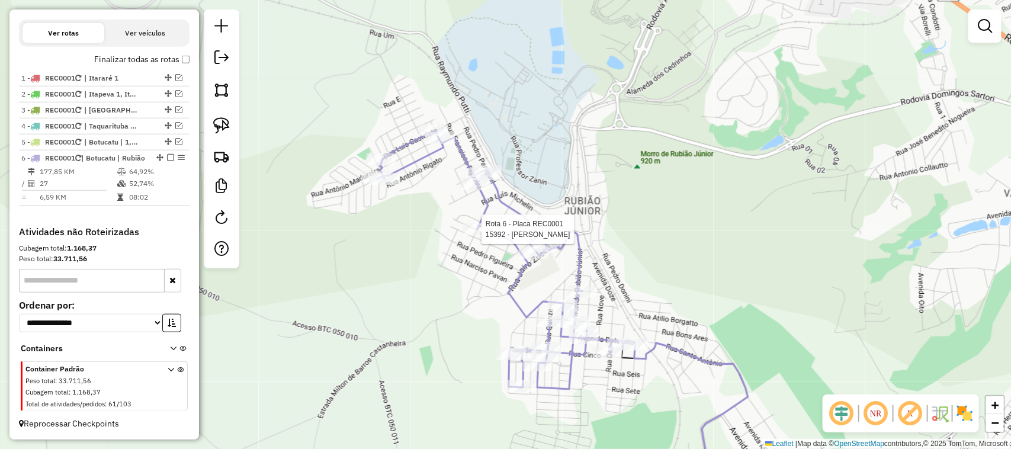
click at [474, 235] on div at bounding box center [478, 229] width 30 height 12
select select "*********"
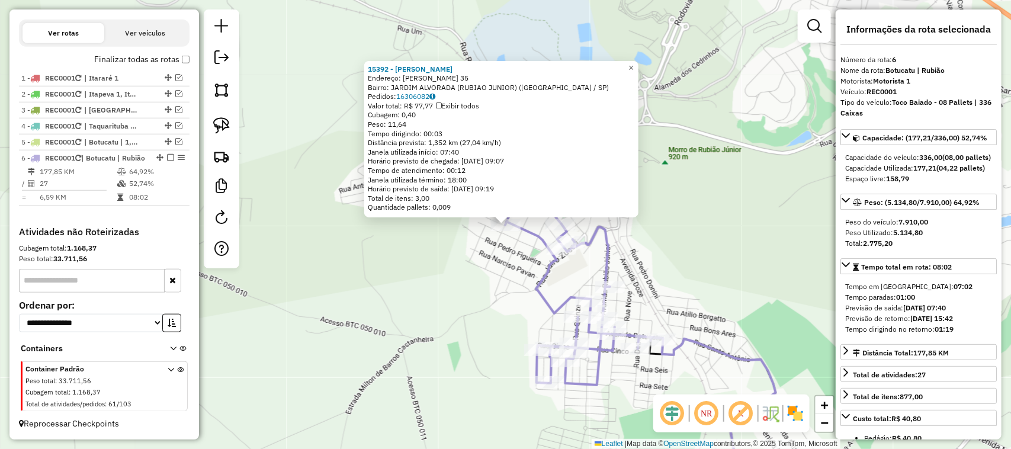
click at [421, 252] on div "15392 - MERCEARIA SILVA Endereço: JOSE LINO PIMENTEL 35 Bairro: JARDIM ALVORADA…" at bounding box center [505, 224] width 1011 height 449
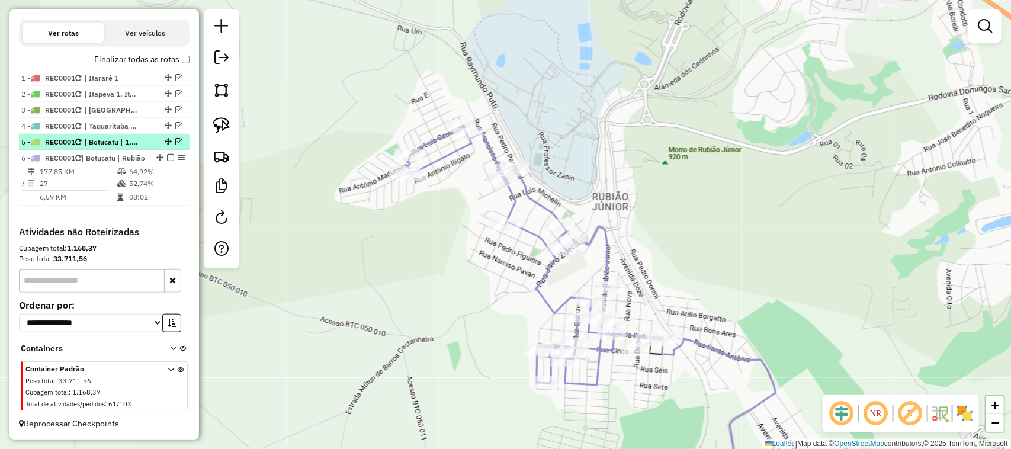
click at [176, 138] on em at bounding box center [178, 141] width 7 height 7
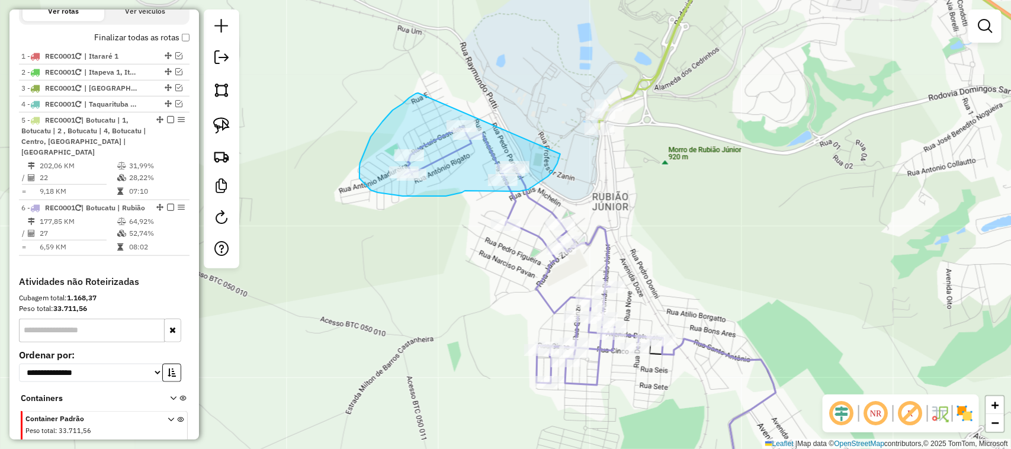
drag, startPoint x: 367, startPoint y: 145, endPoint x: 526, endPoint y: 93, distance: 167.1
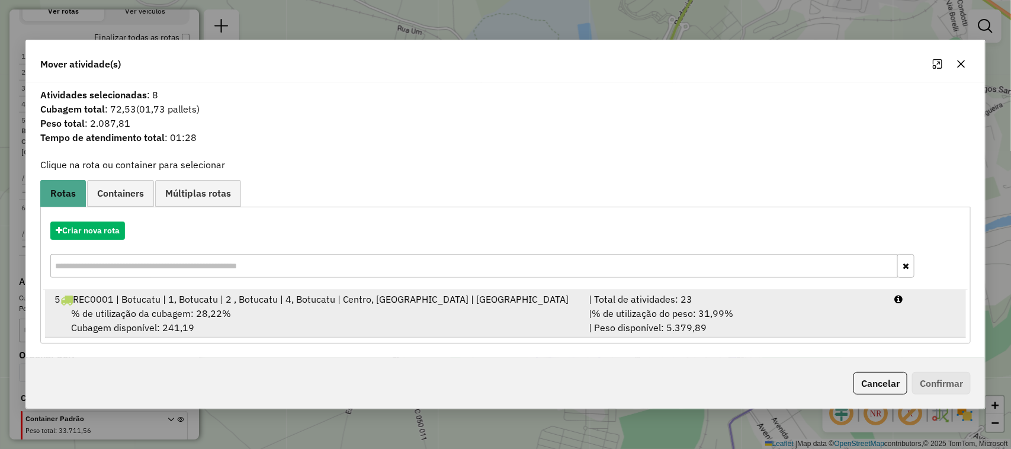
click at [698, 300] on div "| Total de atividades: 23" at bounding box center [735, 299] width 306 height 14
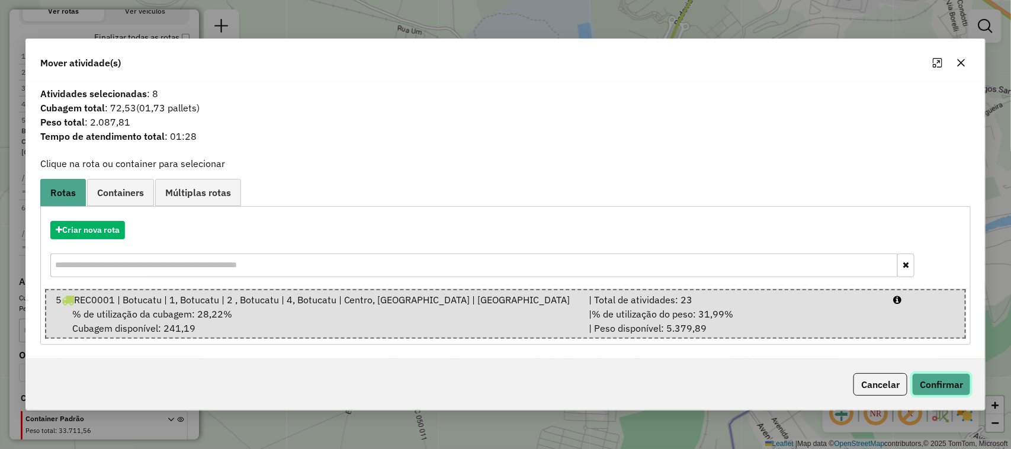
click at [960, 382] on button "Confirmar" at bounding box center [941, 384] width 59 height 23
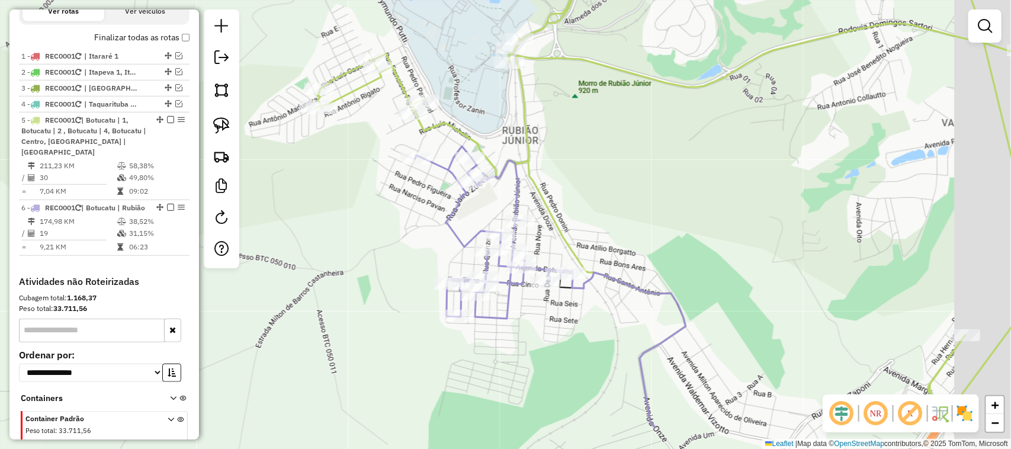
drag, startPoint x: 753, startPoint y: 171, endPoint x: 600, endPoint y: 45, distance: 197.8
click at [664, 94] on div "Janela de atendimento Grade de atendimento Capacidade Transportadoras Veículos …" at bounding box center [505, 224] width 1011 height 449
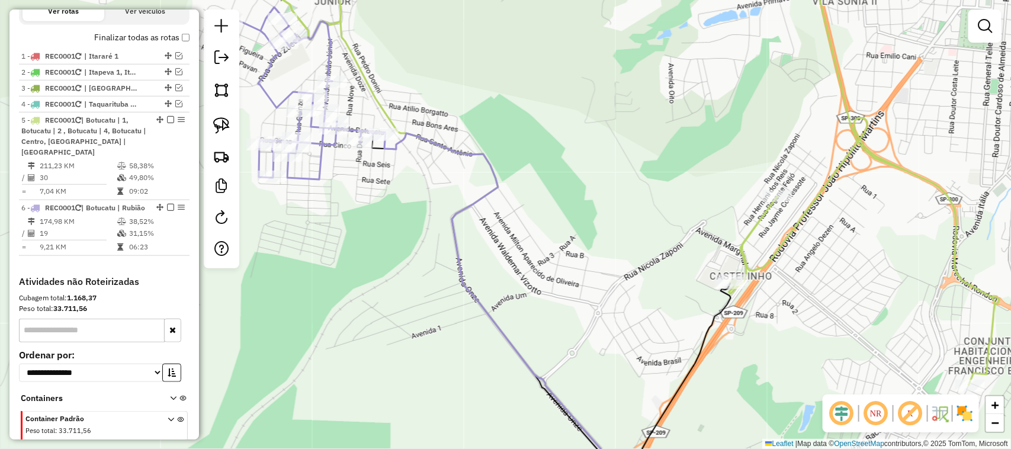
drag, startPoint x: 671, startPoint y: 99, endPoint x: 593, endPoint y: 72, distance: 82.2
click at [597, 74] on div "Janela de atendimento Grade de atendimento Capacidade Transportadoras Veículos …" at bounding box center [505, 224] width 1011 height 449
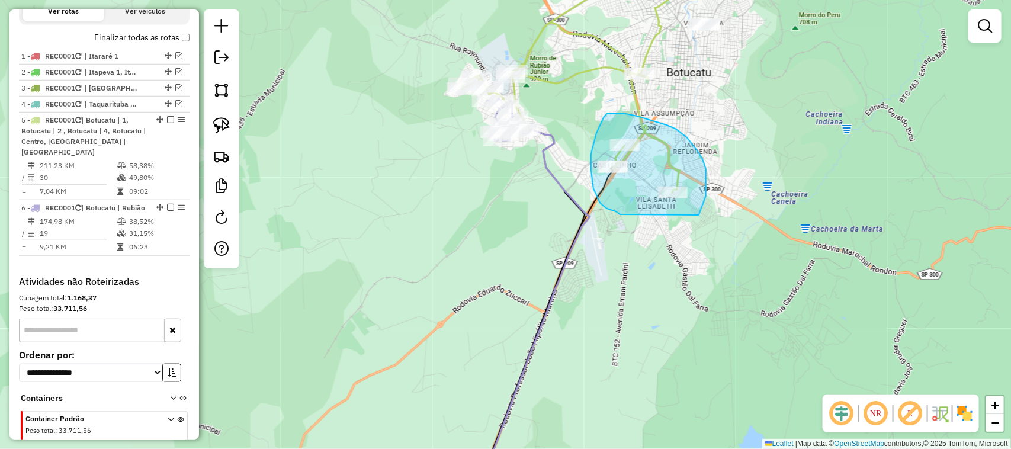
drag, startPoint x: 600, startPoint y: 203, endPoint x: 689, endPoint y: 205, distance: 88.9
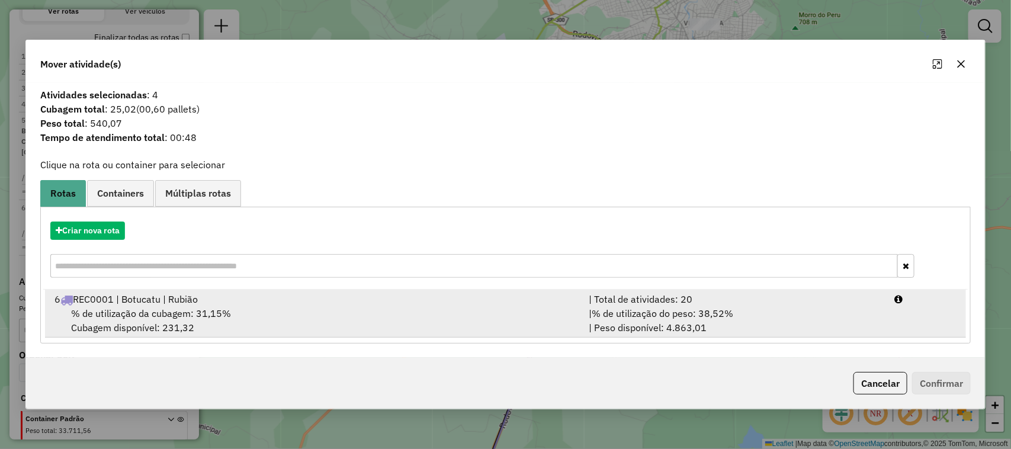
click at [825, 306] on div "| Total de atividades: 20" at bounding box center [735, 299] width 306 height 14
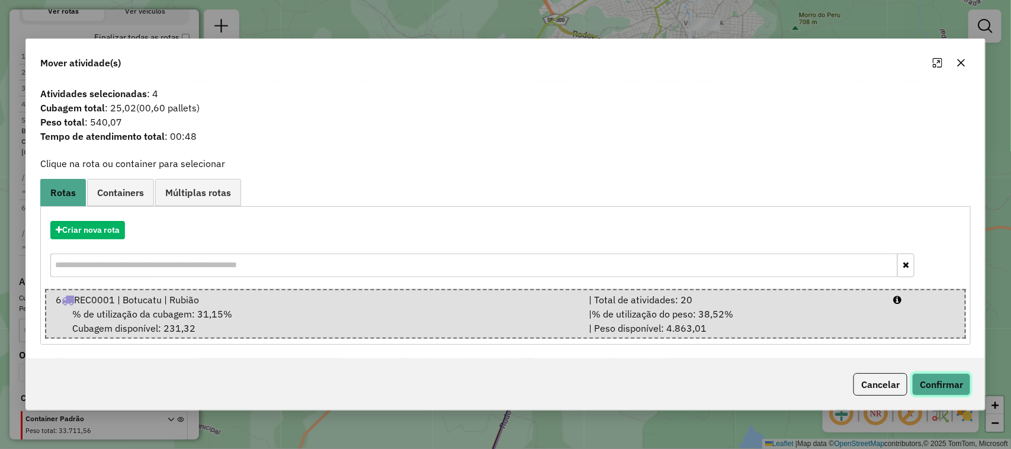
click at [939, 383] on button "Confirmar" at bounding box center [941, 384] width 59 height 23
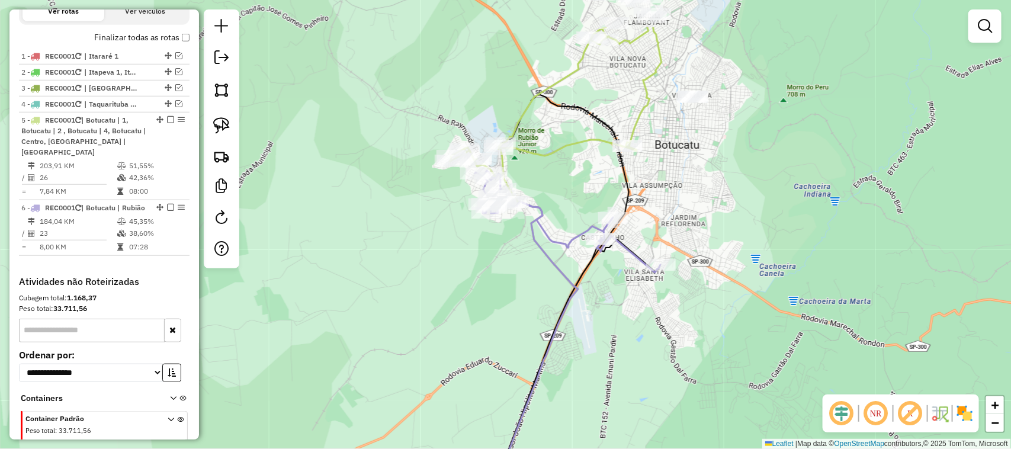
drag, startPoint x: 582, startPoint y: 110, endPoint x: 570, endPoint y: 179, distance: 70.9
click at [570, 179] on div "Janela de atendimento Grade de atendimento Capacidade Transportadoras Veículos …" at bounding box center [505, 224] width 1011 height 449
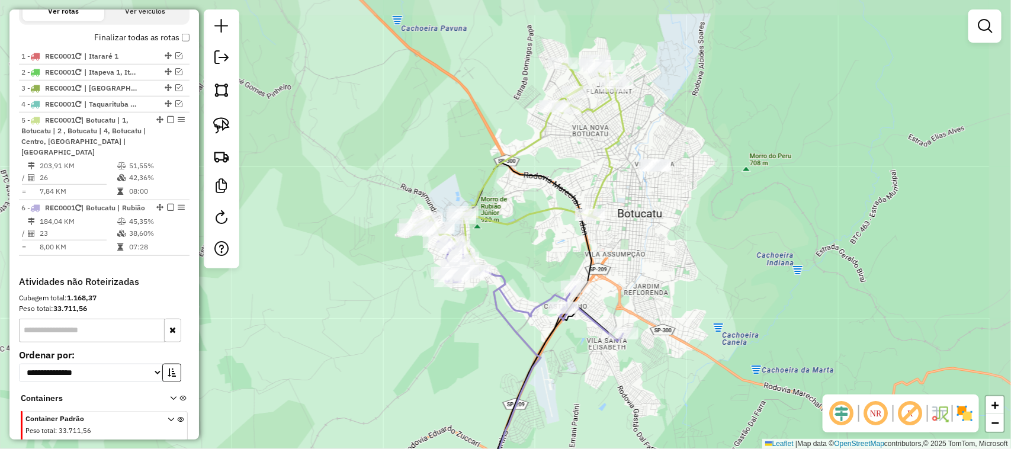
drag, startPoint x: 581, startPoint y: 143, endPoint x: 545, endPoint y: 208, distance: 74.2
click at [545, 208] on icon at bounding box center [518, 153] width 211 height 188
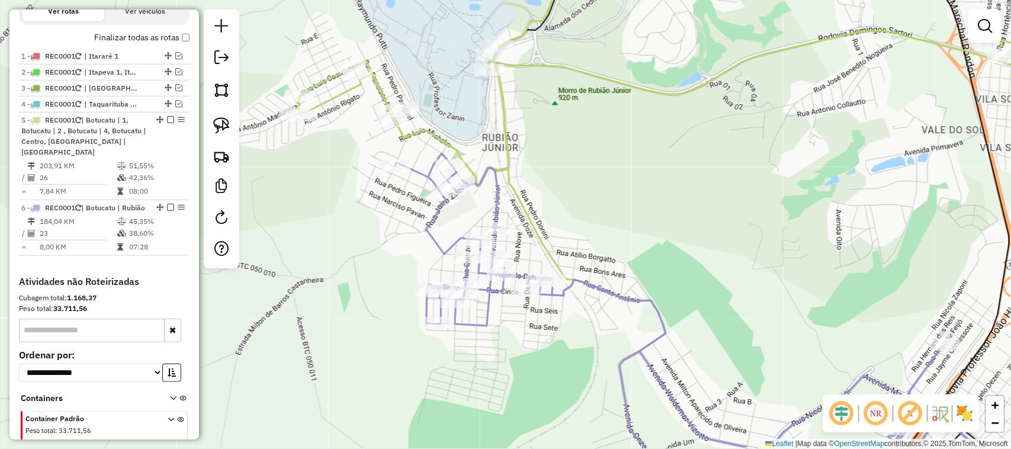
drag, startPoint x: 701, startPoint y: 194, endPoint x: 596, endPoint y: 86, distance: 149.9
click at [610, 102] on div "Janela de atendimento Grade de atendimento Capacidade Transportadoras Veículos …" at bounding box center [505, 224] width 1011 height 449
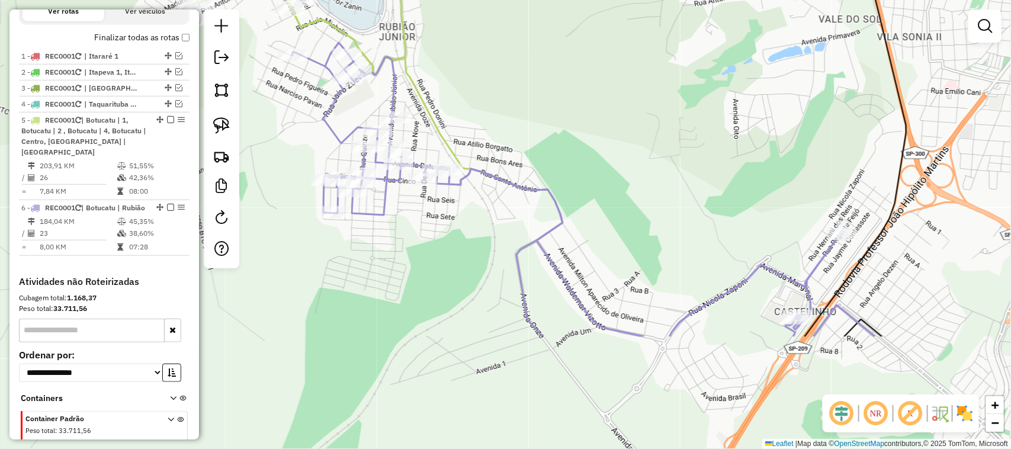
drag, startPoint x: 566, startPoint y: 295, endPoint x: 525, endPoint y: 326, distance: 51.5
click at [525, 326] on div "Janela de atendimento Grade de atendimento Capacidade Transportadoras Veículos …" at bounding box center [505, 224] width 1011 height 449
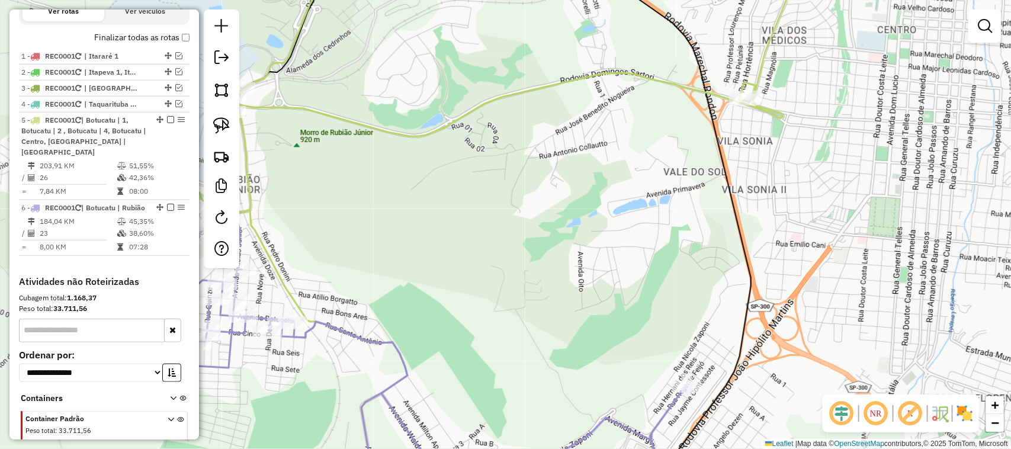
drag, startPoint x: 709, startPoint y: 197, endPoint x: 702, endPoint y: 182, distance: 16.4
click at [704, 190] on div "Janela de atendimento Grade de atendimento Capacidade Transportadoras Veículos …" at bounding box center [505, 224] width 1011 height 449
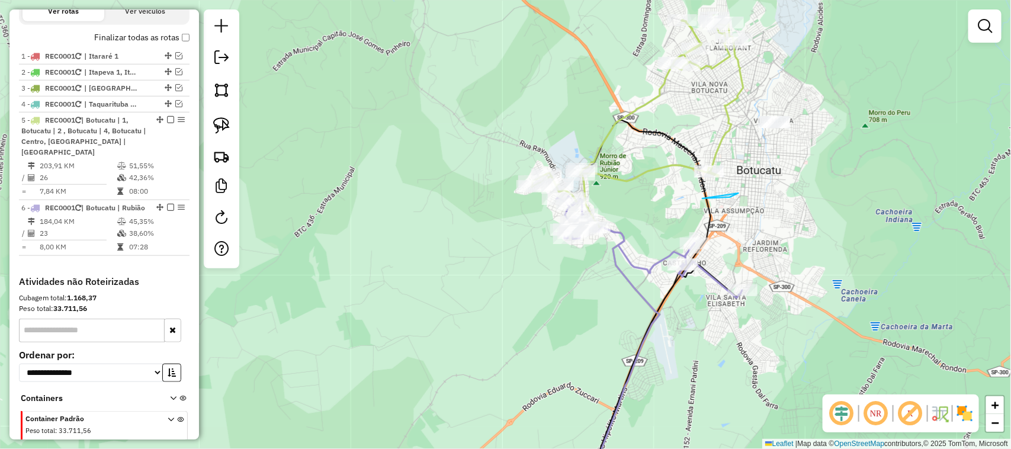
drag, startPoint x: 738, startPoint y: 194, endPoint x: 721, endPoint y: 154, distance: 43.2
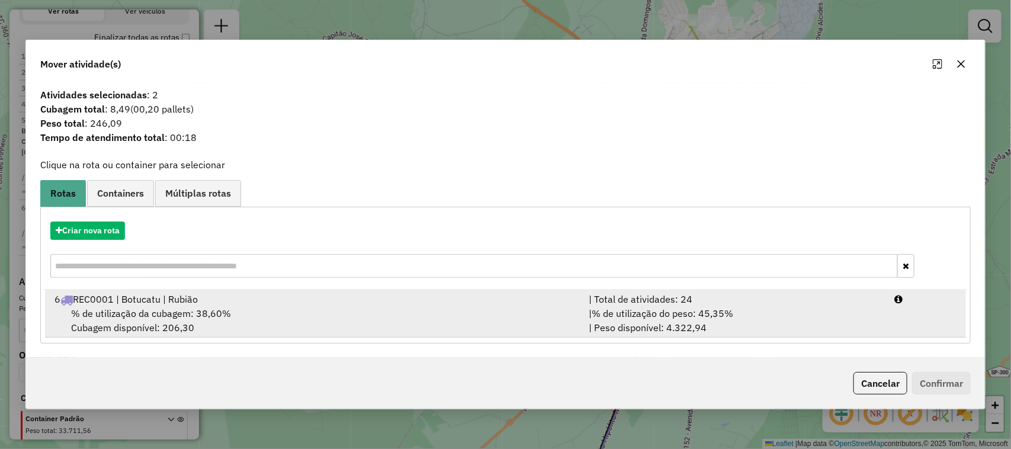
click at [834, 330] on div "| % de utilização do peso: 45,35% | Peso disponível: 4.322,94" at bounding box center [735, 320] width 306 height 28
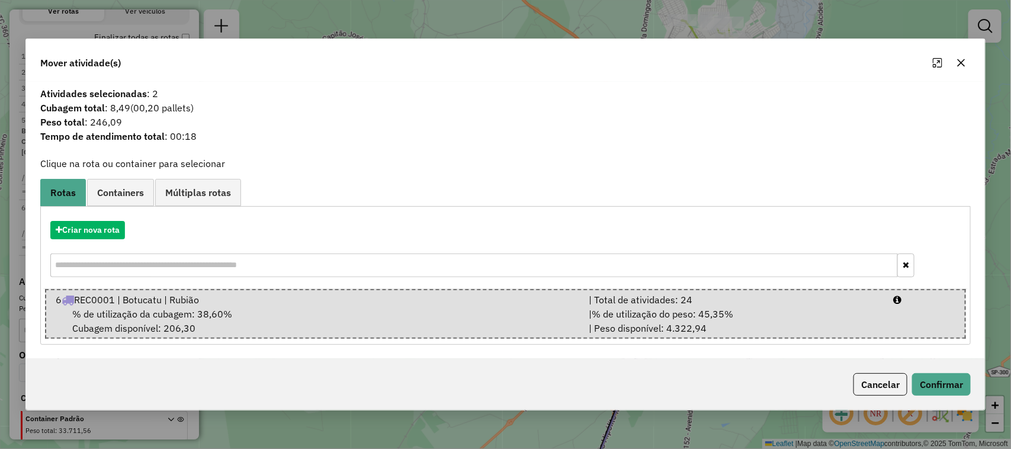
click at [962, 69] on button "button" at bounding box center [961, 62] width 19 height 19
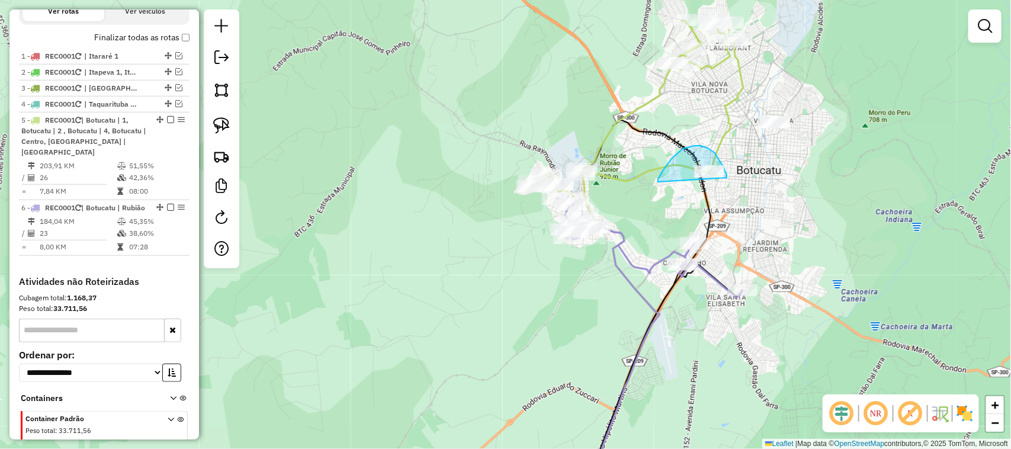
drag, startPoint x: 658, startPoint y: 179, endPoint x: 733, endPoint y: 197, distance: 77.2
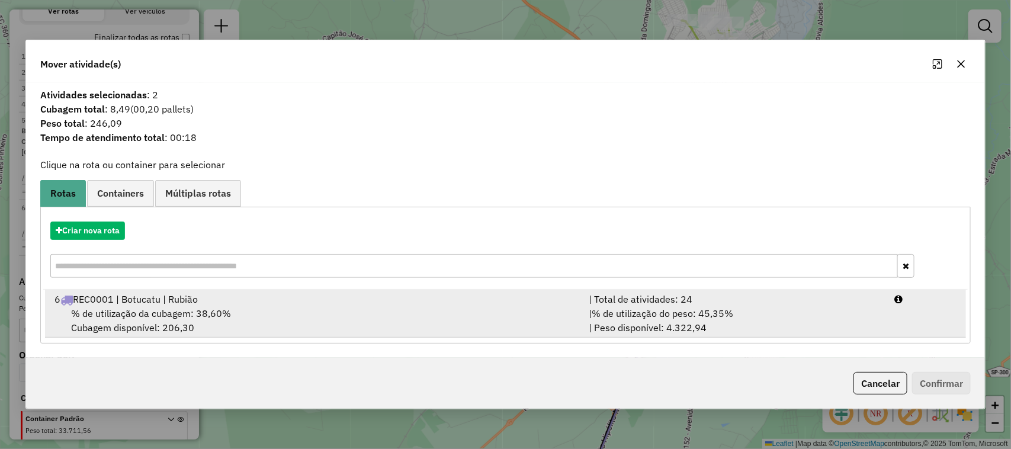
drag, startPoint x: 805, startPoint y: 298, endPoint x: 824, endPoint y: 313, distance: 24.0
click at [806, 298] on div "| Total de atividades: 24" at bounding box center [735, 299] width 306 height 14
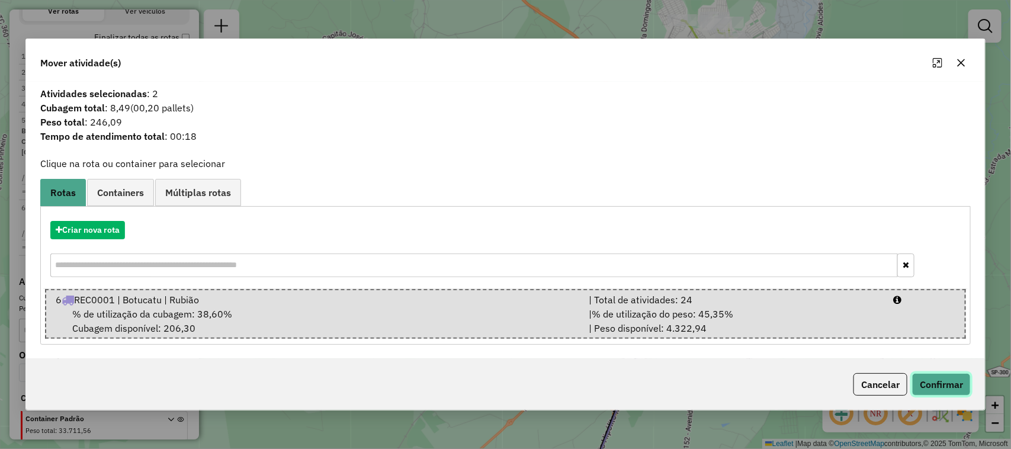
click at [929, 381] on button "Confirmar" at bounding box center [941, 384] width 59 height 23
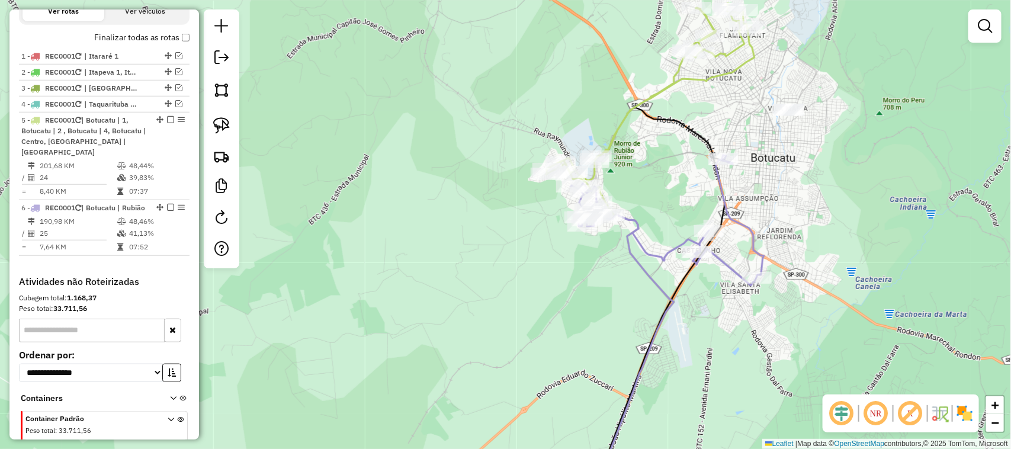
drag, startPoint x: 508, startPoint y: 309, endPoint x: 601, endPoint y: 210, distance: 135.7
click at [598, 215] on div "Janela de atendimento Grade de atendimento Capacidade Transportadoras Veículos …" at bounding box center [505, 224] width 1011 height 449
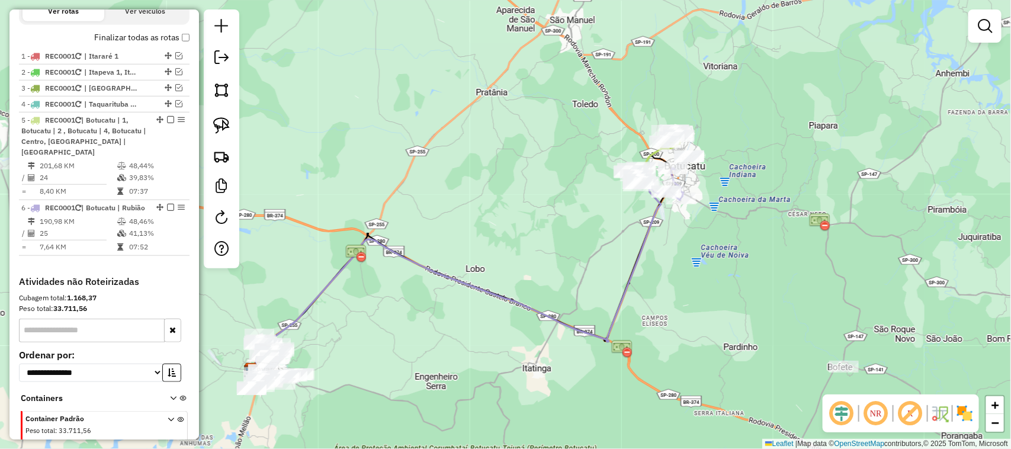
drag, startPoint x: 554, startPoint y: 261, endPoint x: 711, endPoint y: 220, distance: 161.6
click at [699, 228] on div "Janela de atendimento Grade de atendimento Capacidade Transportadoras Veículos …" at bounding box center [505, 224] width 1011 height 449
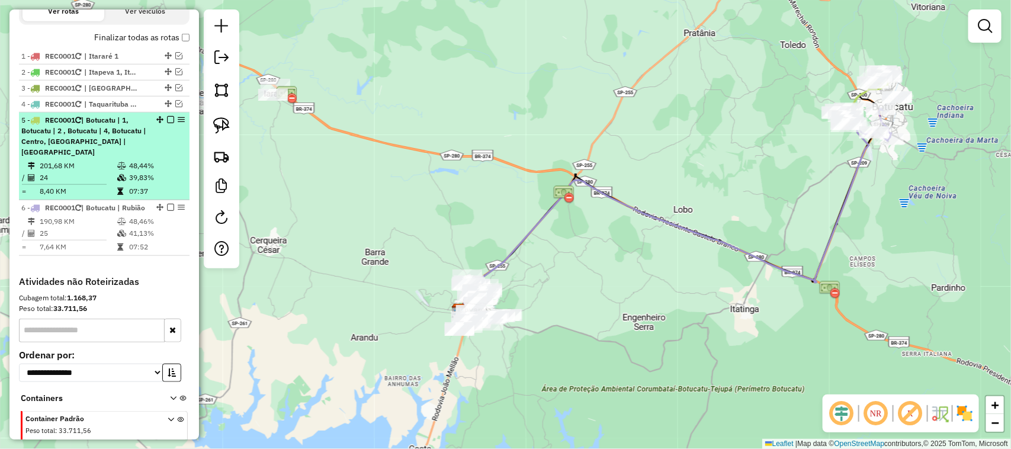
click at [168, 123] on em at bounding box center [170, 119] width 7 height 7
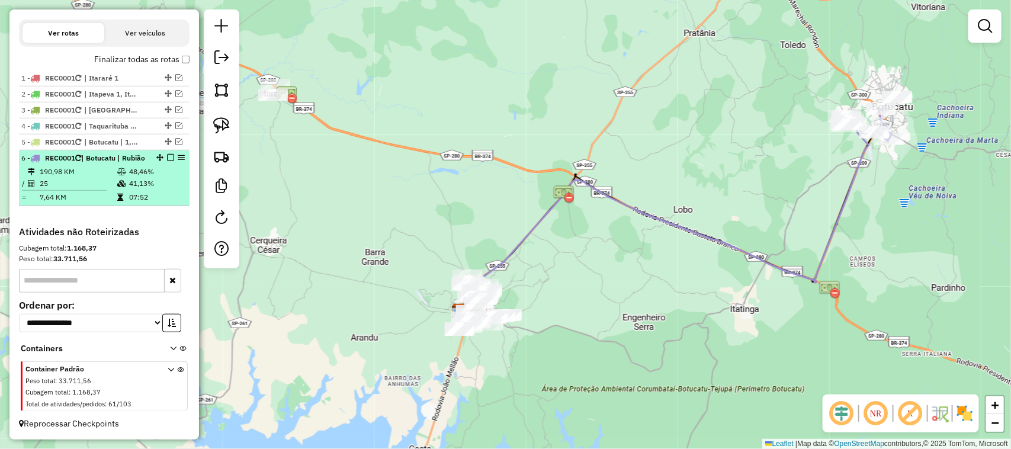
click at [167, 154] on em at bounding box center [170, 157] width 7 height 7
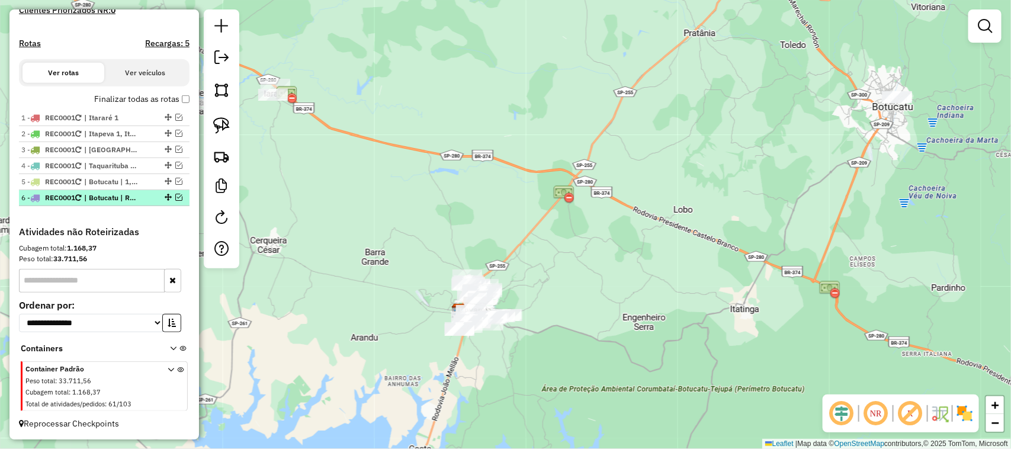
scroll to position [369, 0]
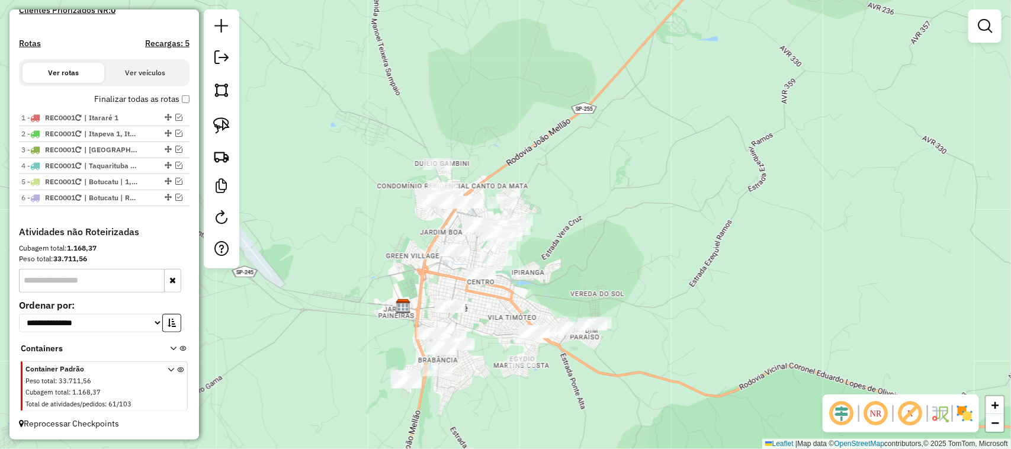
drag, startPoint x: 548, startPoint y: 294, endPoint x: 569, endPoint y: 267, distance: 34.2
click at [569, 267] on div "Janela de atendimento Grade de atendimento Capacidade Transportadoras Veículos …" at bounding box center [505, 224] width 1011 height 449
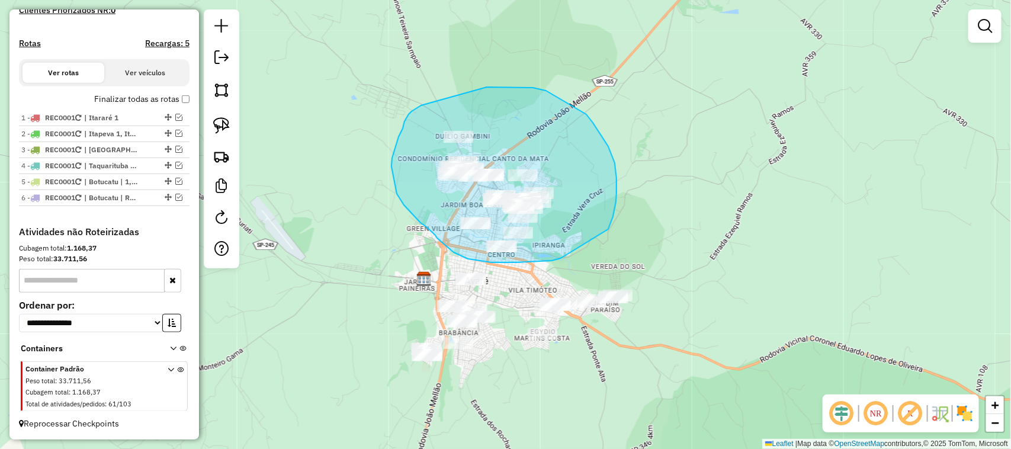
drag, startPoint x: 617, startPoint y: 193, endPoint x: 599, endPoint y: 235, distance: 45.4
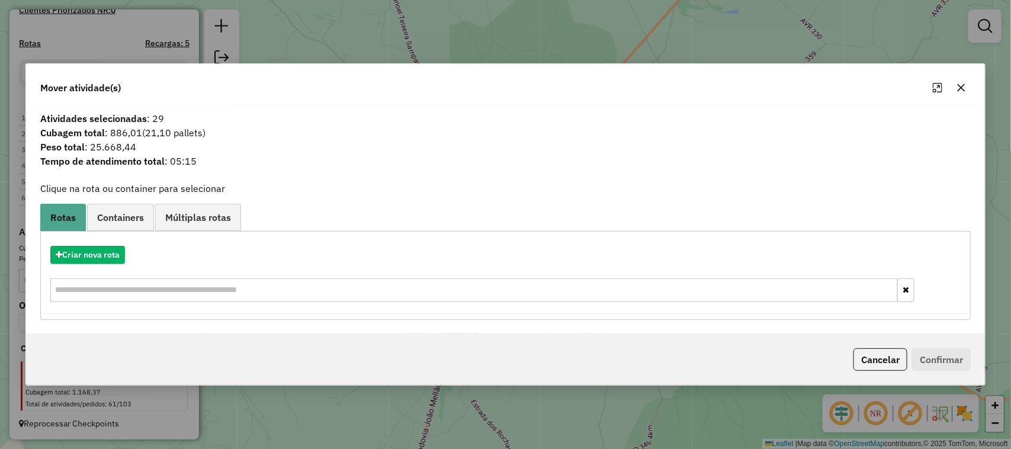
click at [964, 85] on icon "button" at bounding box center [962, 88] width 8 height 8
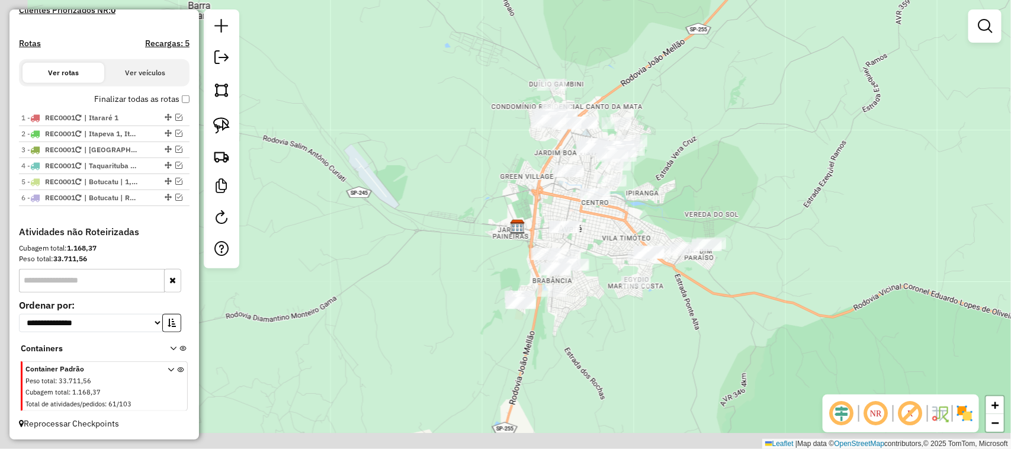
drag, startPoint x: 638, startPoint y: 223, endPoint x: 737, endPoint y: 155, distance: 120.1
click at [733, 162] on div "Janela de atendimento Grade de atendimento Capacidade Transportadoras Veículos …" at bounding box center [505, 224] width 1011 height 449
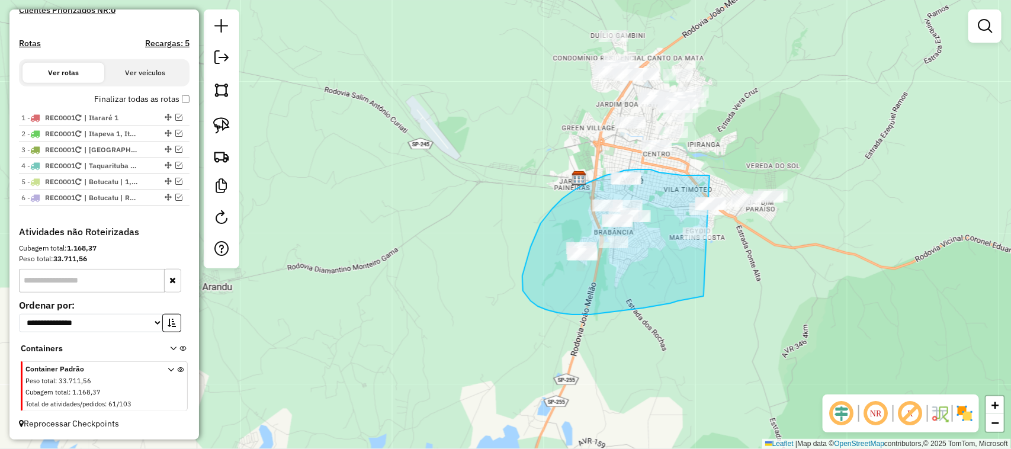
drag, startPoint x: 572, startPoint y: 314, endPoint x: 845, endPoint y: 179, distance: 304.3
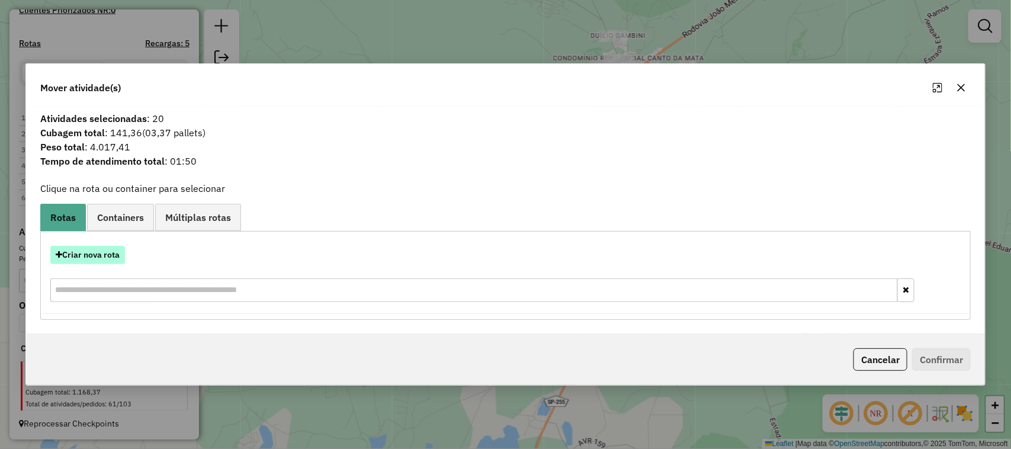
click at [102, 253] on button "Criar nova rota" at bounding box center [87, 255] width 75 height 18
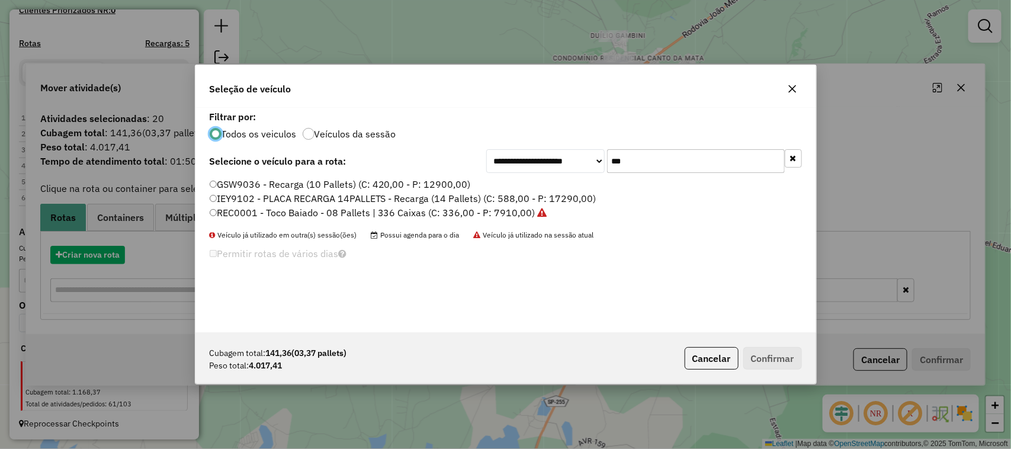
scroll to position [6, 4]
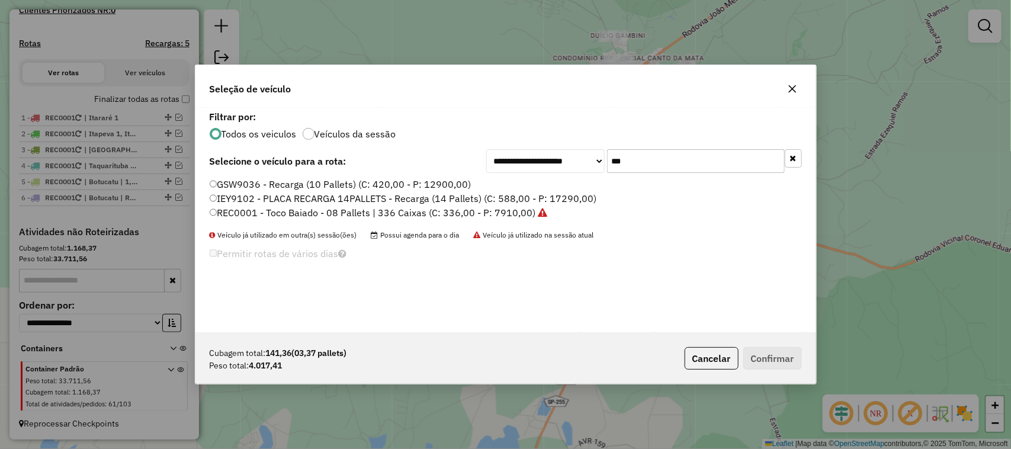
click at [510, 209] on label "REC0001 - Toco Baiado - 08 Pallets | 336 Caixas (C: 336,00 - P: 7910,00)" at bounding box center [379, 213] width 338 height 14
click at [789, 350] on button "Confirmar" at bounding box center [772, 358] width 59 height 23
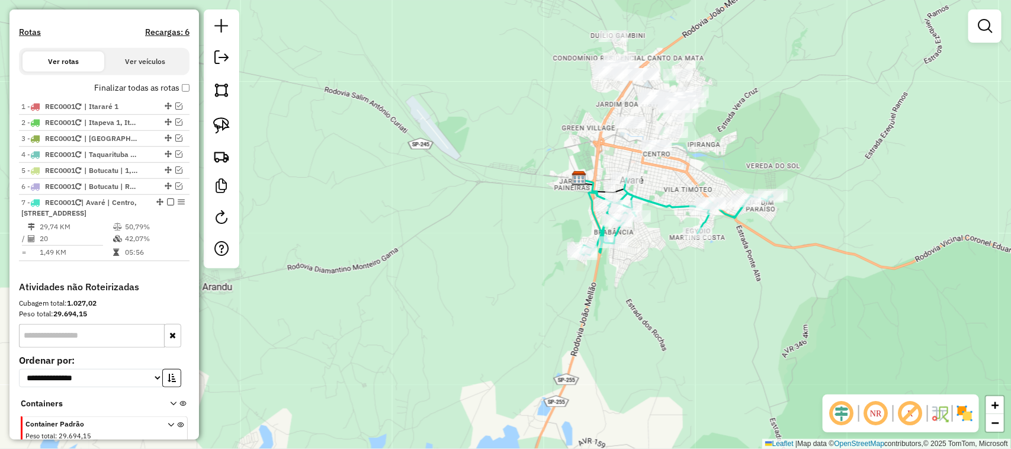
scroll to position [419, 0]
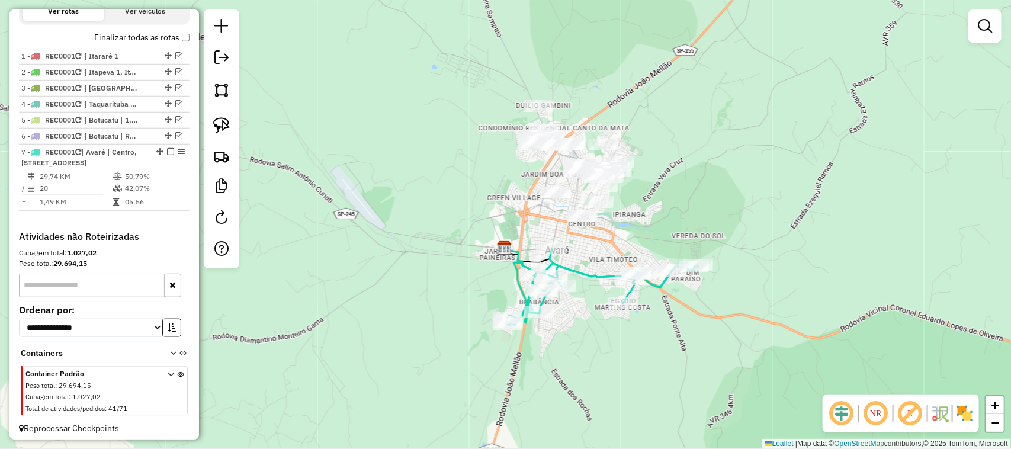
drag, startPoint x: 596, startPoint y: 105, endPoint x: 516, endPoint y: 182, distance: 110.6
click at [516, 182] on div "Janela de atendimento Grade de atendimento Capacidade Transportadoras Veículos …" at bounding box center [505, 224] width 1011 height 449
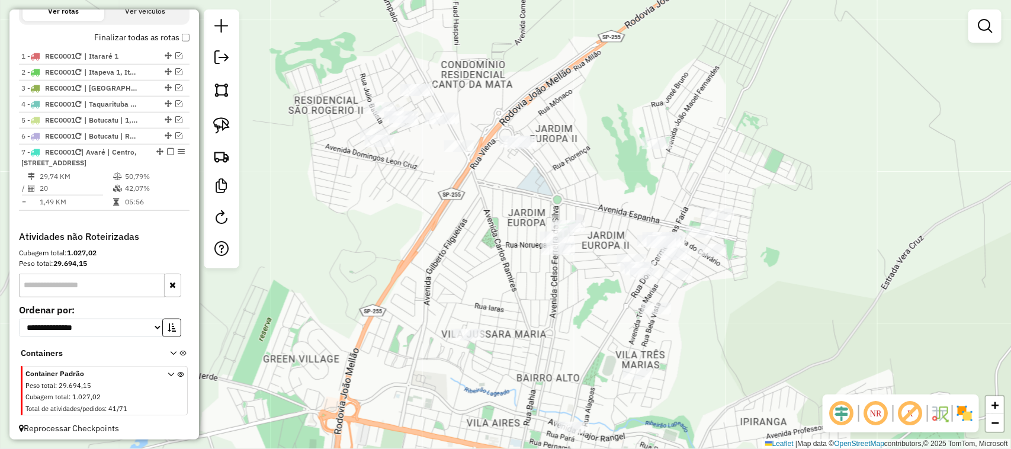
drag, startPoint x: 554, startPoint y: 204, endPoint x: 576, endPoint y: 71, distance: 135.1
click at [576, 71] on div "Janela de atendimento Grade de atendimento Capacidade Transportadoras Veículos …" at bounding box center [505, 224] width 1011 height 449
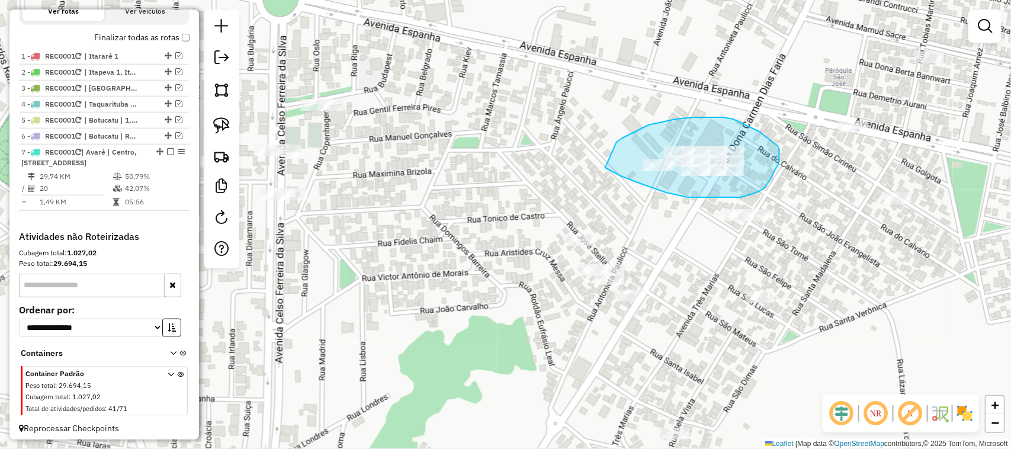
drag, startPoint x: 622, startPoint y: 138, endPoint x: 590, endPoint y: 143, distance: 32.4
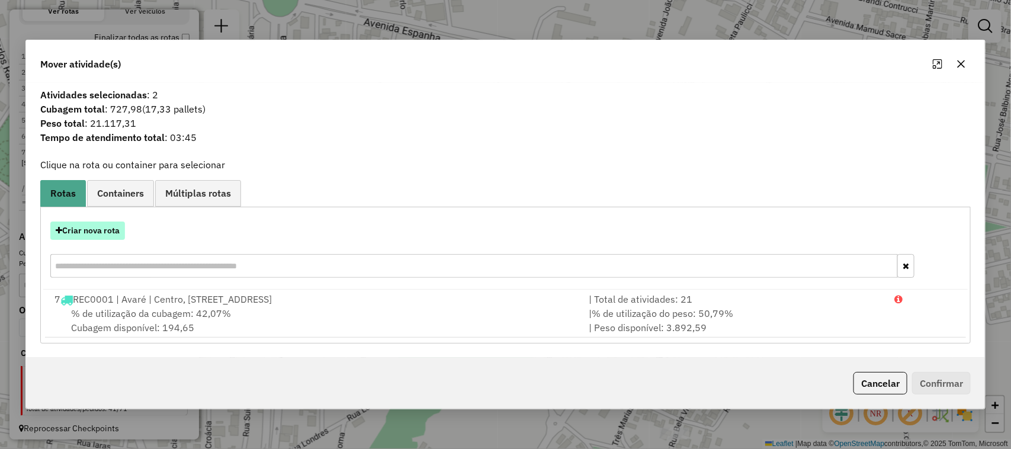
click at [91, 234] on button "Criar nova rota" at bounding box center [87, 230] width 75 height 18
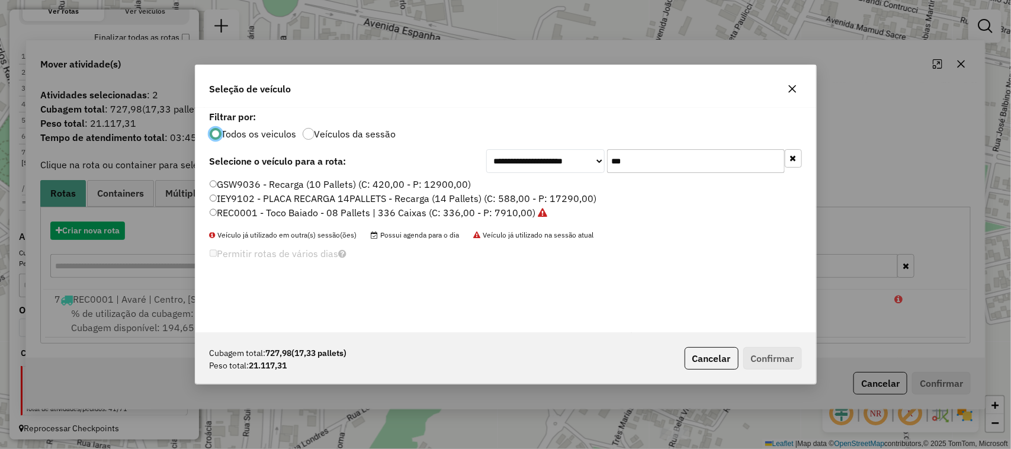
scroll to position [6, 4]
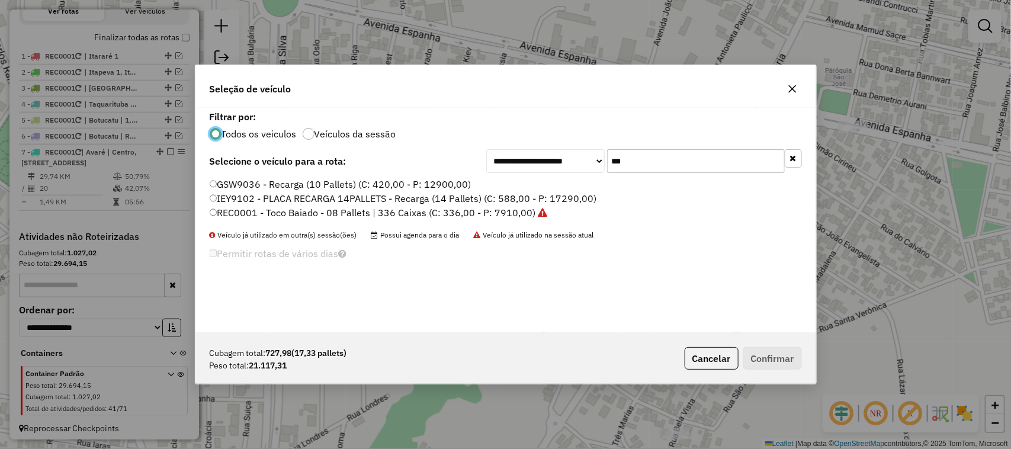
click at [495, 206] on label "REC0001 - Toco Baiado - 08 Pallets | 336 Caixas (C: 336,00 - P: 7910,00)" at bounding box center [379, 213] width 338 height 14
click at [769, 348] on button "Confirmar" at bounding box center [772, 358] width 59 height 23
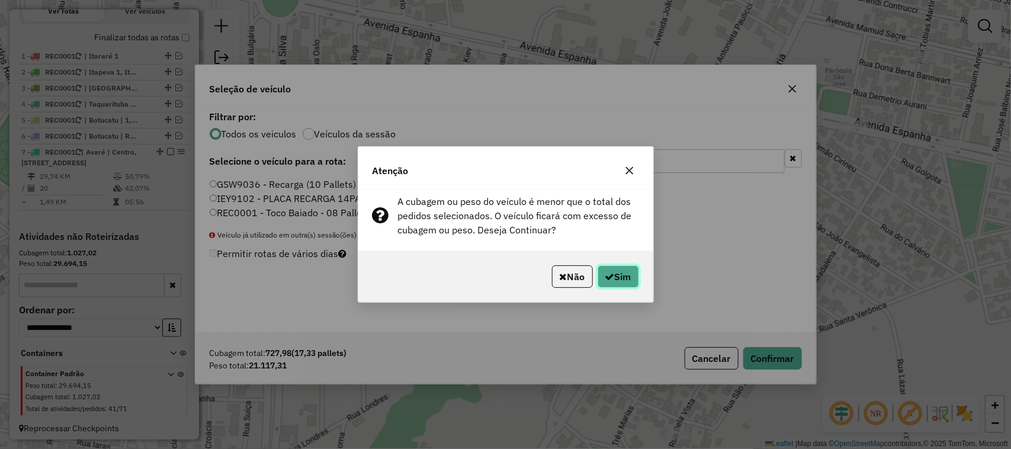
click at [633, 271] on button "Sim" at bounding box center [618, 276] width 41 height 23
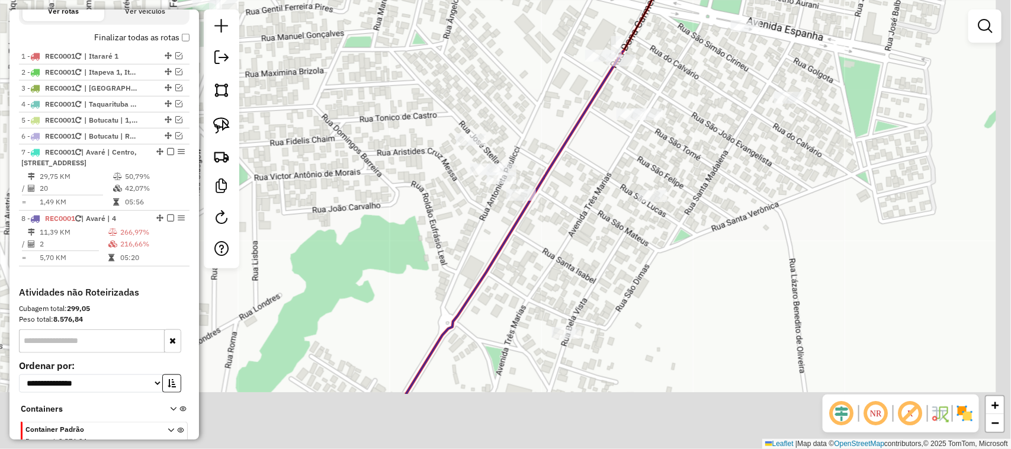
drag, startPoint x: 897, startPoint y: 302, endPoint x: 776, endPoint y: 179, distance: 173.0
click at [776, 179] on div "Janela de atendimento Grade de atendimento Capacidade Transportadoras Veículos …" at bounding box center [505, 224] width 1011 height 449
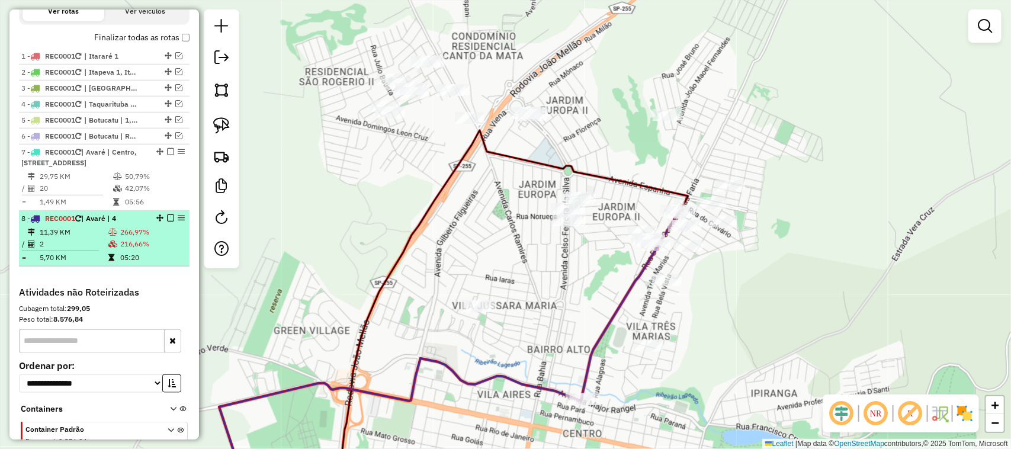
click at [170, 221] on em at bounding box center [170, 217] width 7 height 7
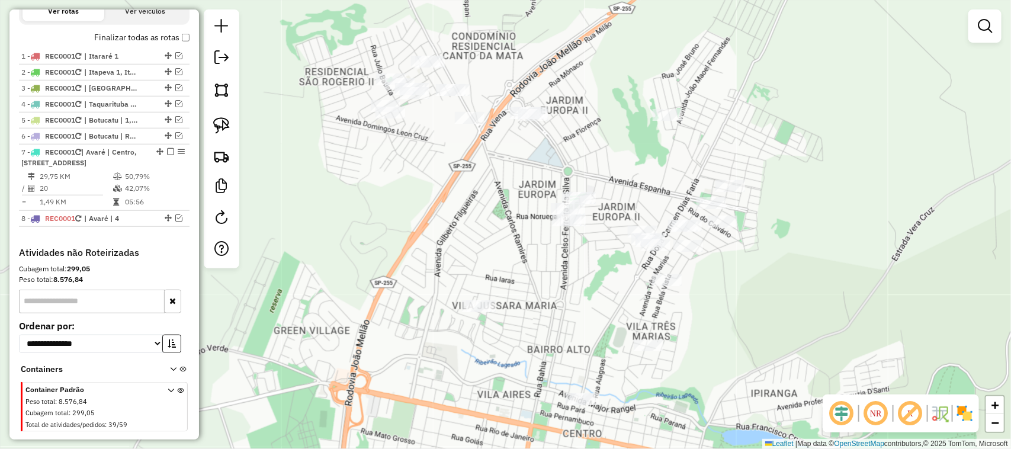
drag, startPoint x: 483, startPoint y: 235, endPoint x: 558, endPoint y: 251, distance: 76.8
click at [558, 252] on div "Janela de atendimento Grade de atendimento Capacidade Transportadoras Veículos …" at bounding box center [505, 224] width 1011 height 449
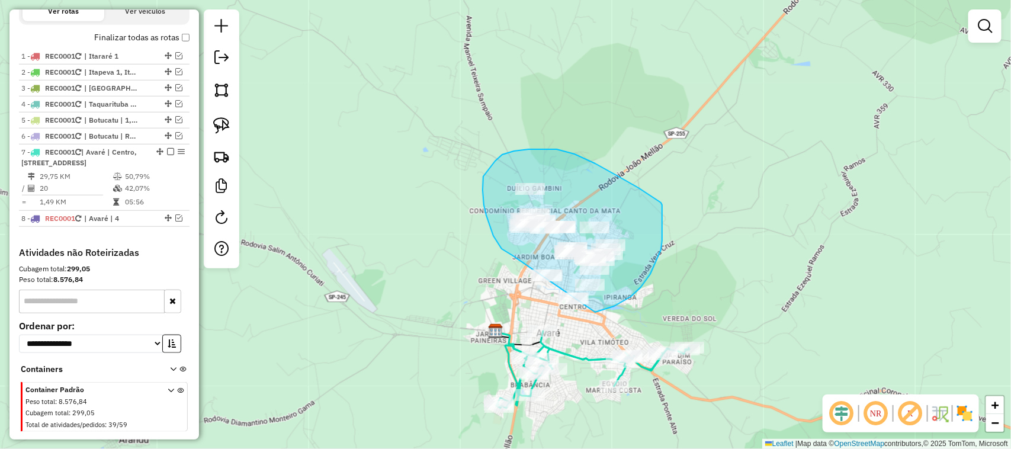
drag, startPoint x: 506, startPoint y: 252, endPoint x: 524, endPoint y: 271, distance: 26.4
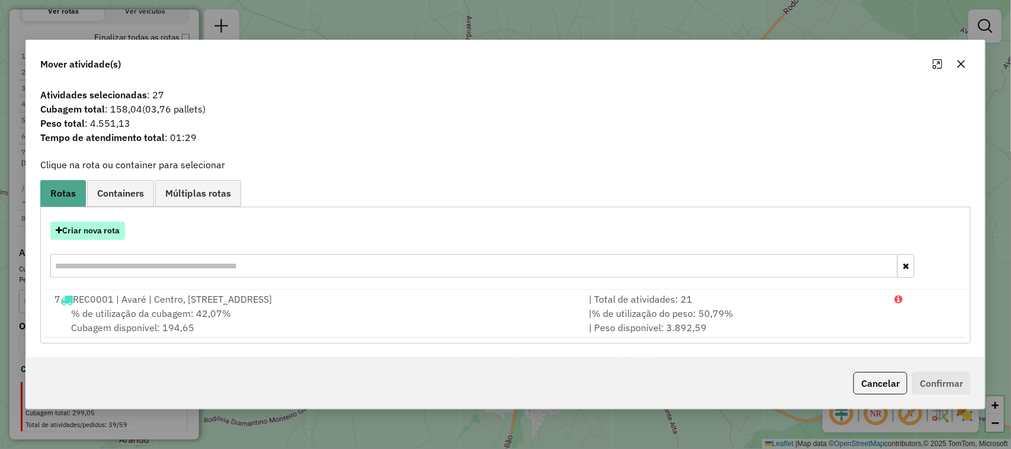
click at [105, 223] on button "Criar nova rota" at bounding box center [87, 230] width 75 height 18
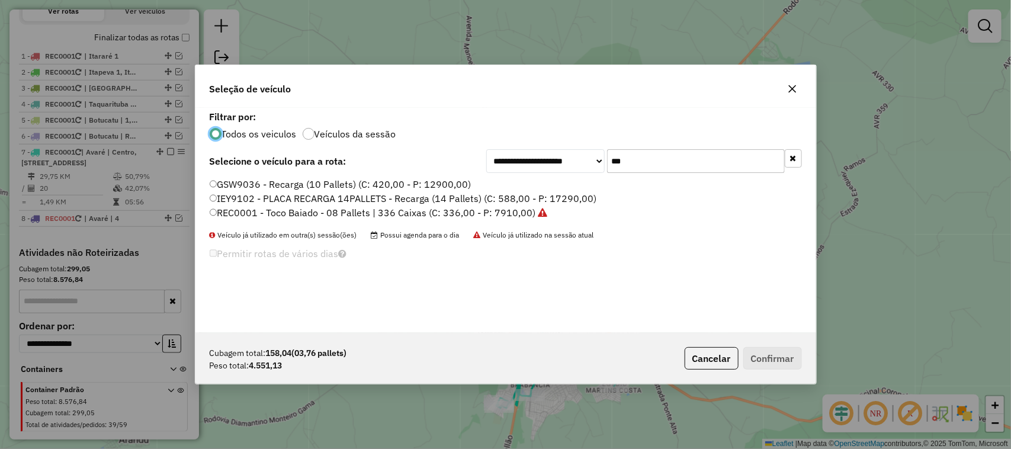
click at [508, 208] on label "REC0001 - Toco Baiado - 08 Pallets | 336 Caixas (C: 336,00 - P: 7910,00)" at bounding box center [379, 213] width 338 height 14
click at [778, 355] on button "Confirmar" at bounding box center [772, 358] width 59 height 23
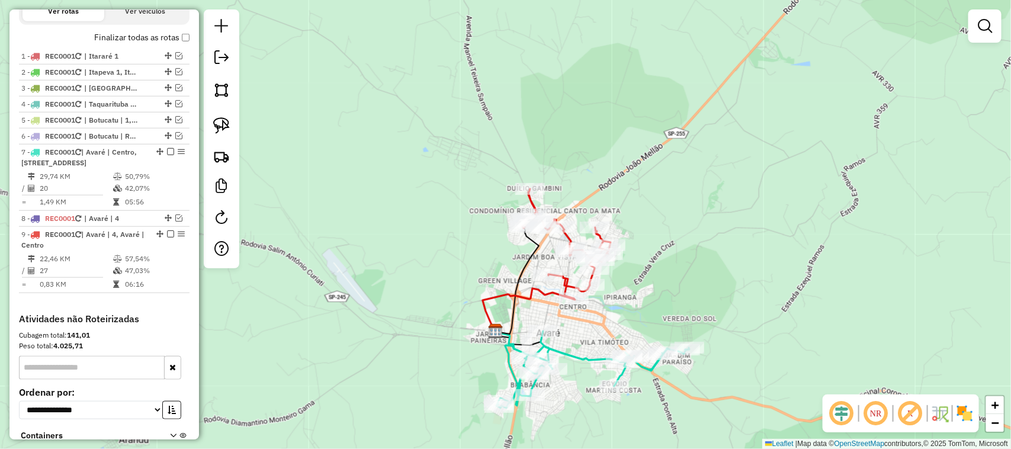
click at [445, 275] on div "Janela de atendimento Grade de atendimento Capacidade Transportadoras Veículos …" at bounding box center [505, 224] width 1011 height 449
drag, startPoint x: 410, startPoint y: 267, endPoint x: 401, endPoint y: 264, distance: 9.6
click at [402, 264] on div "Janela de atendimento Grade de atendimento Capacidade Transportadoras Veículos …" at bounding box center [505, 224] width 1011 height 449
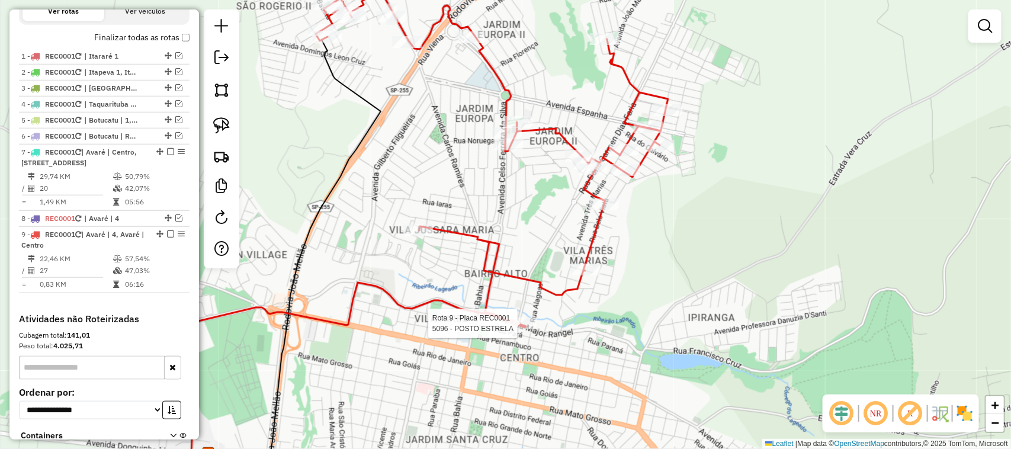
select select "*********"
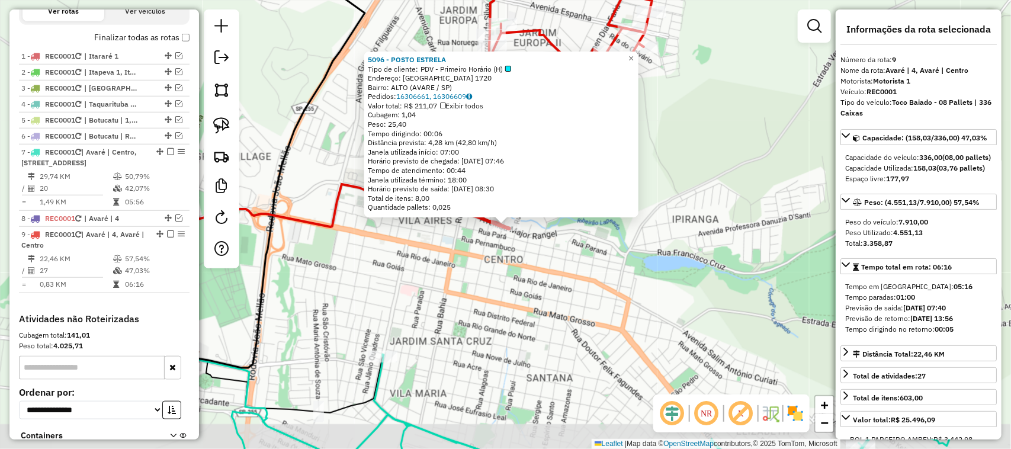
scroll to position [518, 0]
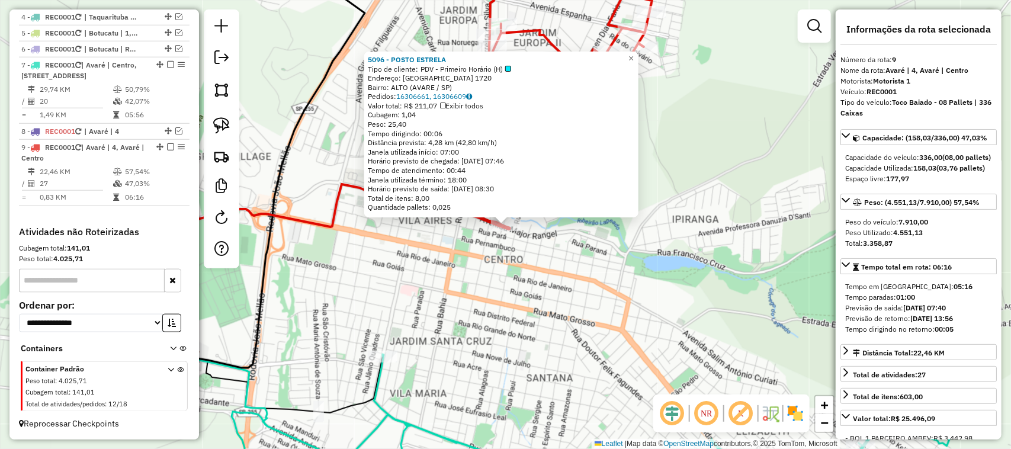
click at [534, 285] on div "5096 - POSTO ESTRELA Tipo de cliente: PDV - Primeiro Horário (H) Endereço: SANT…" at bounding box center [505, 224] width 1011 height 449
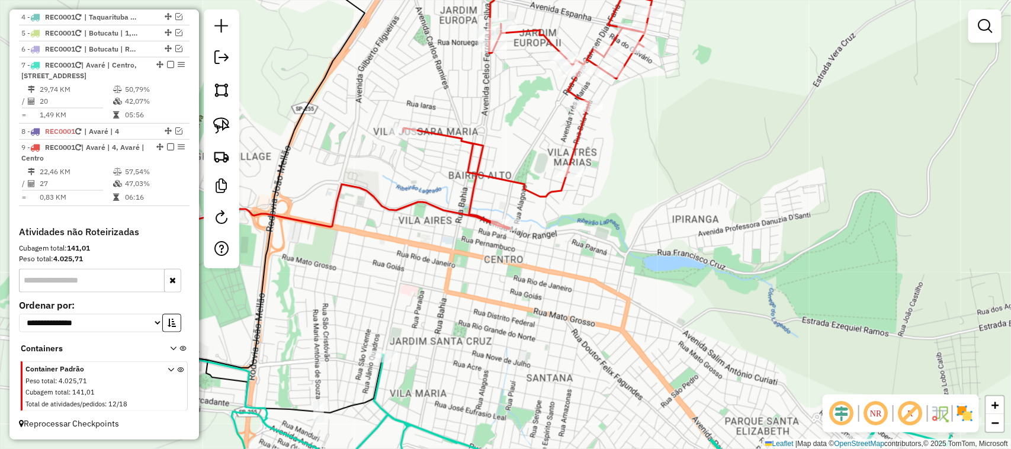
drag, startPoint x: 560, startPoint y: 243, endPoint x: 492, endPoint y: 255, distance: 68.4
click at [495, 253] on div "Janela de atendimento Grade de atendimento Capacidade Transportadoras Veículos …" at bounding box center [505, 224] width 1011 height 449
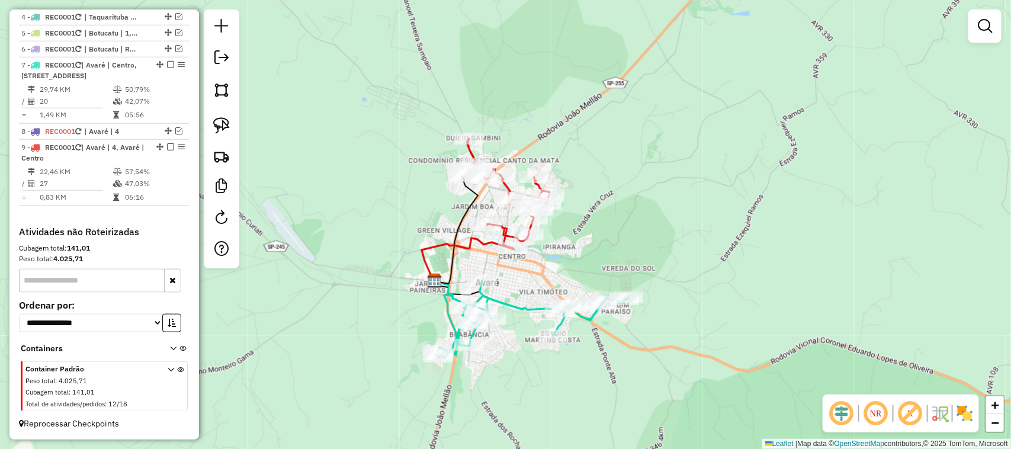
drag, startPoint x: 332, startPoint y: 301, endPoint x: 341, endPoint y: 208, distance: 93.5
click at [341, 236] on div "Janela de atendimento Grade de atendimento Capacidade Transportadoras Veículos …" at bounding box center [505, 224] width 1011 height 449
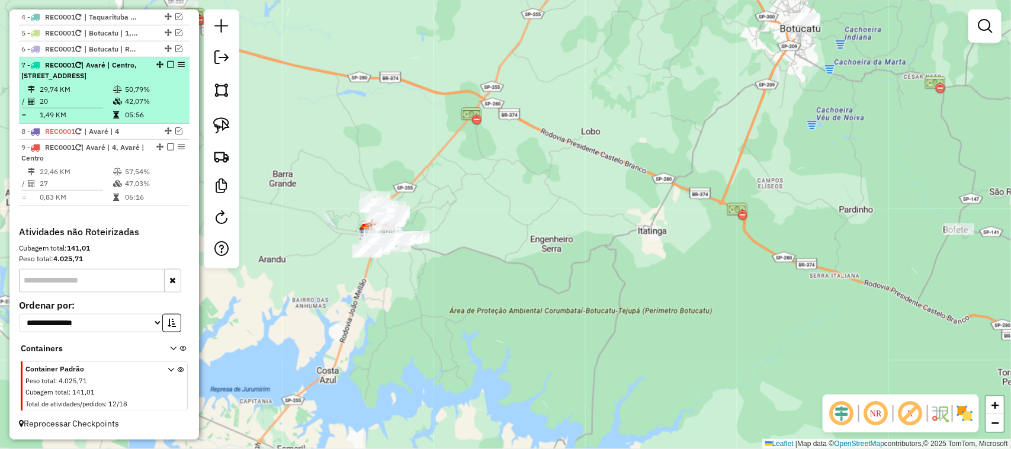
click at [169, 146] on em at bounding box center [170, 146] width 7 height 7
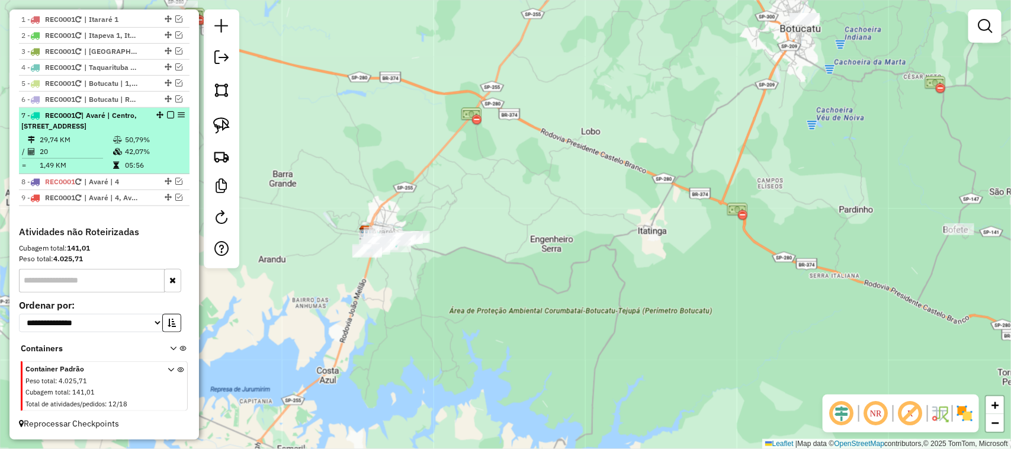
click at [169, 114] on em at bounding box center [170, 114] width 7 height 7
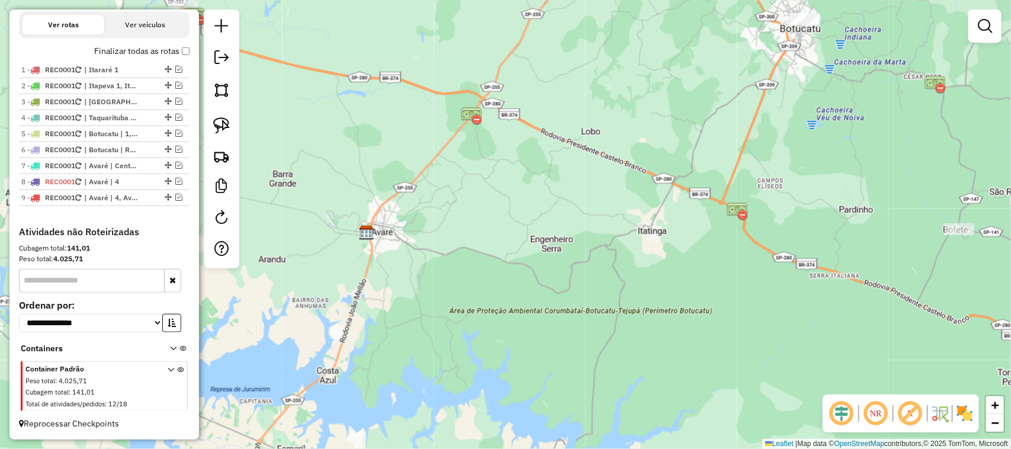
drag, startPoint x: 540, startPoint y: 281, endPoint x: 504, endPoint y: 264, distance: 39.7
click at [507, 265] on div "Janela de atendimento Grade de atendimento Capacidade Transportadoras Veículos …" at bounding box center [505, 224] width 1011 height 449
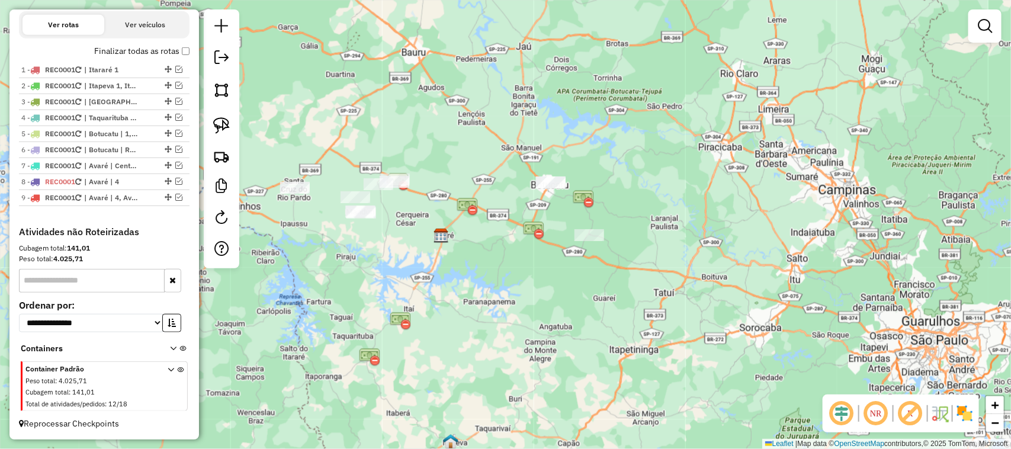
drag, startPoint x: 526, startPoint y: 248, endPoint x: 483, endPoint y: 308, distance: 74.3
click at [483, 308] on div "Janela de atendimento Grade de atendimento Capacidade Transportadoras Veículos …" at bounding box center [505, 224] width 1011 height 449
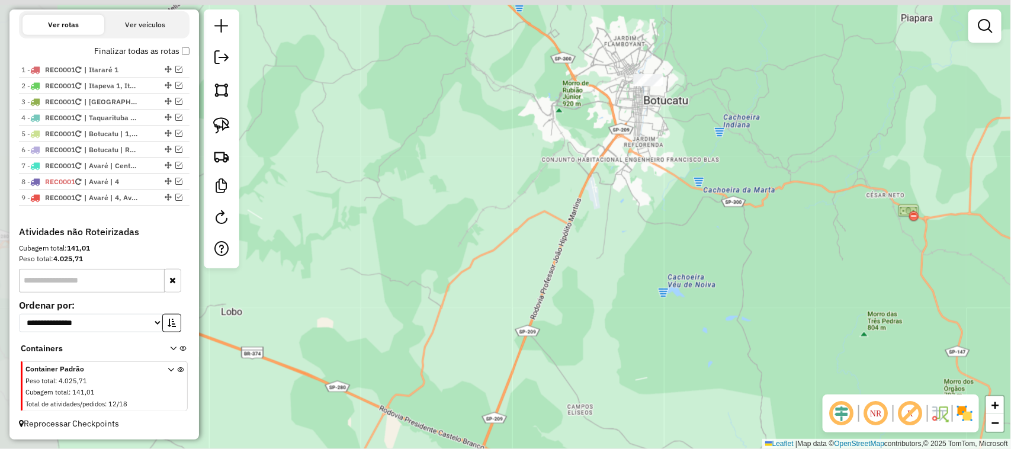
drag, startPoint x: 555, startPoint y: 207, endPoint x: 842, endPoint y: 195, distance: 287.5
click at [842, 195] on div "Janela de atendimento Grade de atendimento Capacidade Transportadoras Veículos …" at bounding box center [505, 224] width 1011 height 449
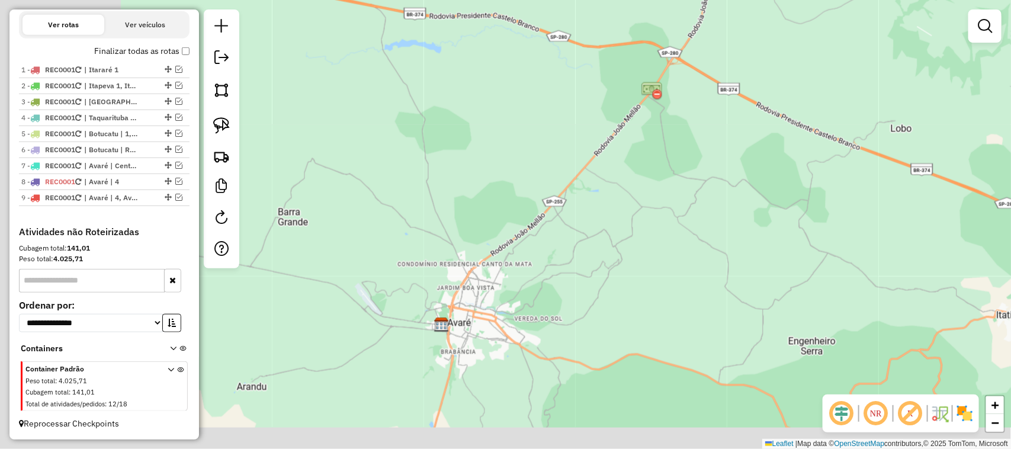
drag, startPoint x: 453, startPoint y: 211, endPoint x: 621, endPoint y: 99, distance: 201.5
click at [619, 102] on div "Janela de atendimento Grade de atendimento Capacidade Transportadoras Veículos …" at bounding box center [505, 224] width 1011 height 449
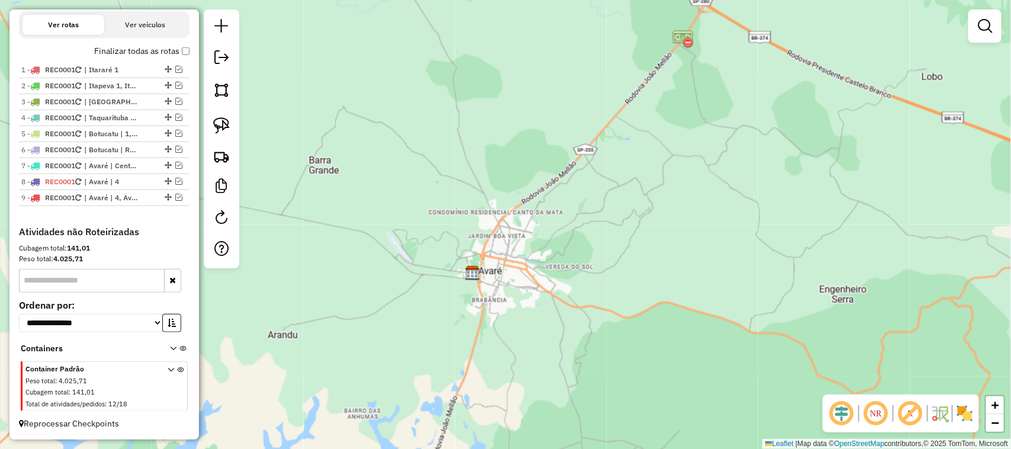
drag, startPoint x: 519, startPoint y: 256, endPoint x: 545, endPoint y: 95, distance: 162.5
click at [545, 107] on div "Janela de atendimento Grade de atendimento Capacidade Transportadoras Veículos …" at bounding box center [505, 224] width 1011 height 449
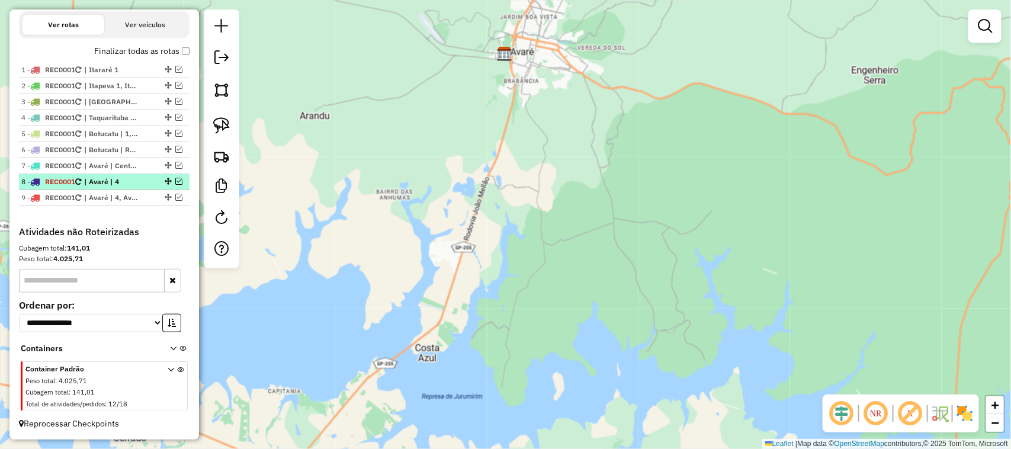
click at [175, 178] on em at bounding box center [178, 181] width 7 height 7
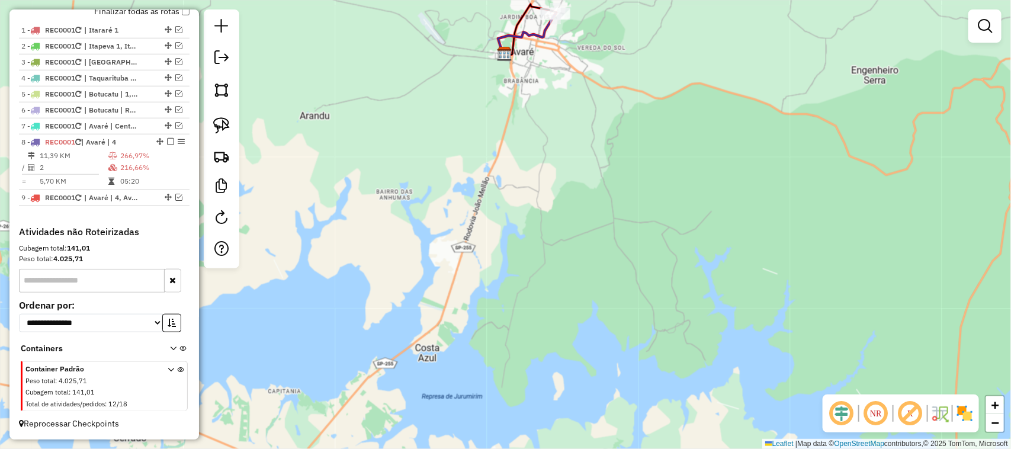
drag, startPoint x: 551, startPoint y: 161, endPoint x: 528, endPoint y: 203, distance: 47.2
click at [529, 203] on div "Janela de atendimento Grade de atendimento Capacidade Transportadoras Veículos …" at bounding box center [505, 224] width 1011 height 449
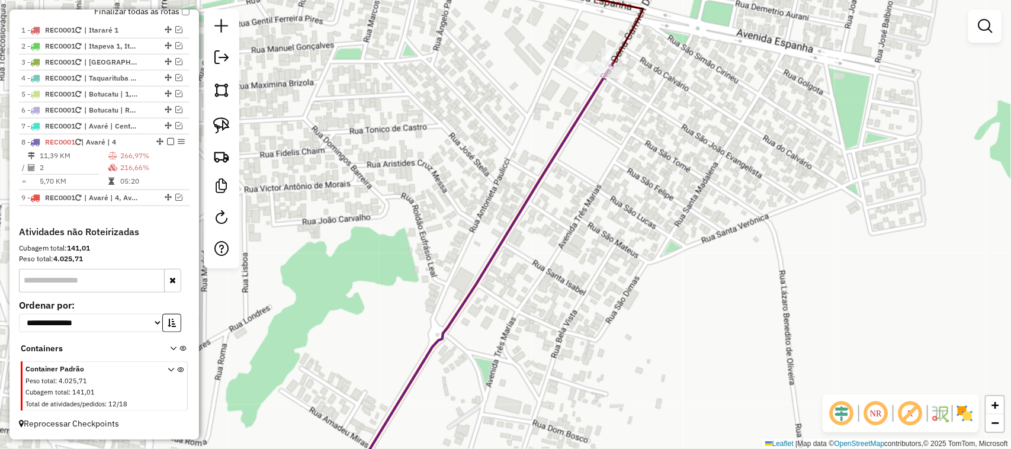
drag, startPoint x: 609, startPoint y: 129, endPoint x: 556, endPoint y: 217, distance: 103.1
click at [560, 223] on div "Janela de atendimento Grade de atendimento Capacidade Transportadoras Veículos …" at bounding box center [505, 224] width 1011 height 449
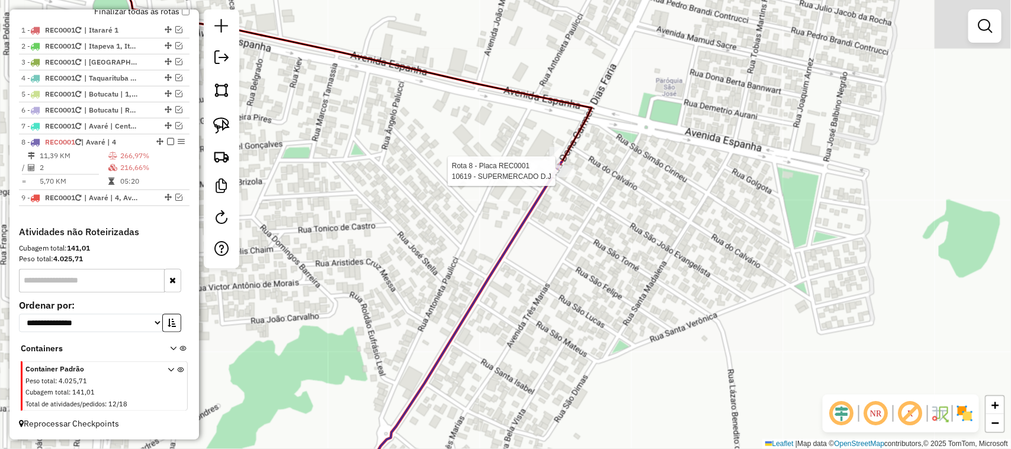
select select "*********"
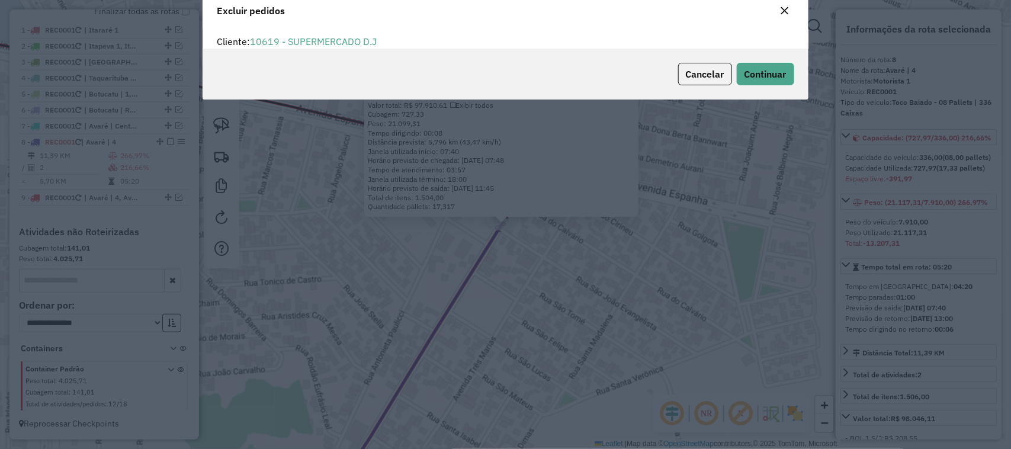
scroll to position [41, 0]
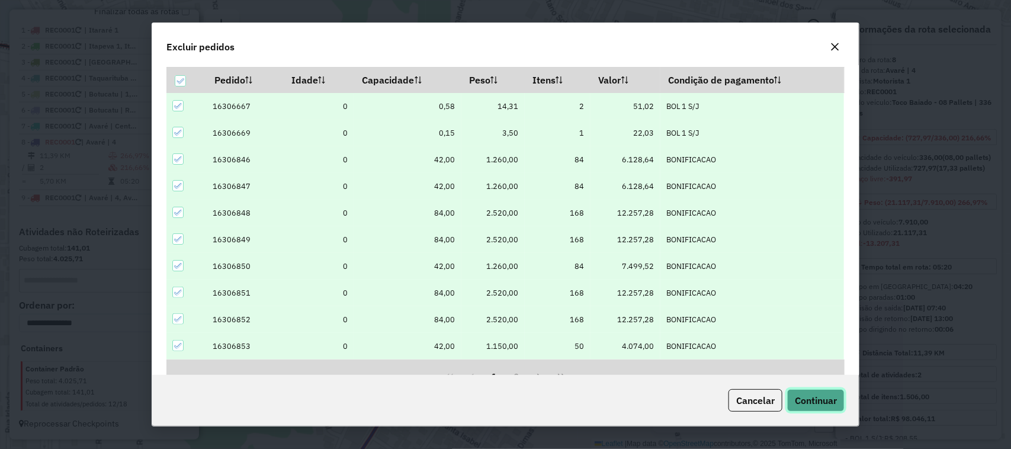
click at [824, 401] on span "Continuar" at bounding box center [816, 400] width 42 height 12
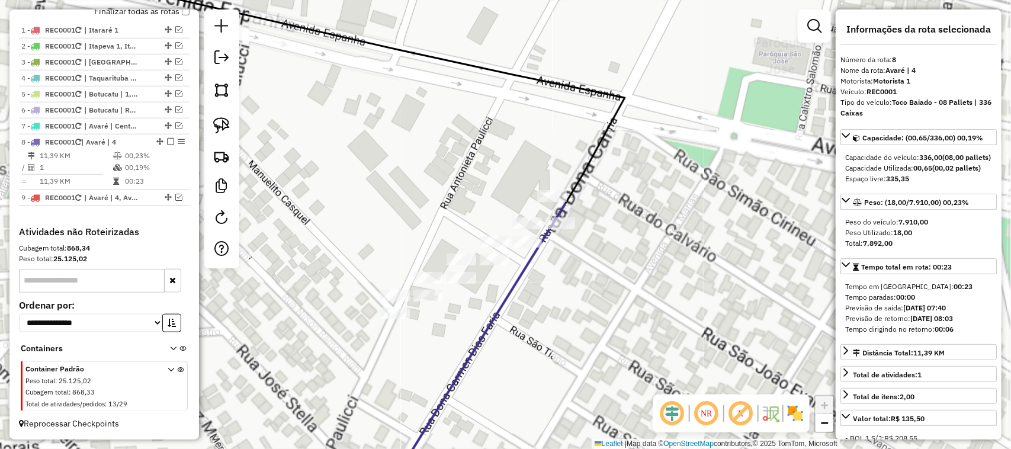
drag, startPoint x: 546, startPoint y: 288, endPoint x: 617, endPoint y: 258, distance: 77.5
click at [619, 259] on div "Janela de atendimento Grade de atendimento Capacidade Transportadoras Veículos …" at bounding box center [505, 224] width 1011 height 449
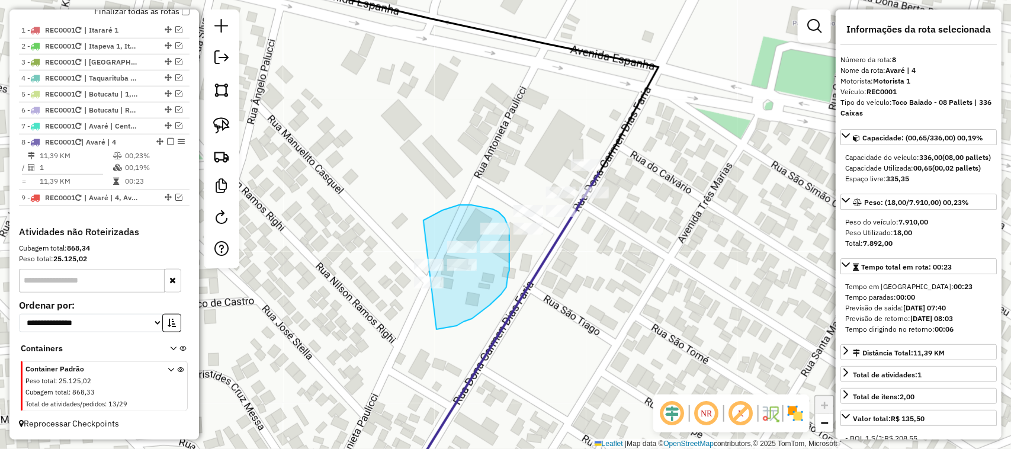
drag, startPoint x: 436, startPoint y: 329, endPoint x: 347, endPoint y: 358, distance: 94.0
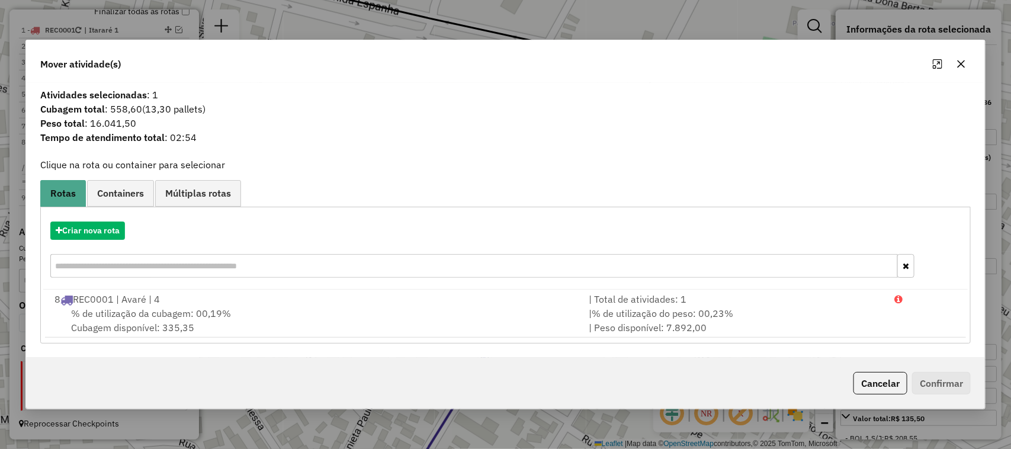
click at [959, 55] on button "button" at bounding box center [961, 63] width 19 height 19
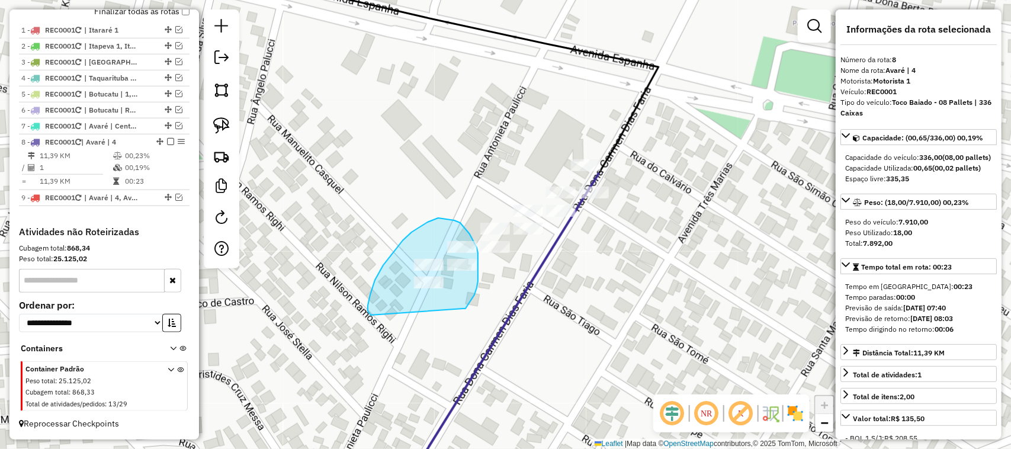
drag, startPoint x: 465, startPoint y: 309, endPoint x: 459, endPoint y: 314, distance: 8.4
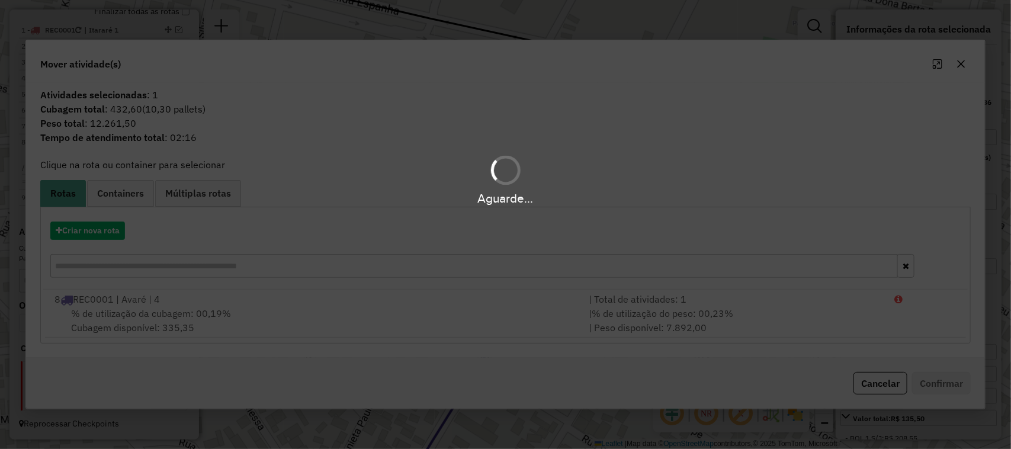
click at [85, 223] on div "Aguarde..." at bounding box center [505, 224] width 1011 height 449
click at [89, 227] on div "Aguarde..." at bounding box center [505, 224] width 1011 height 449
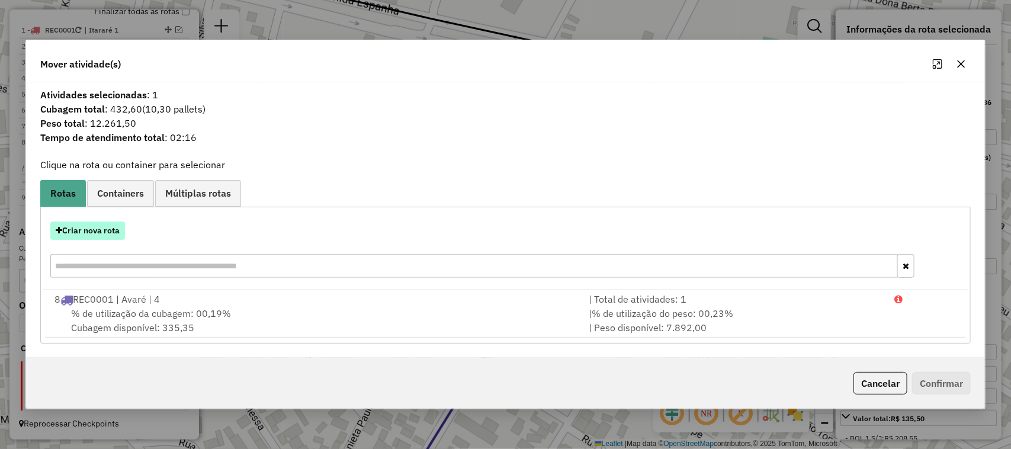
click at [102, 235] on button "Criar nova rota" at bounding box center [87, 230] width 75 height 18
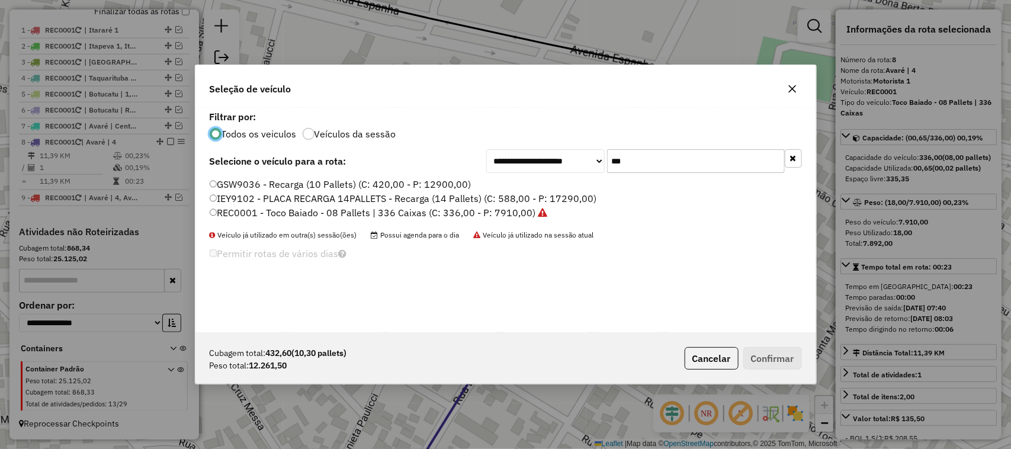
scroll to position [6, 4]
drag, startPoint x: 635, startPoint y: 166, endPoint x: 573, endPoint y: 166, distance: 62.2
click at [579, 167] on div "**********" at bounding box center [644, 161] width 316 height 24
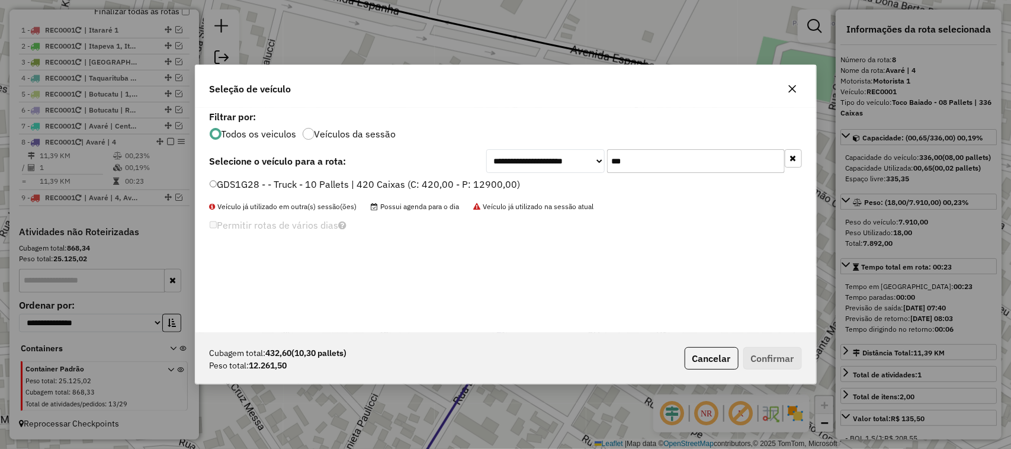
click at [513, 181] on label "GDS1G28 - - Truck - 10 Pallets | 420 Caixas (C: 420,00 - P: 12900,00)" at bounding box center [365, 184] width 311 height 14
click at [775, 345] on div "Cubagem total: 432,60 (10,30 pallets) Peso total: 12.261,50 Cancelar Confirmar" at bounding box center [505, 358] width 621 height 51
click at [776, 359] on button "Confirmar" at bounding box center [772, 358] width 59 height 23
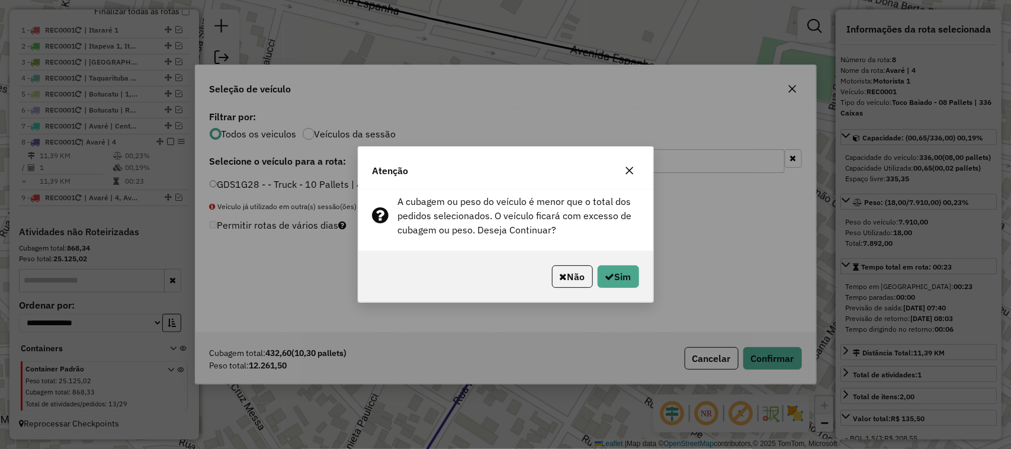
click at [629, 166] on icon "button" at bounding box center [629, 170] width 9 height 9
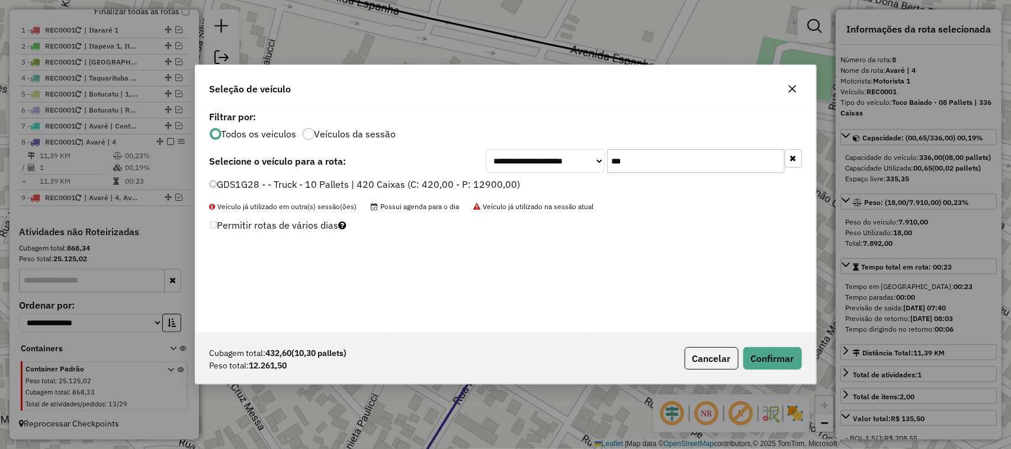
drag, startPoint x: 643, startPoint y: 157, endPoint x: 540, endPoint y: 163, distance: 103.3
click at [545, 163] on div "**********" at bounding box center [644, 161] width 316 height 24
type input "***"
click at [483, 182] on label "GAQ3C07 - Truck - 12 Pallets | 504 Caixas (C: 504,00 - P: 12075,00)" at bounding box center [362, 184] width 305 height 14
click at [762, 368] on button "Confirmar" at bounding box center [772, 358] width 59 height 23
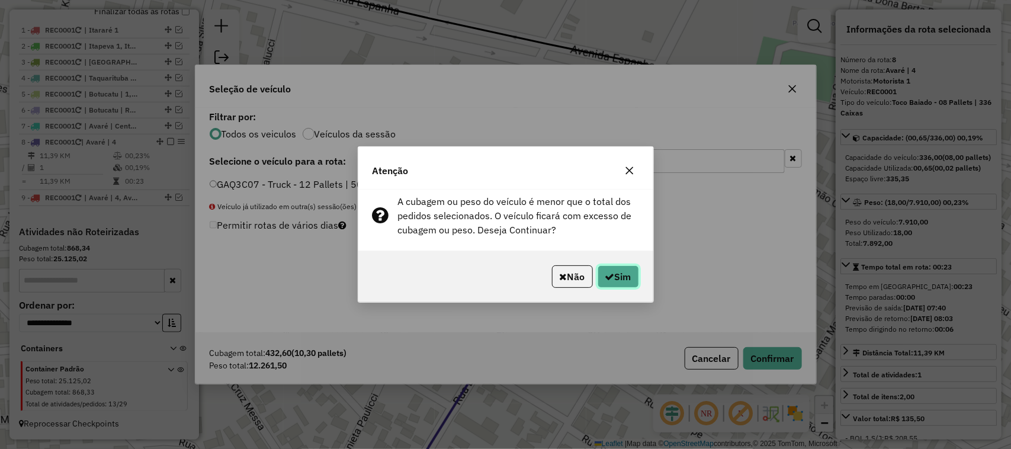
click at [622, 271] on button "Sim" at bounding box center [618, 276] width 41 height 23
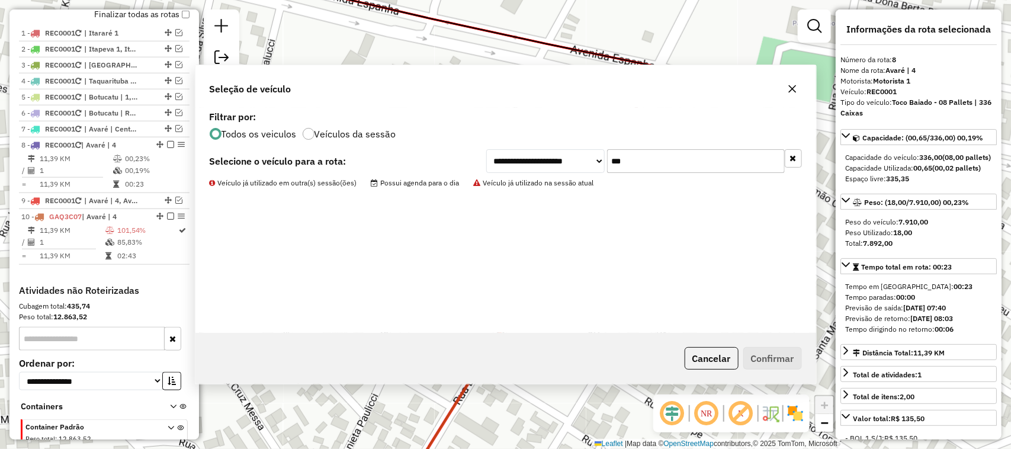
scroll to position [528, 0]
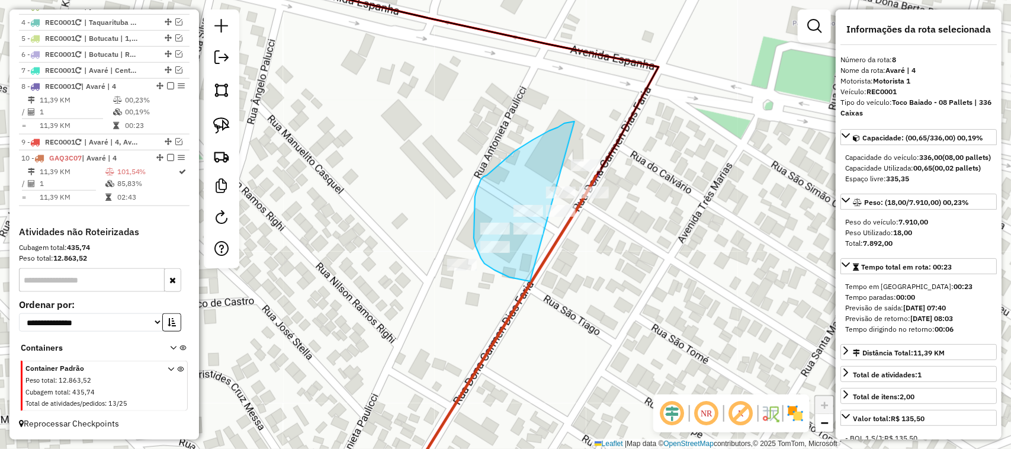
drag, startPoint x: 570, startPoint y: 122, endPoint x: 633, endPoint y: 89, distance: 71.0
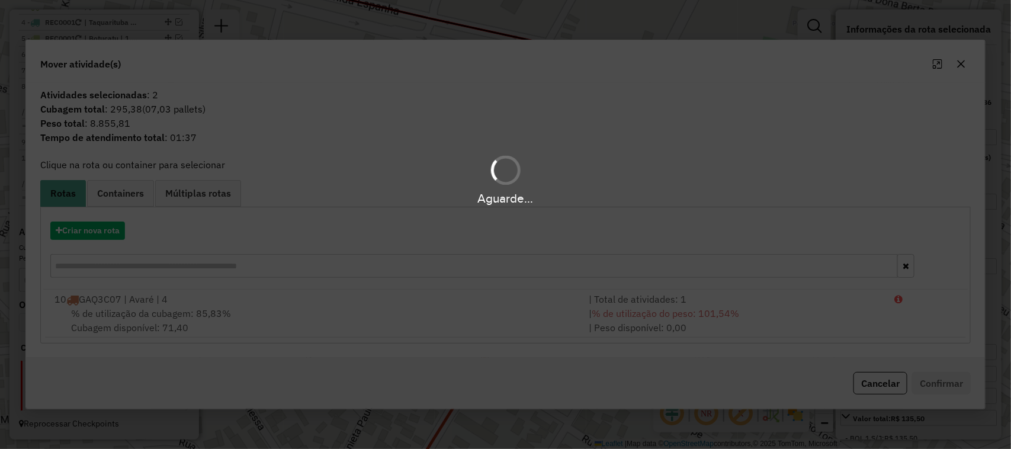
click at [114, 232] on div "Aguarde..." at bounding box center [505, 224] width 1011 height 449
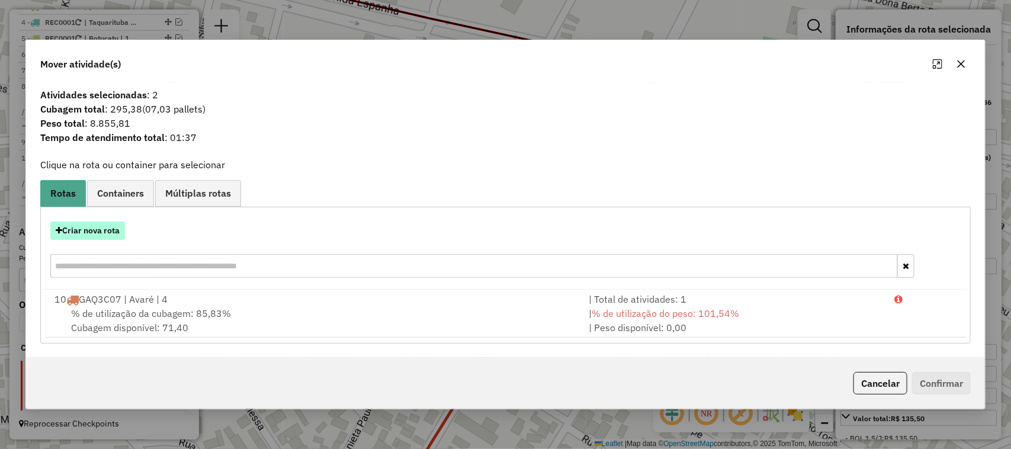
click at [110, 239] on button "Criar nova rota" at bounding box center [87, 230] width 75 height 18
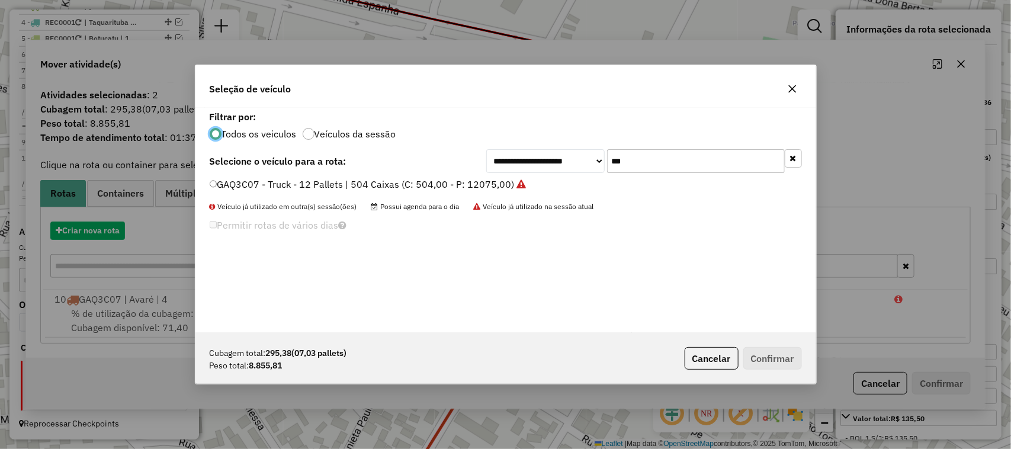
scroll to position [6, 4]
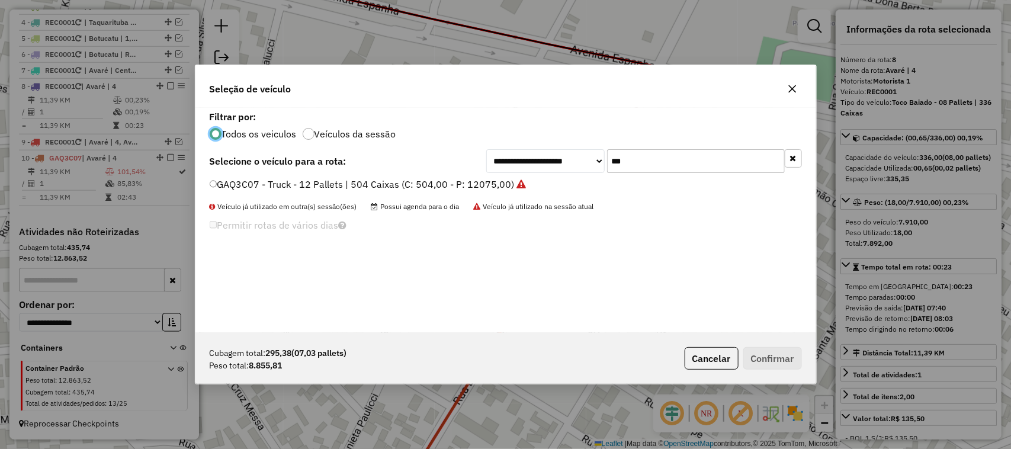
drag, startPoint x: 622, startPoint y: 165, endPoint x: 528, endPoint y: 171, distance: 93.8
click at [541, 171] on div "**********" at bounding box center [644, 161] width 316 height 24
type input "***"
click at [505, 188] on label "GDS1G28 - - Truck - 10 Pallets | 420 Caixas (C: 420,00 - P: 12900,00)" at bounding box center [365, 184] width 311 height 14
drag, startPoint x: 781, startPoint y: 354, endPoint x: 764, endPoint y: 349, distance: 17.2
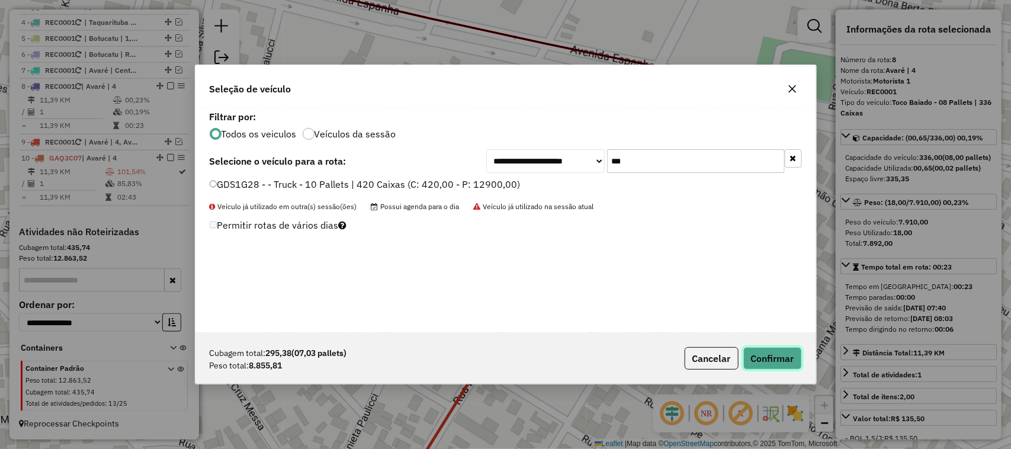
click at [781, 355] on button "Confirmar" at bounding box center [772, 358] width 59 height 23
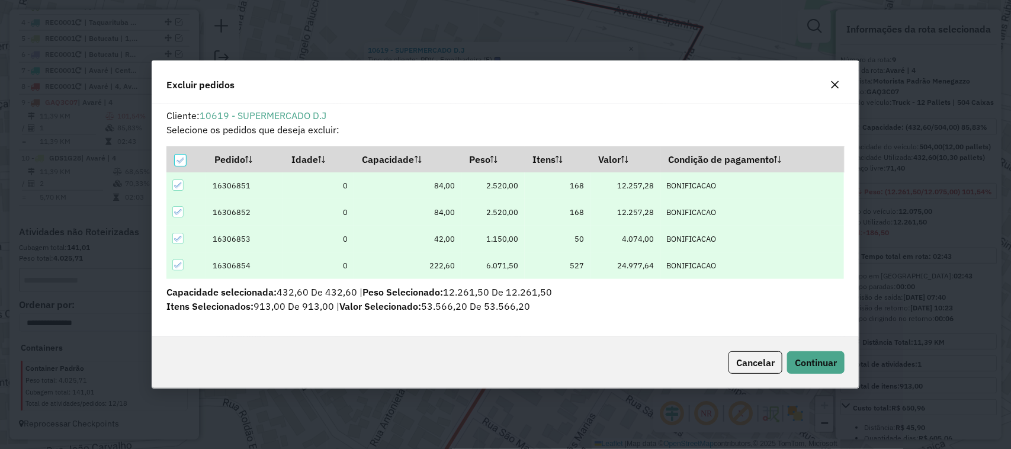
scroll to position [0, 0]
click at [178, 237] on icon at bounding box center [178, 239] width 8 height 8
click at [179, 160] on div at bounding box center [180, 160] width 11 height 11
click at [179, 160] on icon at bounding box center [180, 160] width 8 height 8
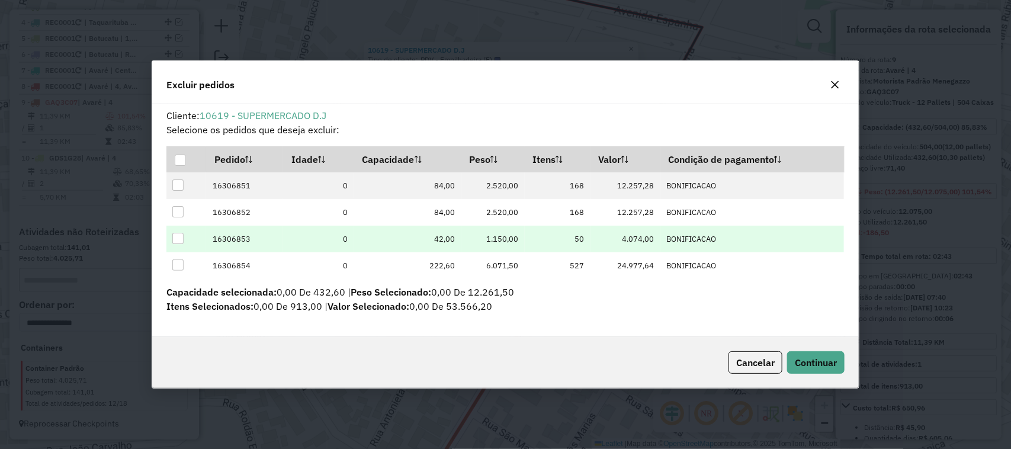
click at [176, 240] on div at bounding box center [177, 238] width 11 height 11
click at [818, 365] on span "Continuar" at bounding box center [816, 363] width 42 height 12
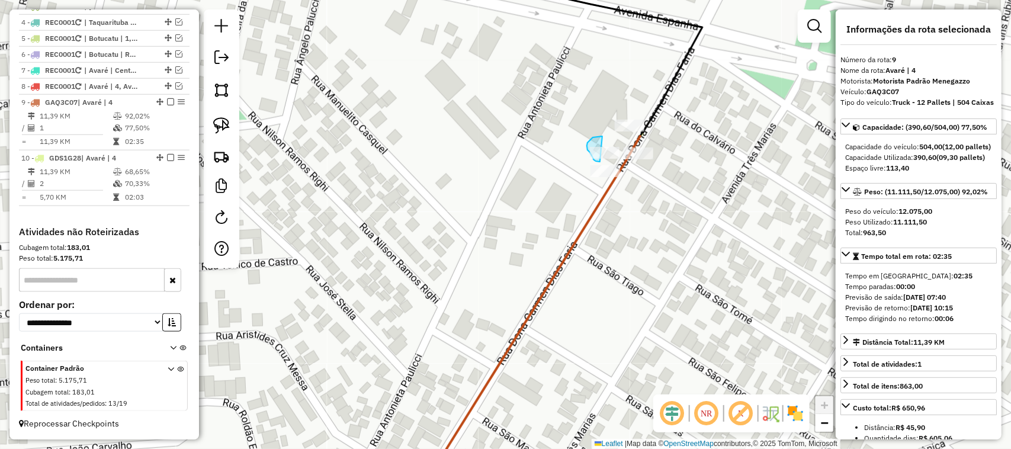
drag, startPoint x: 602, startPoint y: 136, endPoint x: 622, endPoint y: 149, distance: 23.2
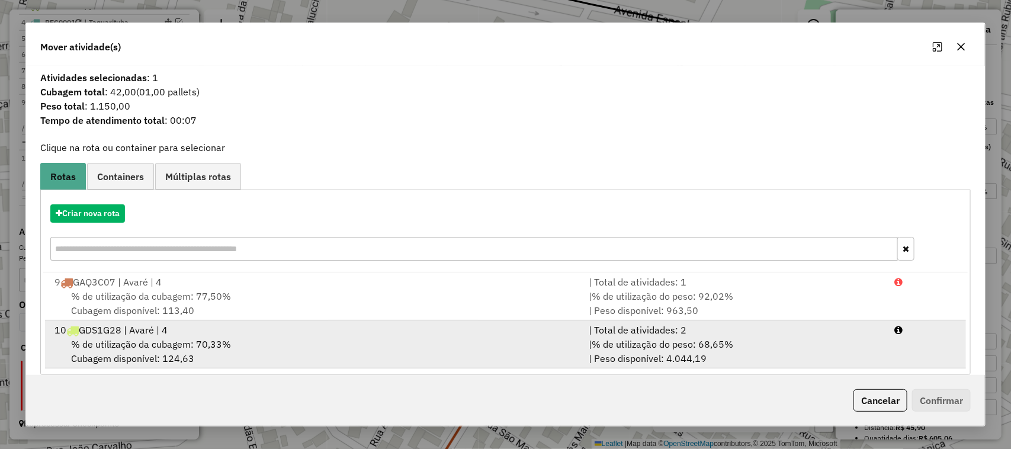
click at [684, 333] on div "| Total de atividades: 2" at bounding box center [735, 330] width 306 height 14
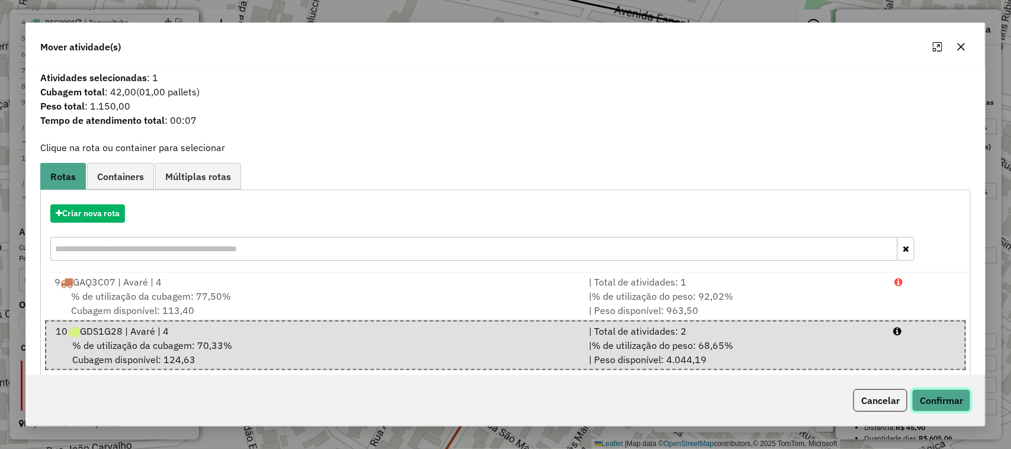
click at [955, 409] on button "Confirmar" at bounding box center [941, 400] width 59 height 23
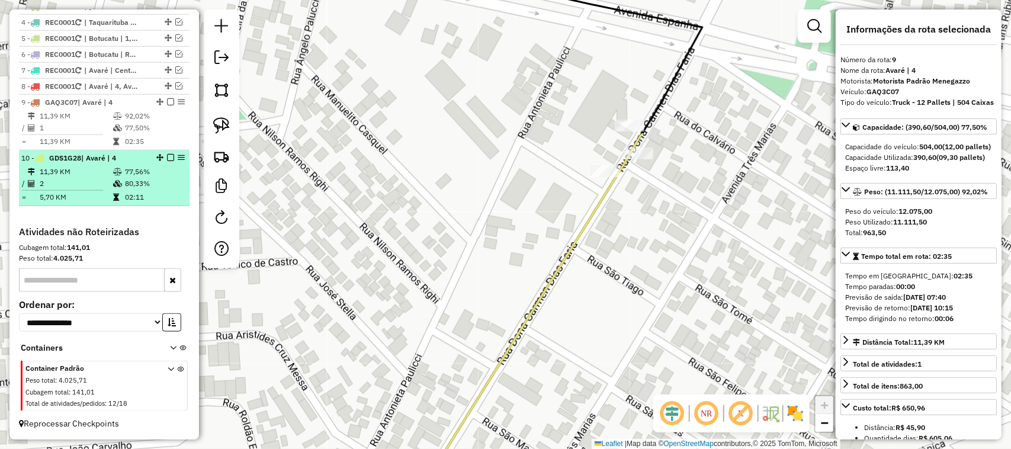
click at [168, 157] on em at bounding box center [170, 157] width 7 height 7
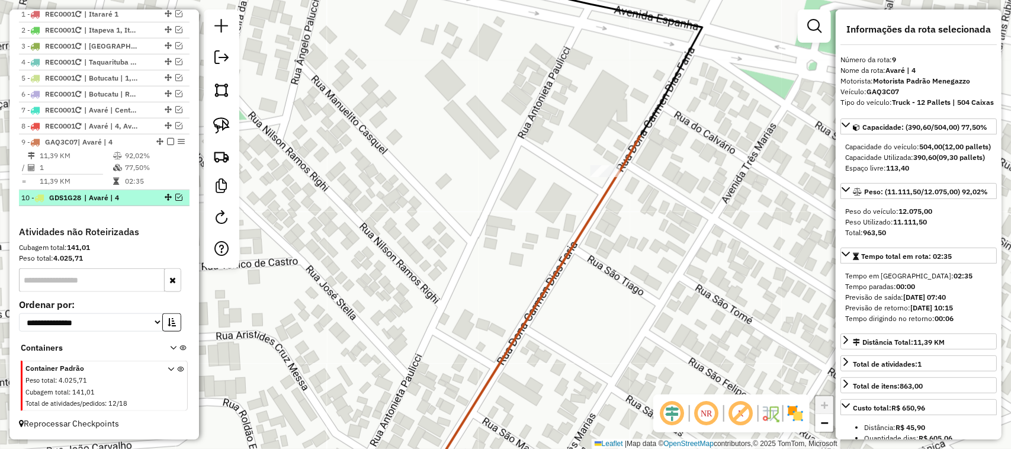
scroll to position [487, 0]
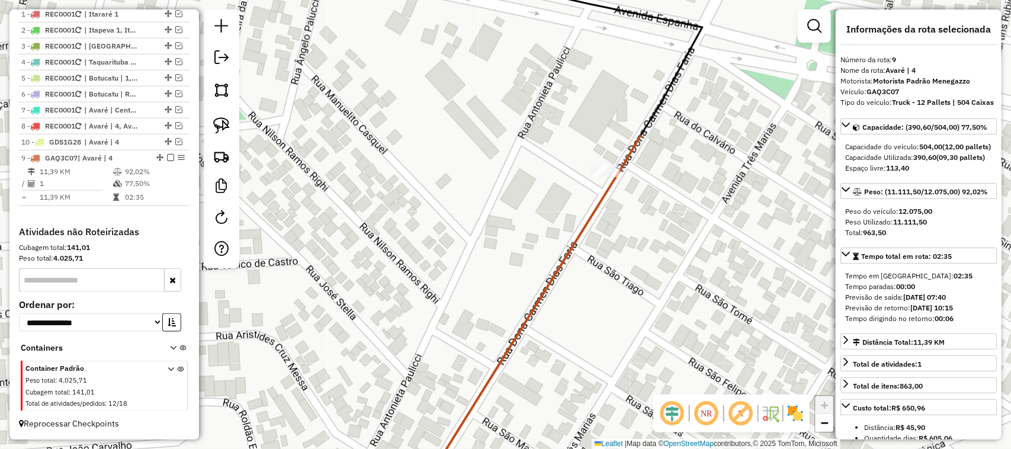
drag, startPoint x: 154, startPoint y: 142, endPoint x: 140, endPoint y: 211, distance: 70.2
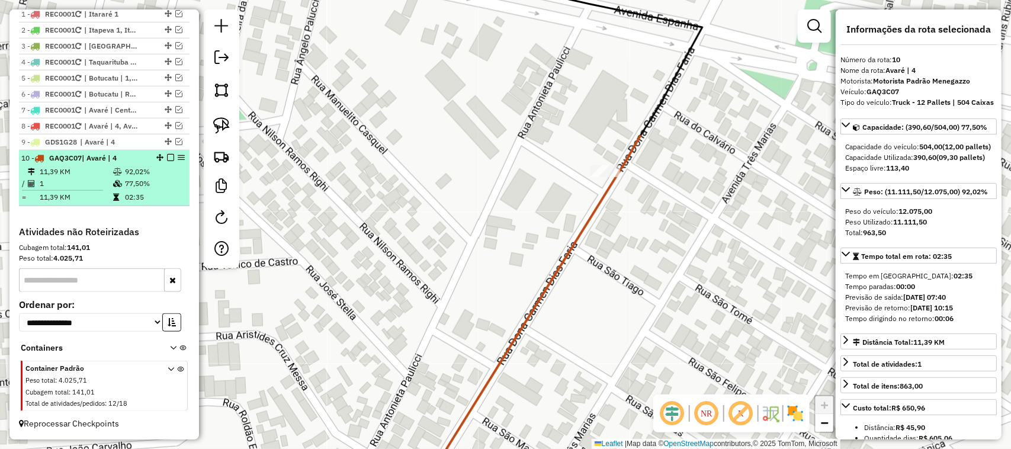
click at [167, 155] on em at bounding box center [170, 157] width 7 height 7
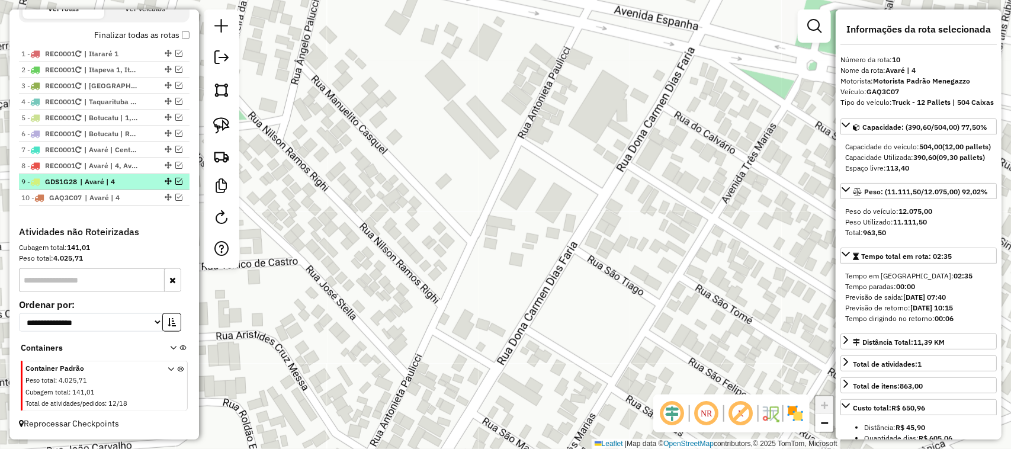
click at [176, 181] on em at bounding box center [178, 181] width 7 height 7
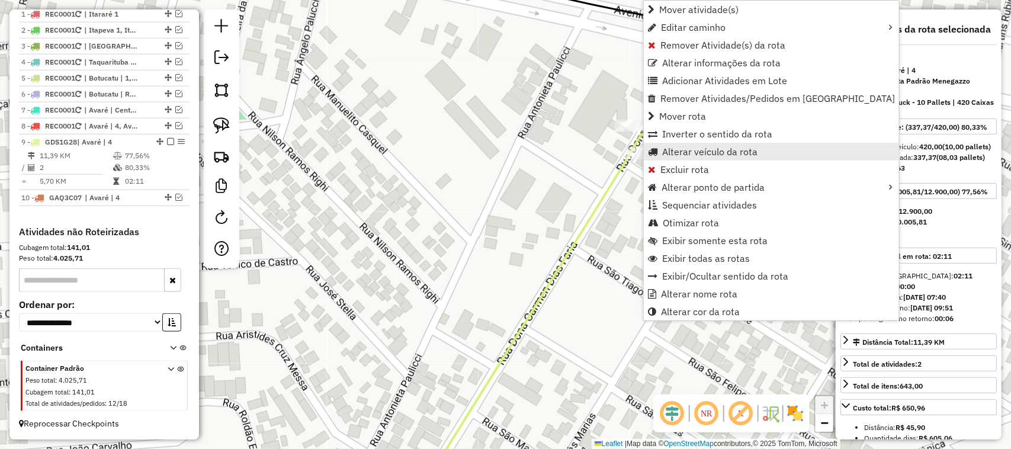
click at [723, 147] on span "Alterar veículo da rota" at bounding box center [709, 151] width 95 height 9
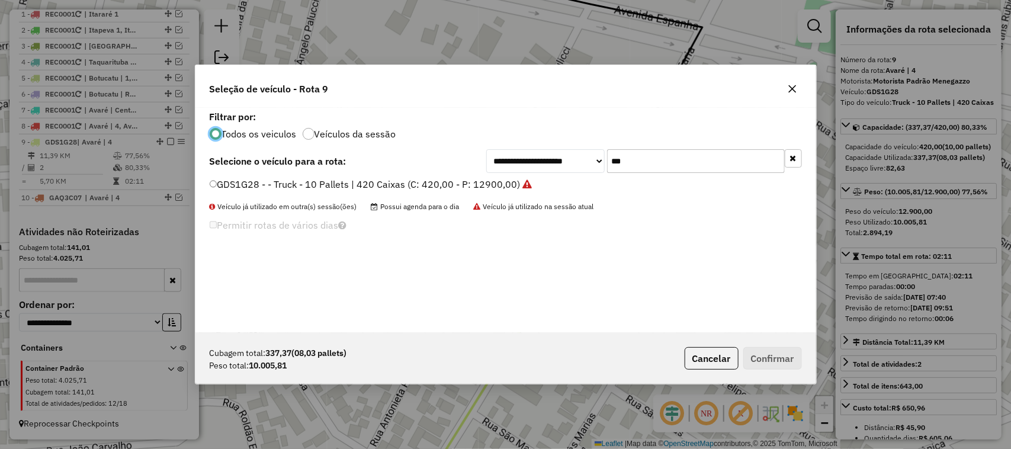
scroll to position [6, 4]
drag, startPoint x: 564, startPoint y: 163, endPoint x: 528, endPoint y: 148, distance: 38.7
click at [557, 163] on div "**********" at bounding box center [644, 161] width 316 height 24
type input "***"
click at [499, 181] on label "GDZ0I95 - Truck - 10 Pallets | 420 Caixas (C: 420,00 - P: 12900,00)" at bounding box center [361, 184] width 302 height 14
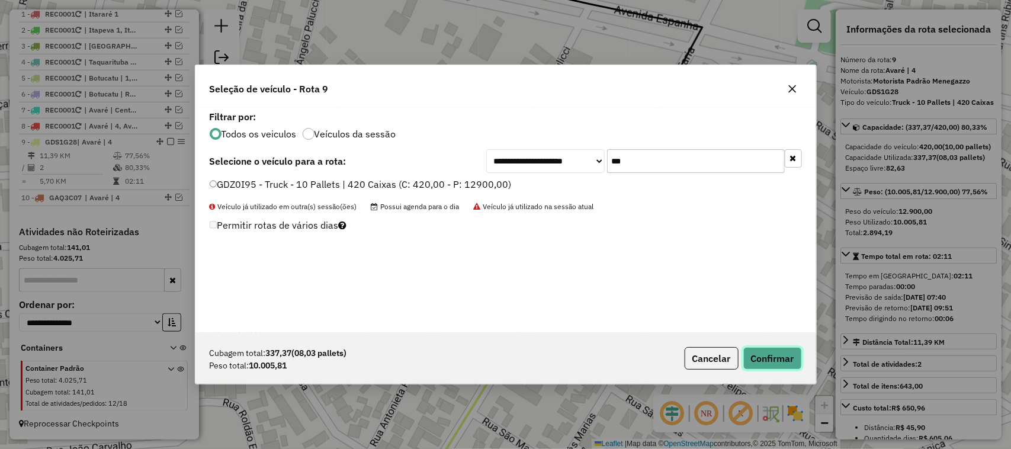
click at [778, 365] on button "Confirmar" at bounding box center [772, 358] width 59 height 23
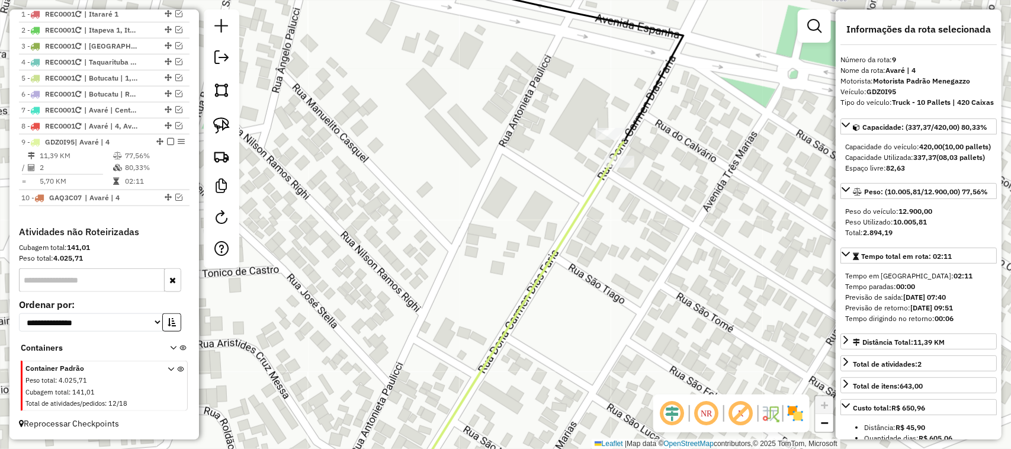
drag, startPoint x: 646, startPoint y: 264, endPoint x: 600, endPoint y: 265, distance: 45.6
click at [603, 275] on div "Janela de atendimento Grade de atendimento Capacidade Transportadoras Veículos …" at bounding box center [505, 224] width 1011 height 449
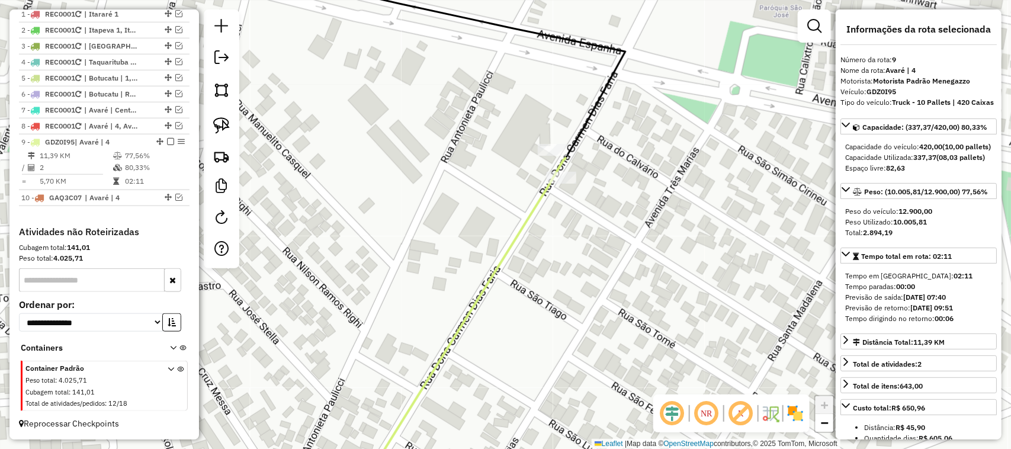
drag, startPoint x: 656, startPoint y: 209, endPoint x: 448, endPoint y: 248, distance: 212.0
click at [471, 247] on div "Janela de atendimento Grade de atendimento Capacidade Transportadoras Veículos …" at bounding box center [505, 224] width 1011 height 449
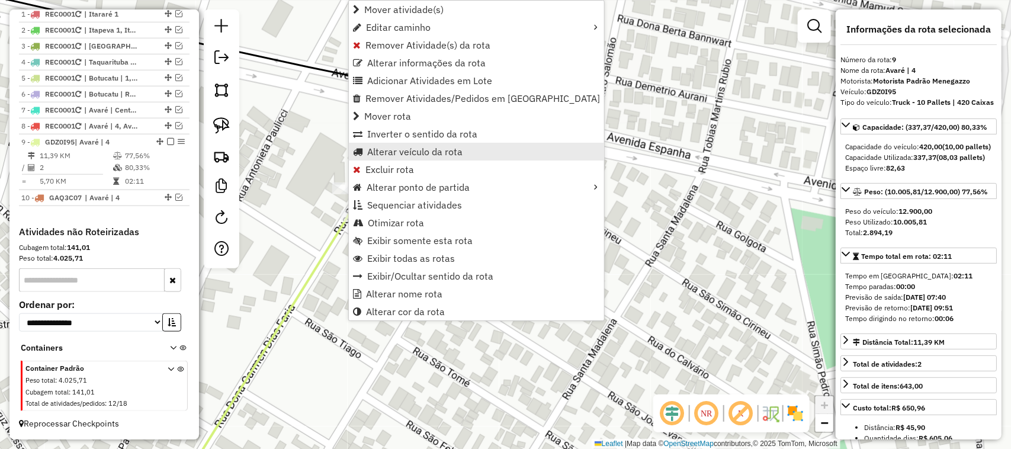
click at [448, 148] on span "Alterar veículo da rota" at bounding box center [414, 151] width 95 height 9
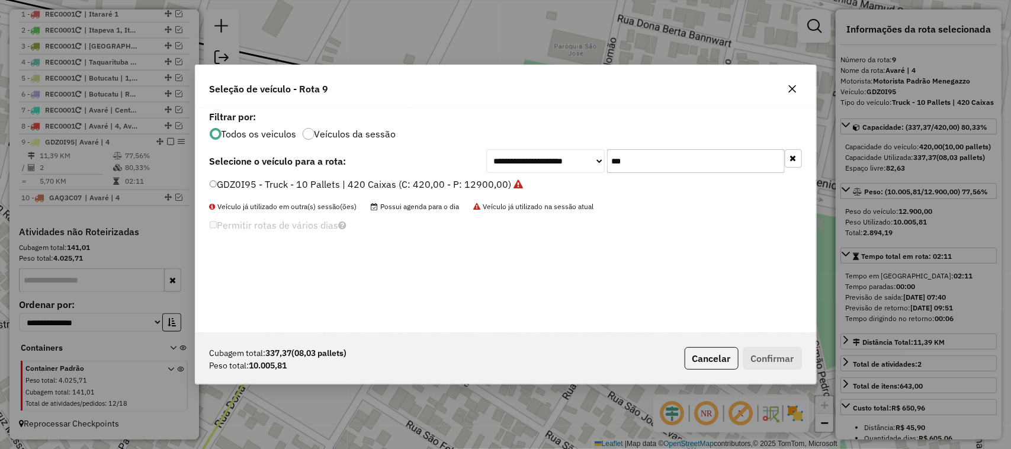
drag, startPoint x: 624, startPoint y: 166, endPoint x: 511, endPoint y: 145, distance: 114.5
click at [570, 169] on div "**********" at bounding box center [644, 161] width 316 height 24
type input "***"
click at [483, 178] on label "GJD2H41 - Truck - 10 Pallets | 420 Caixas (C: 420,00 - P: 12900,00)" at bounding box center [362, 184] width 304 height 14
click at [801, 356] on button "Confirmar" at bounding box center [772, 358] width 59 height 23
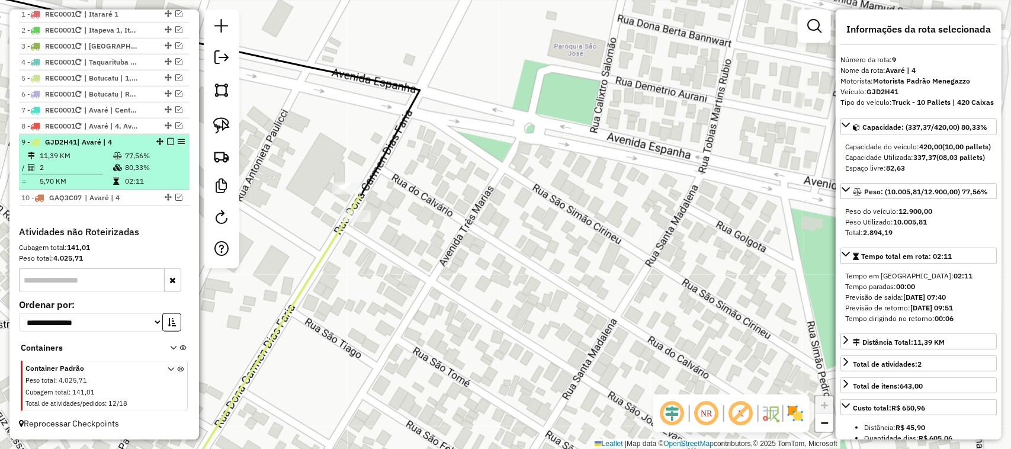
click at [167, 140] on em at bounding box center [170, 141] width 7 height 7
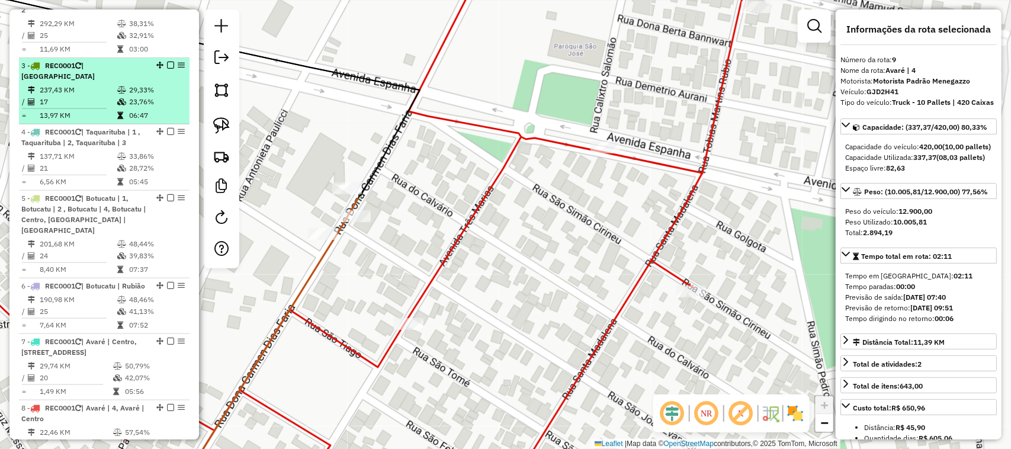
scroll to position [448, 0]
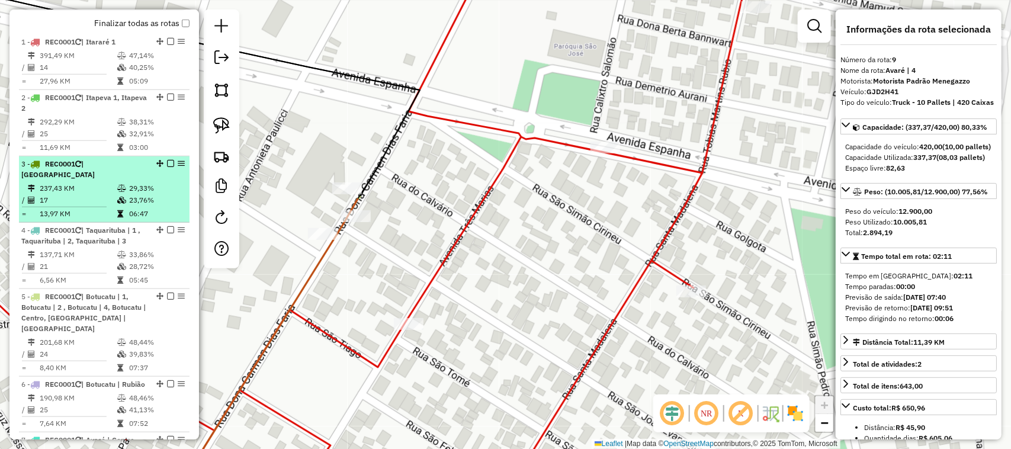
click at [110, 194] on td "17" at bounding box center [78, 200] width 78 height 12
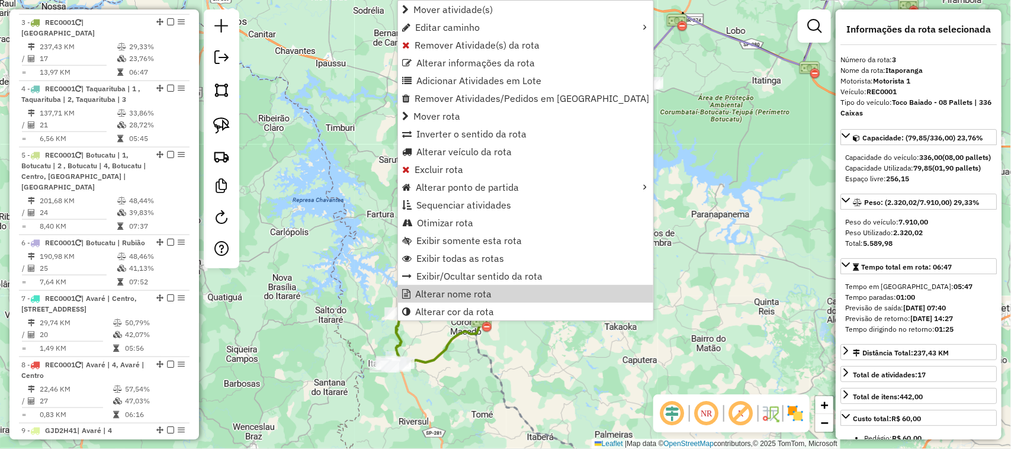
scroll to position [605, 0]
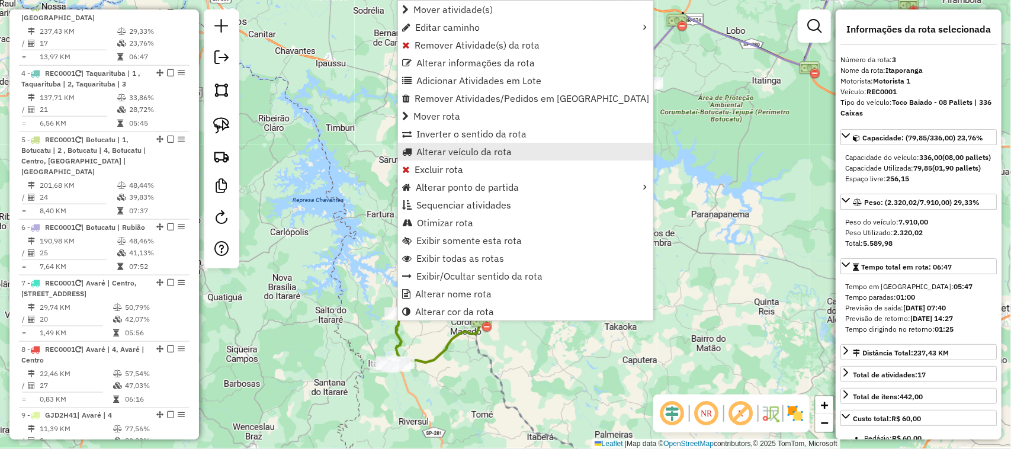
click at [490, 155] on span "Alterar veículo da rota" at bounding box center [463, 151] width 95 height 9
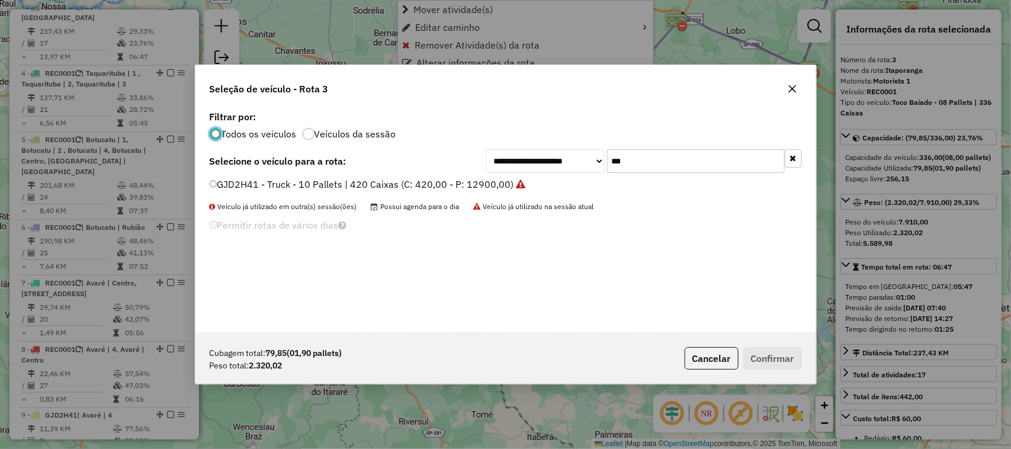
scroll to position [6, 4]
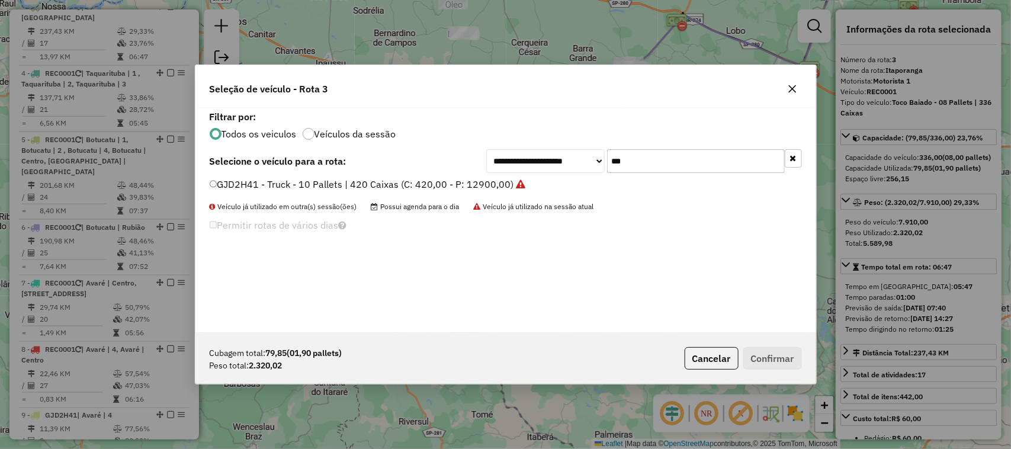
drag, startPoint x: 610, startPoint y: 161, endPoint x: 513, endPoint y: 156, distance: 97.3
click at [537, 162] on div "**********" at bounding box center [644, 161] width 316 height 24
type input "***"
click at [497, 190] on label "GKA3B49 - Toco Baiado 3/4 - 06 Pallets | 252 Caixas (C: 252,00 - P: 4500,00)" at bounding box center [382, 184] width 345 height 14
click at [789, 353] on button "Confirmar" at bounding box center [772, 358] width 59 height 23
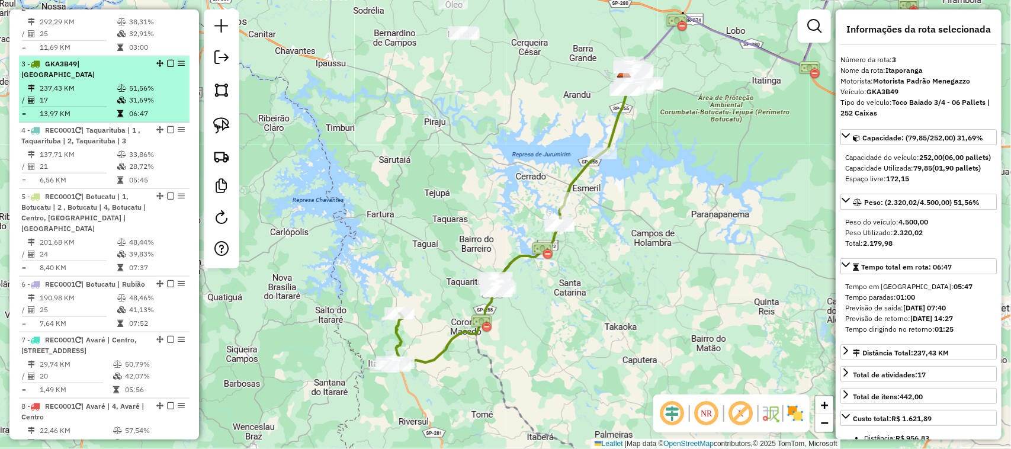
scroll to position [507, 0]
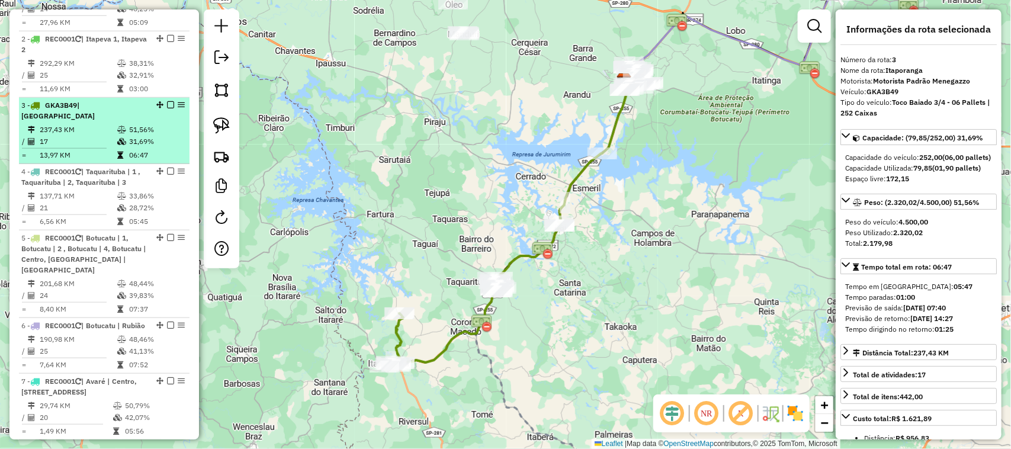
click at [169, 108] on em at bounding box center [170, 104] width 7 height 7
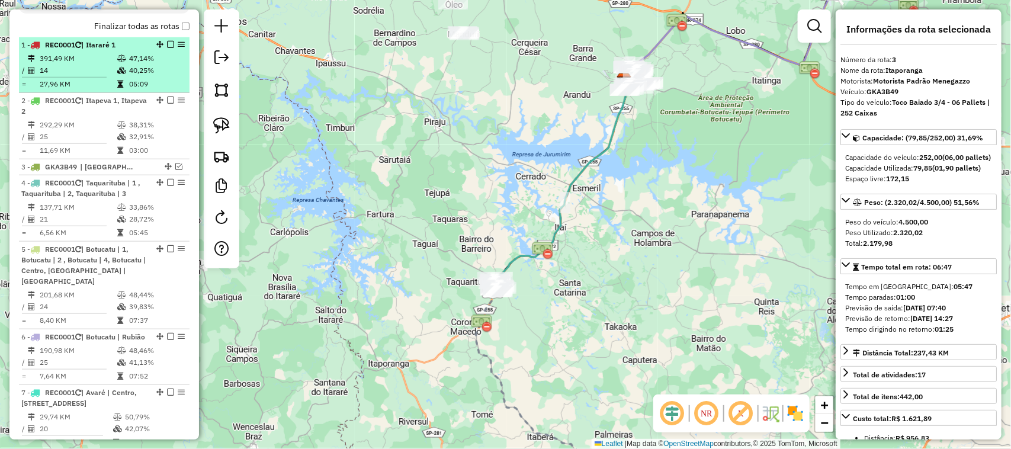
scroll to position [407, 0]
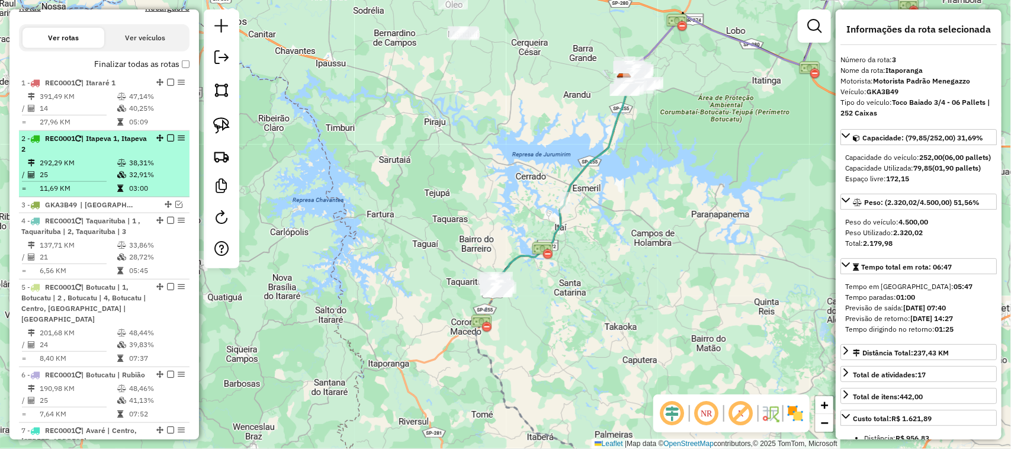
click at [134, 168] on td "38,31%" at bounding box center [157, 163] width 56 height 12
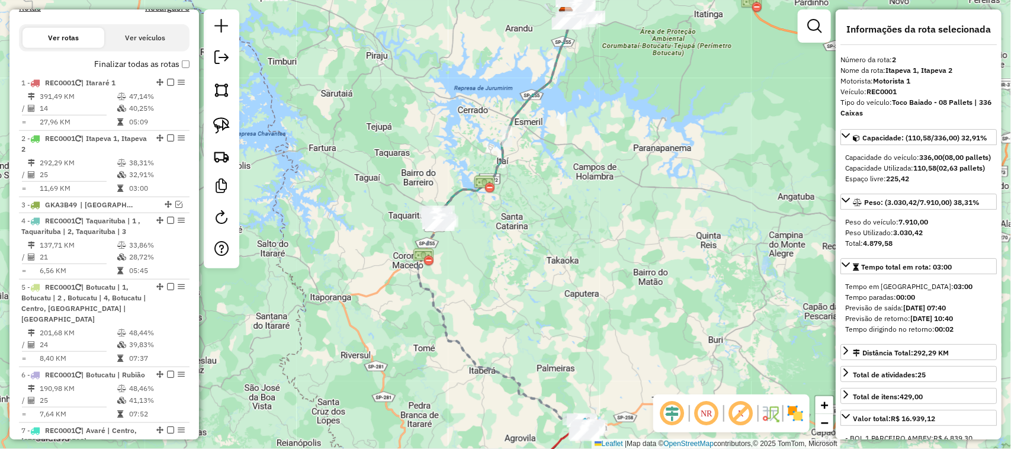
drag, startPoint x: 563, startPoint y: 384, endPoint x: 457, endPoint y: 282, distance: 146.6
click at [458, 285] on div "Janela de atendimento Grade de atendimento Capacidade Transportadoras Veículos …" at bounding box center [505, 224] width 1011 height 449
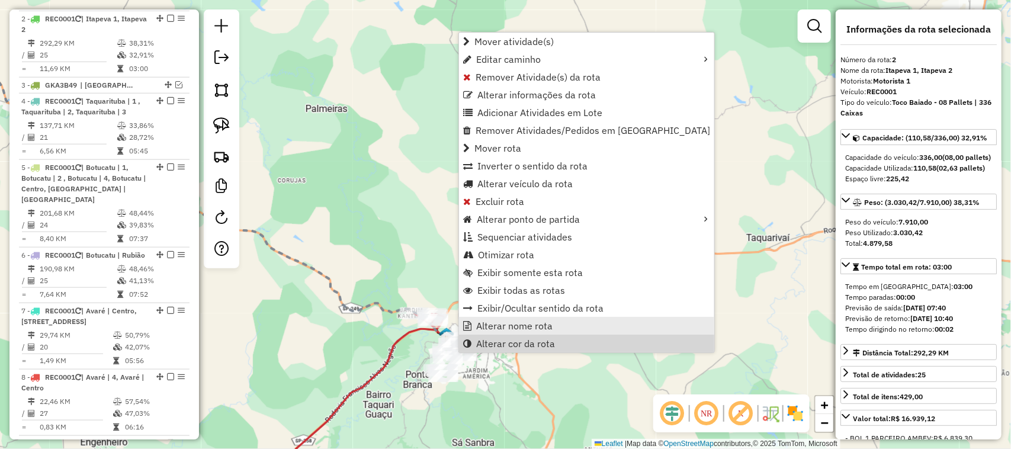
scroll to position [540, 0]
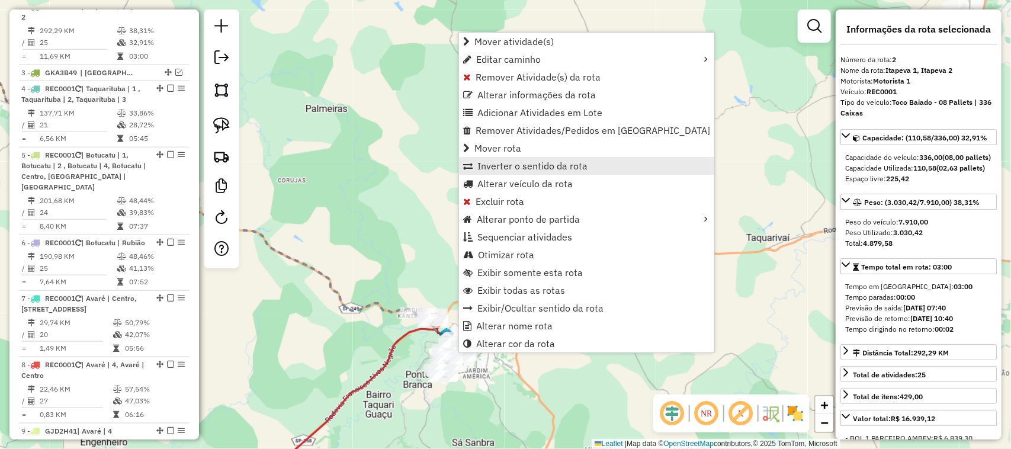
click at [533, 172] on link "Inverter o sentido da rota" at bounding box center [586, 166] width 255 height 18
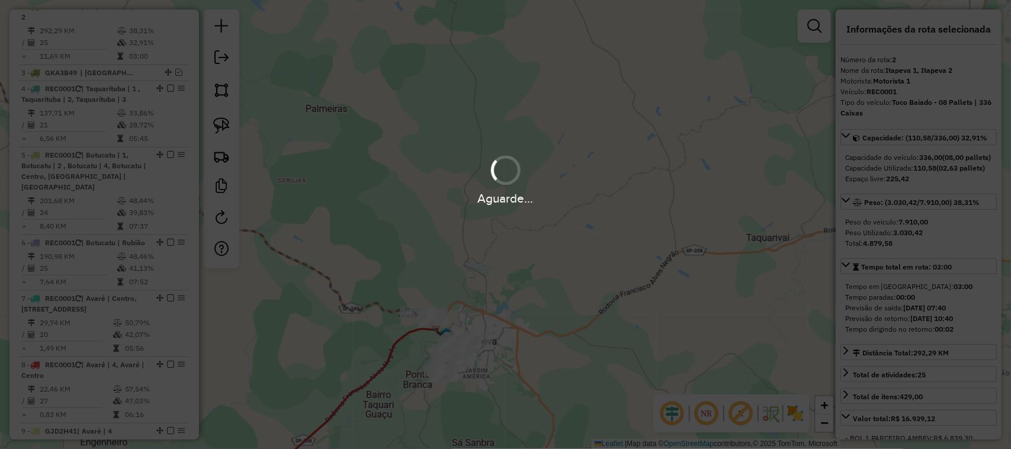
drag, startPoint x: 457, startPoint y: 339, endPoint x: 540, endPoint y: 383, distance: 93.5
click at [540, 386] on div "Aguarde..." at bounding box center [505, 224] width 1011 height 449
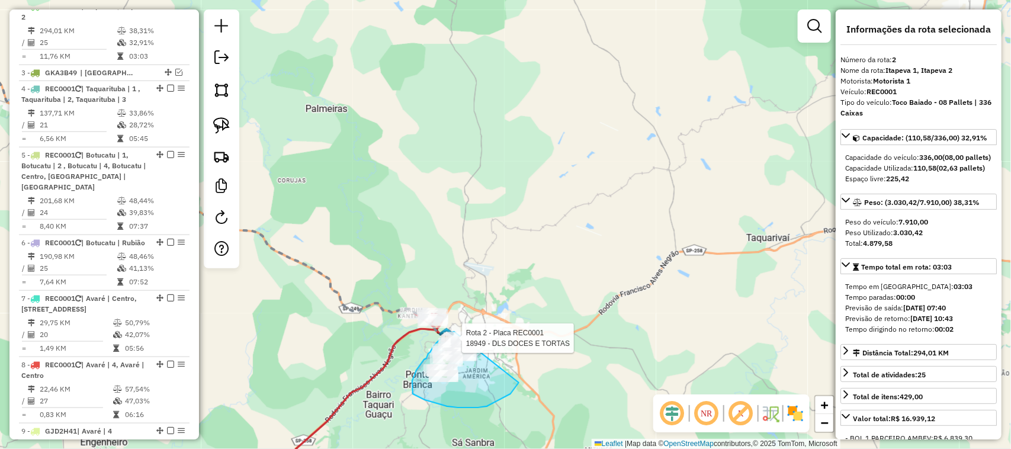
drag, startPoint x: 493, startPoint y: 403, endPoint x: 551, endPoint y: 328, distance: 95.1
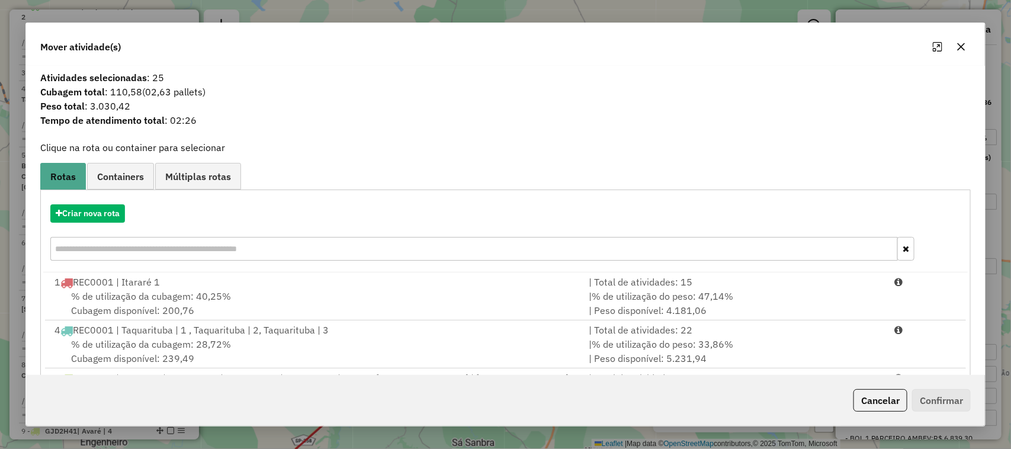
click at [119, 224] on div "Criar nova rota" at bounding box center [505, 233] width 925 height 77
click at [119, 213] on button "Criar nova rota" at bounding box center [87, 213] width 75 height 18
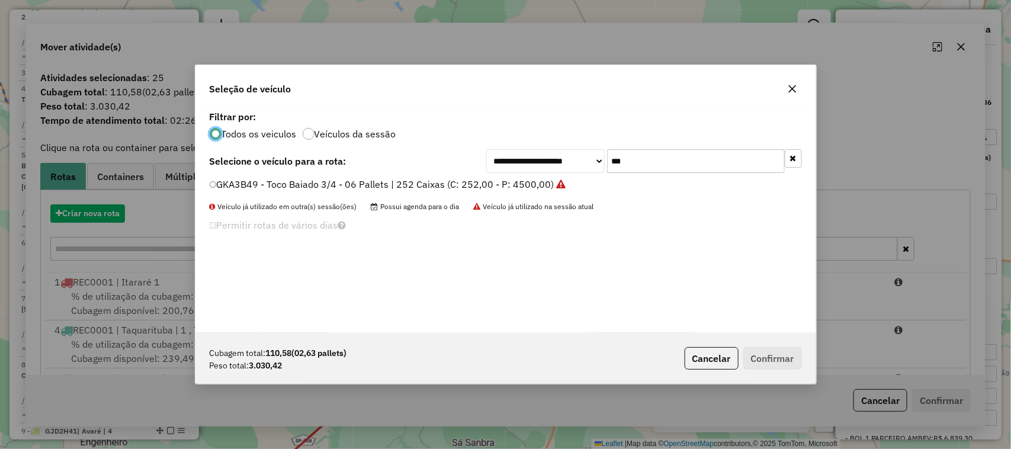
scroll to position [6, 4]
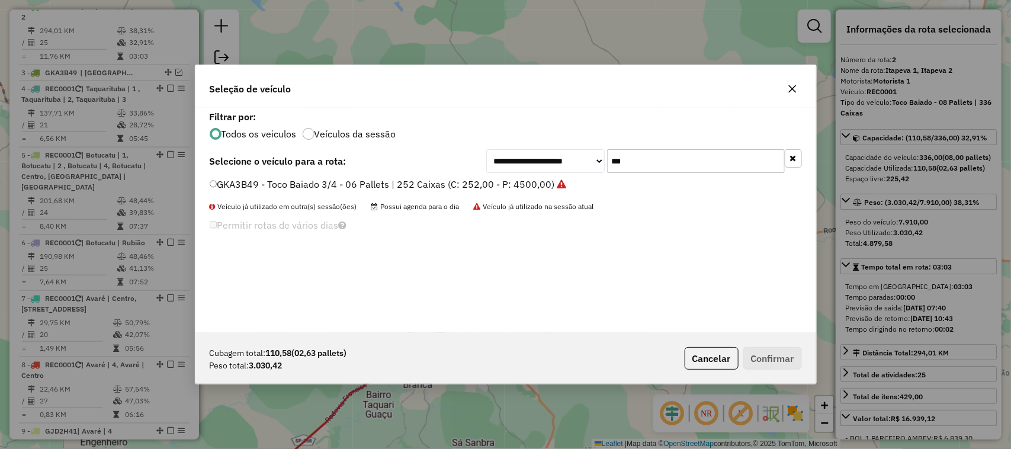
drag, startPoint x: 646, startPoint y: 162, endPoint x: 546, endPoint y: 155, distance: 99.7
click at [576, 162] on div "**********" at bounding box center [644, 161] width 316 height 24
type input "***"
click at [487, 176] on div "**********" at bounding box center [505, 220] width 621 height 225
click at [433, 178] on label "GBY5D24 - Truck - 06 Pallets | 252 Caixas (C: 252,00 - P: 6000,00)" at bounding box center [359, 184] width 298 height 14
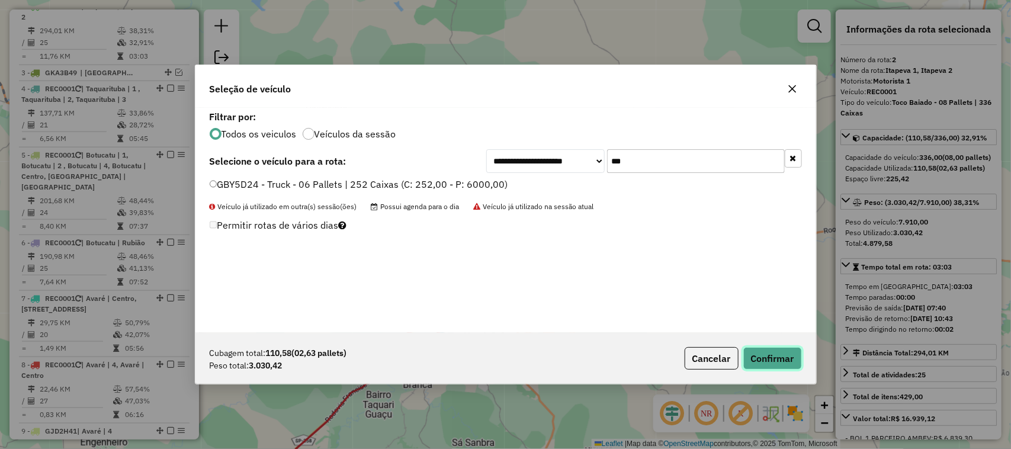
drag, startPoint x: 765, startPoint y: 351, endPoint x: 545, endPoint y: 298, distance: 226.7
click at [765, 351] on button "Confirmar" at bounding box center [772, 358] width 59 height 23
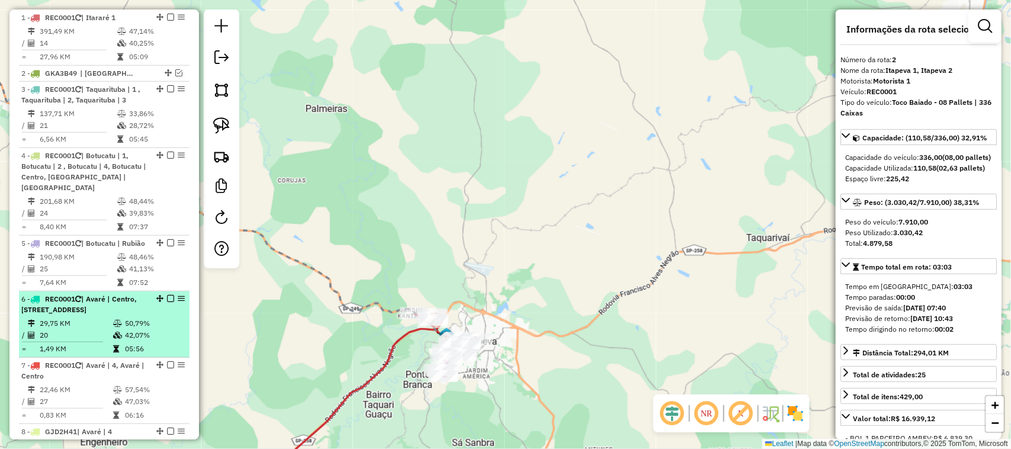
scroll to position [868, 0]
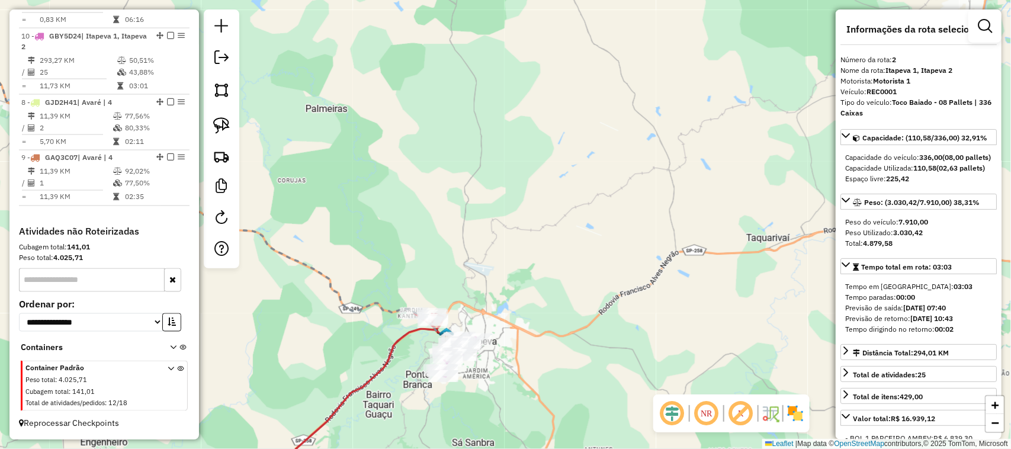
drag, startPoint x: 155, startPoint y: 155, endPoint x: 137, endPoint y: -17, distance: 172.7
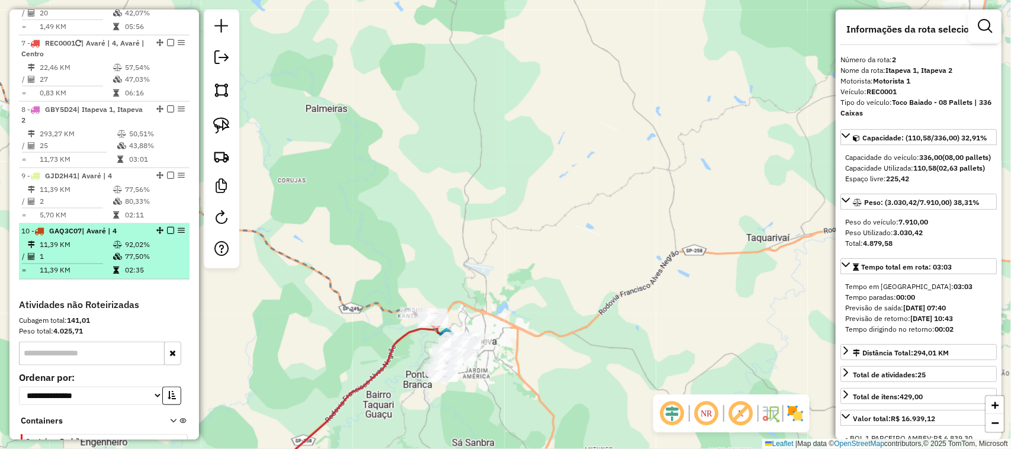
scroll to position [670, 0]
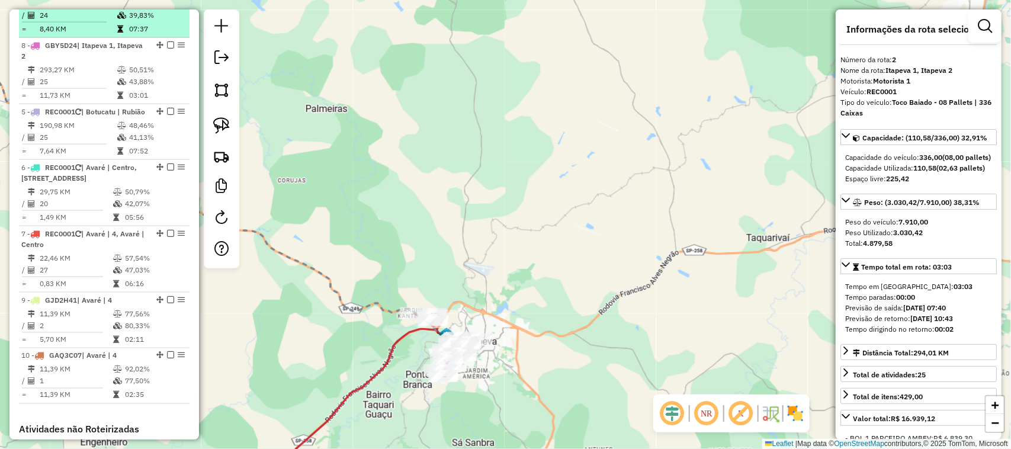
drag, startPoint x: 155, startPoint y: 242, endPoint x: 132, endPoint y: 34, distance: 209.2
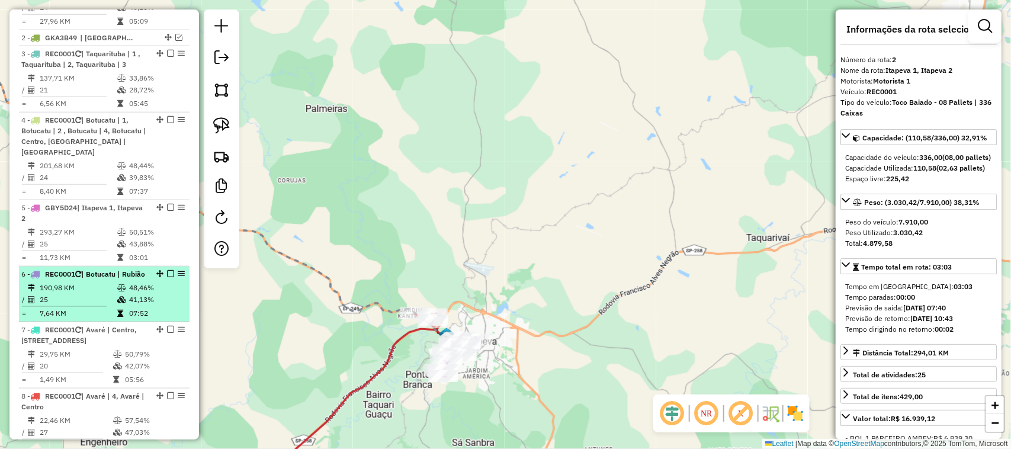
scroll to position [374, 0]
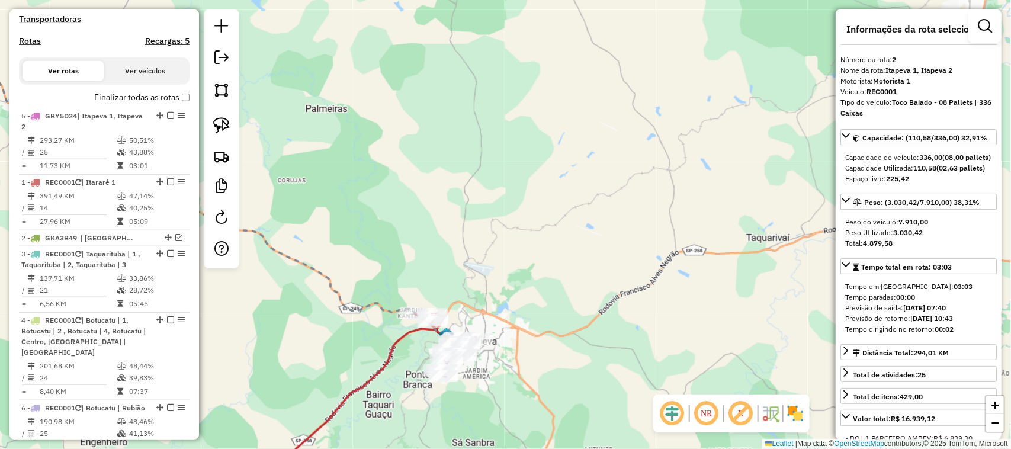
drag, startPoint x: 155, startPoint y: 341, endPoint x: 127, endPoint y: 111, distance: 232.0
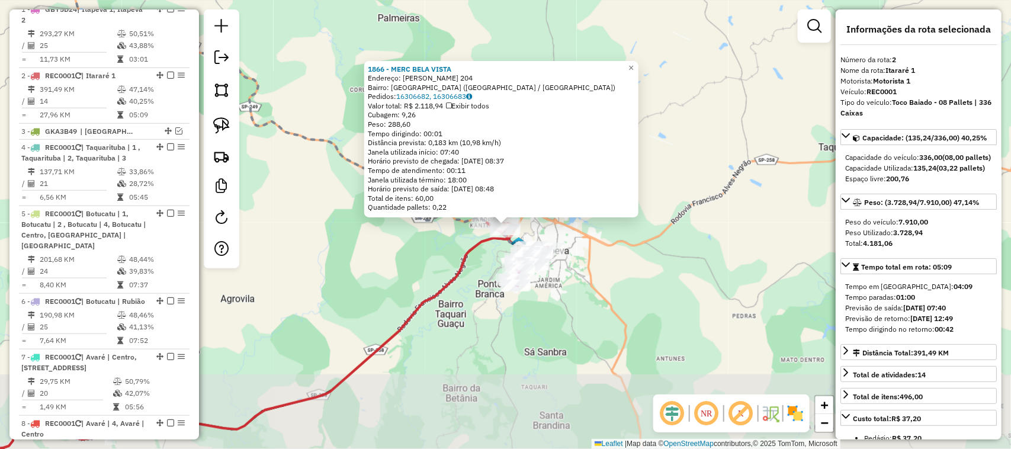
scroll to position [550, 0]
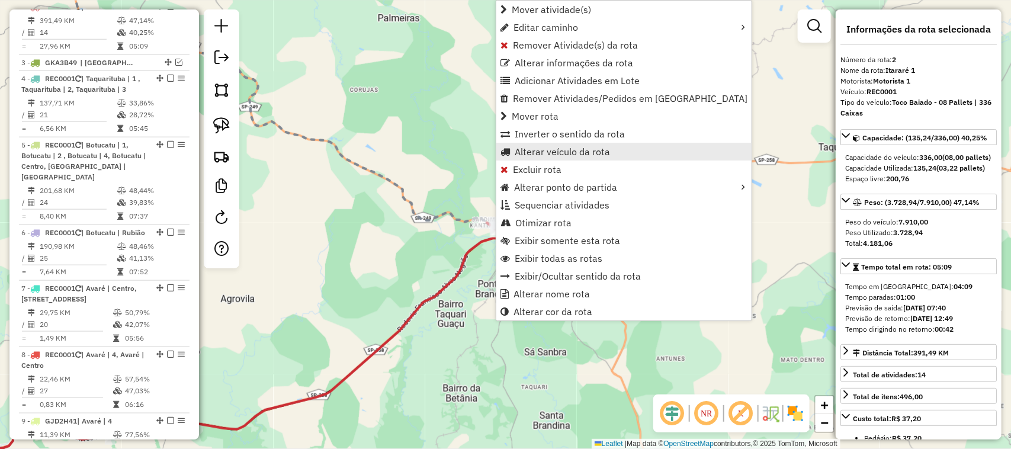
click at [569, 148] on span "Alterar veículo da rota" at bounding box center [562, 151] width 95 height 9
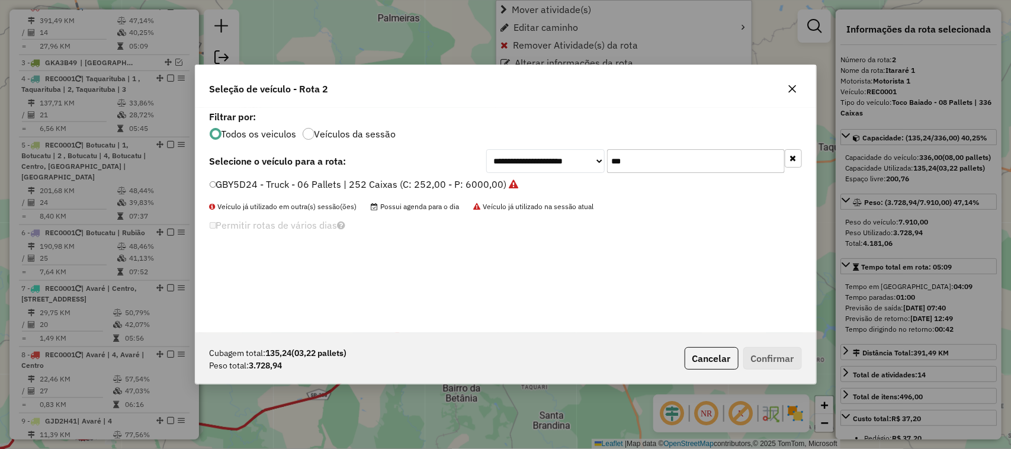
scroll to position [6, 4]
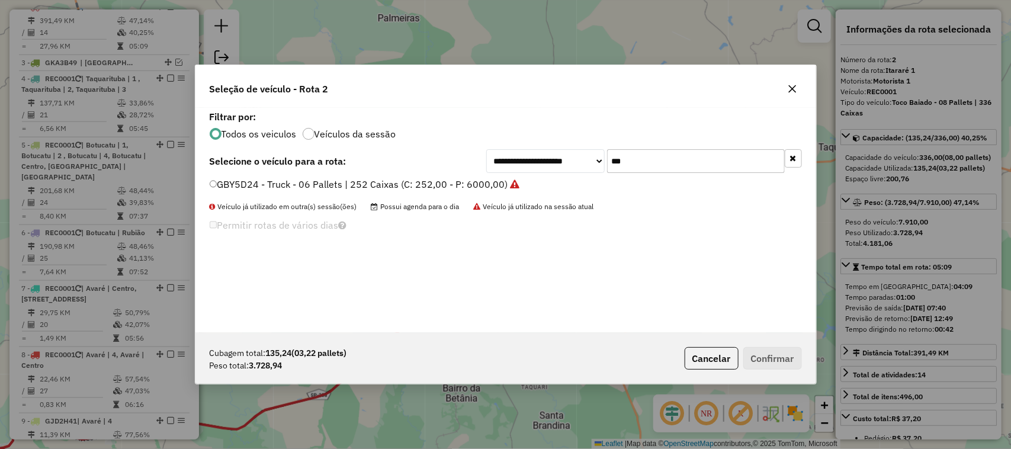
drag, startPoint x: 631, startPoint y: 165, endPoint x: 544, endPoint y: 163, distance: 87.1
click at [548, 165] on div "**********" at bounding box center [644, 161] width 316 height 24
type input "***"
click at [481, 181] on label "TKB5J33 - 08 Baias Truck | 336 Caixas (C: 280,00 - P: 6240,00)" at bounding box center [352, 184] width 284 height 14
click at [776, 360] on button "Confirmar" at bounding box center [772, 358] width 59 height 23
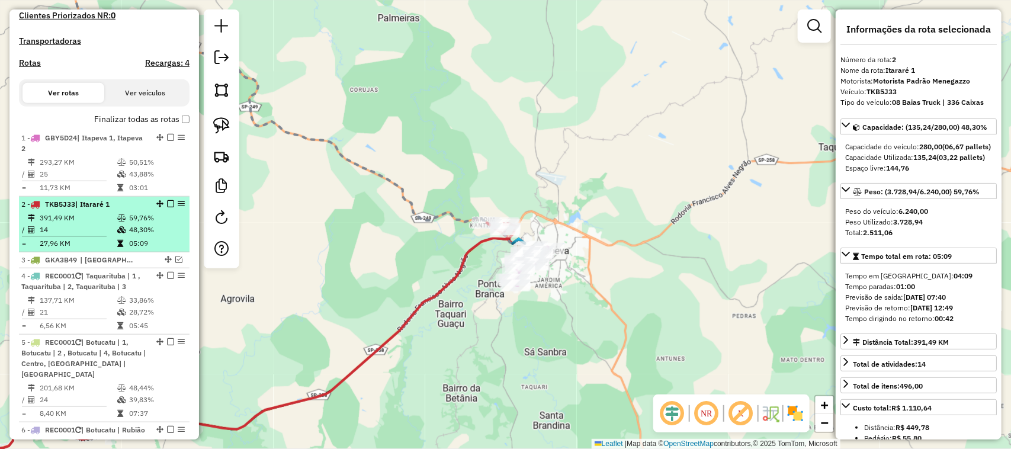
scroll to position [253, 0]
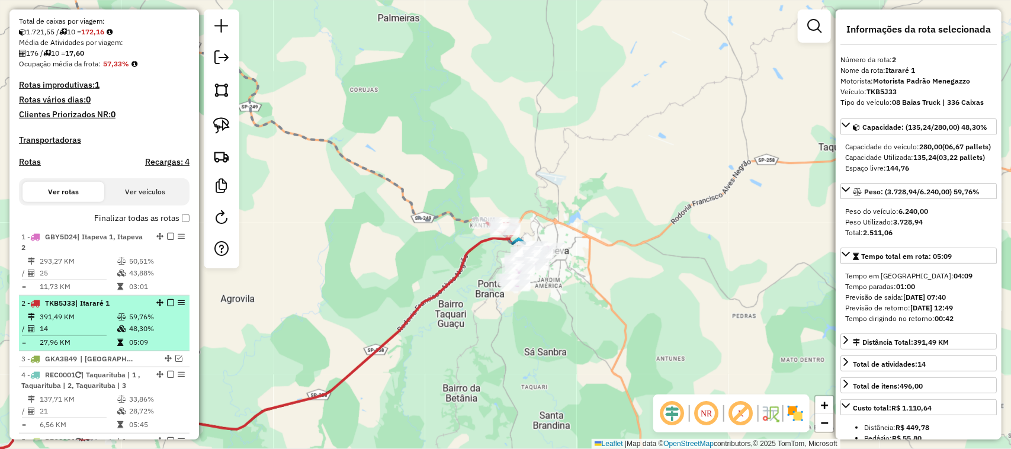
click at [166, 206] on div "Ver rotas Ver veículos" at bounding box center [104, 191] width 171 height 27
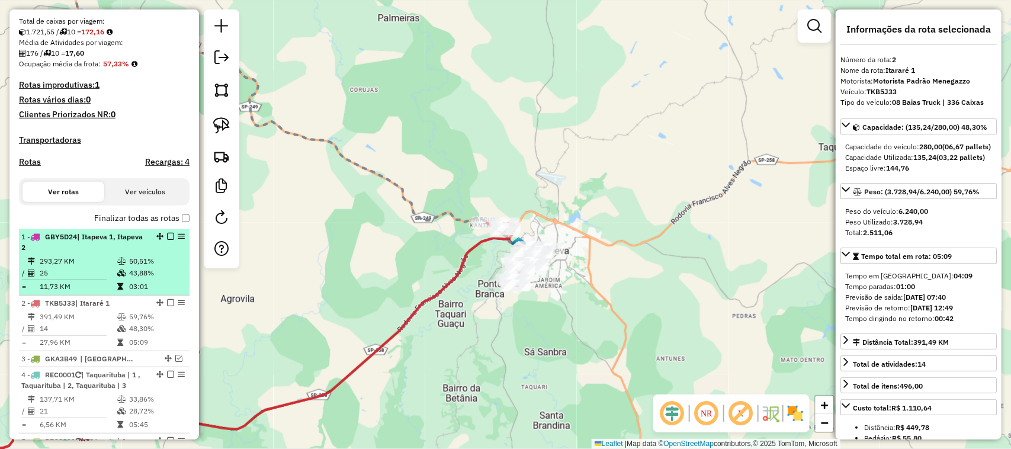
click at [167, 240] on em at bounding box center [170, 236] width 7 height 7
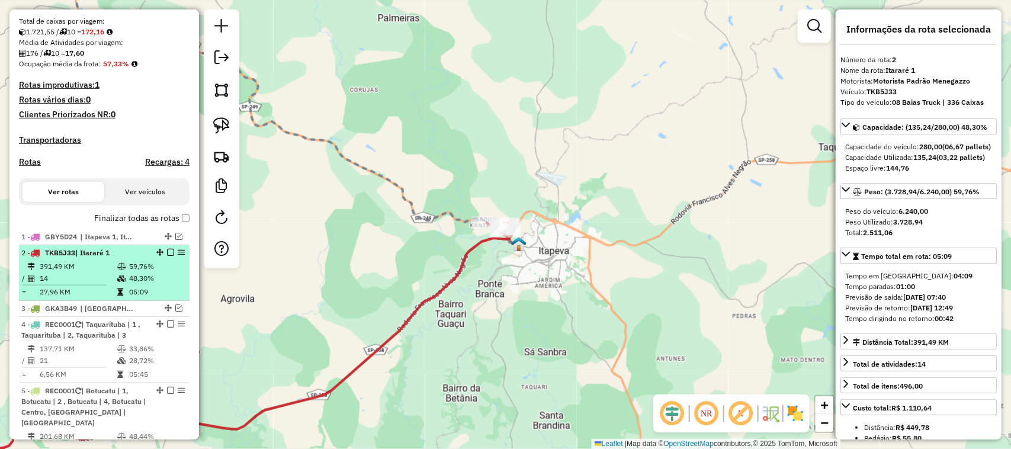
click at [169, 256] on em at bounding box center [170, 252] width 7 height 7
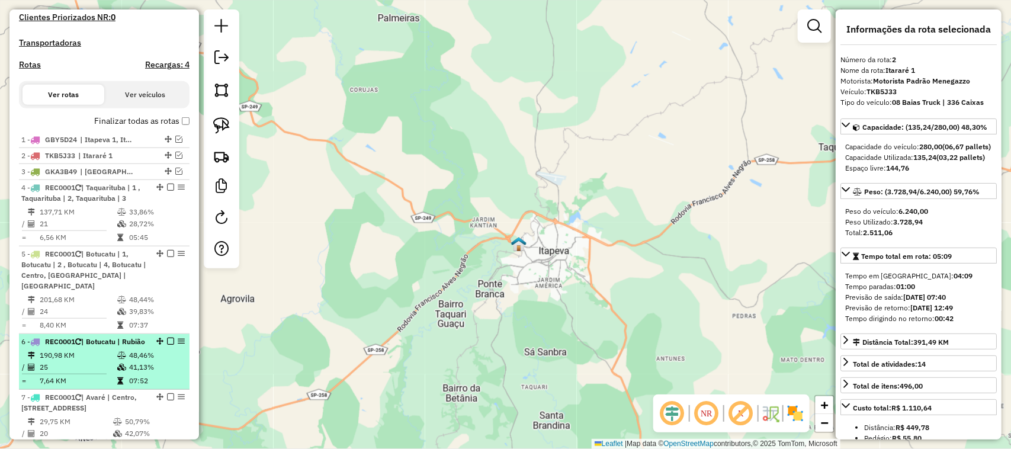
scroll to position [451, 0]
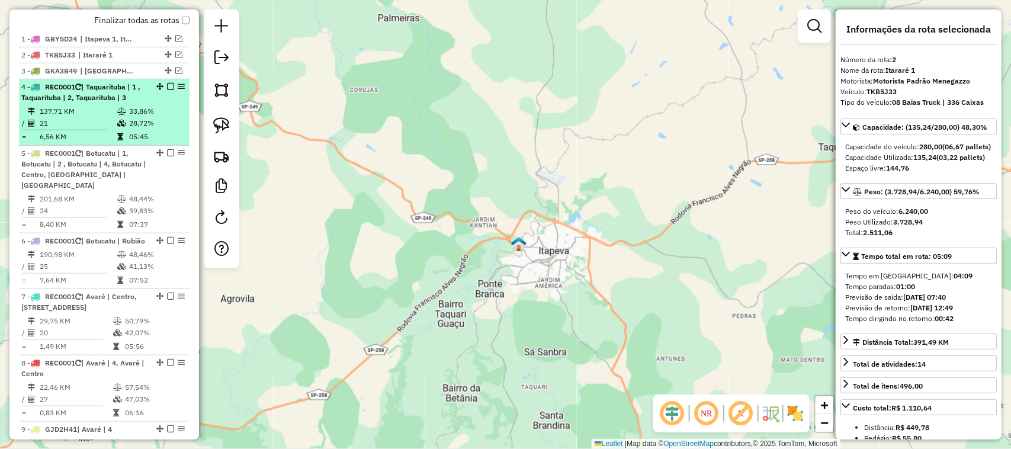
click at [117, 129] on td at bounding box center [123, 123] width 12 height 12
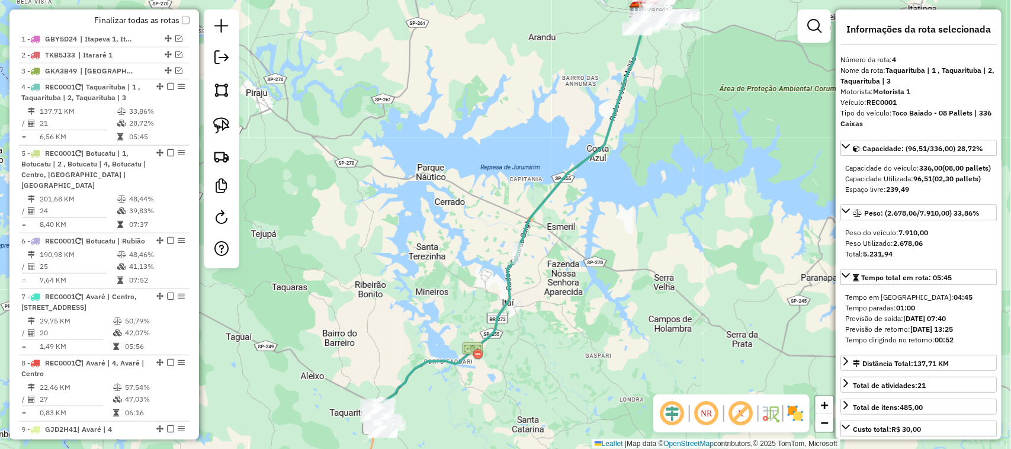
drag, startPoint x: 377, startPoint y: 288, endPoint x: 399, endPoint y: 165, distance: 125.0
click at [394, 181] on div "Janela de atendimento Grade de atendimento Capacidade Transportadoras Veículos …" at bounding box center [505, 224] width 1011 height 449
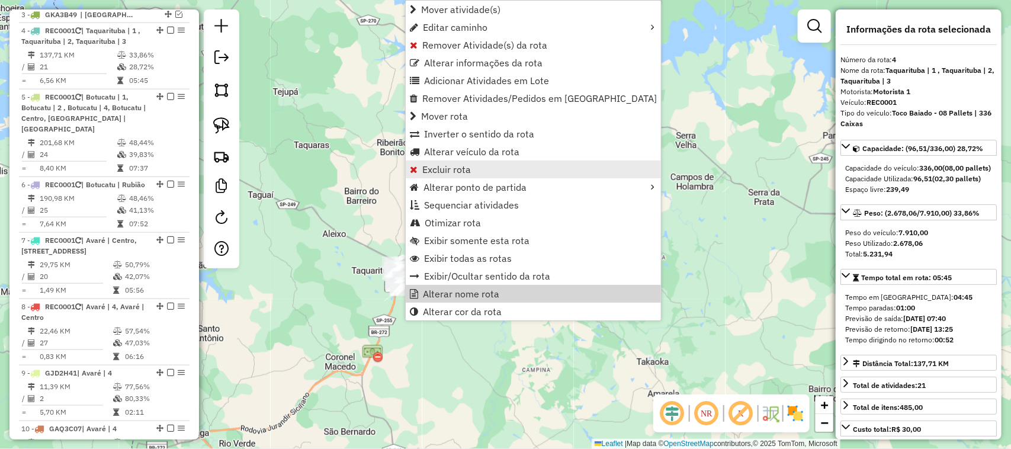
scroll to position [532, 0]
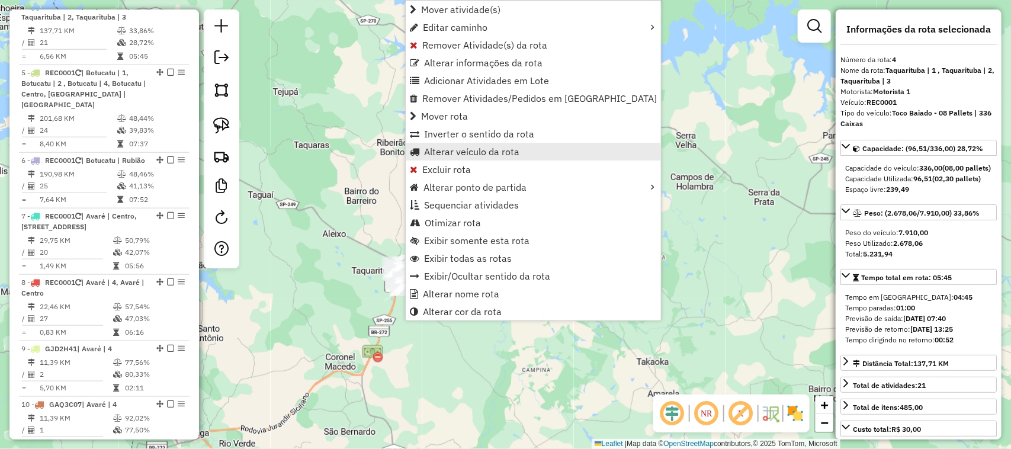
click at [505, 152] on span "Alterar veículo da rota" at bounding box center [471, 151] width 95 height 9
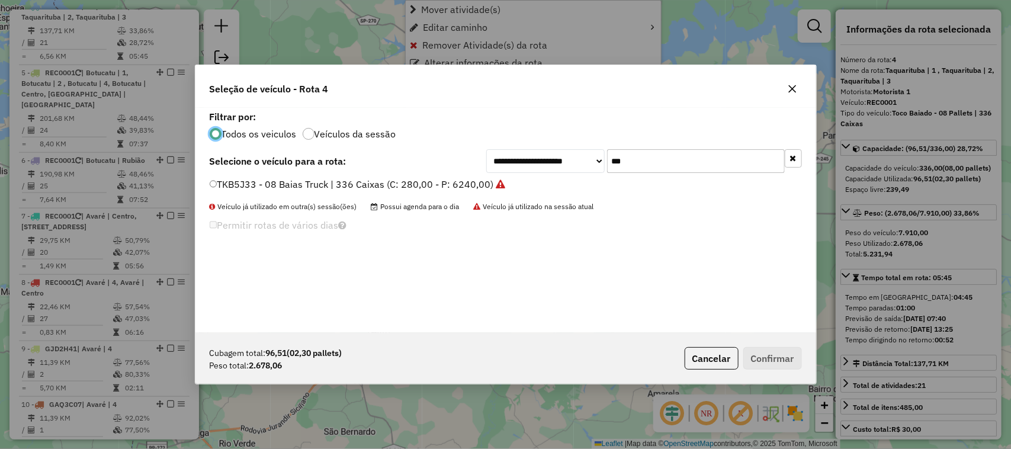
scroll to position [6, 4]
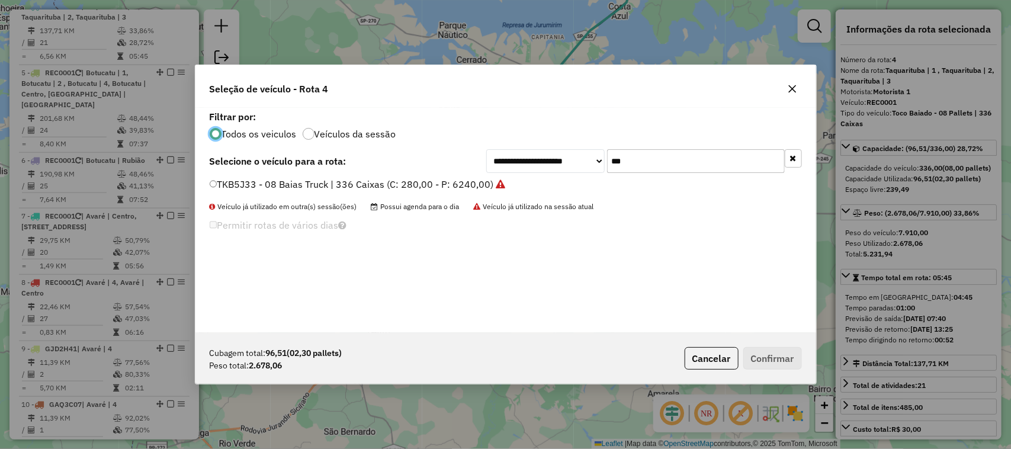
drag, startPoint x: 646, startPoint y: 160, endPoint x: 573, endPoint y: 164, distance: 73.0
click at [583, 164] on div "**********" at bounding box center [644, 161] width 316 height 24
type input "***"
click at [493, 182] on label "GBY5D24 - Truck - 06 Pallets | 252 Caixas (C: 252,00 - P: 6000,00)" at bounding box center [365, 184] width 310 height 14
click at [794, 360] on button "Confirmar" at bounding box center [772, 358] width 59 height 23
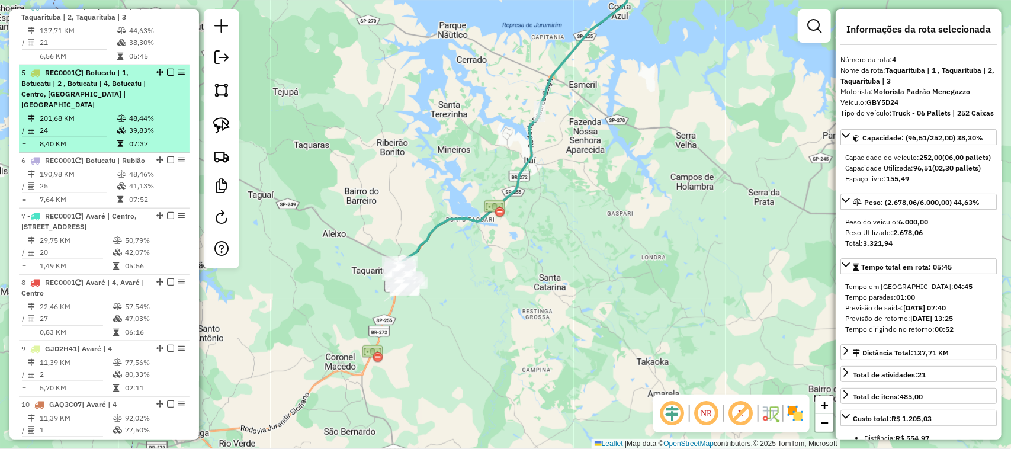
scroll to position [433, 0]
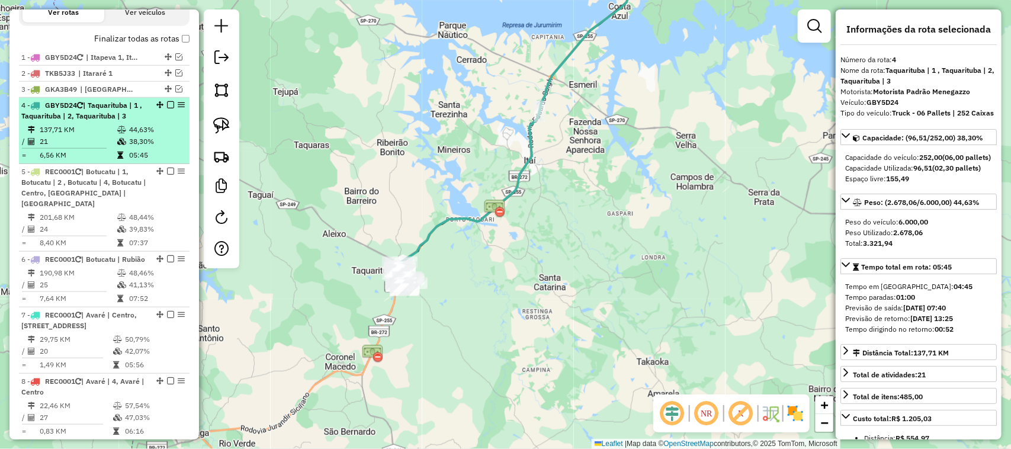
click at [167, 108] on em at bounding box center [170, 104] width 7 height 7
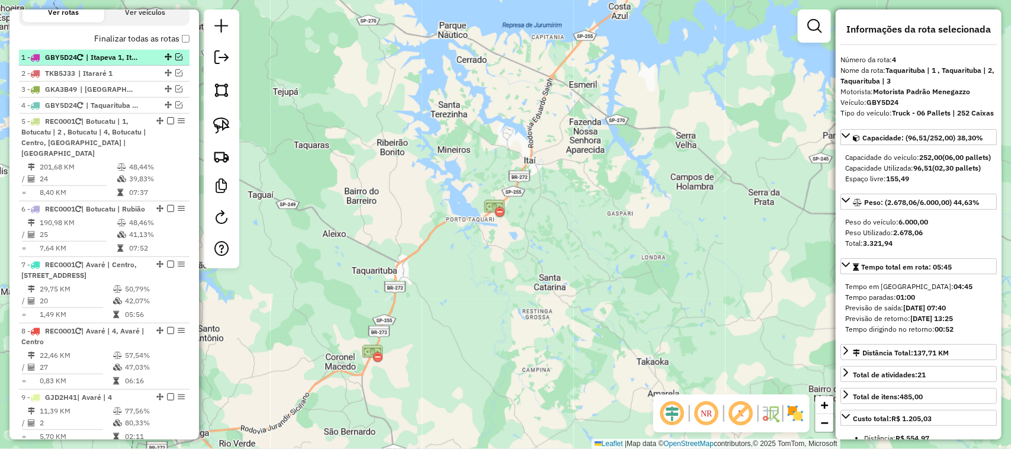
click at [175, 60] on em at bounding box center [178, 56] width 7 height 7
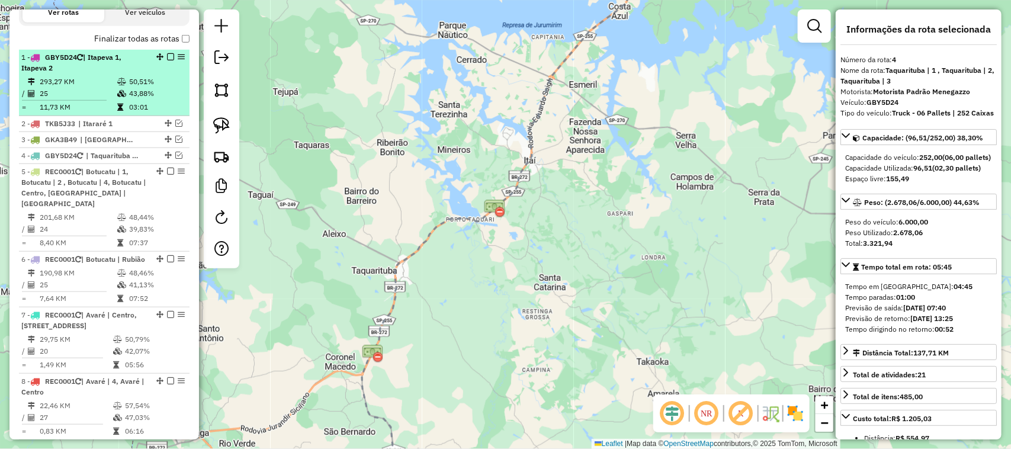
click at [113, 73] on div "1 - GBY5D24 | Itapeva 1, Itapeva 2" at bounding box center [84, 62] width 126 height 21
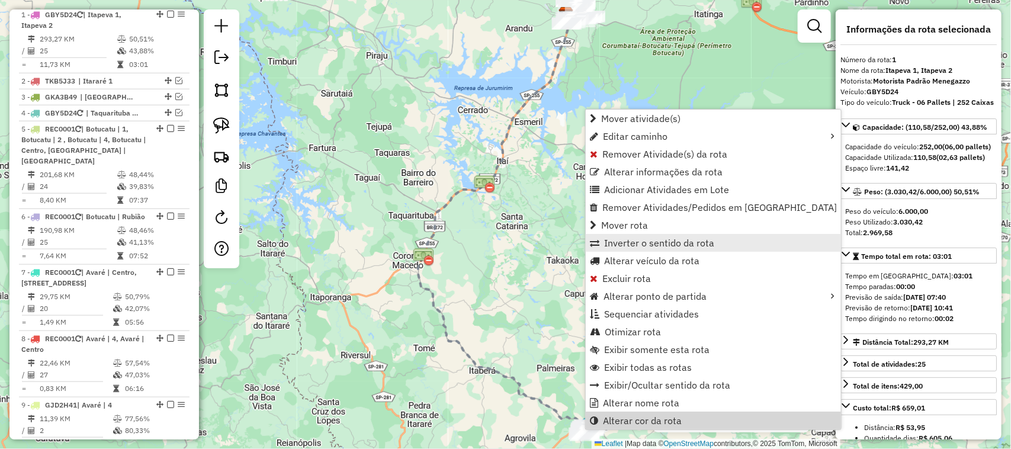
scroll to position [484, 0]
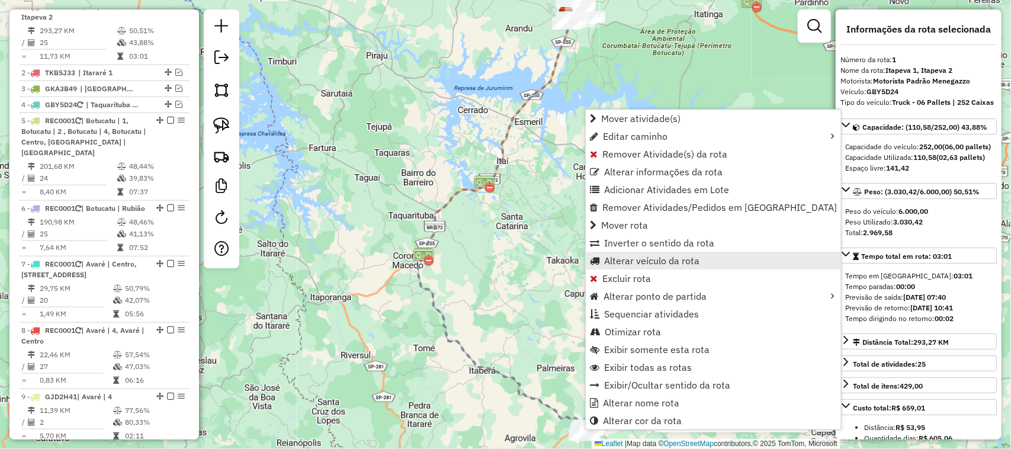
click at [667, 258] on span "Alterar veículo da rota" at bounding box center [651, 260] width 95 height 9
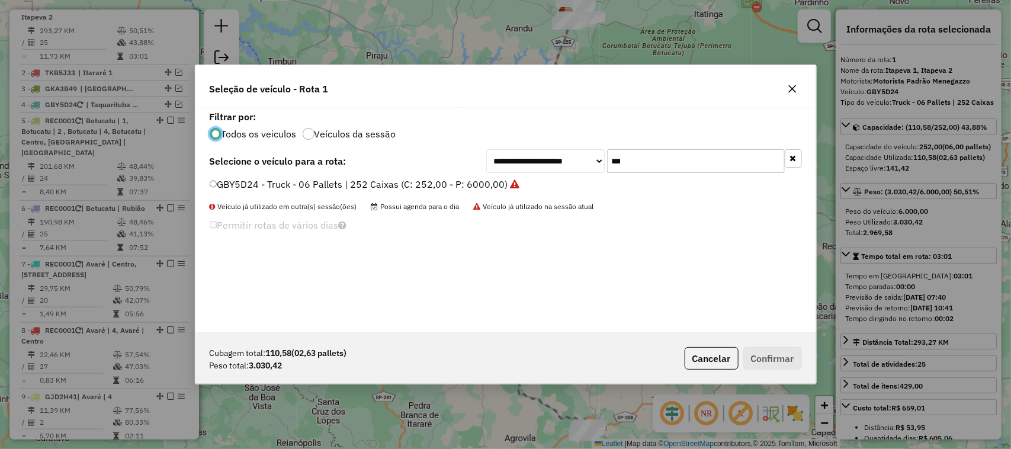
scroll to position [6, 4]
click at [545, 152] on div "**********" at bounding box center [644, 161] width 316 height 24
type input "***"
click at [478, 185] on label "TKG6A00 - 08 Baias Truck | 336 Caixas (C: 280,00 - P: 6240,00)" at bounding box center [353, 184] width 286 height 14
click at [769, 352] on button "Confirmar" at bounding box center [772, 358] width 59 height 23
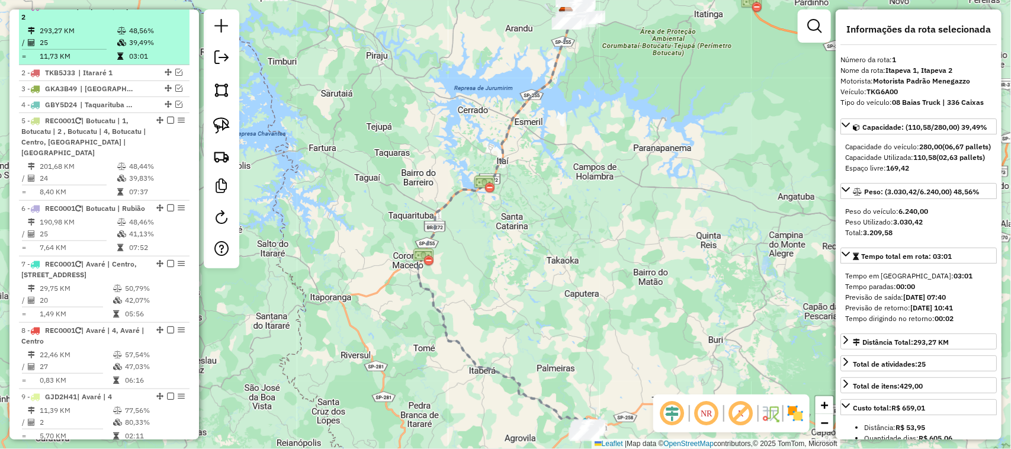
click at [169, 9] on em at bounding box center [170, 5] width 7 height 7
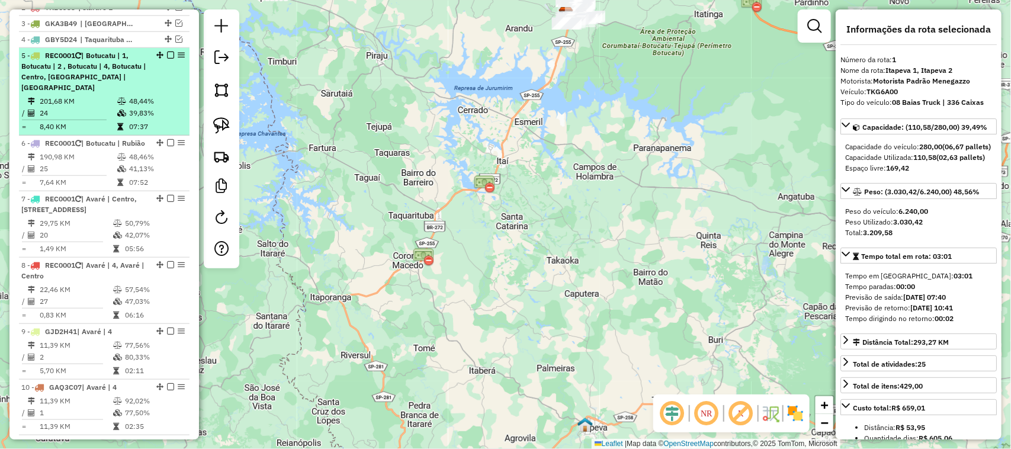
scroll to position [533, 0]
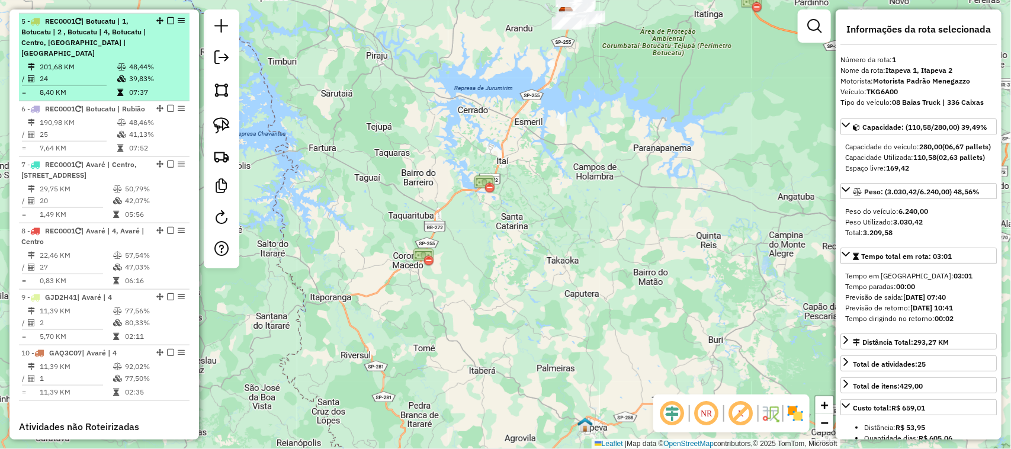
click at [107, 65] on td "201,68 KM" at bounding box center [78, 67] width 78 height 12
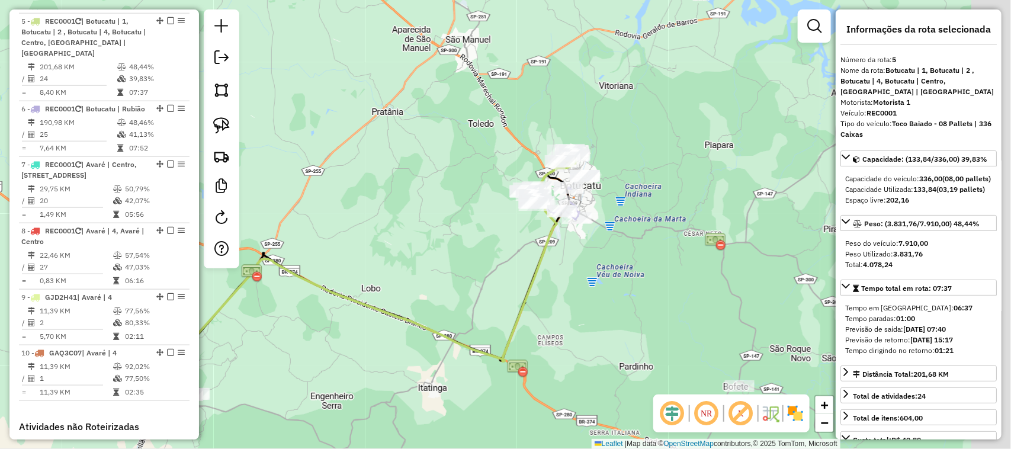
drag, startPoint x: 577, startPoint y: 261, endPoint x: 490, endPoint y: 281, distance: 89.4
click at [490, 281] on div "Janela de atendimento Grade de atendimento Capacidade Transportadoras Veículos …" at bounding box center [505, 224] width 1011 height 449
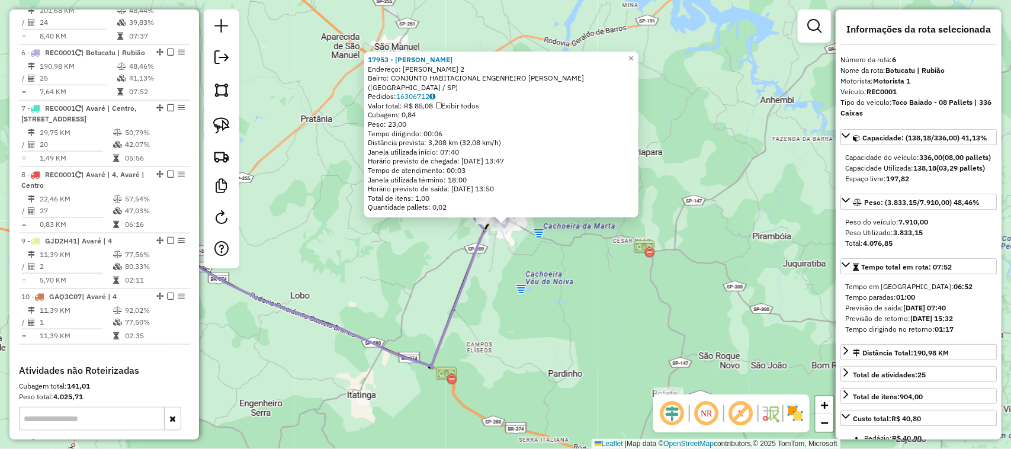
scroll to position [625, 0]
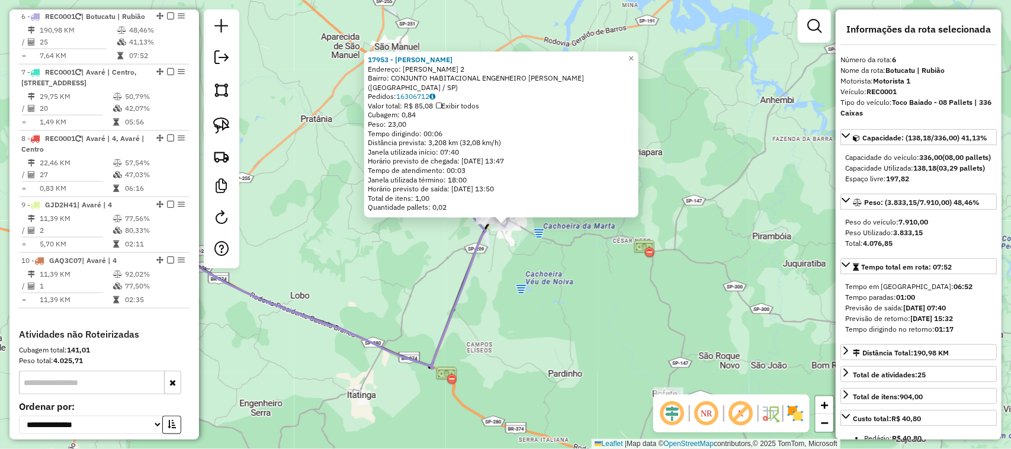
click at [504, 285] on div "17953 - CLAUDIO SUMAN Endereço: FAUSTINO JOSE 2 Bairro: CONJUNTO HABITACIONAL E…" at bounding box center [505, 224] width 1011 height 449
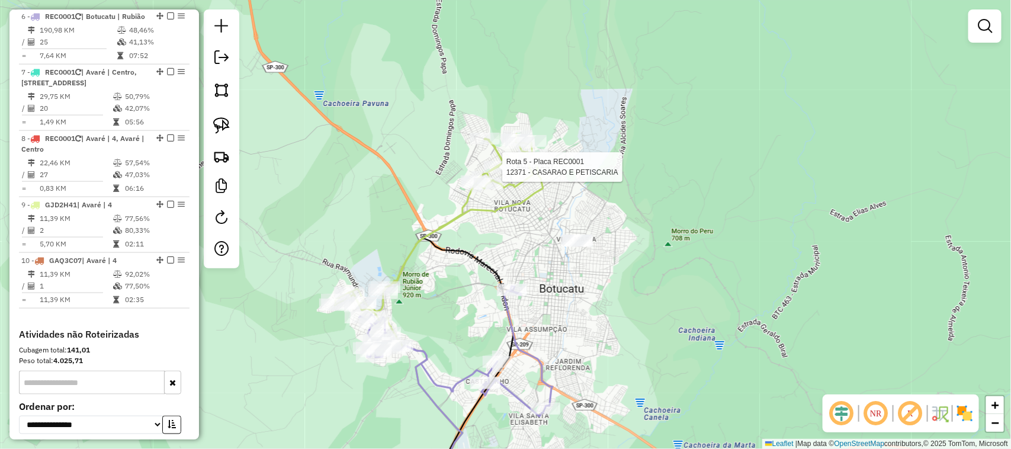
select select "*********"
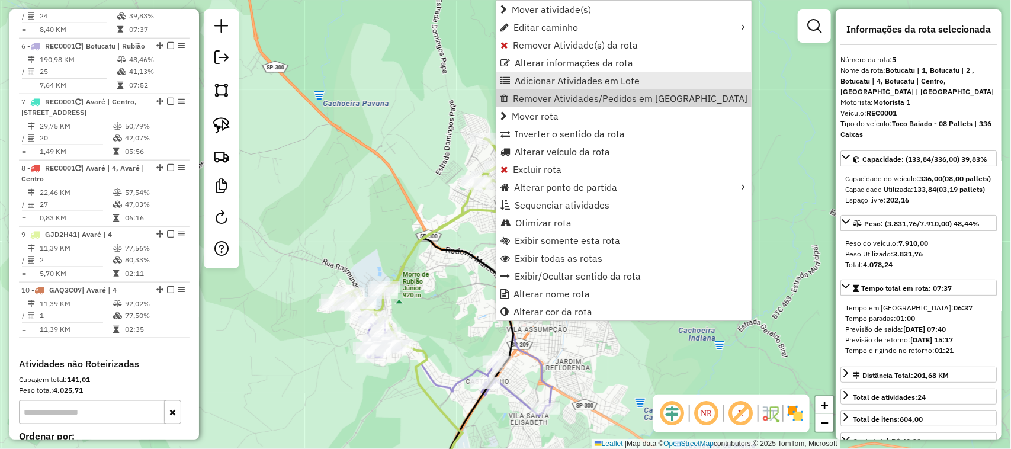
scroll to position [548, 0]
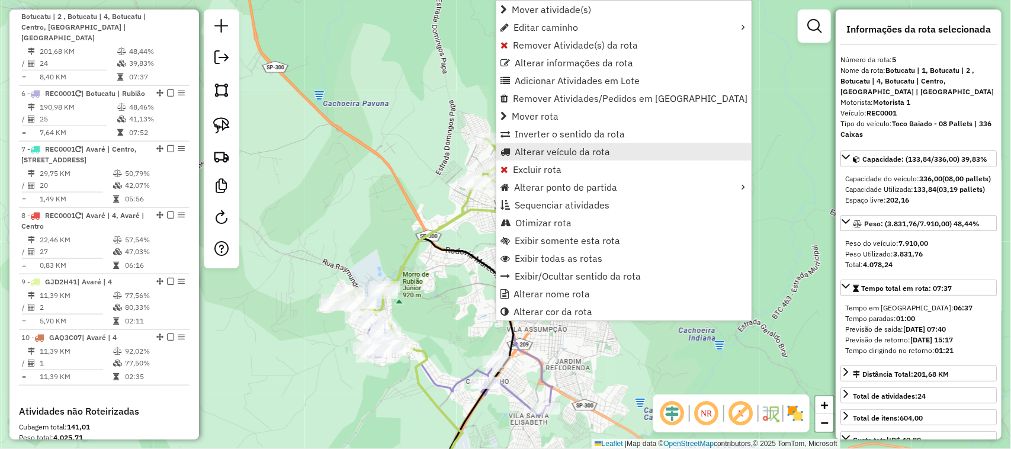
click at [592, 149] on span "Alterar veículo da rota" at bounding box center [562, 151] width 95 height 9
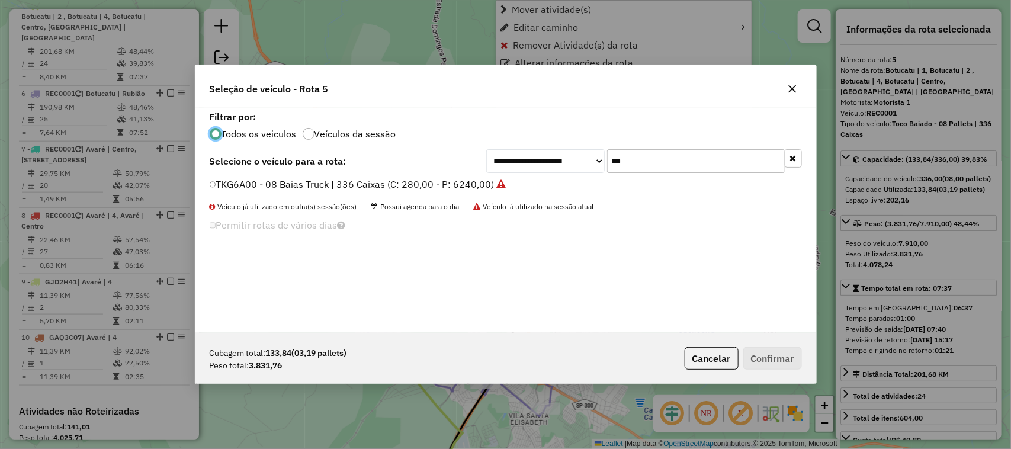
scroll to position [6, 4]
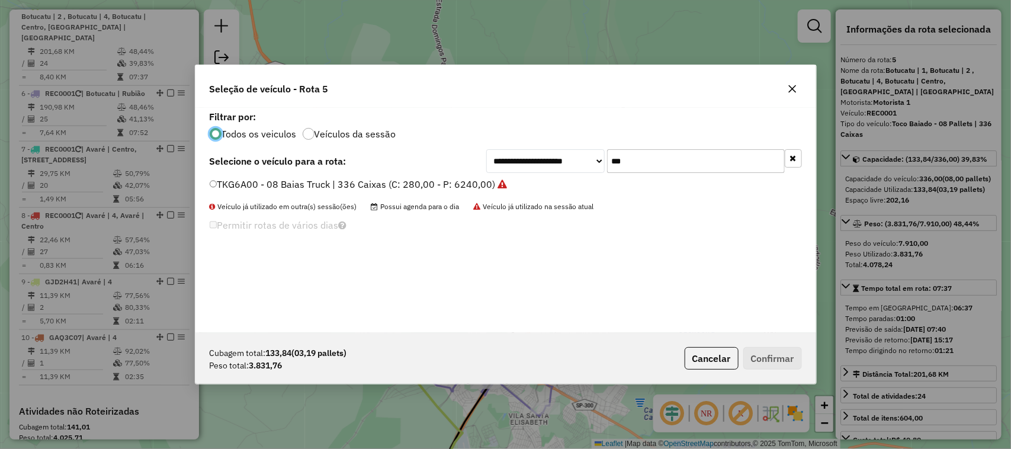
click at [585, 160] on div "**********" at bounding box center [644, 161] width 316 height 24
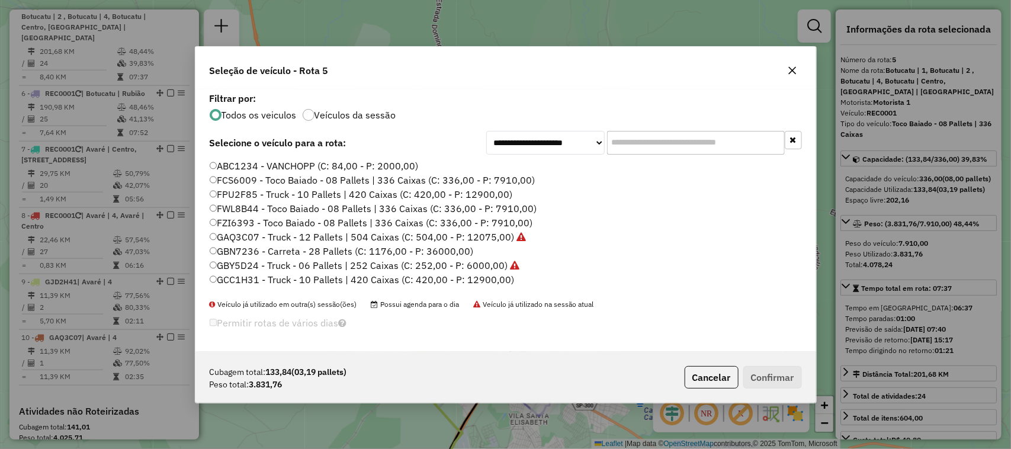
click at [523, 207] on label "FWL8B44 - Toco Baiado - 08 Pallets | 336 Caixas (C: 336,00 - P: 7910,00)" at bounding box center [374, 208] width 328 height 14
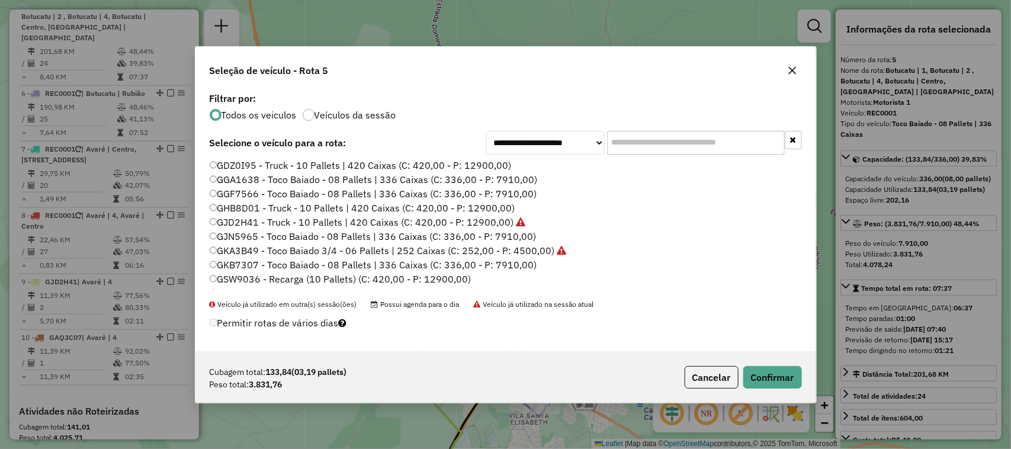
scroll to position [253, 0]
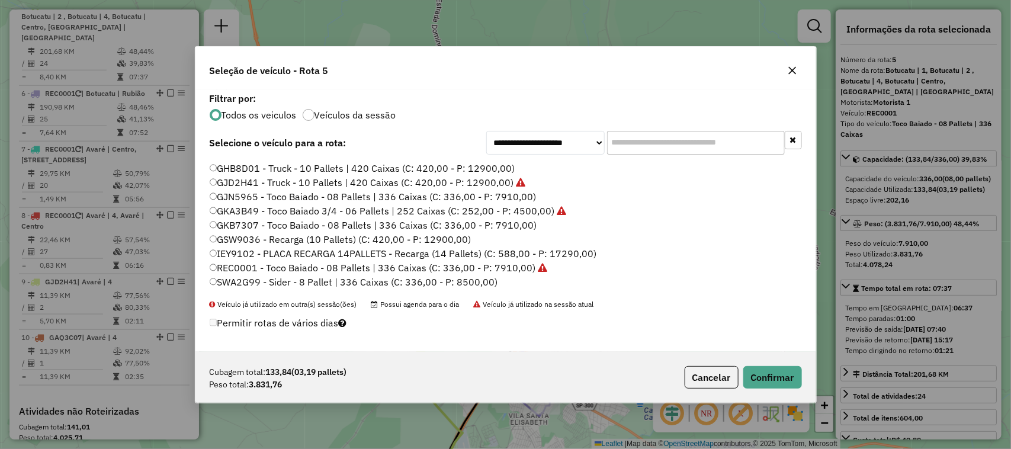
click at [506, 194] on label "GJN5965 - Toco Baiado - 08 Pallets | 336 Caixas (C: 336,00 - P: 7910,00)" at bounding box center [373, 197] width 327 height 14
click at [770, 374] on button "Confirmar" at bounding box center [772, 377] width 59 height 23
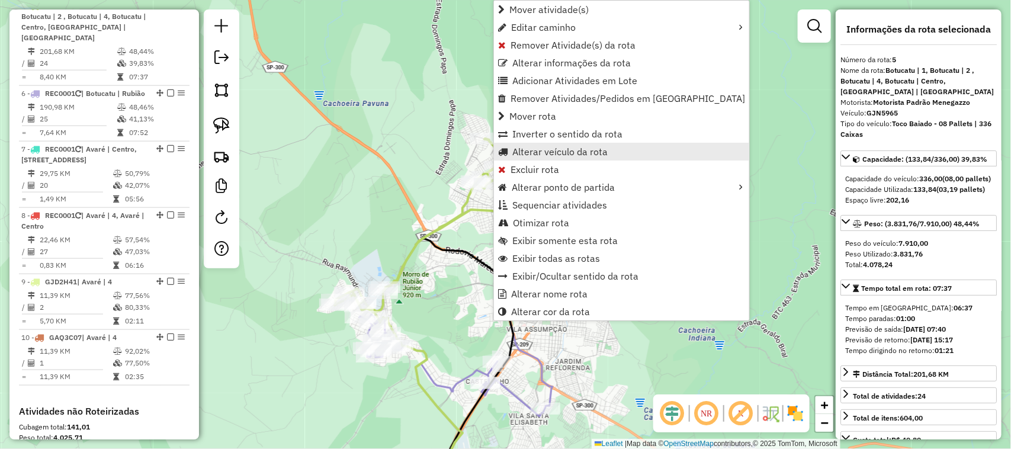
click at [582, 147] on span "Alterar veículo da rota" at bounding box center [559, 151] width 95 height 9
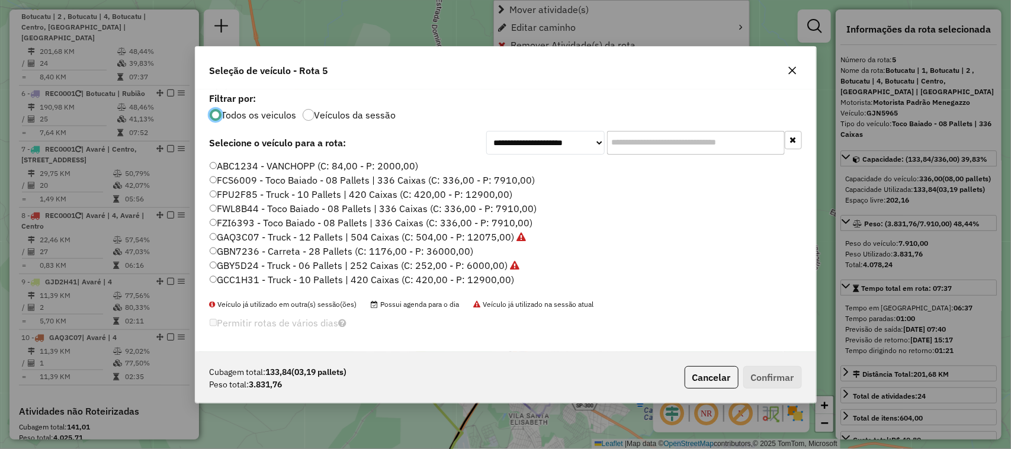
scroll to position [6, 4]
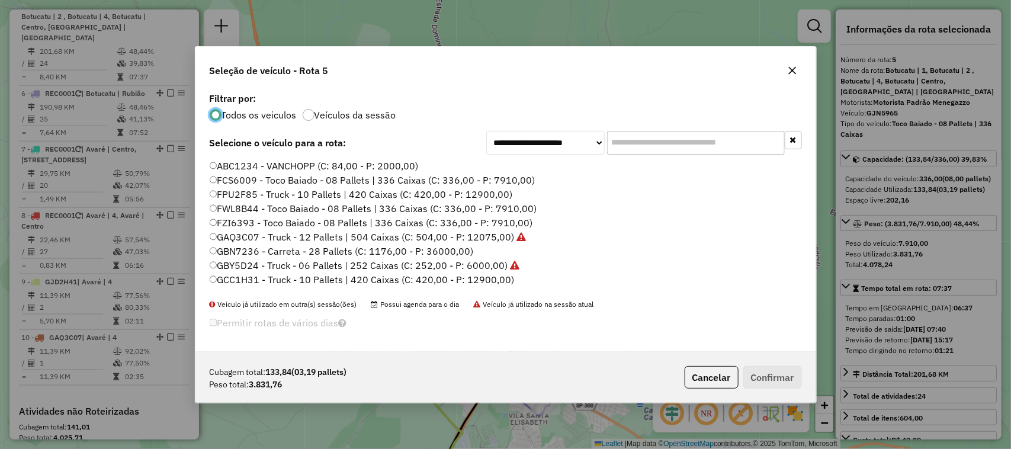
click at [518, 204] on label "FWL8B44 - Toco Baiado - 08 Pallets | 336 Caixas (C: 336,00 - P: 7910,00)" at bounding box center [374, 208] width 328 height 14
click at [755, 360] on div "Cubagem total: 133,84 (03,19 pallets) Peso total: 3.831,76 Cancelar Confirmar" at bounding box center [505, 377] width 621 height 51
click at [776, 374] on button "Confirmar" at bounding box center [772, 377] width 59 height 23
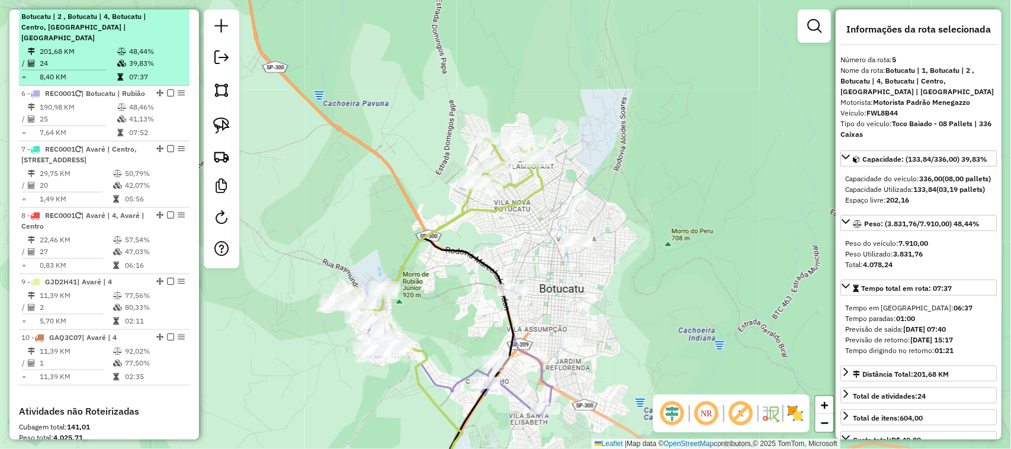
click at [168, 9] on em at bounding box center [170, 5] width 7 height 7
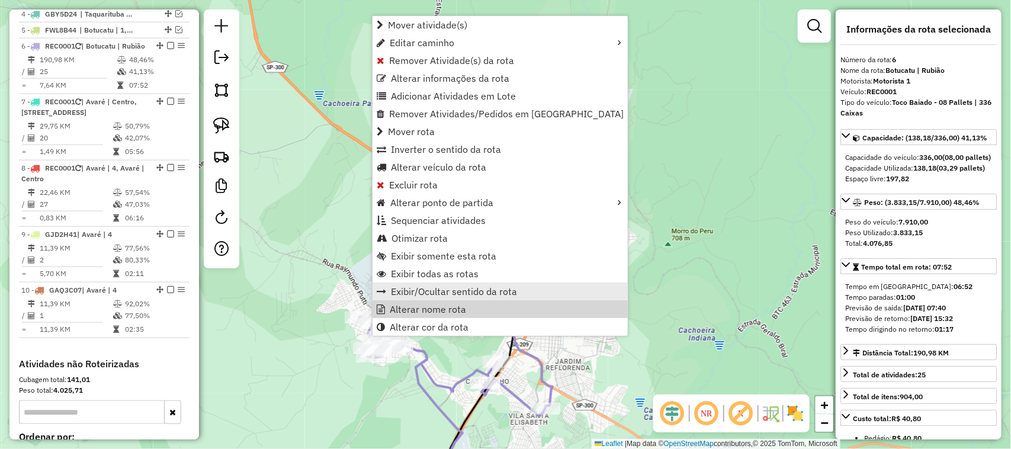
scroll to position [564, 0]
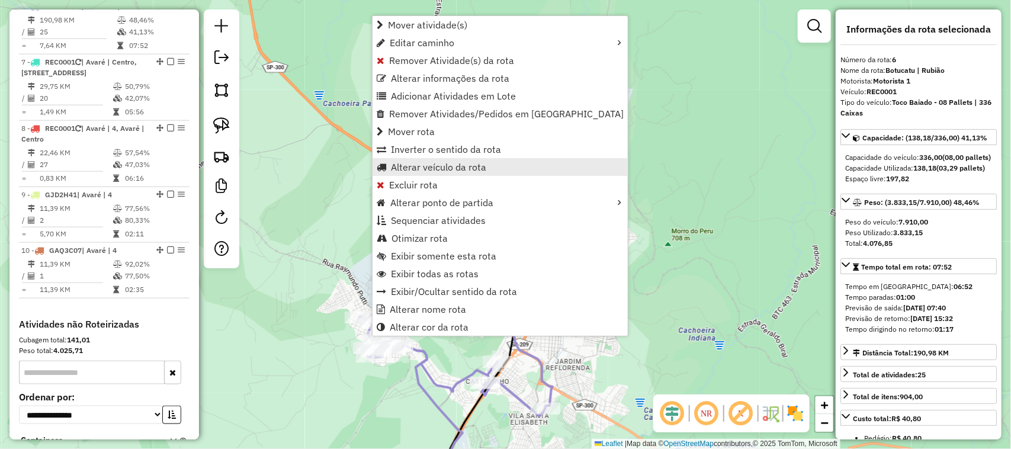
click at [459, 166] on span "Alterar veículo da rota" at bounding box center [438, 166] width 95 height 9
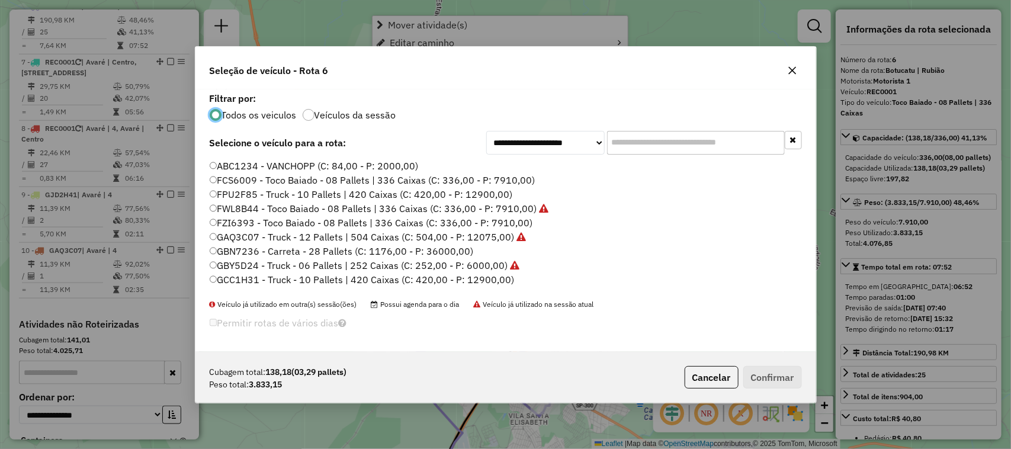
scroll to position [6, 4]
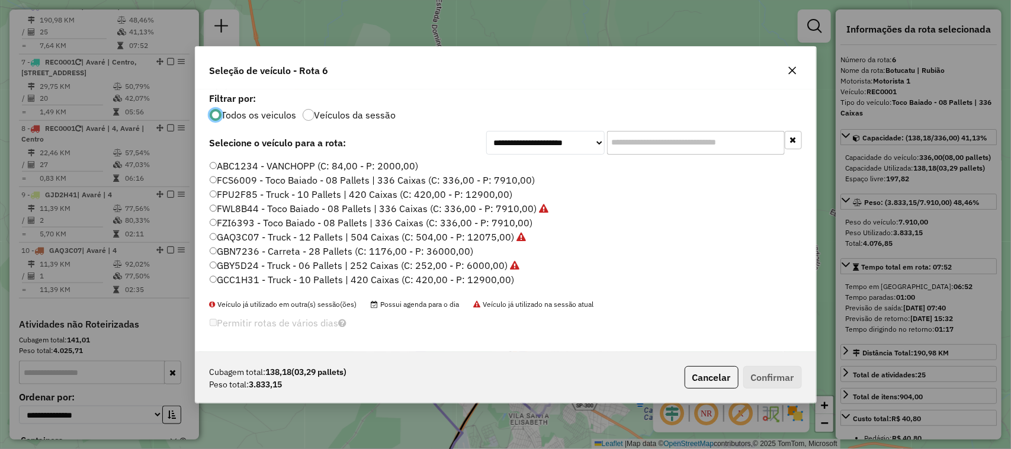
click at [619, 142] on input "text" at bounding box center [696, 143] width 178 height 24
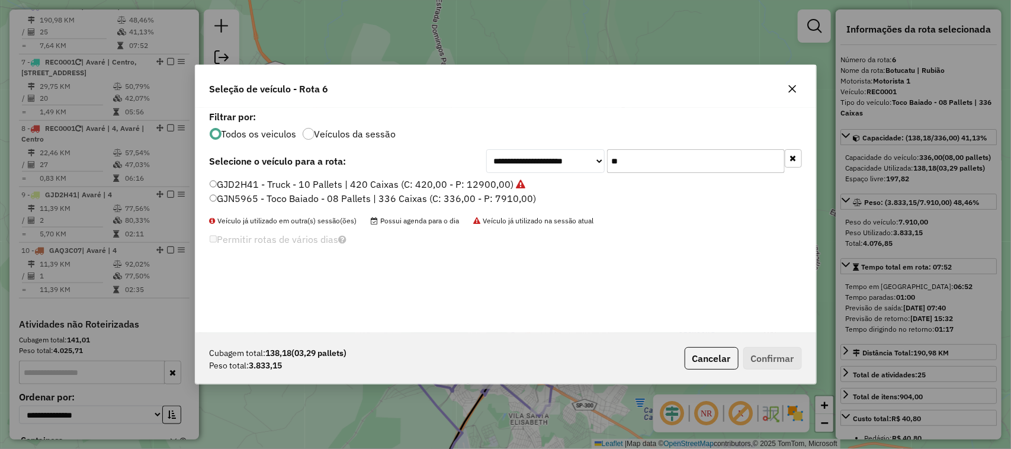
type input "**"
click at [504, 194] on label "GJN5965 - Toco Baiado - 08 Pallets | 336 Caixas (C: 336,00 - P: 7910,00)" at bounding box center [373, 198] width 327 height 14
click at [766, 345] on div "Cubagem total: 138,18 (03,29 pallets) Peso total: 3.833,15 Cancelar Confirmar" at bounding box center [505, 358] width 621 height 51
click at [783, 356] on button "Confirmar" at bounding box center [772, 358] width 59 height 23
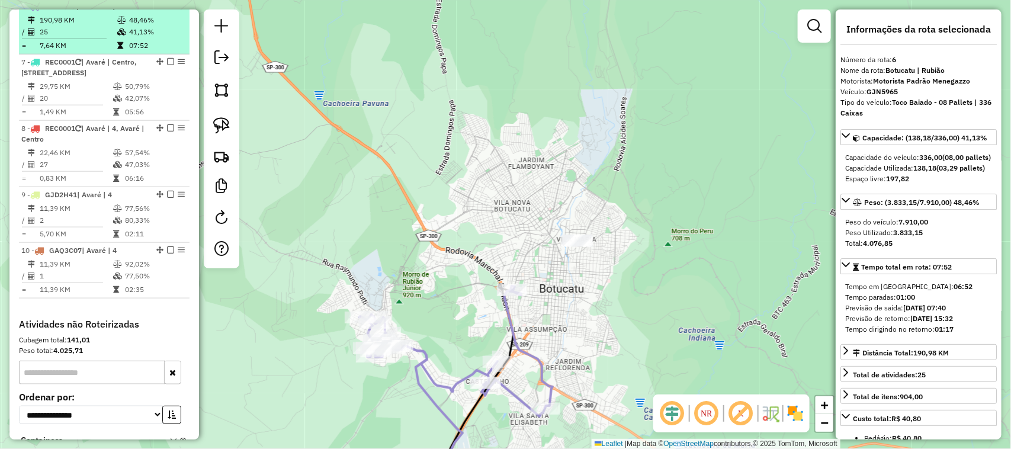
click at [167, 9] on em at bounding box center [170, 5] width 7 height 7
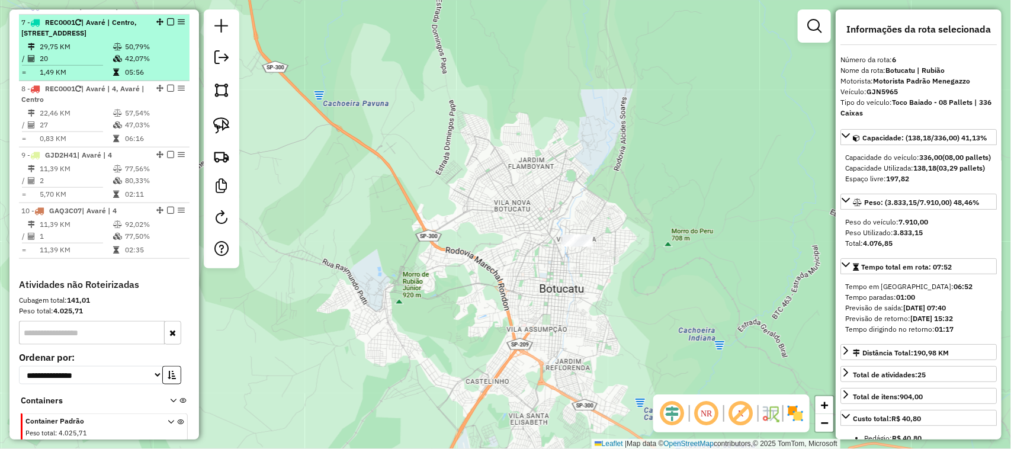
click at [72, 53] on td "29,75 KM" at bounding box center [75, 47] width 73 height 12
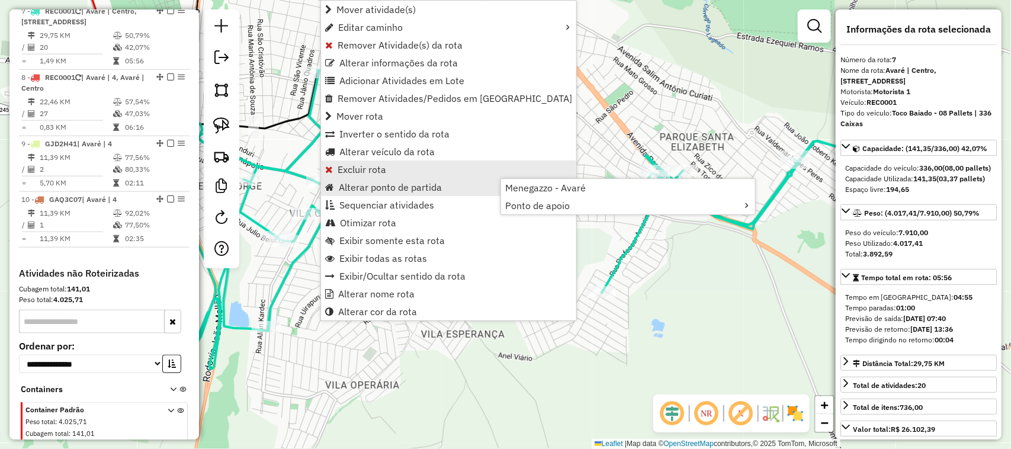
scroll to position [580, 0]
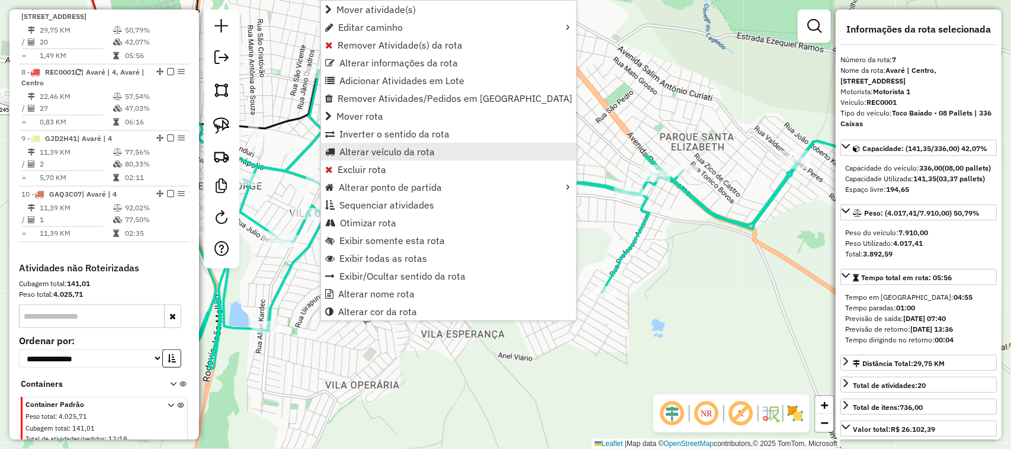
click at [428, 147] on span "Alterar veículo da rota" at bounding box center [386, 151] width 95 height 9
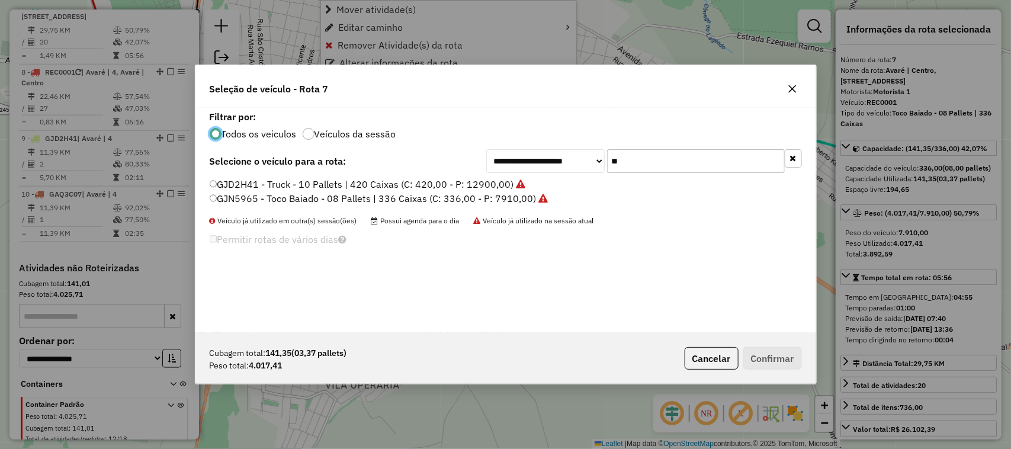
scroll to position [6, 4]
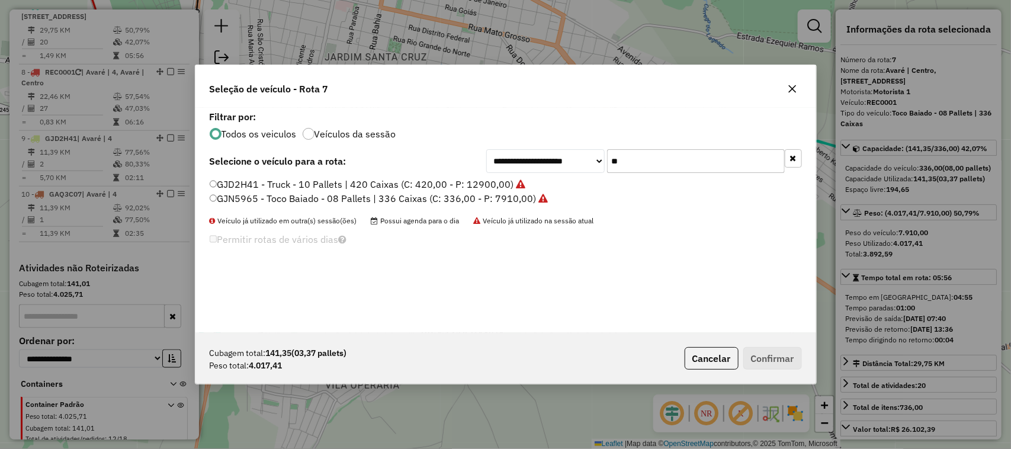
drag, startPoint x: 625, startPoint y: 159, endPoint x: 572, endPoint y: 163, distance: 54.1
click at [582, 163] on div "**********" at bounding box center [644, 161] width 316 height 24
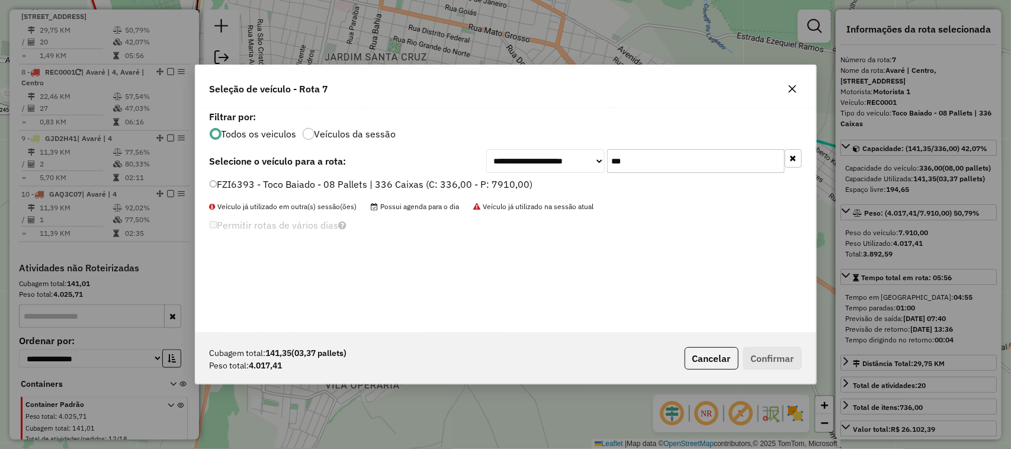
type input "***"
click at [514, 179] on label "FZI6393 - Toco Baiado - 08 Pallets | 336 Caixas (C: 336,00 - P: 7910,00)" at bounding box center [371, 184] width 323 height 14
click at [776, 355] on button "Confirmar" at bounding box center [772, 358] width 59 height 23
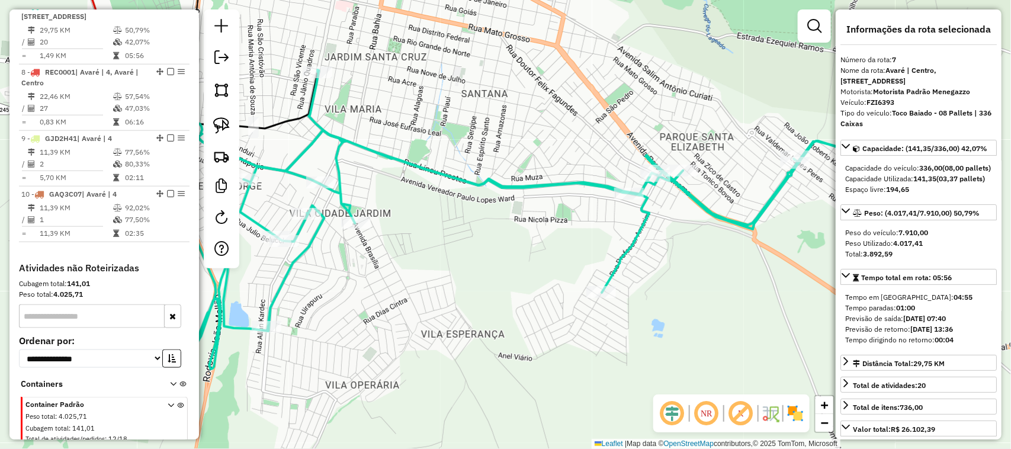
drag, startPoint x: 451, startPoint y: 272, endPoint x: 448, endPoint y: 325, distance: 52.2
click at [448, 325] on div "Janela de atendimento Grade de atendimento Capacidade Transportadoras Veículos …" at bounding box center [505, 224] width 1011 height 449
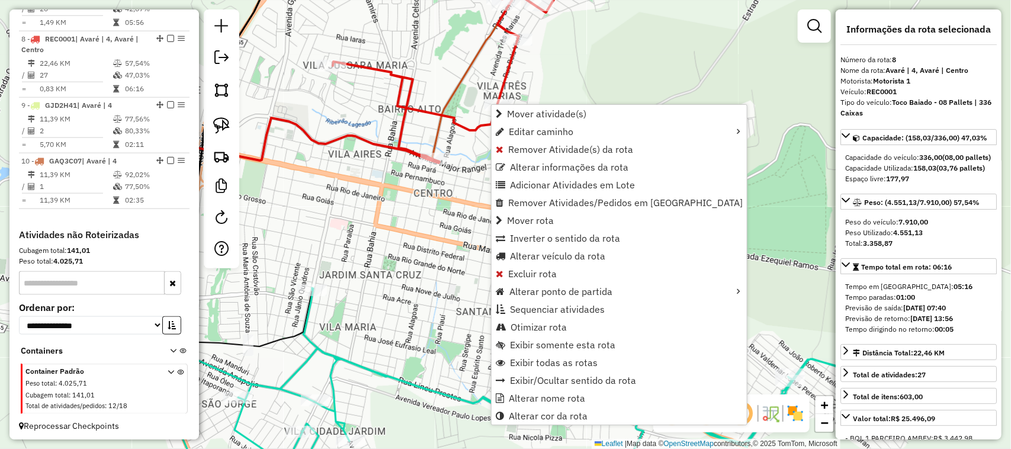
scroll to position [628, 0]
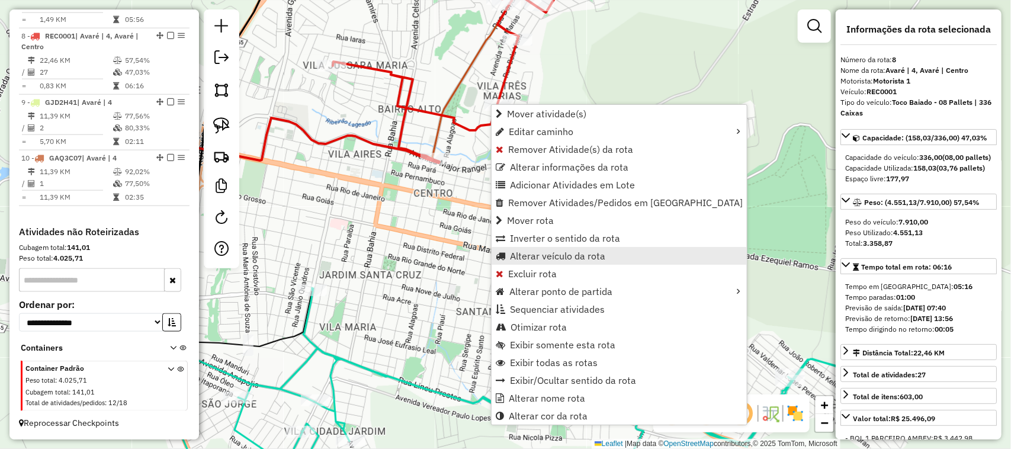
click at [582, 248] on link "Alterar veículo da rota" at bounding box center [619, 256] width 255 height 18
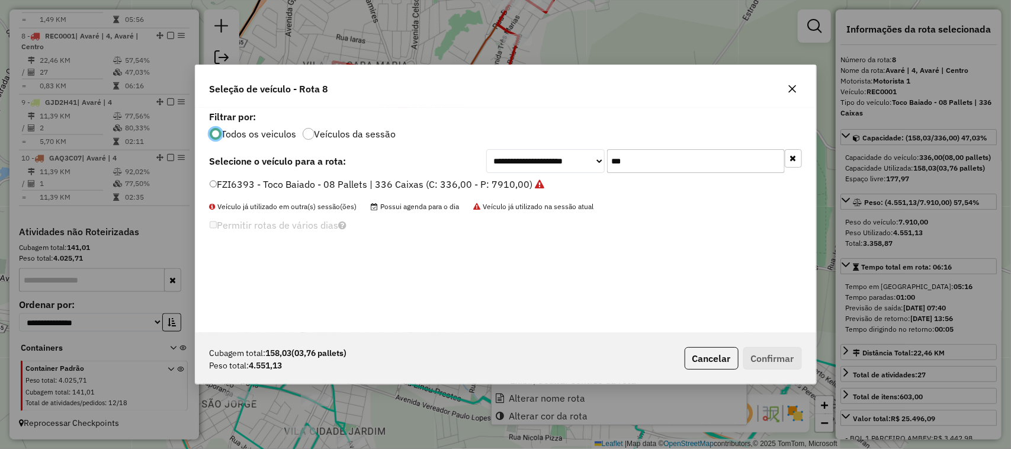
scroll to position [6, 4]
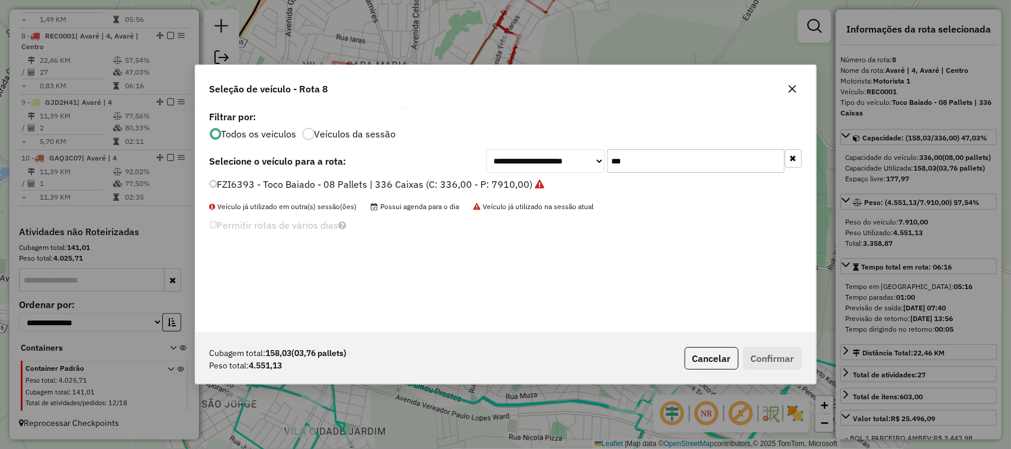
drag, startPoint x: 557, startPoint y: 161, endPoint x: 531, endPoint y: 159, distance: 26.8
click at [546, 161] on div "**********" at bounding box center [644, 161] width 316 height 24
type input "***"
click at [473, 188] on label "FCS6009 - Toco Baiado - 08 Pallets | 336 Caixas (C: 336,00 - P: 7910,00)" at bounding box center [373, 184] width 326 height 14
click at [767, 358] on button "Confirmar" at bounding box center [772, 358] width 59 height 23
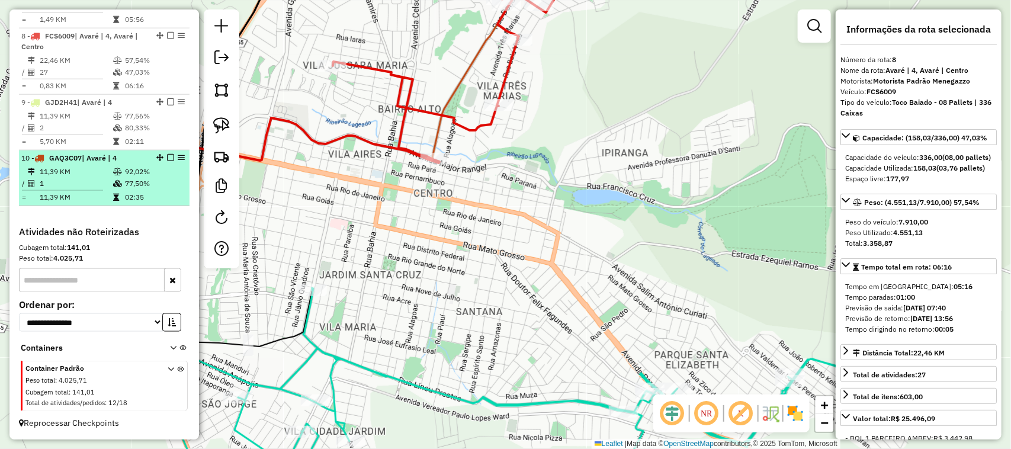
scroll to position [529, 0]
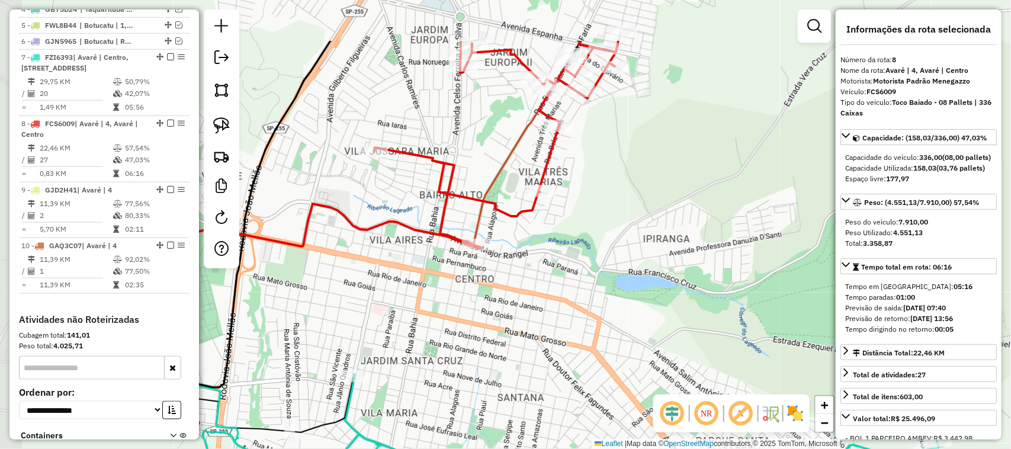
drag, startPoint x: 399, startPoint y: 187, endPoint x: 436, endPoint y: 261, distance: 83.4
click at [436, 261] on div "Janela de atendimento Grade de atendimento Capacidade Transportadoras Veículos …" at bounding box center [505, 224] width 1011 height 449
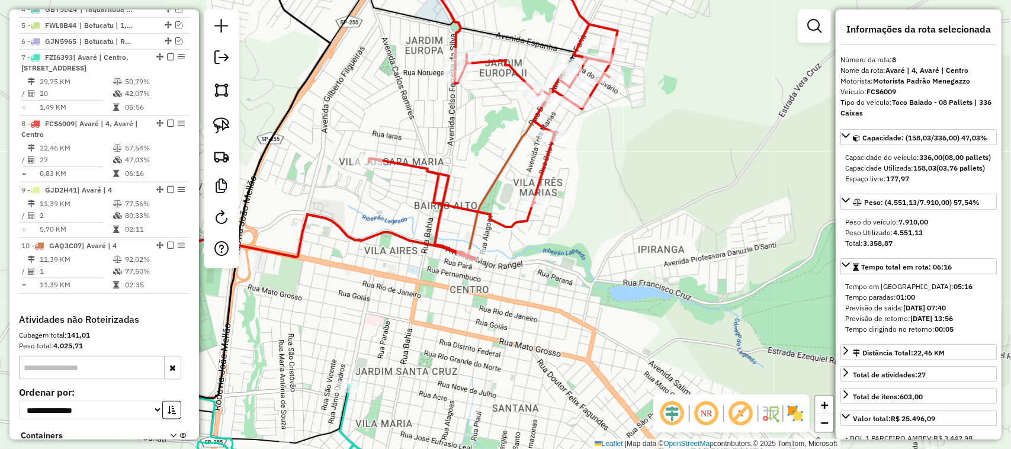
drag, startPoint x: 425, startPoint y: 206, endPoint x: 413, endPoint y: 227, distance: 24.4
click at [413, 227] on div "Janela de atendimento Grade de atendimento Capacidade Transportadoras Veículos …" at bounding box center [505, 224] width 1011 height 449
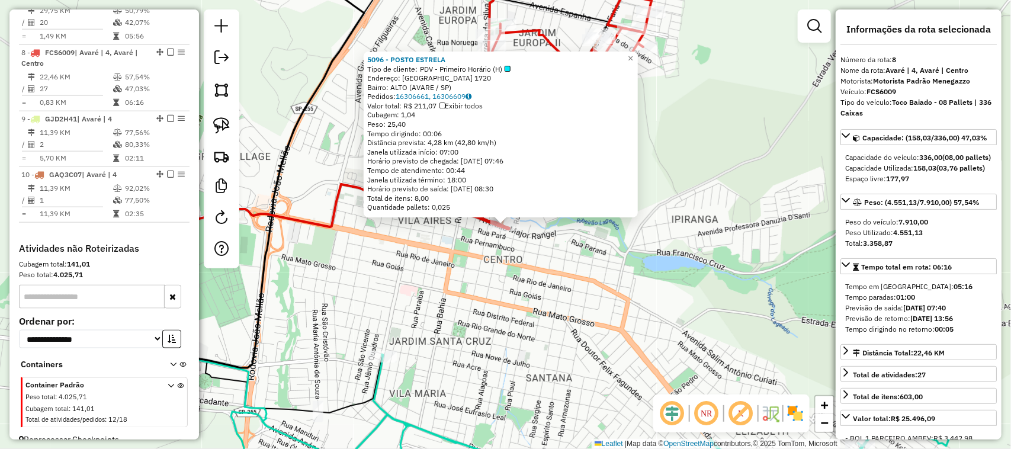
scroll to position [628, 0]
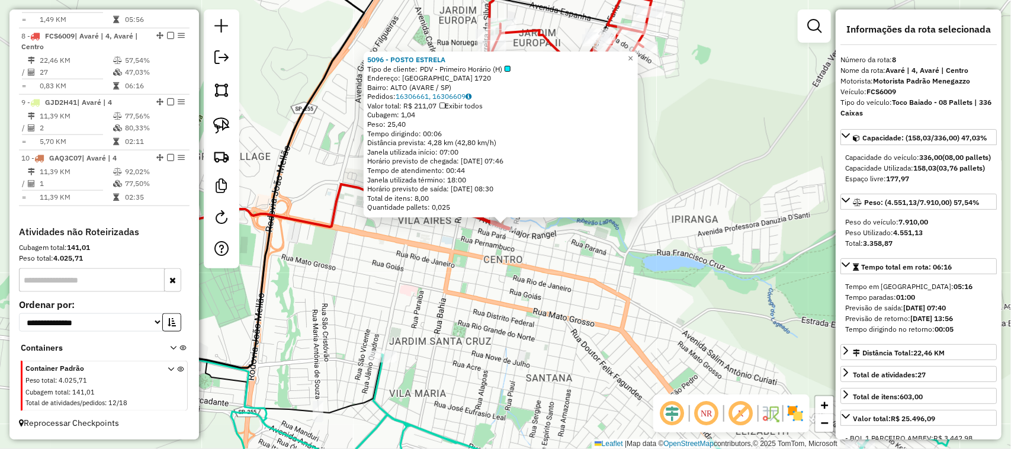
click at [483, 265] on div "5096 - POSTO ESTRELA Tipo de cliente: PDV - Primeiro Horário (H) Endereço: SANT…" at bounding box center [505, 224] width 1011 height 449
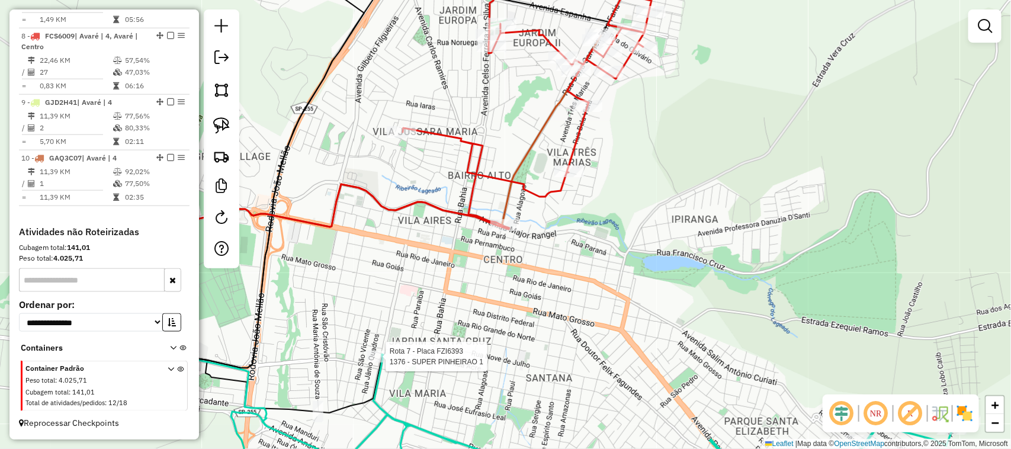
select select "*********"
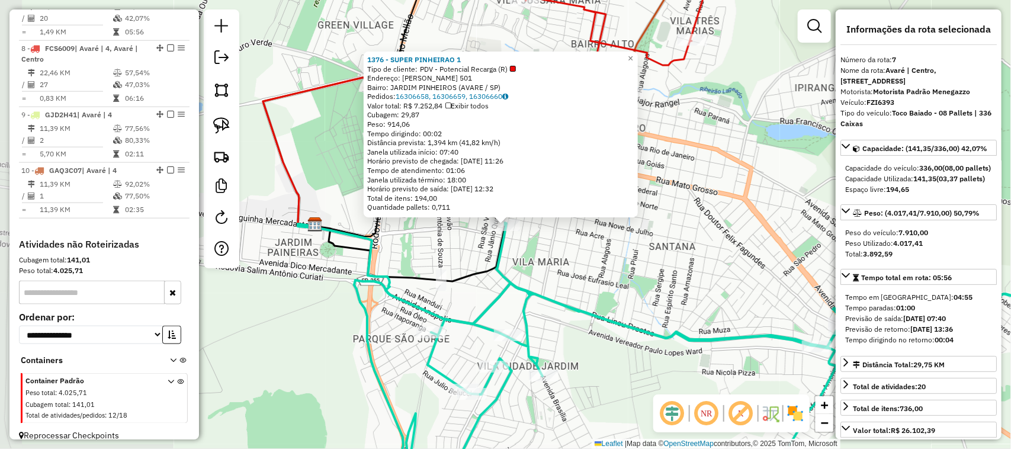
scroll to position [580, 0]
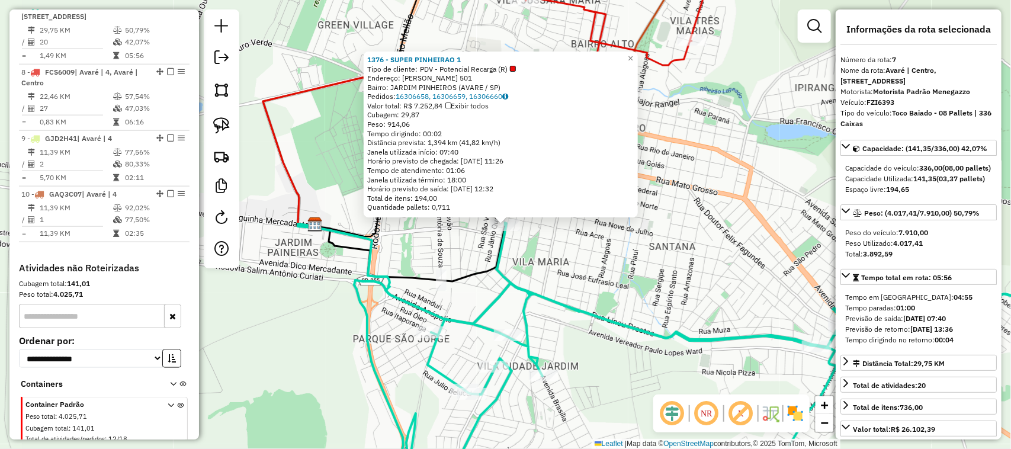
click at [614, 291] on div "1376 - SUPER PINHEIRAO 1 Tipo de cliente: PDV - Potencial Recarga (R) Endereço:…" at bounding box center [505, 224] width 1011 height 449
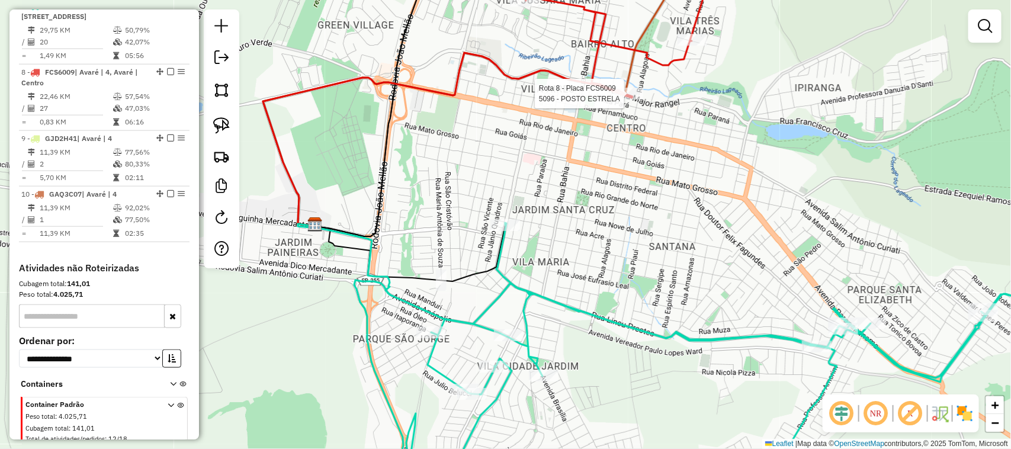
click at [625, 99] on div at bounding box center [629, 94] width 30 height 12
select select "*********"
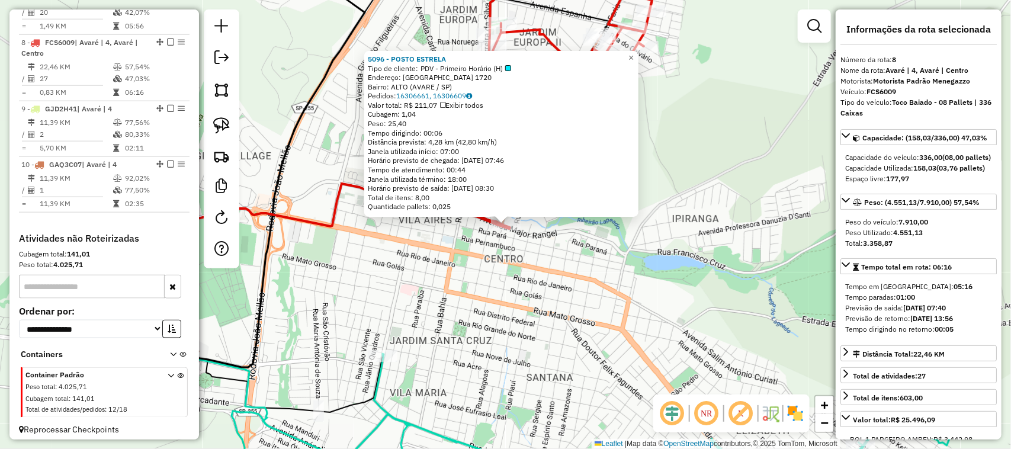
scroll to position [628, 0]
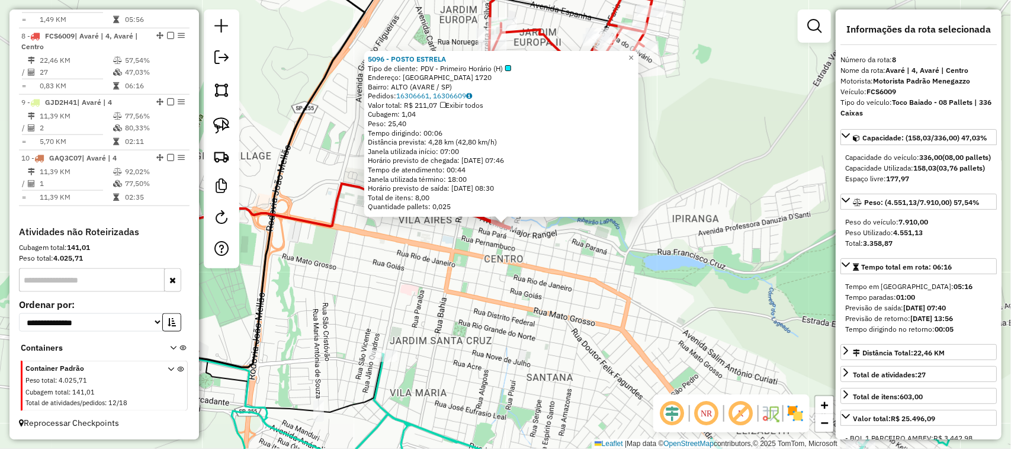
click at [621, 282] on div "5096 - POSTO ESTRELA Tipo de cliente: PDV - Primeiro Horário (H) Endereço: SANT…" at bounding box center [505, 224] width 1011 height 449
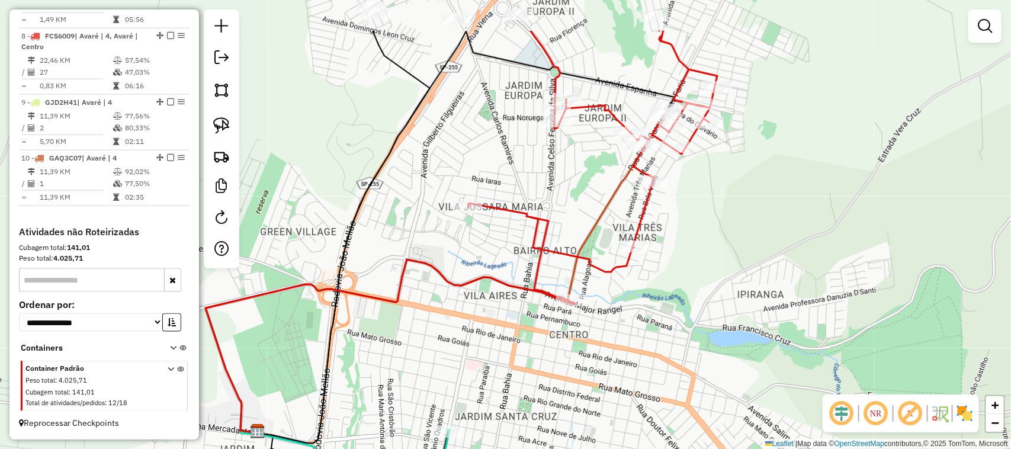
drag, startPoint x: 549, startPoint y: 324, endPoint x: 632, endPoint y: 211, distance: 140.3
click at [632, 214] on div "Janela de atendimento Grade de atendimento Capacidade Transportadoras Veículos …" at bounding box center [505, 224] width 1011 height 449
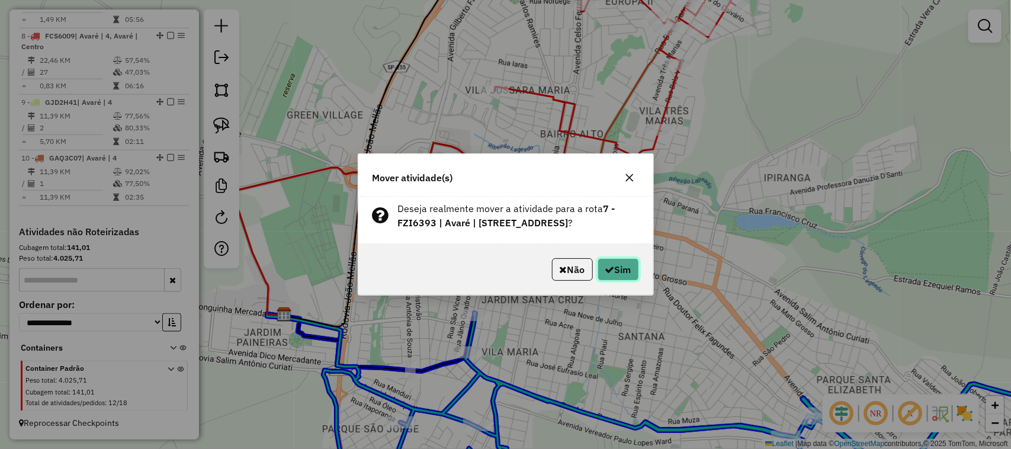
click at [627, 267] on button "Sim" at bounding box center [618, 269] width 41 height 23
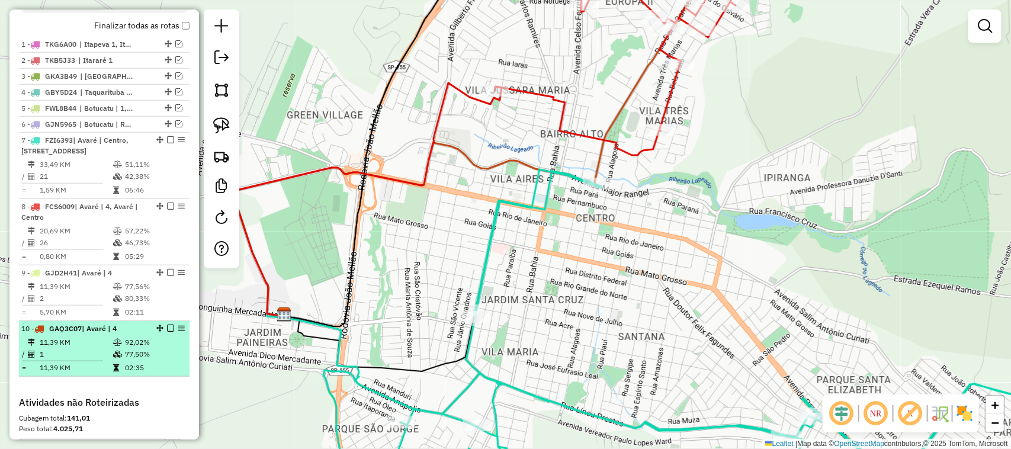
scroll to position [431, 0]
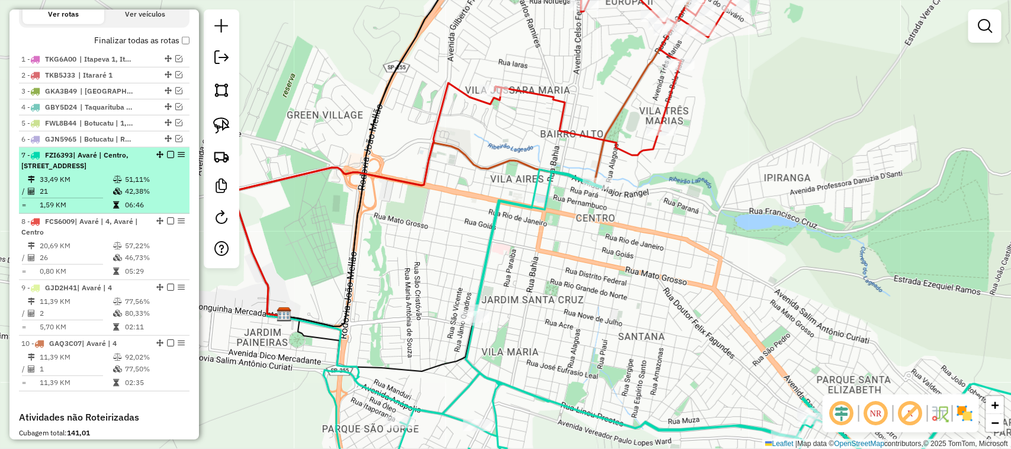
click at [169, 158] on em at bounding box center [170, 154] width 7 height 7
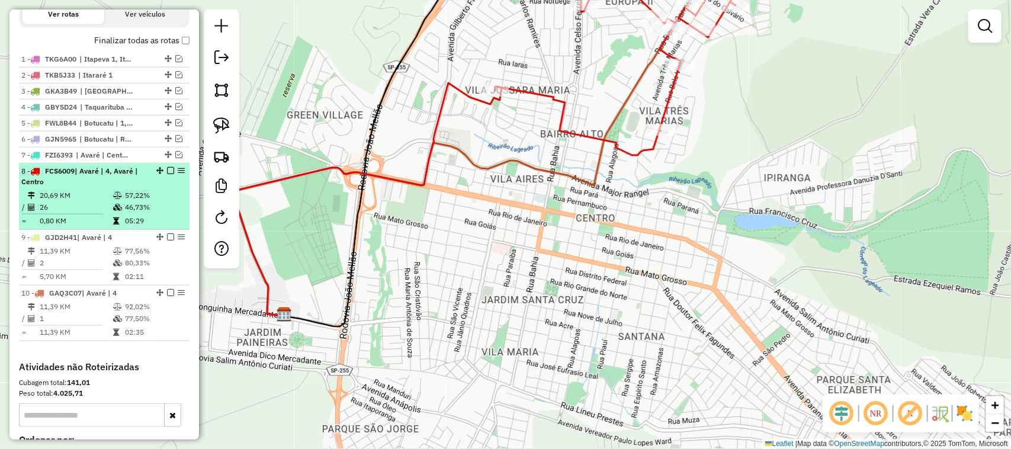
click at [168, 174] on em at bounding box center [170, 170] width 7 height 7
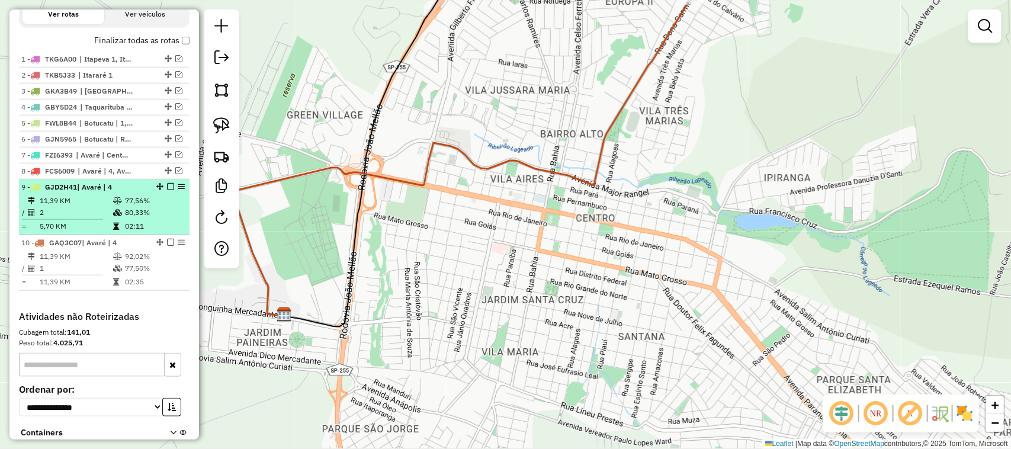
click at [171, 190] on em at bounding box center [170, 186] width 7 height 7
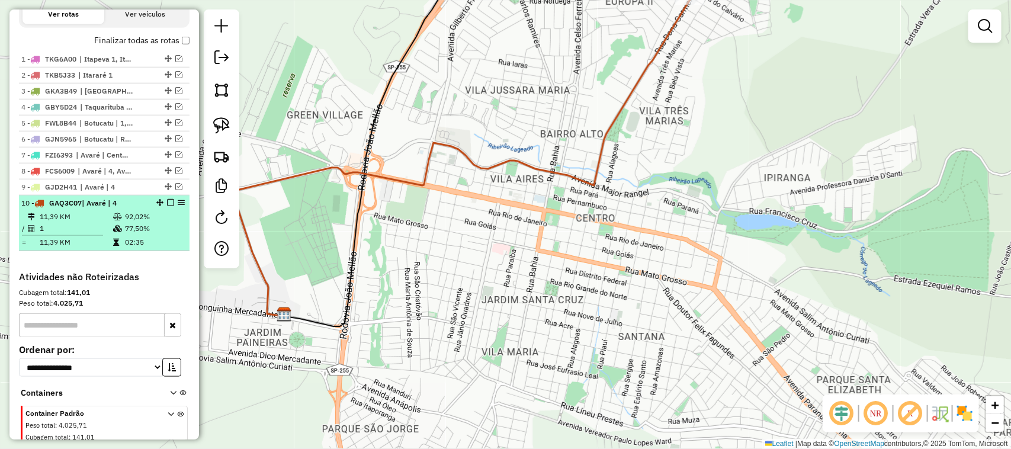
click at [168, 206] on em at bounding box center [170, 202] width 7 height 7
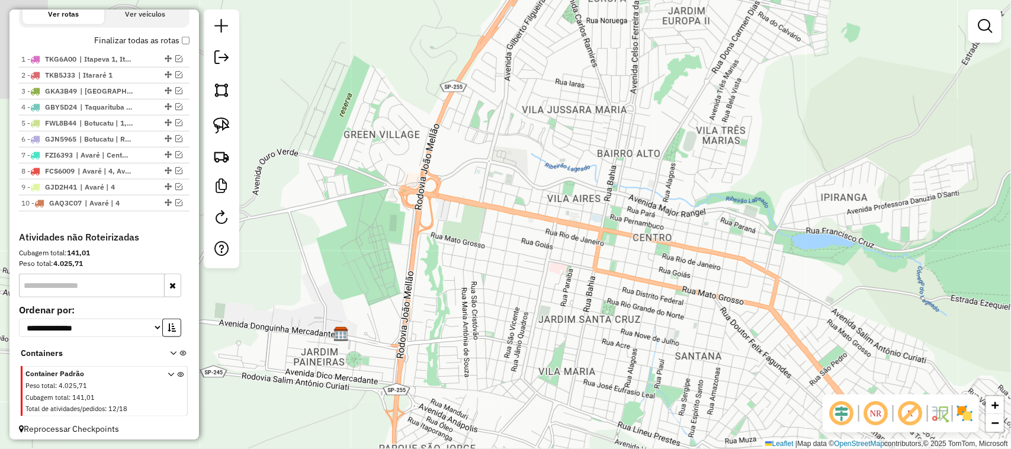
drag, startPoint x: 363, startPoint y: 259, endPoint x: 432, endPoint y: 279, distance: 72.2
click at [432, 279] on div "Janela de atendimento Grade de atendimento Capacidade Transportadoras Veículos …" at bounding box center [505, 224] width 1011 height 449
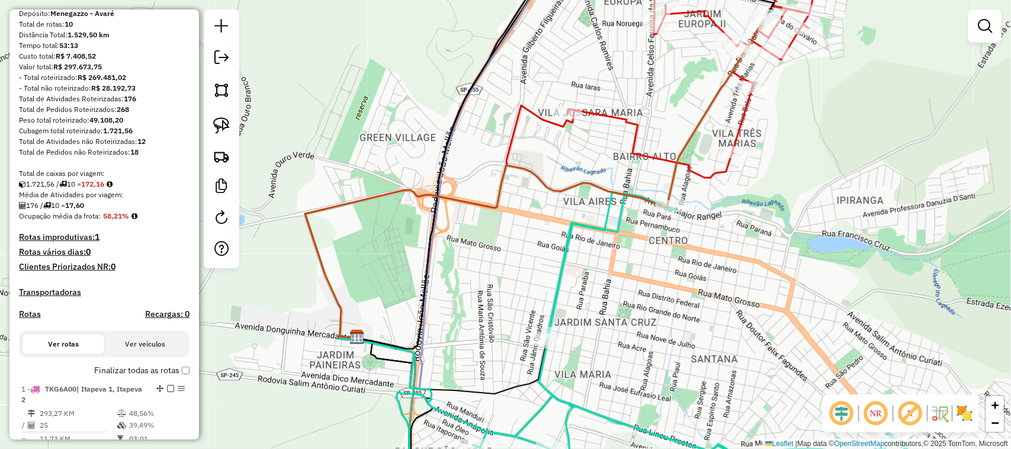
scroll to position [0, 0]
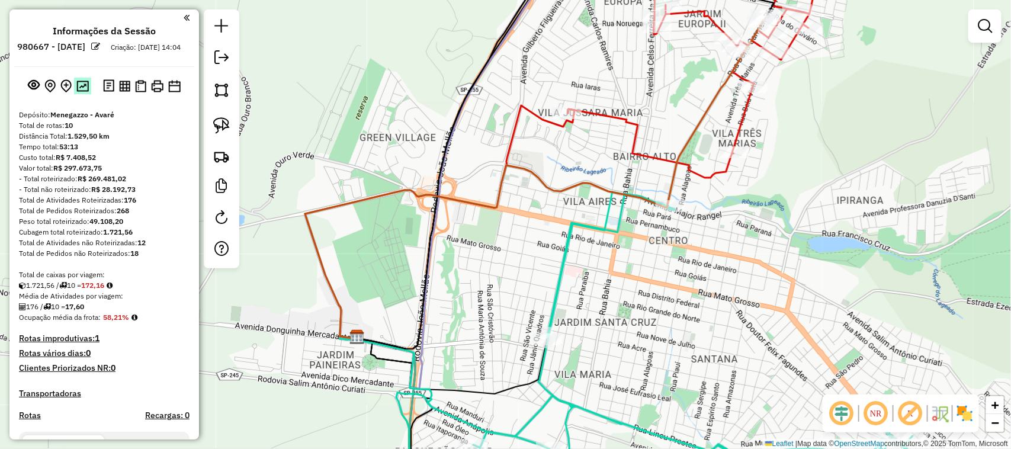
click at [84, 92] on img at bounding box center [82, 86] width 12 height 11
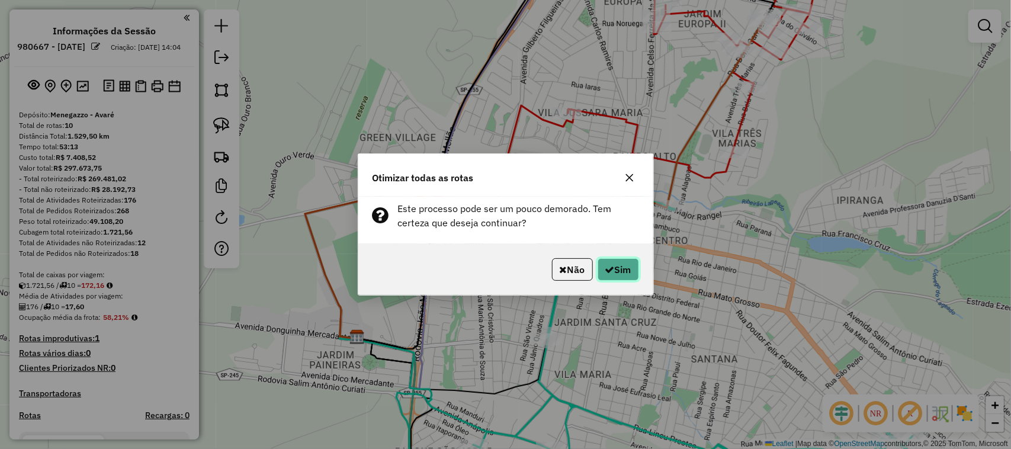
click at [628, 280] on button "Sim" at bounding box center [618, 269] width 41 height 23
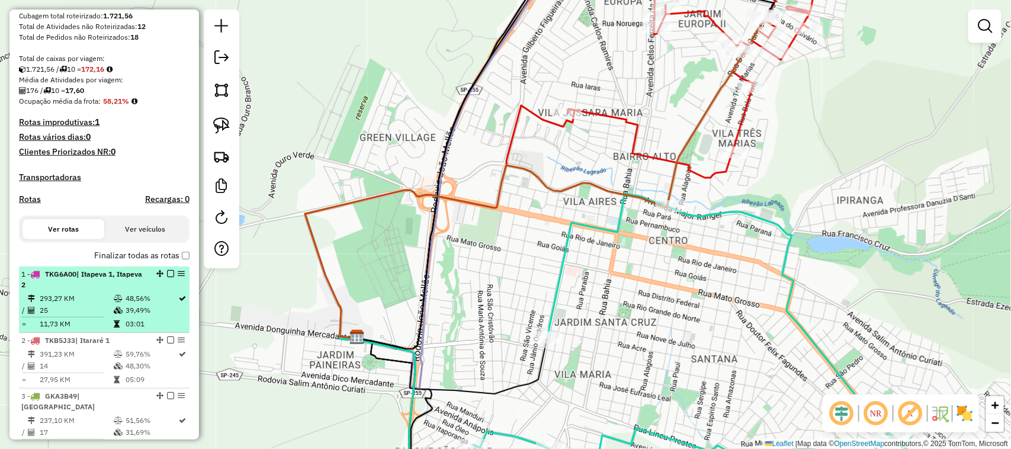
scroll to position [296, 0]
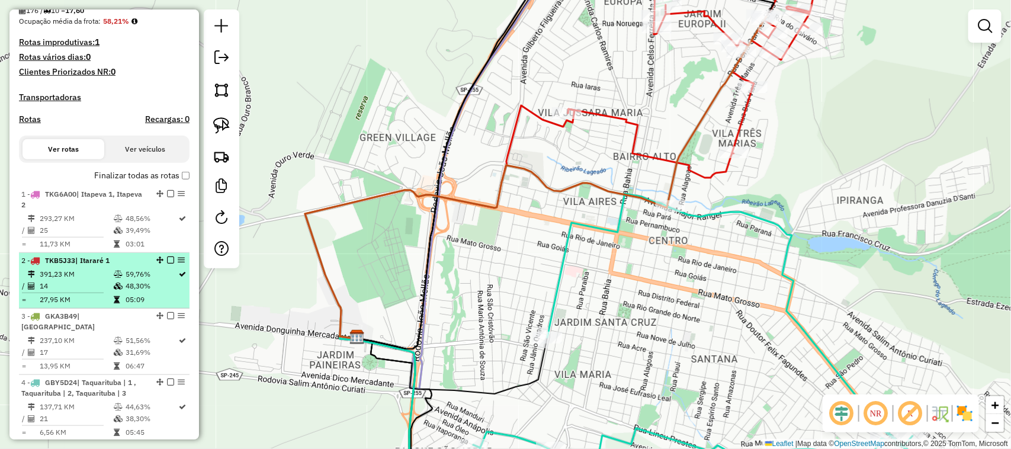
click at [110, 280] on td "391,23 KM" at bounding box center [76, 274] width 74 height 12
select select "*********"
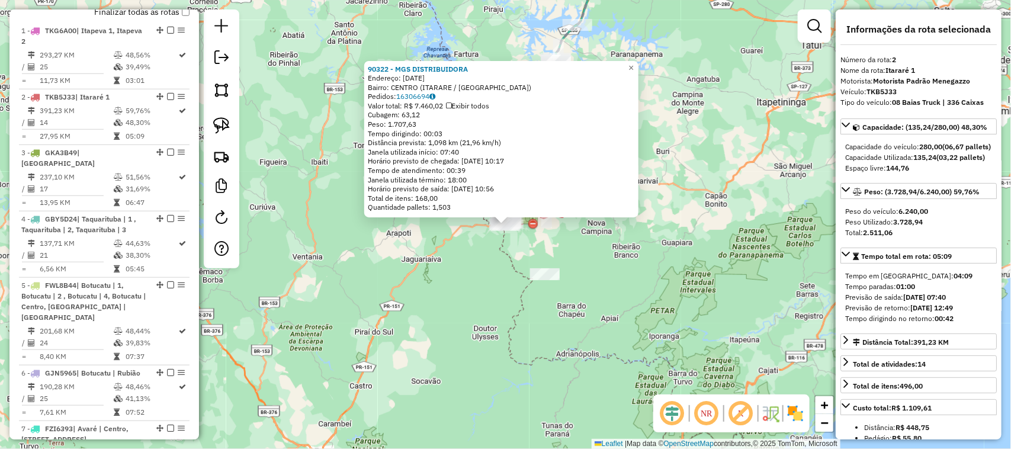
scroll to position [550, 0]
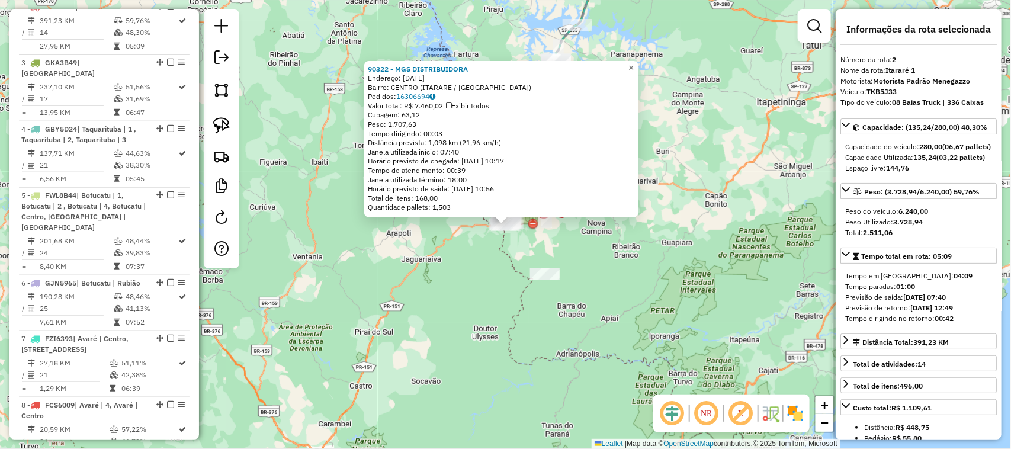
click at [626, 291] on div "90322 - MGS DISTRIBUIDORA Endereço: 9 DE JULHO 531 Bairro: CENTRO (ITARARE / SP…" at bounding box center [505, 224] width 1011 height 449
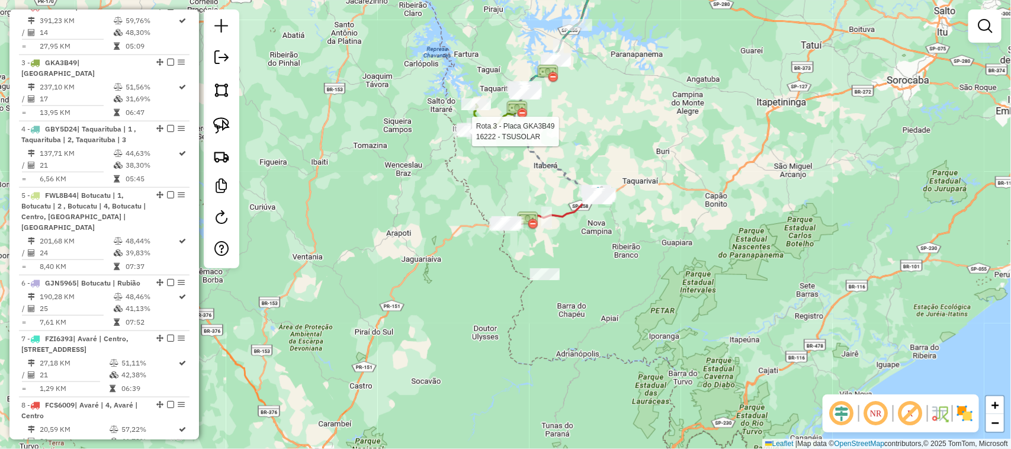
select select "*********"
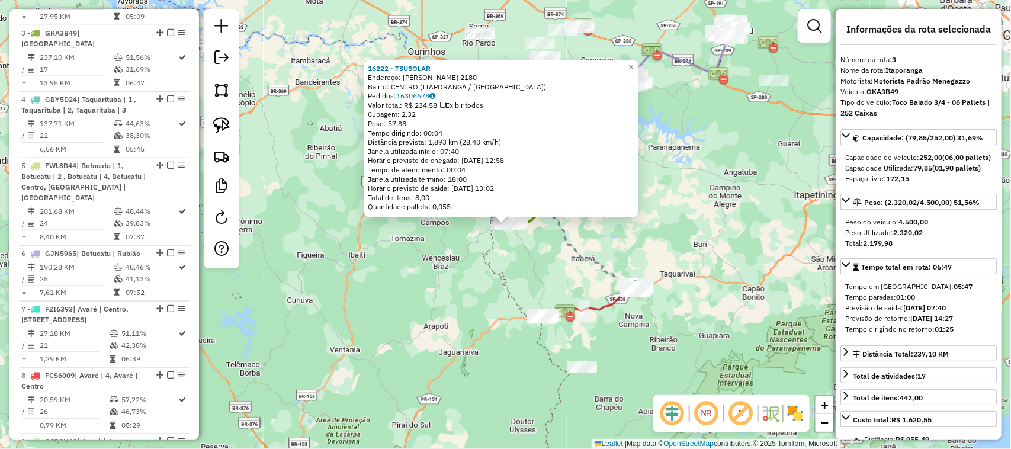
scroll to position [605, 0]
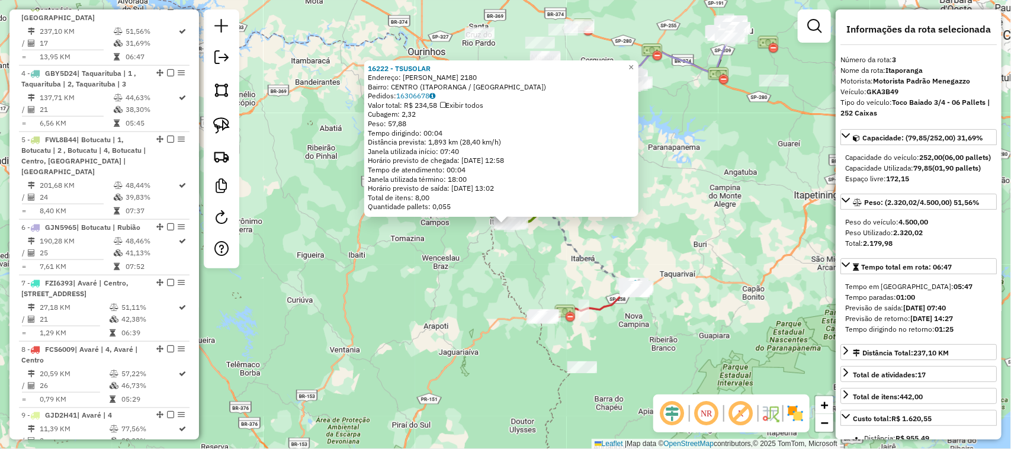
click at [698, 284] on div "16222 - TSUSOLAR Endereço: JOAO DAMASIO 2180 Bairro: CENTRO (ITAPORANGA / SP) P…" at bounding box center [505, 224] width 1011 height 449
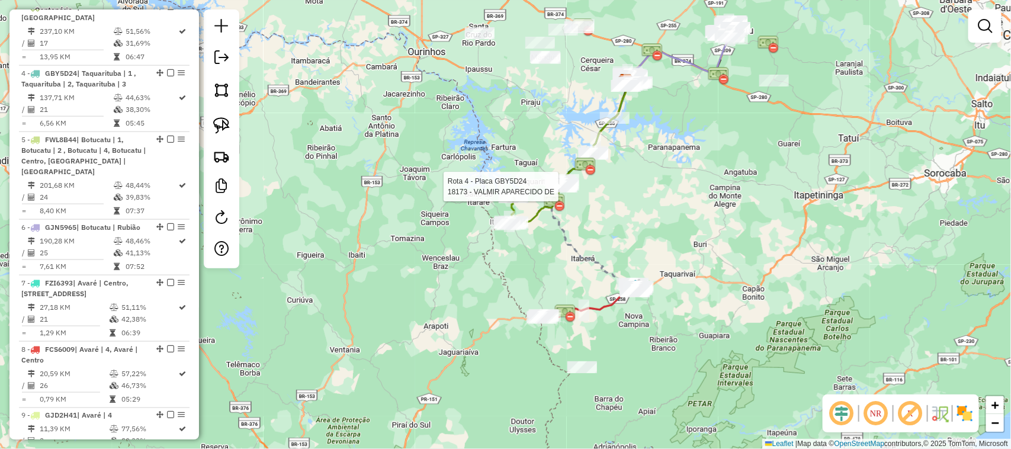
select select "*********"
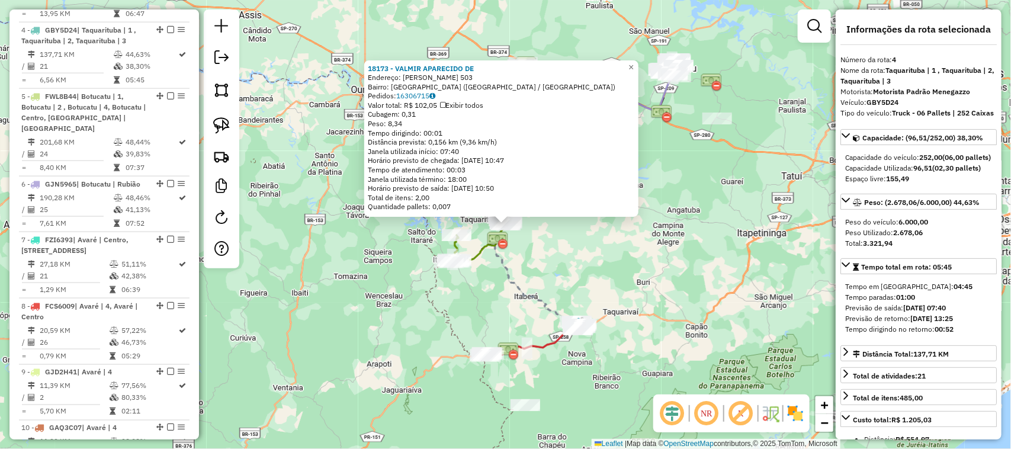
scroll to position [662, 0]
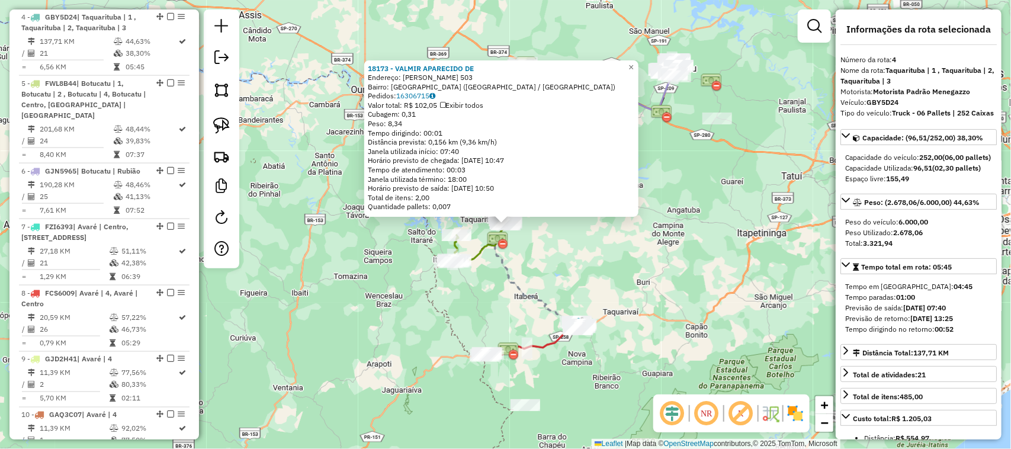
drag, startPoint x: 682, startPoint y: 268, endPoint x: 688, endPoint y: 252, distance: 16.5
click at [683, 268] on div "18173 - VALMIR APARECIDO DE Endereço: JOSE FERMINO NOGUEIRA 503 Bairro: VILA SA…" at bounding box center [505, 224] width 1011 height 449
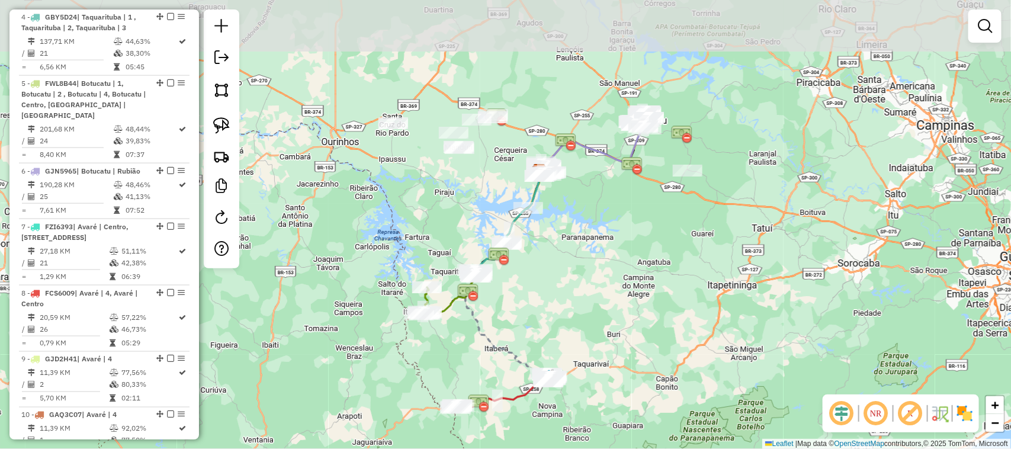
drag, startPoint x: 702, startPoint y: 214, endPoint x: 649, endPoint y: 240, distance: 59.1
click at [652, 304] on div "Janela de atendimento Grade de atendimento Capacidade Transportadoras Veículos …" at bounding box center [505, 224] width 1011 height 449
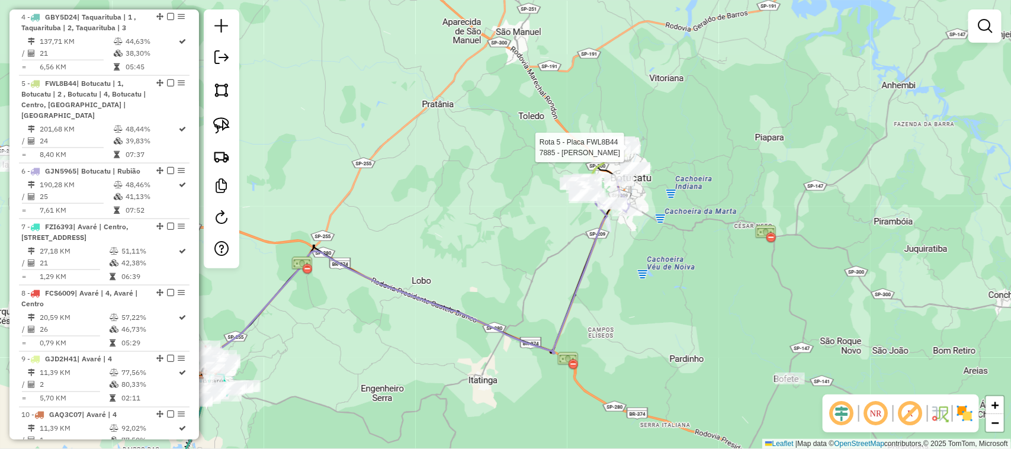
select select "*********"
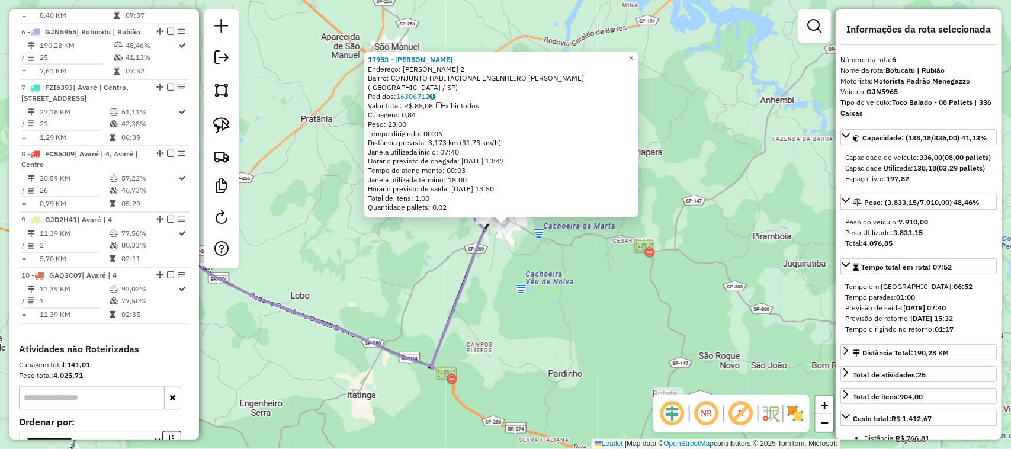
scroll to position [804, 0]
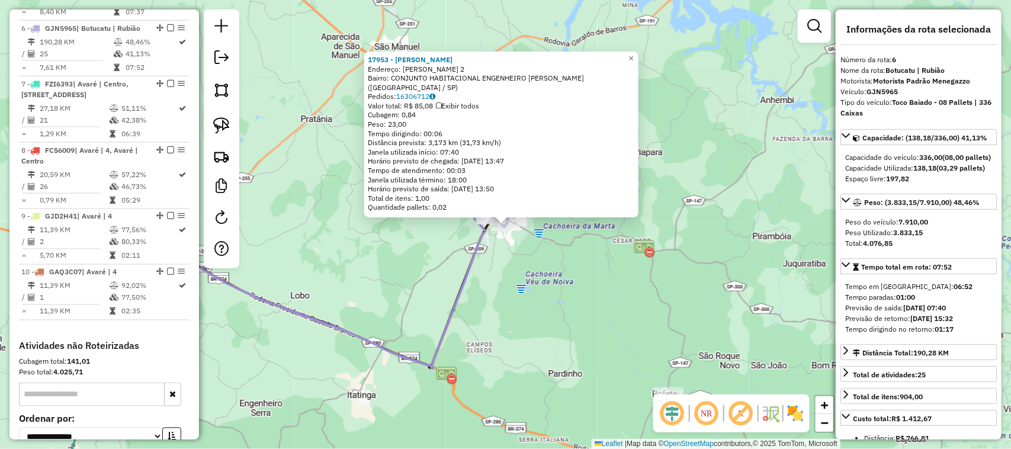
drag, startPoint x: 423, startPoint y: 398, endPoint x: 660, endPoint y: 211, distance: 301.9
click at [625, 253] on div "17953 - CLAUDIO SUMAN Endereço: FAUSTINO JOSE 2 Bairro: CONJUNTO HABITACIONAL E…" at bounding box center [505, 224] width 1011 height 449
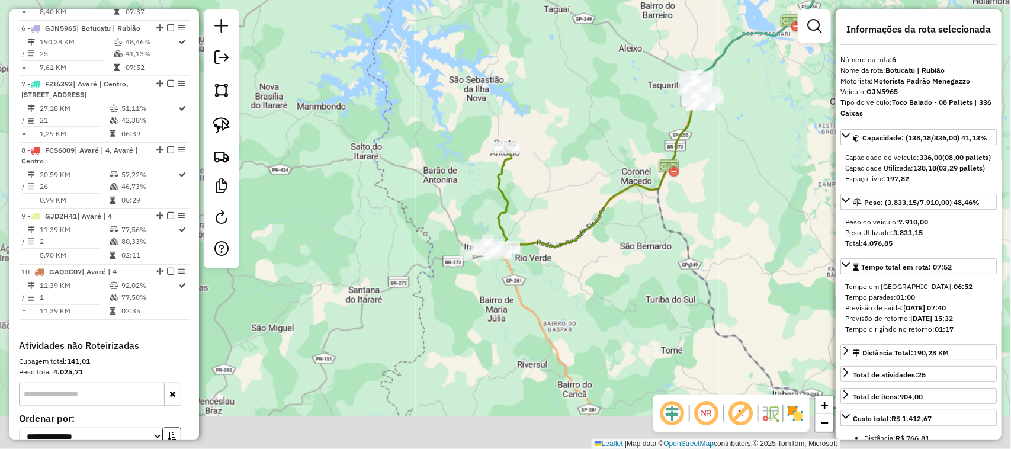
drag, startPoint x: 599, startPoint y: 322, endPoint x: 704, endPoint y: 167, distance: 186.8
click at [702, 174] on div "17953 - CLAUDIO SUMAN Endereço: FAUSTINO JOSE 2 Bairro: CONJUNTO HABITACIONAL E…" at bounding box center [505, 224] width 1011 height 449
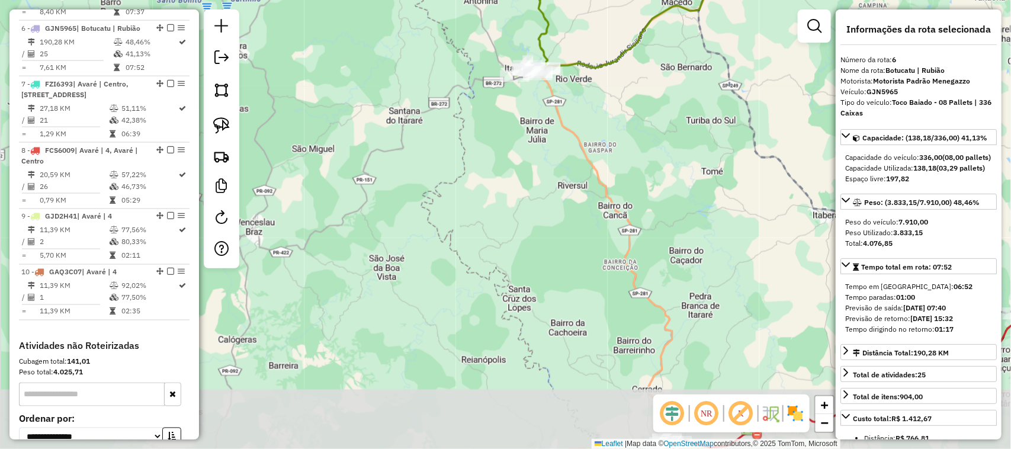
drag, startPoint x: 637, startPoint y: 270, endPoint x: 506, endPoint y: 123, distance: 196.7
click at [513, 132] on div "17953 - CLAUDIO SUMAN Endereço: FAUSTINO JOSE 2 Bairro: CONJUNTO HABITACIONAL E…" at bounding box center [505, 224] width 1011 height 449
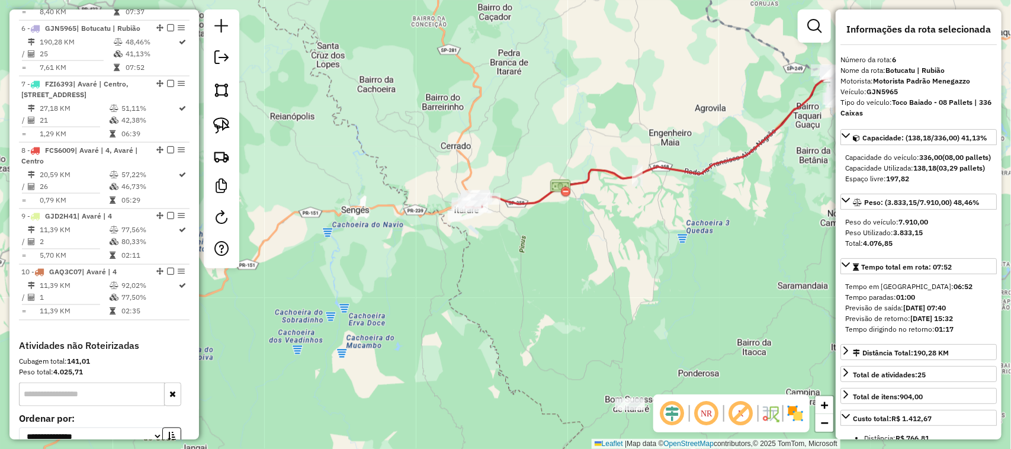
drag, startPoint x: 646, startPoint y: 277, endPoint x: 558, endPoint y: 255, distance: 90.9
click at [558, 255] on div "17953 - CLAUDIO SUMAN Endereço: FAUSTINO JOSE 2 Bairro: CONJUNTO HABITACIONAL E…" at bounding box center [505, 224] width 1011 height 449
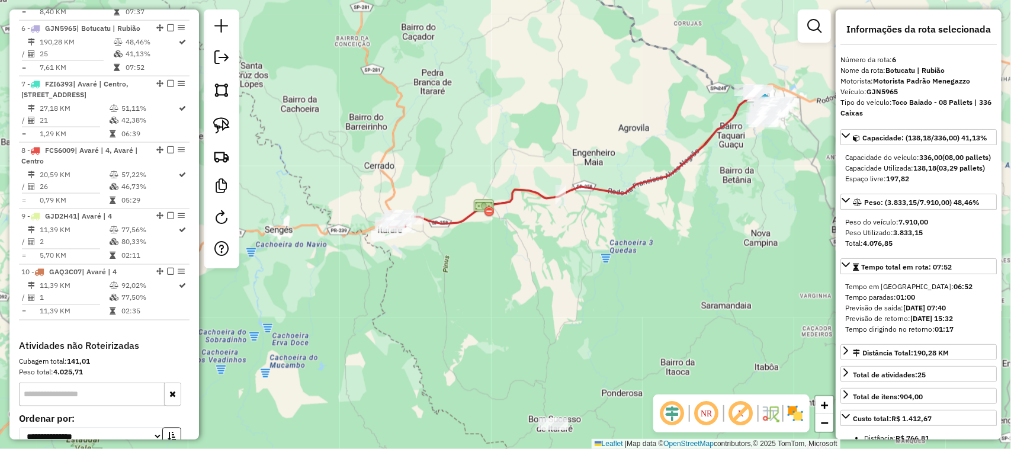
drag, startPoint x: 739, startPoint y: 280, endPoint x: 733, endPoint y: 262, distance: 18.0
click at [736, 281] on div "17953 - CLAUDIO SUMAN Endereço: FAUSTINO JOSE 2 Bairro: CONJUNTO HABITACIONAL E…" at bounding box center [505, 224] width 1011 height 449
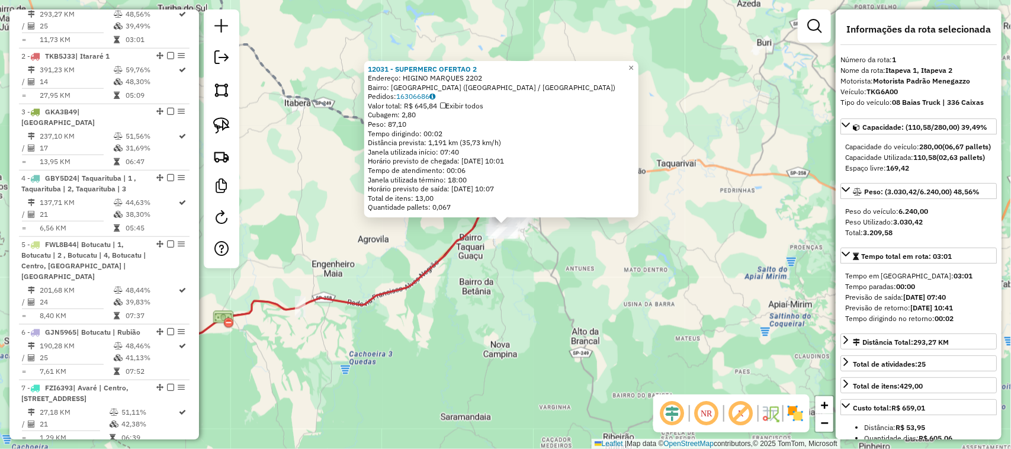
scroll to position [484, 0]
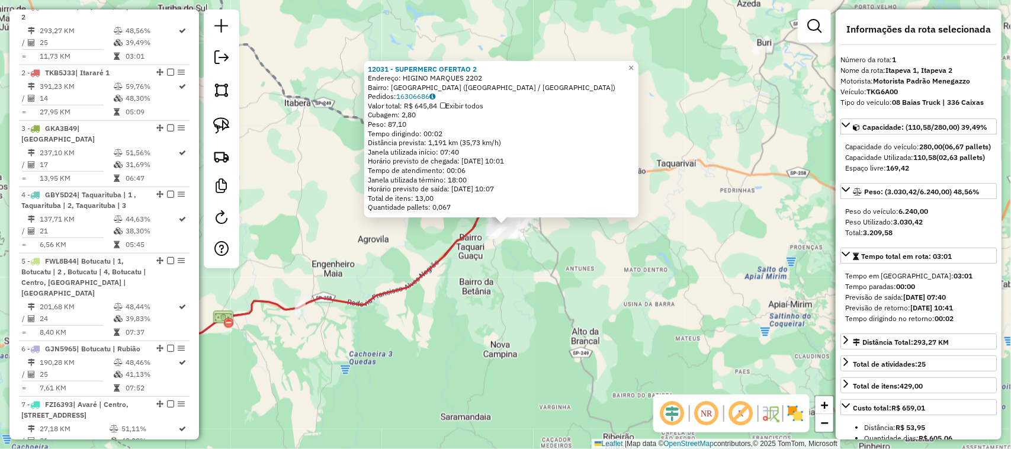
drag, startPoint x: 577, startPoint y: 276, endPoint x: 540, endPoint y: 251, distance: 45.2
click at [578, 276] on div "12031 - SUPERMERC OFERTAO 2 Endereço: HIGINO MARQUES 2202 Bairro: JARDIM MARING…" at bounding box center [505, 224] width 1011 height 449
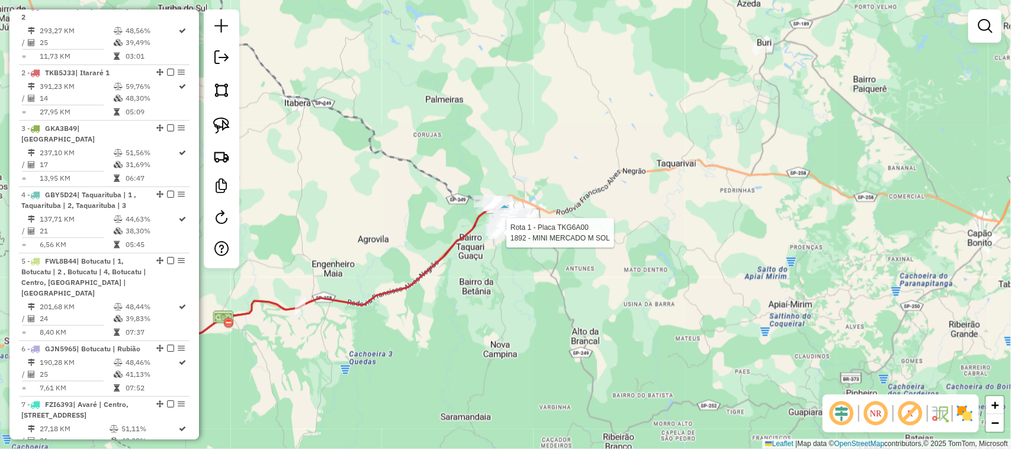
select select "*********"
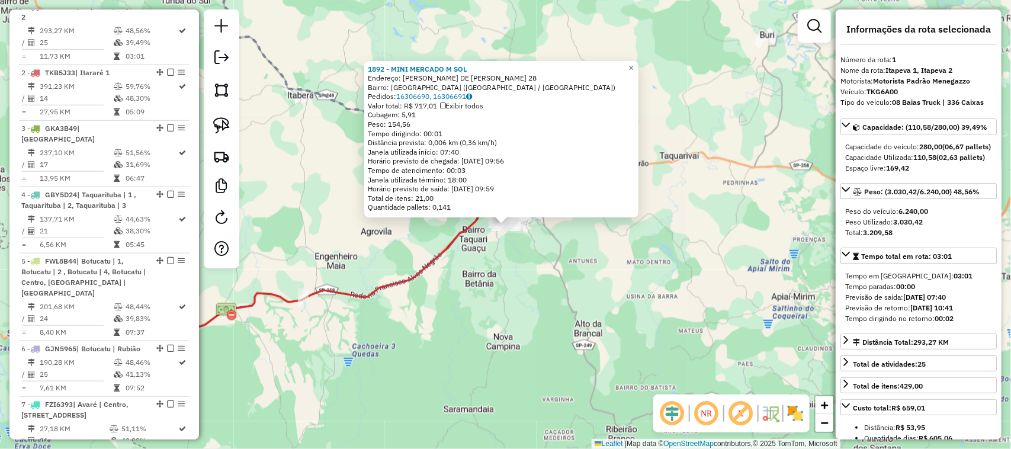
click at [561, 286] on div "1892 - MINI MERCADO M SOL Endereço: MARIA APARECIDA DE SOZA LEME 28 Bairro: JAR…" at bounding box center [505, 224] width 1011 height 449
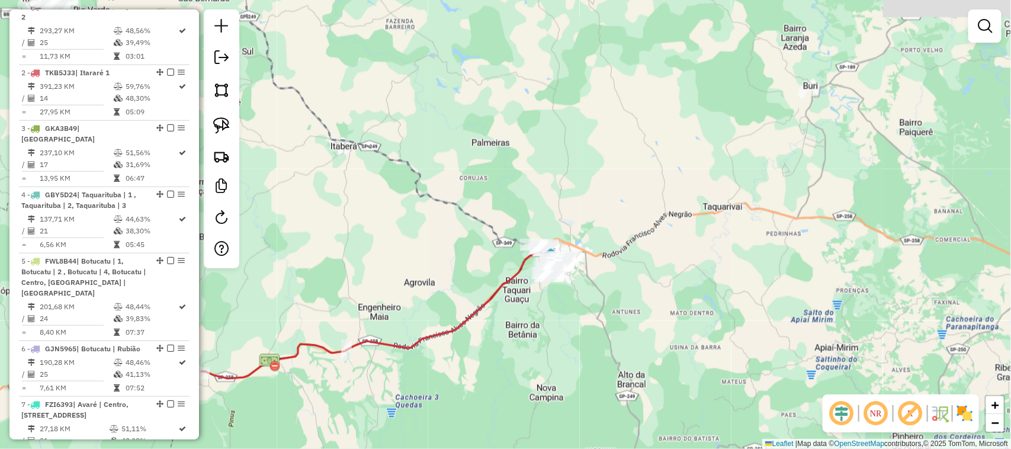
drag, startPoint x: 567, startPoint y: 237, endPoint x: 610, endPoint y: 288, distance: 66.8
click at [610, 288] on div "Janela de atendimento Grade de atendimento Capacidade Transportadoras Veículos …" at bounding box center [505, 224] width 1011 height 449
select select "*********"
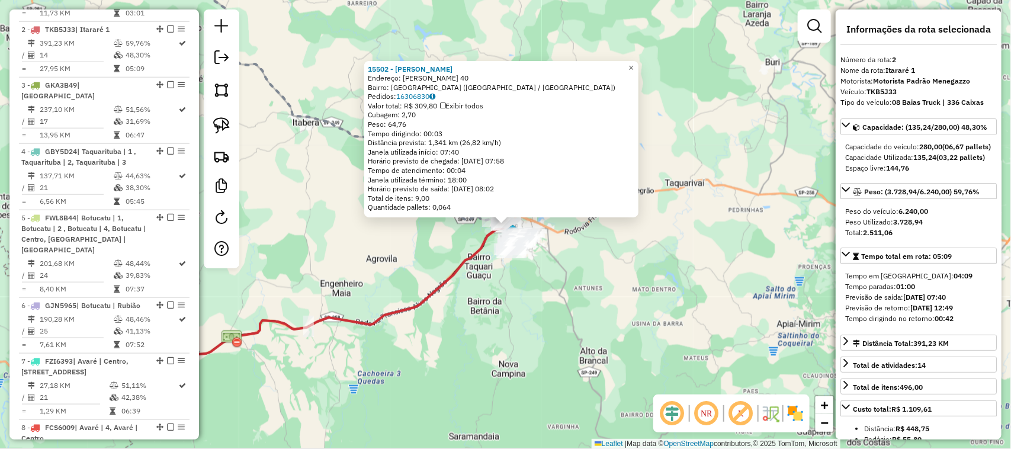
scroll to position [550, 0]
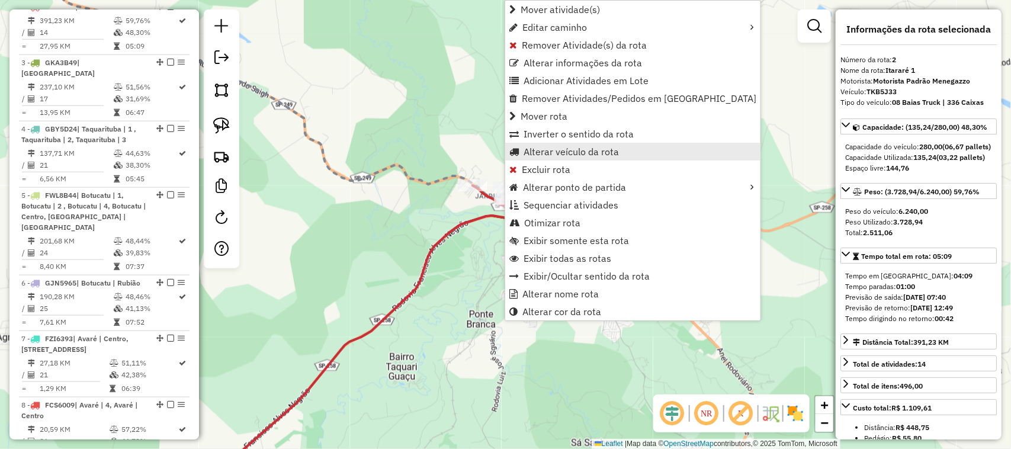
click at [595, 149] on span "Alterar veículo da rota" at bounding box center [571, 151] width 95 height 9
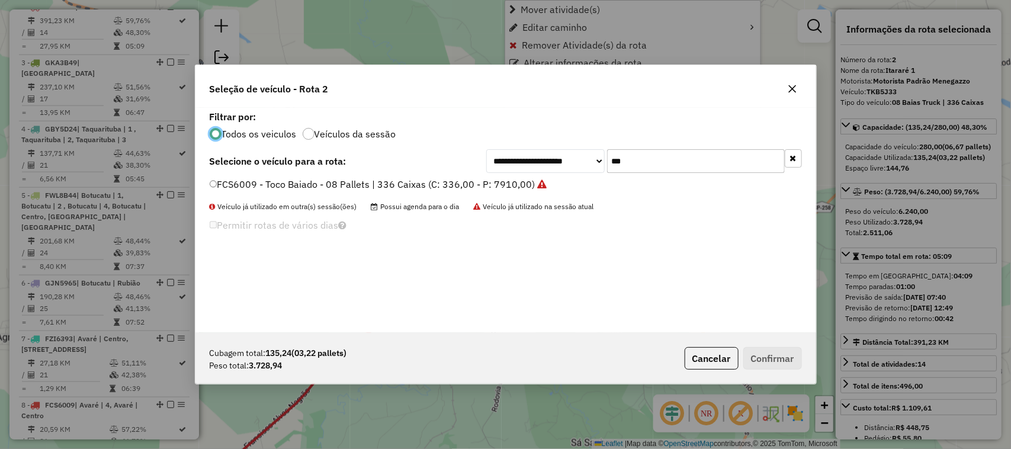
scroll to position [6, 4]
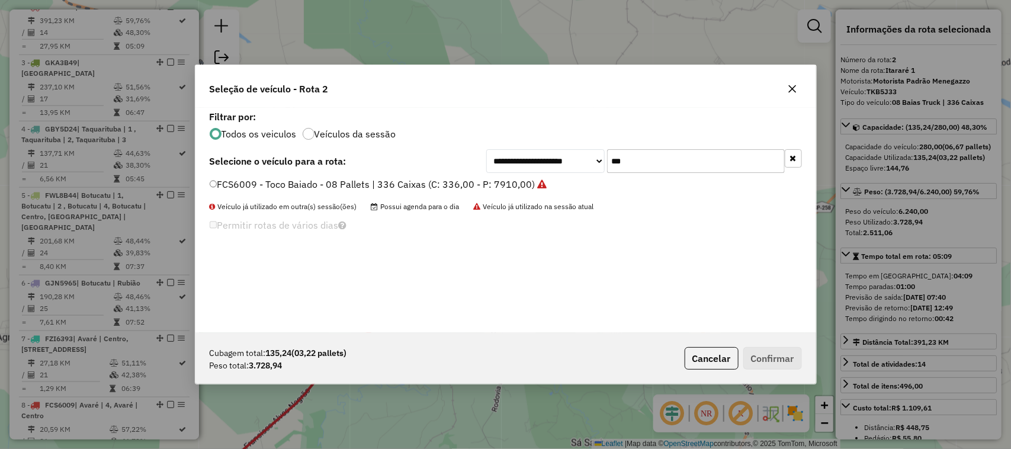
drag, startPoint x: 635, startPoint y: 158, endPoint x: 556, endPoint y: 155, distance: 80.0
click at [558, 155] on div "**********" at bounding box center [644, 161] width 316 height 24
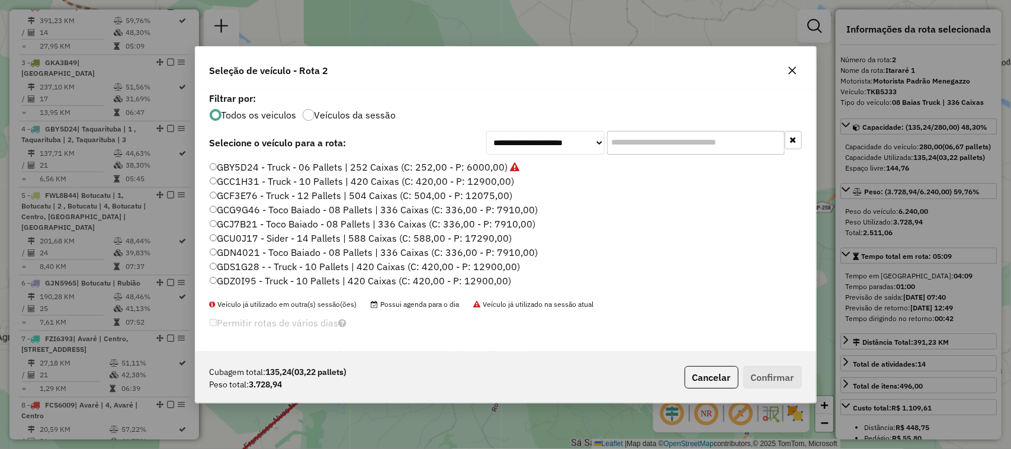
scroll to position [197, 0]
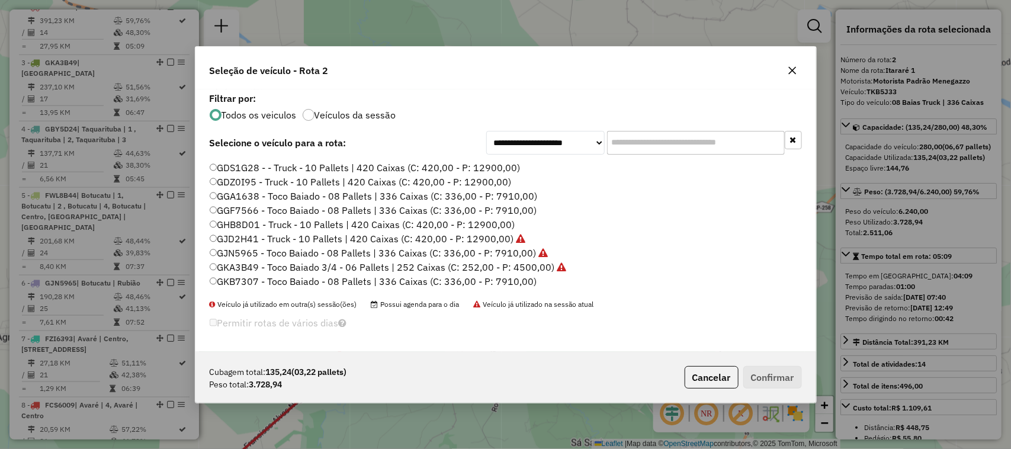
click at [647, 142] on input "text" at bounding box center [696, 143] width 178 height 24
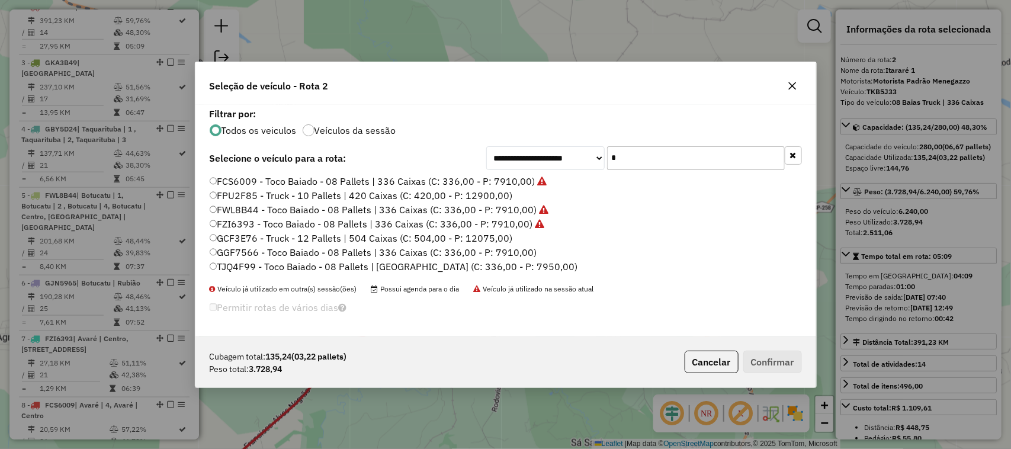
scroll to position [0, 0]
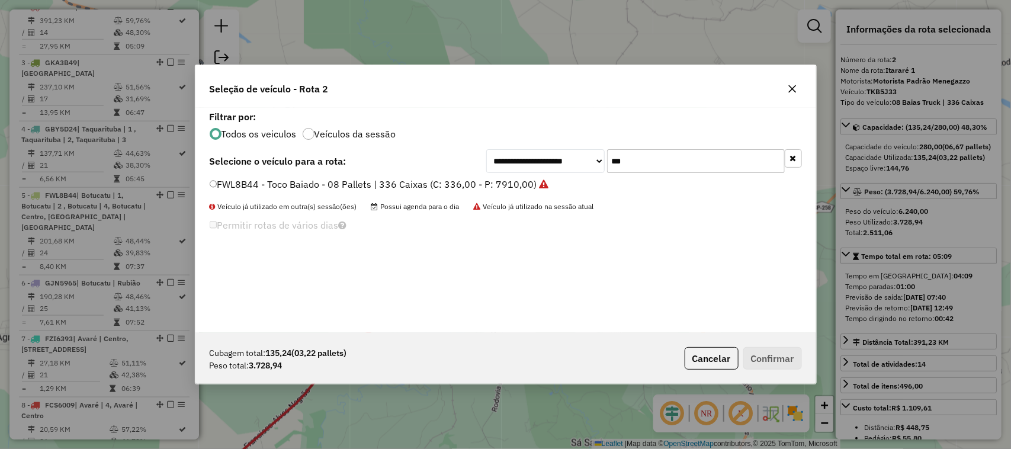
type input "***"
click at [500, 185] on label "FWL8B44 - Toco Baiado - 08 Pallets | 336 Caixas (C: 336,00 - P: 7910,00)" at bounding box center [379, 184] width 339 height 14
drag, startPoint x: 781, startPoint y: 354, endPoint x: 775, endPoint y: 350, distance: 6.9
click at [780, 354] on button "Confirmar" at bounding box center [772, 358] width 59 height 23
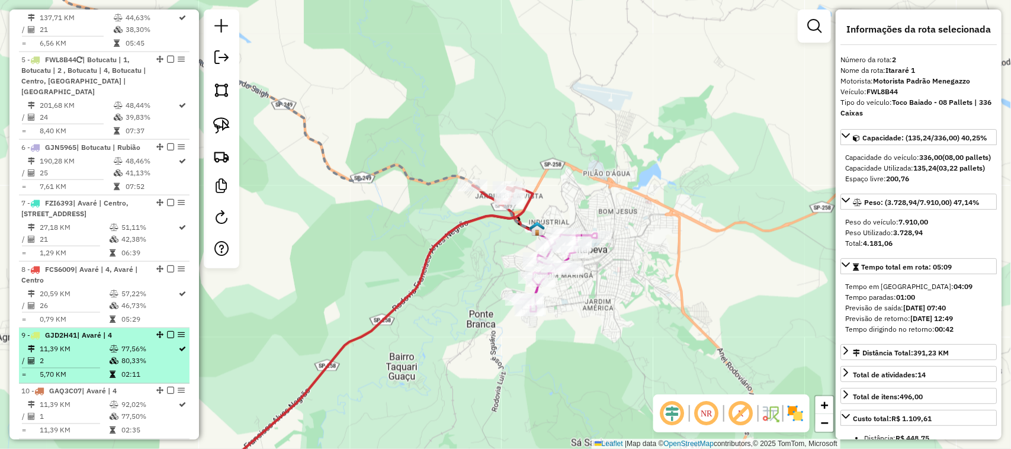
scroll to position [649, 0]
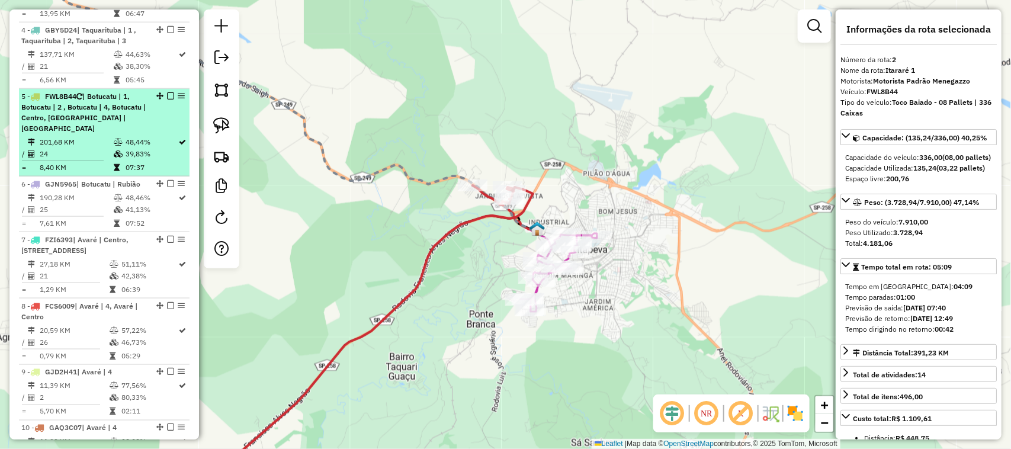
click at [95, 117] on span "| Botucatu | 1, Botucatu | 2 , Botucatu | 4, Botucatu | Centro, Botucatu | Rubi…" at bounding box center [83, 112] width 125 height 41
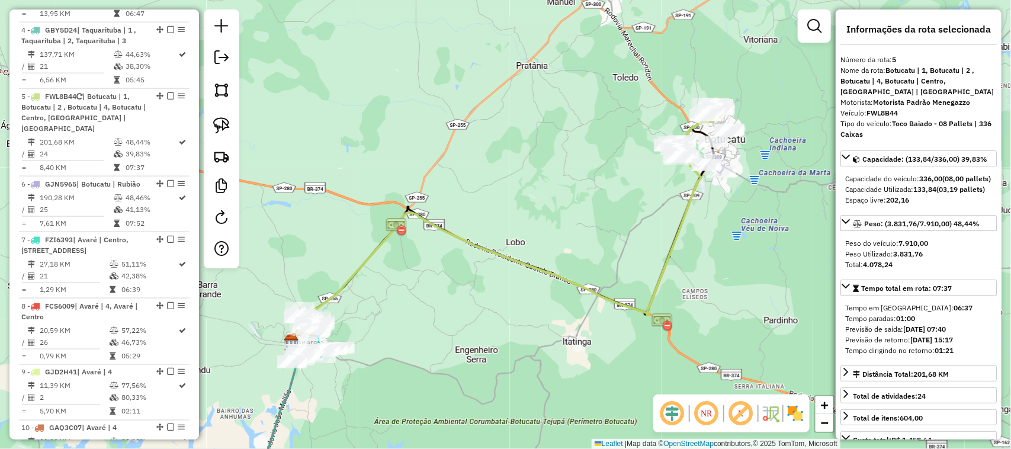
drag, startPoint x: 569, startPoint y: 200, endPoint x: 477, endPoint y: 262, distance: 110.4
click at [461, 271] on div "Janela de atendimento Grade de atendimento Capacidade Transportadoras Veículos …" at bounding box center [505, 224] width 1011 height 449
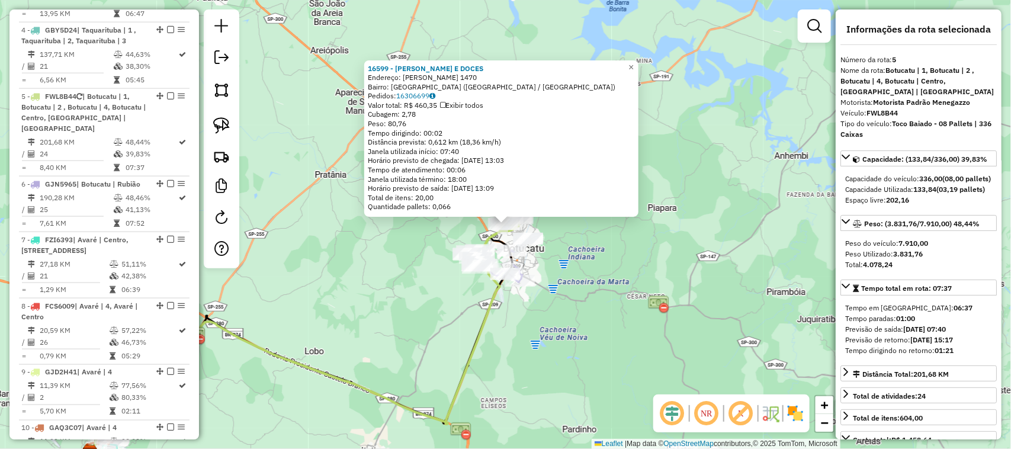
scroll to position [727, 0]
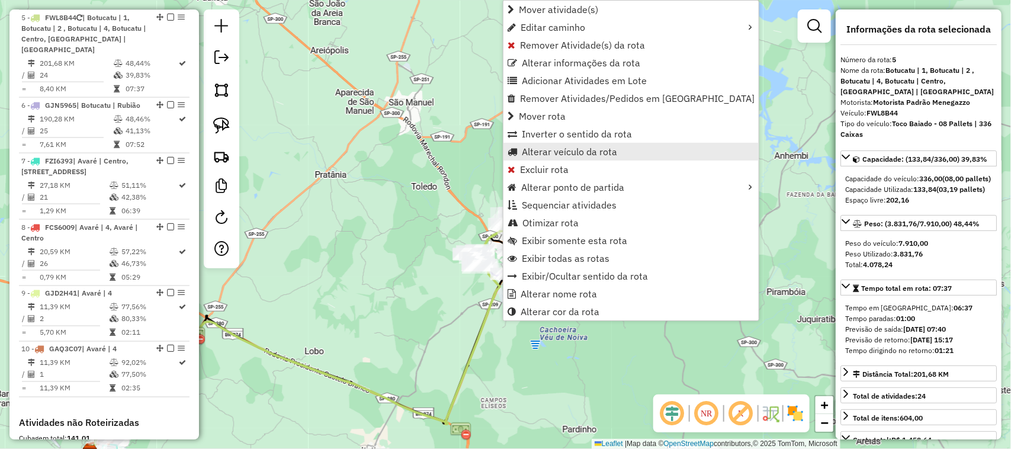
click at [575, 147] on span "Alterar veículo da rota" at bounding box center [569, 151] width 95 height 9
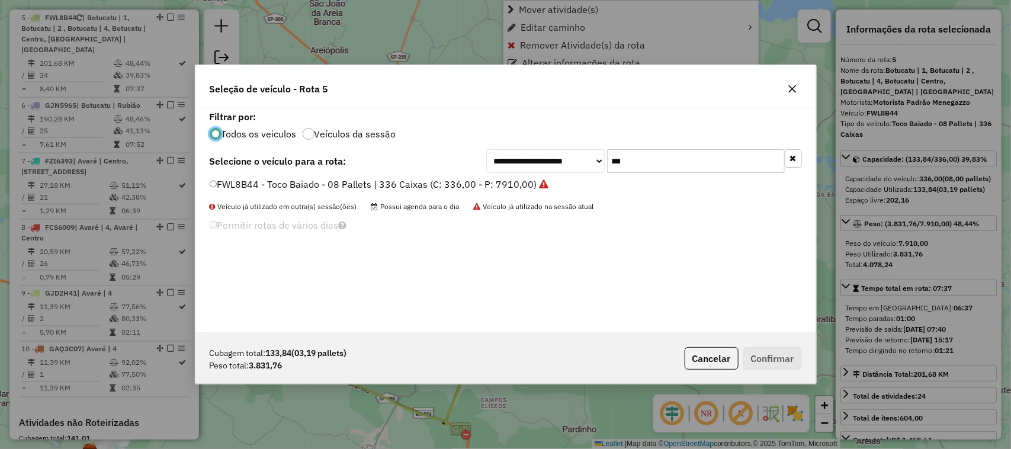
scroll to position [6, 4]
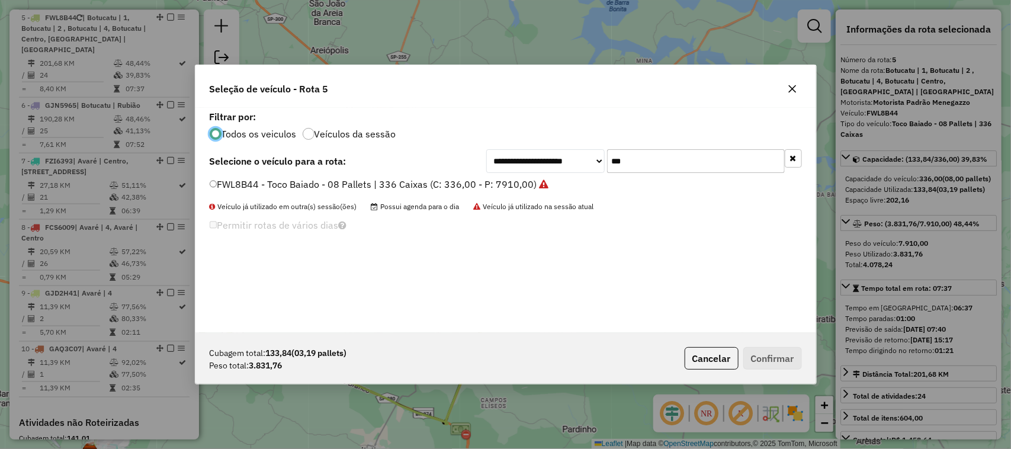
drag, startPoint x: 659, startPoint y: 162, endPoint x: 511, endPoint y: 137, distance: 149.6
click at [538, 145] on div "**********" at bounding box center [505, 220] width 621 height 225
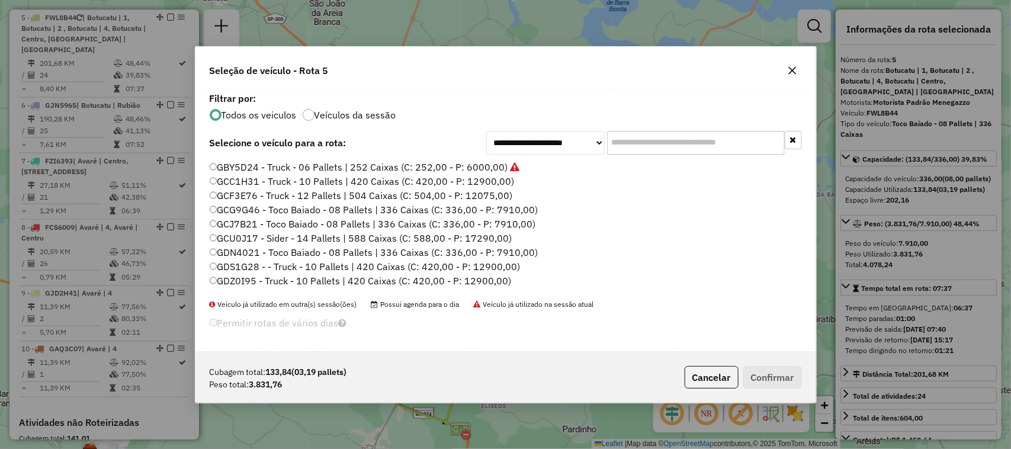
scroll to position [197, 0]
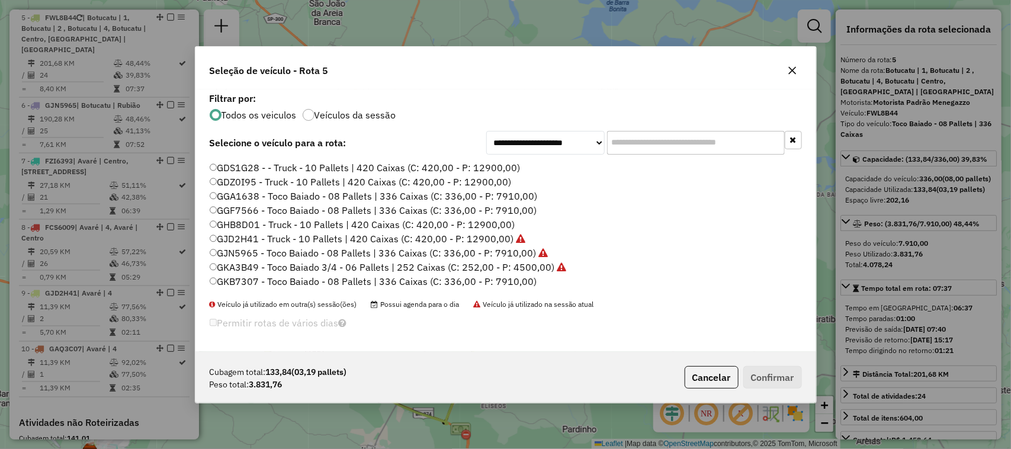
click at [512, 207] on label "GGF7566 - Toco Baiado - 08 Pallets | 336 Caixas (C: 336,00 - P: 7910,00)" at bounding box center [374, 210] width 328 height 14
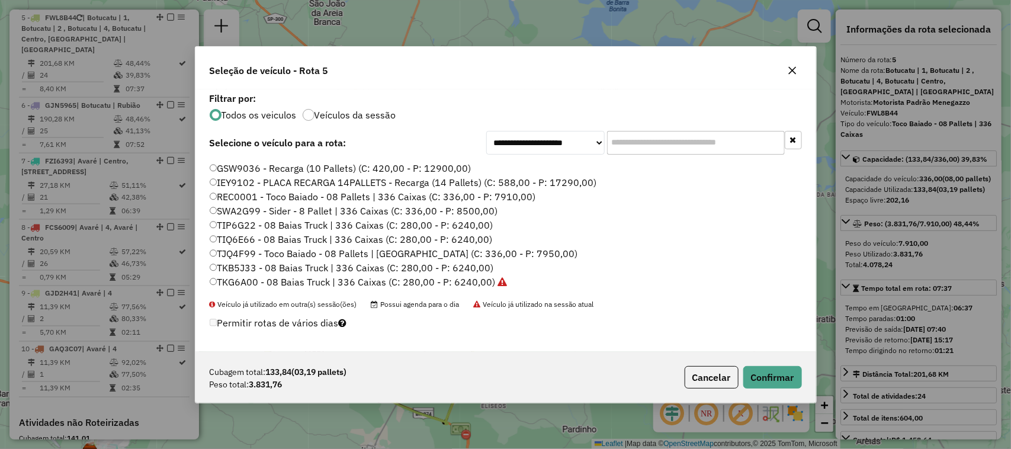
scroll to position [352, 0]
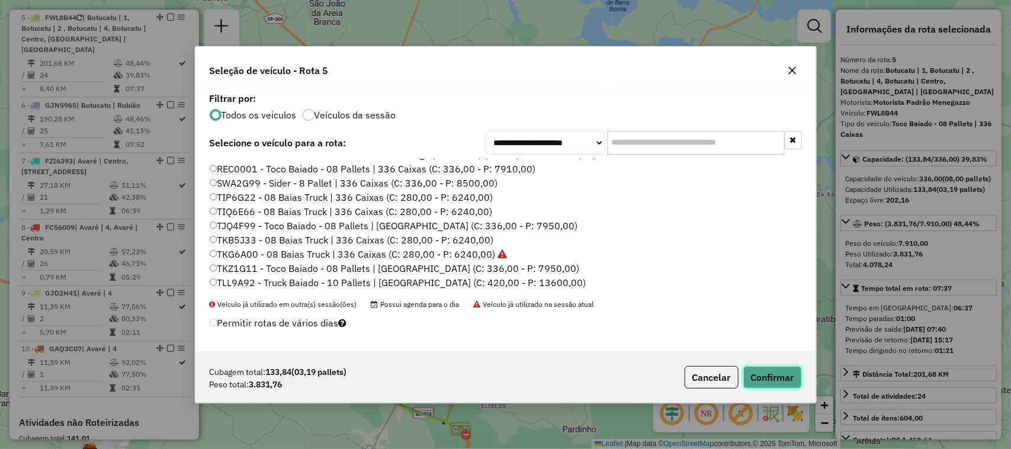
click at [771, 369] on button "Confirmar" at bounding box center [772, 377] width 59 height 23
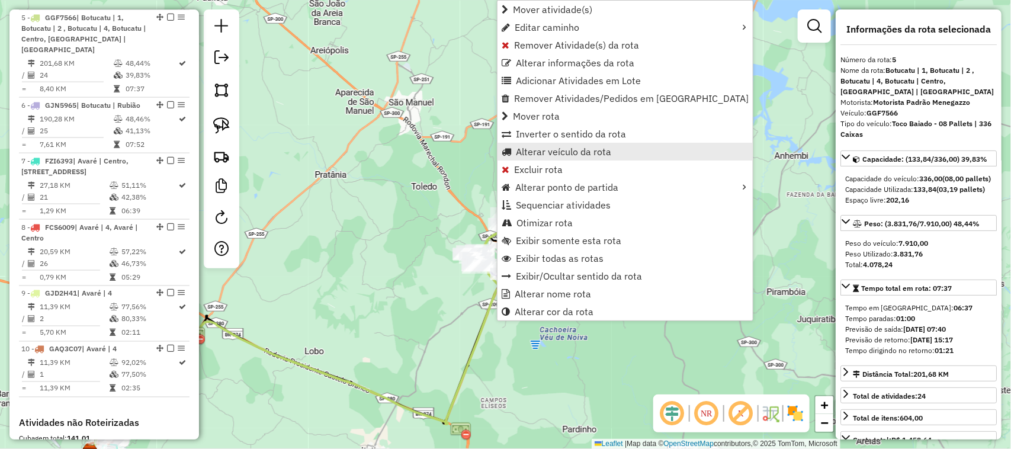
click at [579, 151] on span "Alterar veículo da rota" at bounding box center [563, 151] width 95 height 9
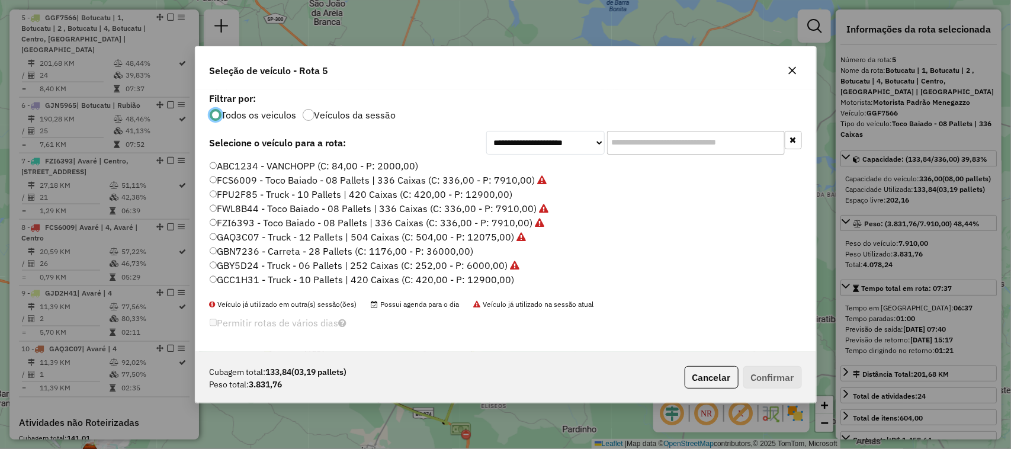
scroll to position [6, 4]
click at [631, 150] on input "text" at bounding box center [696, 143] width 178 height 24
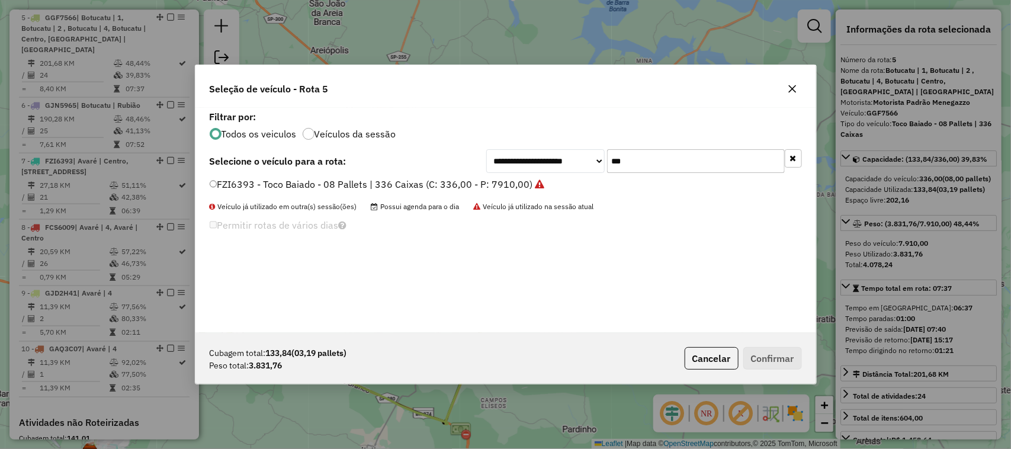
type input "***"
click at [490, 173] on div "**********" at bounding box center [505, 220] width 621 height 225
click at [492, 187] on label "FZI6393 - Toco Baiado - 08 Pallets | 336 Caixas (C: 336,00 - P: 7910,00)" at bounding box center [377, 184] width 335 height 14
drag, startPoint x: 769, startPoint y: 362, endPoint x: 702, endPoint y: 348, distance: 68.0
click at [768, 362] on button "Confirmar" at bounding box center [772, 358] width 59 height 23
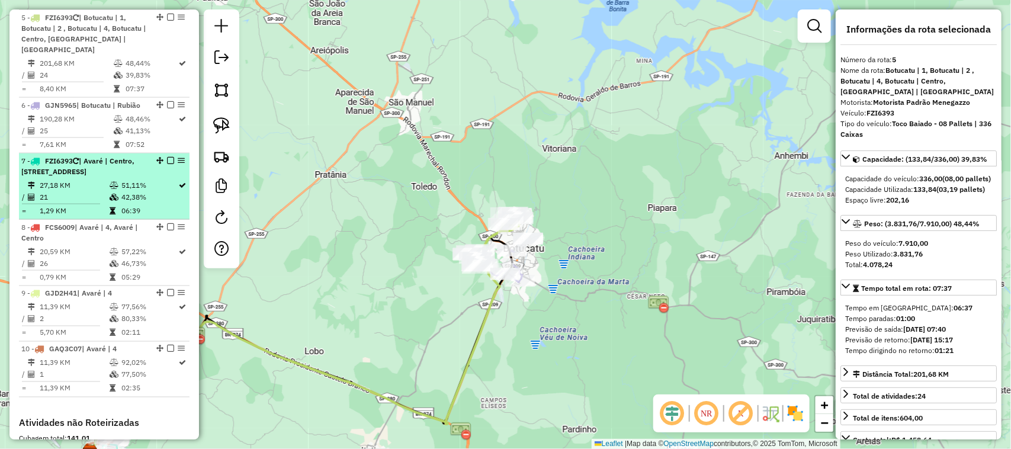
click at [105, 179] on td "27,18 KM" at bounding box center [74, 185] width 70 height 12
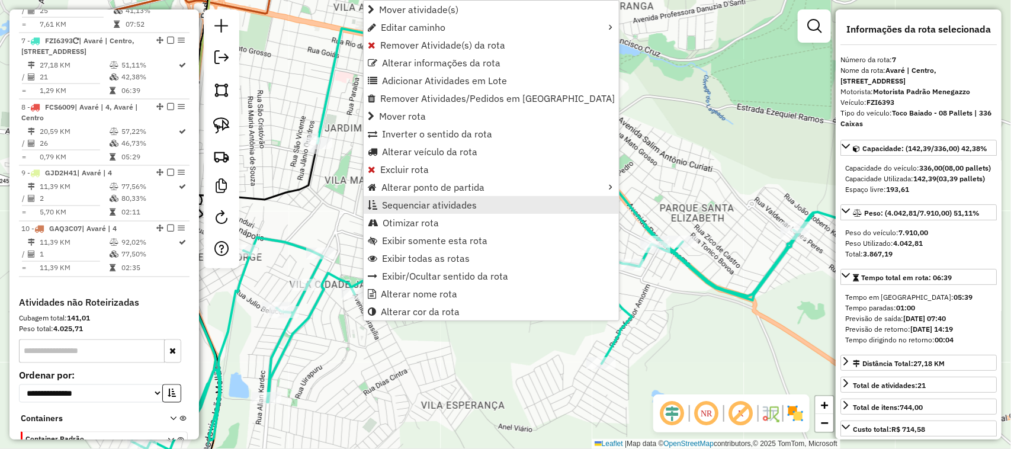
scroll to position [861, 0]
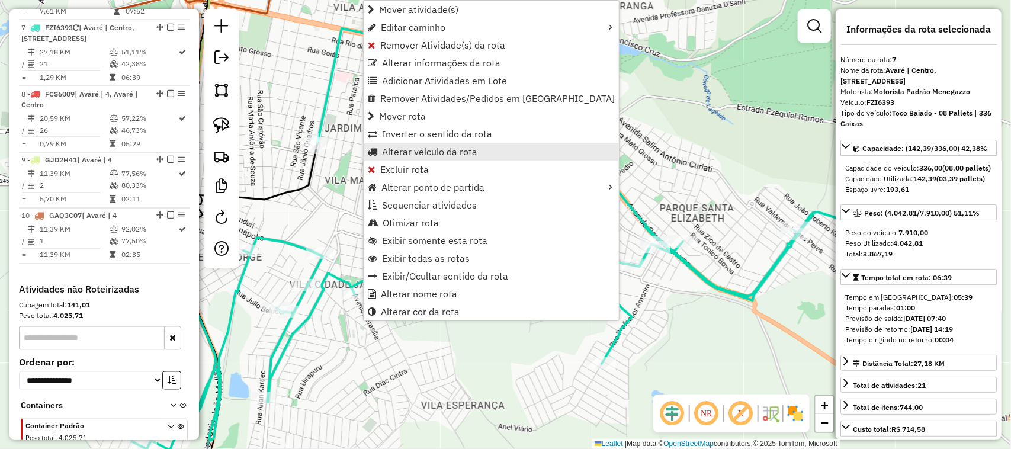
click at [459, 153] on span "Alterar veículo da rota" at bounding box center [429, 151] width 95 height 9
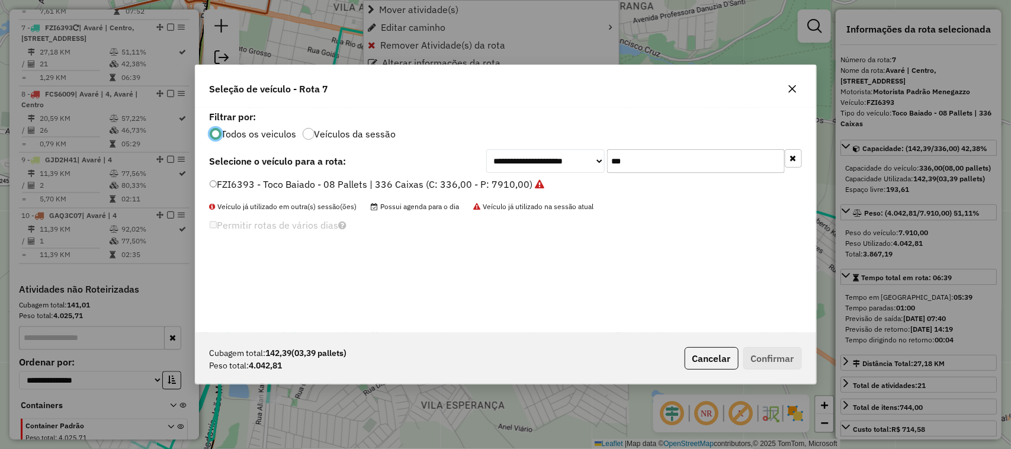
scroll to position [6, 4]
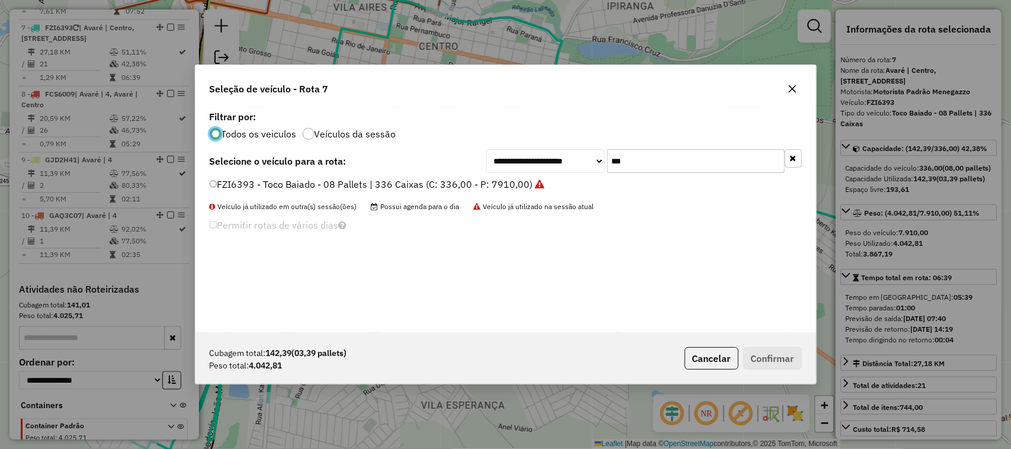
drag, startPoint x: 628, startPoint y: 160, endPoint x: 537, endPoint y: 156, distance: 91.3
click at [576, 160] on div "**********" at bounding box center [644, 161] width 316 height 24
type input "***"
click at [401, 188] on label "GGF7566 - Toco Baiado - 08 Pallets | 336 Caixas (C: 336,00 - P: 7910,00)" at bounding box center [374, 184] width 328 height 14
click at [776, 355] on button "Confirmar" at bounding box center [772, 358] width 59 height 23
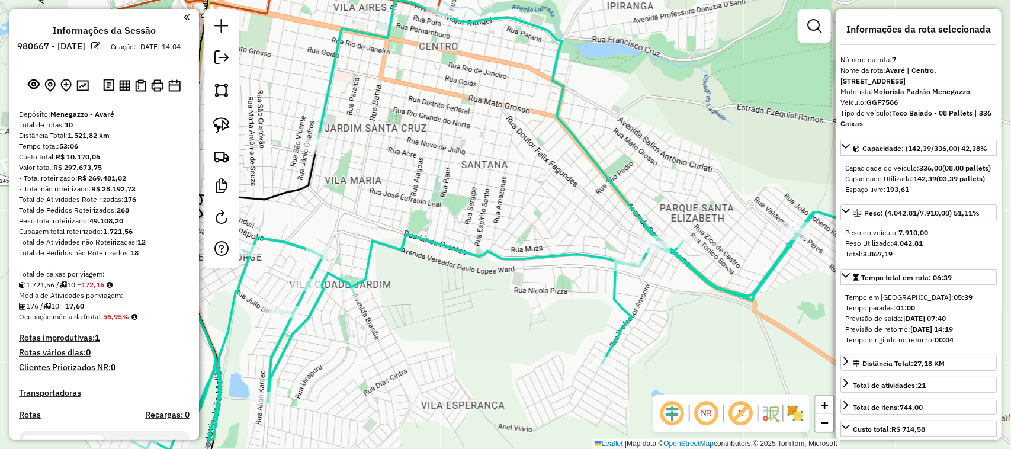
scroll to position [0, 0]
click at [84, 92] on img at bounding box center [82, 86] width 12 height 11
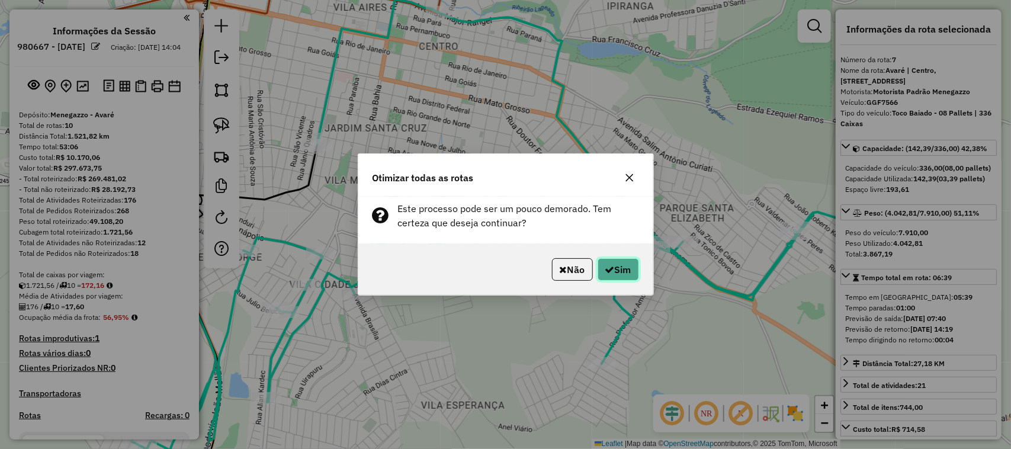
click at [609, 264] on button "Sim" at bounding box center [618, 269] width 41 height 23
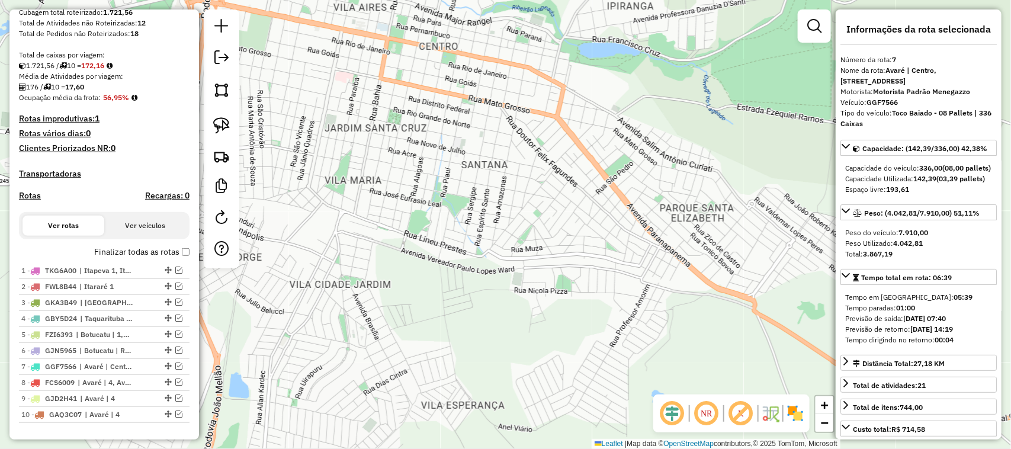
scroll to position [268, 0]
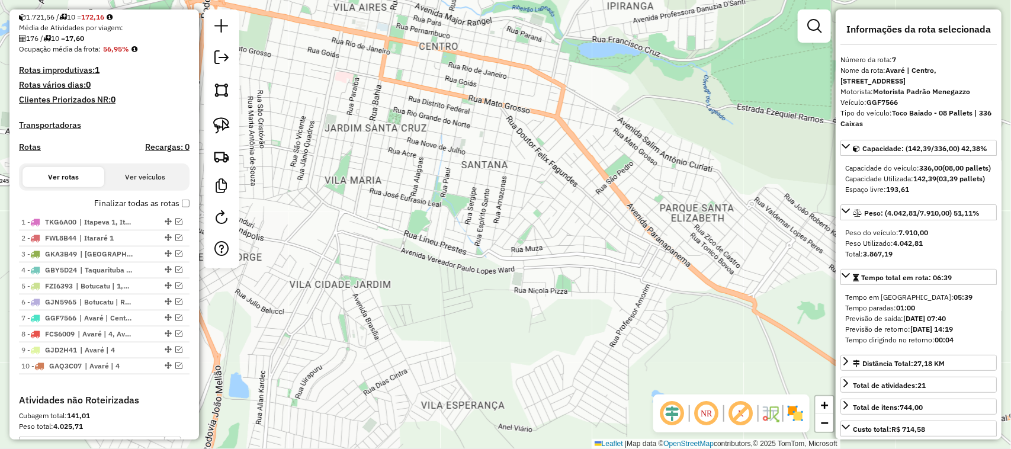
click at [493, 232] on div "Janela de atendimento Grade de atendimento Capacidade Transportadoras Veículos …" at bounding box center [505, 224] width 1011 height 449
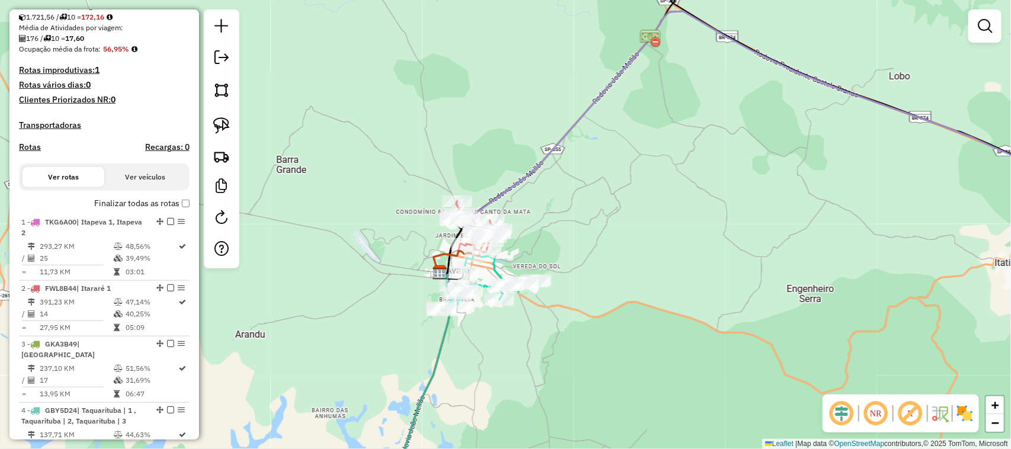
scroll to position [0, 0]
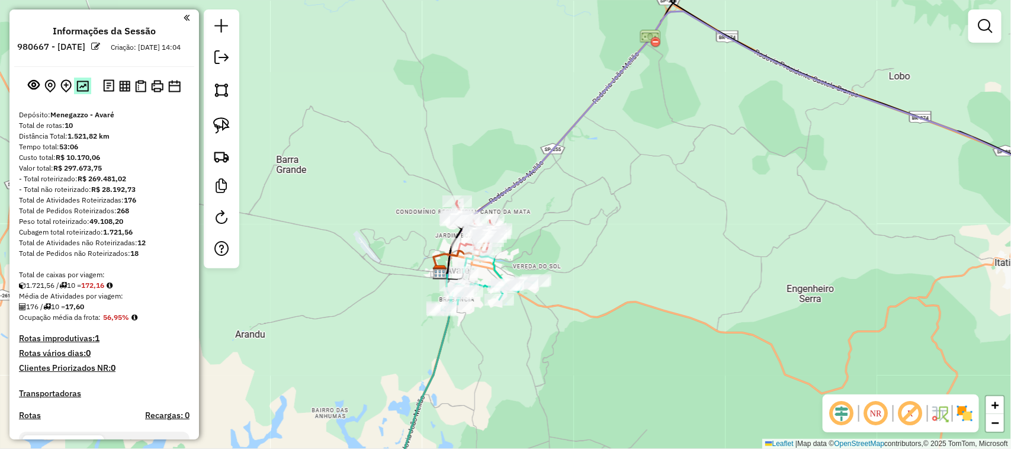
click at [83, 92] on img at bounding box center [82, 86] width 12 height 11
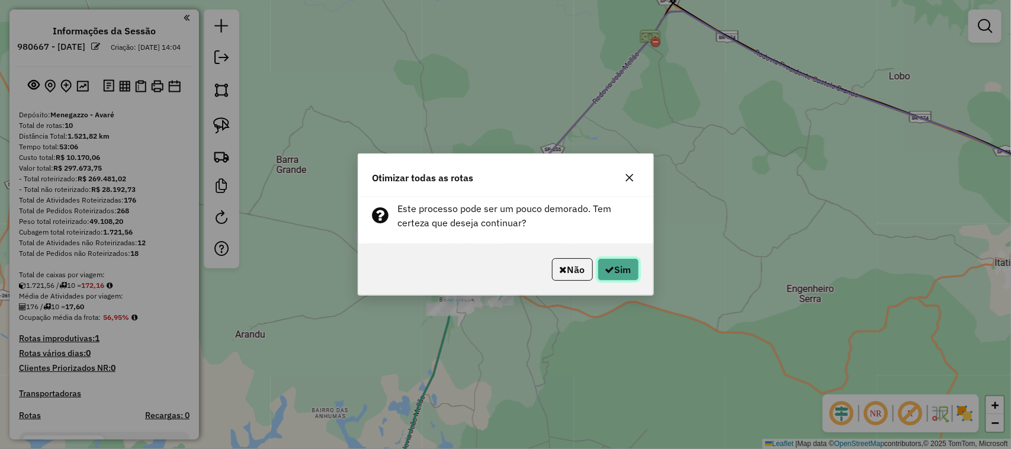
click at [598, 268] on button "Sim" at bounding box center [618, 269] width 41 height 23
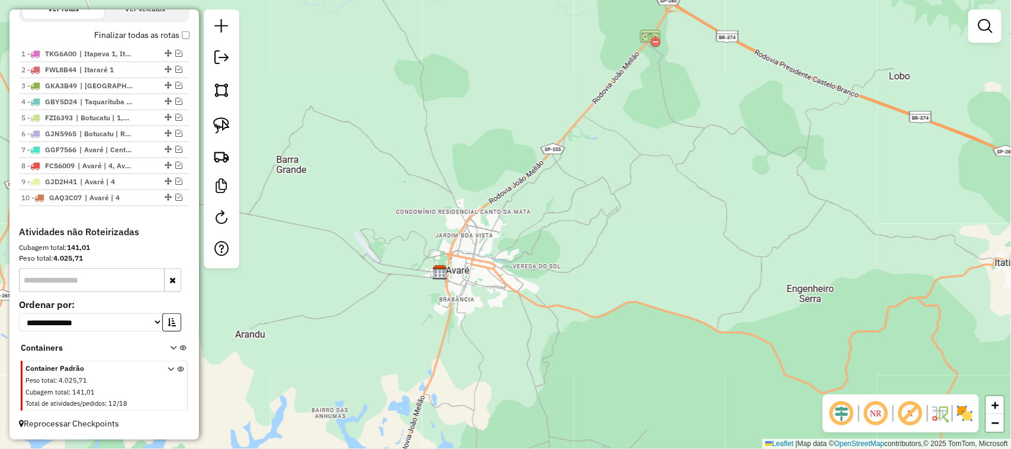
scroll to position [448, 0]
click at [416, 187] on div "Janela de atendimento Grade de atendimento Capacidade Transportadoras Veículos …" at bounding box center [505, 224] width 1011 height 449
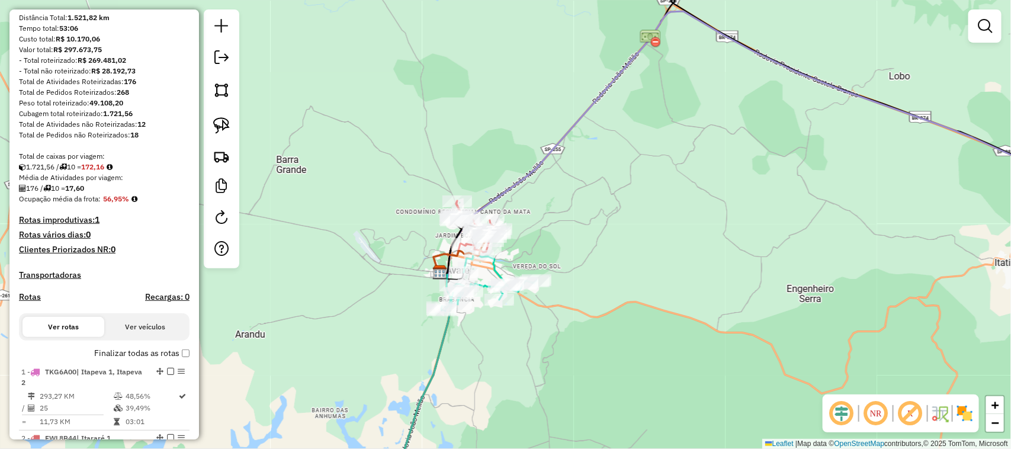
scroll to position [0, 0]
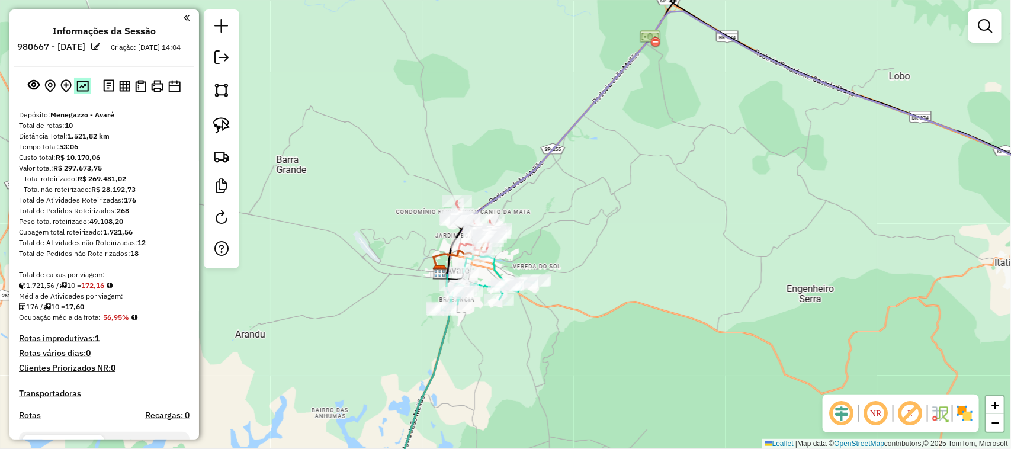
click at [81, 92] on img at bounding box center [82, 86] width 12 height 11
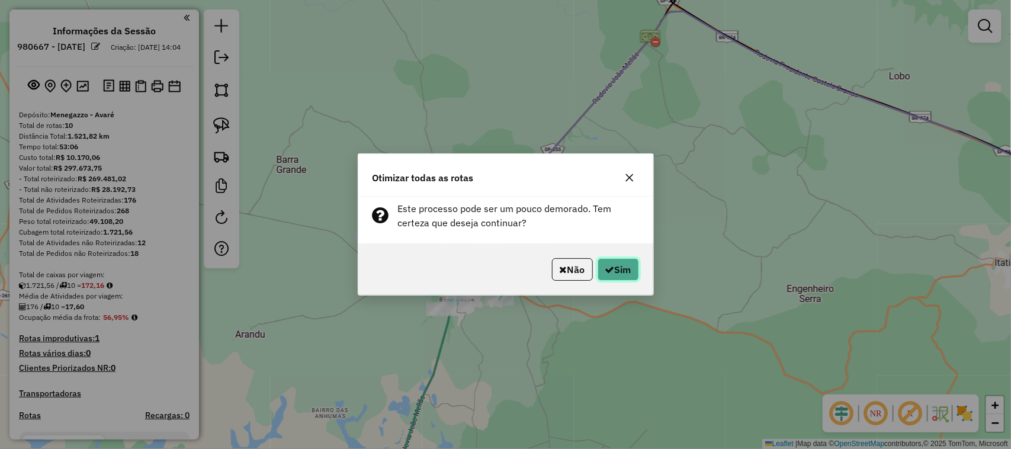
click at [614, 268] on button "Sim" at bounding box center [618, 269] width 41 height 23
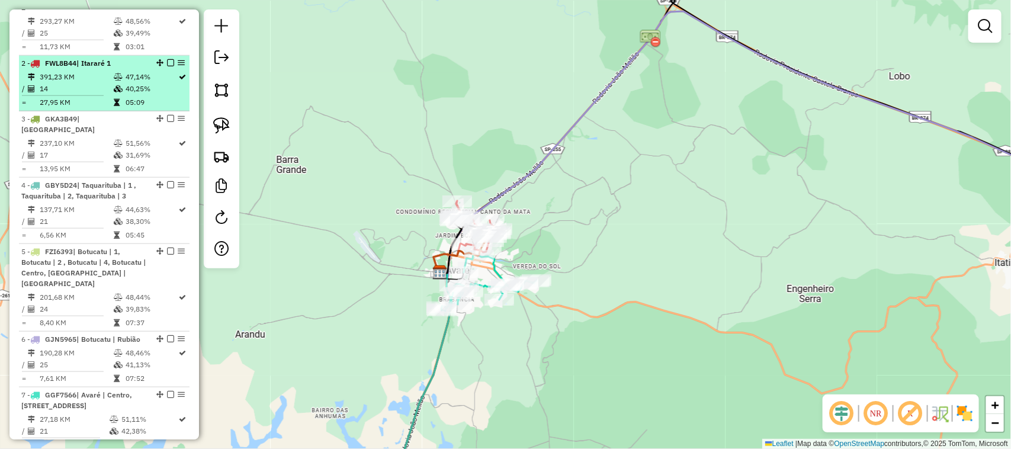
scroll to position [394, 0]
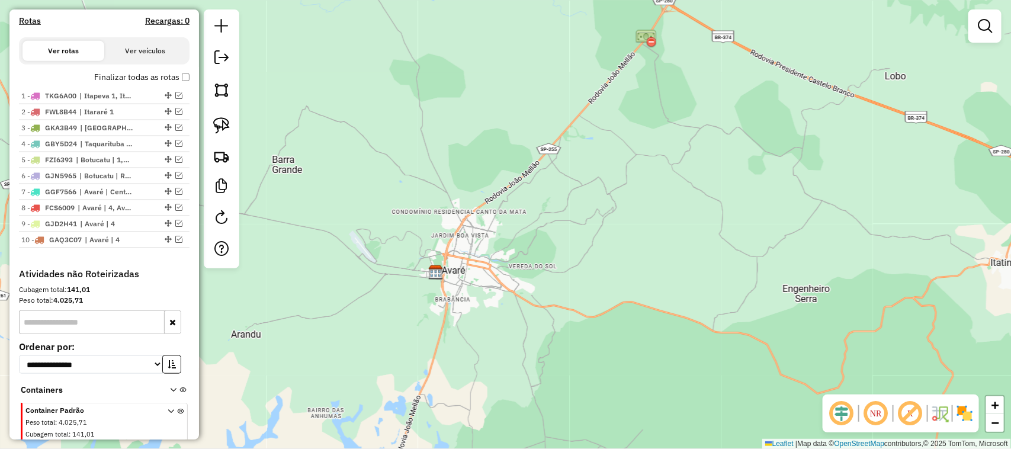
drag, startPoint x: 665, startPoint y: 194, endPoint x: 602, endPoint y: 209, distance: 64.6
click at [618, 201] on div "Janela de atendimento Grade de atendimento Capacidade Transportadoras Veículos …" at bounding box center [505, 224] width 1011 height 449
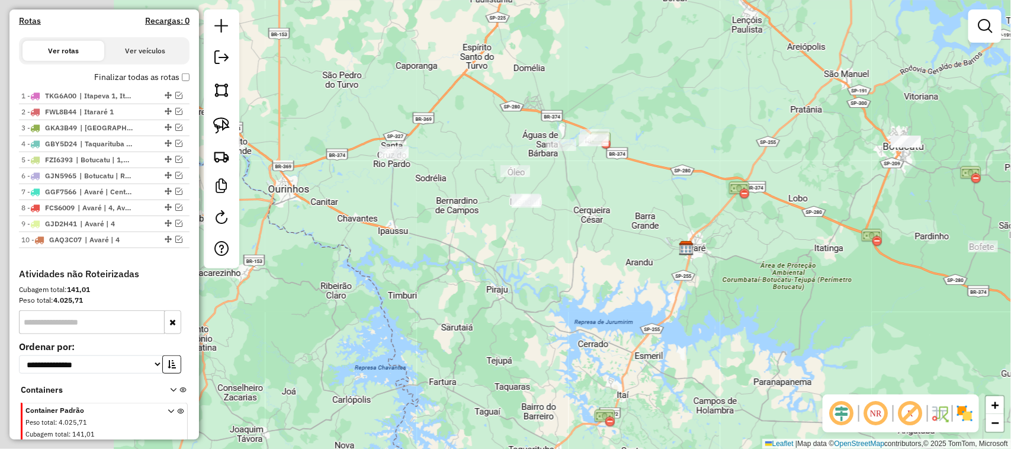
drag, startPoint x: 591, startPoint y: 220, endPoint x: 650, endPoint y: 212, distance: 59.2
click at [637, 225] on div "Janela de atendimento Grade de atendimento Capacidade Transportadoras Veículos …" at bounding box center [505, 224] width 1011 height 449
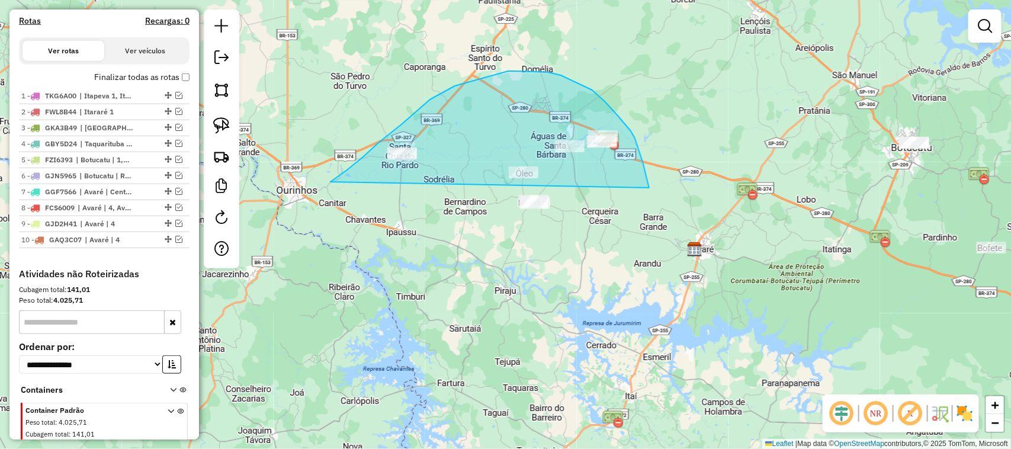
drag, startPoint x: 618, startPoint y: 115, endPoint x: 694, endPoint y: 362, distance: 257.8
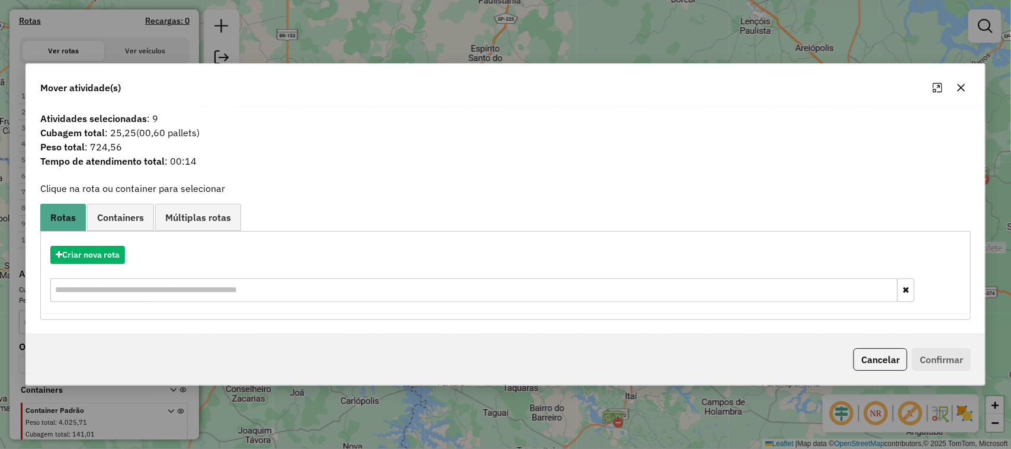
click at [958, 89] on icon "button" at bounding box center [960, 87] width 9 height 9
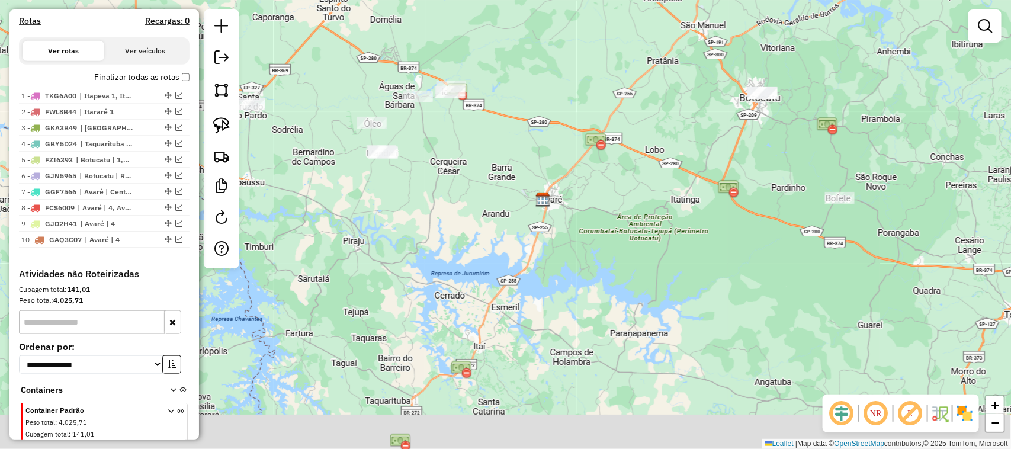
drag, startPoint x: 753, startPoint y: 220, endPoint x: 686, endPoint y: 215, distance: 67.7
click at [696, 213] on div "Janela de atendimento Grade de atendimento Capacidade Transportadoras Veículos …" at bounding box center [505, 224] width 1011 height 449
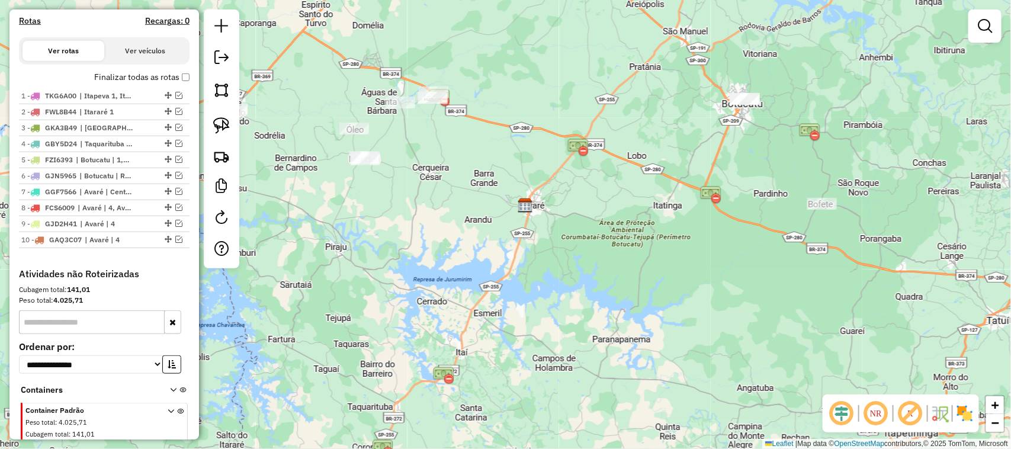
click at [181, 83] on label "Finalizar todas as rotas" at bounding box center [141, 77] width 95 height 12
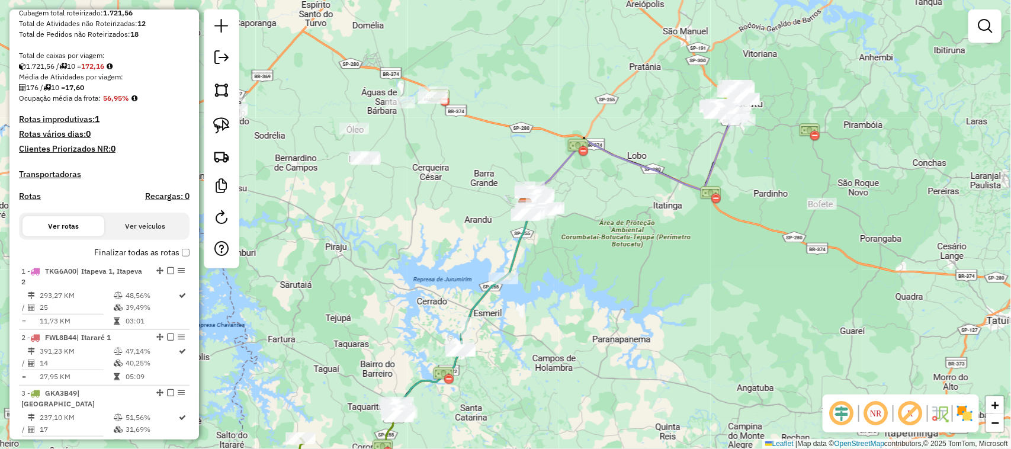
scroll to position [0, 0]
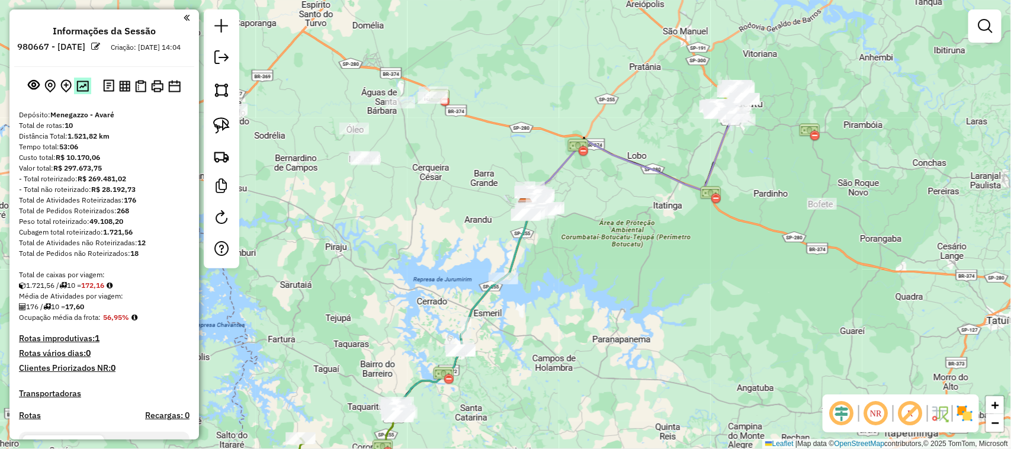
click at [85, 92] on img at bounding box center [82, 86] width 12 height 11
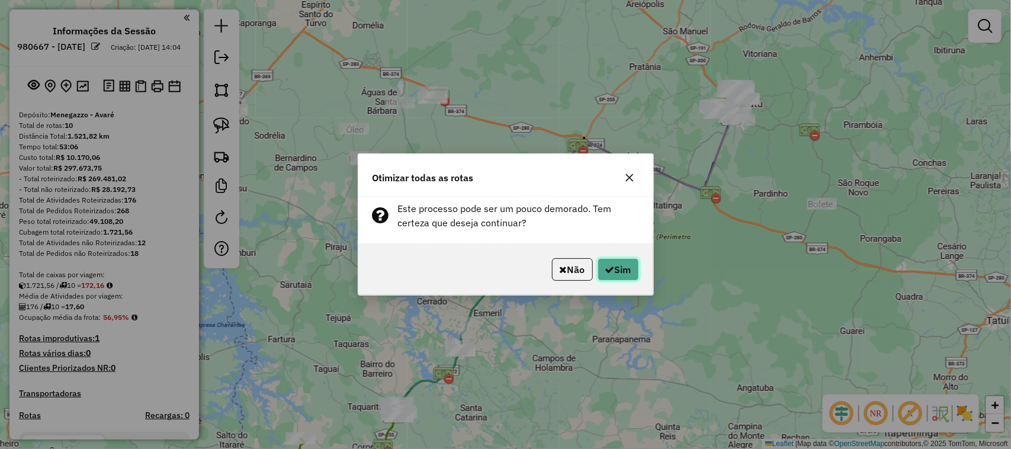
click at [608, 268] on icon "button" at bounding box center [609, 269] width 9 height 9
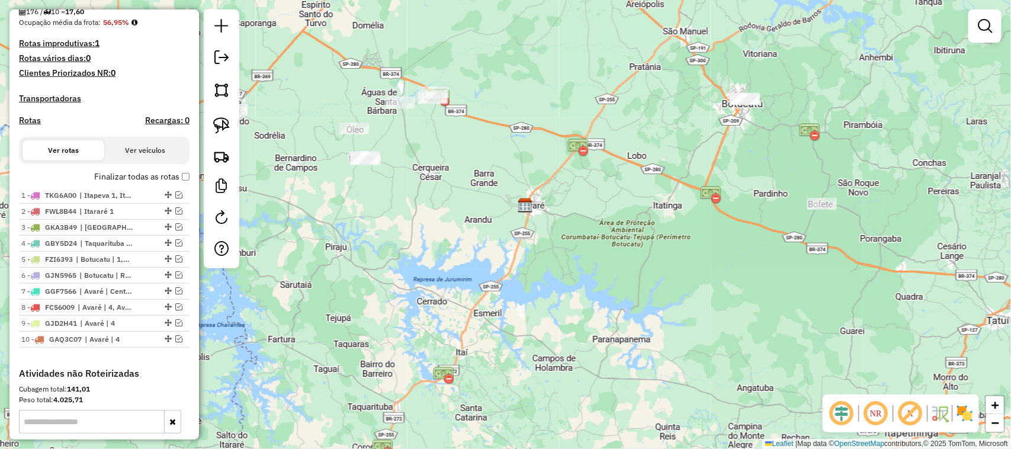
scroll to position [296, 0]
click at [230, 60] on link at bounding box center [222, 59] width 24 height 27
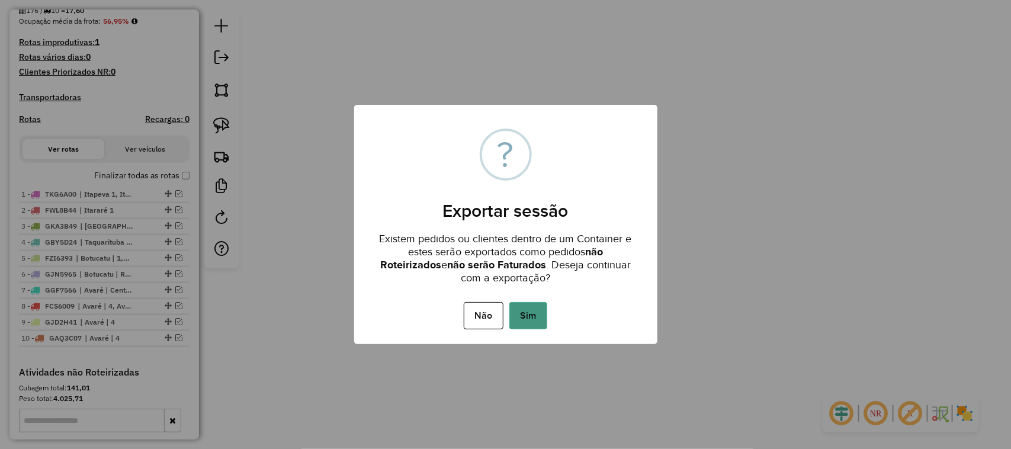
click at [534, 312] on button "Sim" at bounding box center [528, 315] width 38 height 27
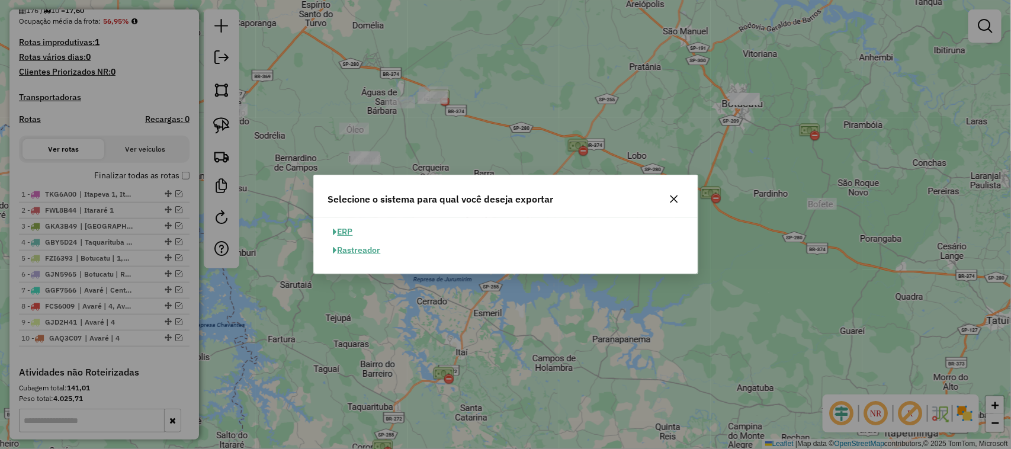
click at [348, 235] on button "ERP" at bounding box center [343, 232] width 30 height 18
select select "**"
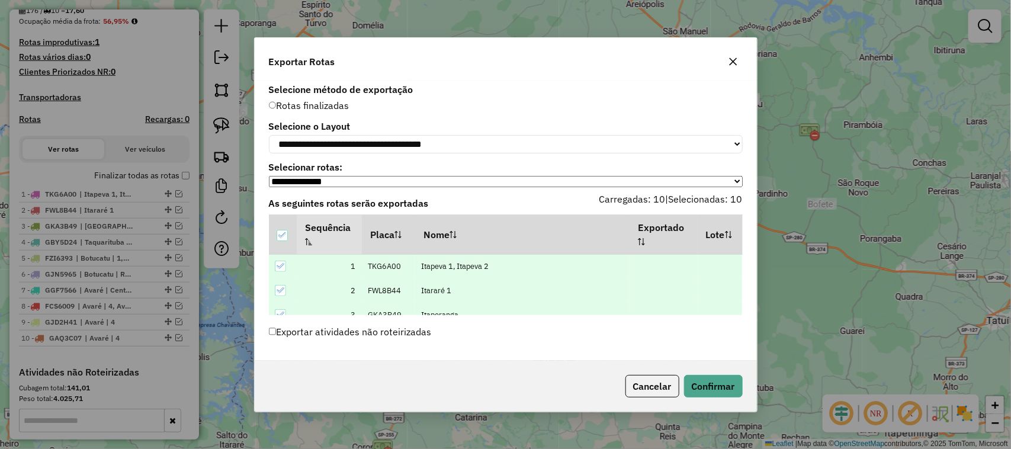
click at [267, 335] on div "Exportar atividades não roteirizadas" at bounding box center [506, 334] width 488 height 23
click at [386, 336] on label "Exportar atividades não roteirizadas" at bounding box center [350, 331] width 163 height 23
click at [708, 390] on button "Confirmar" at bounding box center [713, 386] width 59 height 23
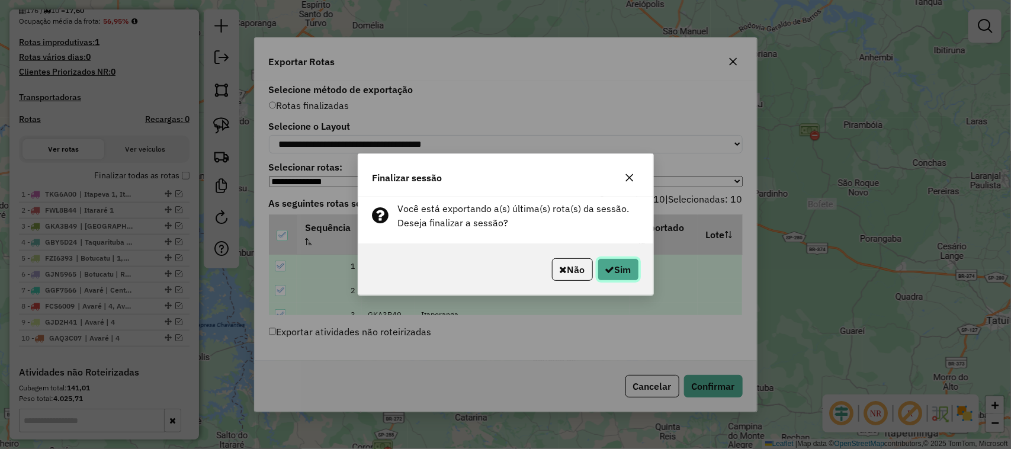
click at [609, 265] on icon "button" at bounding box center [609, 269] width 9 height 9
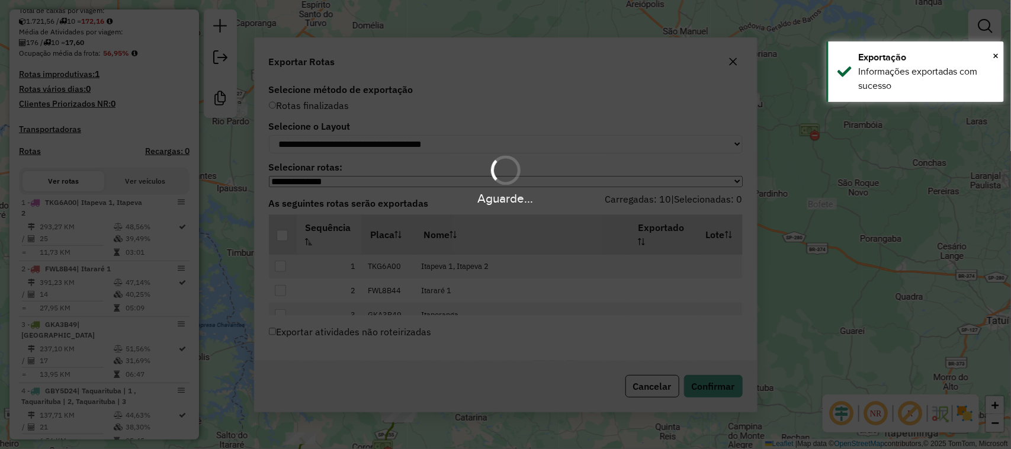
scroll to position [328, 0]
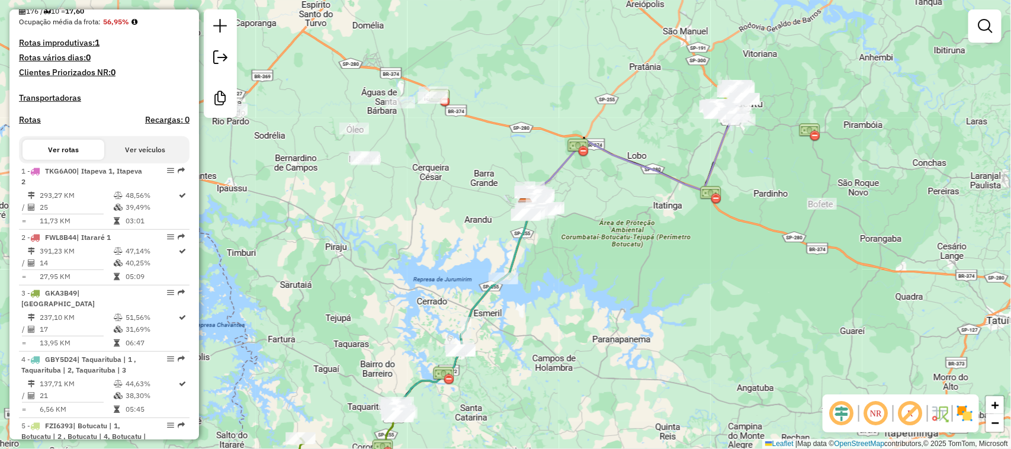
click at [710, 224] on div "Janela de atendimento Grade de atendimento Capacidade Transportadoras Veículos …" at bounding box center [505, 224] width 1011 height 449
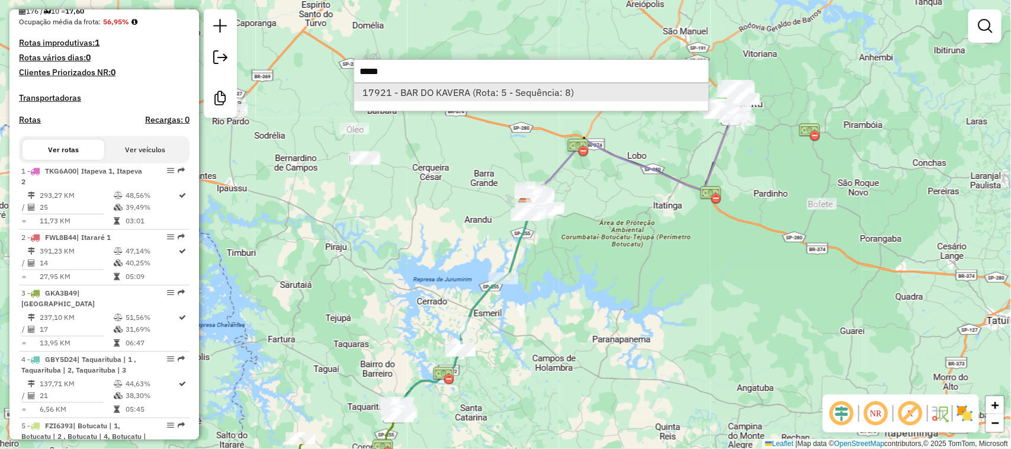
type input "*****"
click at [522, 89] on li "17921 - BAR DO KAVERA (Rota: 5 - Sequência: 8)" at bounding box center [531, 93] width 354 height 18
select select "*********"
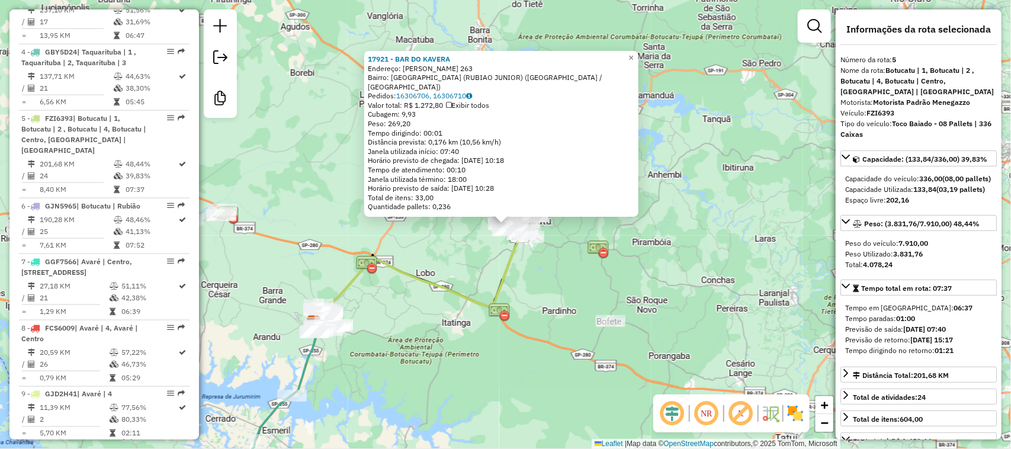
scroll to position [736, 0]
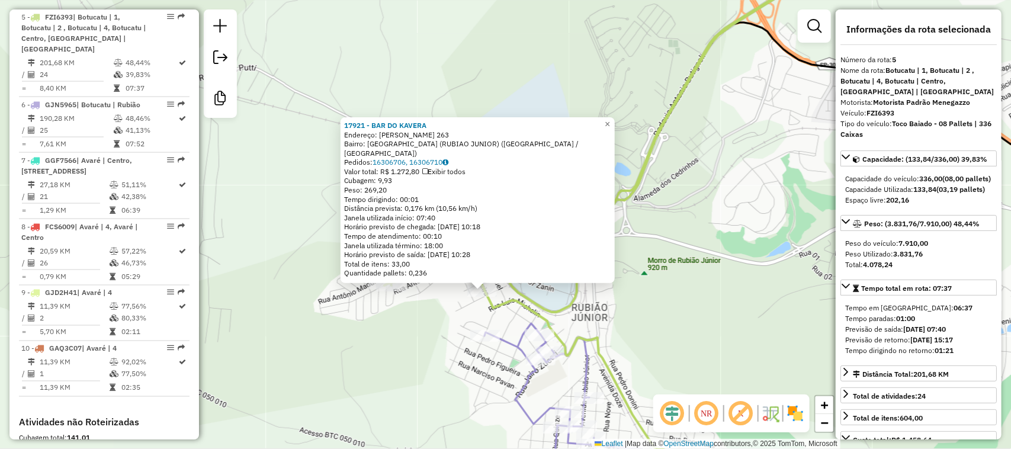
click at [587, 97] on div "17921 - BAR DO KAVERA Endereço: [PERSON_NAME] 263 Bairro: [GEOGRAPHIC_DATA] (RU…" at bounding box center [505, 224] width 1011 height 449
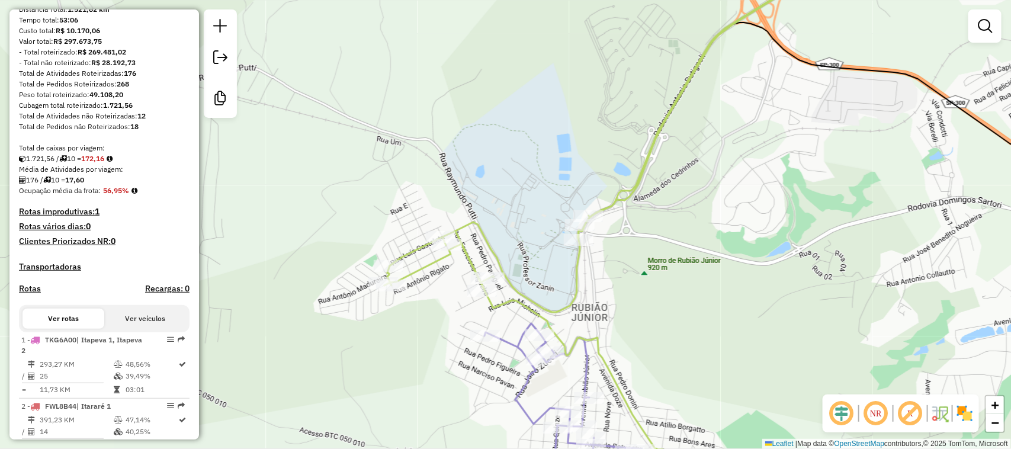
scroll to position [0, 0]
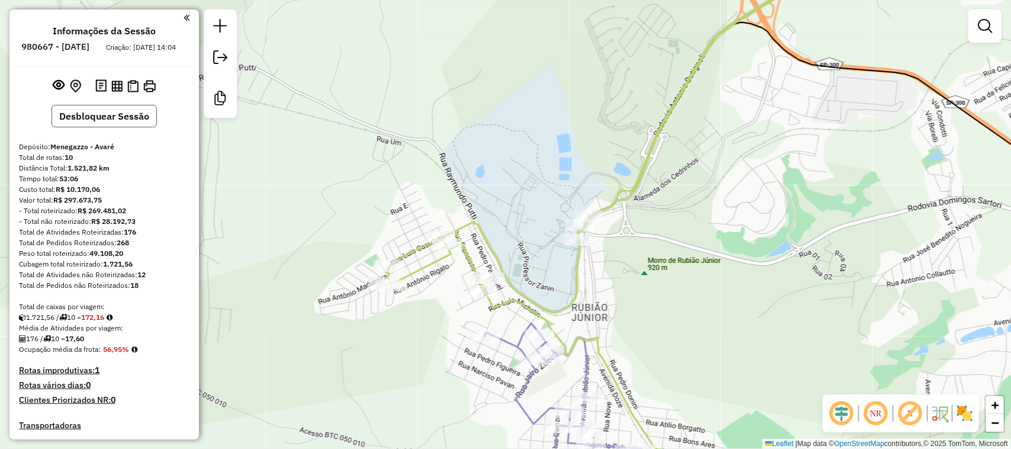
click at [129, 124] on button "Desbloquear Sessão" at bounding box center [104, 116] width 105 height 23
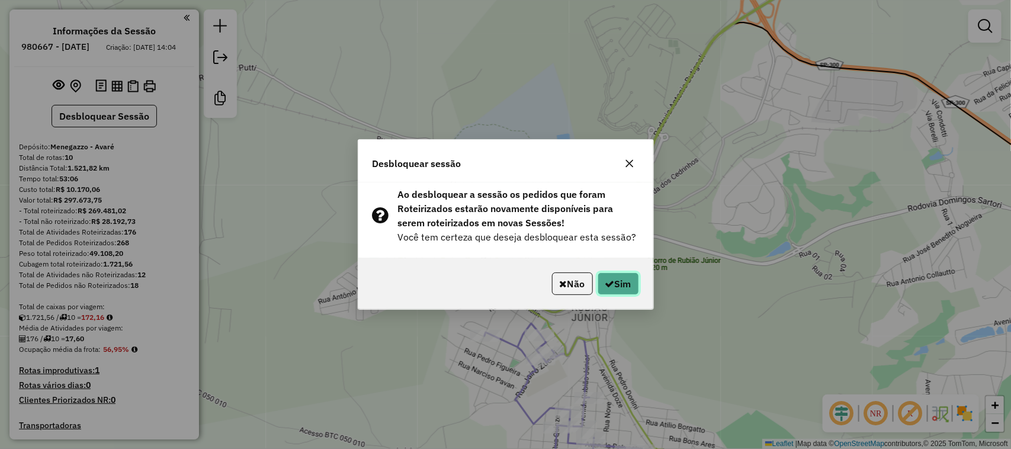
click at [635, 286] on button "Sim" at bounding box center [618, 283] width 41 height 23
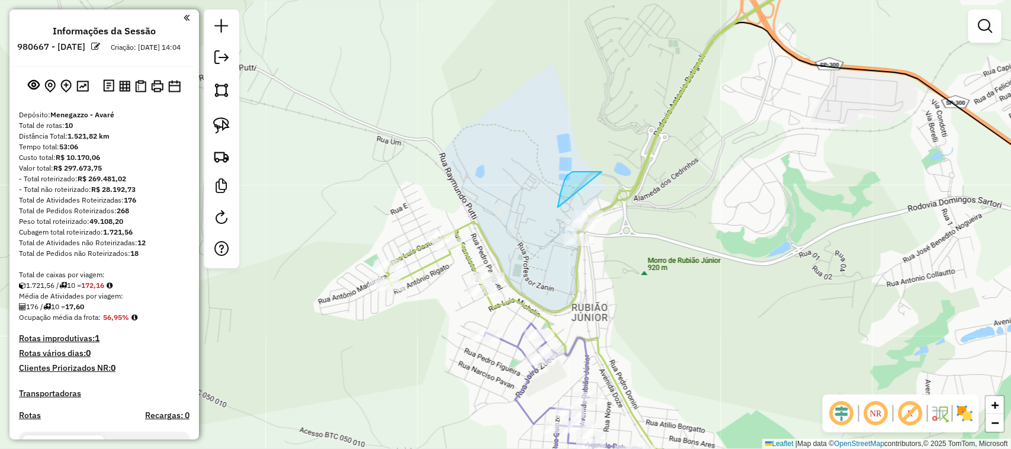
drag, startPoint x: 573, startPoint y: 172, endPoint x: 653, endPoint y: 270, distance: 126.7
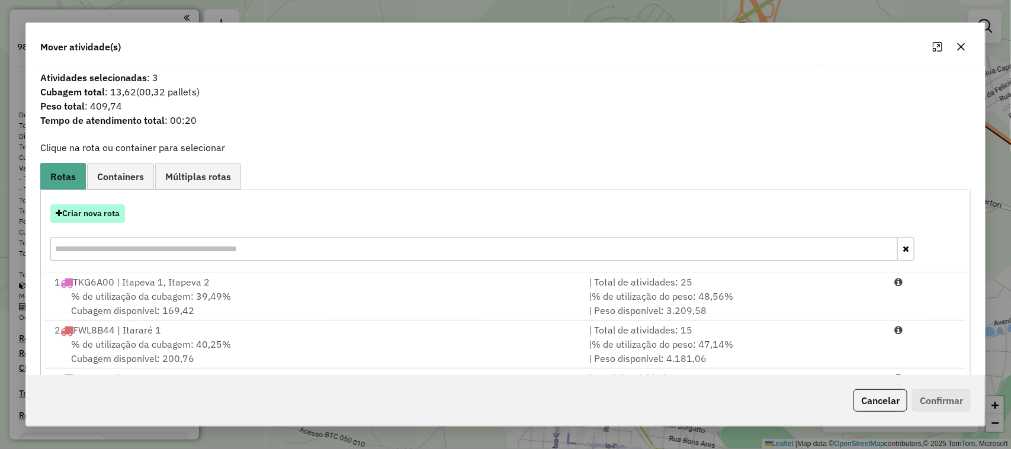
click at [107, 214] on button "Criar nova rota" at bounding box center [87, 213] width 75 height 18
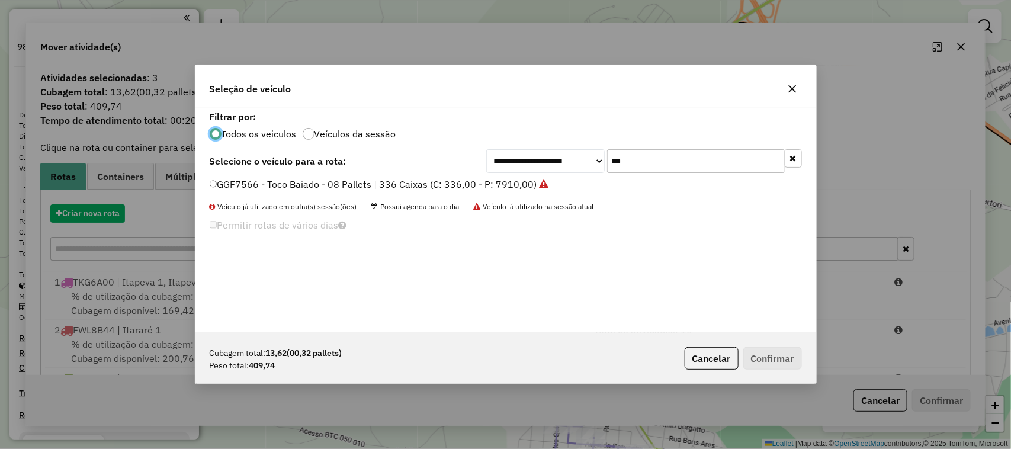
scroll to position [6, 4]
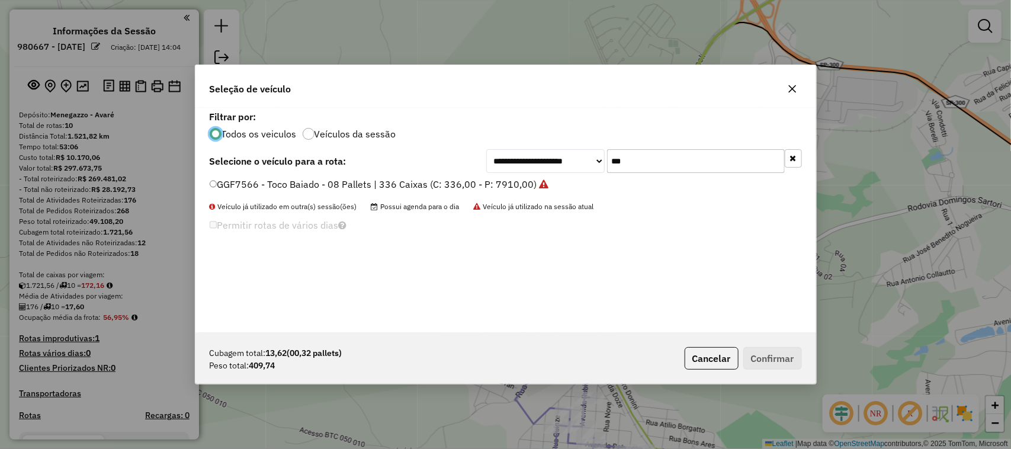
drag, startPoint x: 650, startPoint y: 166, endPoint x: 499, endPoint y: 171, distance: 151.7
click at [499, 171] on div "**********" at bounding box center [644, 161] width 316 height 24
type input "***"
drag, startPoint x: 262, startPoint y: 182, endPoint x: 220, endPoint y: 187, distance: 42.3
click at [220, 187] on label "SWA2G99 - Sider - 8 Pallet | 336 Caixas (C: 336,00 - P: 8500,00)" at bounding box center [354, 184] width 288 height 14
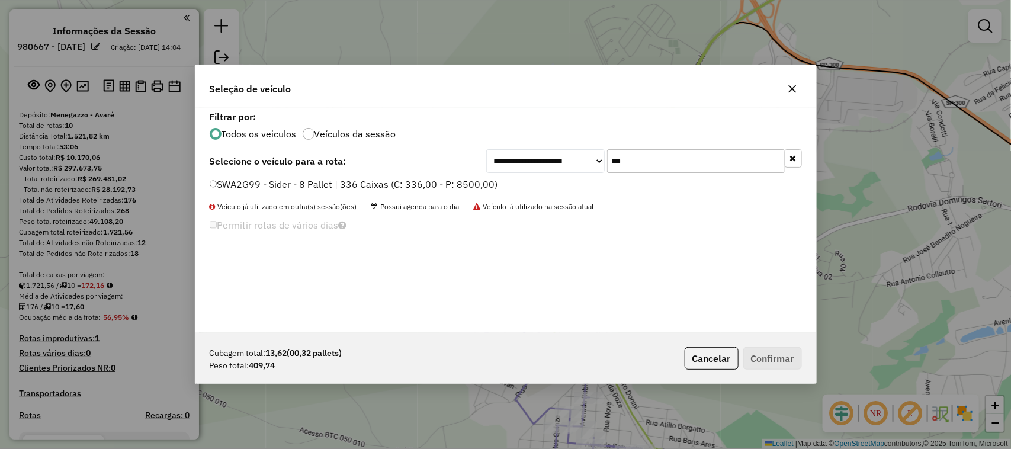
copy label "SWA2G99"
click at [795, 91] on icon "button" at bounding box center [792, 88] width 9 height 9
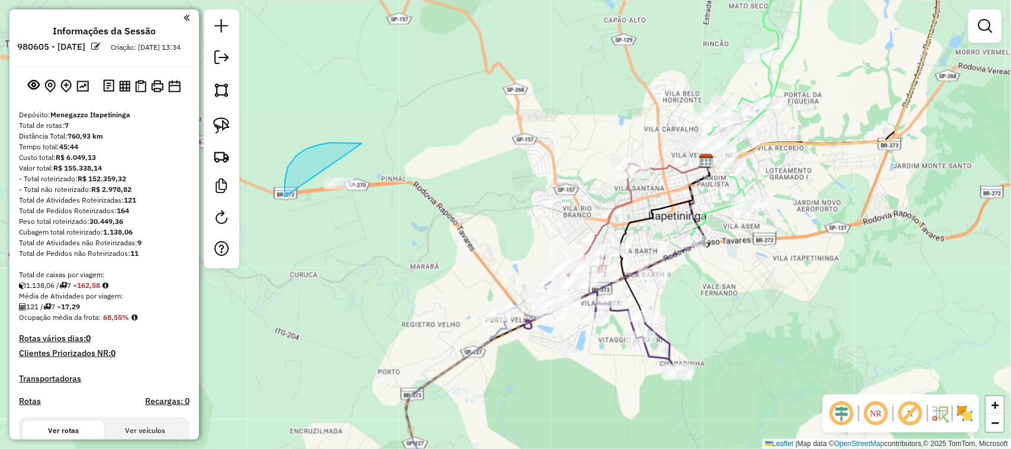
drag, startPoint x: 285, startPoint y: 197, endPoint x: 436, endPoint y: 179, distance: 152.7
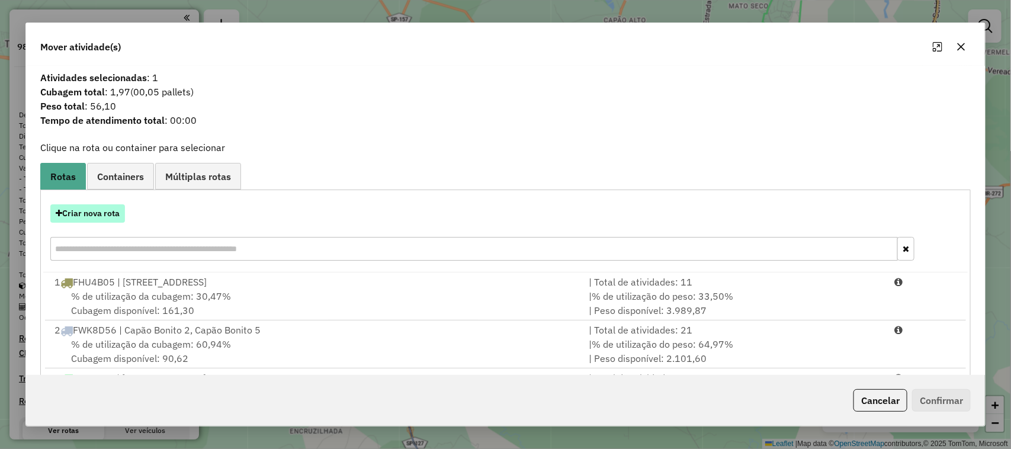
click at [108, 217] on button "Criar nova rota" at bounding box center [87, 213] width 75 height 18
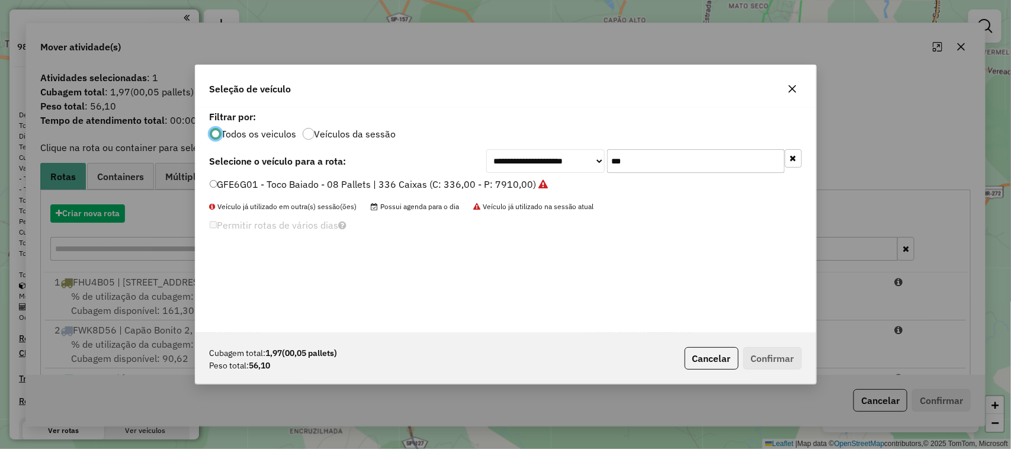
scroll to position [6, 4]
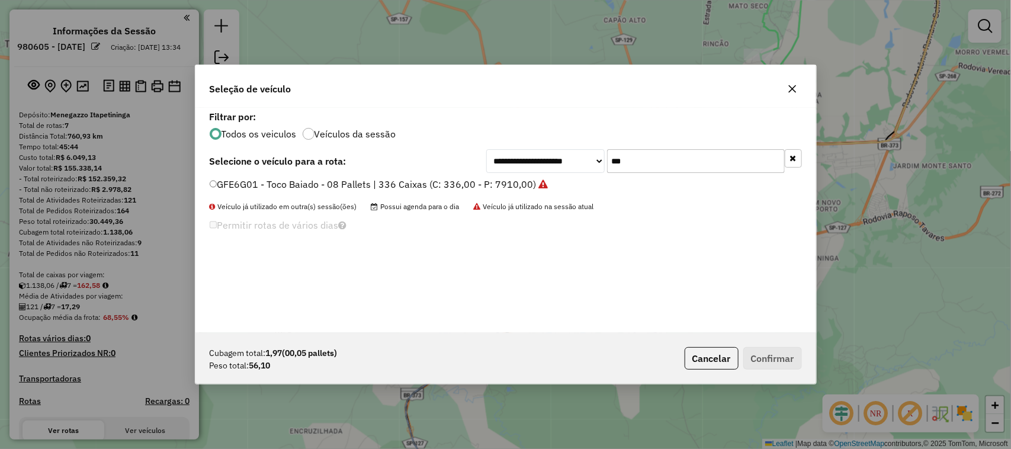
drag, startPoint x: 619, startPoint y: 152, endPoint x: 561, endPoint y: 149, distance: 58.7
click at [573, 149] on div "**********" at bounding box center [644, 161] width 316 height 24
type input "***"
click at [597, 52] on div "**********" at bounding box center [505, 224] width 1011 height 449
click at [610, 84] on div "Seleção de veículo" at bounding box center [505, 86] width 621 height 43
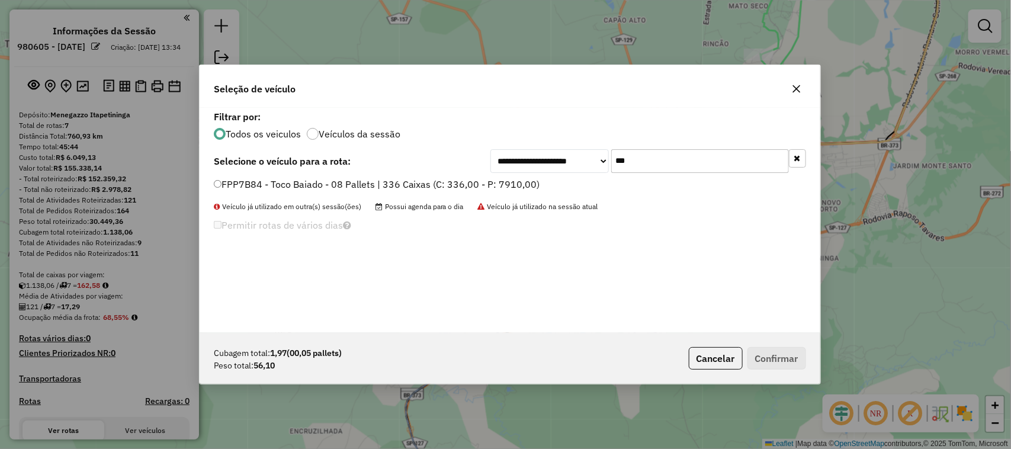
click at [801, 90] on button "button" at bounding box center [796, 88] width 19 height 19
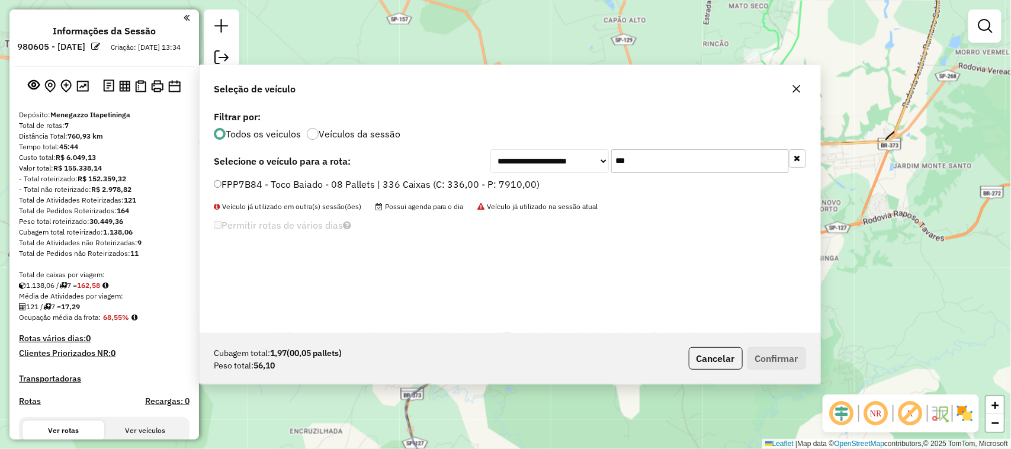
click at [448, 44] on div "Janela de atendimento Grade de atendimento Capacidade Transportadoras Veículos …" at bounding box center [505, 224] width 1011 height 449
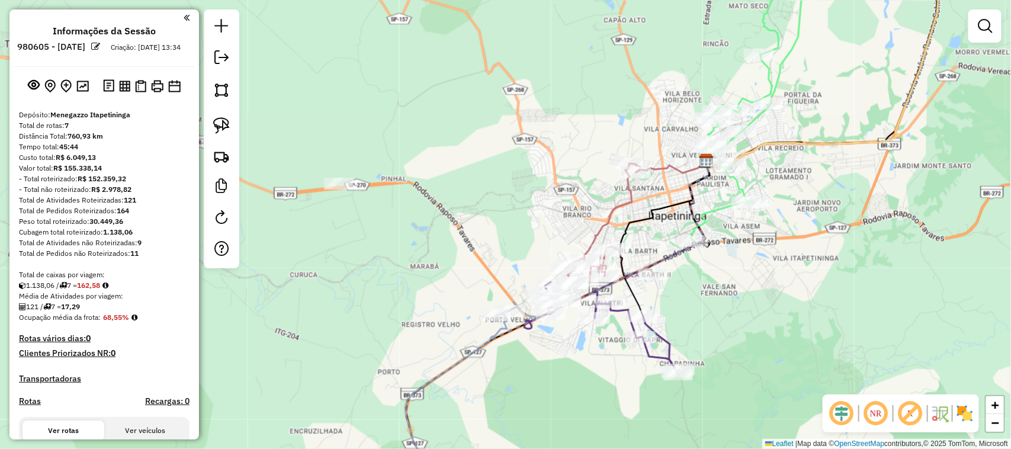
click at [516, 139] on div "Rota 3 - Placa GBF4A53 9169 - ADEGA RADICAL Rota 4 - Placa GBZ6G24 2010 - SUPER…" at bounding box center [505, 224] width 1011 height 449
